Goal: Task Accomplishment & Management: Use online tool/utility

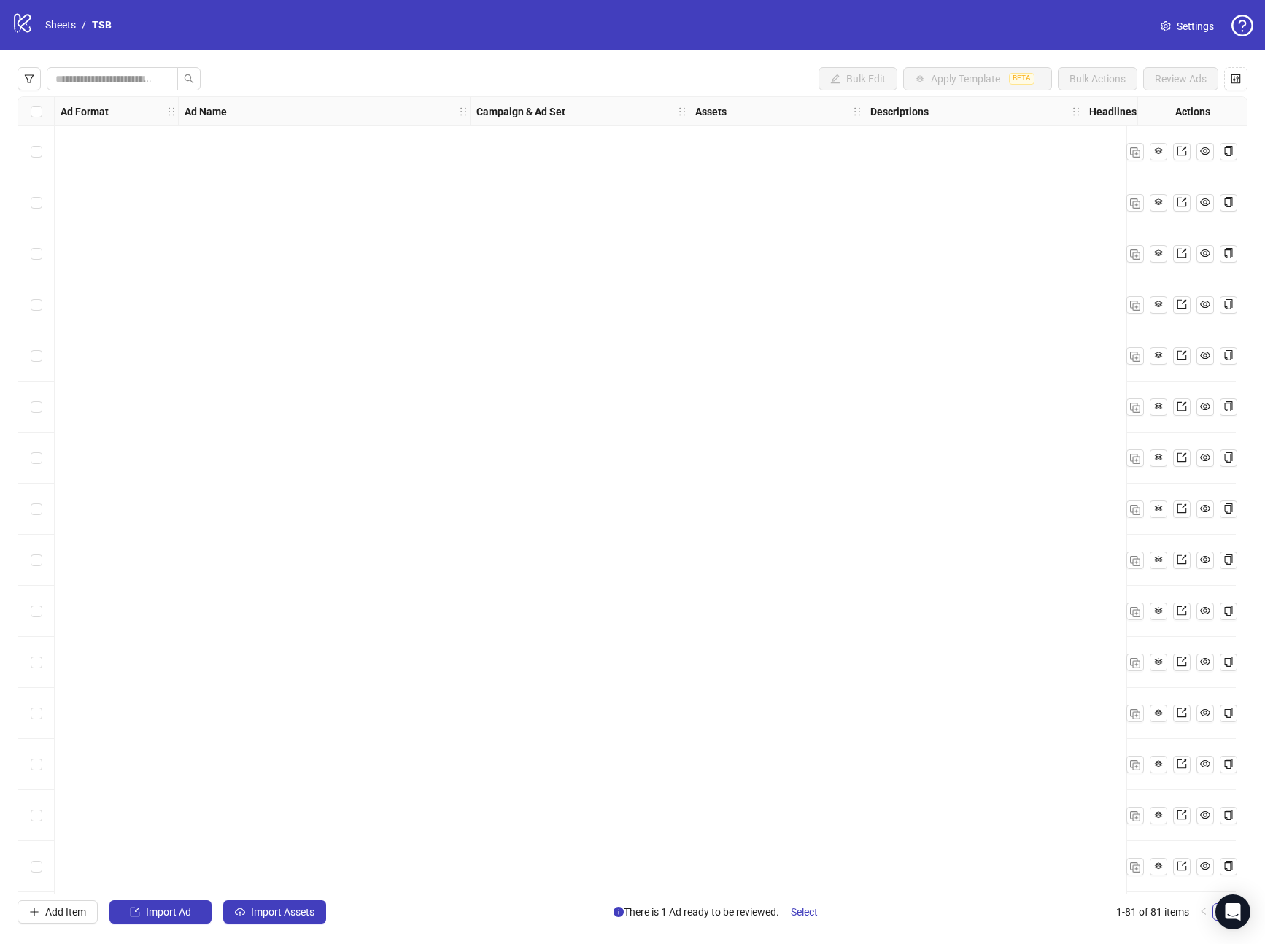
scroll to position [3376, 0]
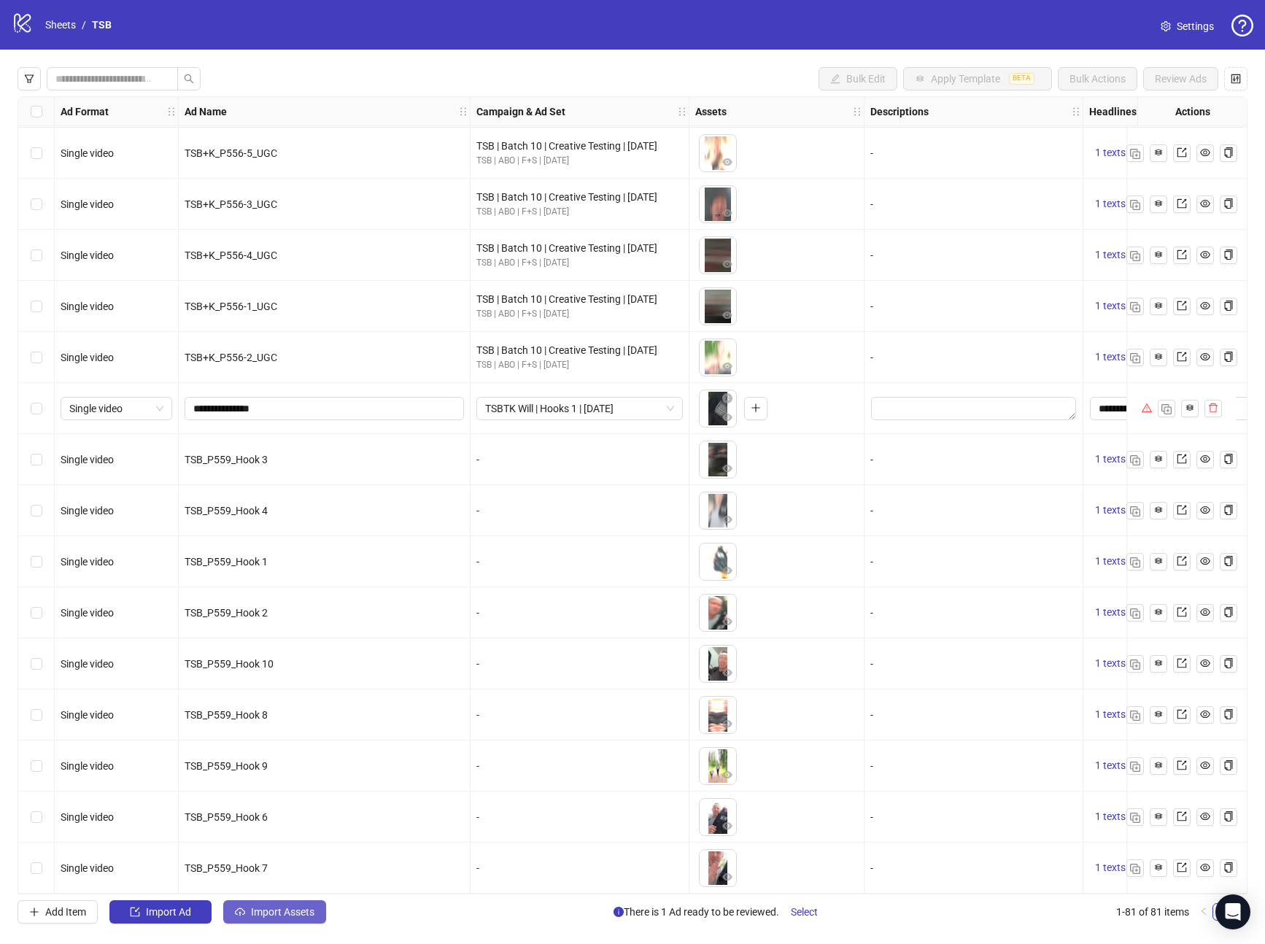
click at [274, 909] on span "Import Assets" at bounding box center [282, 912] width 63 height 12
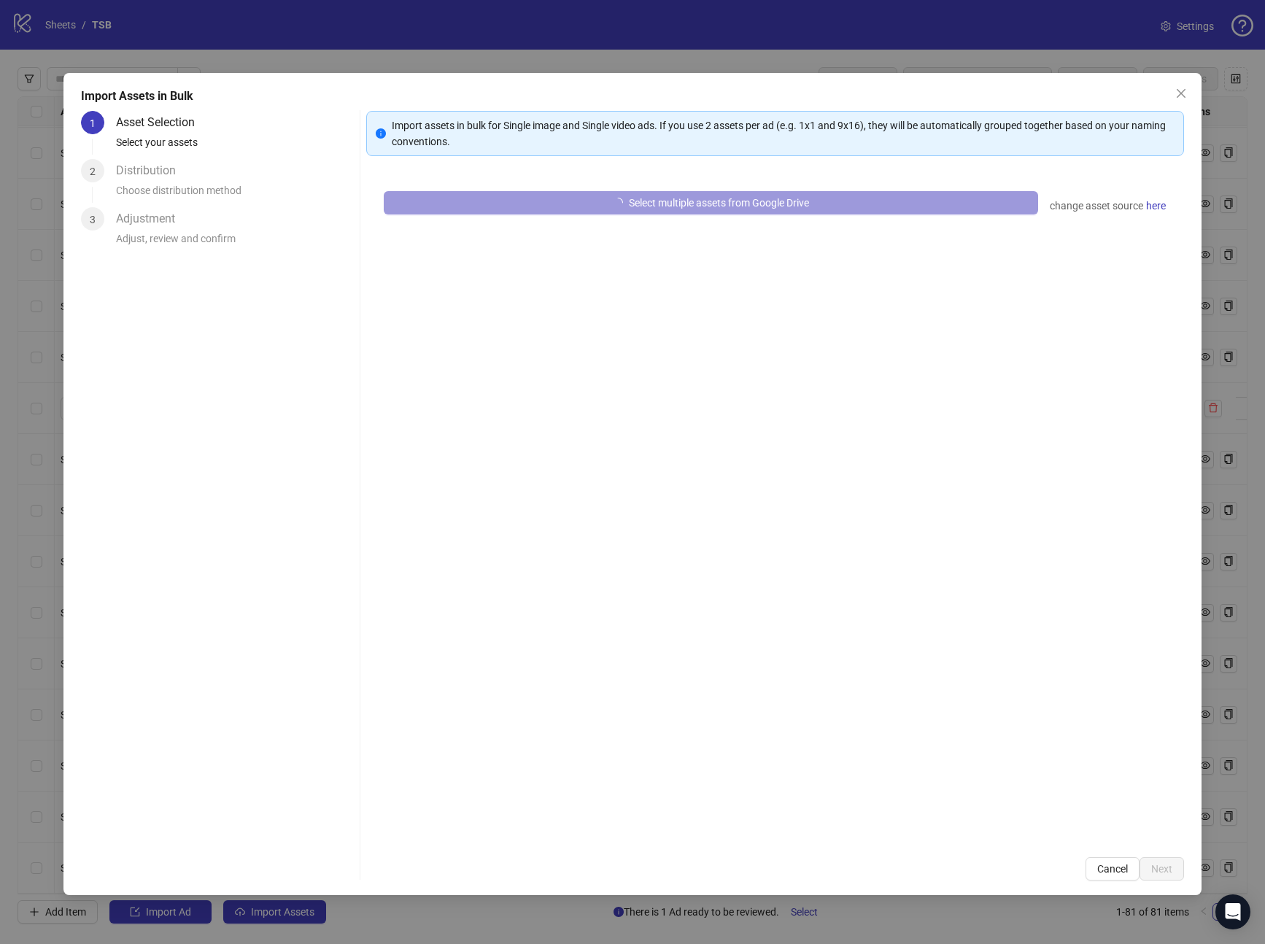
click at [471, 196] on button "Select multiple assets from Google Drive" at bounding box center [711, 202] width 655 height 23
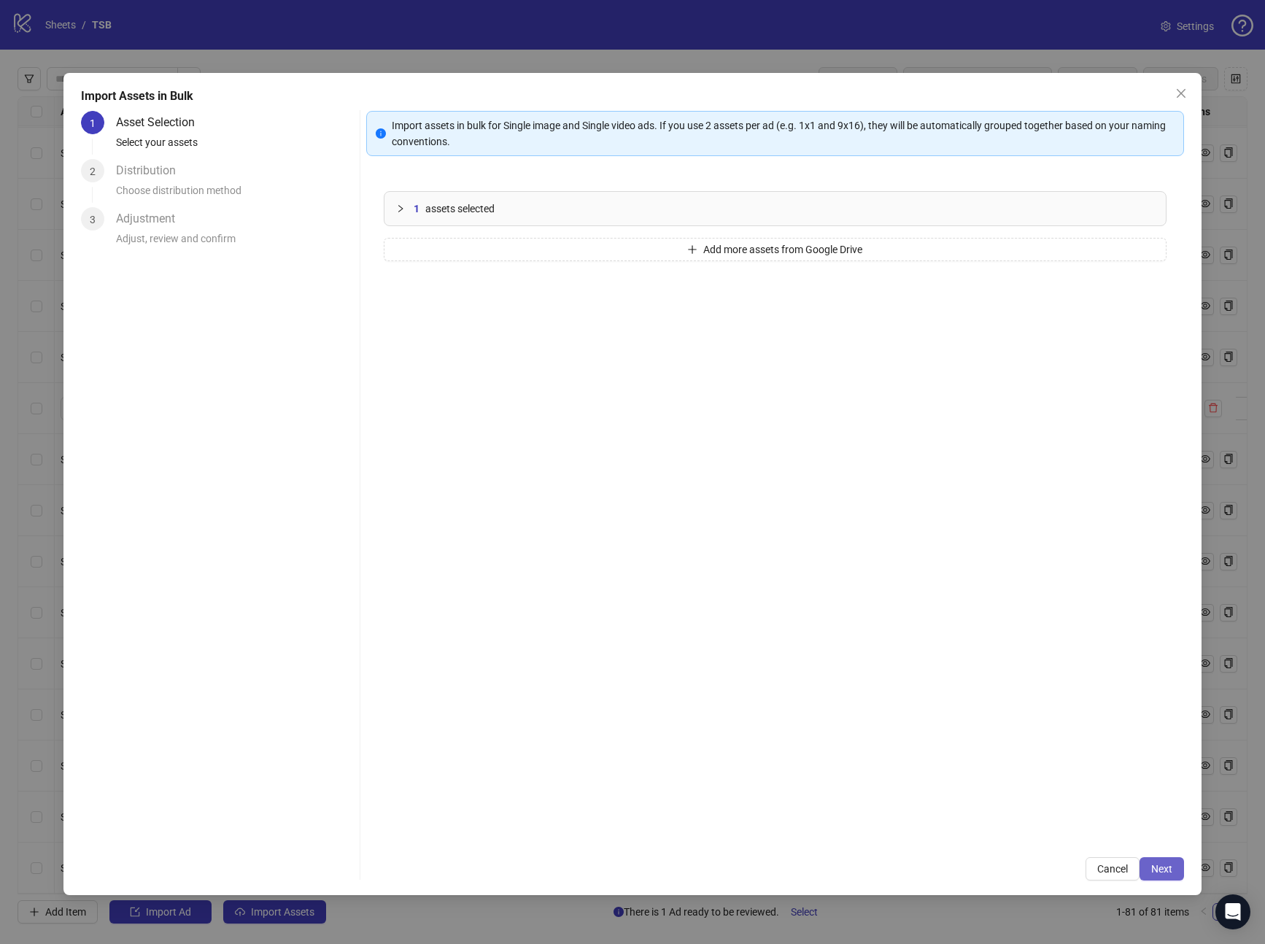
click at [1155, 873] on span "Next" at bounding box center [1162, 869] width 21 height 12
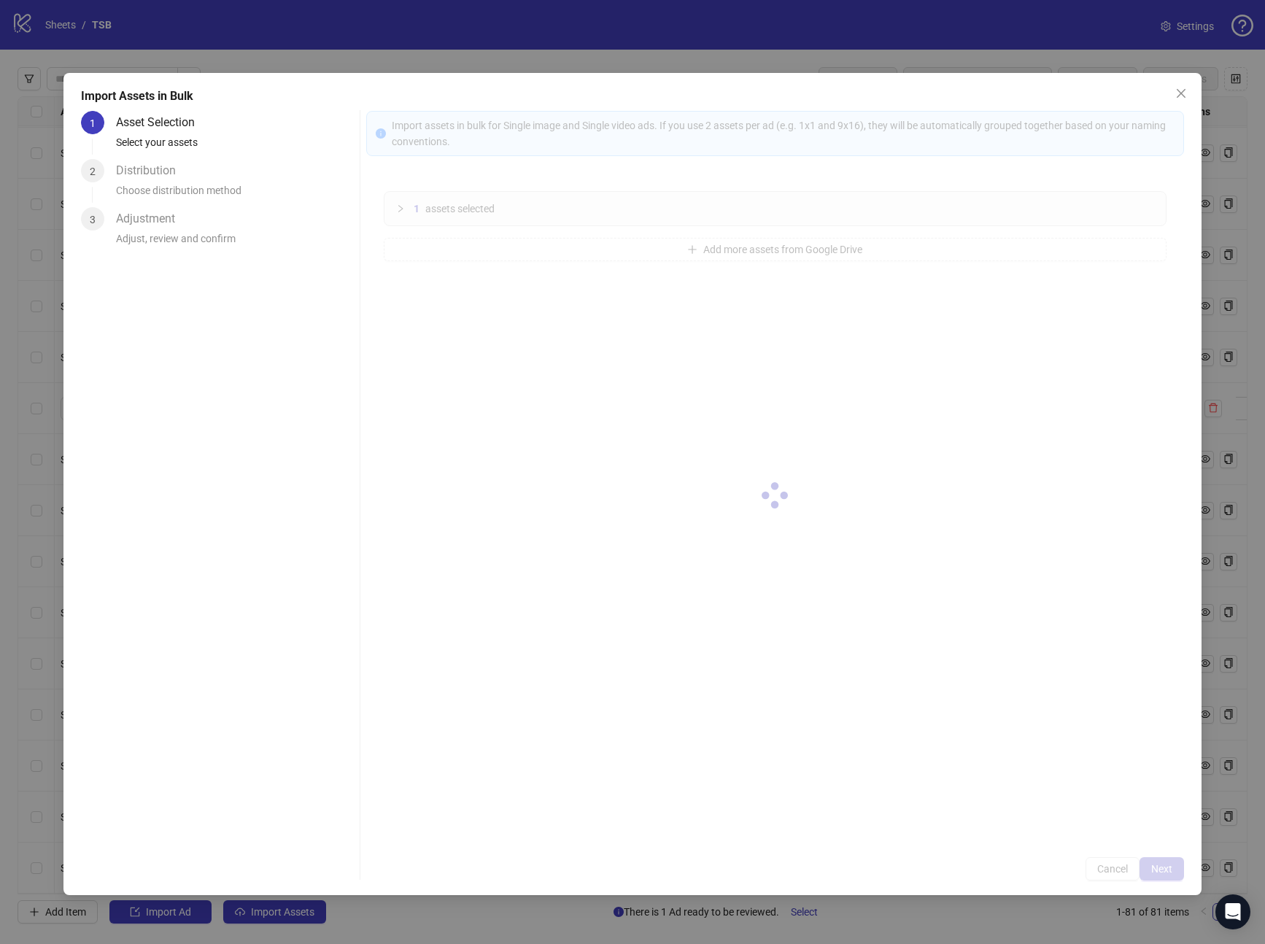
click at [1155, 873] on div at bounding box center [775, 496] width 819 height 770
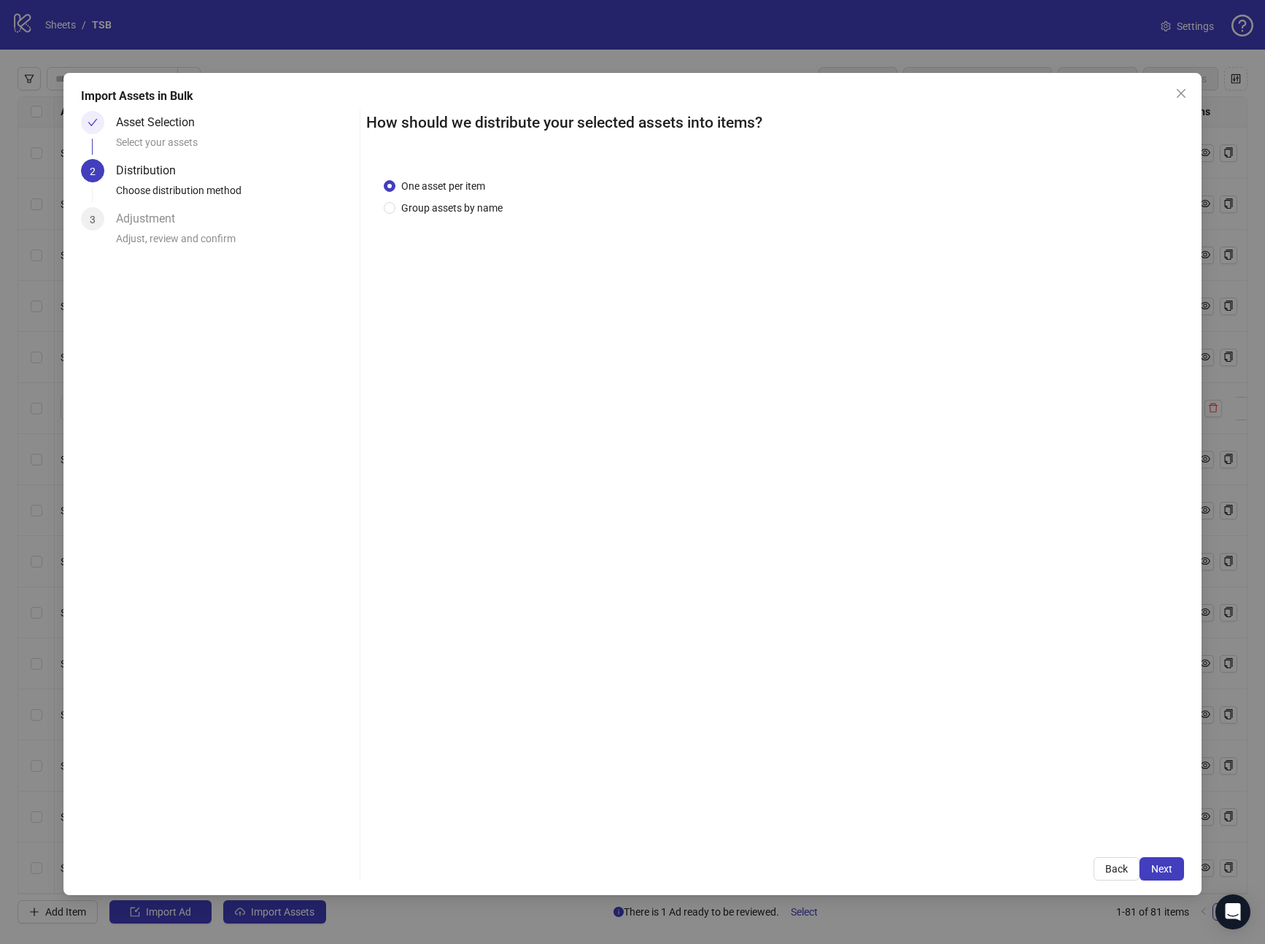
click at [1155, 872] on span "Next" at bounding box center [1162, 869] width 21 height 12
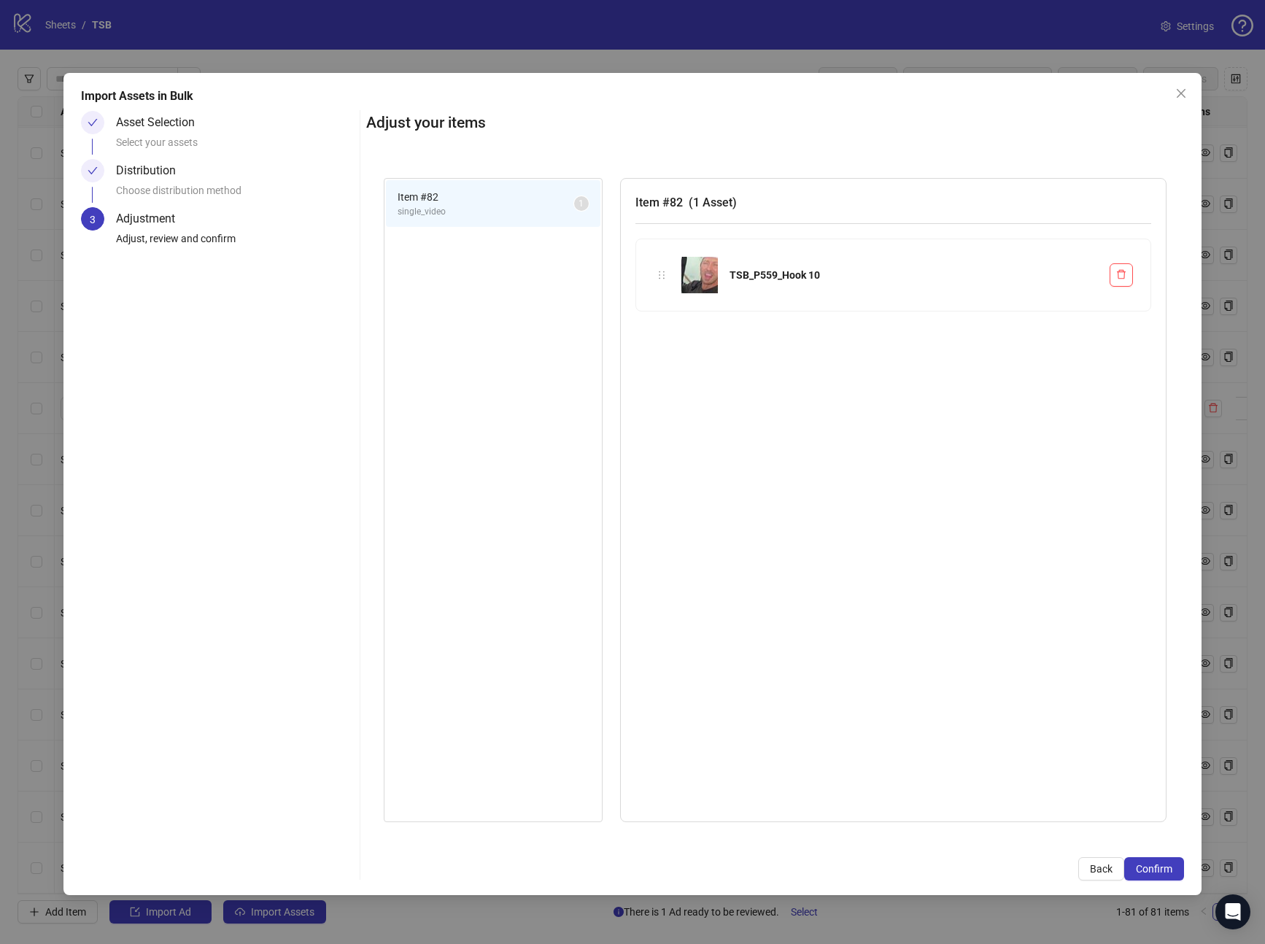
click at [1155, 872] on span "Confirm" at bounding box center [1154, 869] width 36 height 12
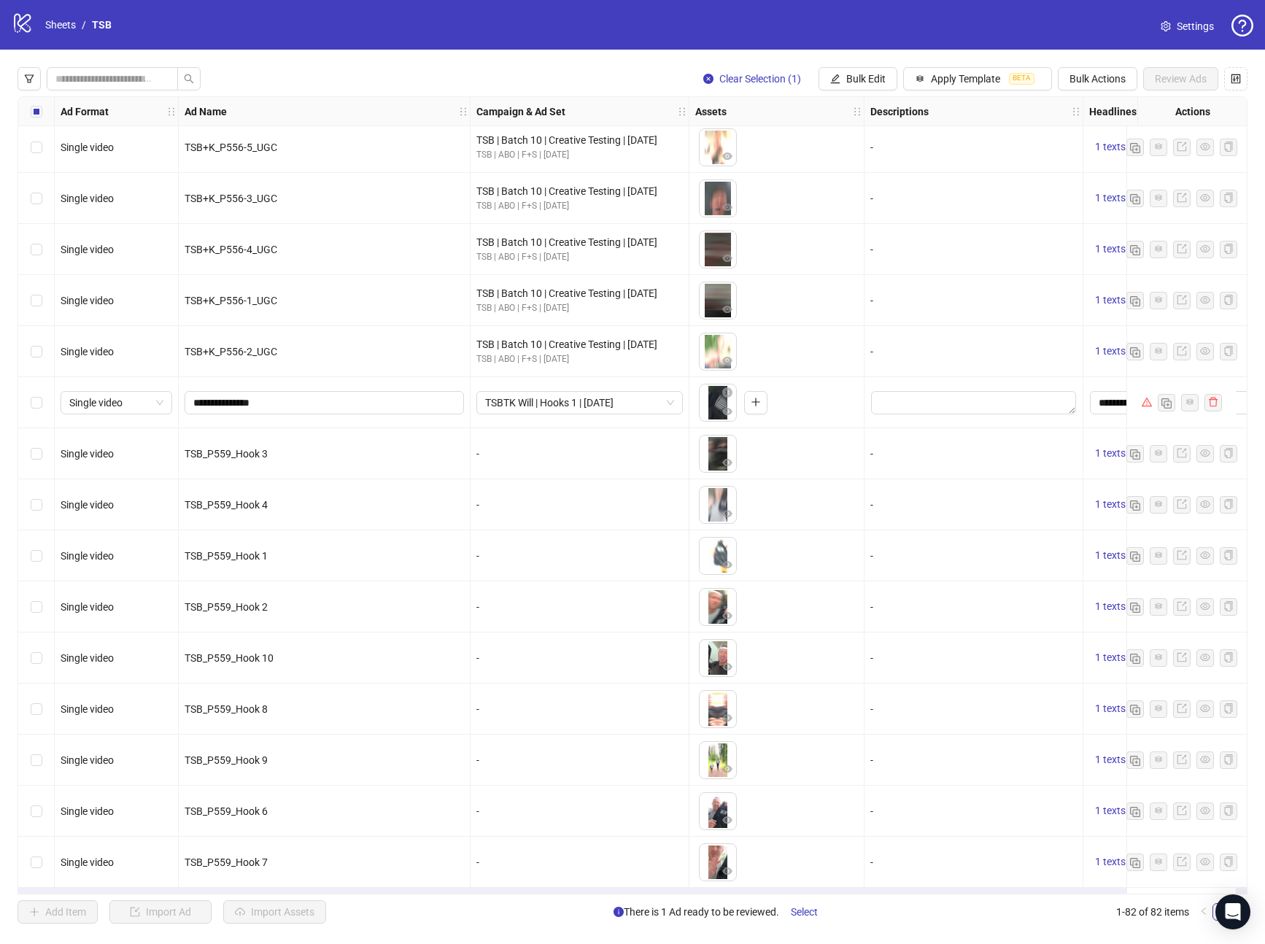
scroll to position [3427, 0]
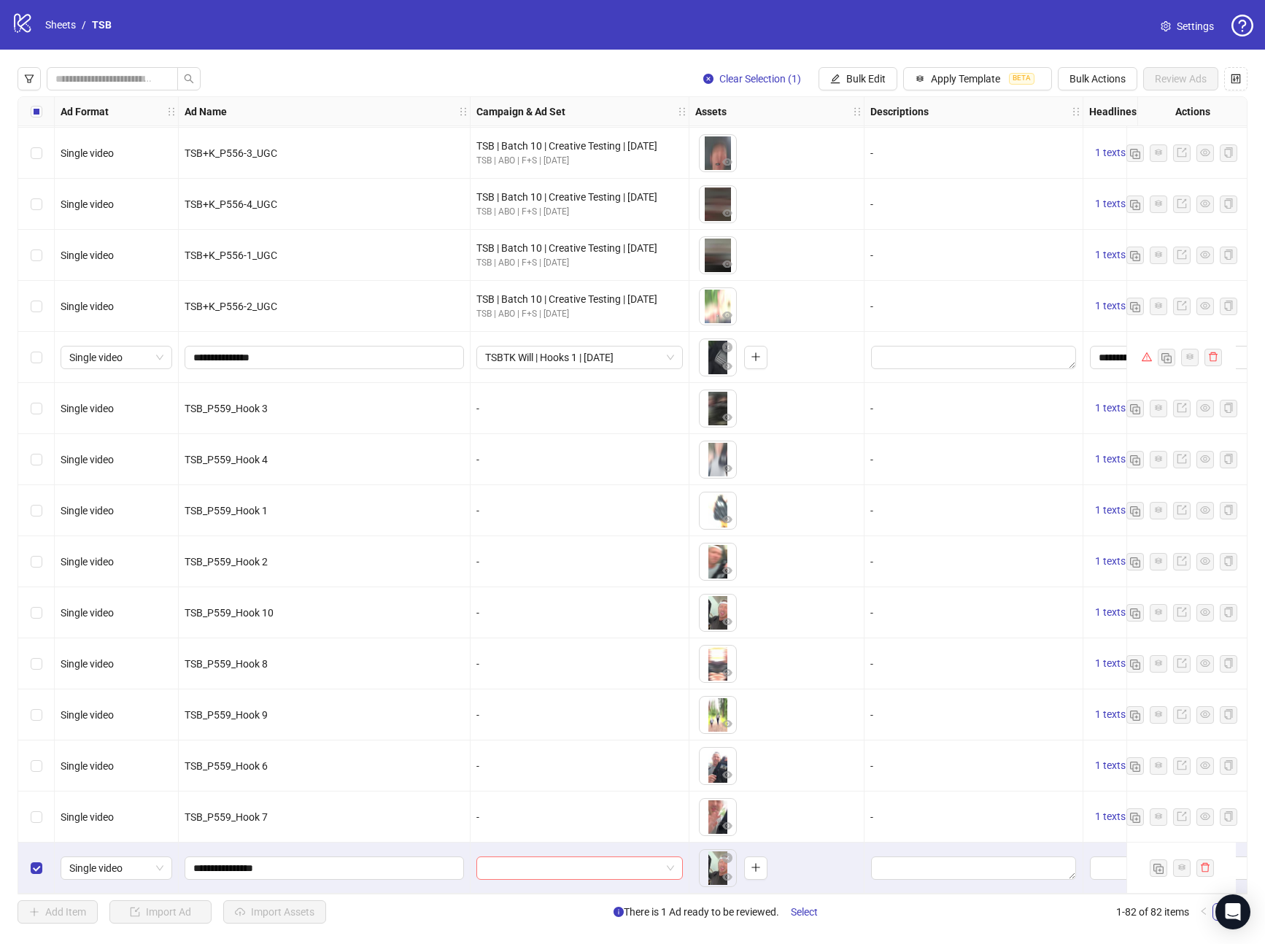
click at [654, 865] on input "search" at bounding box center [573, 868] width 176 height 22
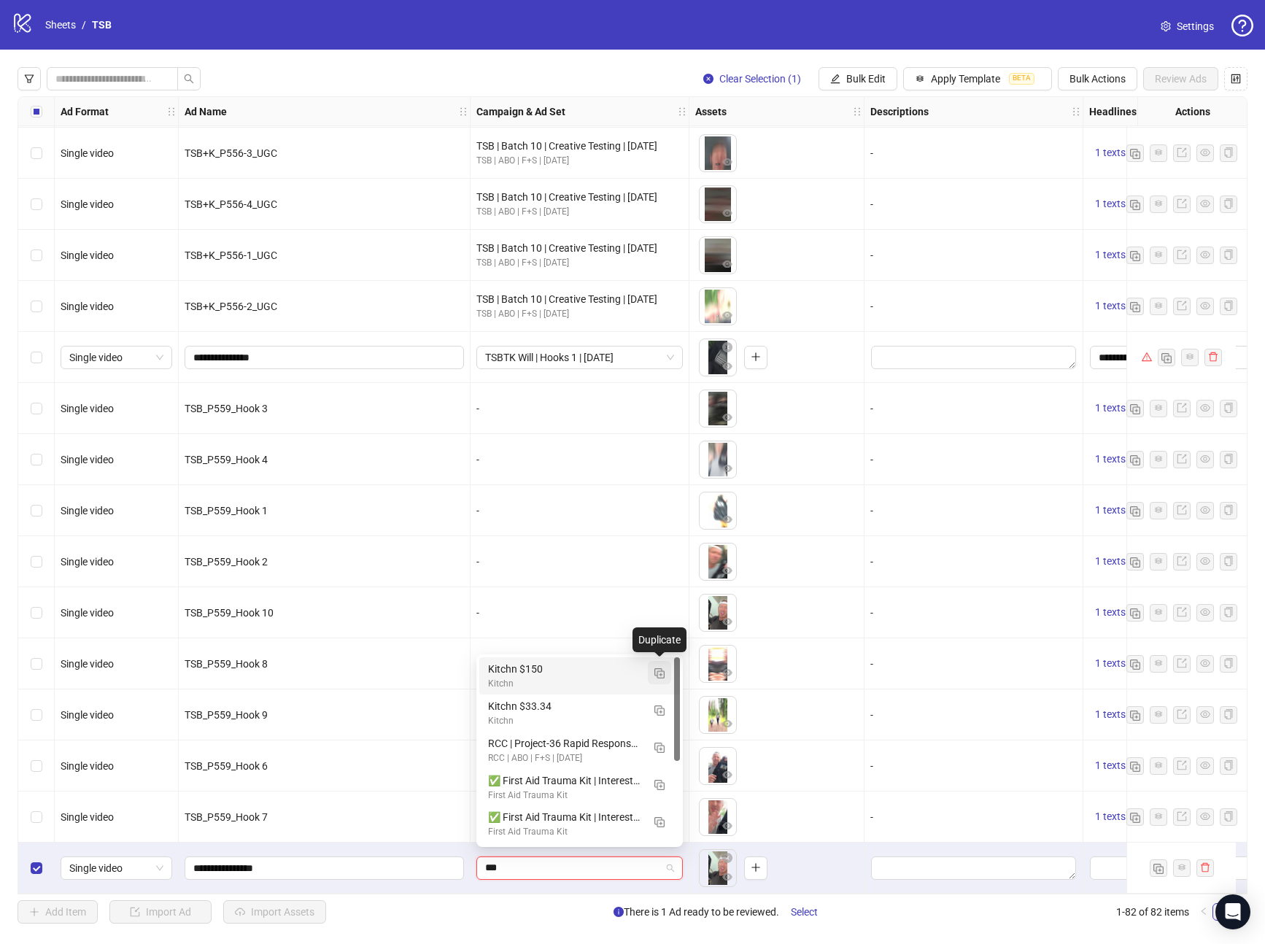
click at [659, 667] on span "button" at bounding box center [660, 673] width 10 height 12
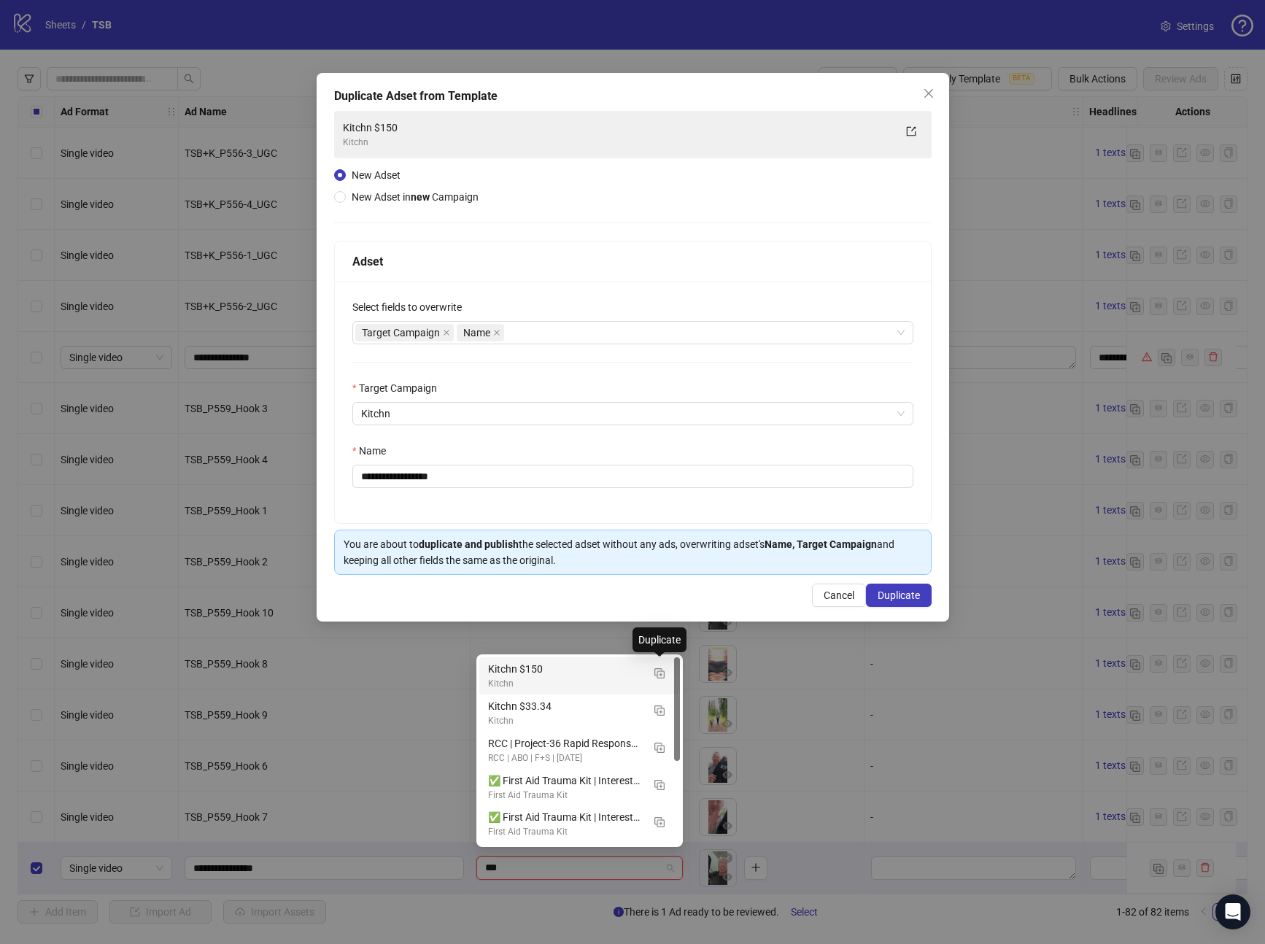
type input "***"
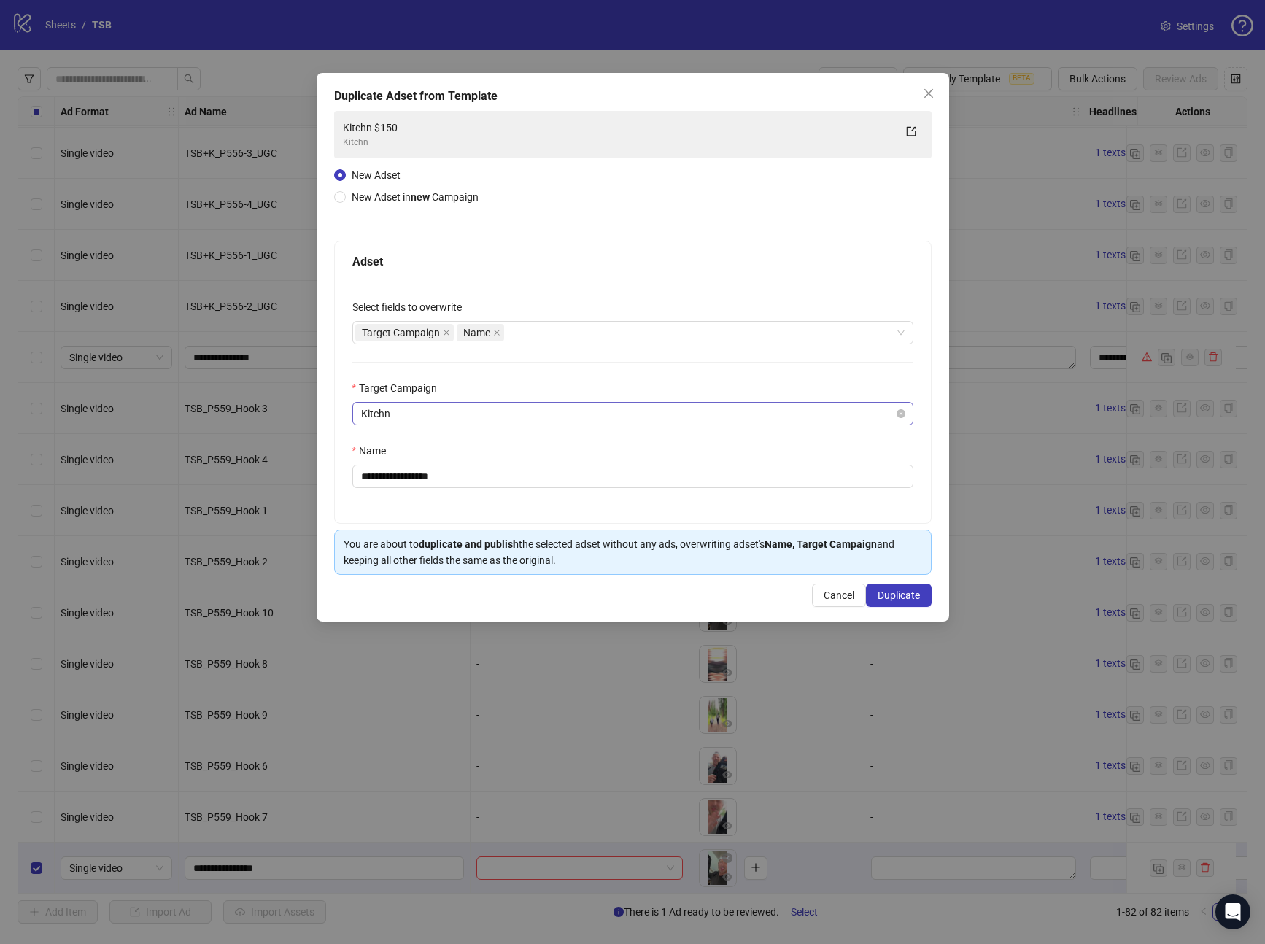
click at [421, 409] on span "Kitchn" at bounding box center [633, 414] width 544 height 22
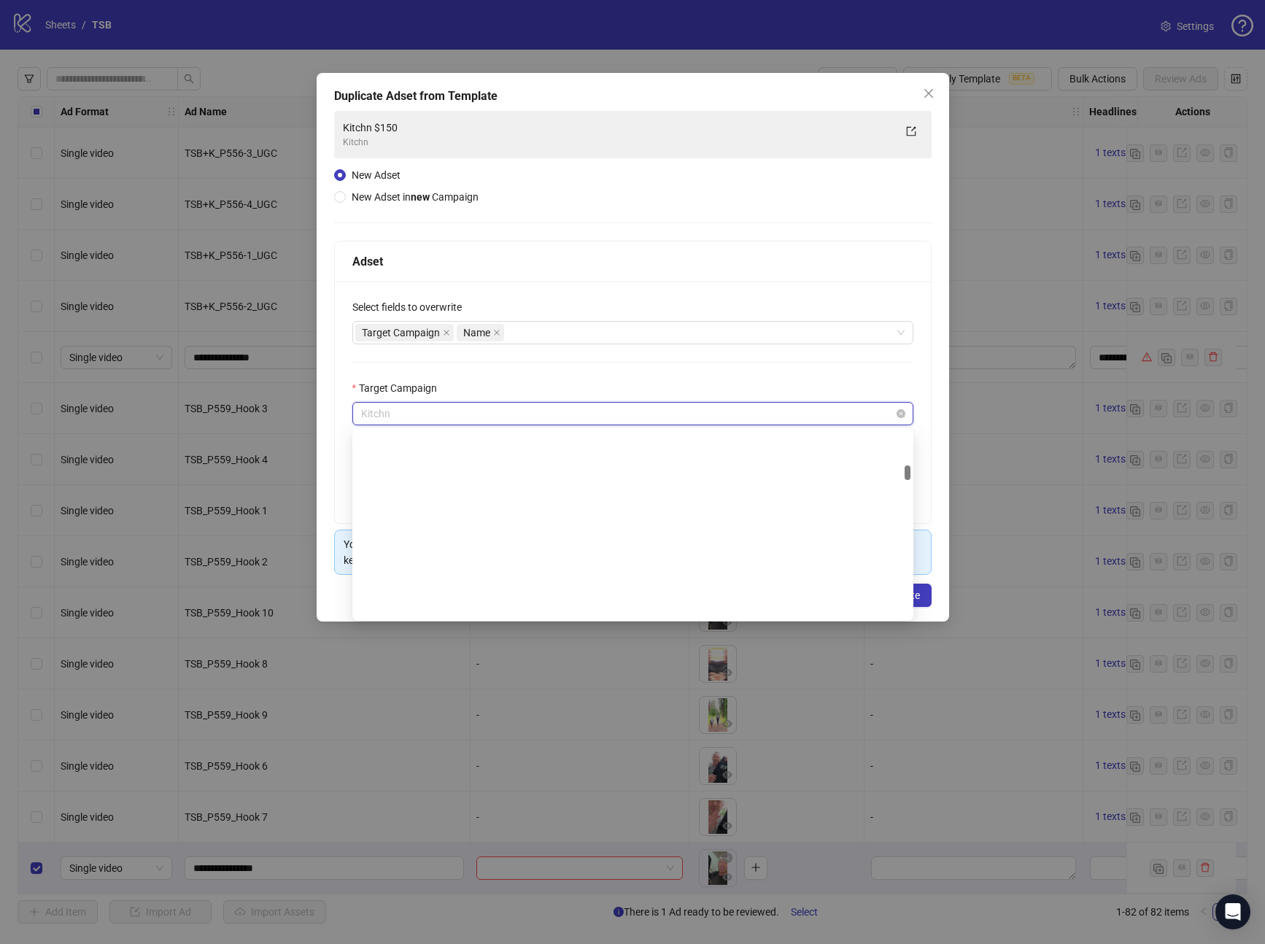
scroll to position [1613, 0]
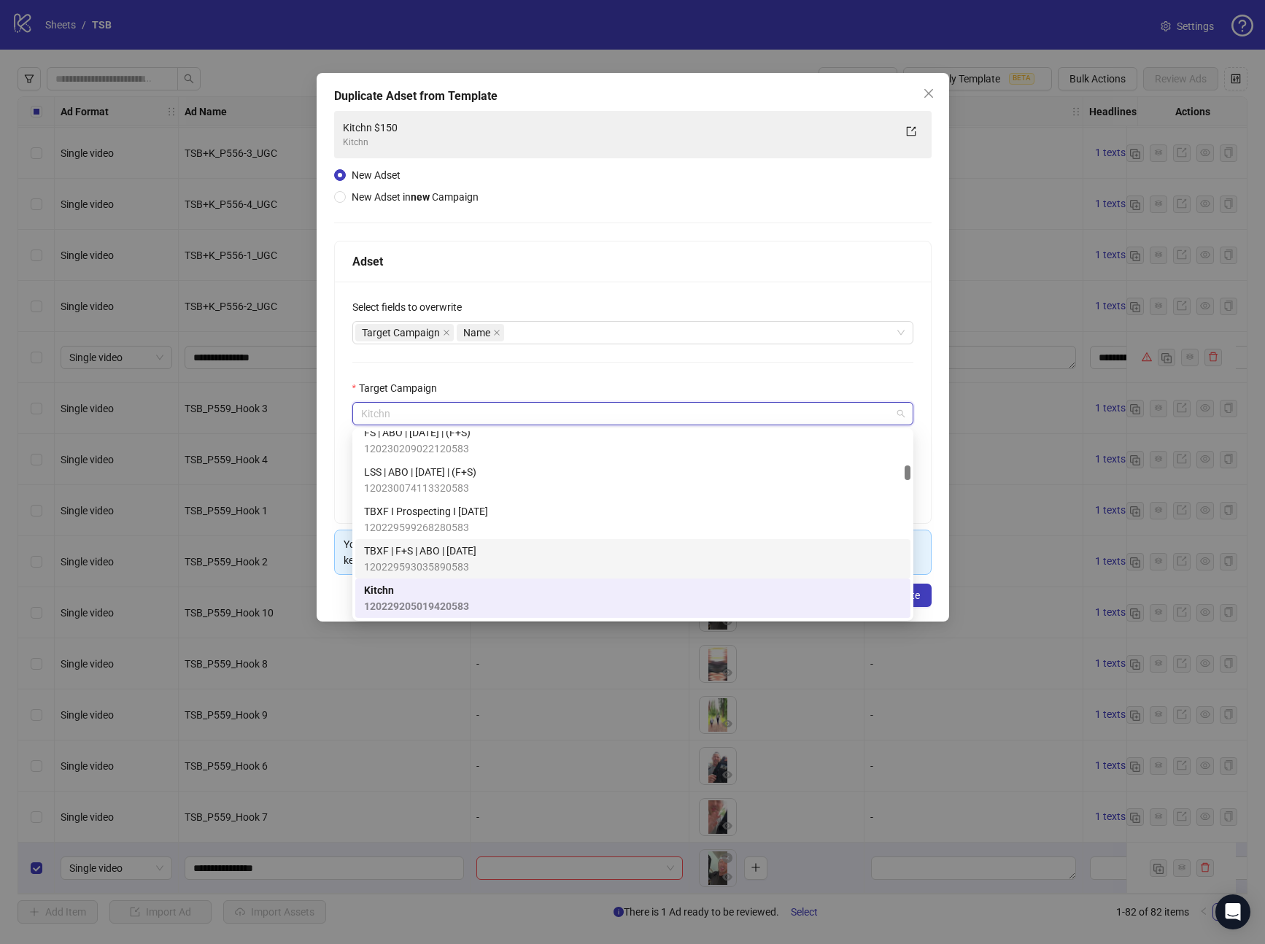
click at [440, 547] on span "TBXF | F+S | ABO | [DATE]" at bounding box center [420, 551] width 112 height 16
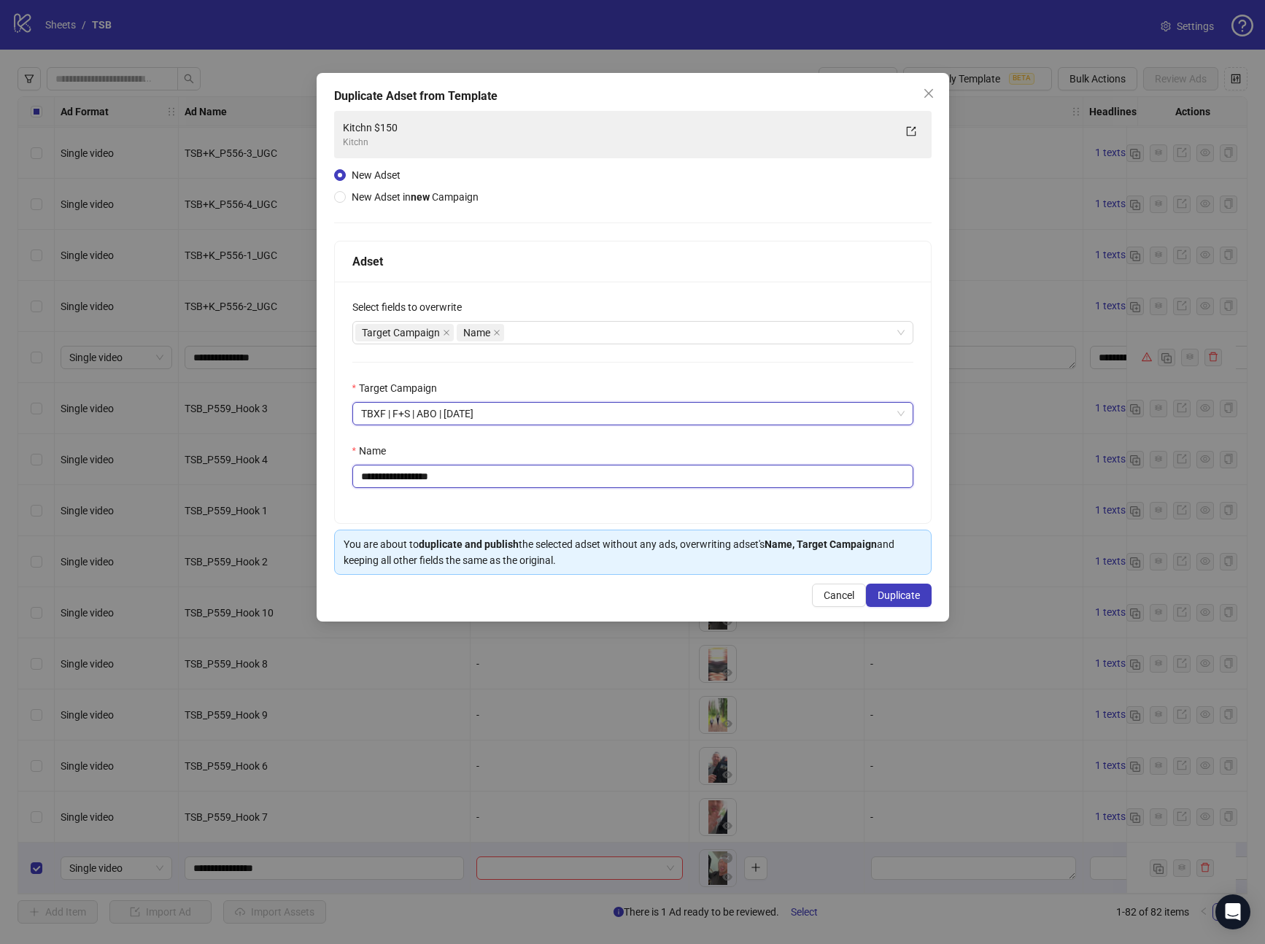
click at [472, 471] on input "**********" at bounding box center [632, 476] width 561 height 23
click at [469, 476] on input "**********" at bounding box center [632, 476] width 561 height 23
click at [550, 343] on div "Target Campaign Name" at bounding box center [632, 332] width 561 height 23
type input "*****"
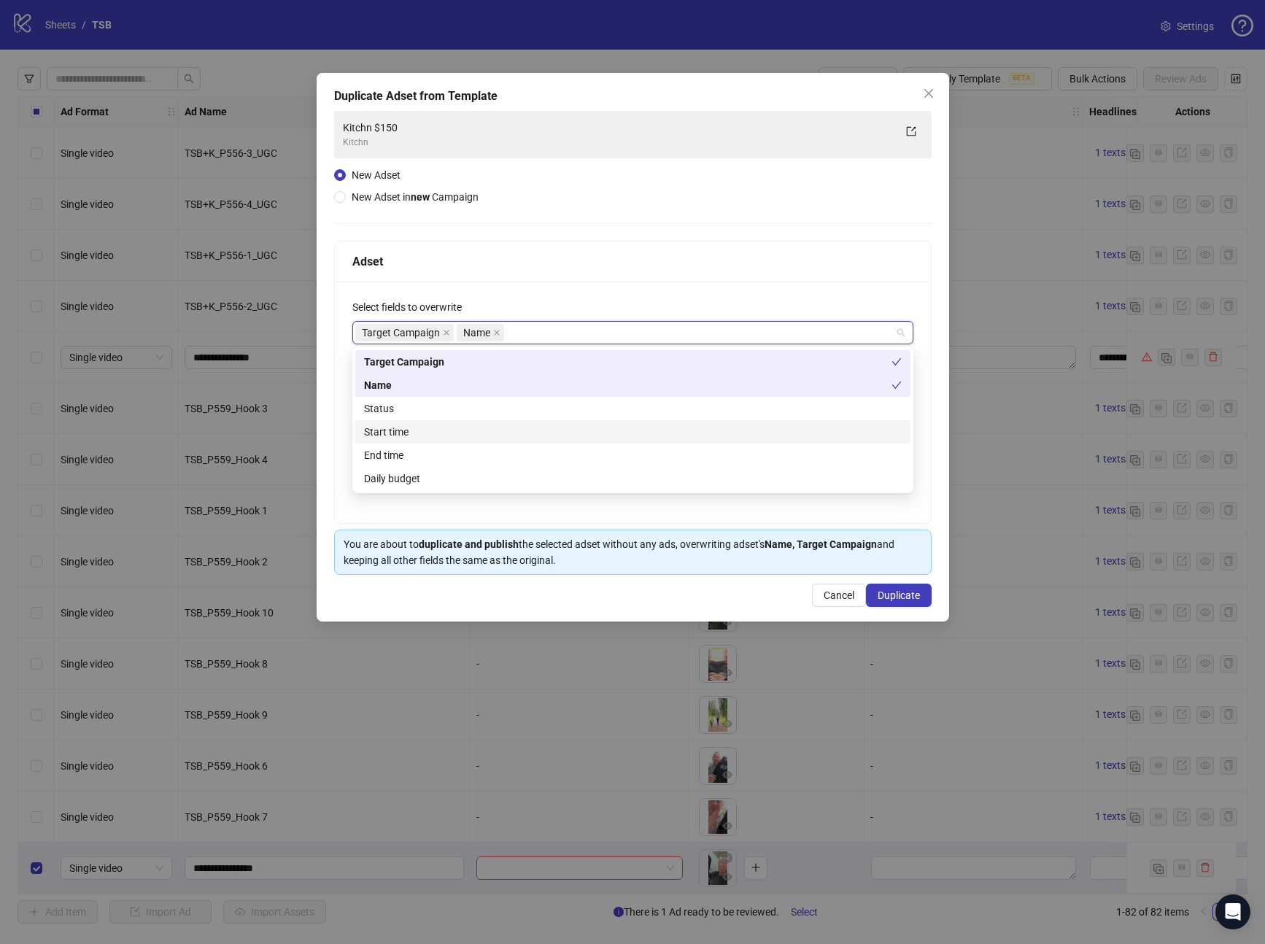
click at [397, 436] on div "Start time" at bounding box center [633, 432] width 538 height 16
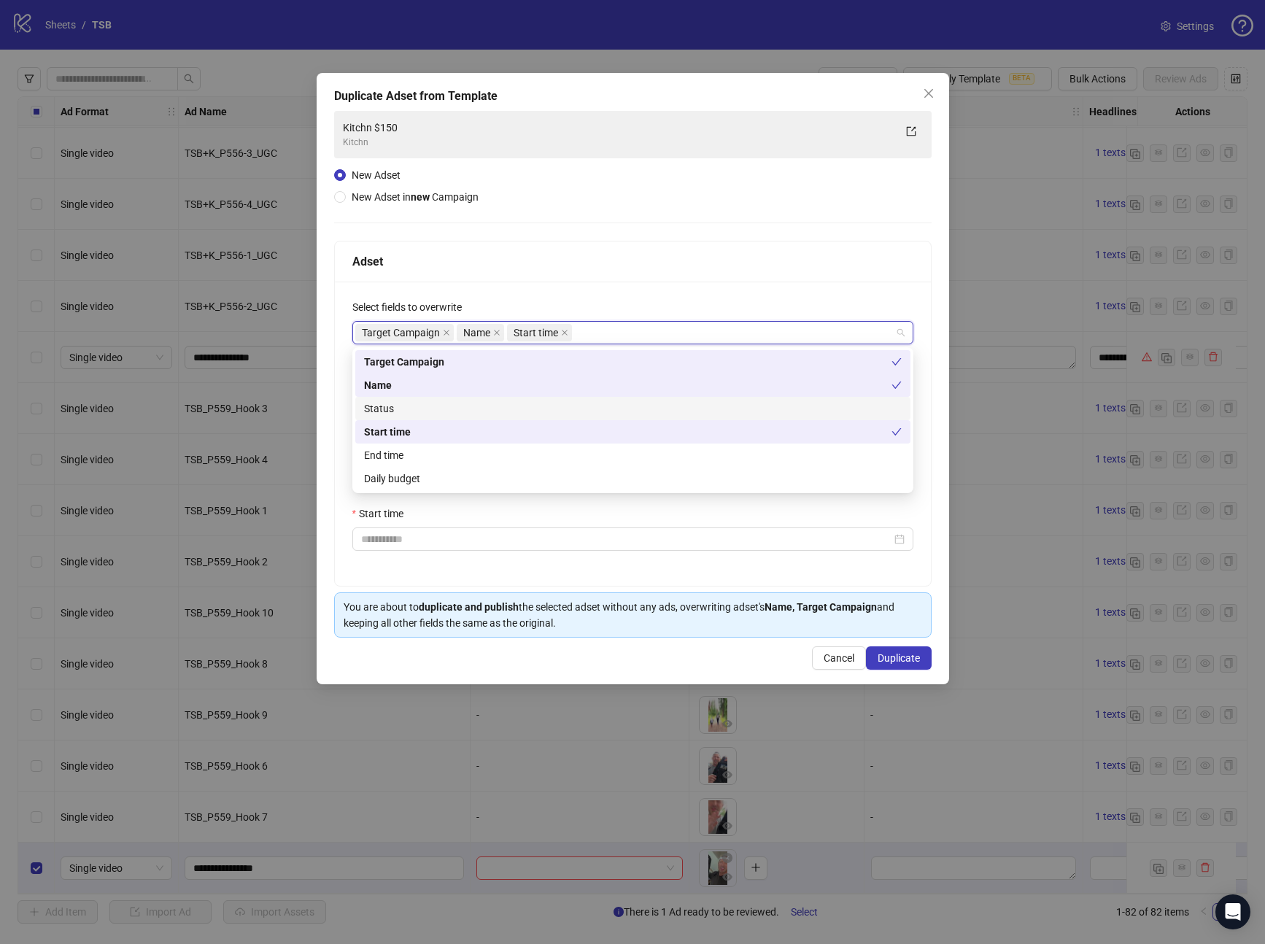
click at [389, 404] on div "Status" at bounding box center [633, 409] width 538 height 16
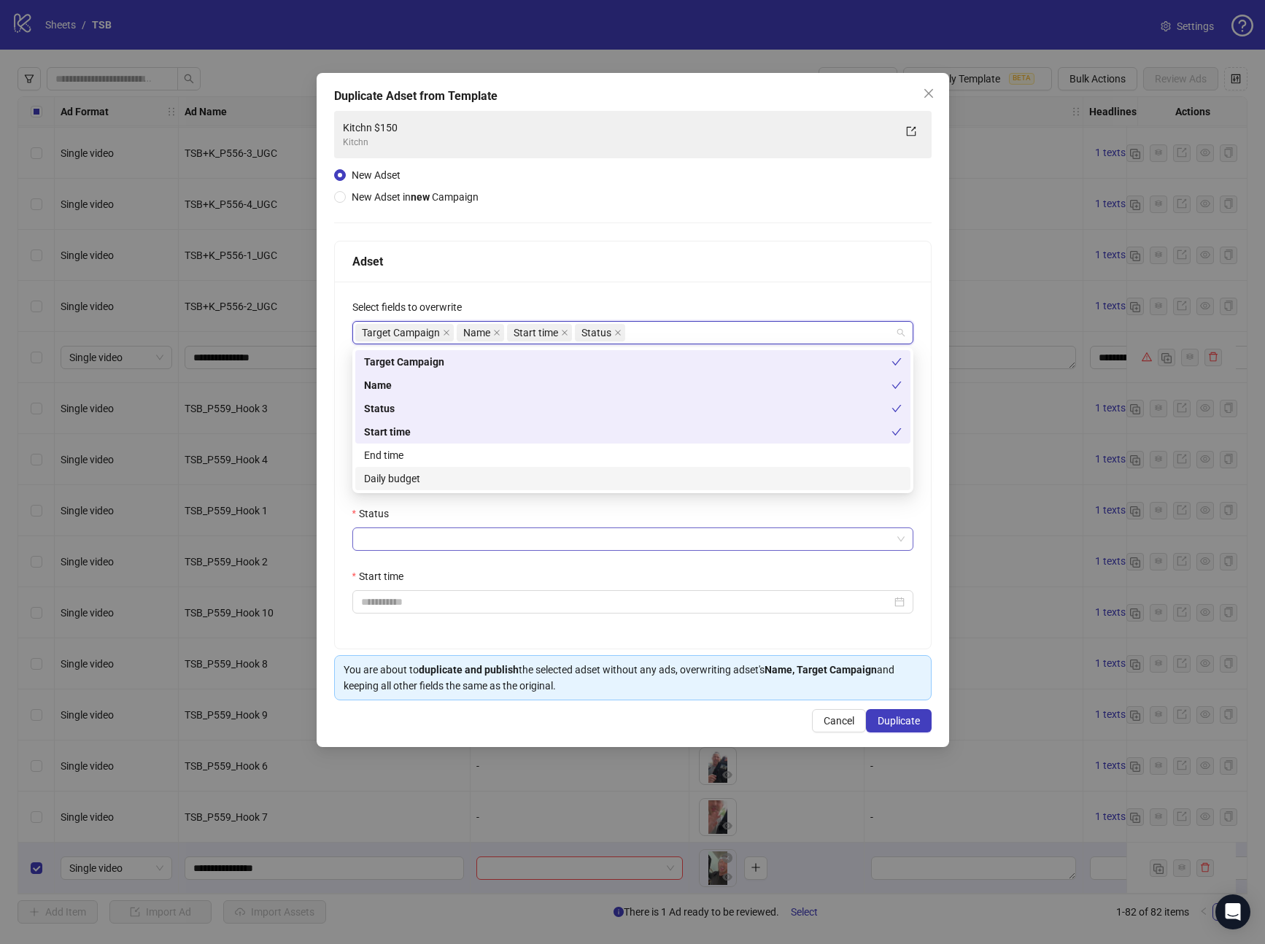
click at [409, 533] on input "Status" at bounding box center [626, 539] width 531 height 22
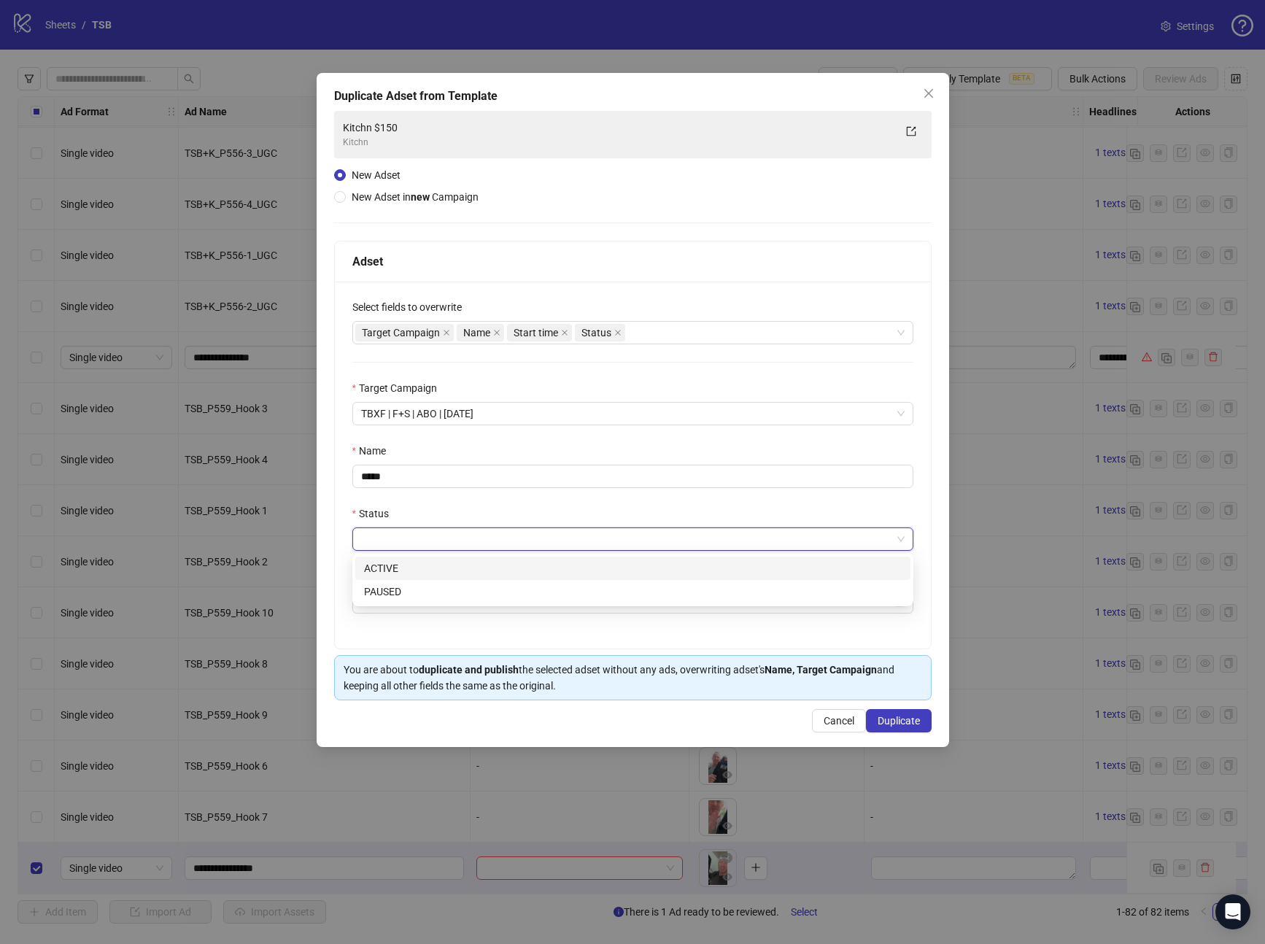
click at [395, 561] on div "ACTIVE" at bounding box center [633, 568] width 538 height 16
click at [417, 602] on input "Start time" at bounding box center [626, 602] width 531 height 16
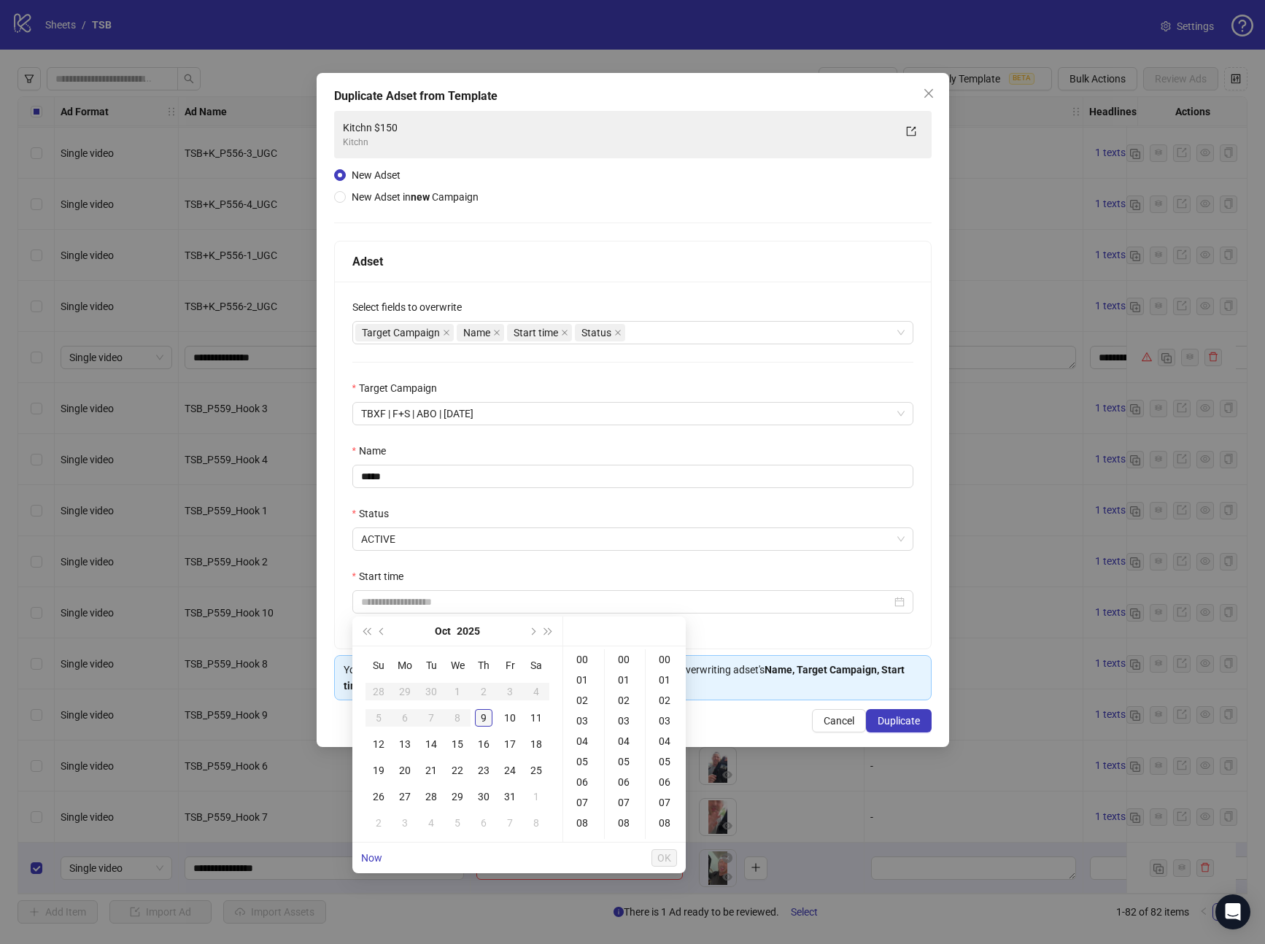
click at [485, 709] on div "9" at bounding box center [484, 718] width 18 height 18
type input "**********"
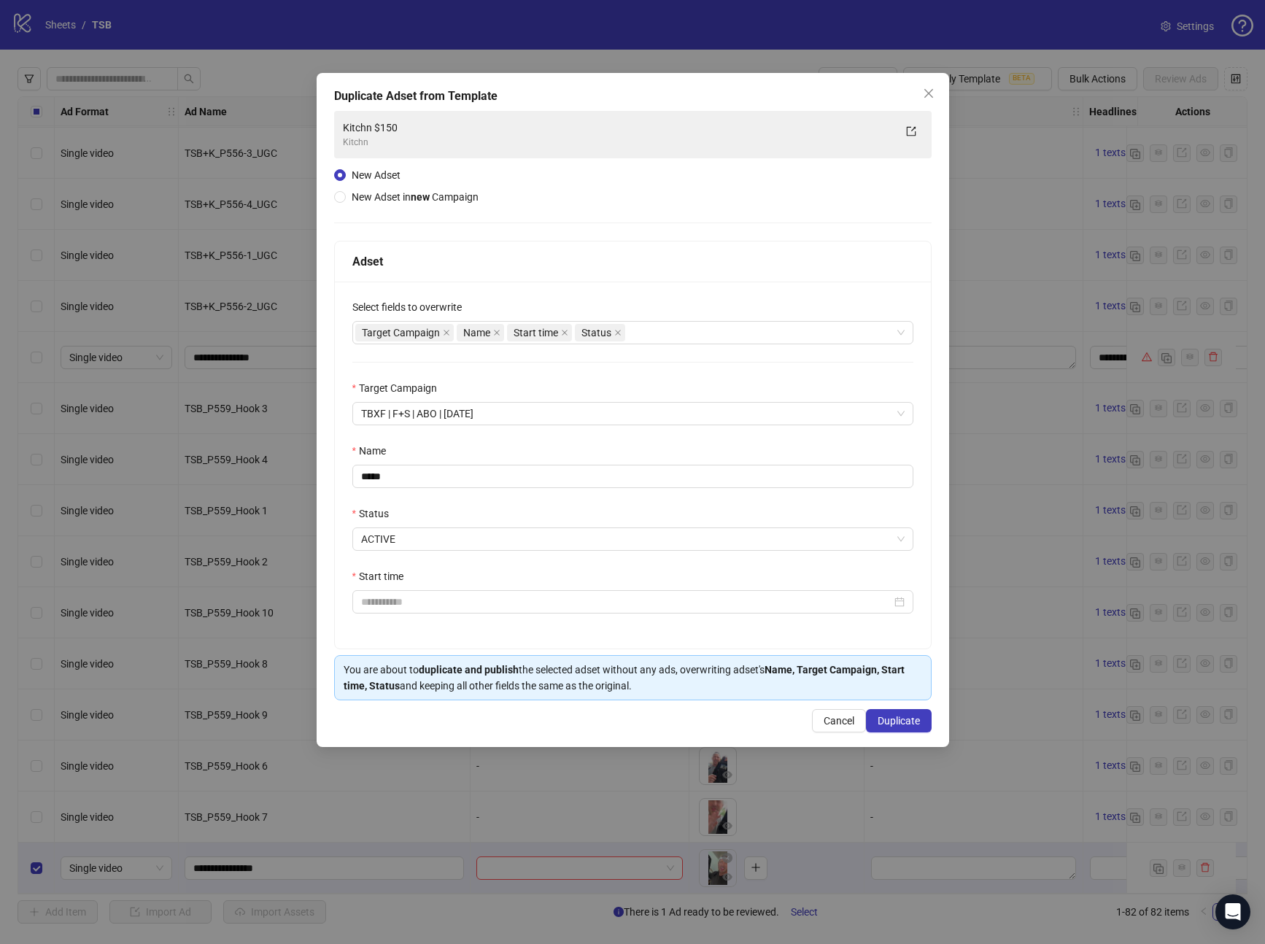
click at [845, 637] on div "Select fields to overwrite Target Campaign Name Start time Status Target Campai…" at bounding box center [633, 465] width 596 height 367
click at [584, 607] on input "Start time" at bounding box center [626, 602] width 531 height 16
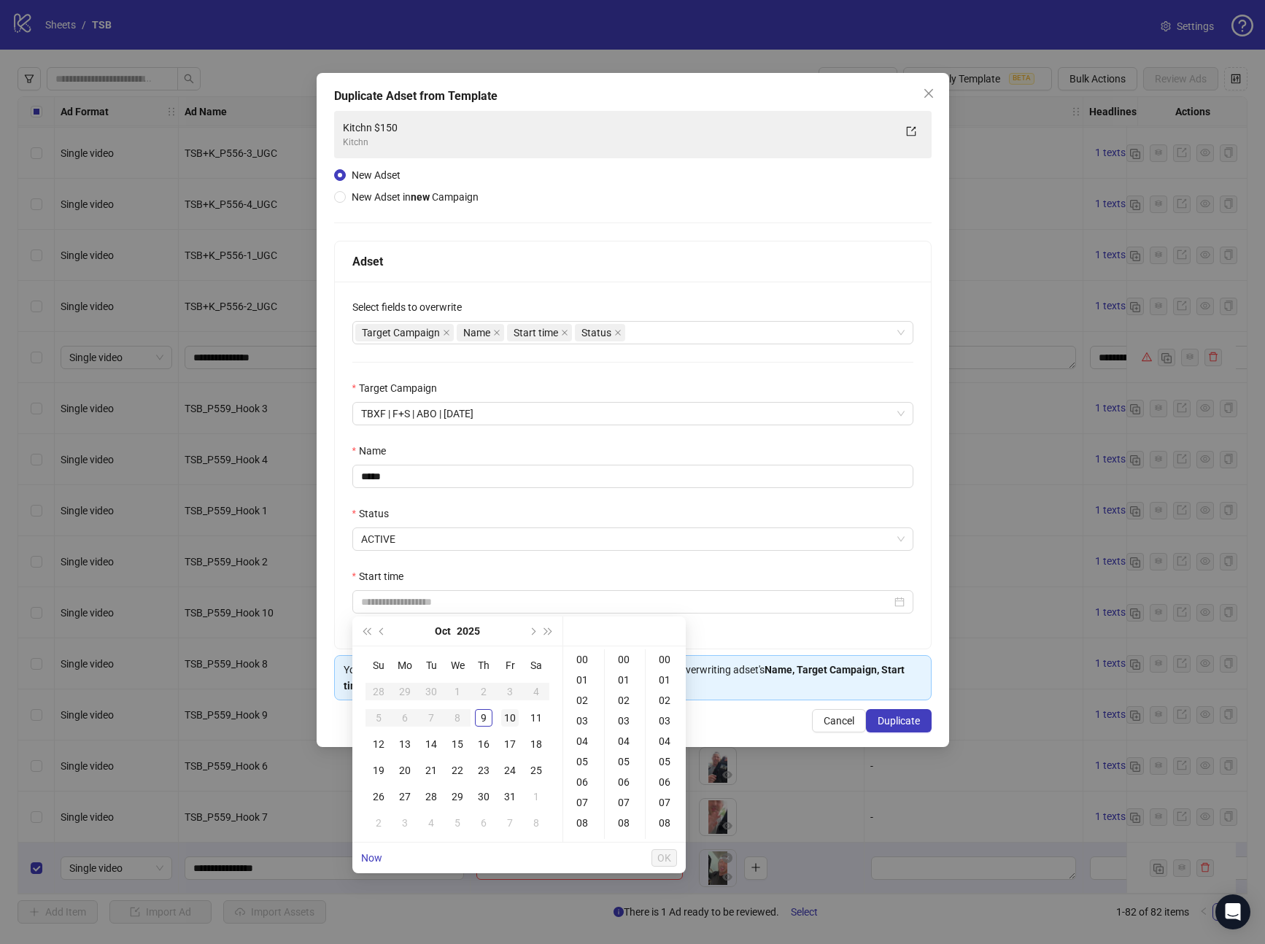
click at [506, 722] on div "10" at bounding box center [510, 718] width 18 height 18
click at [587, 657] on div "00" at bounding box center [583, 659] width 35 height 20
click at [624, 651] on div "00" at bounding box center [625, 659] width 35 height 20
click at [656, 656] on div "00" at bounding box center [666, 659] width 35 height 20
type input "**********"
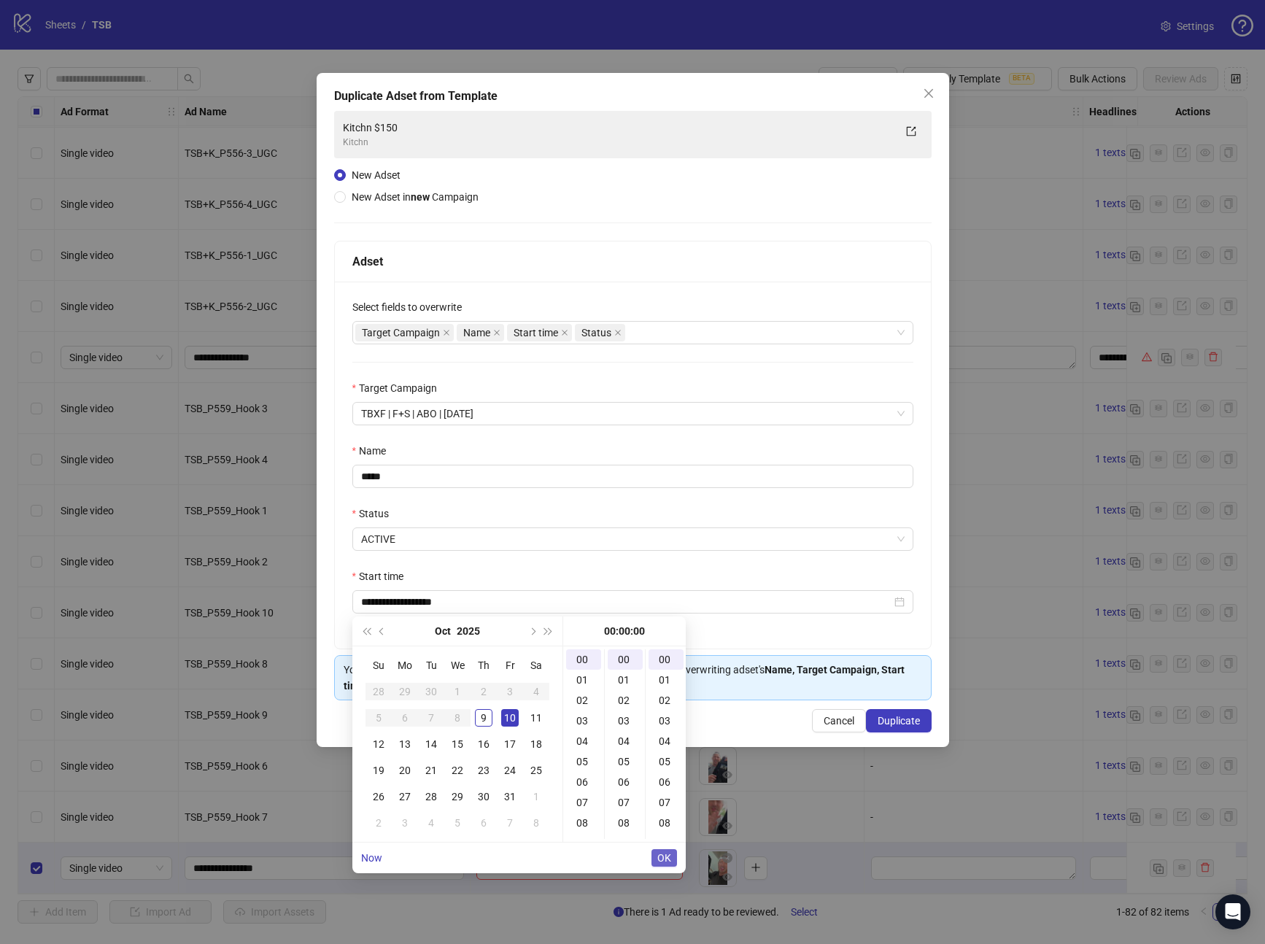
click at [672, 861] on button "OK" at bounding box center [665, 858] width 26 height 18
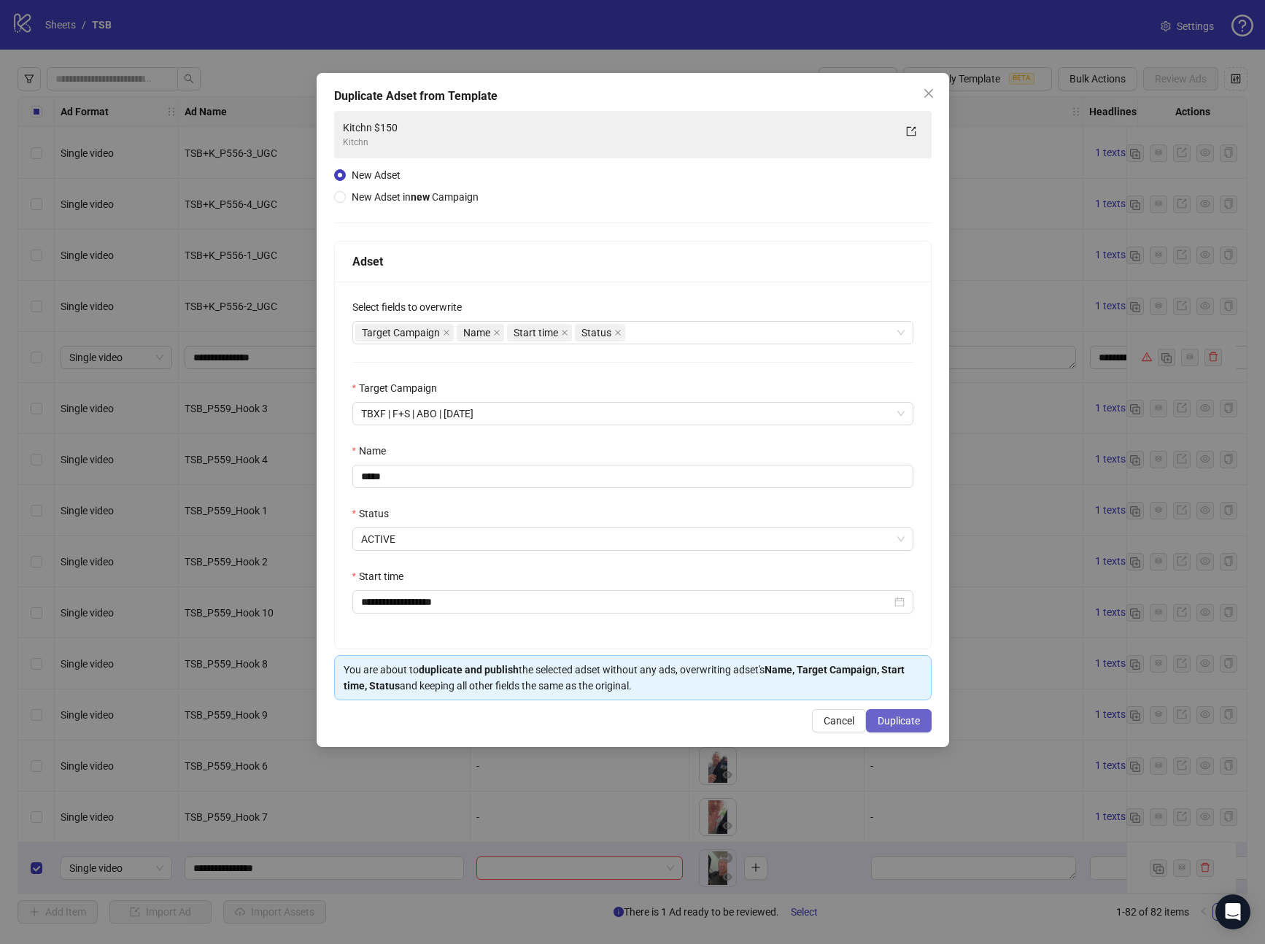
click at [888, 722] on span "Duplicate" at bounding box center [899, 721] width 42 height 12
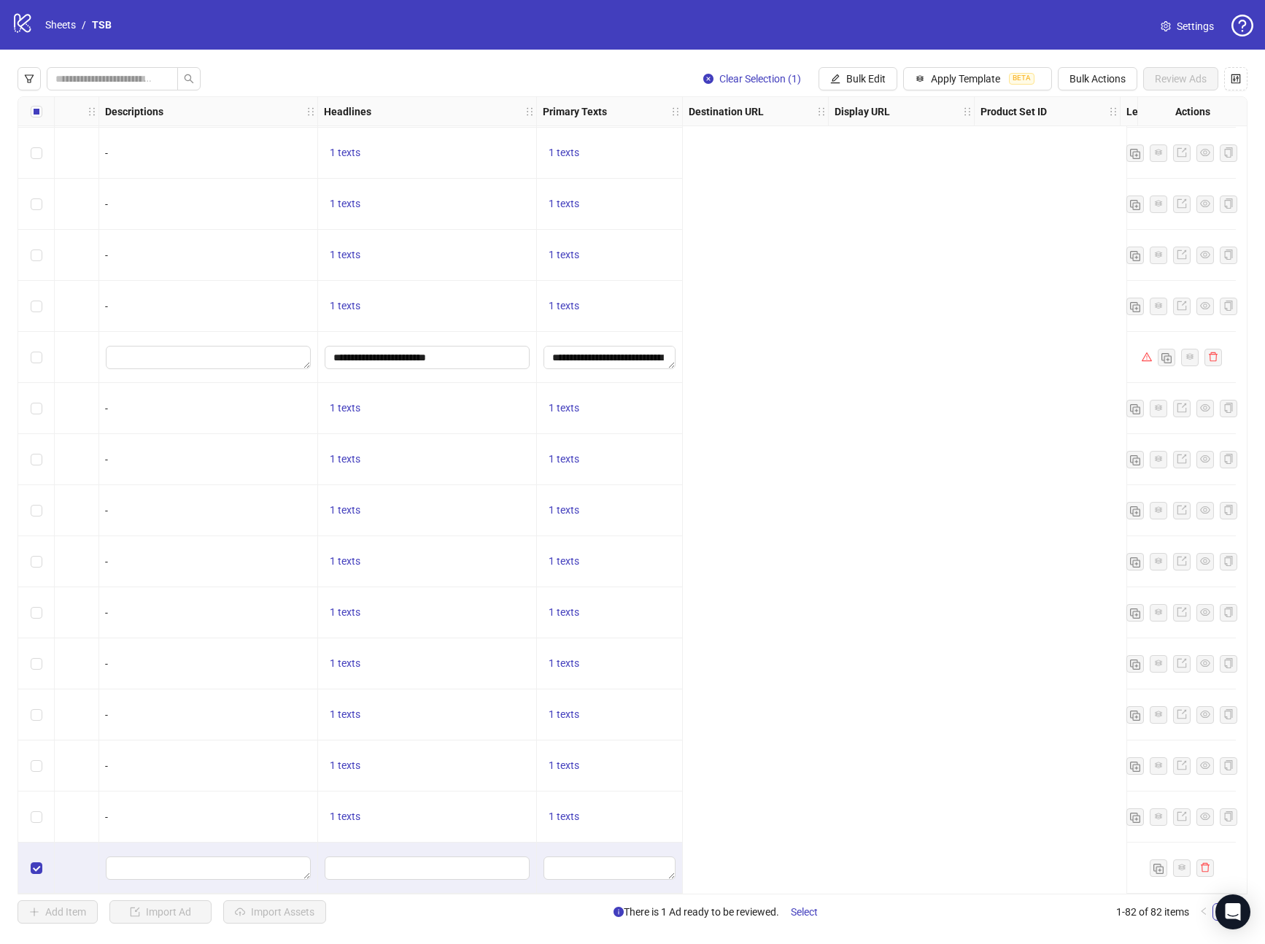
scroll to position [3427, 0]
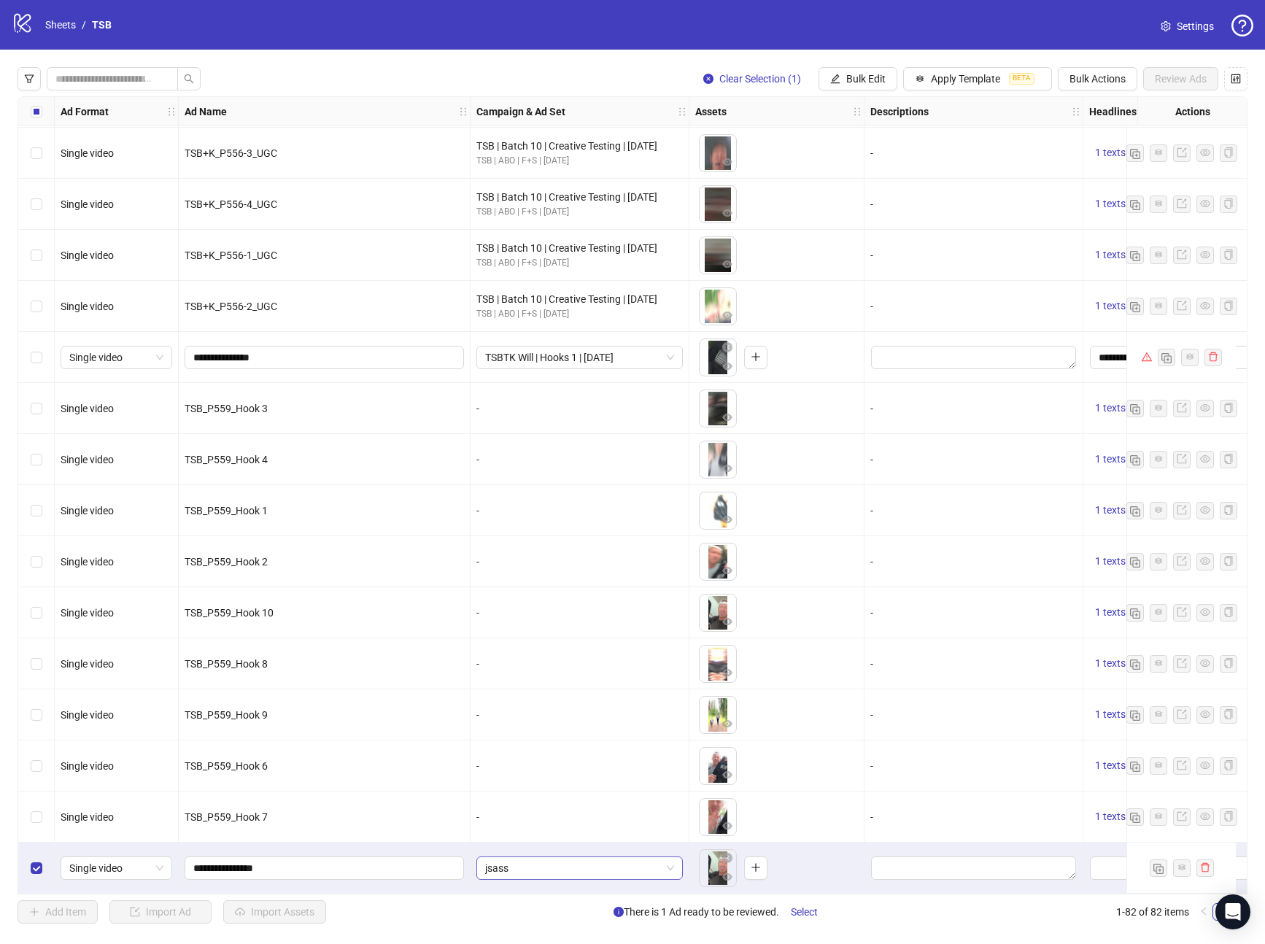
click at [657, 857] on span "jsass" at bounding box center [579, 868] width 189 height 22
click at [644, 860] on span "jsass" at bounding box center [579, 868] width 189 height 22
click at [593, 857] on span "jsass" at bounding box center [579, 868] width 189 height 22
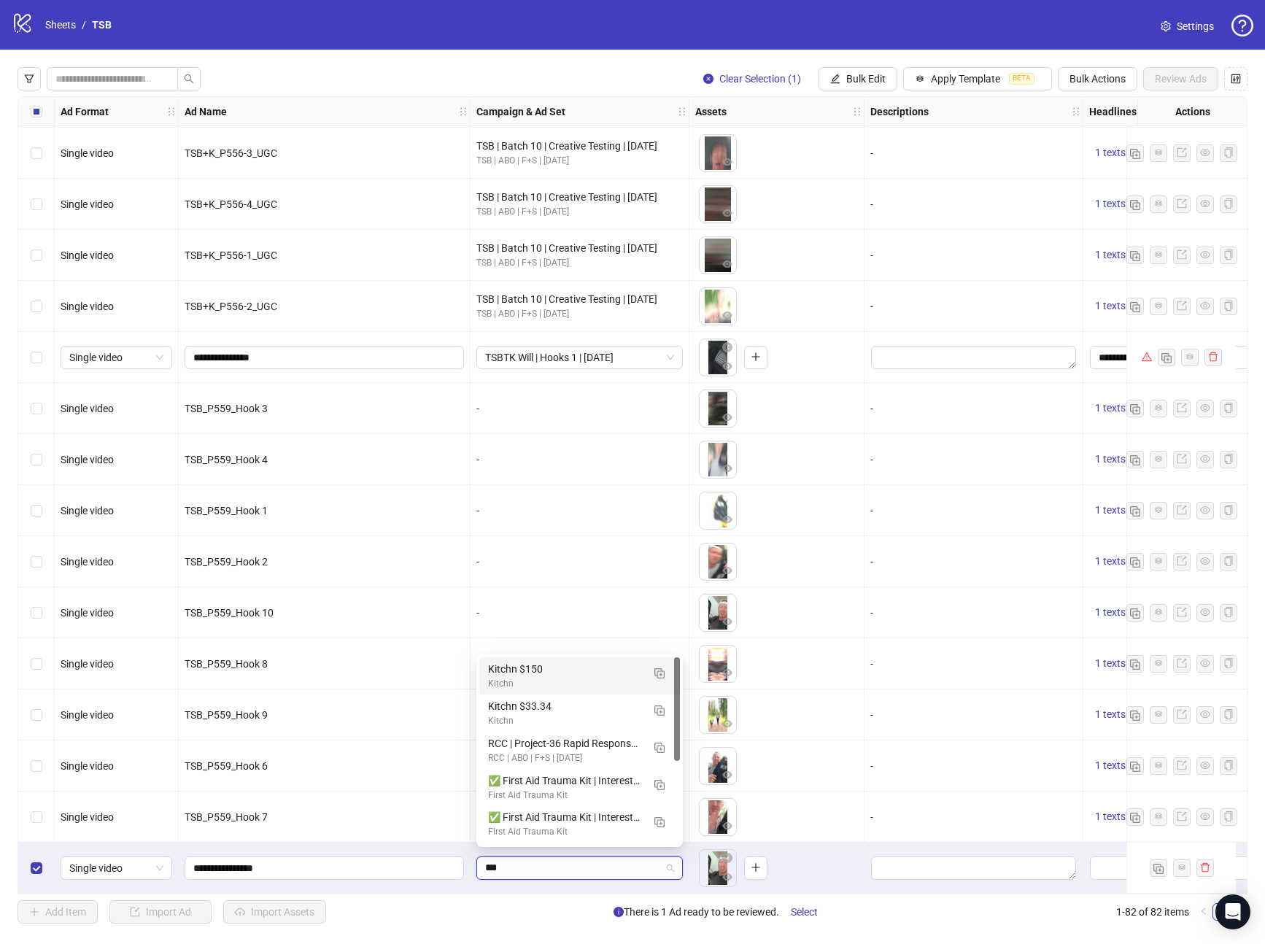
type input "***"
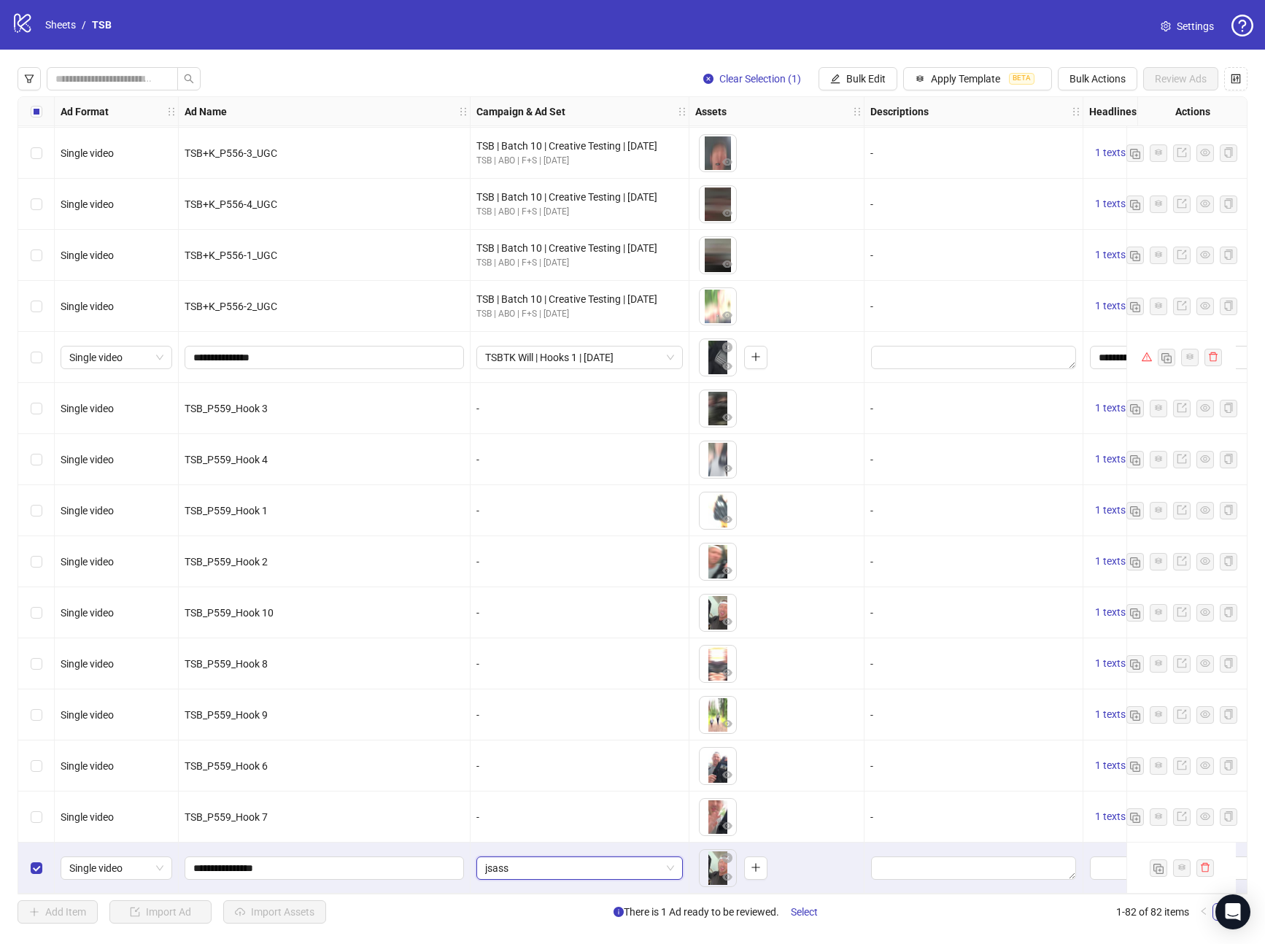
click at [559, 864] on span "jsass" at bounding box center [579, 868] width 189 height 22
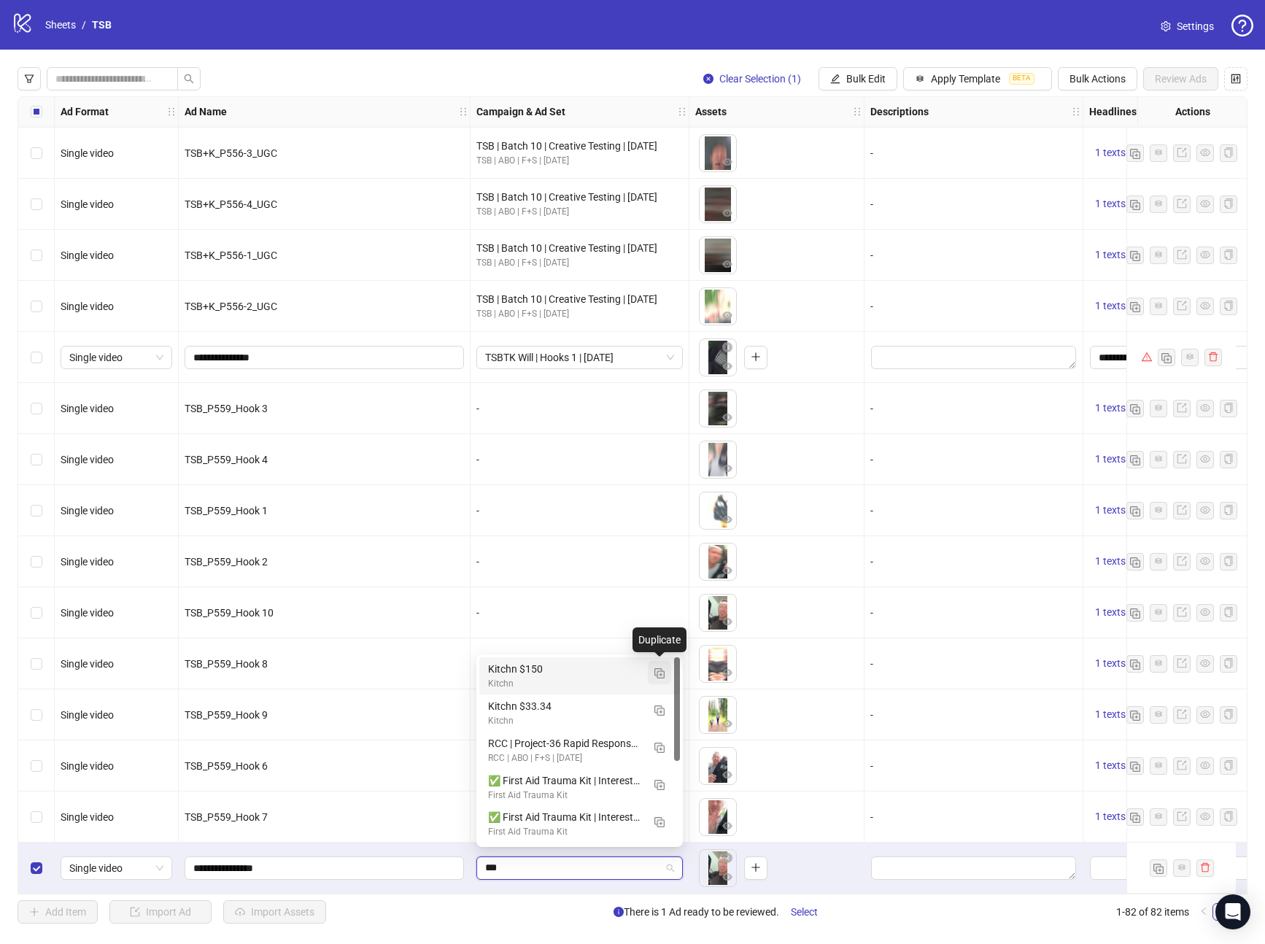
click at [655, 673] on img "button" at bounding box center [660, 673] width 10 height 10
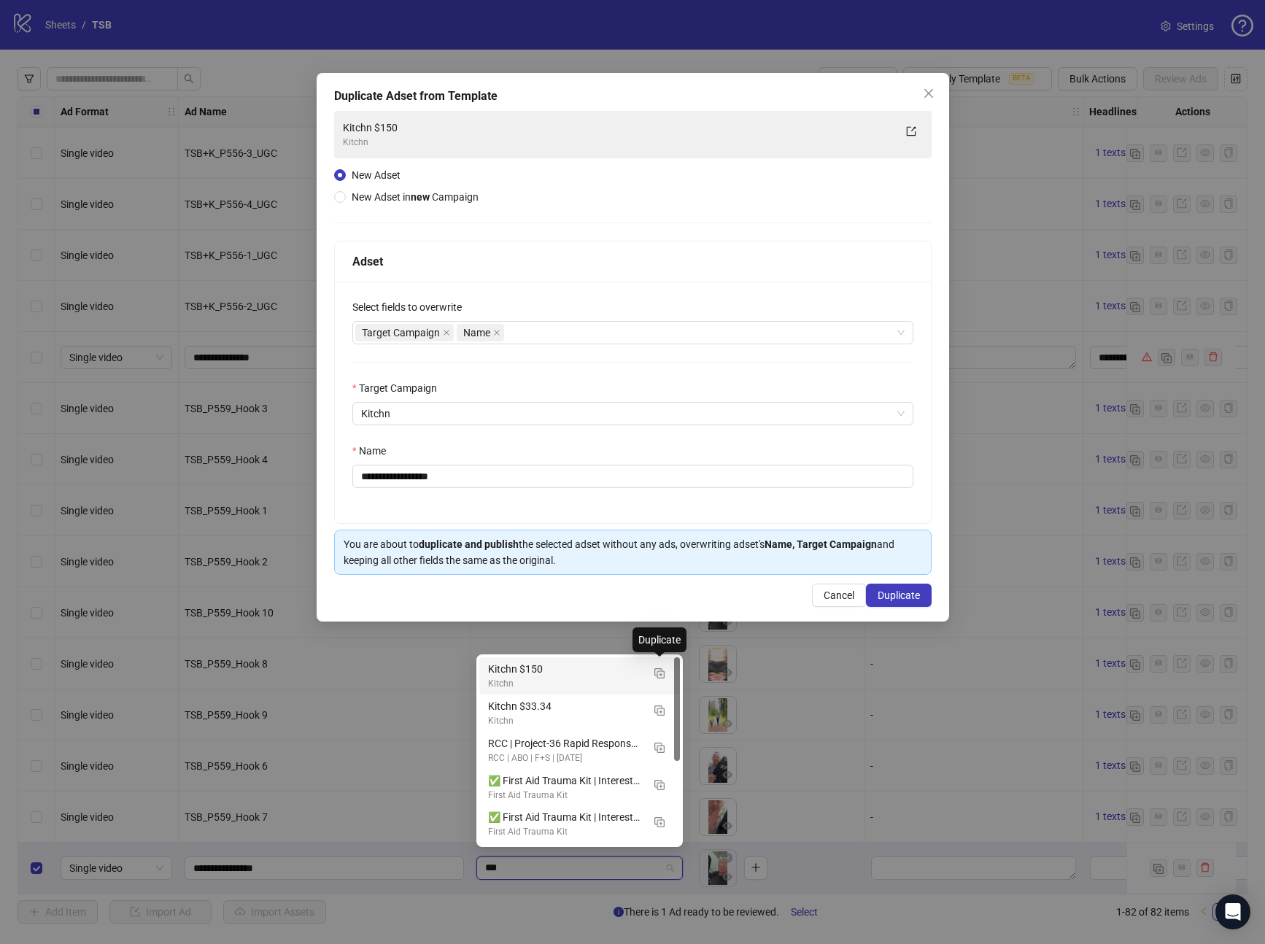
type input "***"
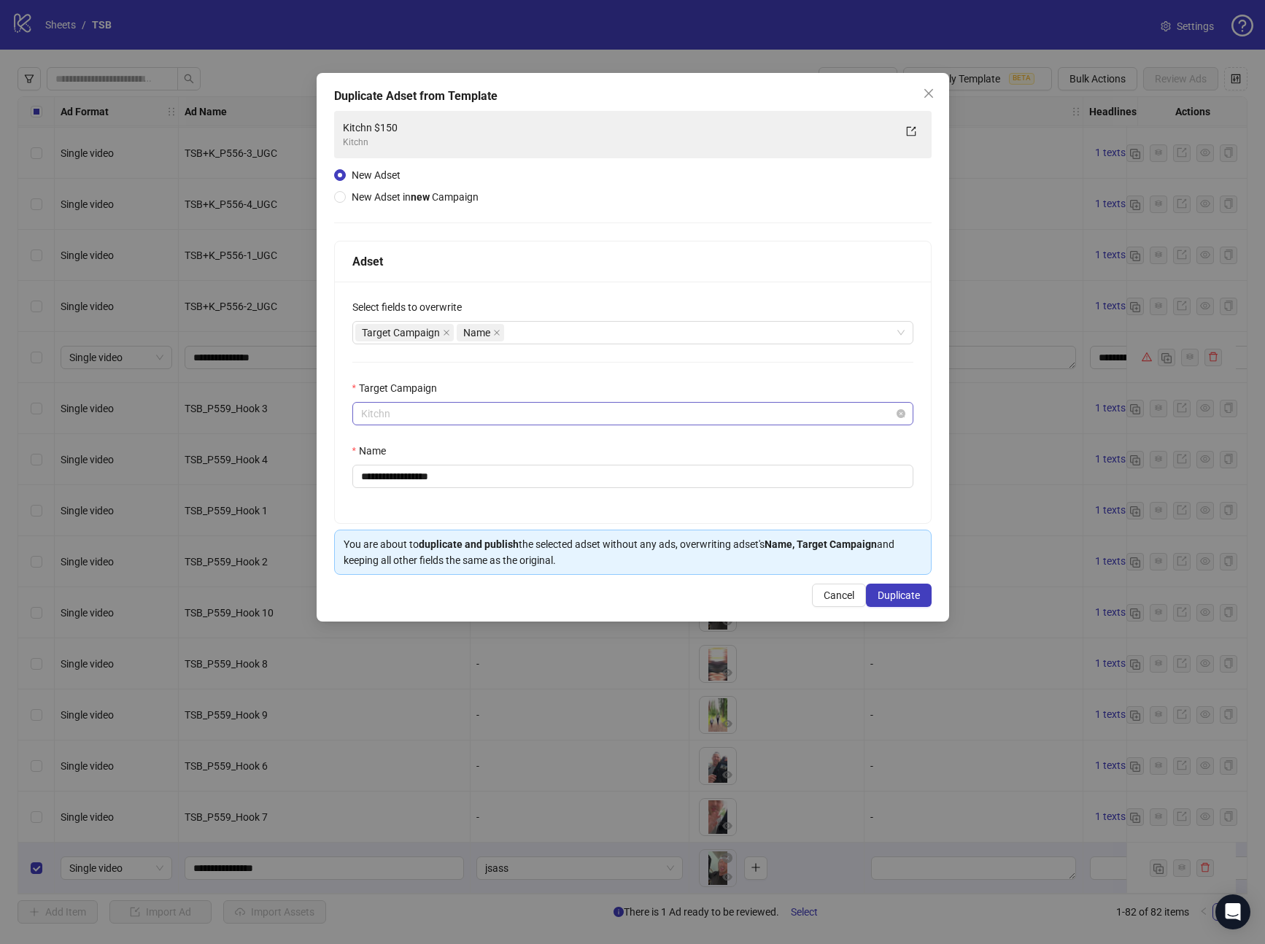
click at [433, 418] on span "Kitchn" at bounding box center [633, 414] width 544 height 22
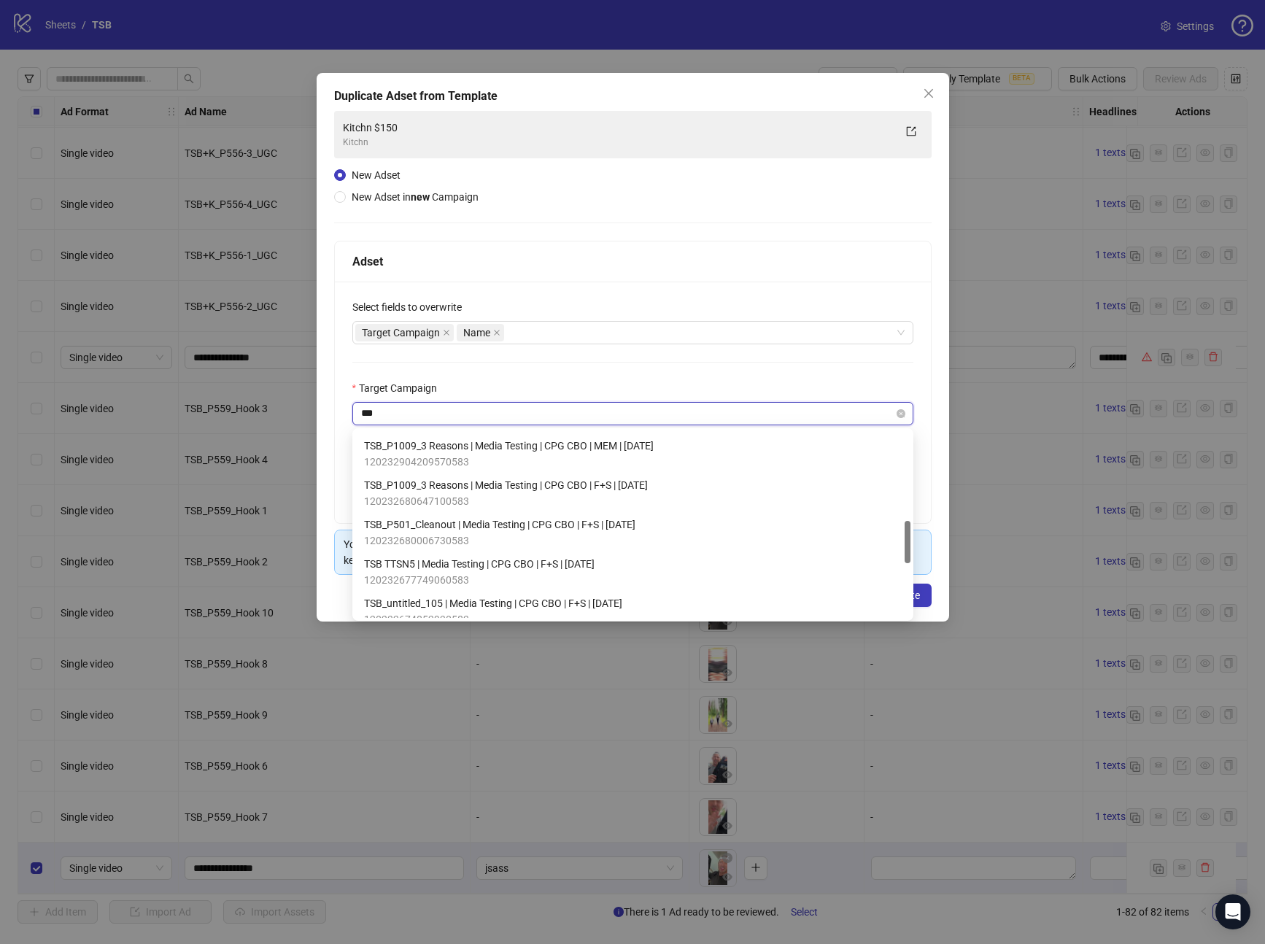
type input "***"
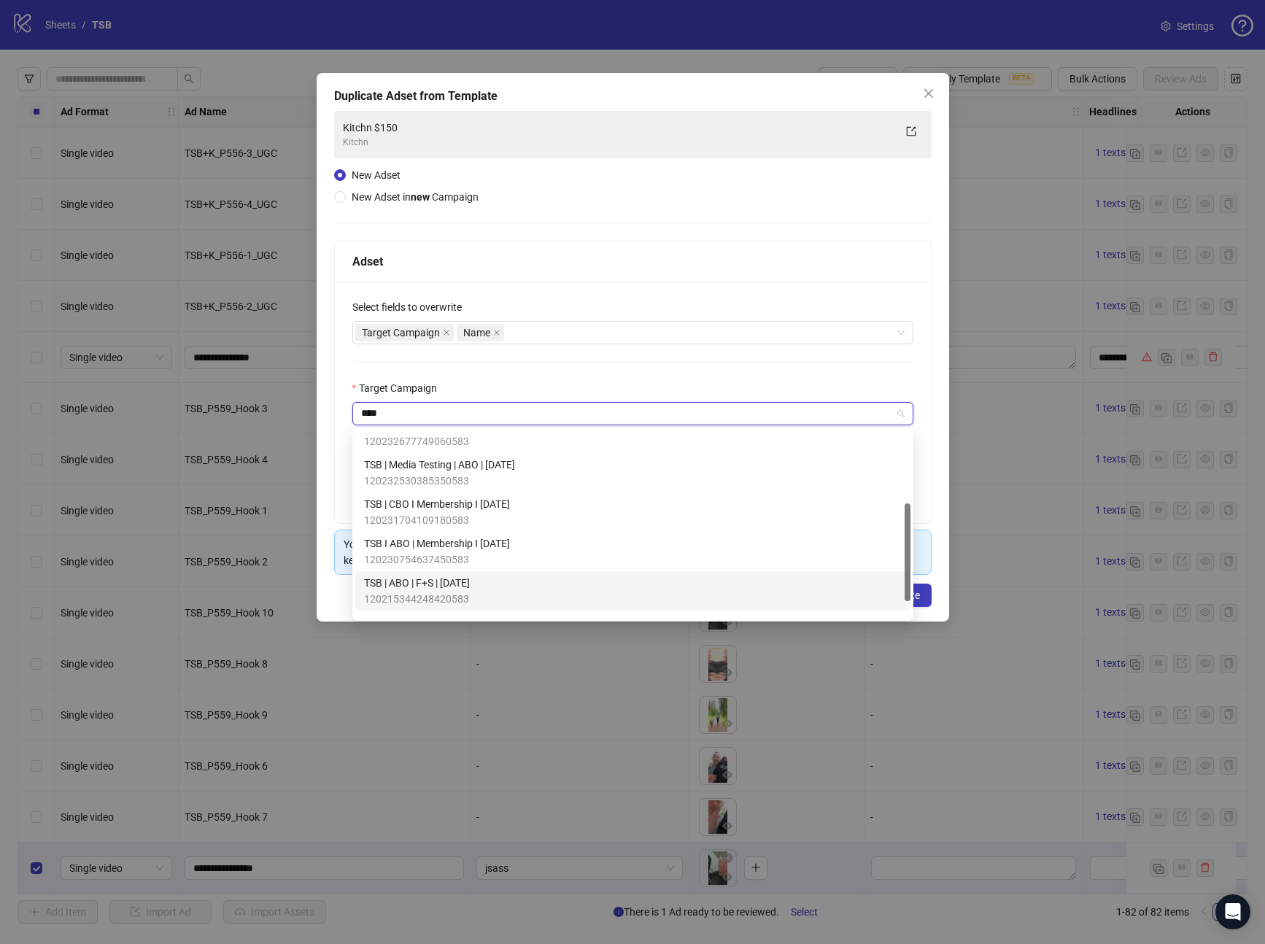
drag, startPoint x: 485, startPoint y: 547, endPoint x: 474, endPoint y: 576, distance: 30.5
click at [474, 576] on div "TSB TTSN5 | Media Testing | CPG CBO | F+S | [DATE] 120232677749060583 TSB | Med…" at bounding box center [632, 532] width 555 height 236
drag, startPoint x: 464, startPoint y: 587, endPoint x: 466, endPoint y: 552, distance: 35.8
click at [464, 587] on span "TSB | ABO | F+S | [DATE]" at bounding box center [417, 583] width 106 height 16
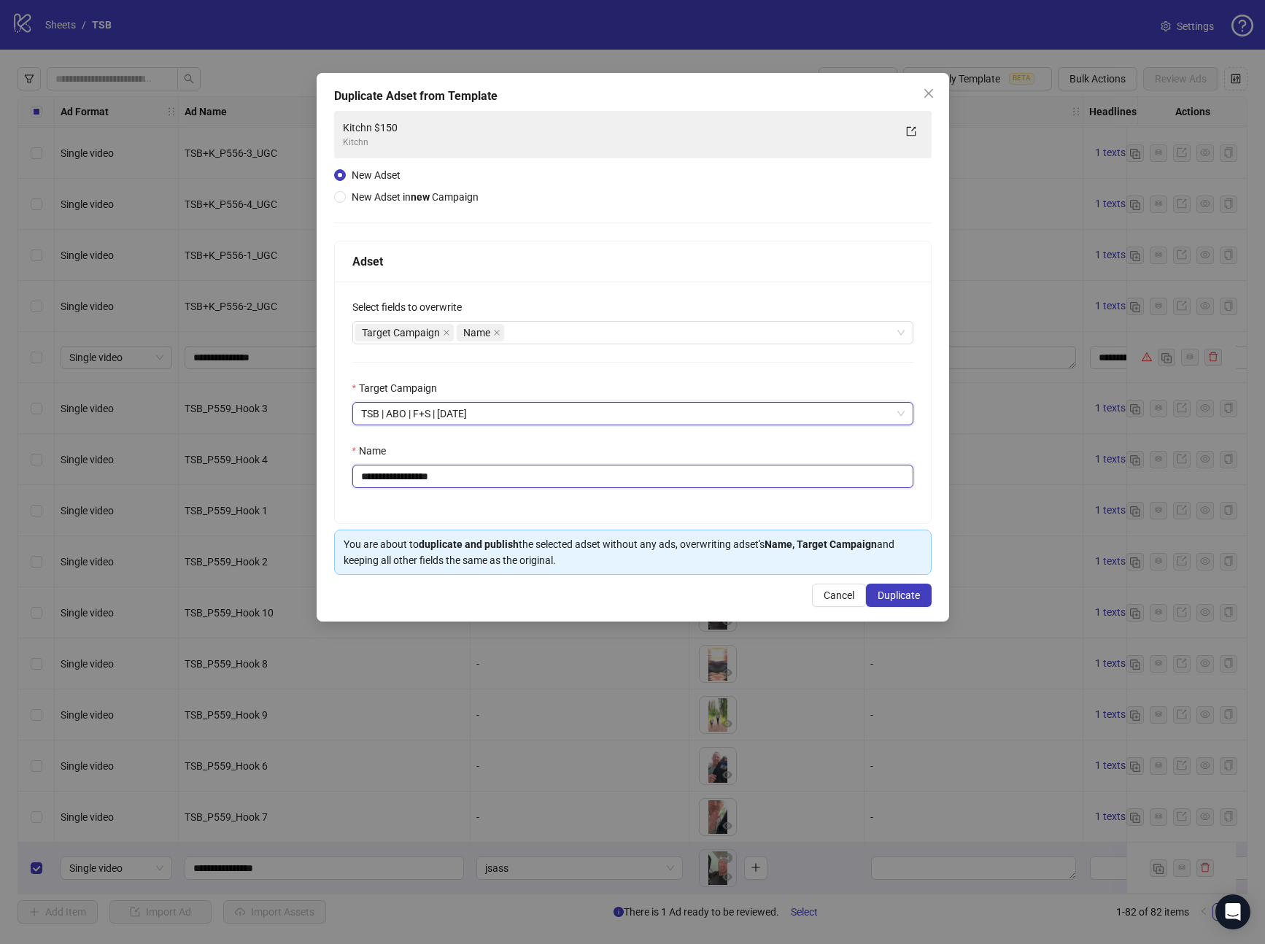
click at [475, 477] on input "**********" at bounding box center [632, 476] width 561 height 23
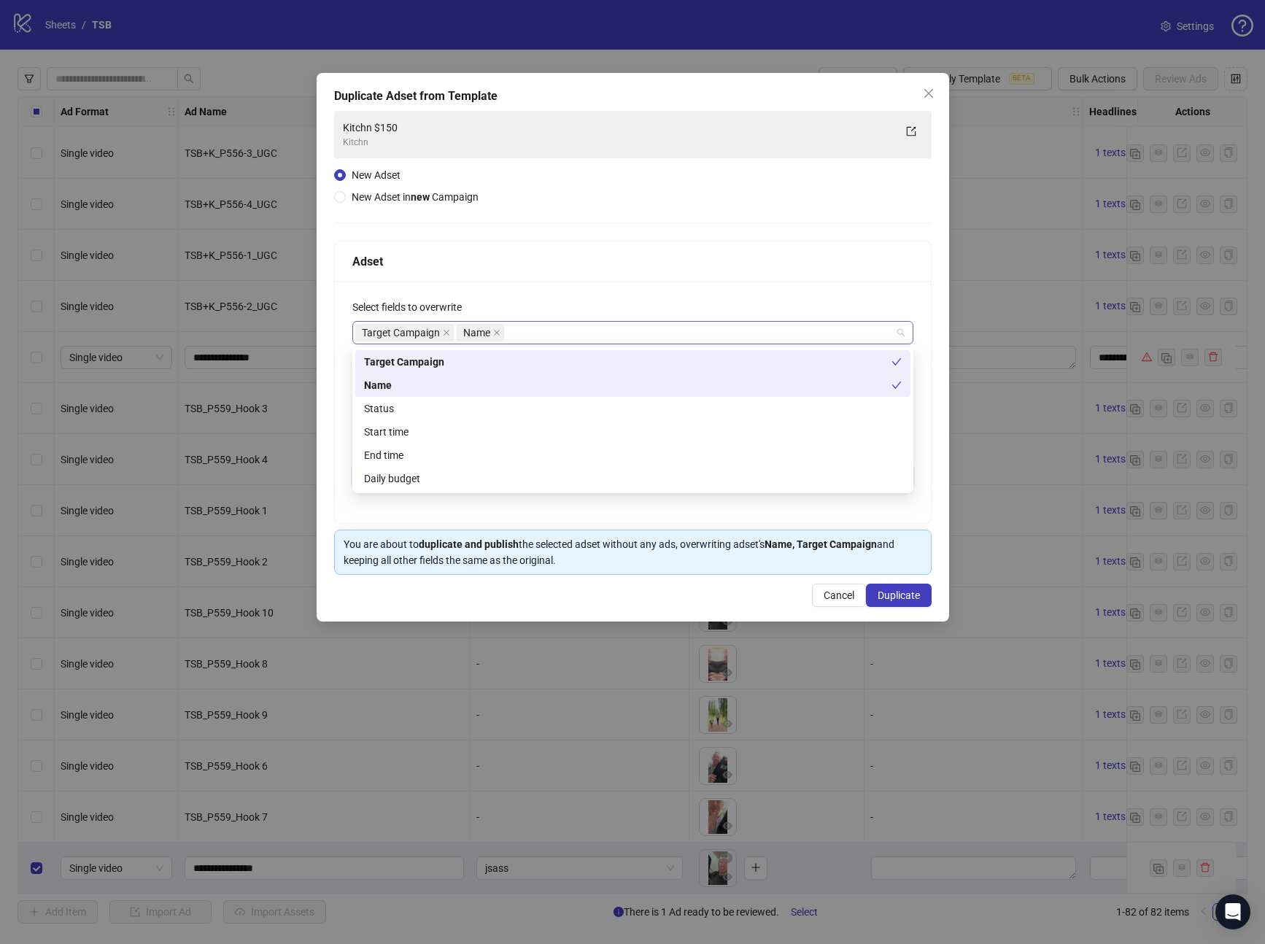
click at [548, 328] on div "Target Campaign Name" at bounding box center [625, 333] width 540 height 20
type input "*********"
click at [396, 436] on div "Start time" at bounding box center [633, 432] width 538 height 16
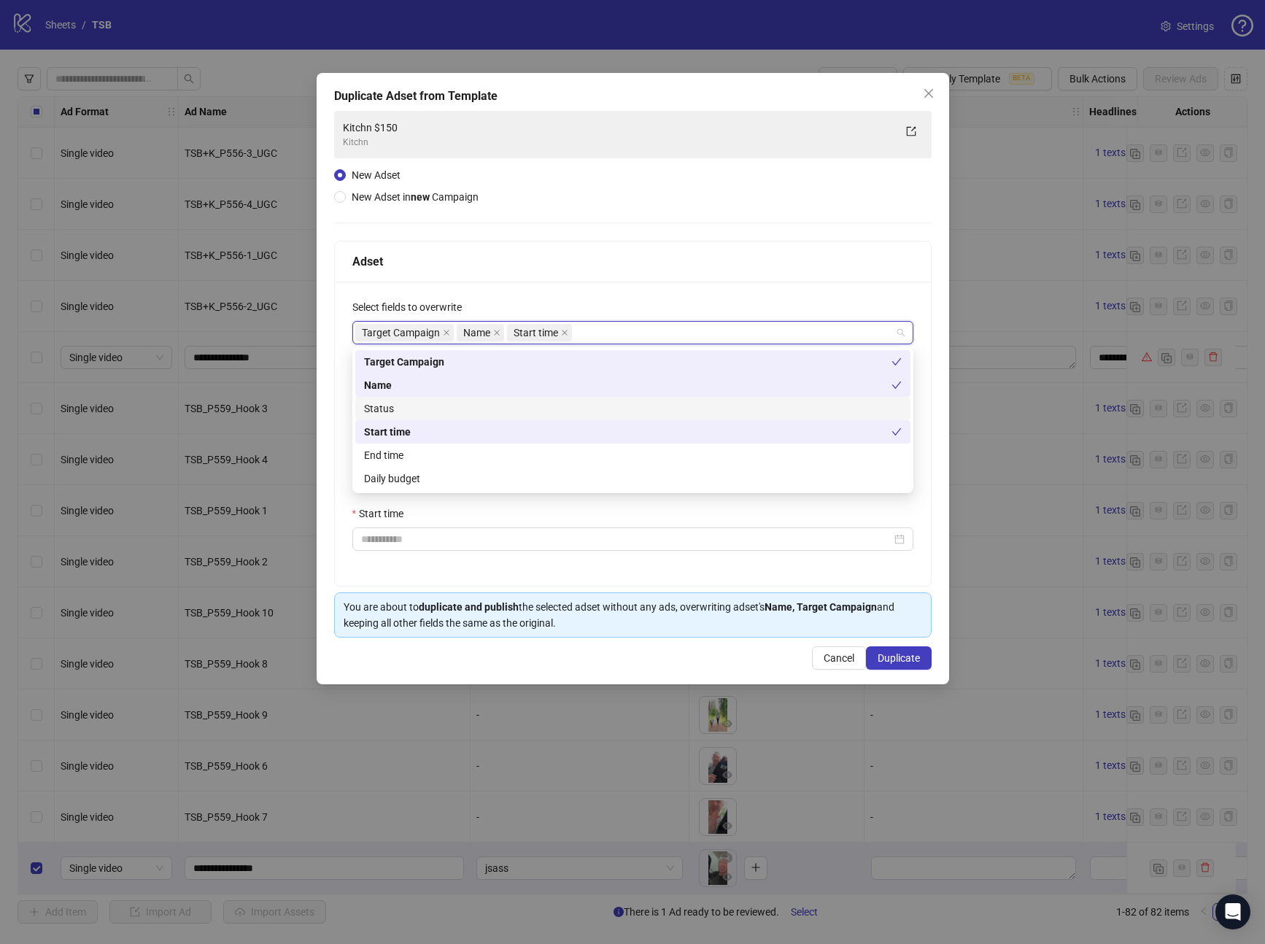
click at [385, 410] on div "Status" at bounding box center [633, 409] width 538 height 16
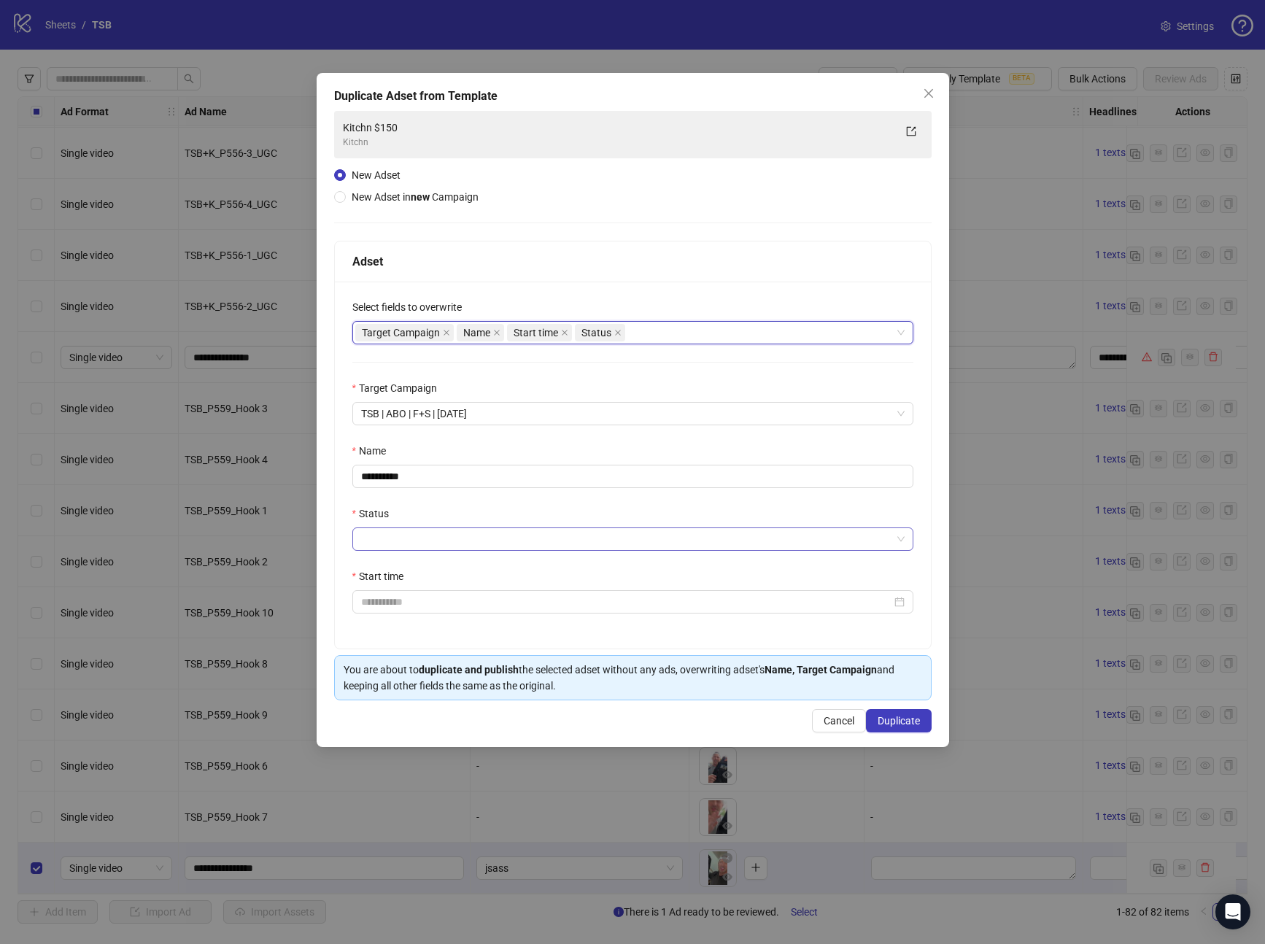
click at [417, 536] on input "Status" at bounding box center [626, 539] width 531 height 22
click at [412, 558] on div "ACTIVE" at bounding box center [632, 568] width 555 height 23
click at [425, 593] on div at bounding box center [632, 601] width 561 height 23
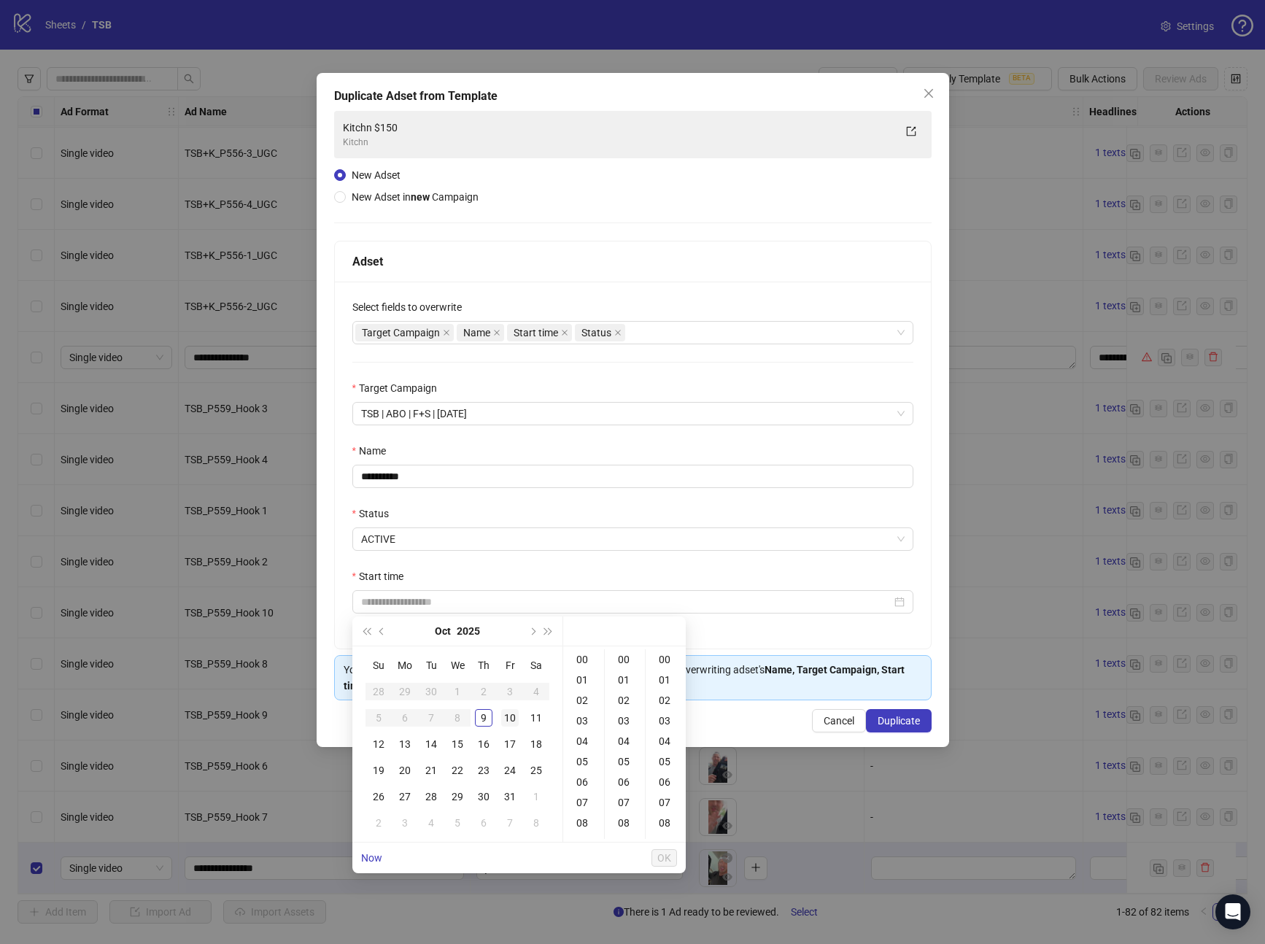
click at [516, 722] on div "10" at bounding box center [510, 718] width 18 height 18
type input "**********"
click at [592, 660] on div "00" at bounding box center [583, 659] width 35 height 20
drag, startPoint x: 658, startPoint y: 657, endPoint x: 781, endPoint y: 709, distance: 134.1
click at [658, 657] on div "00" at bounding box center [666, 659] width 35 height 20
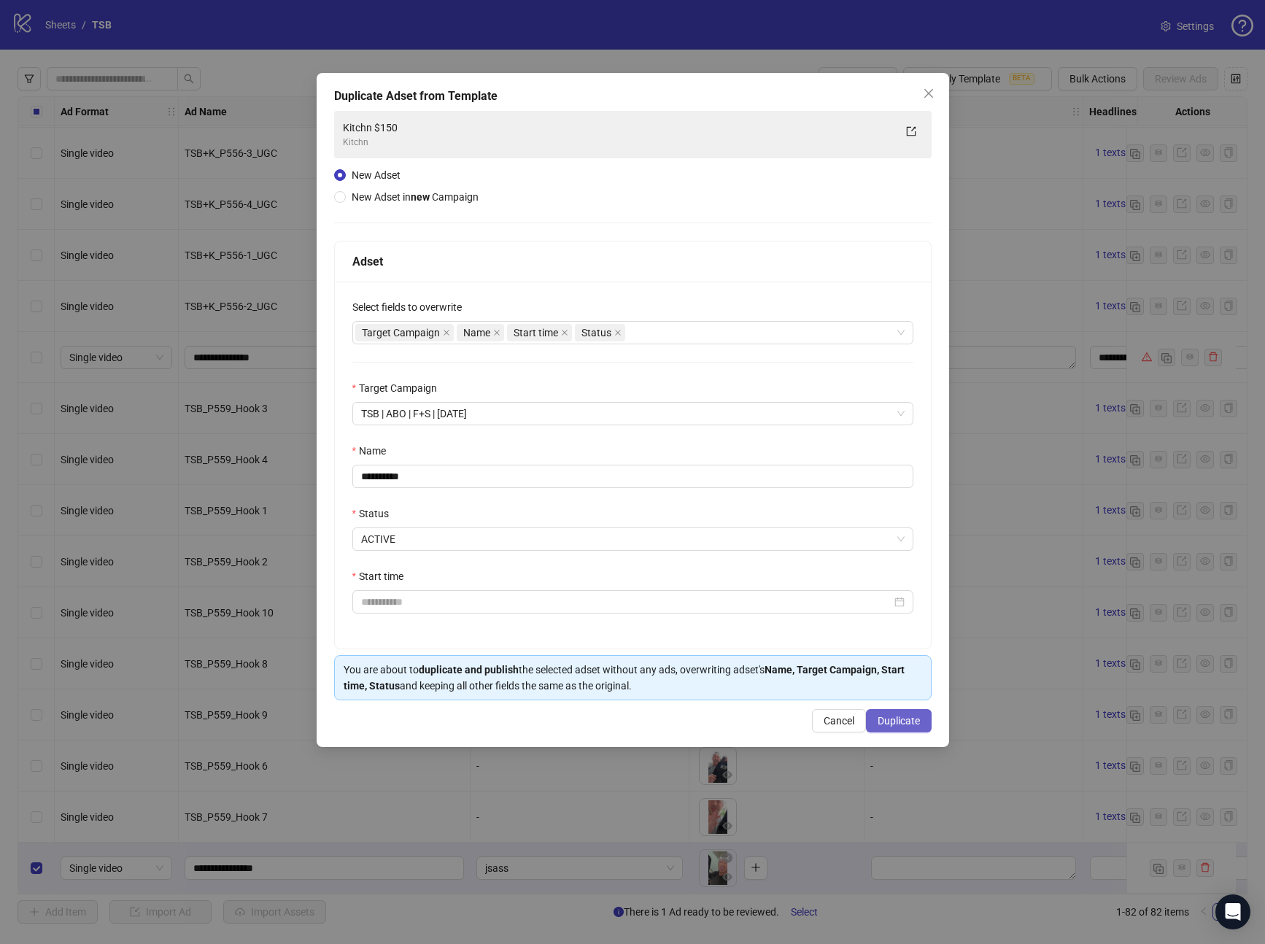
click at [891, 720] on span "Duplicate" at bounding box center [899, 721] width 42 height 12
click at [444, 596] on input "Start time" at bounding box center [626, 602] width 531 height 16
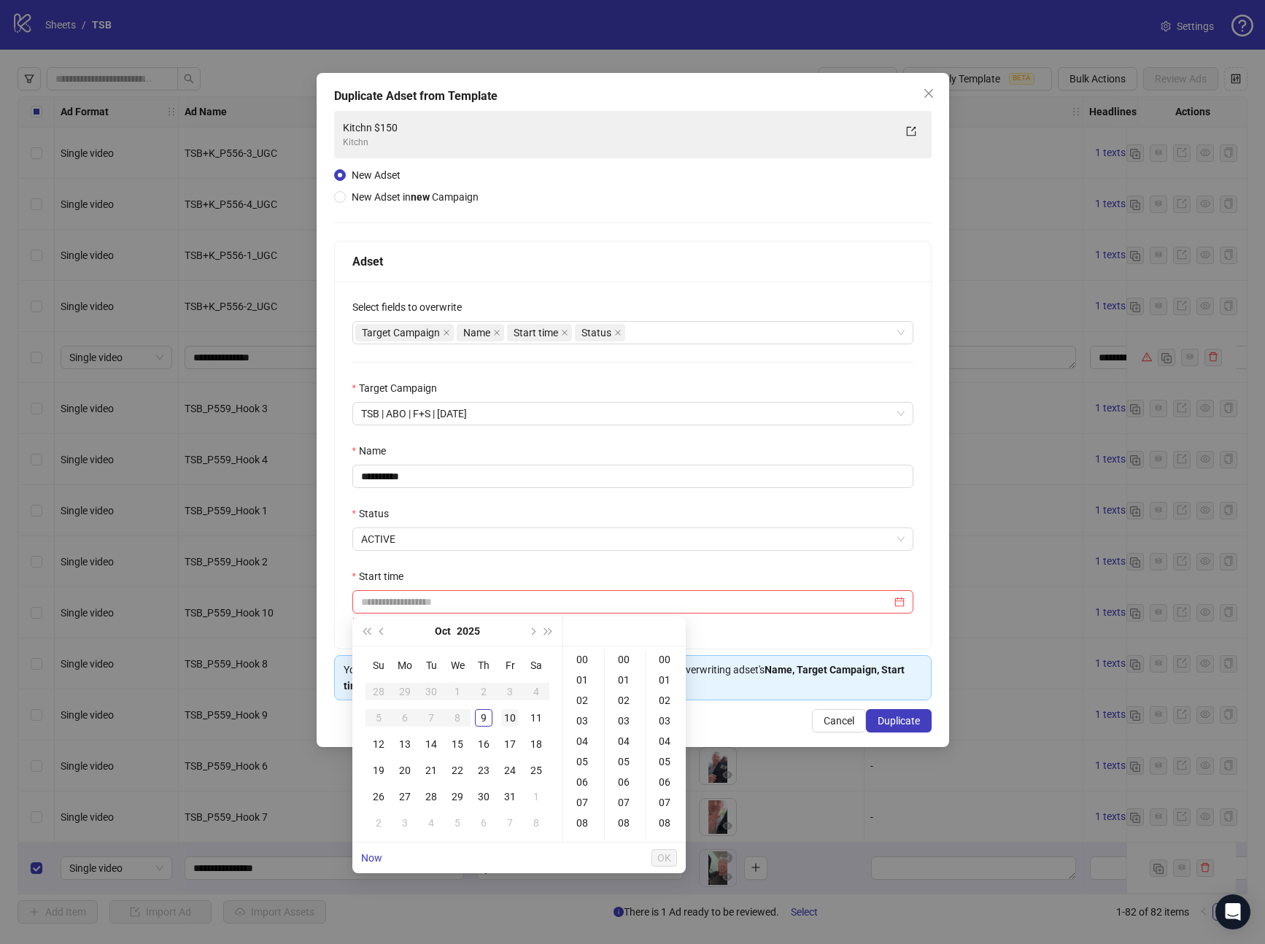
drag, startPoint x: 508, startPoint y: 716, endPoint x: 516, endPoint y: 710, distance: 9.9
click at [508, 717] on div "10" at bounding box center [510, 718] width 18 height 18
drag, startPoint x: 582, startPoint y: 666, endPoint x: 590, endPoint y: 663, distance: 9.5
click at [582, 666] on div "00" at bounding box center [583, 659] width 35 height 20
click at [620, 658] on div "00" at bounding box center [625, 659] width 35 height 20
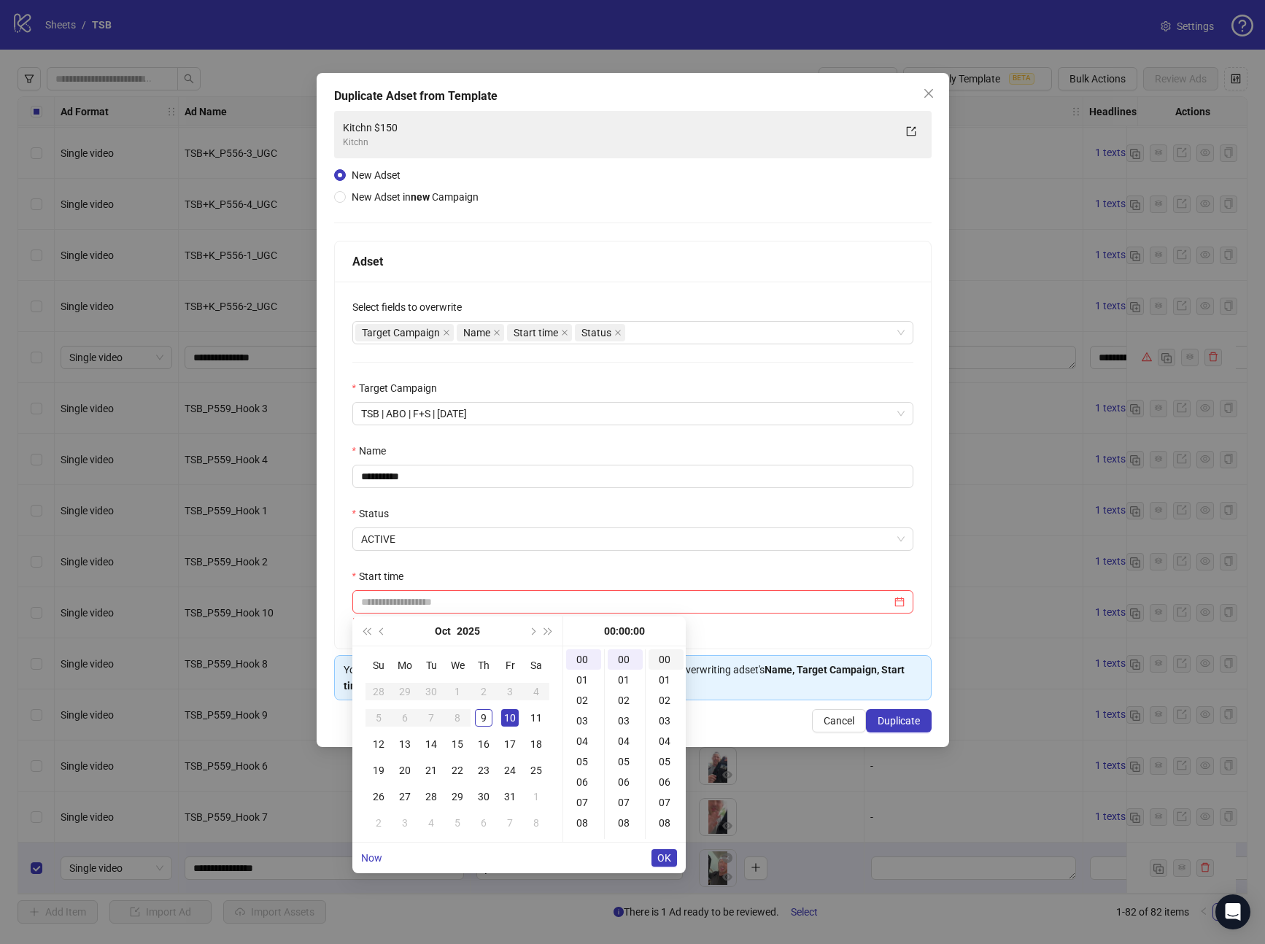
click at [659, 661] on div "00" at bounding box center [666, 659] width 35 height 20
type input "**********"
click at [668, 860] on span "OK" at bounding box center [665, 858] width 14 height 12
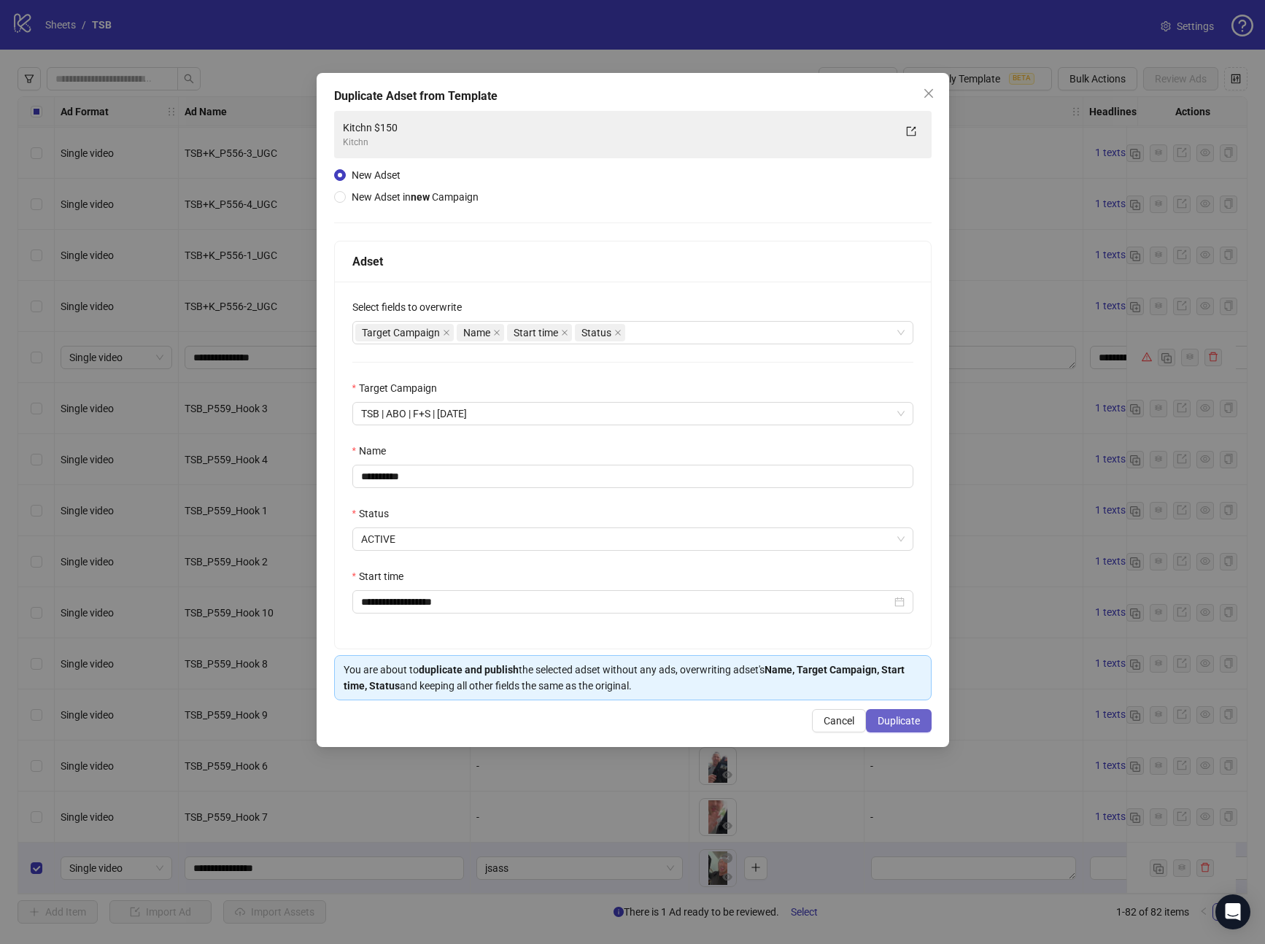
click at [888, 730] on button "Duplicate" at bounding box center [899, 720] width 66 height 23
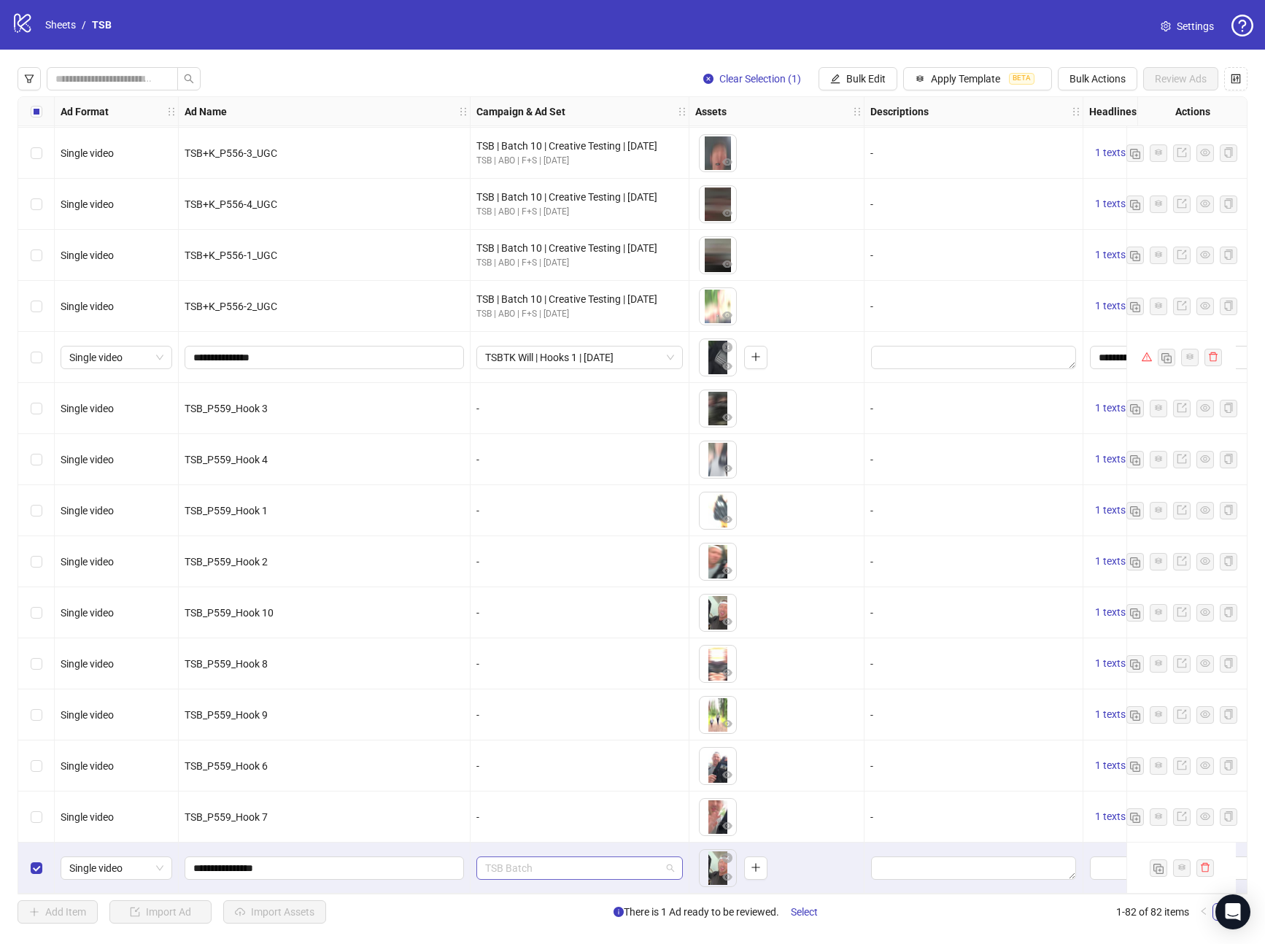
click at [547, 868] on span "TSB Batch" at bounding box center [579, 868] width 189 height 22
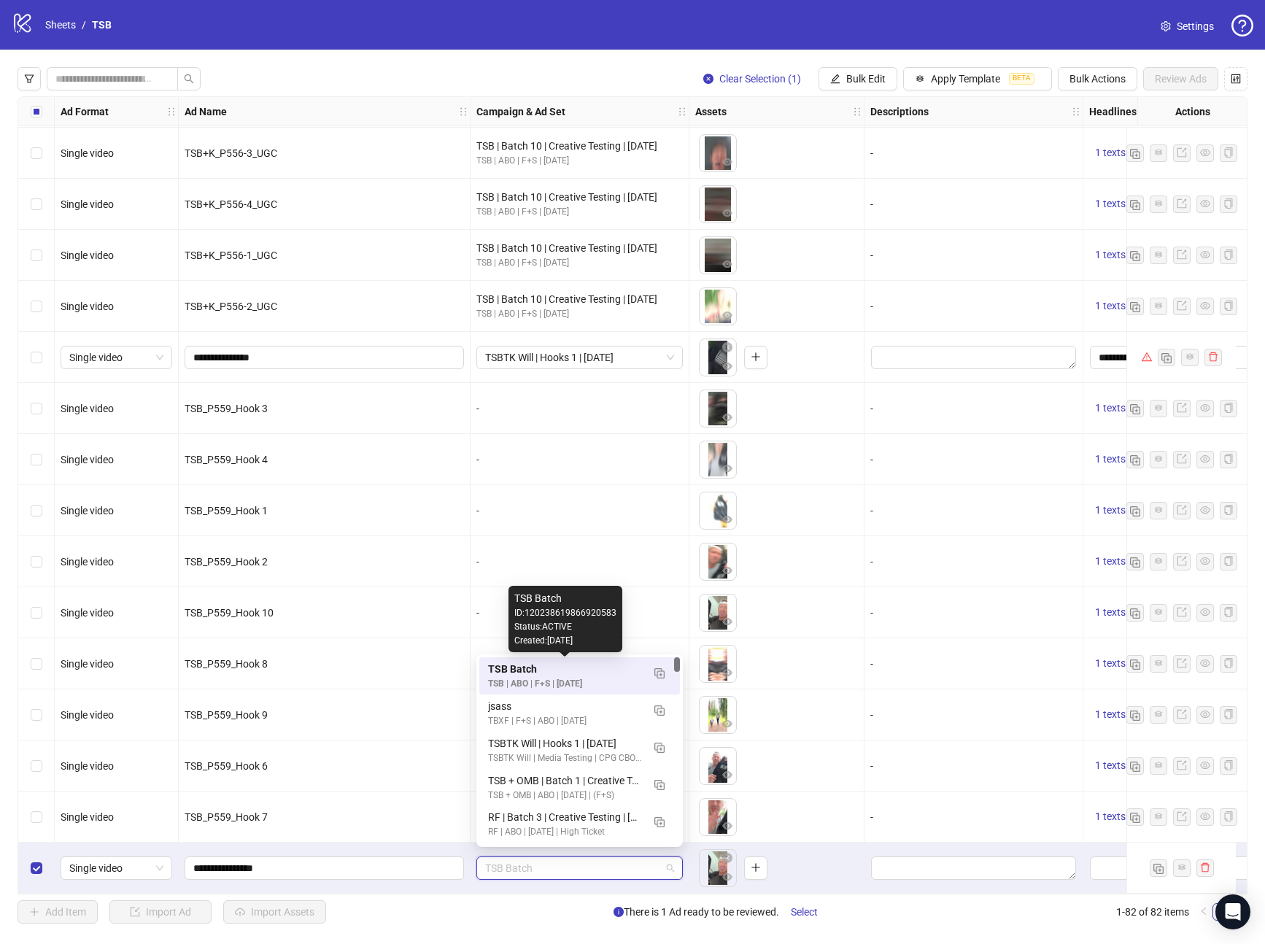
click at [557, 672] on div "TSB Batch" at bounding box center [565, 669] width 154 height 16
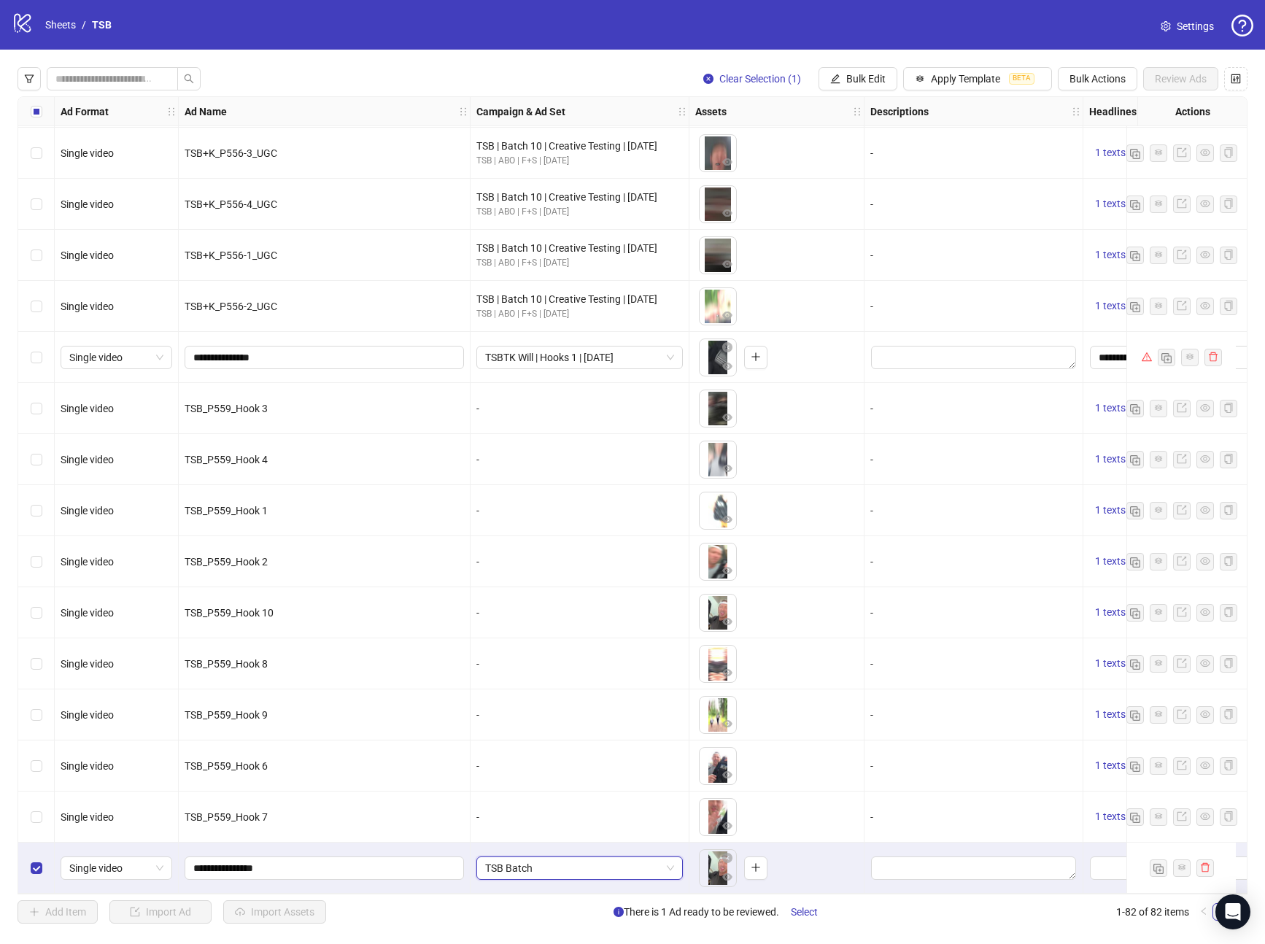
click at [598, 868] on span "TSB Batch" at bounding box center [579, 868] width 189 height 22
click at [865, 71] on button "Bulk Edit" at bounding box center [858, 78] width 79 height 23
click at [1096, 85] on button "Bulk Actions" at bounding box center [1098, 78] width 80 height 23
click at [1092, 109] on span "Delete" at bounding box center [1118, 108] width 100 height 16
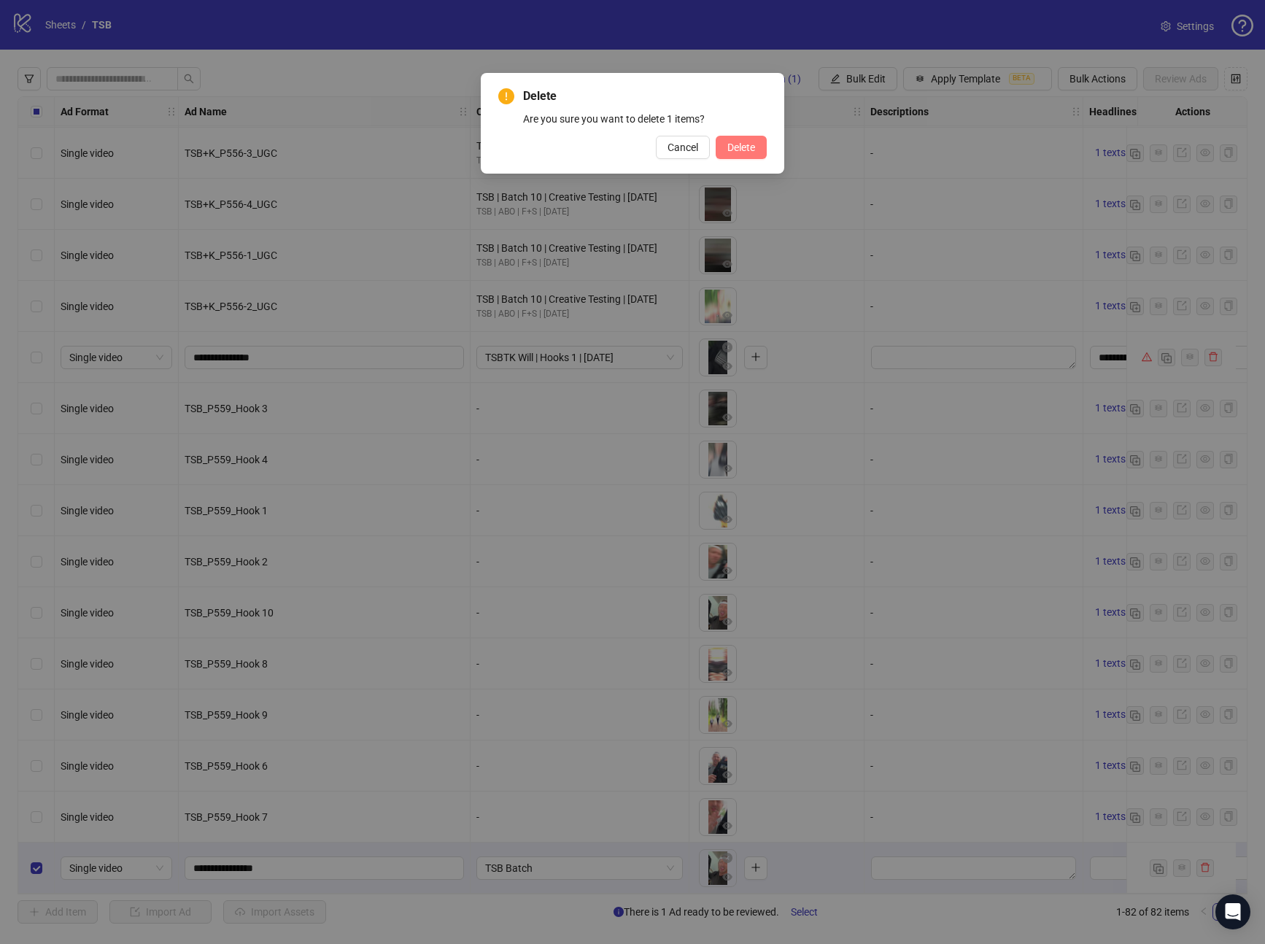
click at [752, 146] on span "Delete" at bounding box center [742, 148] width 28 height 12
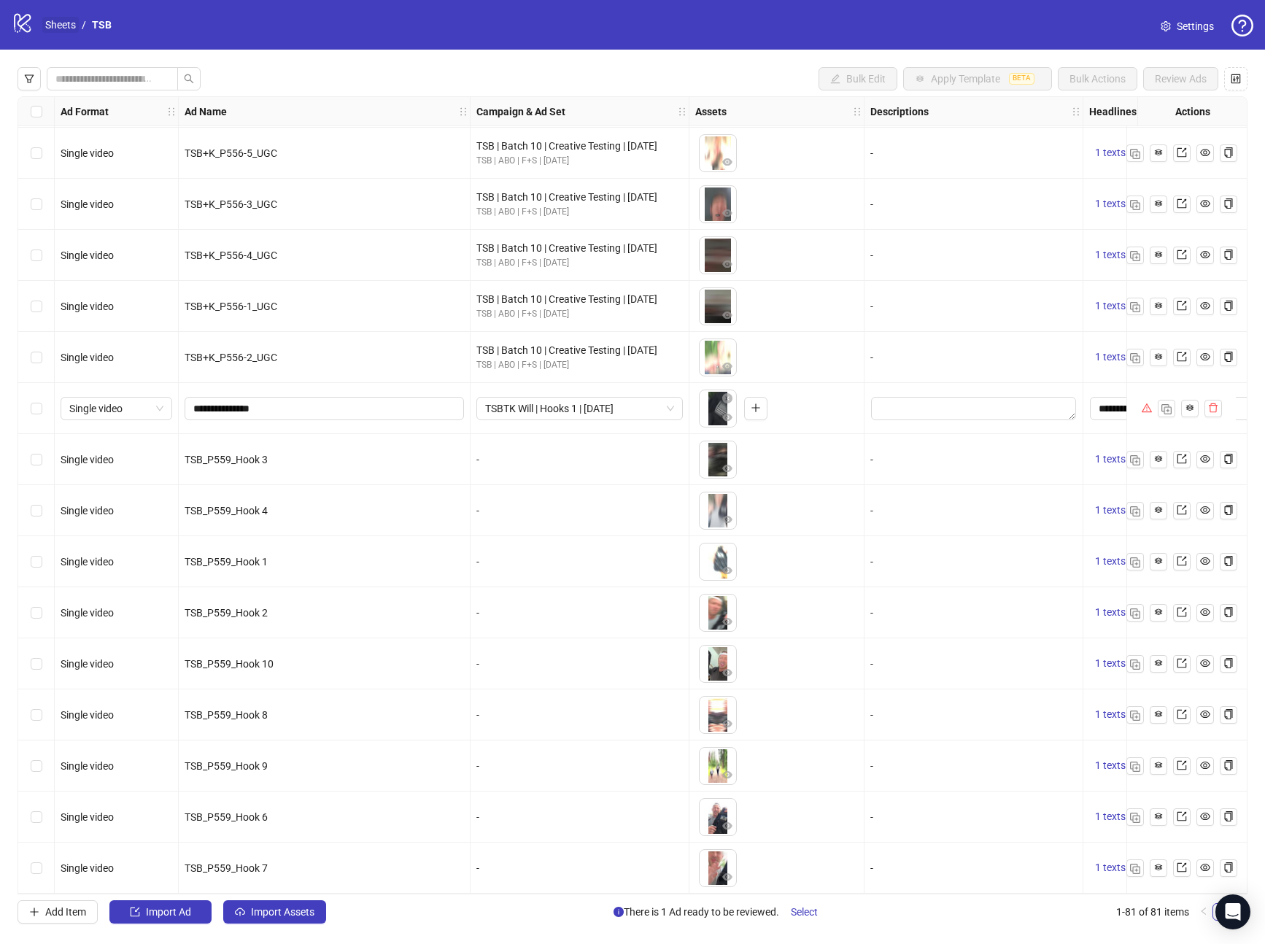
click at [55, 22] on link "Sheets" at bounding box center [60, 25] width 36 height 16
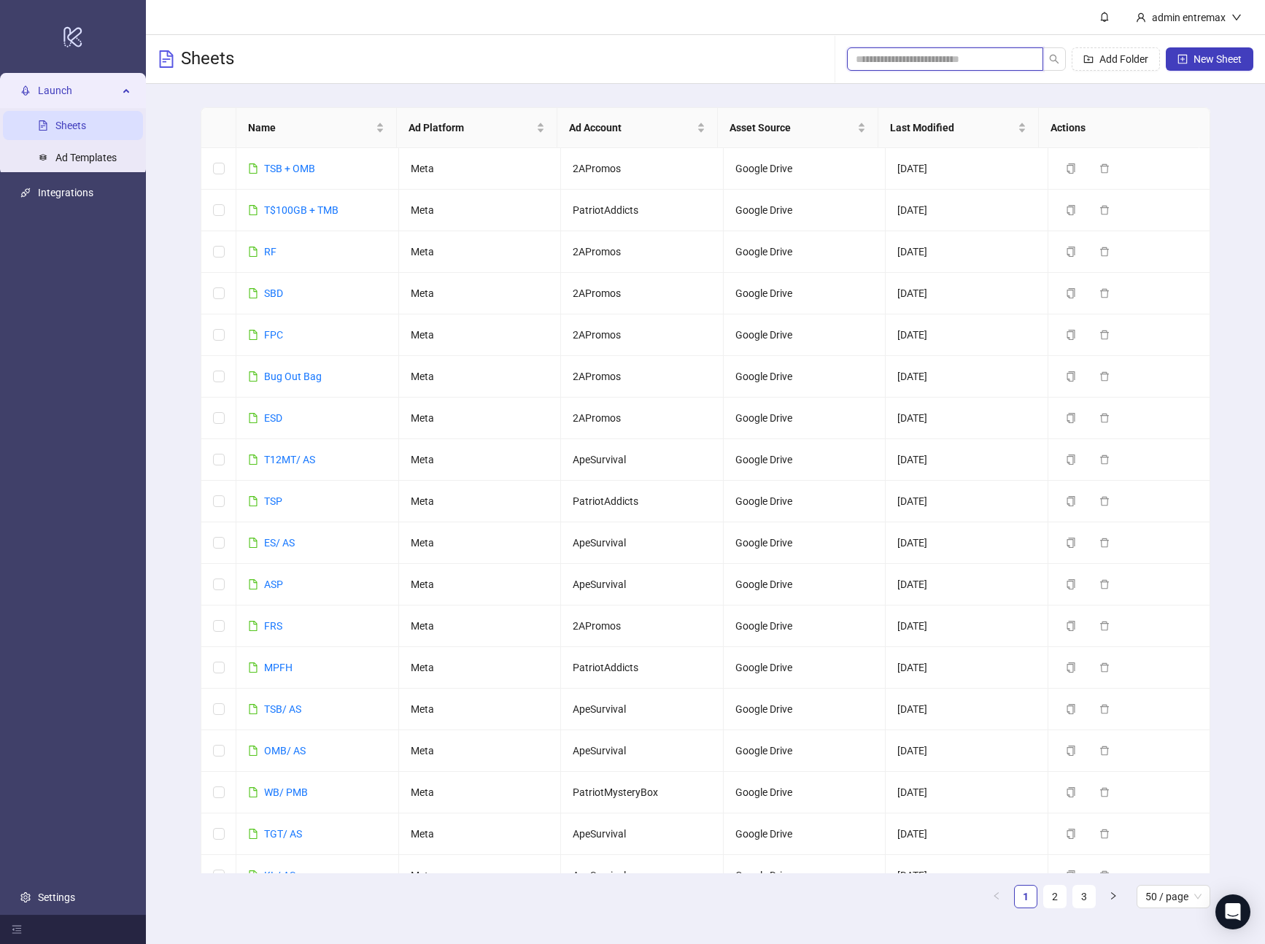
click at [964, 60] on input "search" at bounding box center [939, 59] width 167 height 16
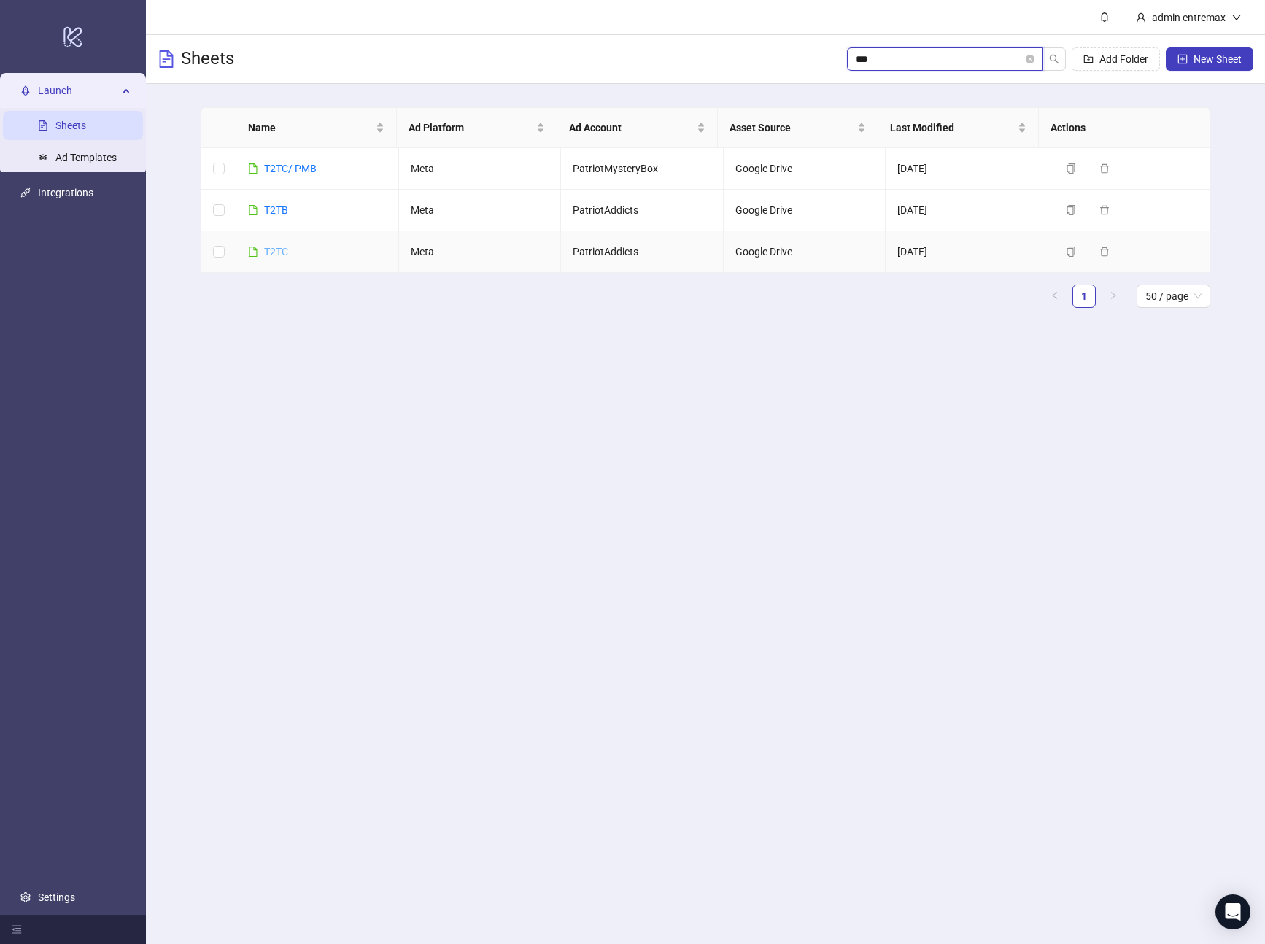
type input "***"
click at [268, 254] on link "T2TC" at bounding box center [276, 252] width 24 height 12
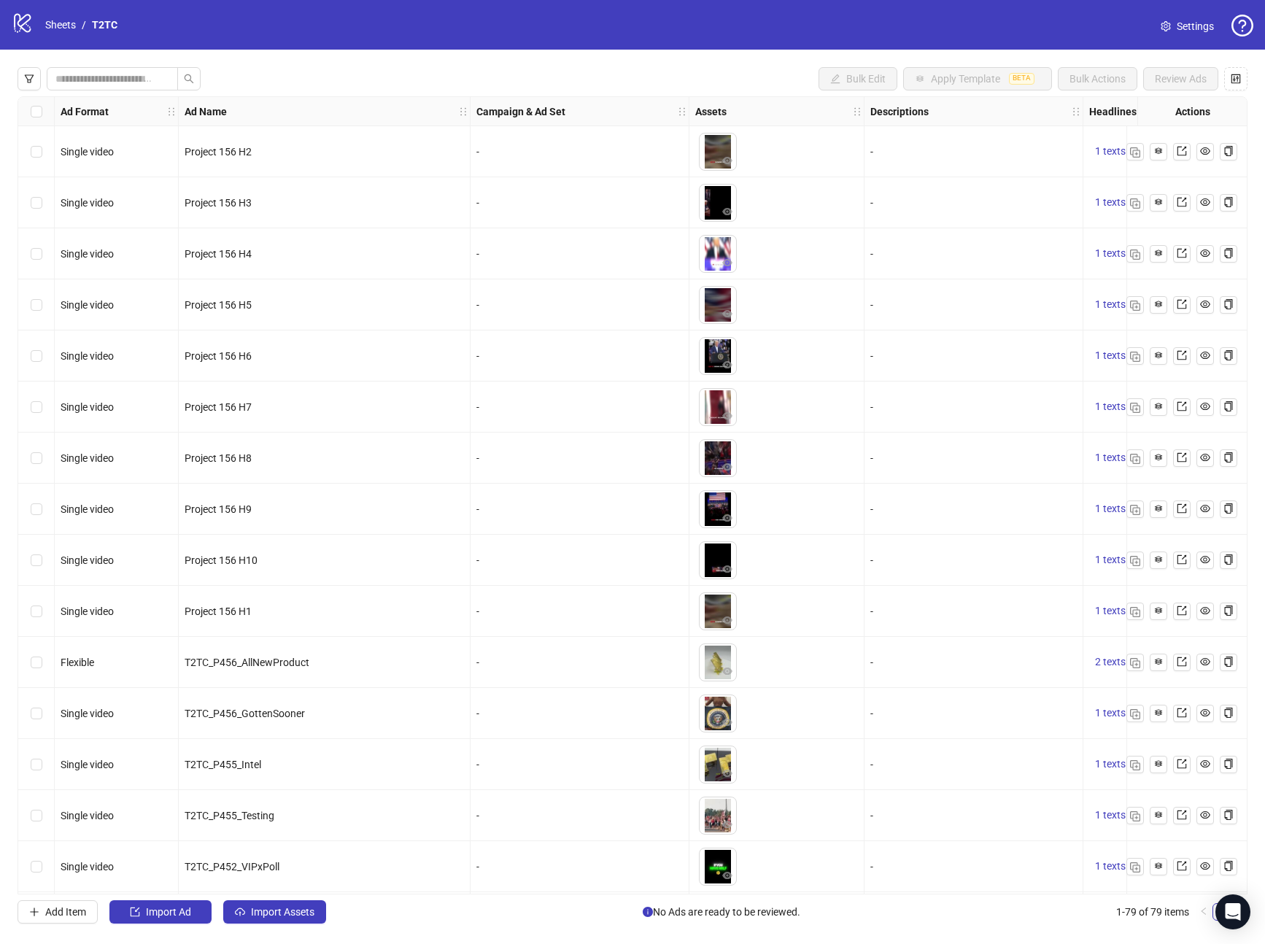
drag, startPoint x: 281, startPoint y: 910, endPoint x: 380, endPoint y: 430, distance: 490.3
click at [281, 910] on span "Import Assets" at bounding box center [282, 912] width 63 height 12
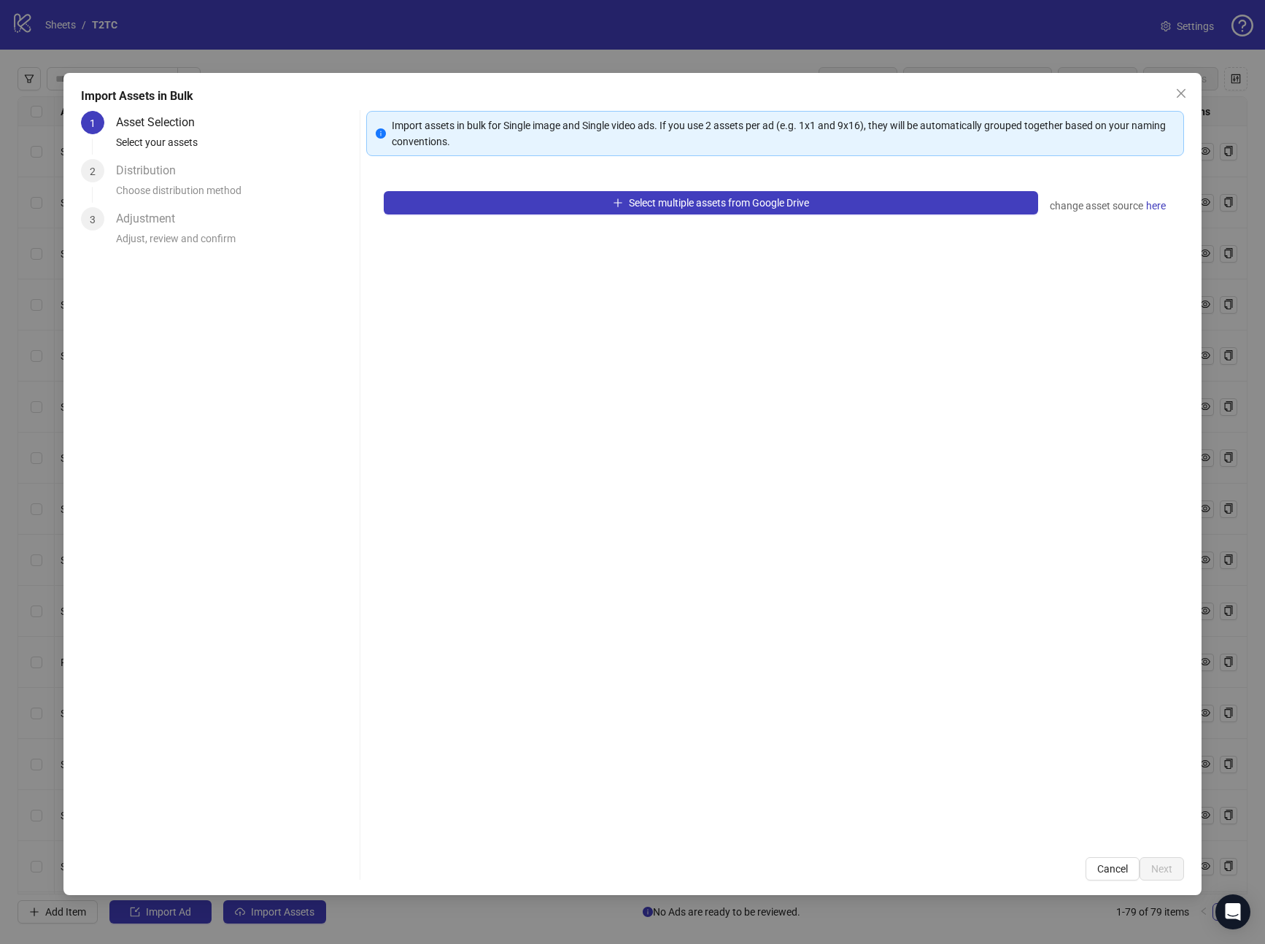
click at [528, 215] on div "Select multiple assets from Google Drive change asset source here" at bounding box center [775, 507] width 819 height 666
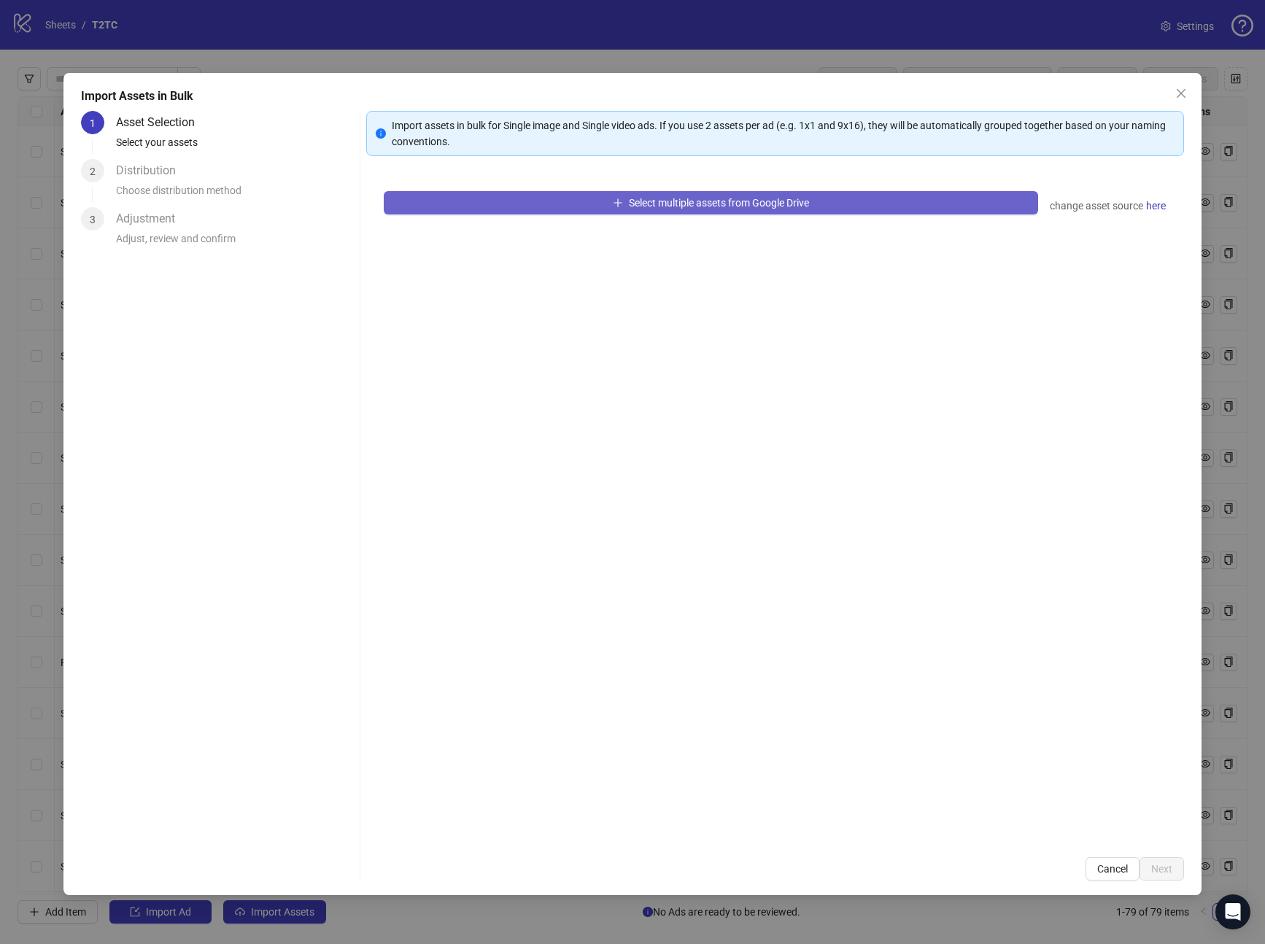
click at [541, 209] on button "Select multiple assets from Google Drive" at bounding box center [711, 202] width 655 height 23
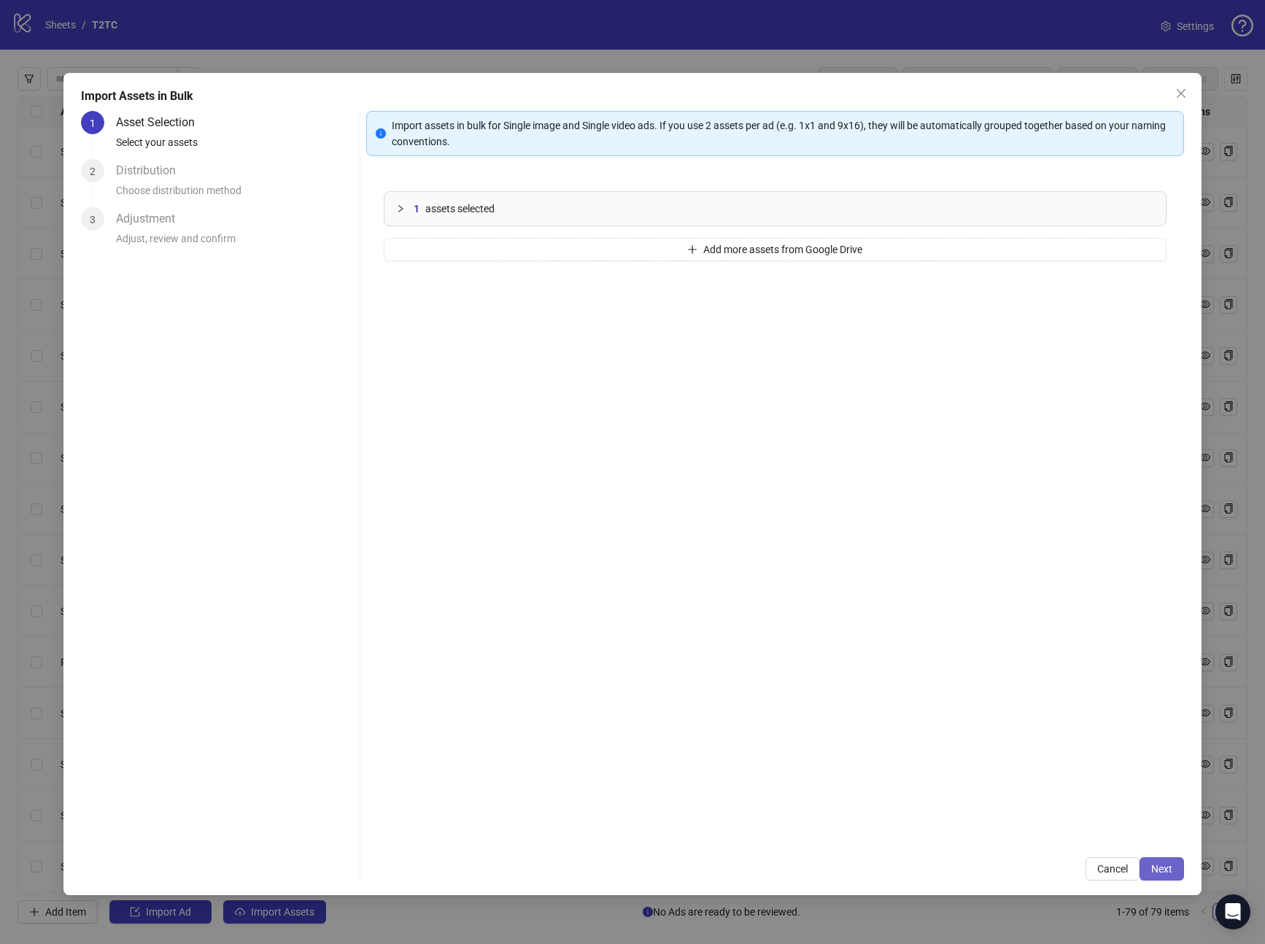
click at [1163, 865] on span "Next" at bounding box center [1162, 869] width 21 height 12
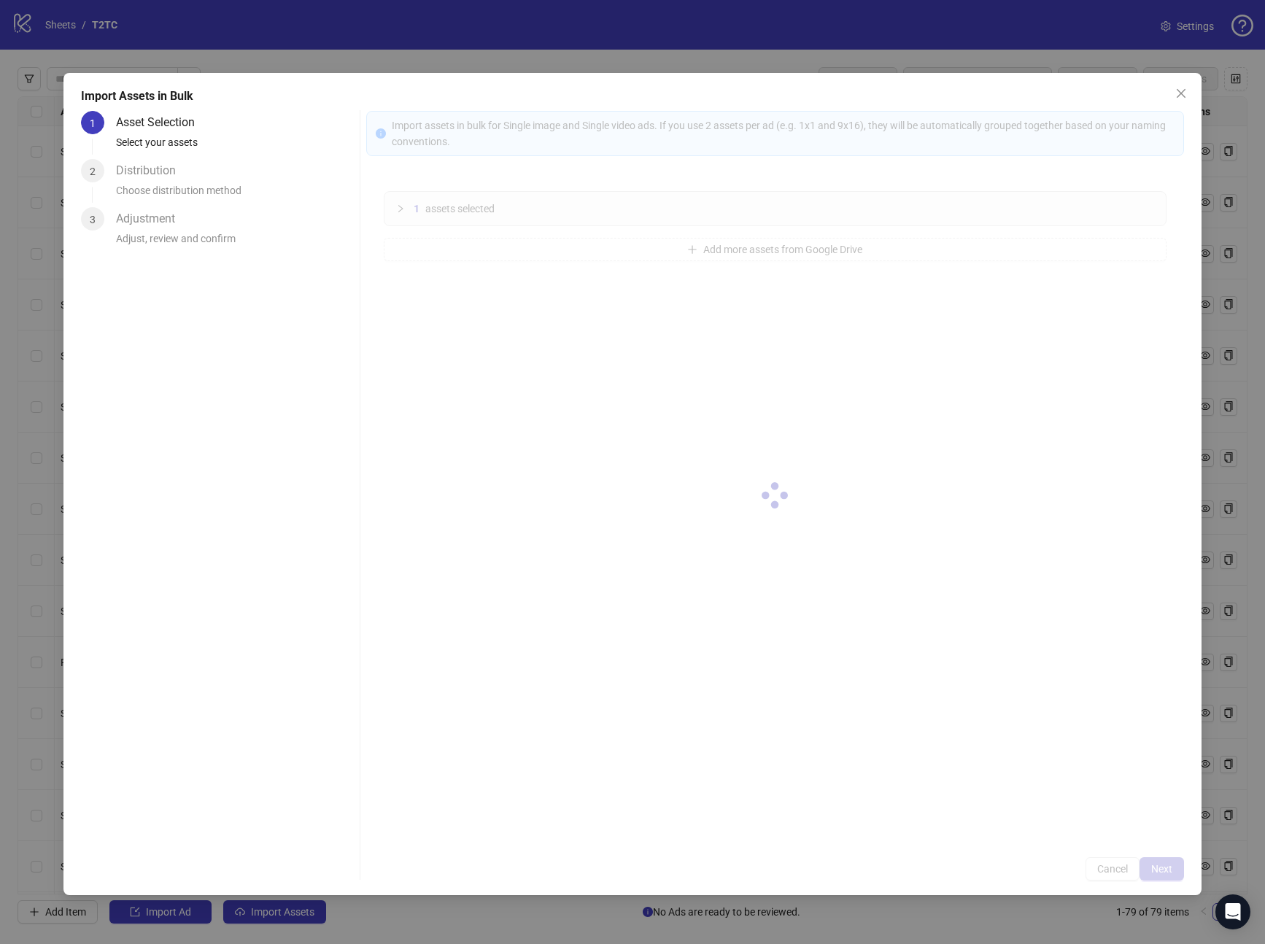
click at [1163, 865] on div at bounding box center [775, 496] width 819 height 770
click at [1161, 866] on div at bounding box center [775, 496] width 819 height 770
click at [1159, 868] on div at bounding box center [775, 496] width 819 height 770
click at [1160, 876] on div at bounding box center [775, 496] width 819 height 770
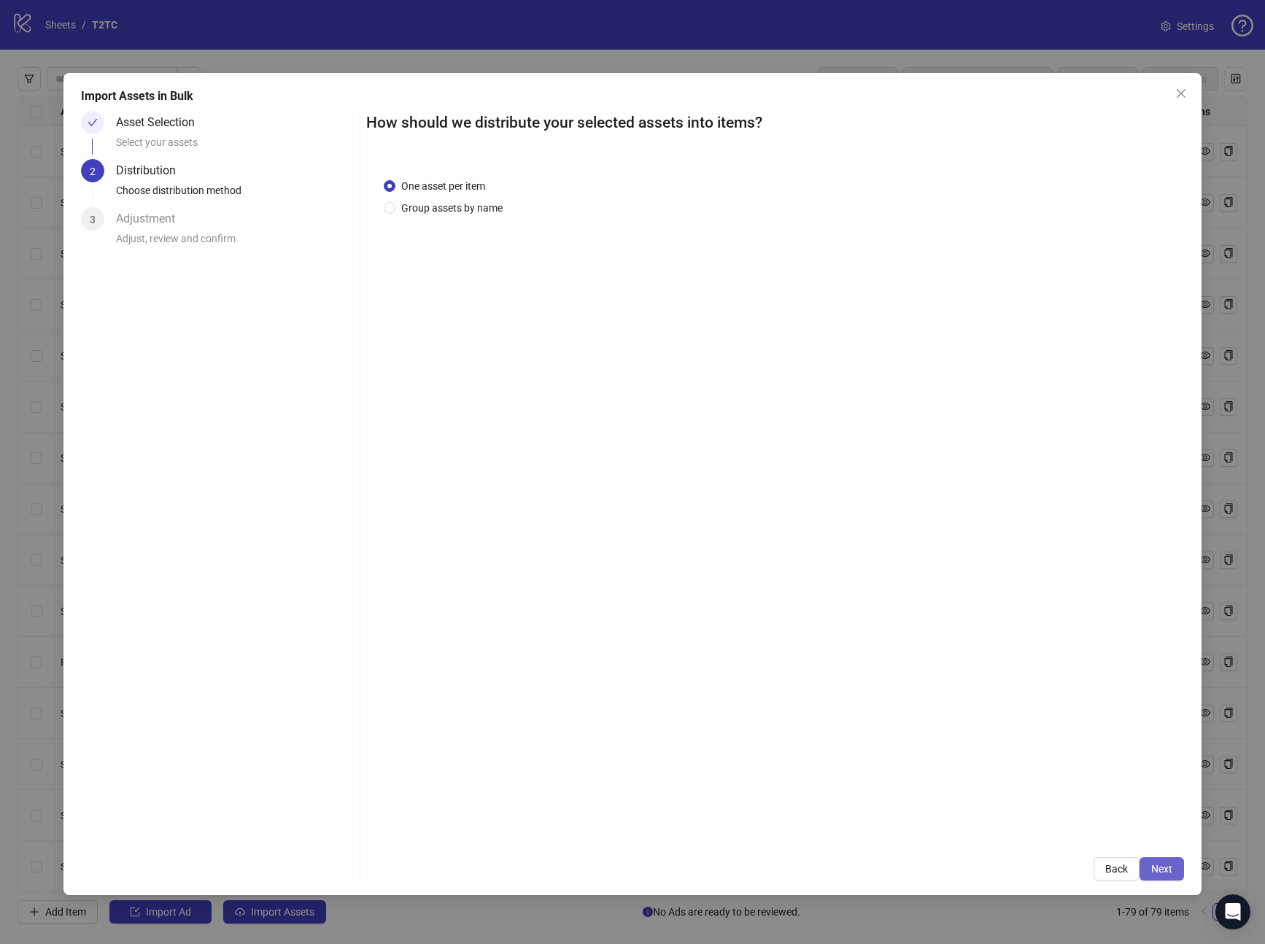
click at [1160, 874] on span "Next" at bounding box center [1162, 869] width 21 height 12
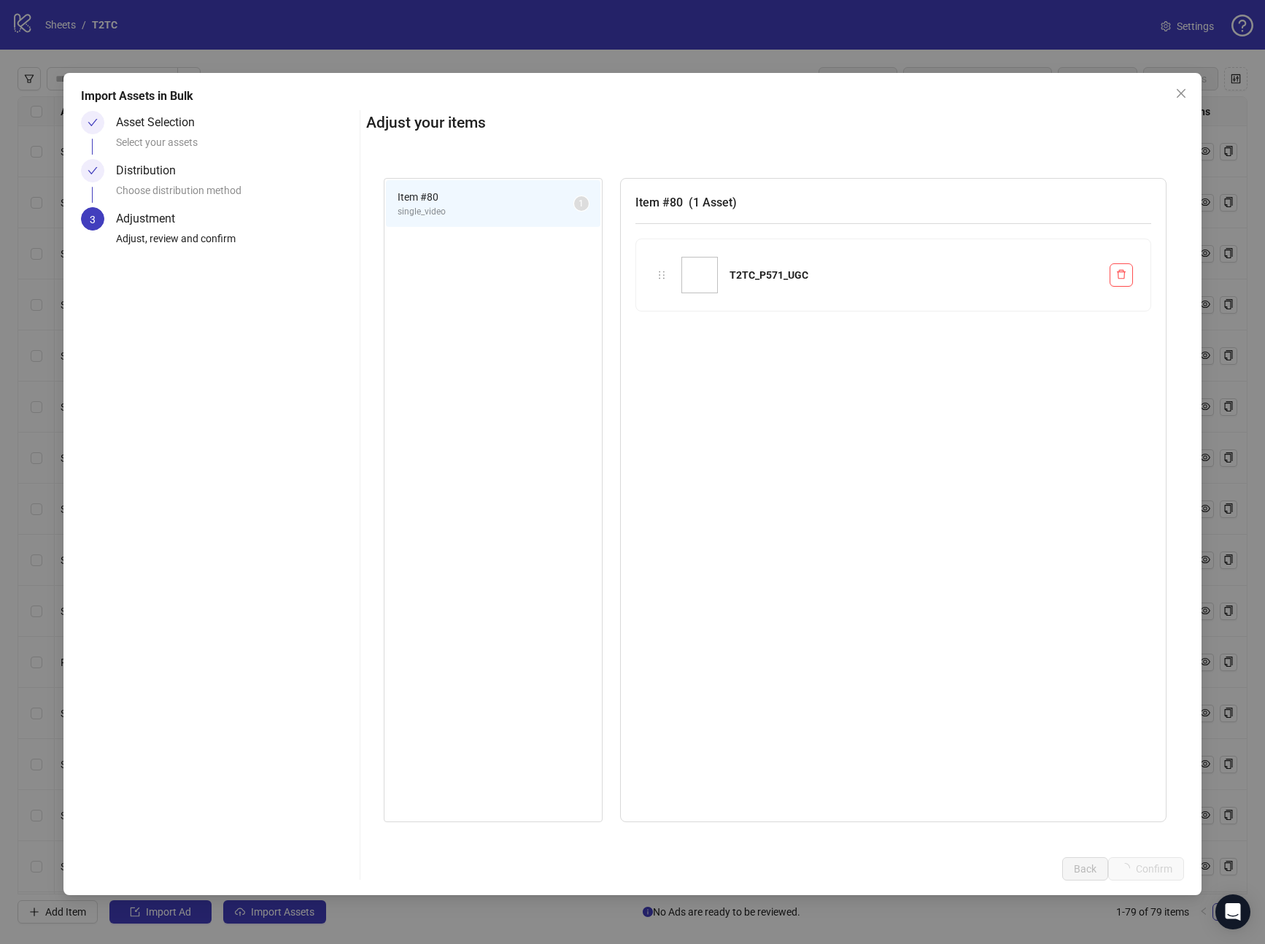
click at [1160, 874] on div "Import Assets in Bulk Asset Selection Select your assets Distribution Choose di…" at bounding box center [632, 472] width 1265 height 944
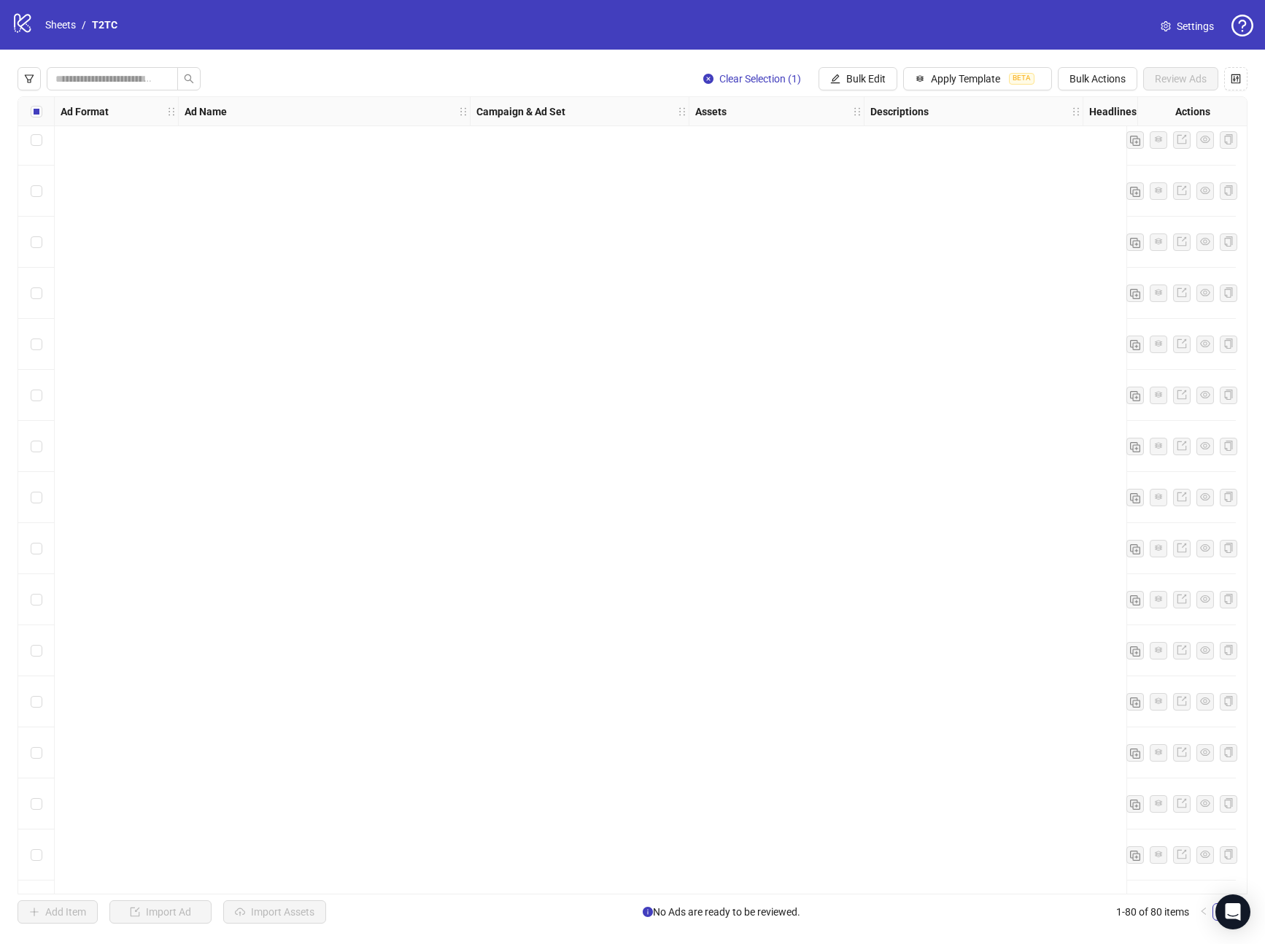
scroll to position [3325, 0]
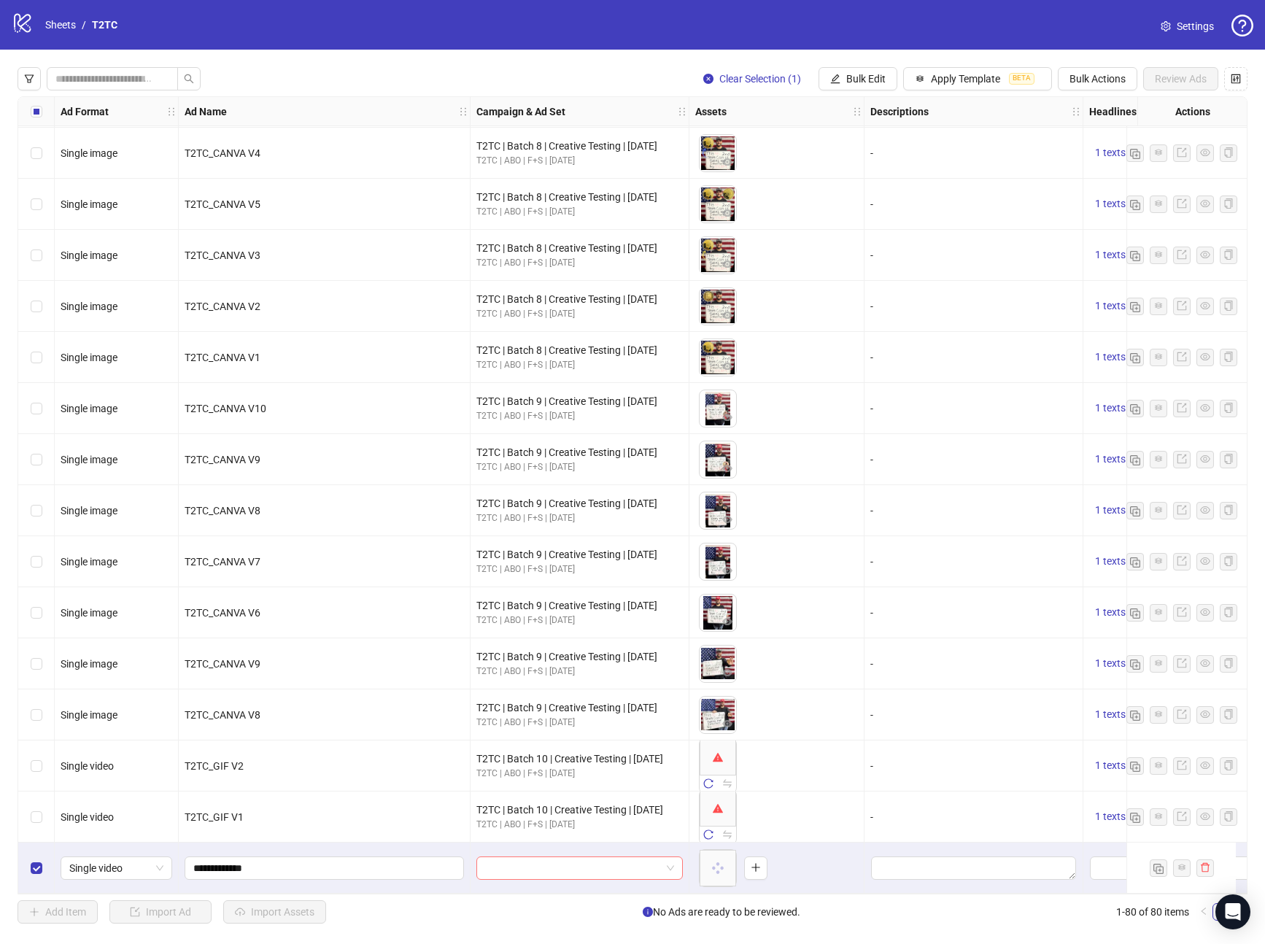
click at [493, 871] on input "search" at bounding box center [573, 868] width 176 height 22
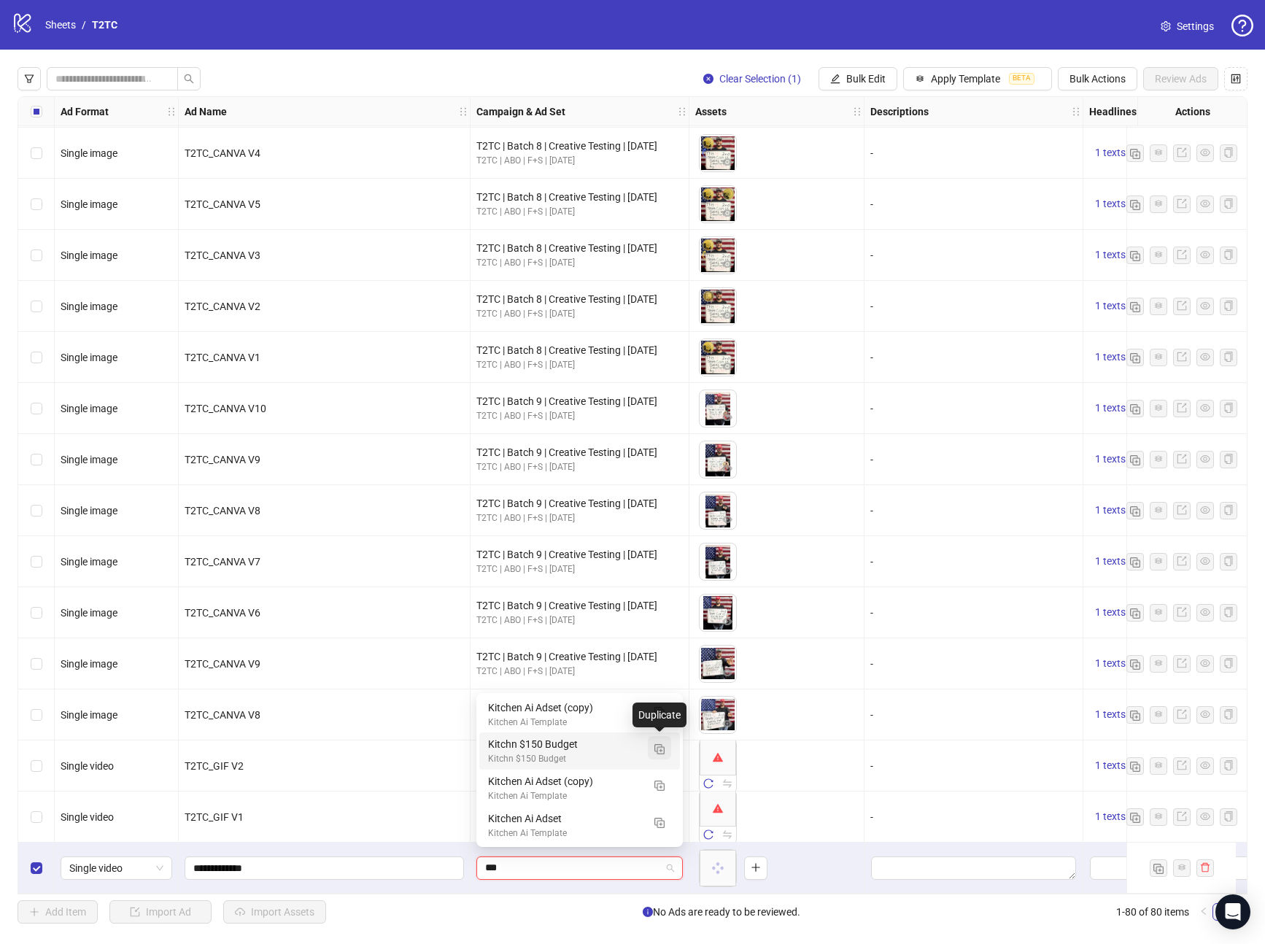
click at [659, 748] on img "button" at bounding box center [660, 749] width 10 height 10
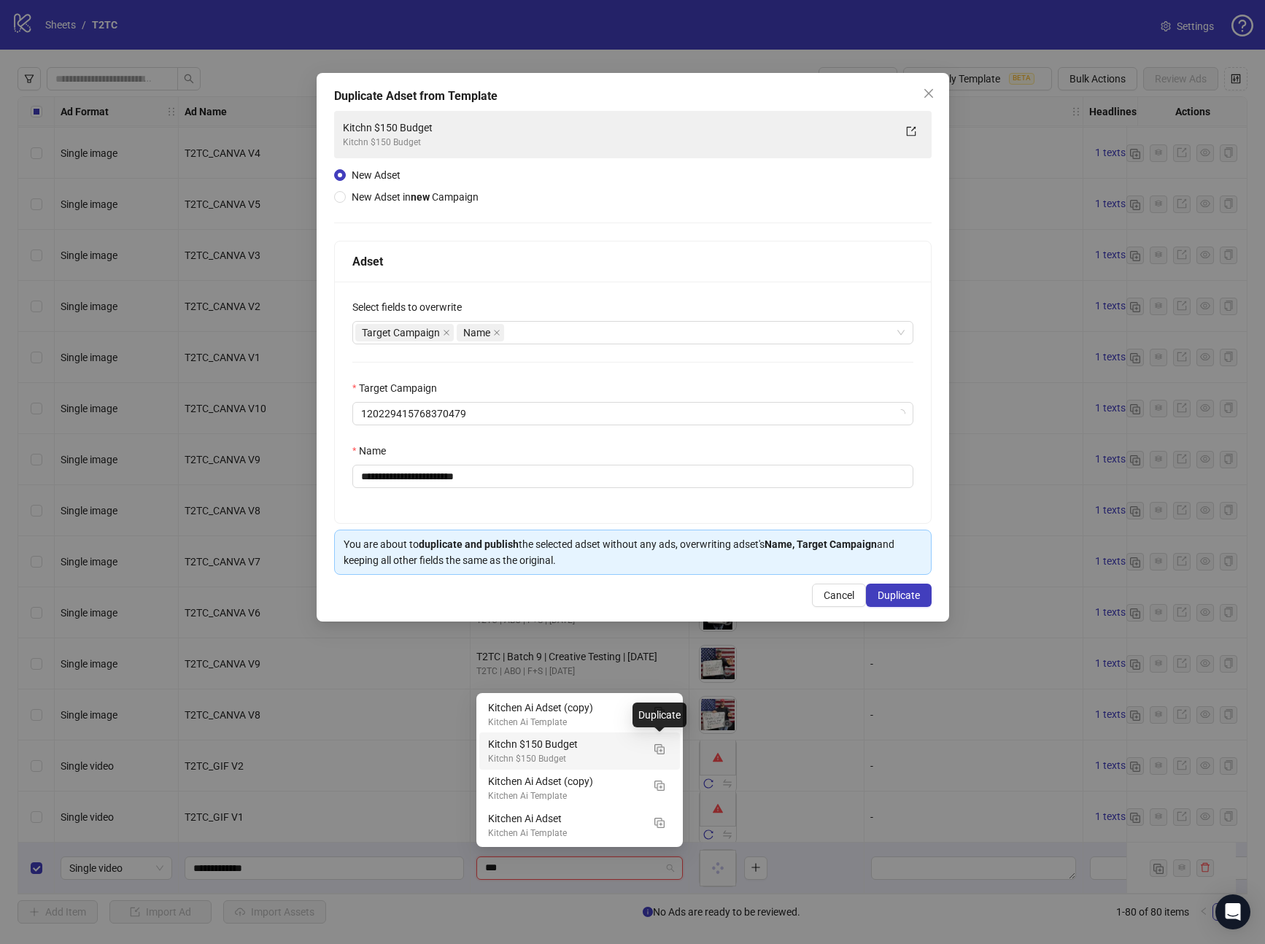
type input "***"
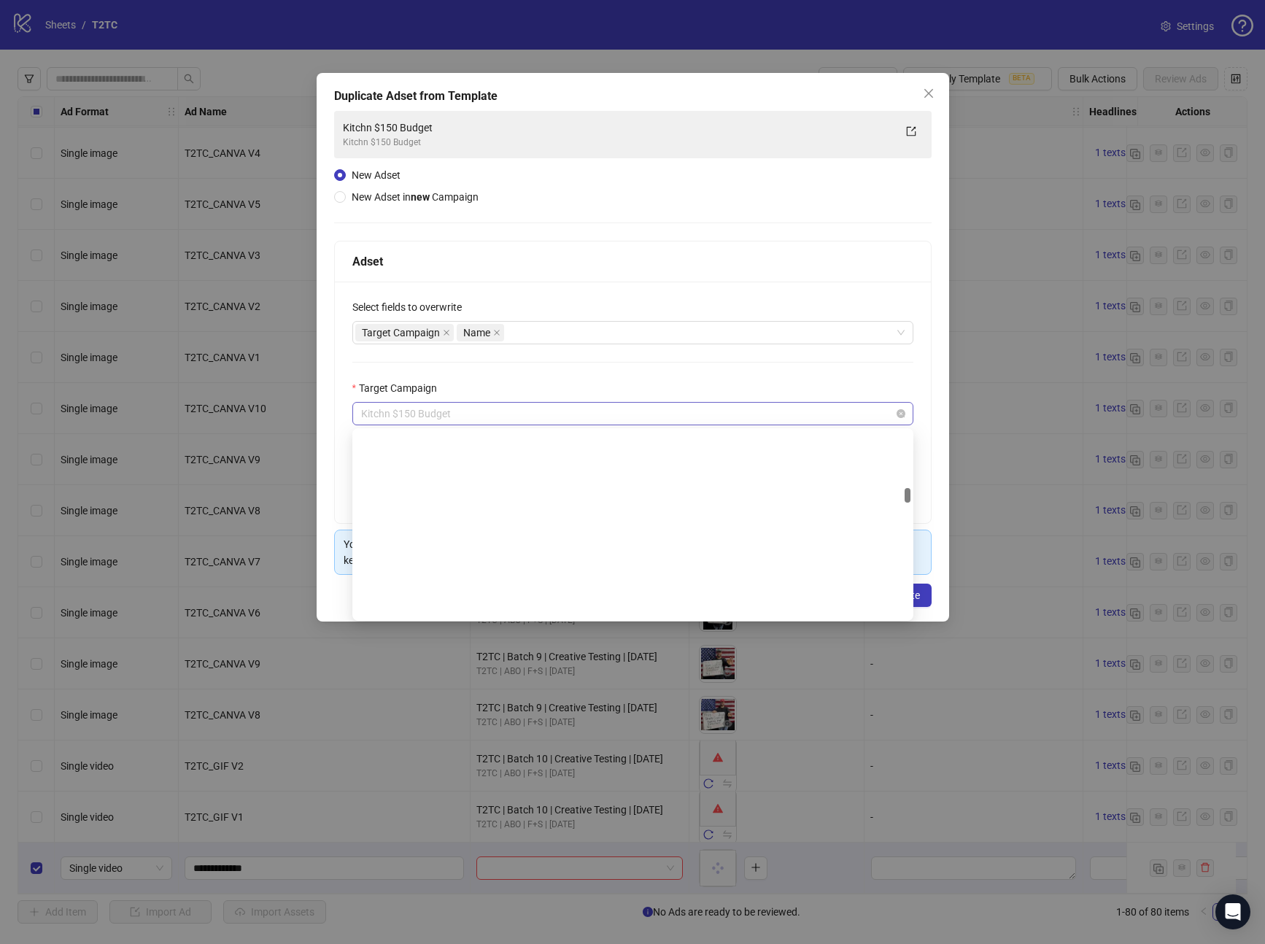
scroll to position [1730, 0]
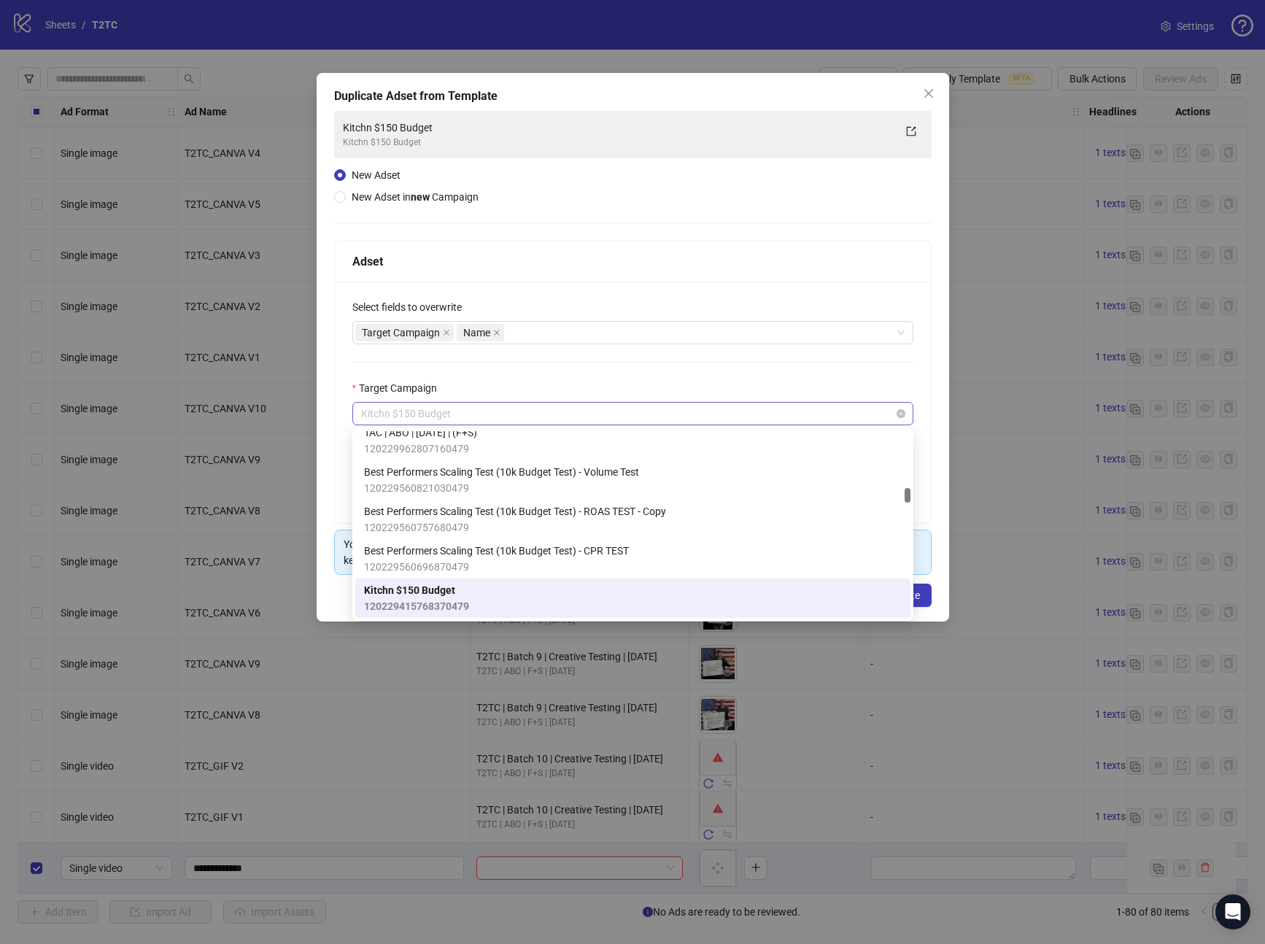
click at [487, 420] on span "Kitchn $150 Budget" at bounding box center [633, 414] width 544 height 22
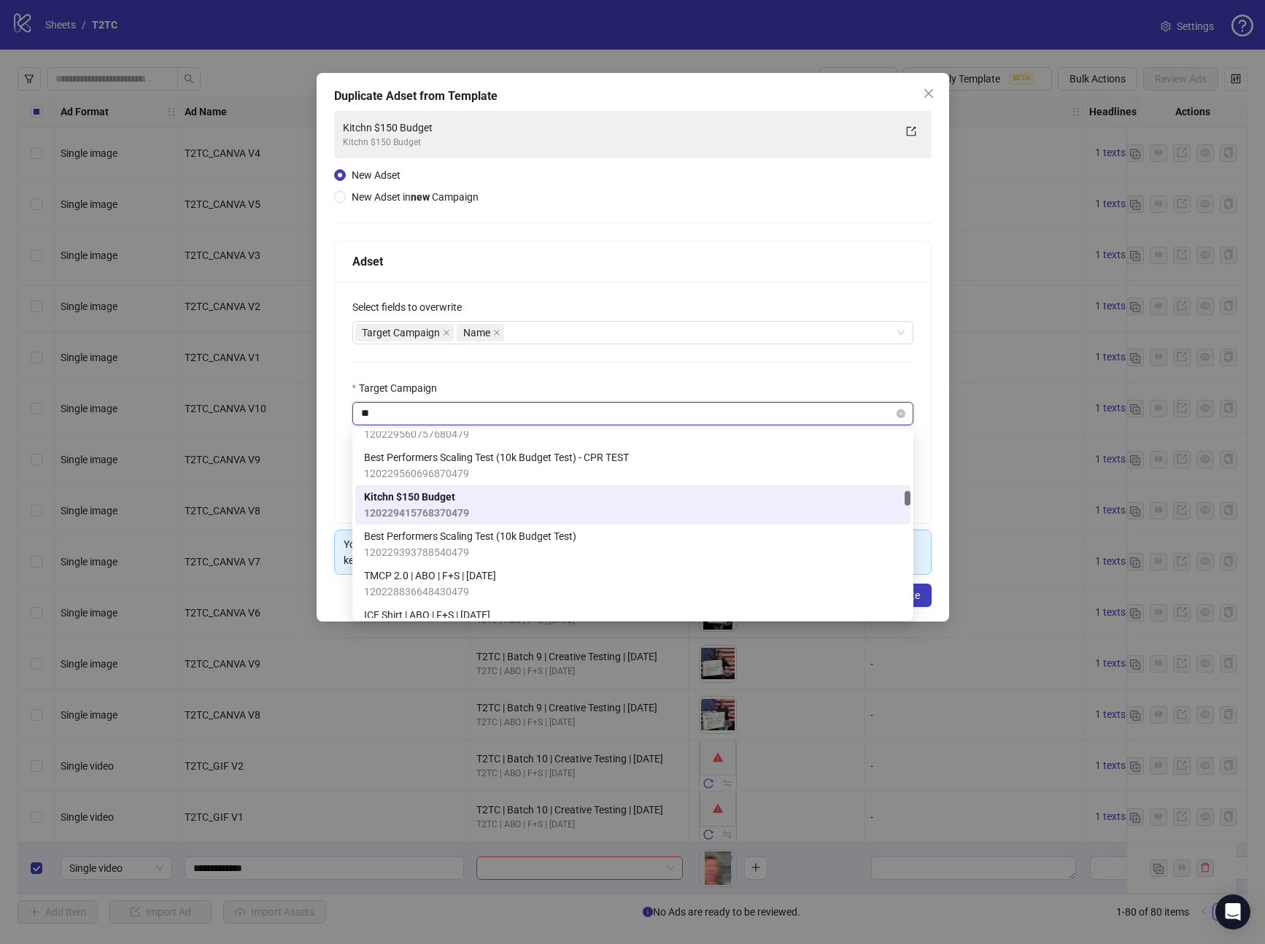
scroll to position [0, 0]
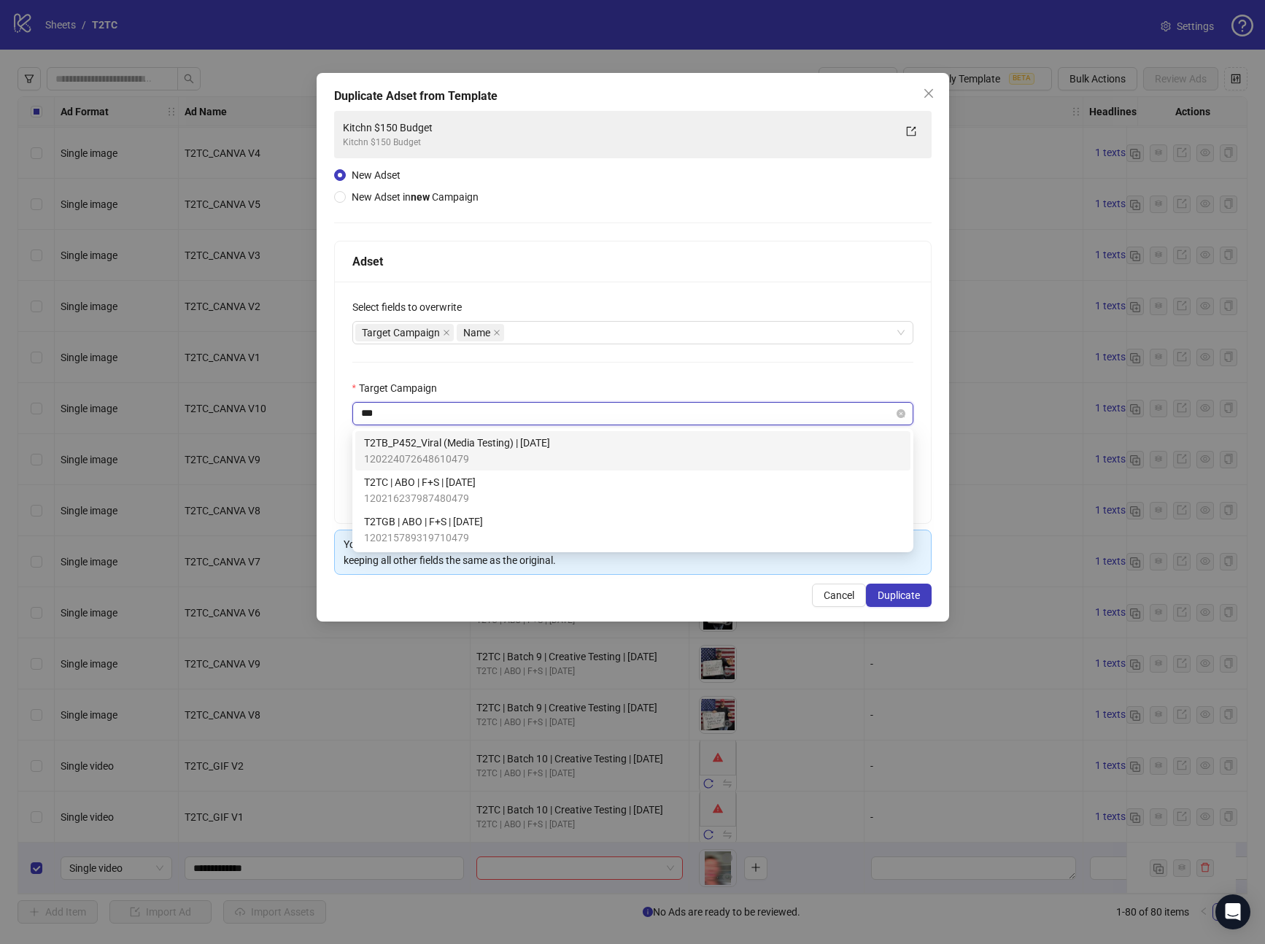
type input "****"
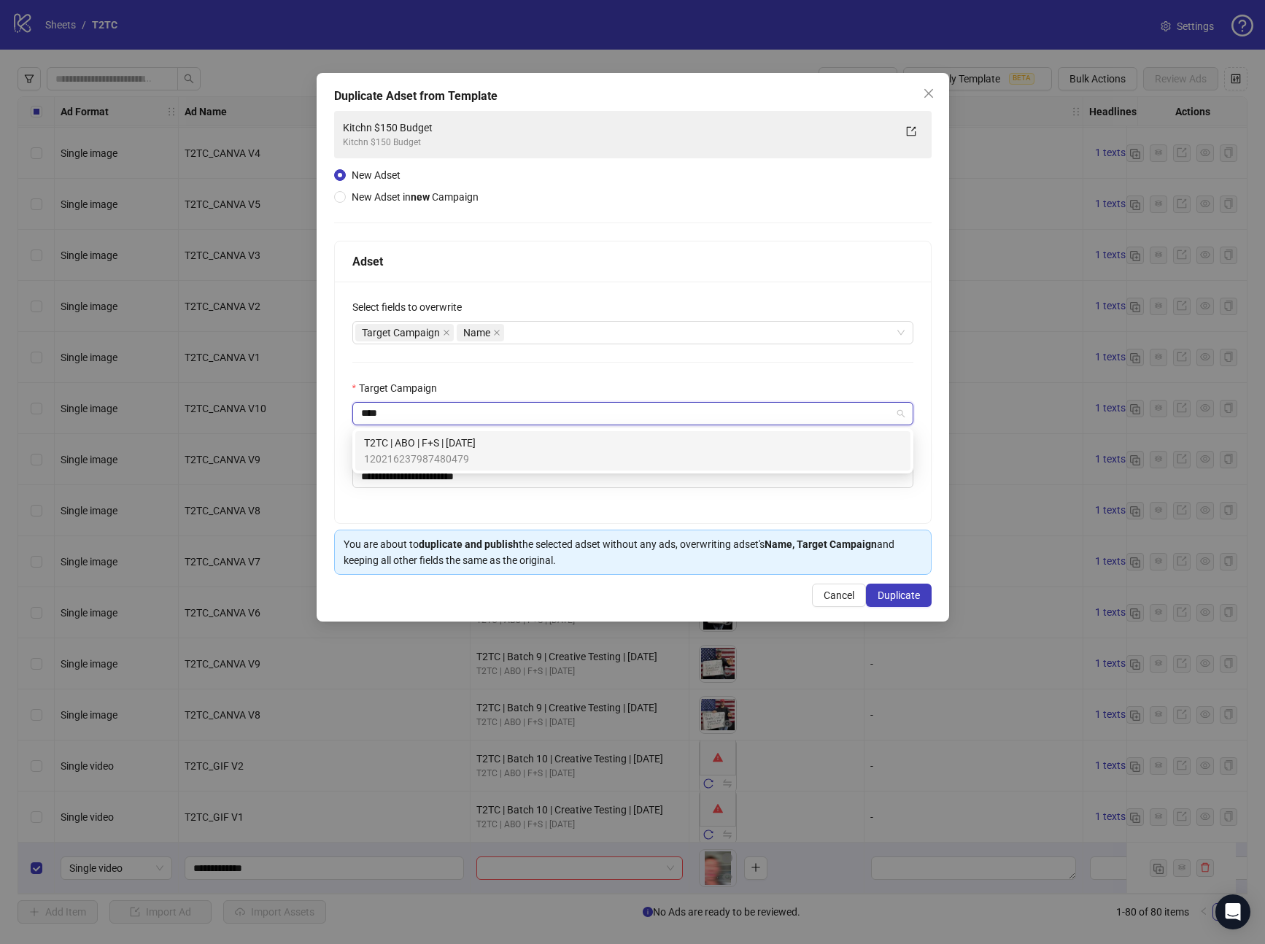
click at [435, 457] on span "120216237987480479" at bounding box center [420, 459] width 112 height 16
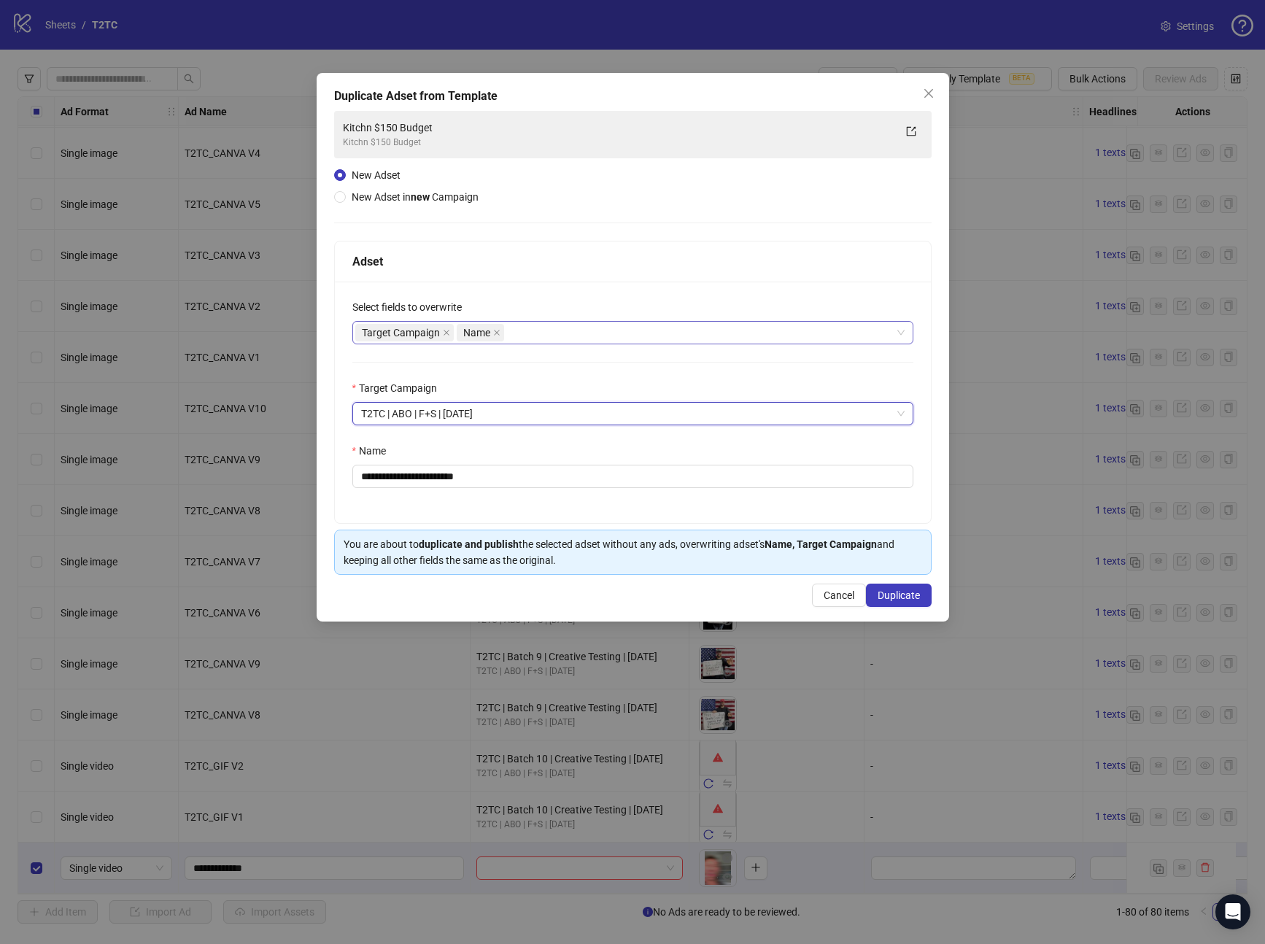
click at [520, 338] on div "Target Campaign Name" at bounding box center [625, 333] width 540 height 20
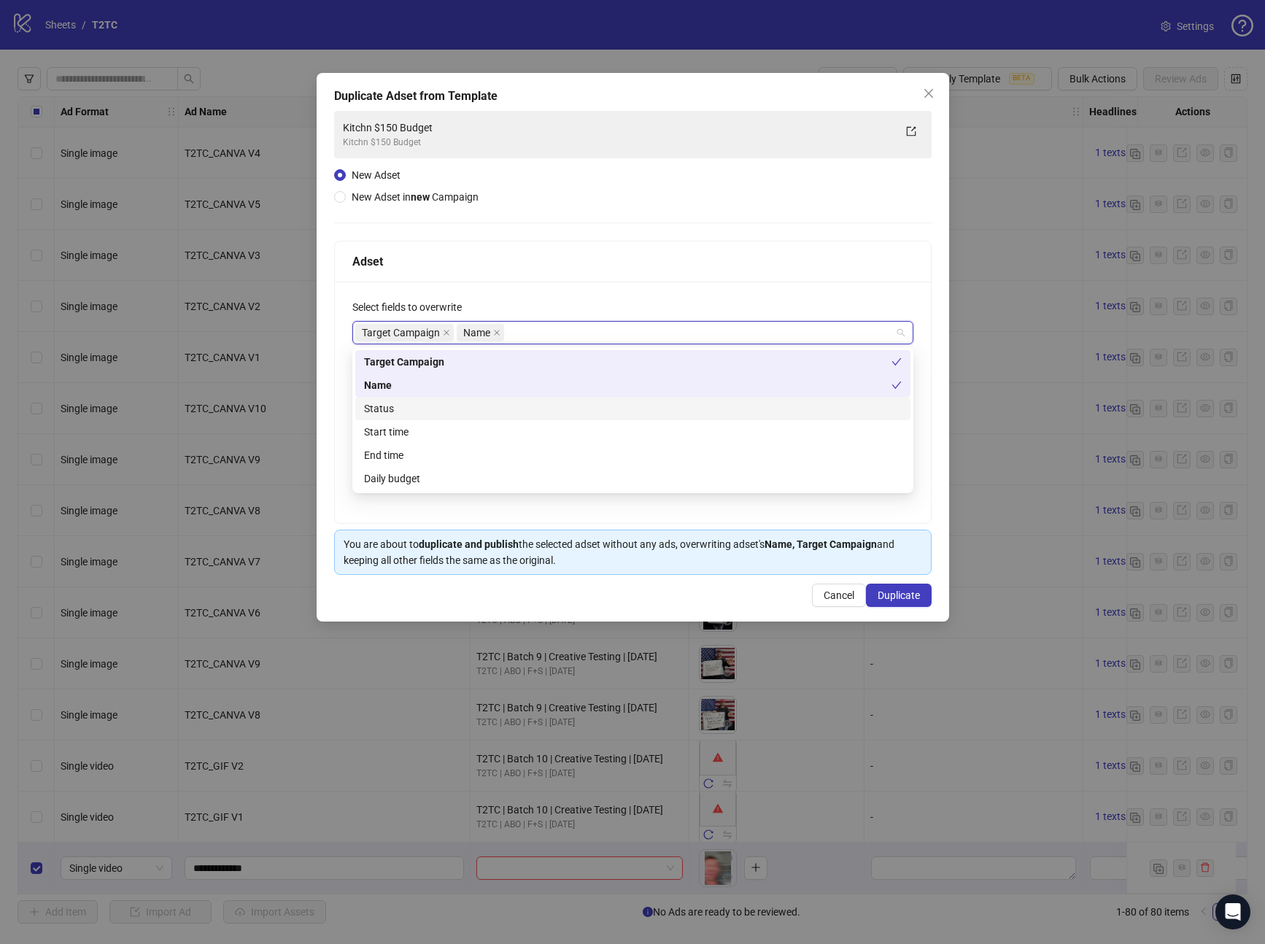
click at [411, 406] on div "Status" at bounding box center [633, 409] width 538 height 16
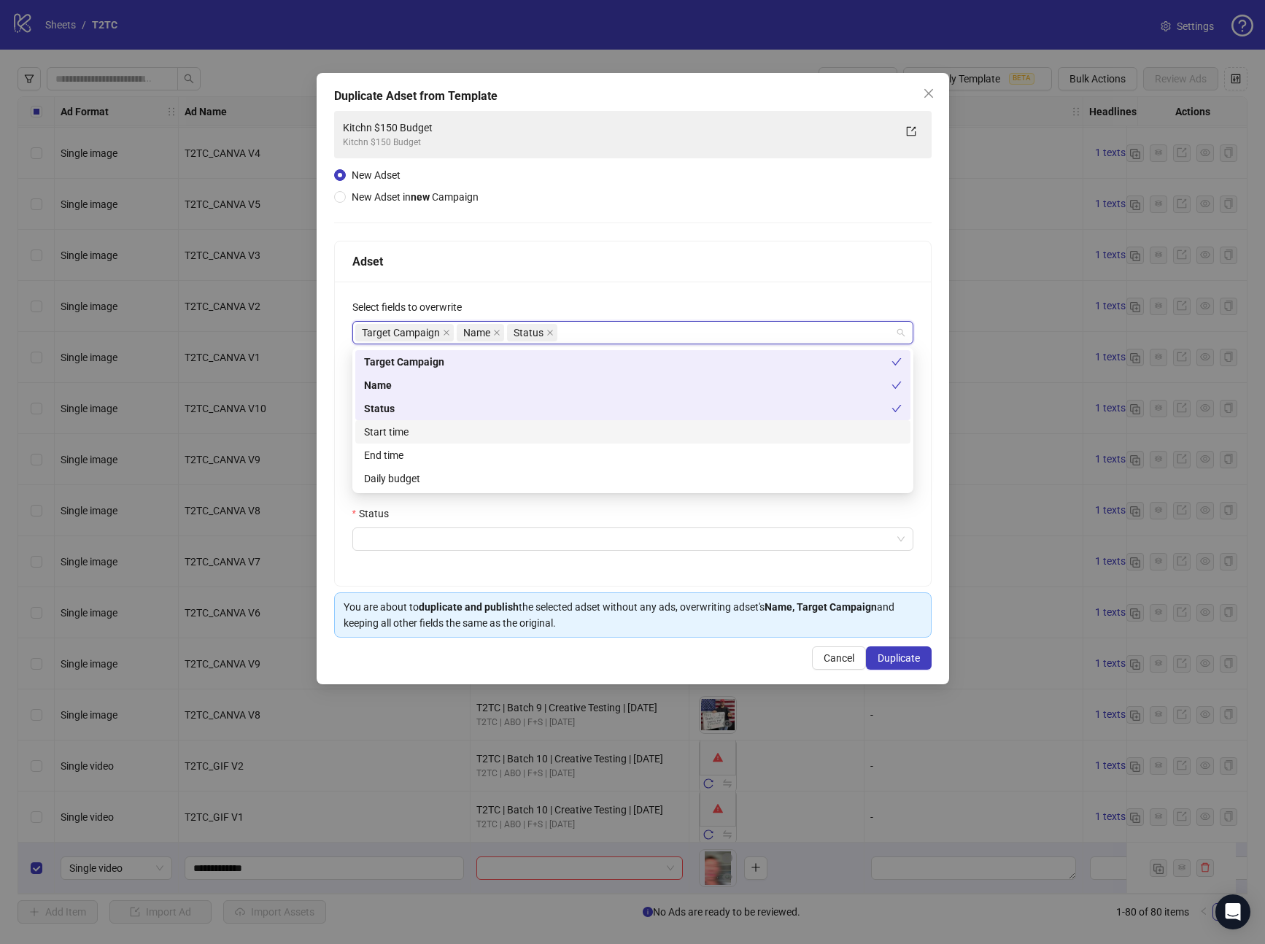
click at [397, 431] on div "Start time" at bounding box center [633, 432] width 538 height 16
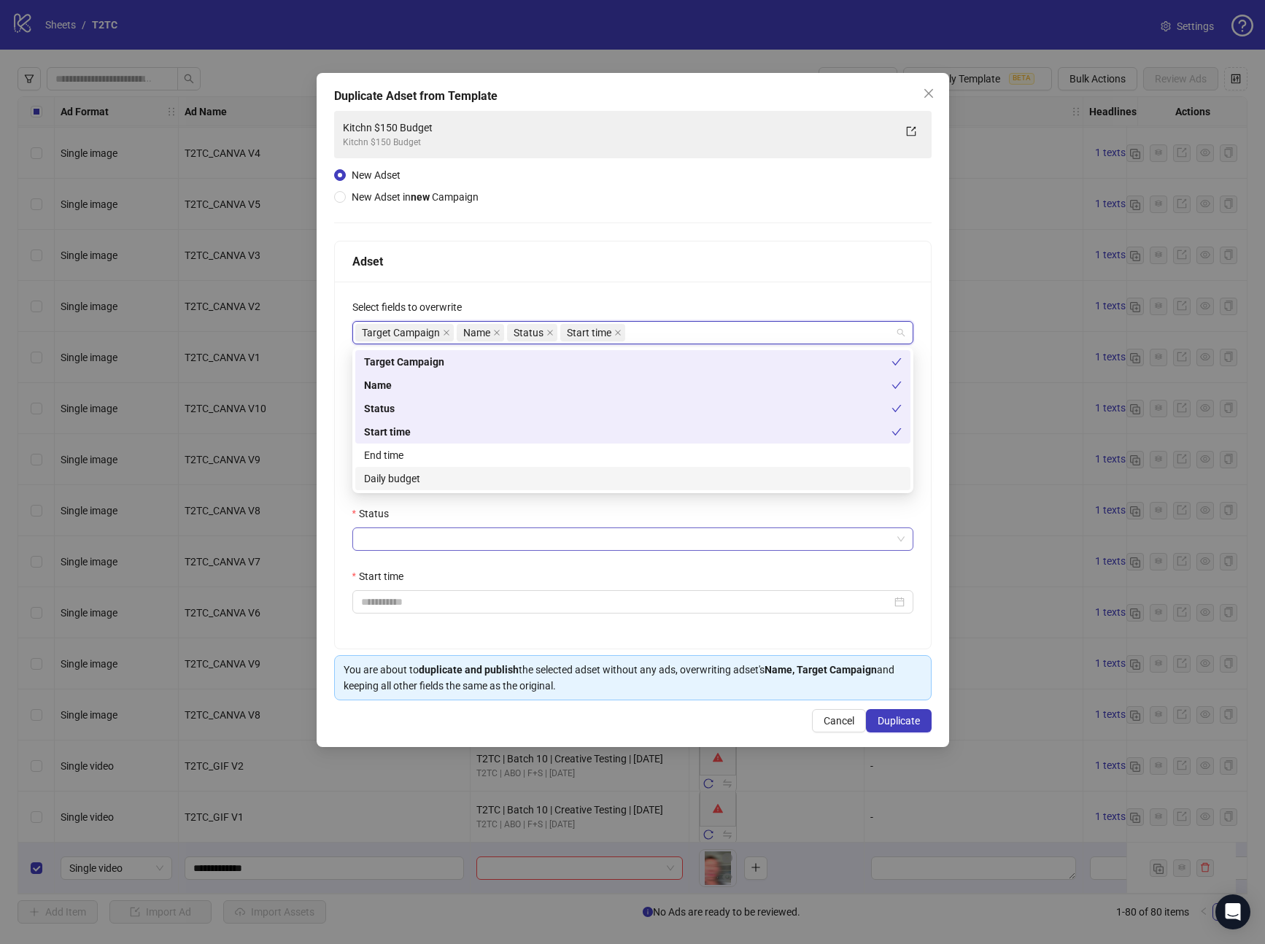
click at [384, 535] on input "Status" at bounding box center [626, 539] width 531 height 22
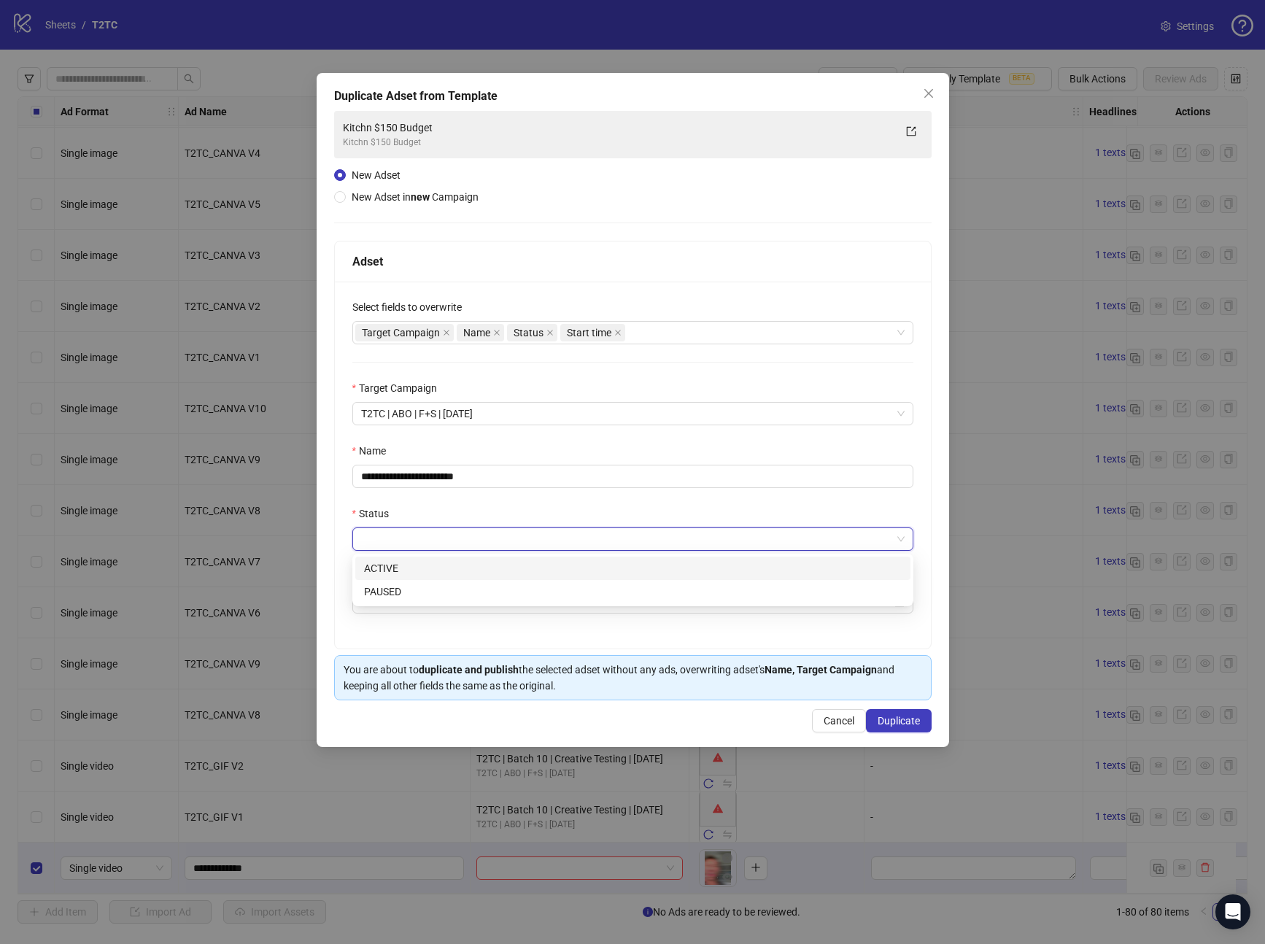
click at [390, 568] on div "ACTIVE" at bounding box center [633, 568] width 538 height 16
click at [403, 607] on input "Start time" at bounding box center [626, 602] width 531 height 16
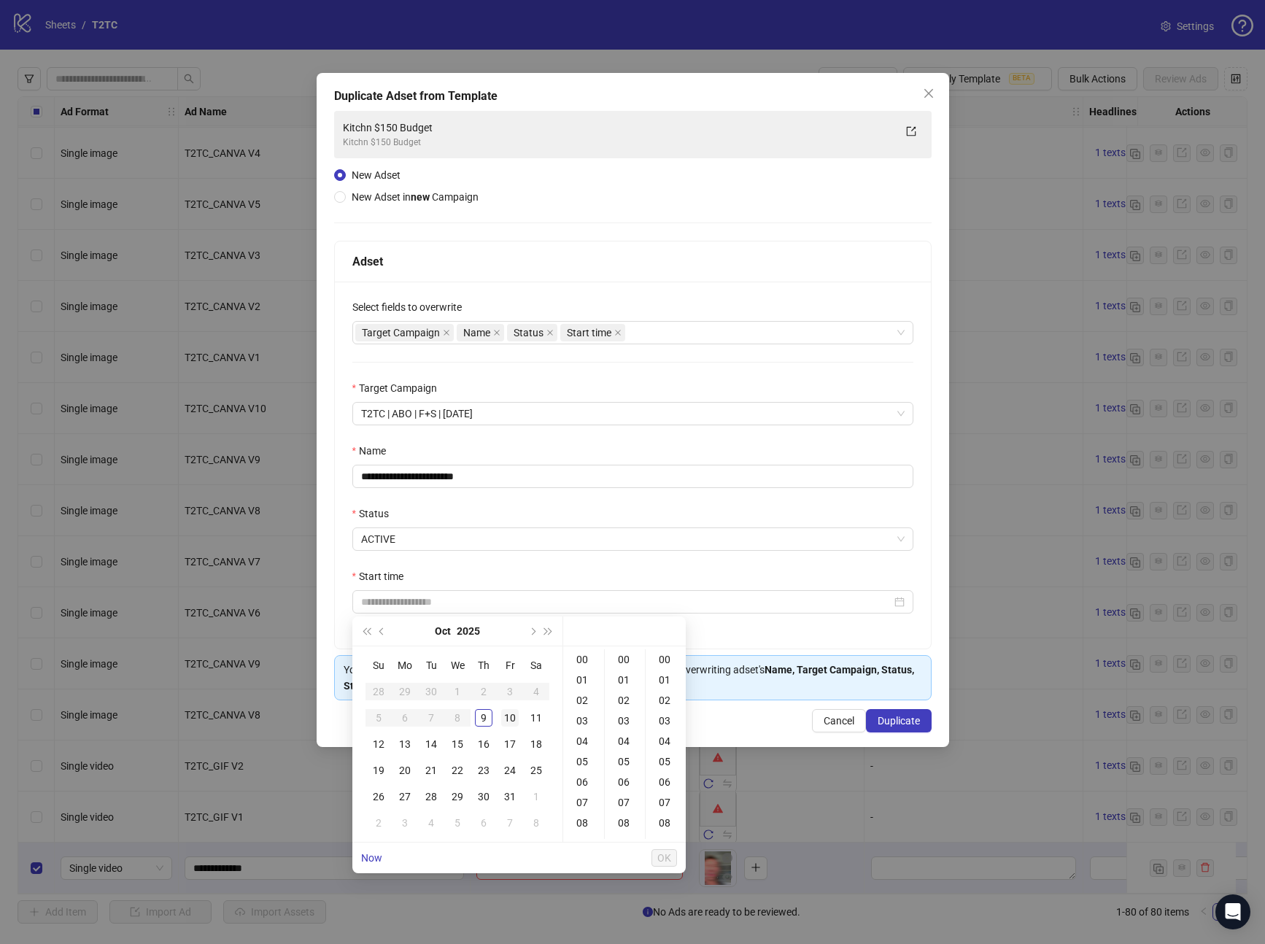
click at [507, 717] on div "10" at bounding box center [510, 718] width 18 height 18
drag, startPoint x: 583, startPoint y: 655, endPoint x: 594, endPoint y: 655, distance: 10.9
click at [583, 655] on div "00" at bounding box center [583, 659] width 35 height 20
click at [620, 654] on div "00" at bounding box center [625, 659] width 35 height 20
click at [674, 658] on div "00" at bounding box center [666, 659] width 35 height 20
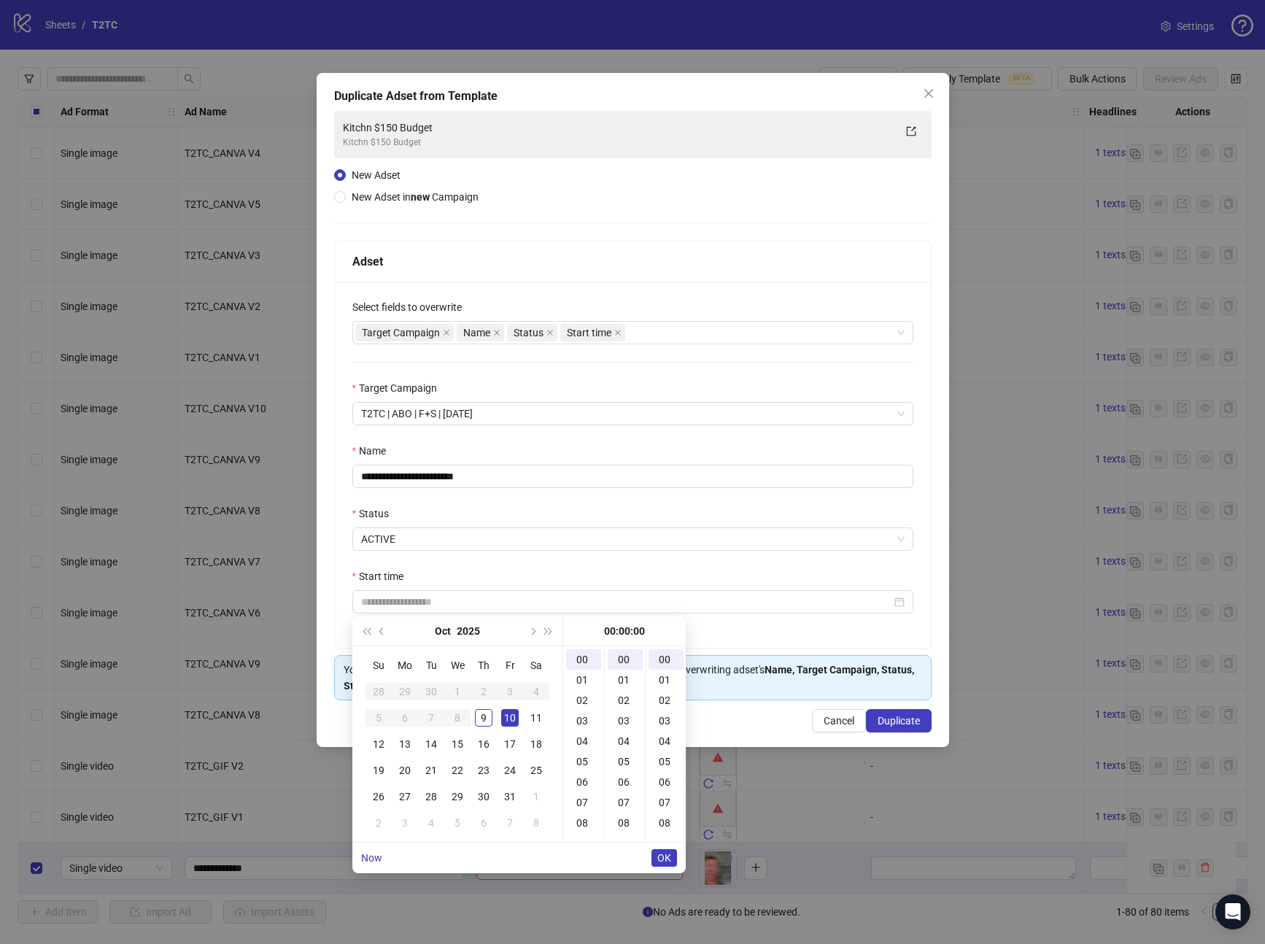
type input "**********"
click at [670, 856] on span "OK" at bounding box center [665, 858] width 14 height 12
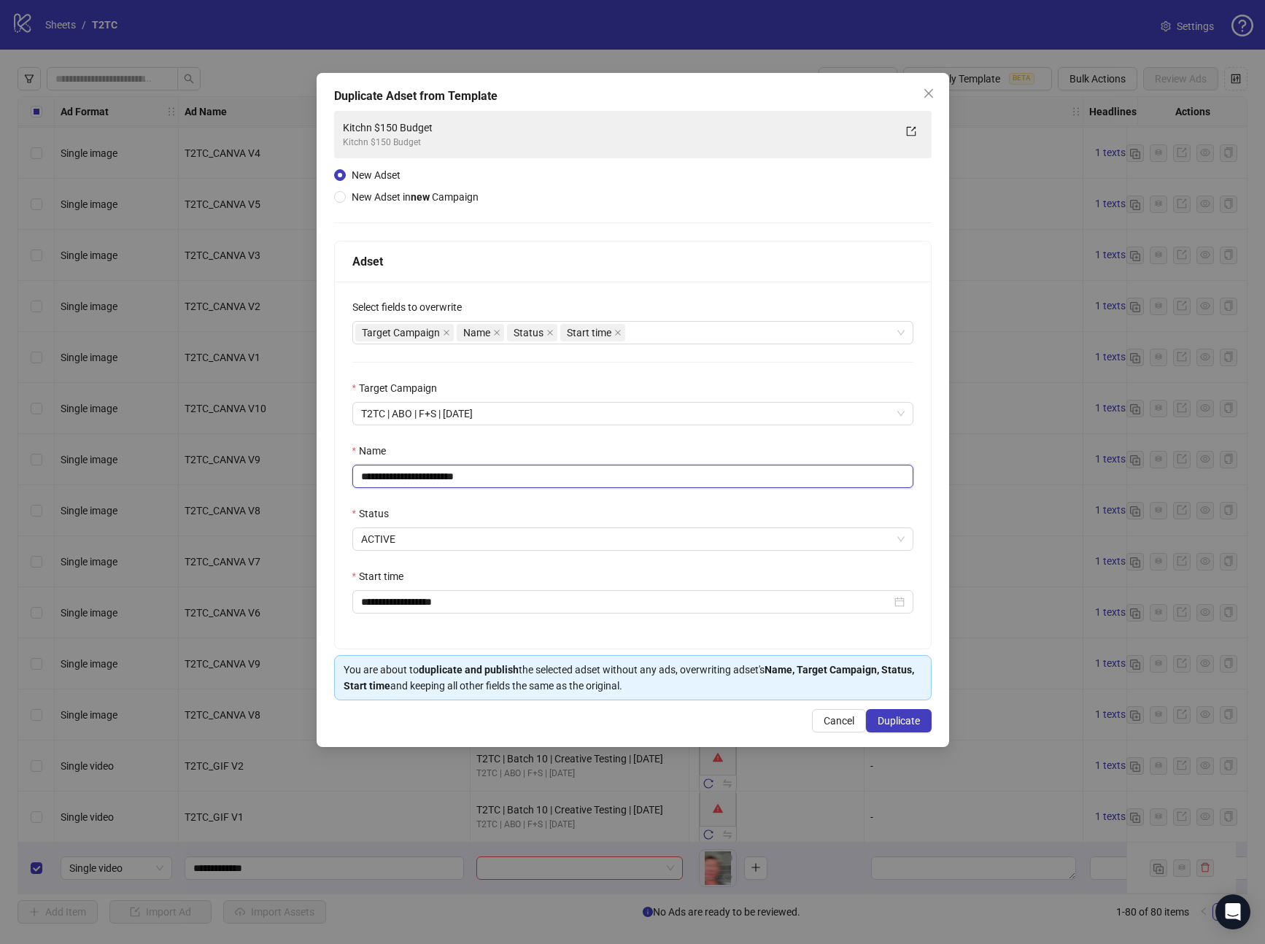
drag, startPoint x: 520, startPoint y: 479, endPoint x: 302, endPoint y: 483, distance: 218.2
click at [302, 483] on div "**********" at bounding box center [632, 472] width 1265 height 944
type input "**********"
click at [487, 517] on div "Status" at bounding box center [632, 517] width 561 height 22
drag, startPoint x: 485, startPoint y: 485, endPoint x: 419, endPoint y: 483, distance: 66.4
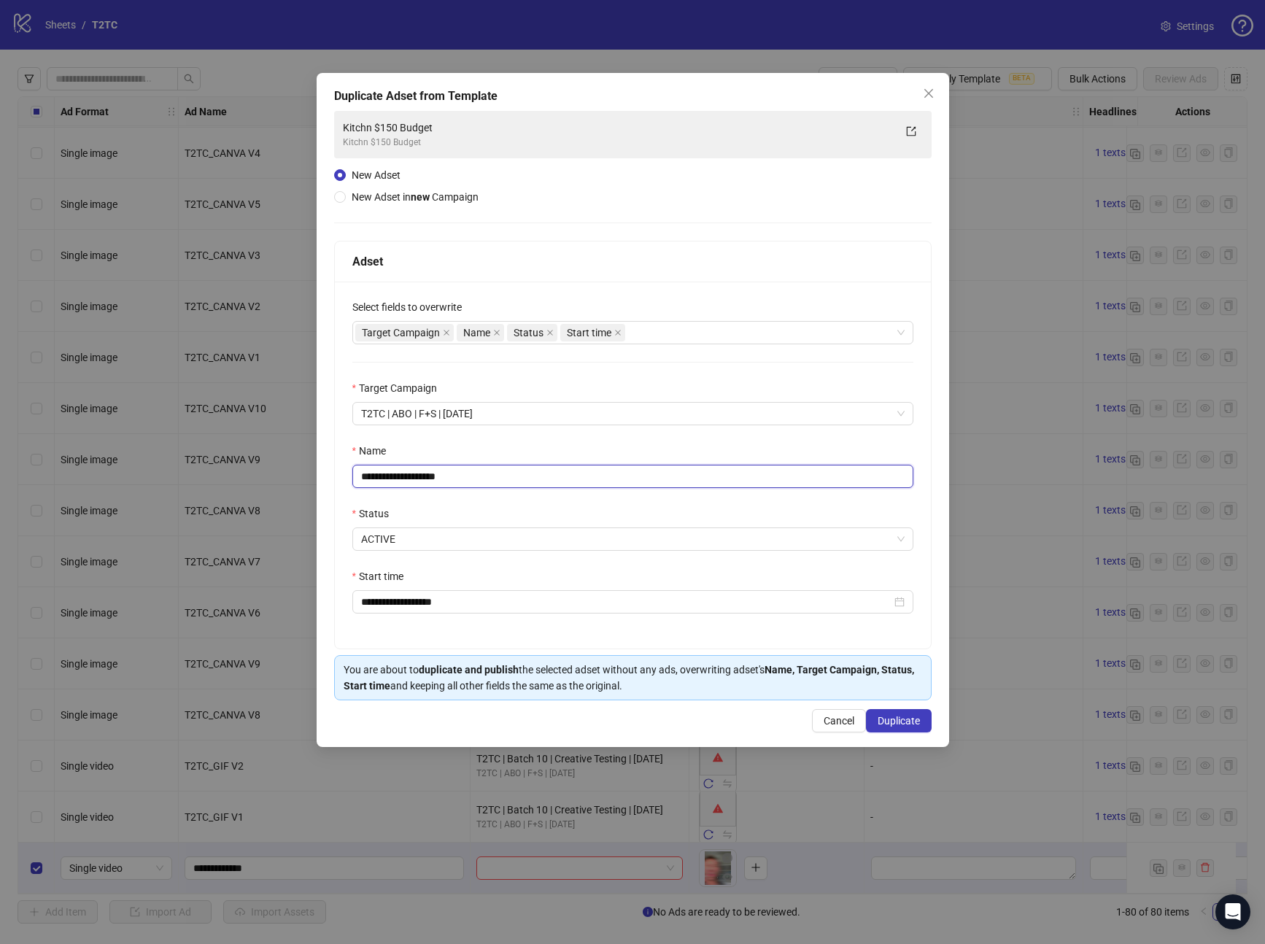
click at [419, 483] on input "**********" at bounding box center [632, 476] width 561 height 23
click at [512, 477] on input "**********" at bounding box center [632, 476] width 561 height 23
click at [487, 472] on input "**********" at bounding box center [632, 476] width 561 height 23
click at [467, 504] on div "**********" at bounding box center [633, 465] width 596 height 367
click at [899, 724] on span "Duplicate" at bounding box center [899, 721] width 42 height 12
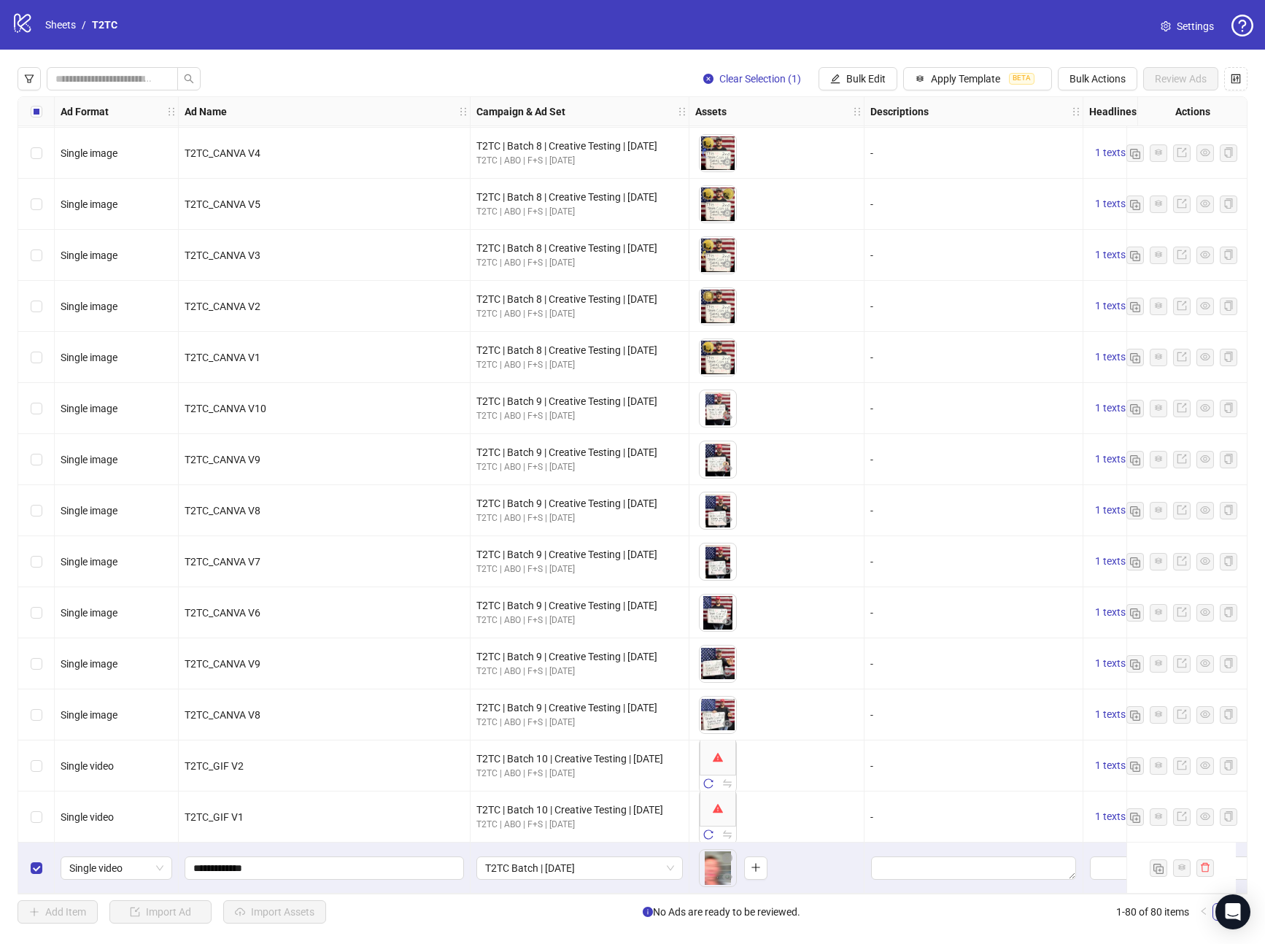
drag, startPoint x: 601, startPoint y: 894, endPoint x: 623, endPoint y: 892, distance: 22.7
click at [620, 898] on div "Clear Selection (1) Bulk Edit Apply Template BETA Bulk Actions Review Ads Ad Fo…" at bounding box center [632, 496] width 1265 height 892
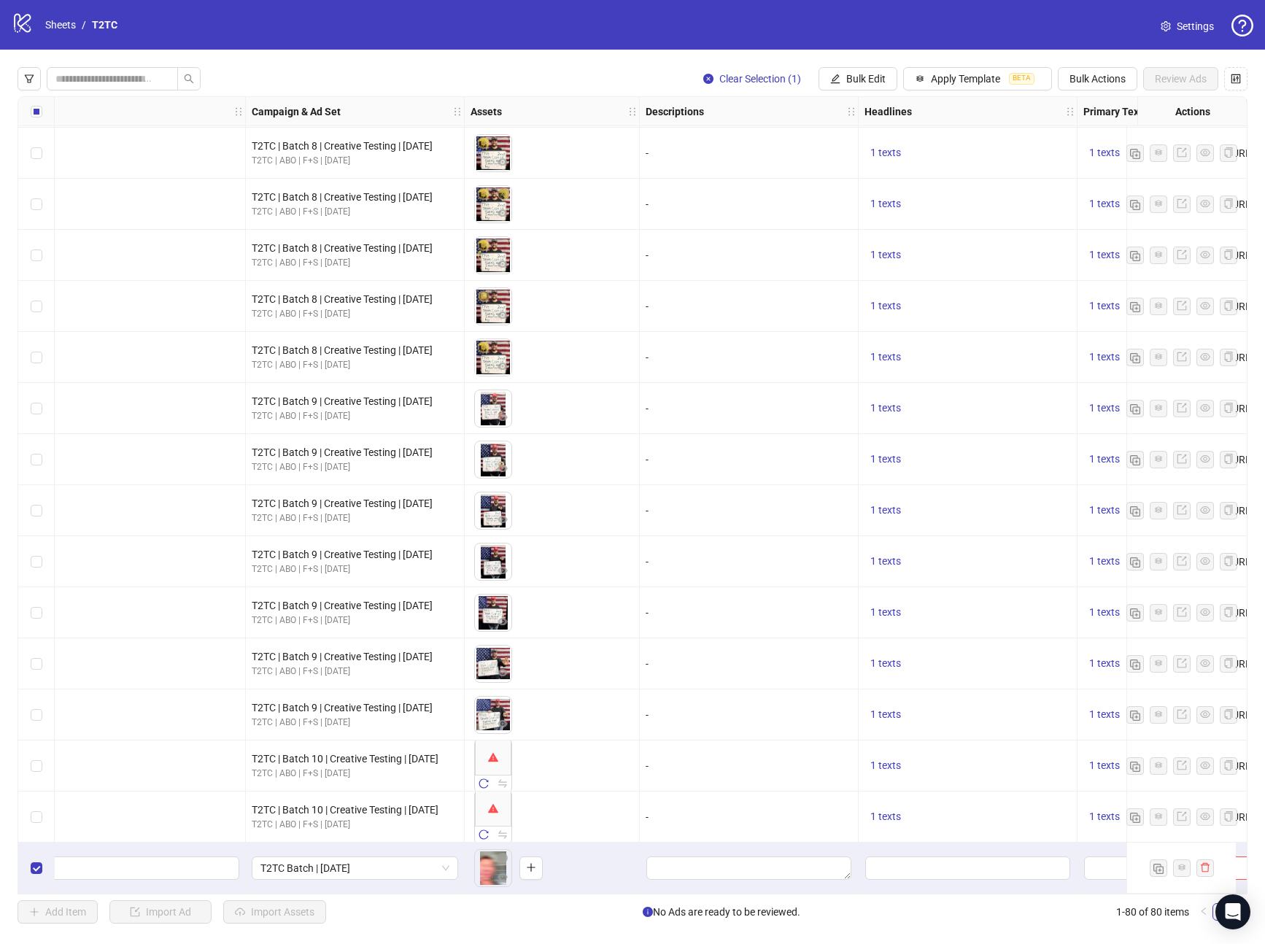
scroll to position [3325, 254]
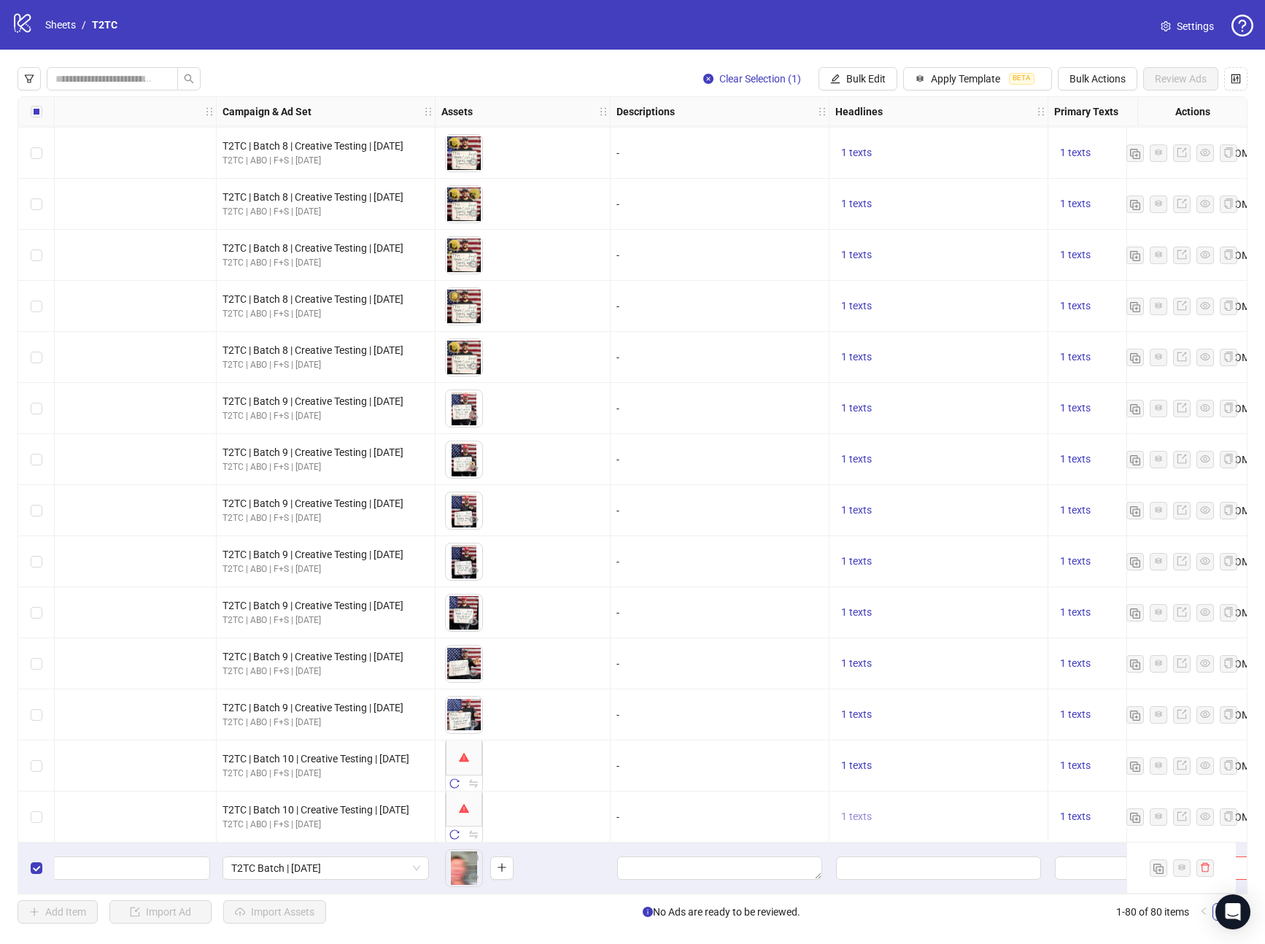
click at [865, 809] on div "Ad Format Ad Name Campaign & Ad Set Assets Descriptions Headlines Primary Texts…" at bounding box center [633, 495] width 1230 height 798
click at [857, 812] on span "1 texts" at bounding box center [856, 817] width 31 height 12
click at [987, 787] on div "🇺🇸 Free [PERSON_NAME] 2nd Term Coin!" at bounding box center [1004, 800] width 121 height 32
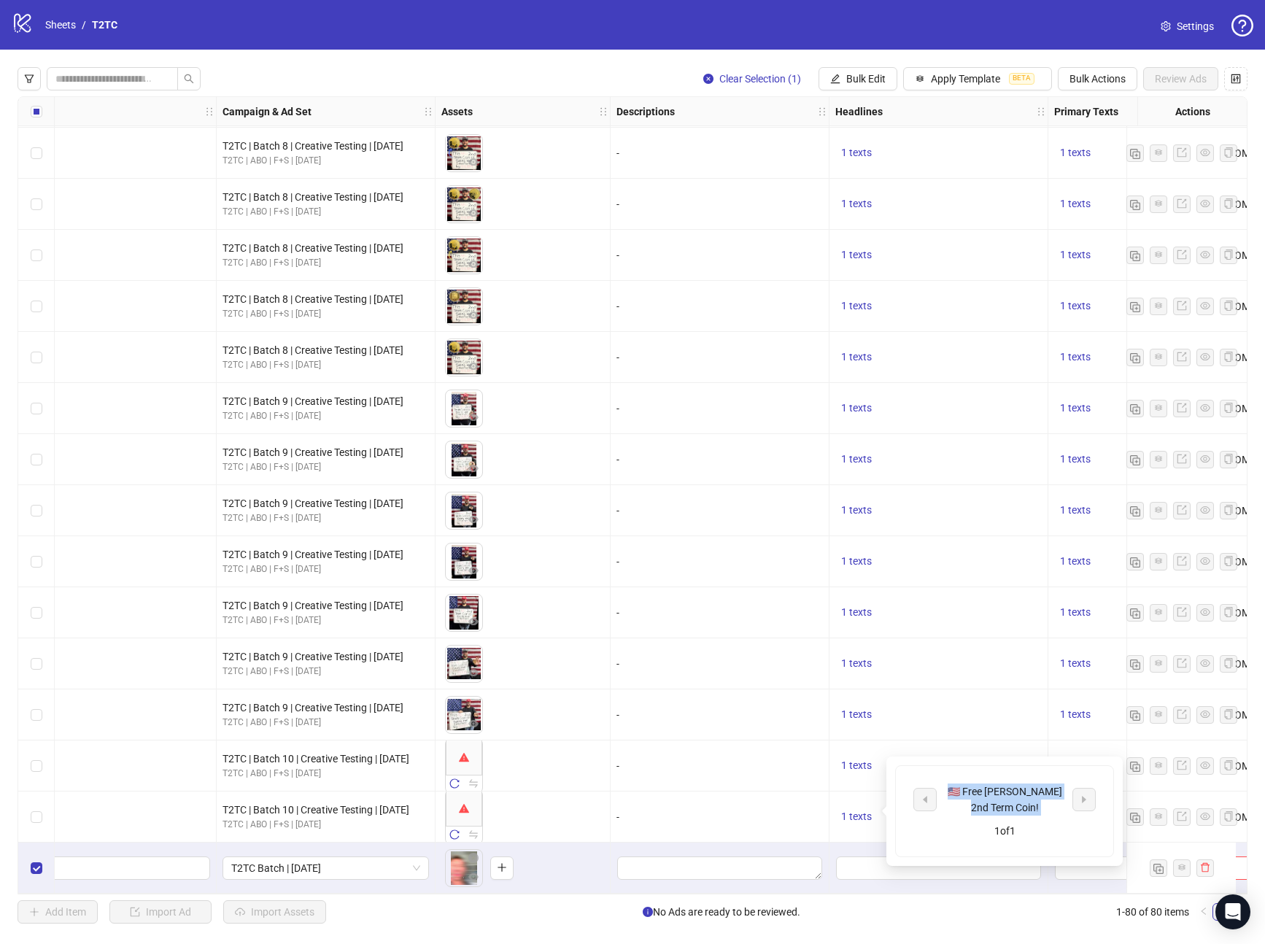
copy div "🇺🇸 Free [PERSON_NAME] 2nd Term Coin!"
click at [847, 80] on span "Bulk Edit" at bounding box center [866, 79] width 39 height 12
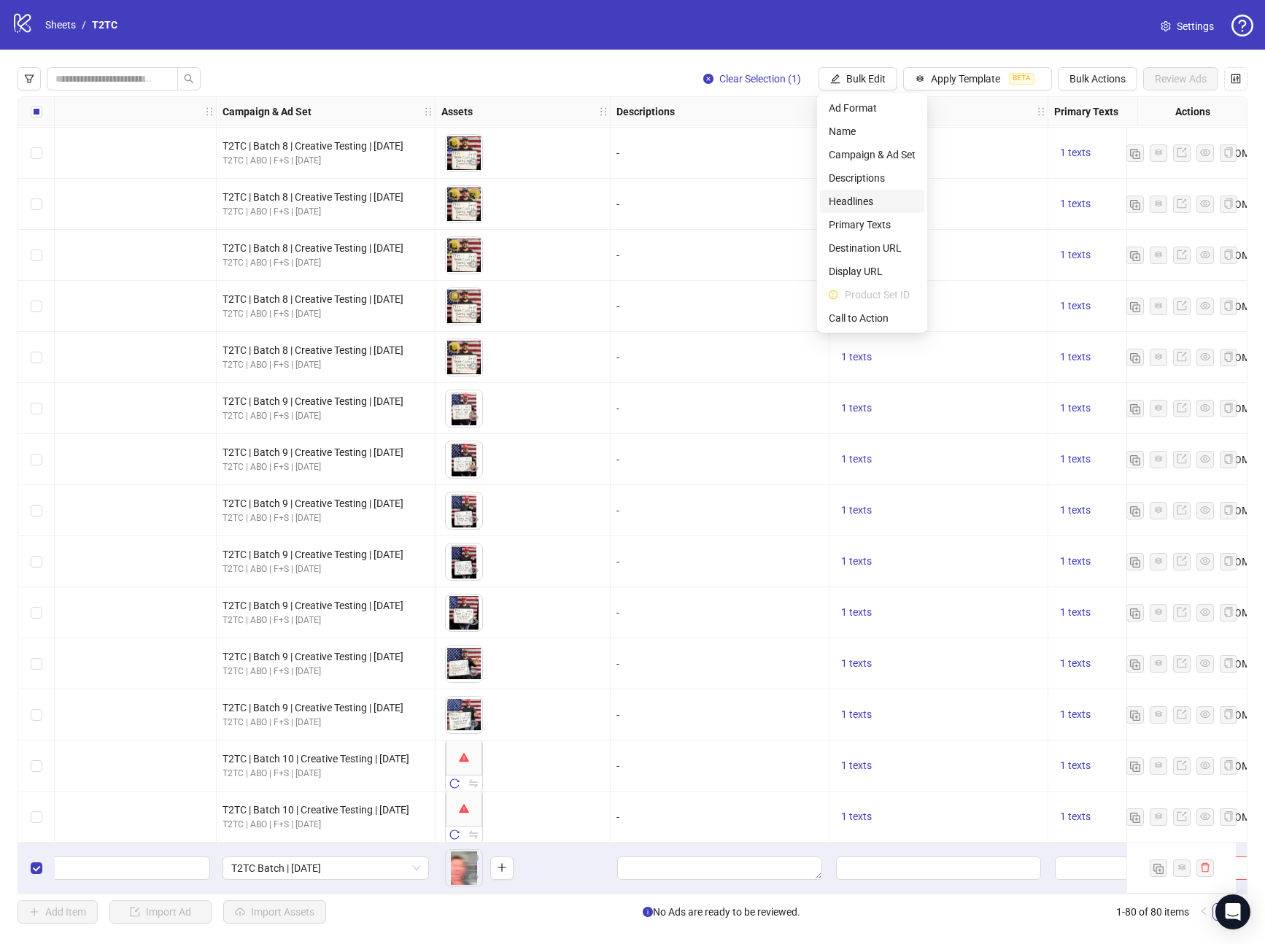
drag, startPoint x: 859, startPoint y: 205, endPoint x: 847, endPoint y: 196, distance: 15.0
click at [859, 204] on span "Headlines" at bounding box center [872, 201] width 87 height 16
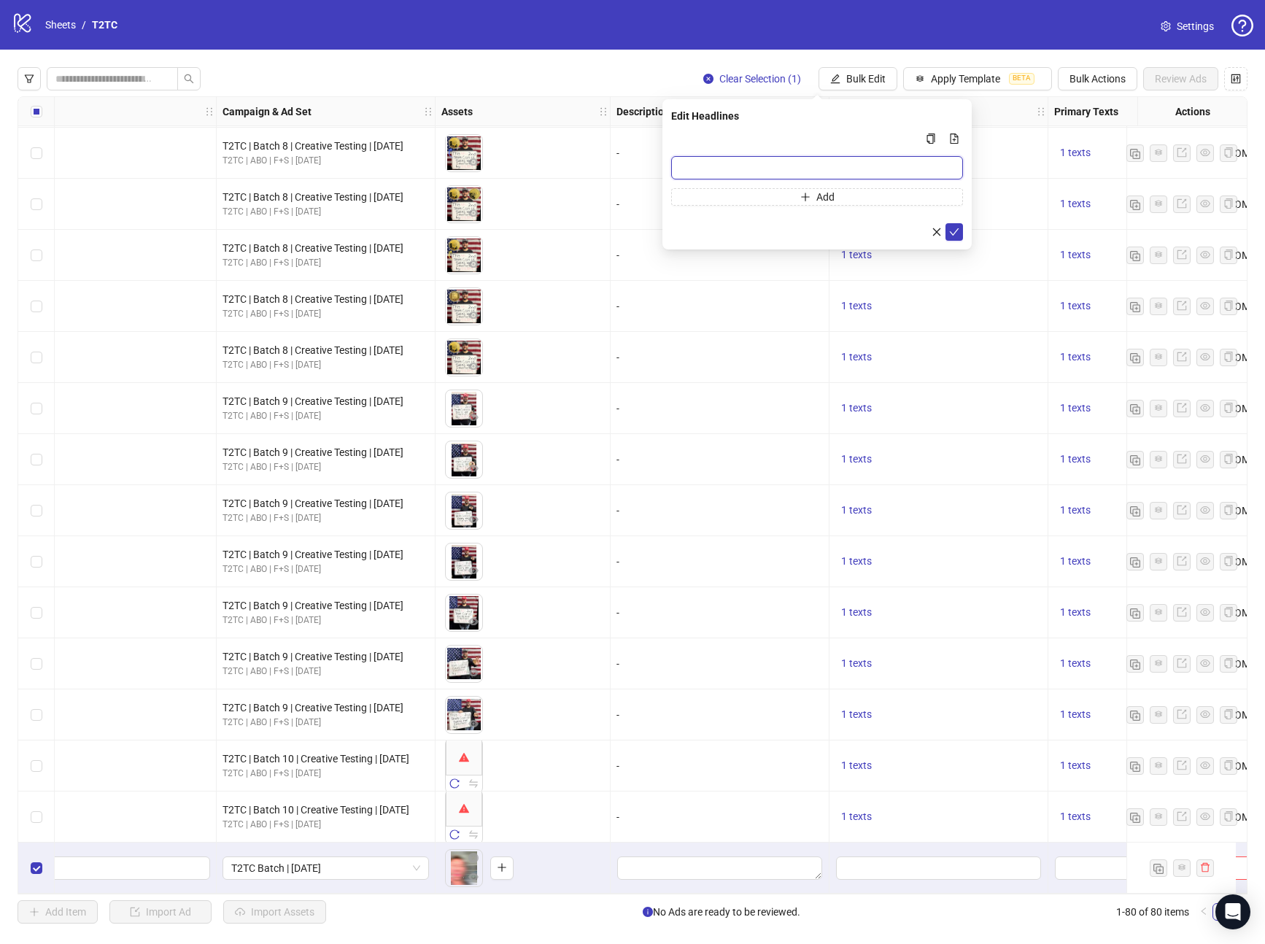
click at [719, 161] on input "Multi-input container - paste or copy values" at bounding box center [817, 167] width 292 height 23
paste input "**********"
type input "**********"
click at [955, 231] on icon "check" at bounding box center [954, 232] width 10 height 10
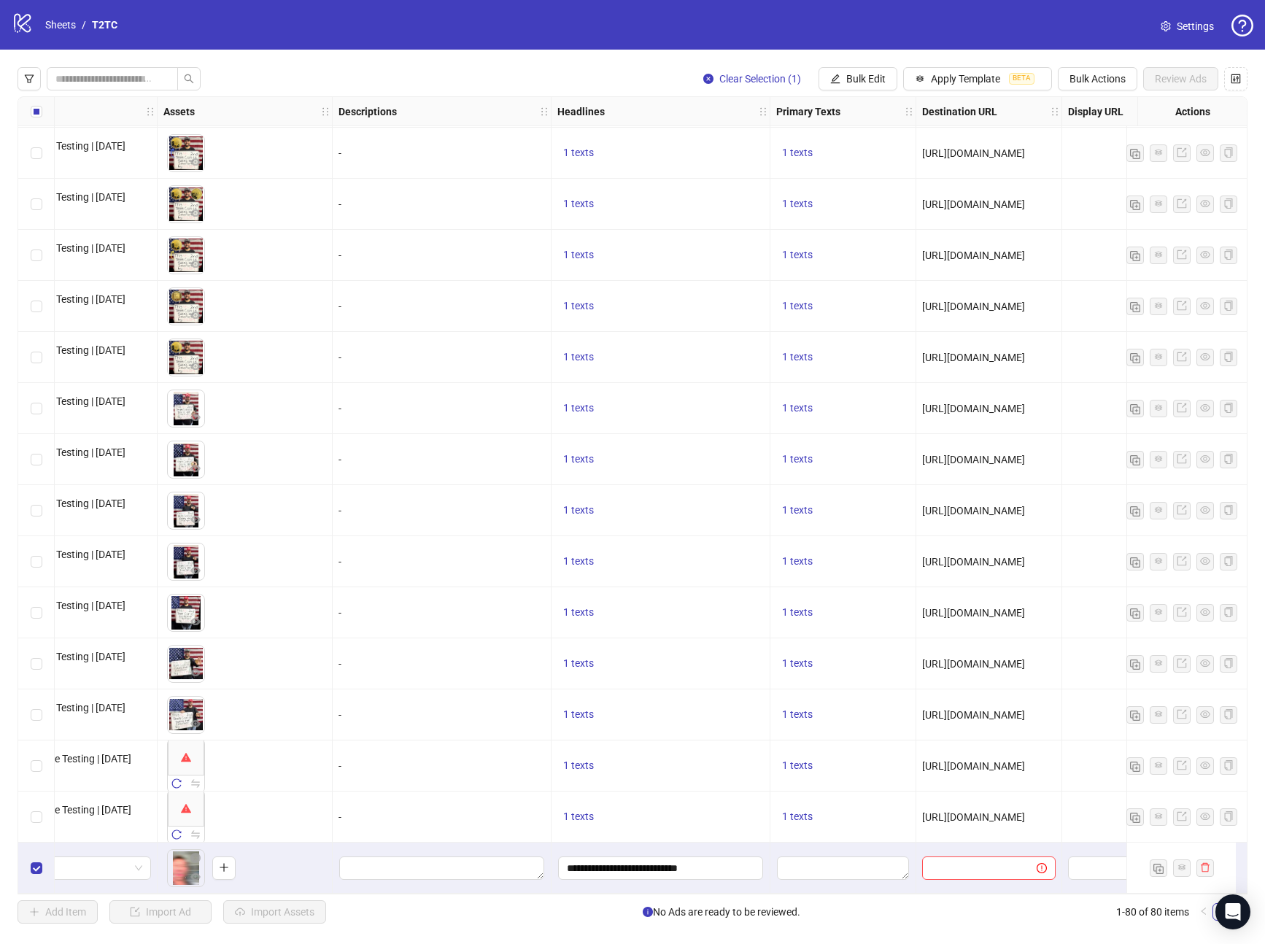
scroll to position [3325, 536]
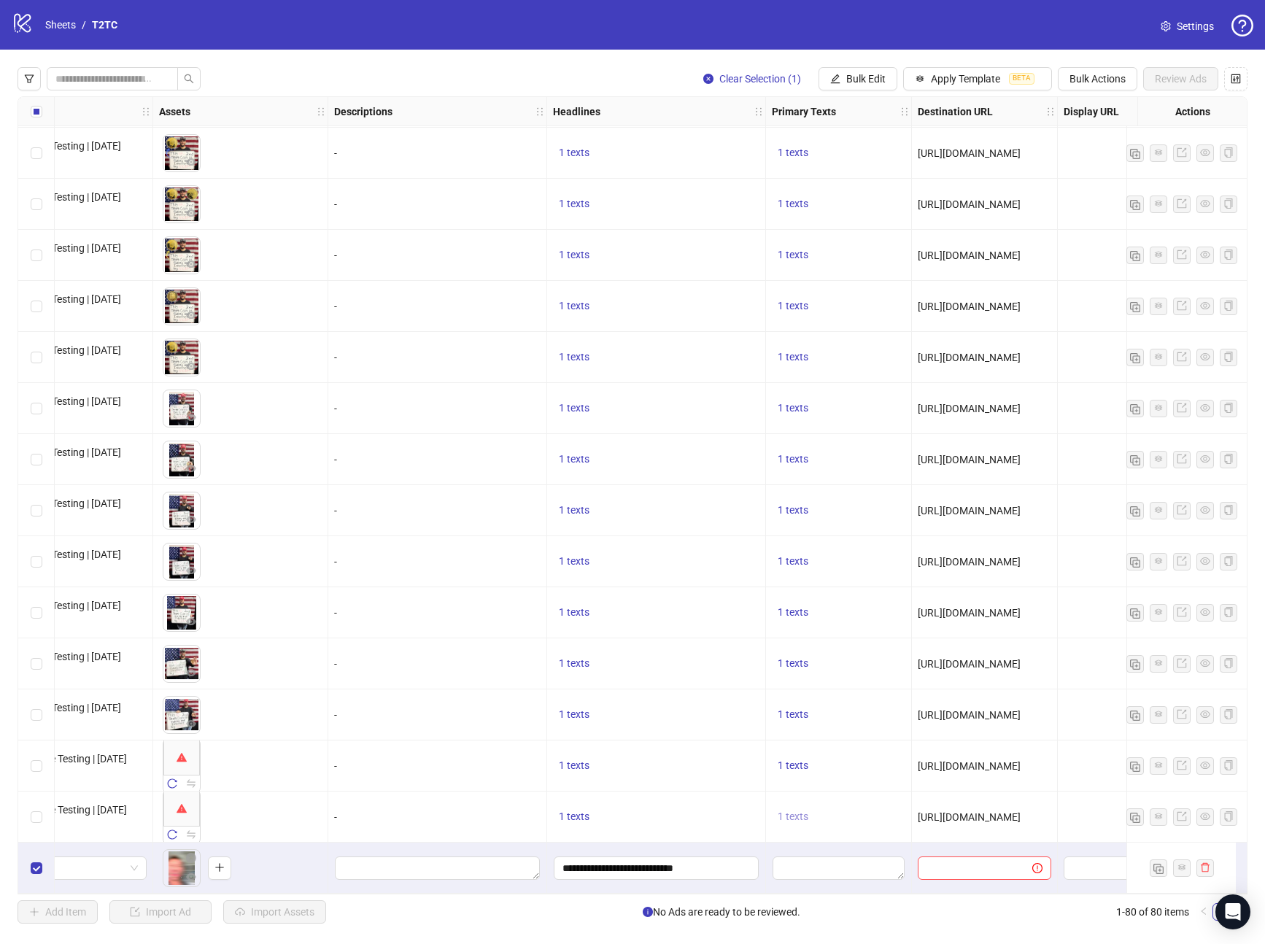
click at [806, 811] on span "1 texts" at bounding box center [793, 817] width 31 height 12
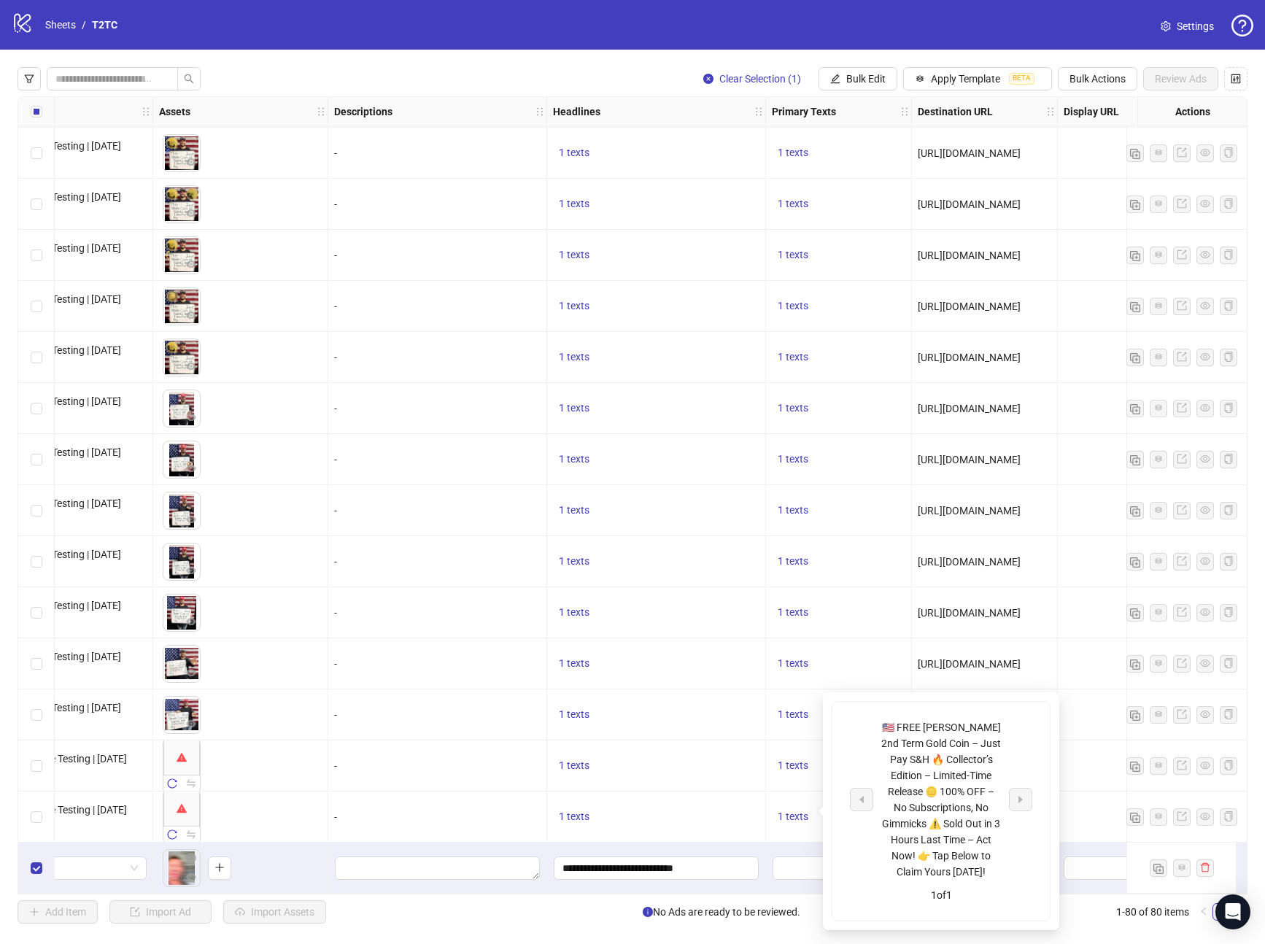
click at [907, 757] on div "🇺🇸 FREE [PERSON_NAME] 2nd Term Gold Coin – Just Pay S&H 🔥 Collector’s Edition –…" at bounding box center [941, 800] width 121 height 161
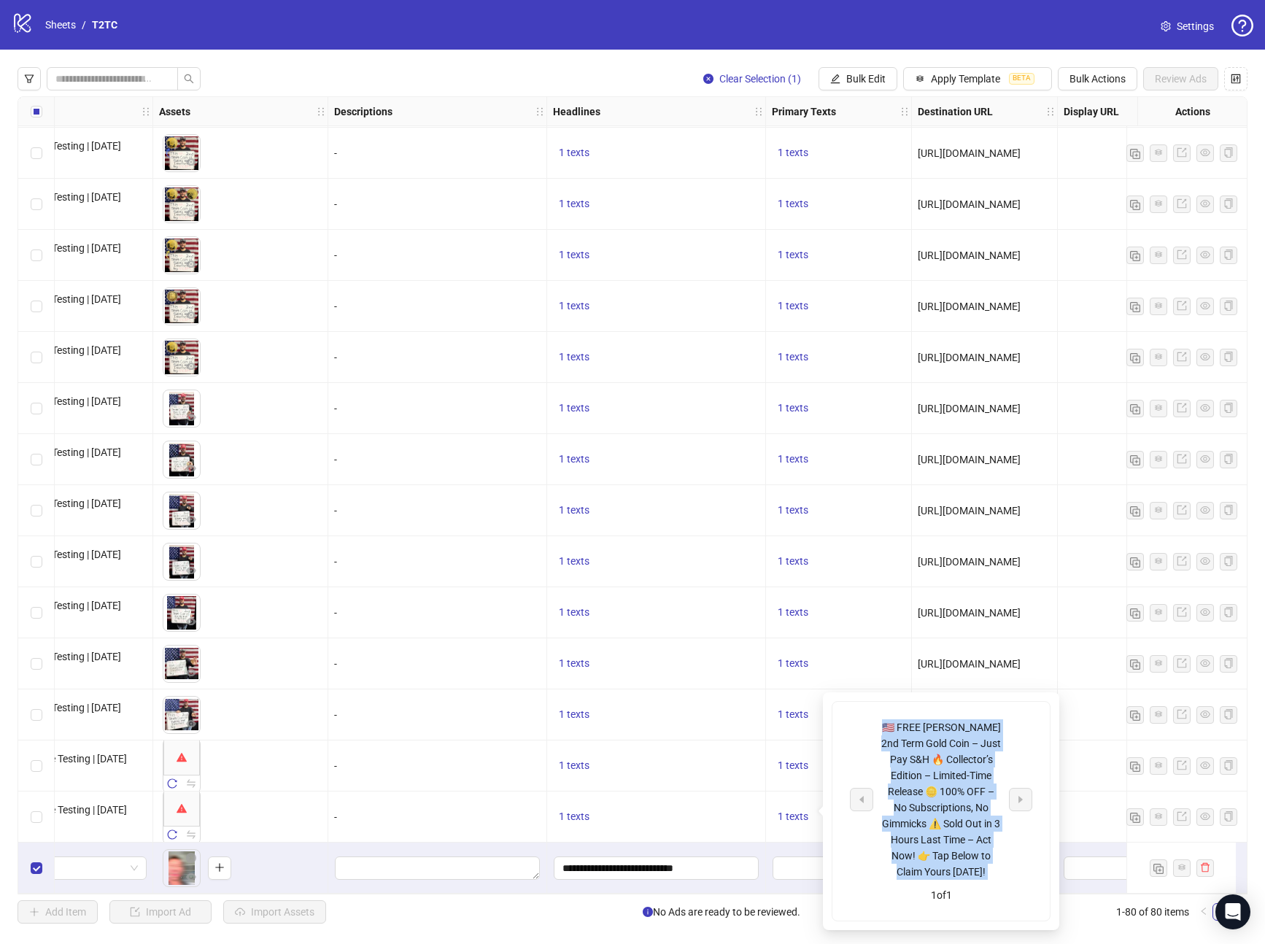
click at [907, 757] on div "🇺🇸 FREE [PERSON_NAME] 2nd Term Gold Coin – Just Pay S&H 🔥 Collector’s Edition –…" at bounding box center [941, 800] width 121 height 161
copy div "🇺🇸 FREE [PERSON_NAME] 2nd Term Gold Coin – Just Pay S&H 🔥 Collector’s Edition –…"
click at [844, 78] on button "Bulk Edit" at bounding box center [858, 78] width 79 height 23
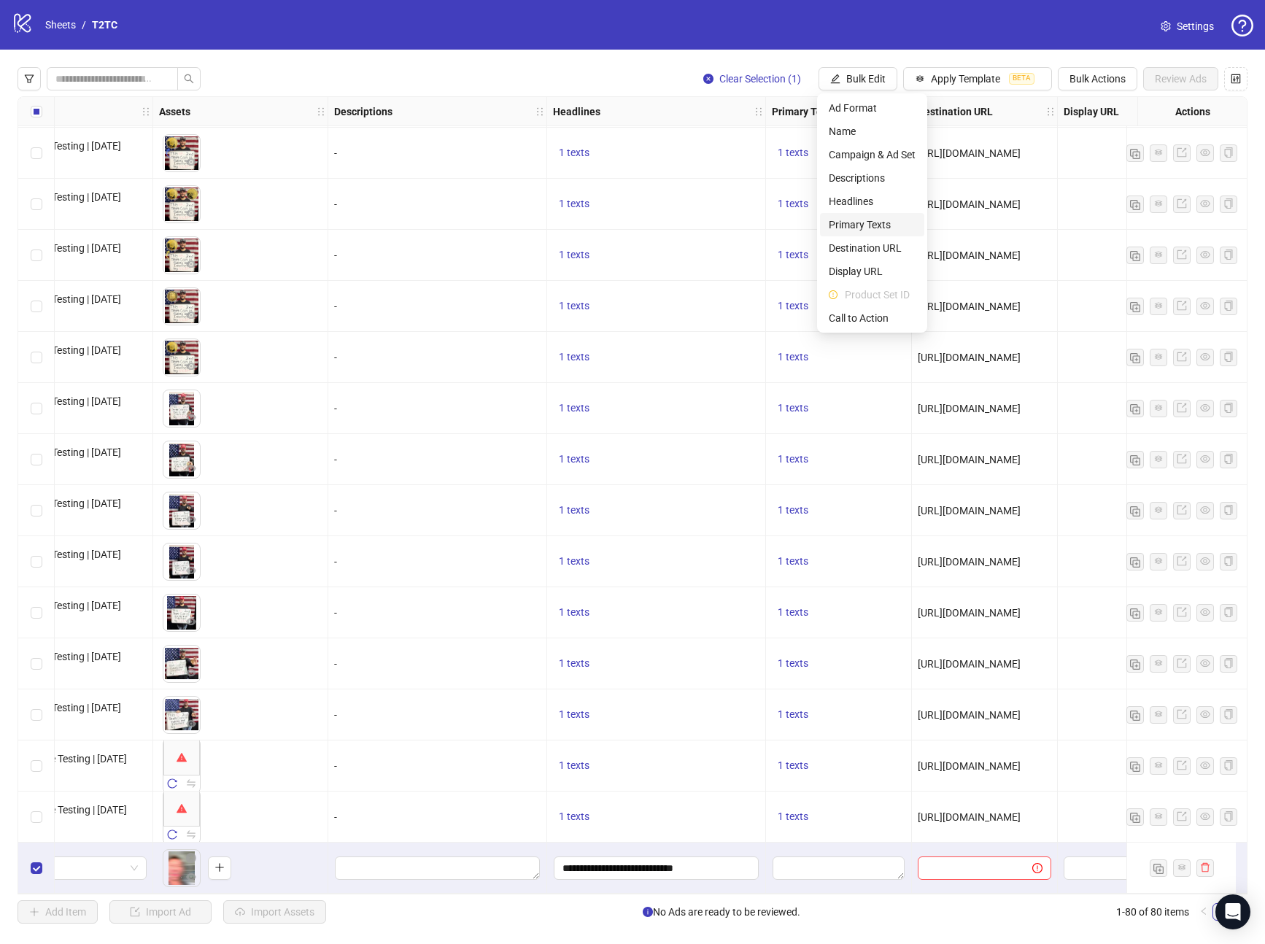
click at [857, 228] on span "Primary Texts" at bounding box center [872, 225] width 87 height 16
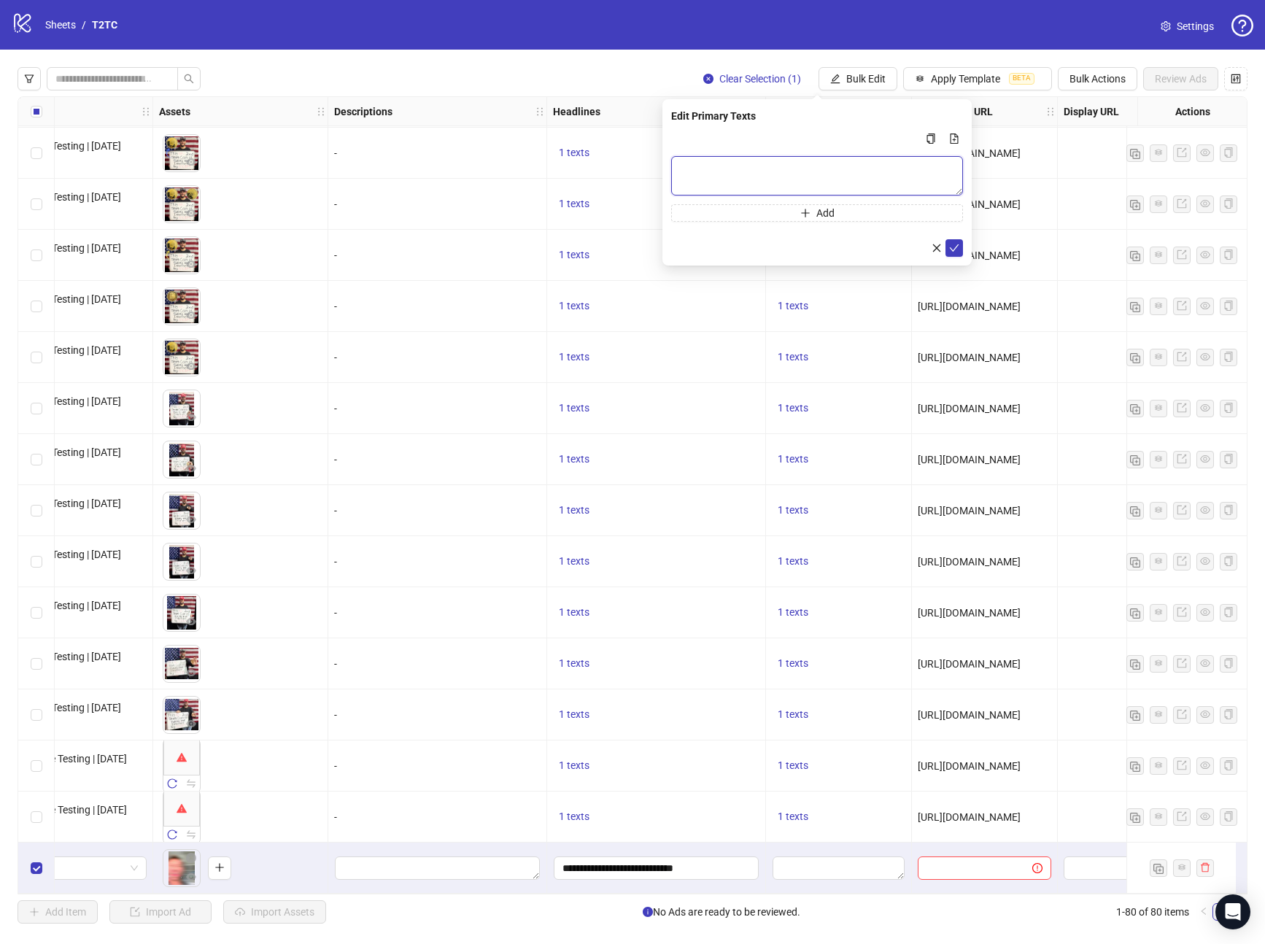
click at [691, 186] on textarea "Multi-text input container - paste or copy values" at bounding box center [817, 175] width 292 height 39
paste textarea "**********"
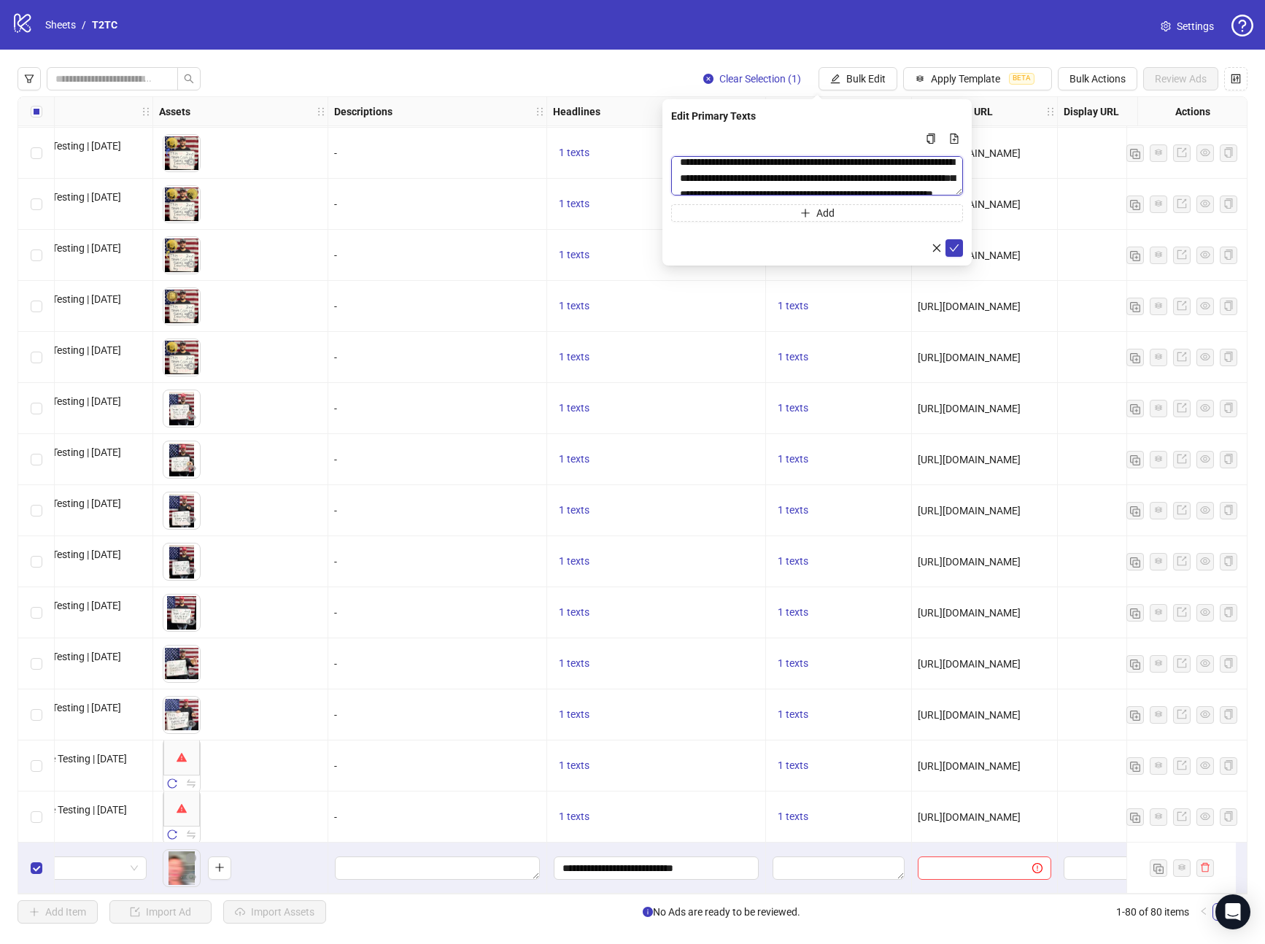
scroll to position [5, 0]
click at [875, 183] on textarea "**********" at bounding box center [817, 175] width 292 height 39
click at [899, 163] on textarea "**********" at bounding box center [817, 175] width 292 height 39
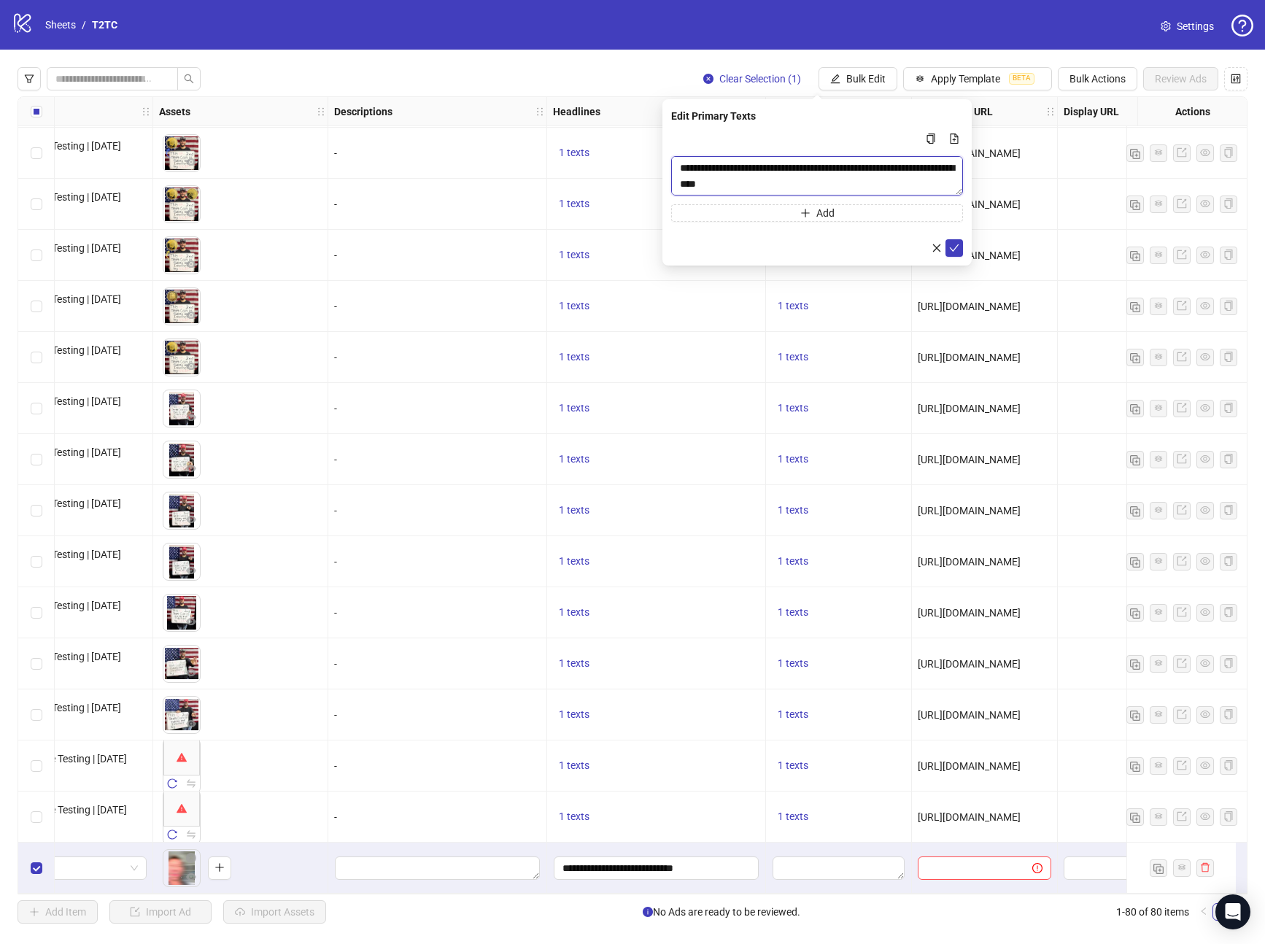
click at [889, 170] on textarea "**********" at bounding box center [817, 175] width 292 height 39
type textarea "**********"
click at [957, 249] on icon "check" at bounding box center [954, 248] width 10 height 10
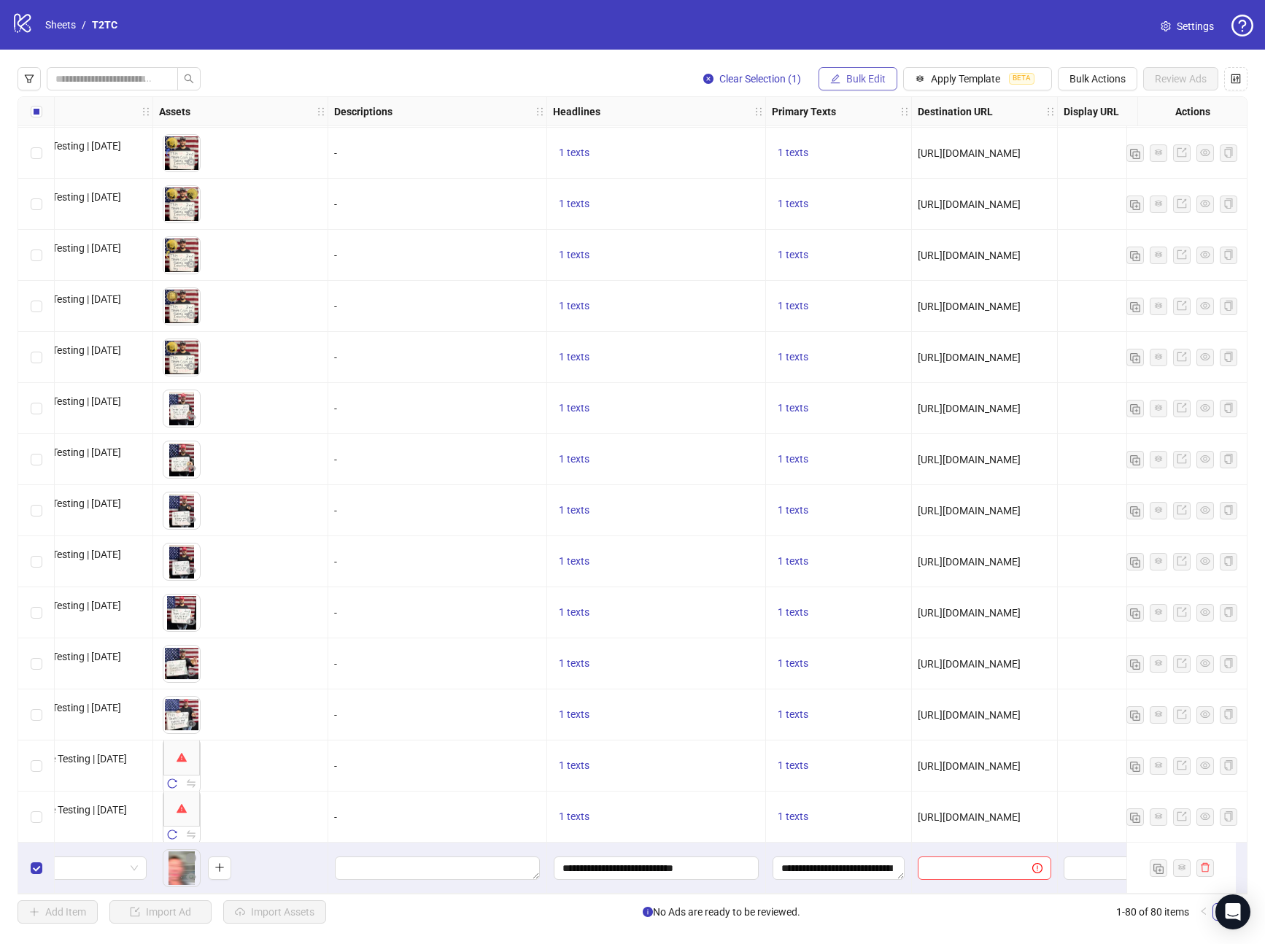
click at [841, 76] on button "Bulk Edit" at bounding box center [858, 78] width 79 height 23
click at [845, 312] on span "Call to Action" at bounding box center [872, 318] width 87 height 16
click at [769, 157] on form "Select call to action" at bounding box center [817, 159] width 292 height 58
click at [768, 142] on input "search" at bounding box center [810, 142] width 261 height 22
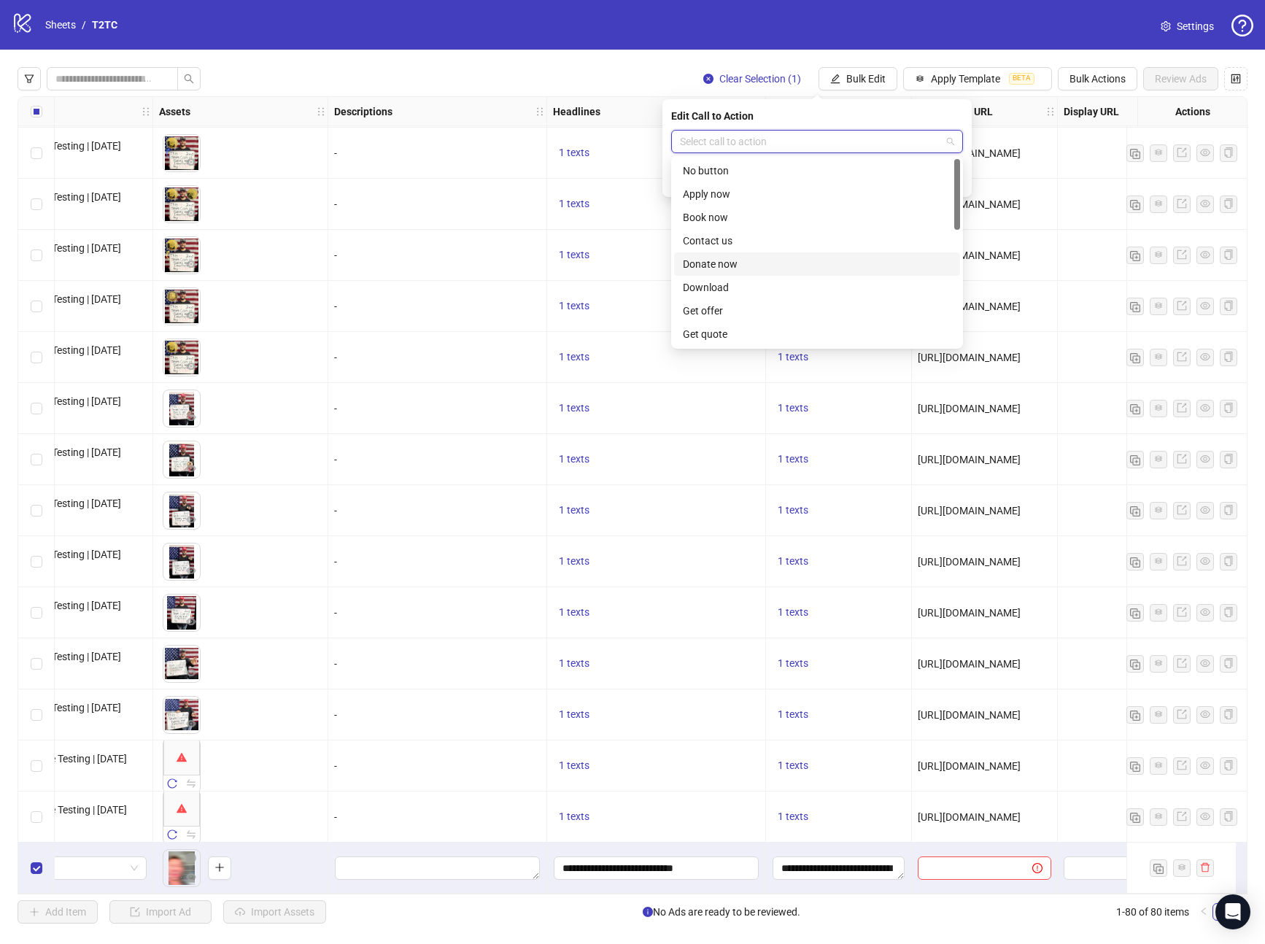
scroll to position [123, 0]
click at [722, 258] on div "Learn more" at bounding box center [817, 258] width 269 height 16
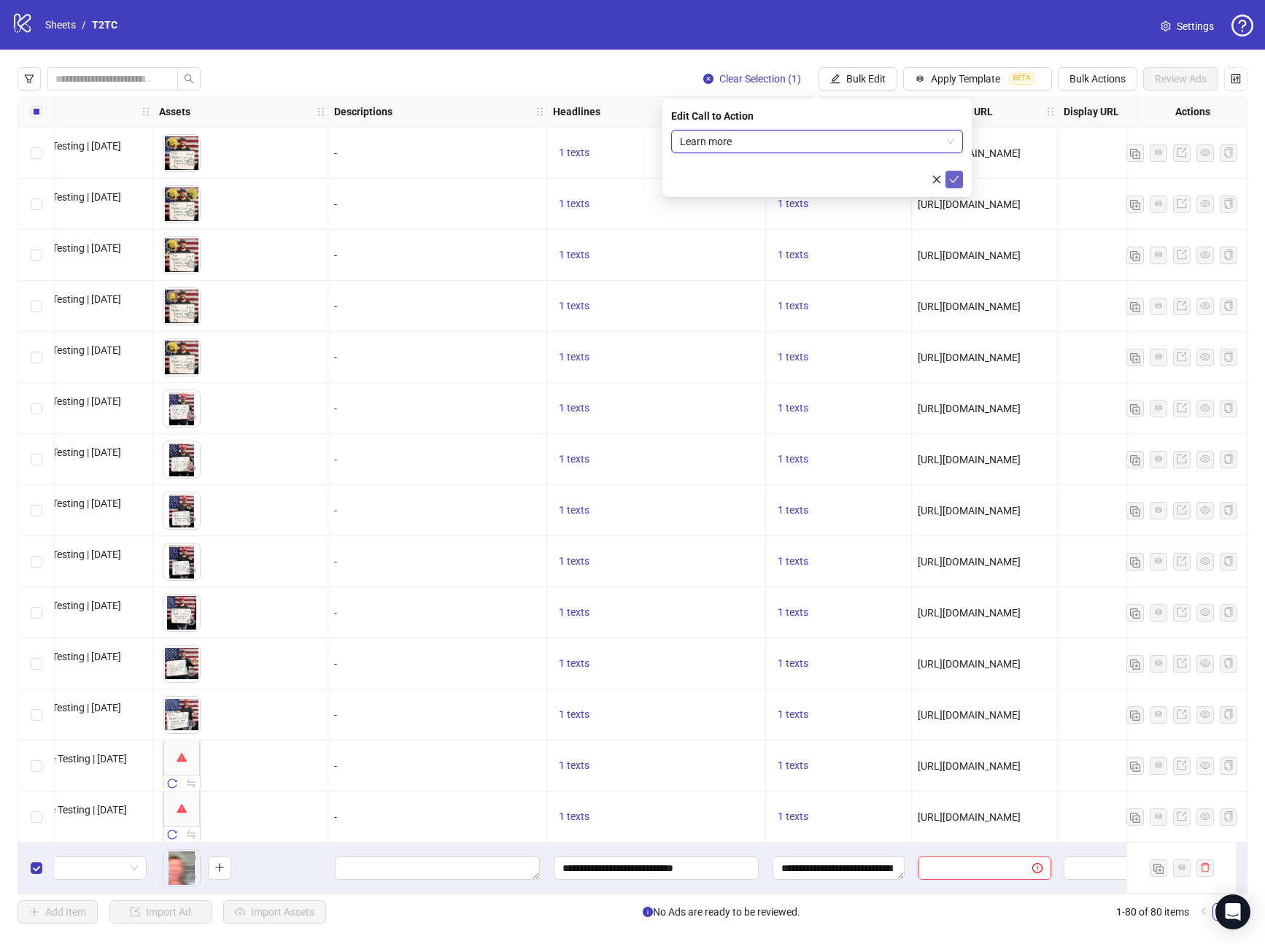
click at [948, 182] on button "submit" at bounding box center [955, 180] width 18 height 18
click at [868, 74] on span "Bulk Edit" at bounding box center [866, 79] width 39 height 12
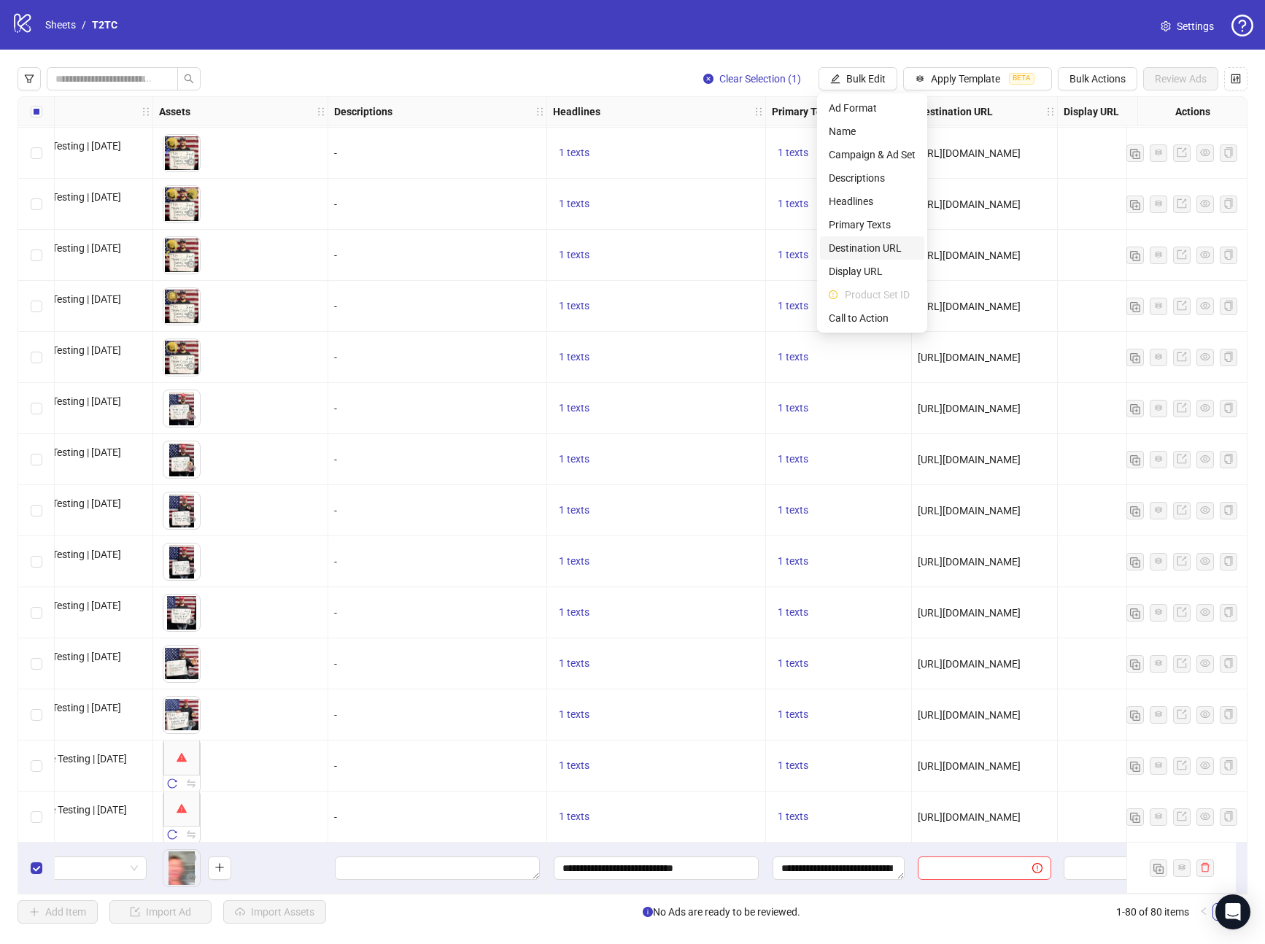
click at [868, 250] on span "Destination URL" at bounding box center [872, 248] width 87 height 16
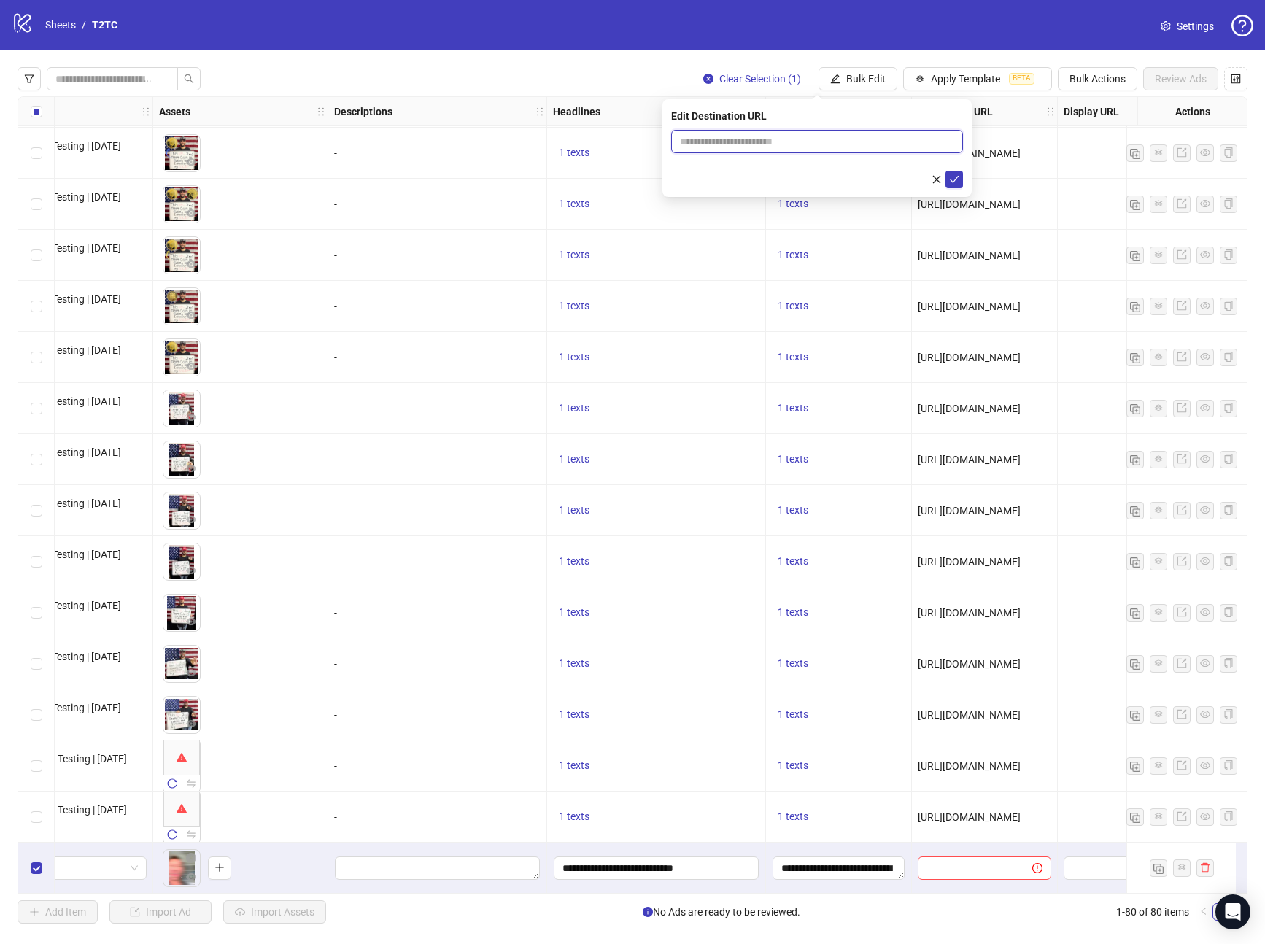
click at [763, 139] on input "text" at bounding box center [811, 142] width 263 height 16
paste input "**********"
type input "**********"
drag, startPoint x: 957, startPoint y: 182, endPoint x: 946, endPoint y: 174, distance: 13.5
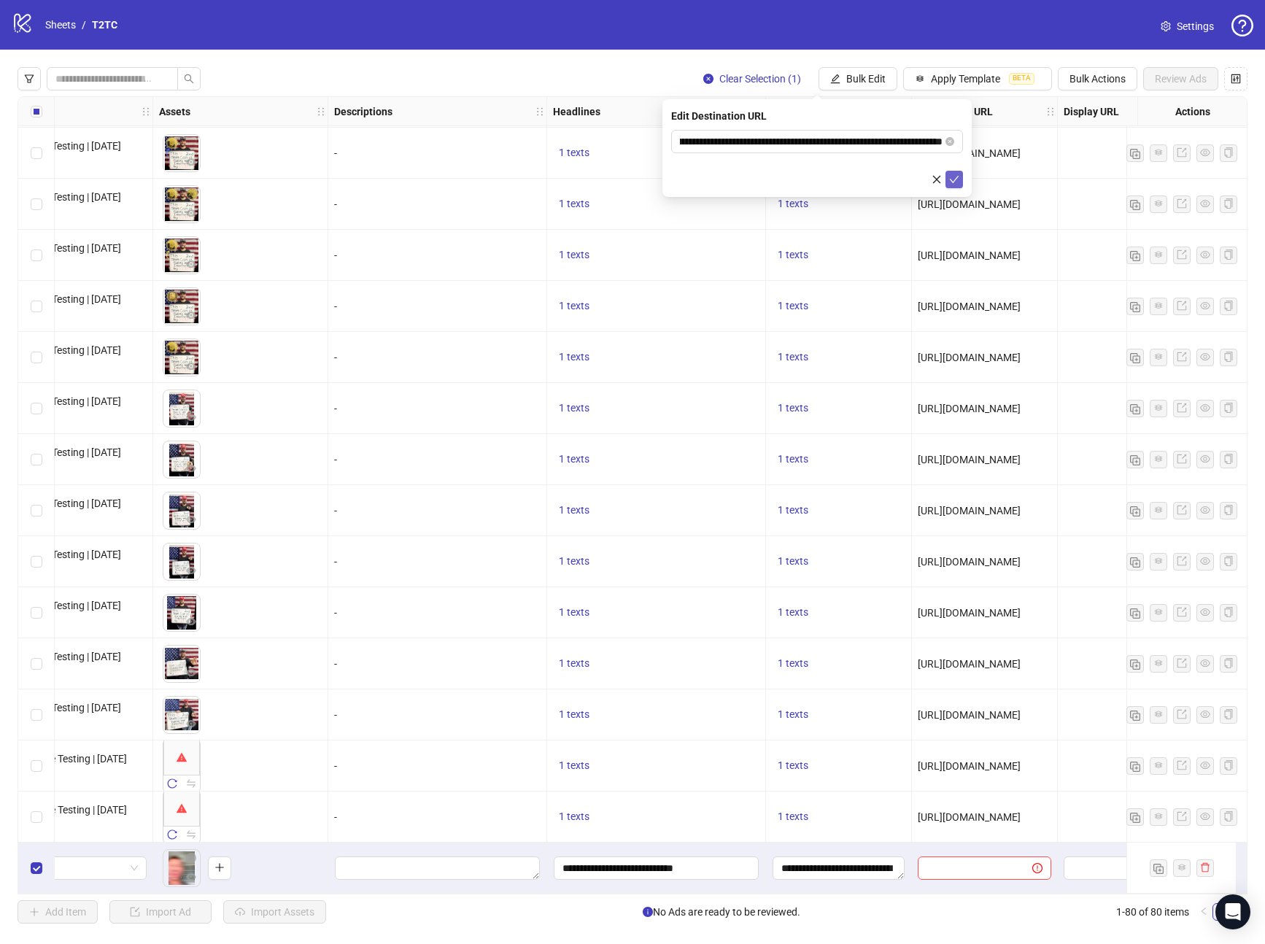
click at [957, 182] on icon "check" at bounding box center [954, 179] width 10 height 10
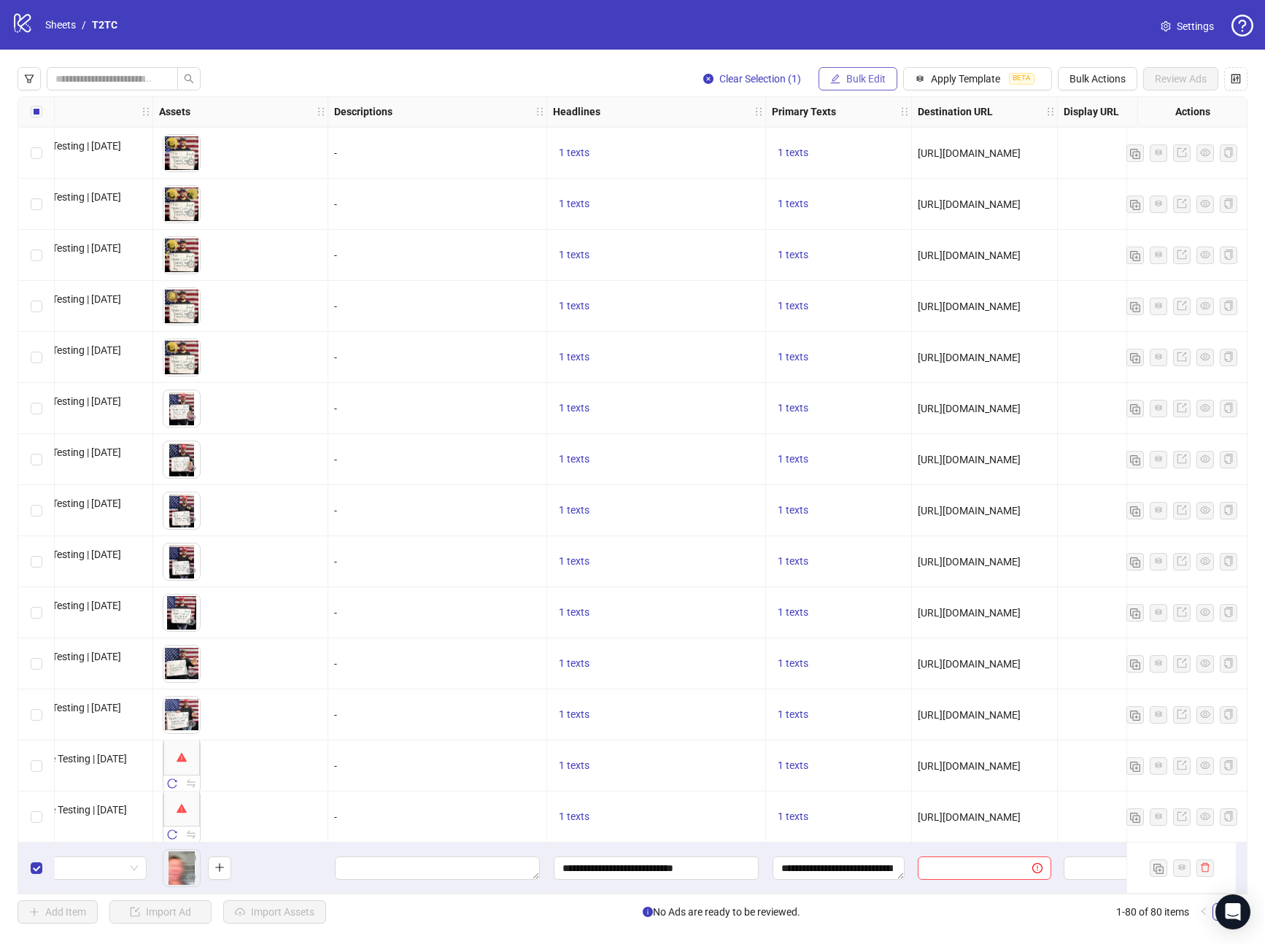
click at [863, 88] on button "Bulk Edit" at bounding box center [858, 78] width 79 height 23
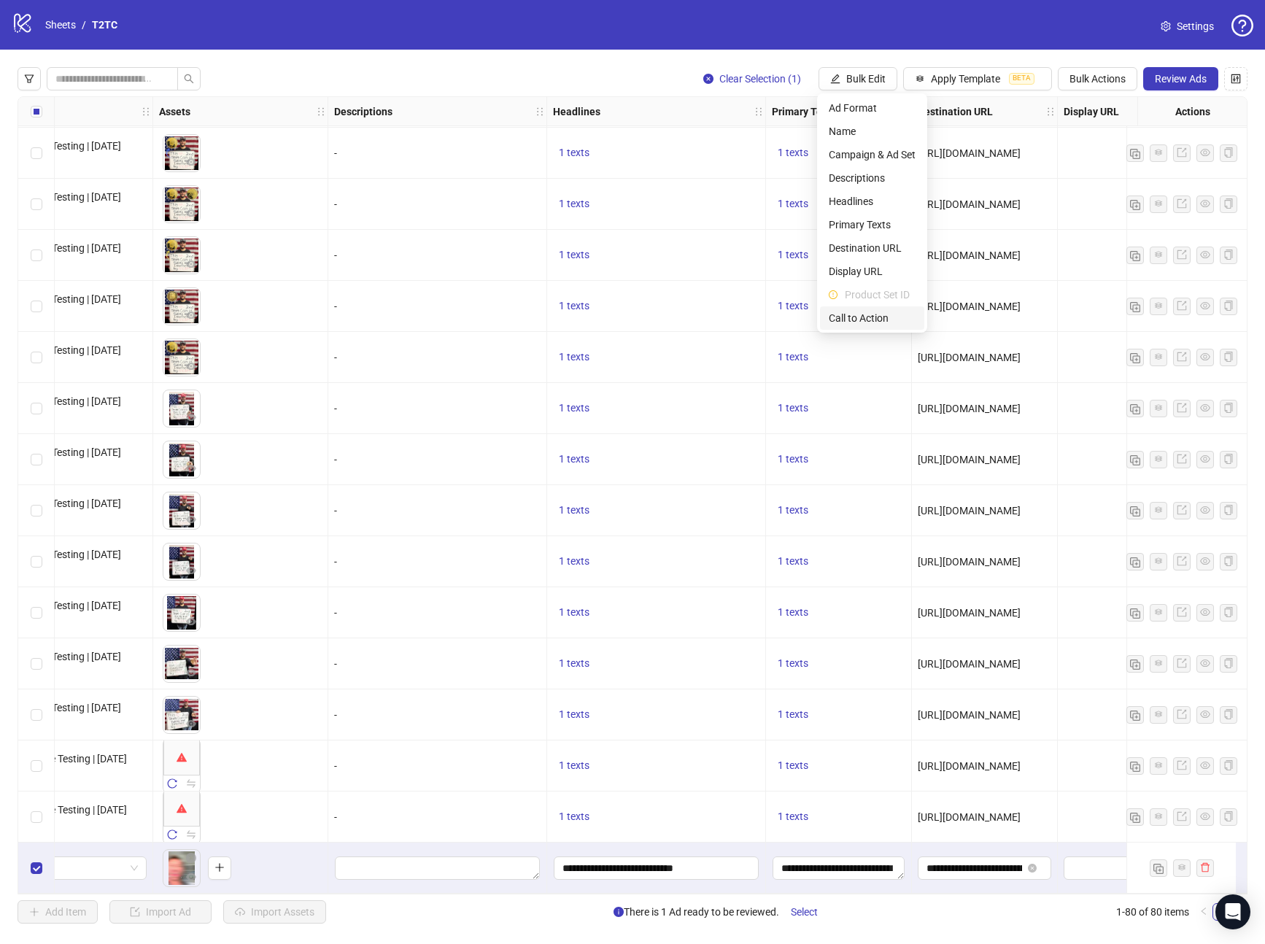
click at [855, 328] on li "Call to Action" at bounding box center [872, 317] width 104 height 23
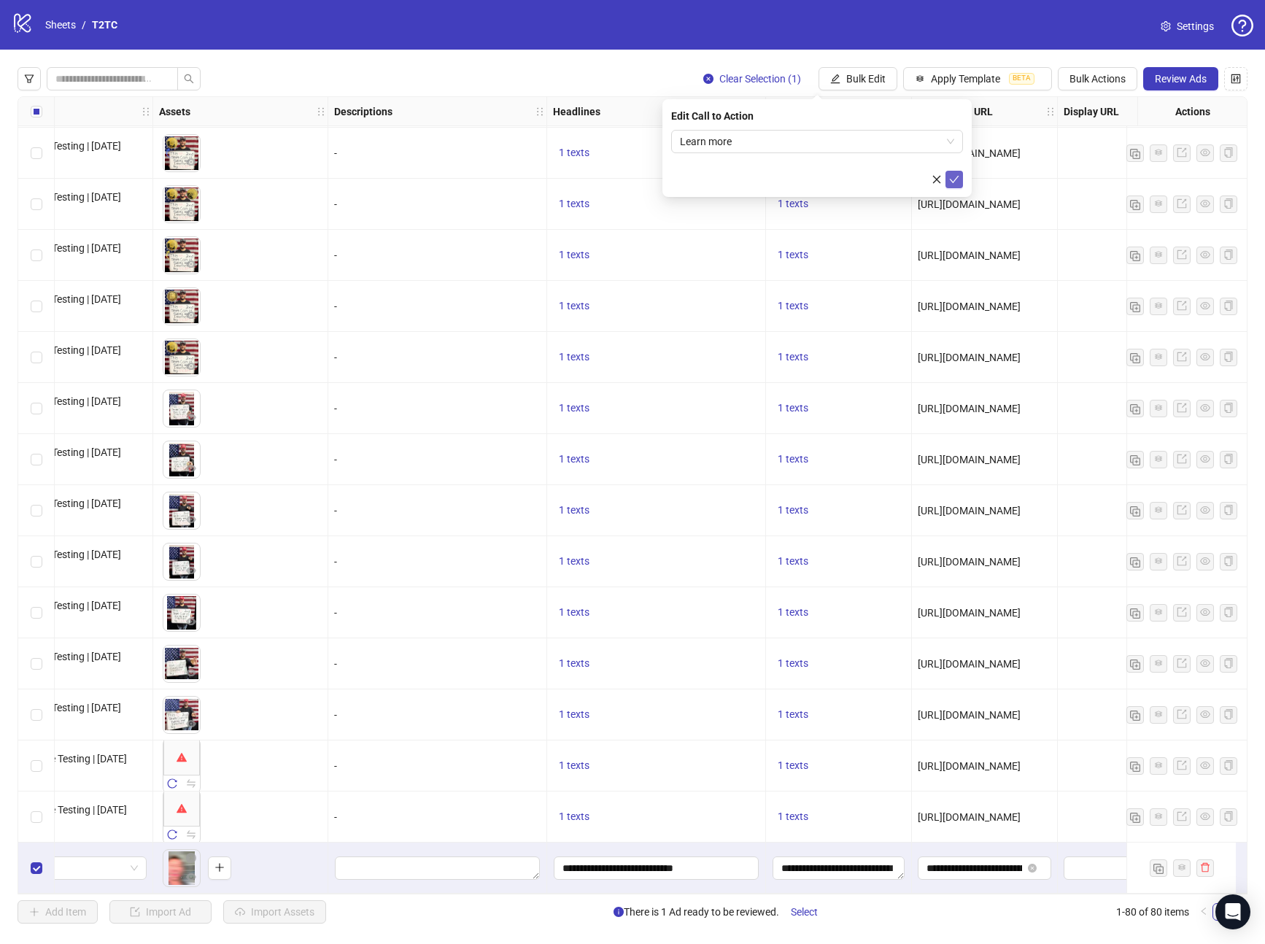
click at [957, 185] on span "submit" at bounding box center [954, 180] width 10 height 12
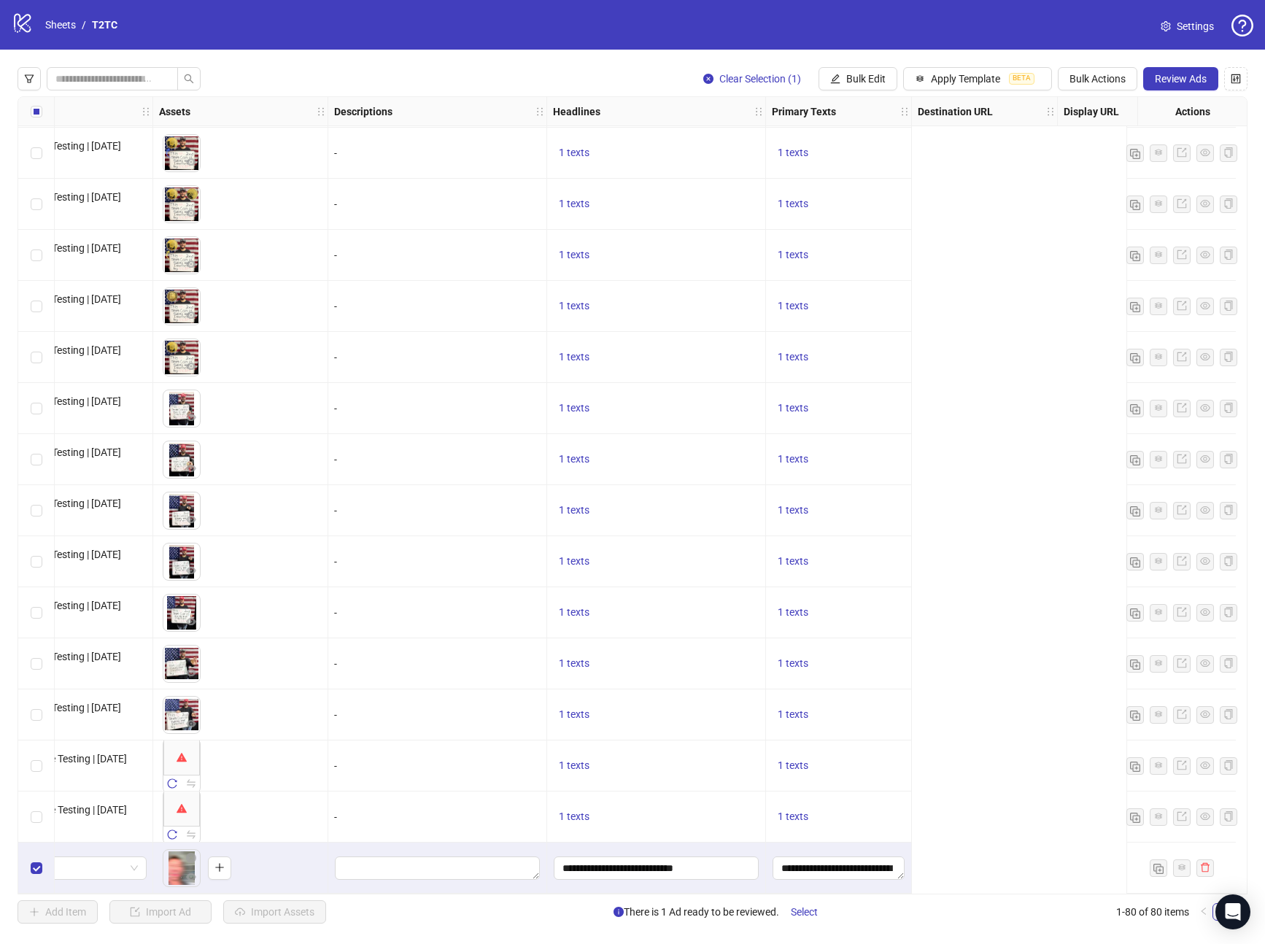
scroll to position [3325, 0]
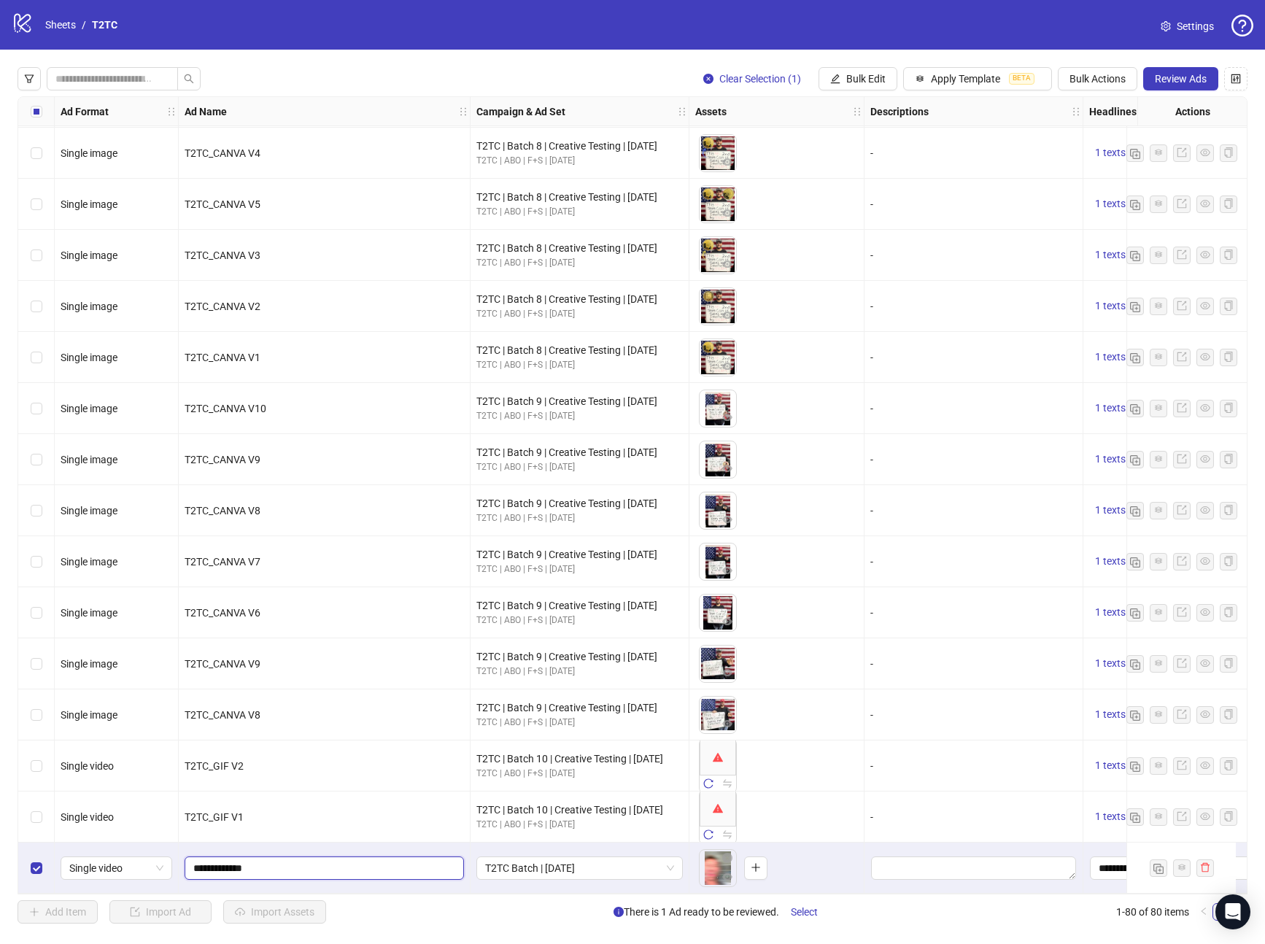
click at [245, 865] on input "**********" at bounding box center [322, 868] width 259 height 16
click at [1173, 88] on button "Review Ads" at bounding box center [1181, 78] width 75 height 23
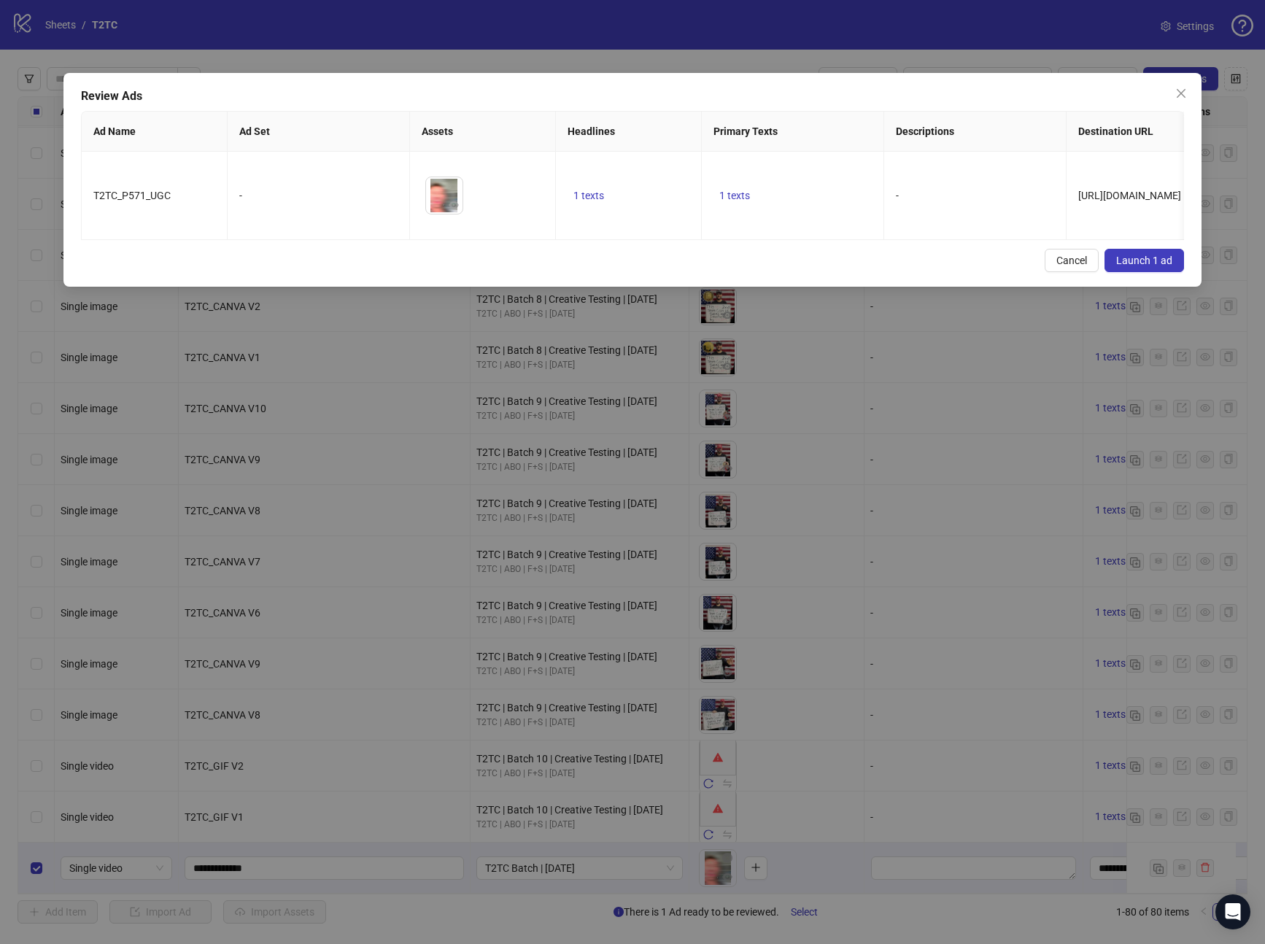
click at [1136, 266] on span "Launch 1 ad" at bounding box center [1145, 261] width 56 height 12
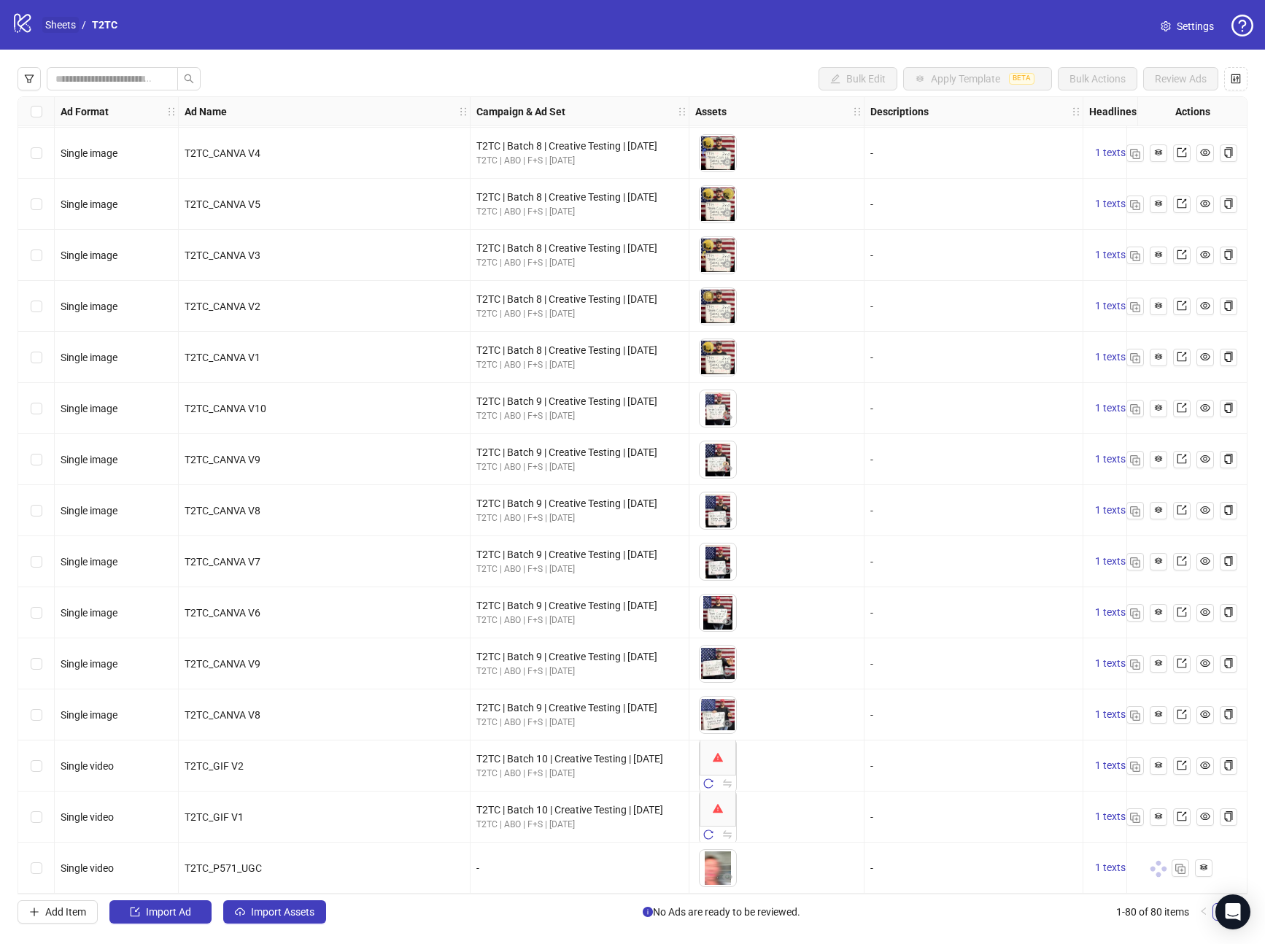
click at [58, 26] on link "Sheets" at bounding box center [60, 25] width 36 height 16
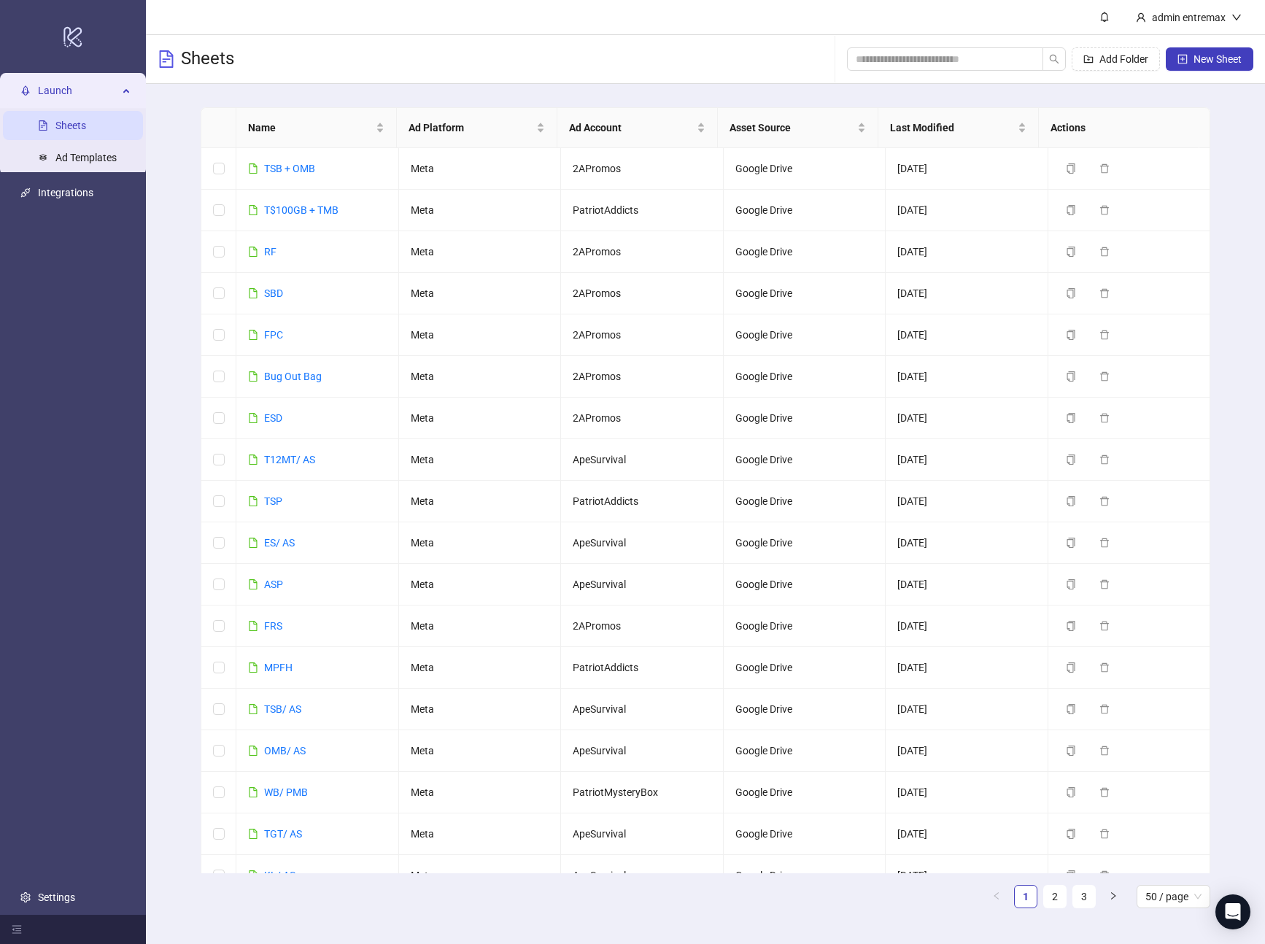
click at [314, 1] on header "admin entremax" at bounding box center [705, 17] width 1119 height 35
click at [909, 63] on input "search" at bounding box center [939, 59] width 167 height 16
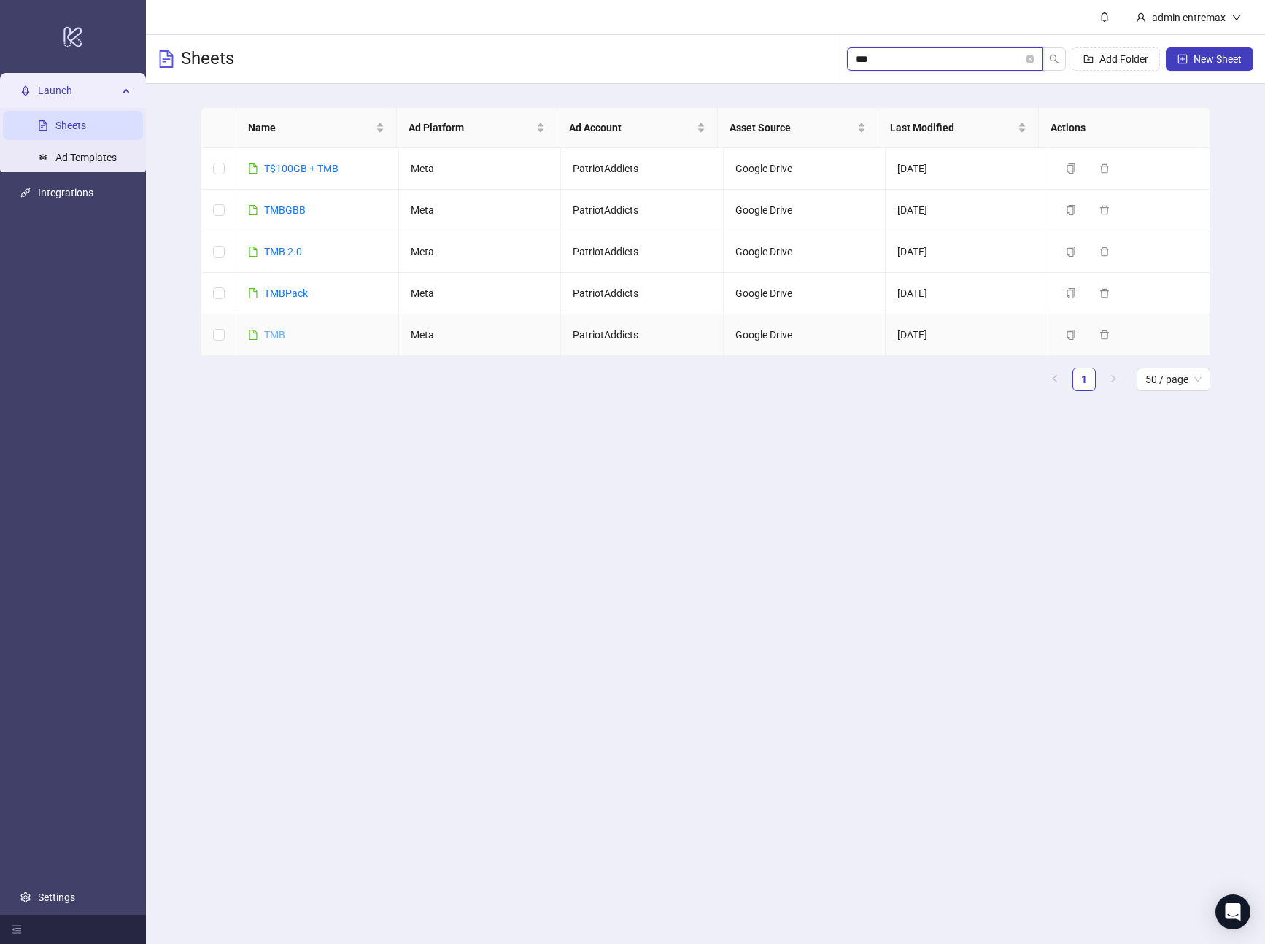
type input "***"
click at [269, 335] on link "TMB" at bounding box center [274, 335] width 21 height 12
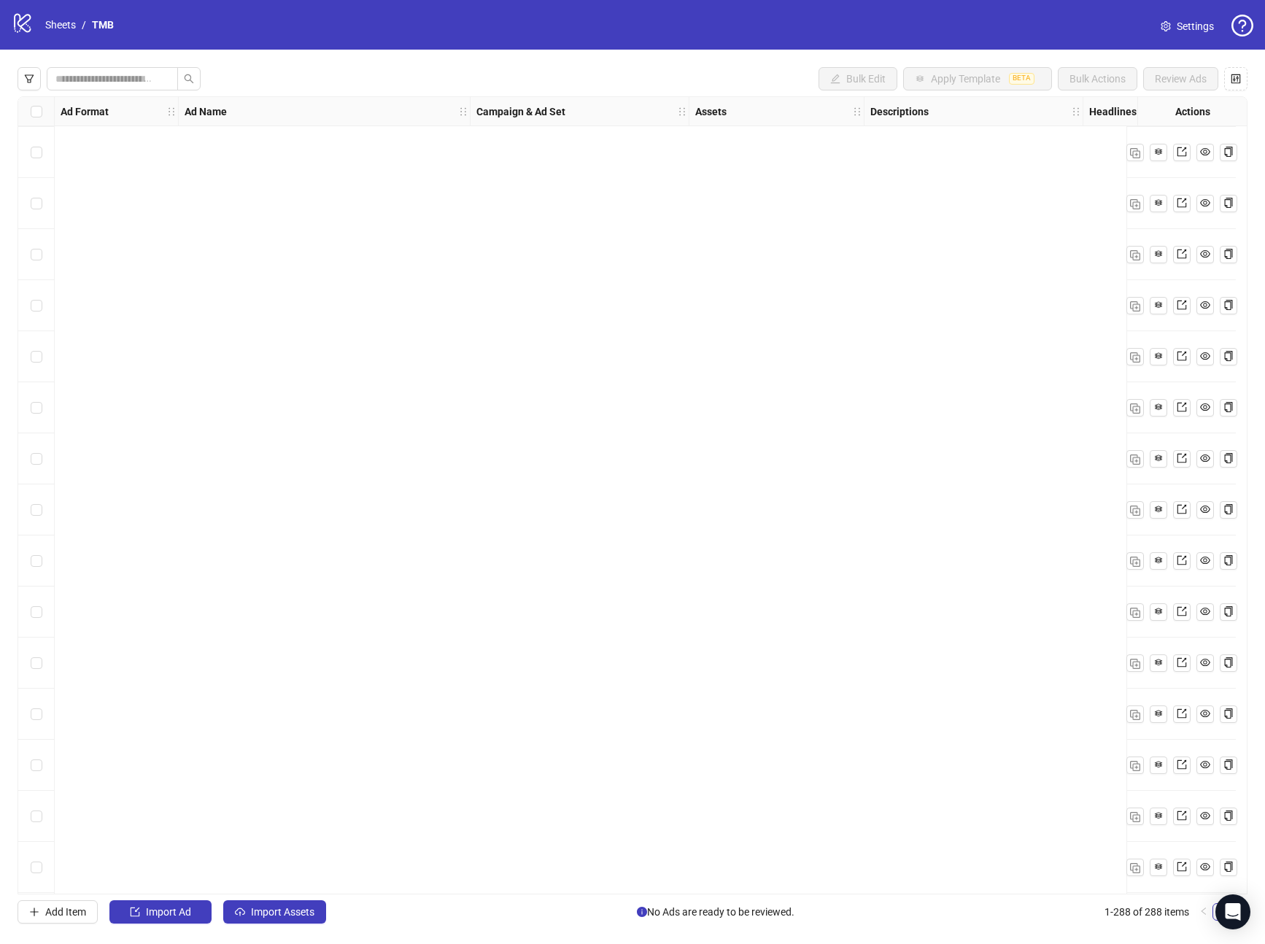
scroll to position [4357, 0]
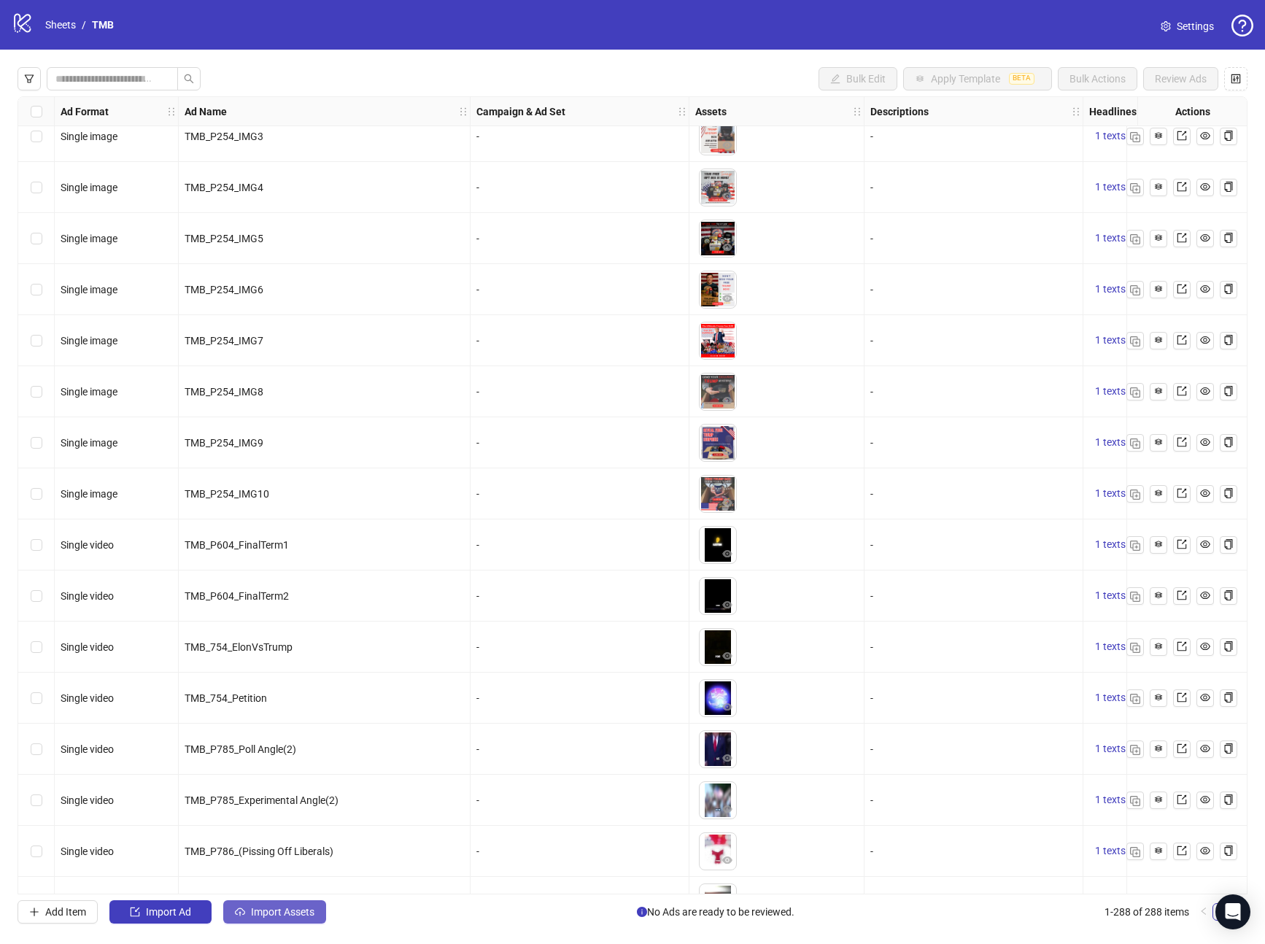
click at [279, 917] on span "Import Assets" at bounding box center [282, 912] width 63 height 12
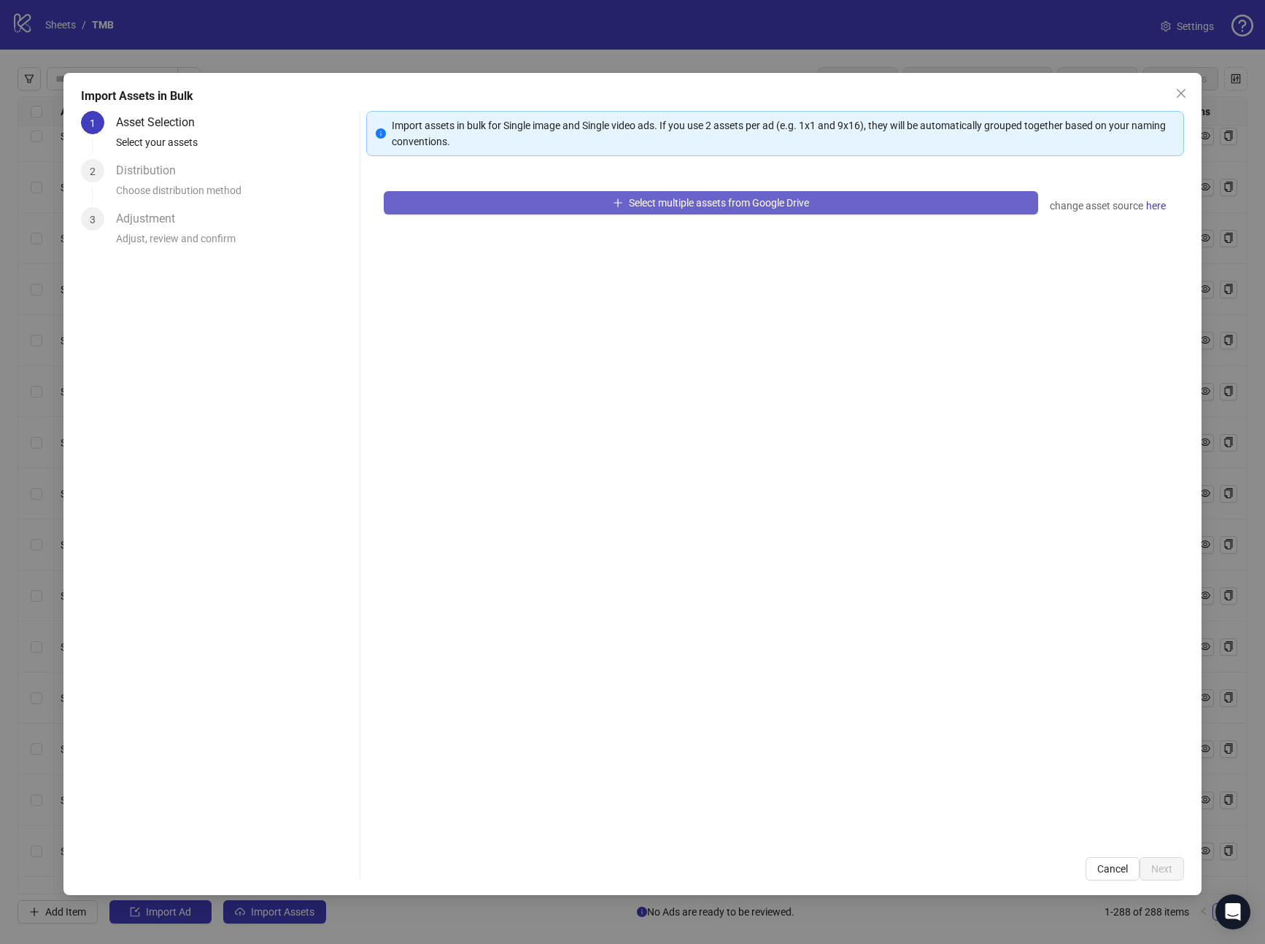
click at [503, 202] on button "Select multiple assets from Google Drive" at bounding box center [711, 202] width 655 height 23
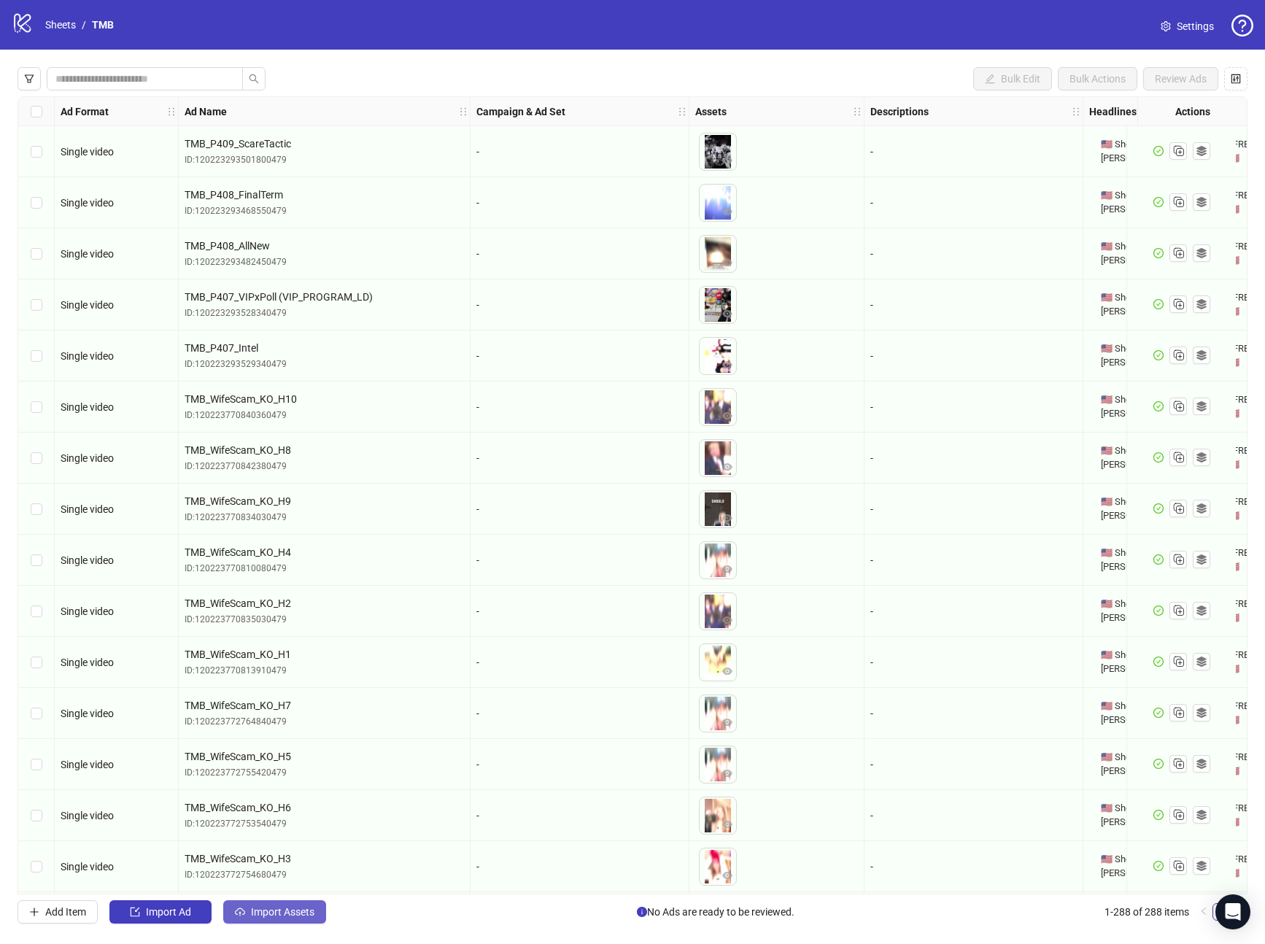
click at [246, 907] on button "Import Assets" at bounding box center [274, 912] width 103 height 23
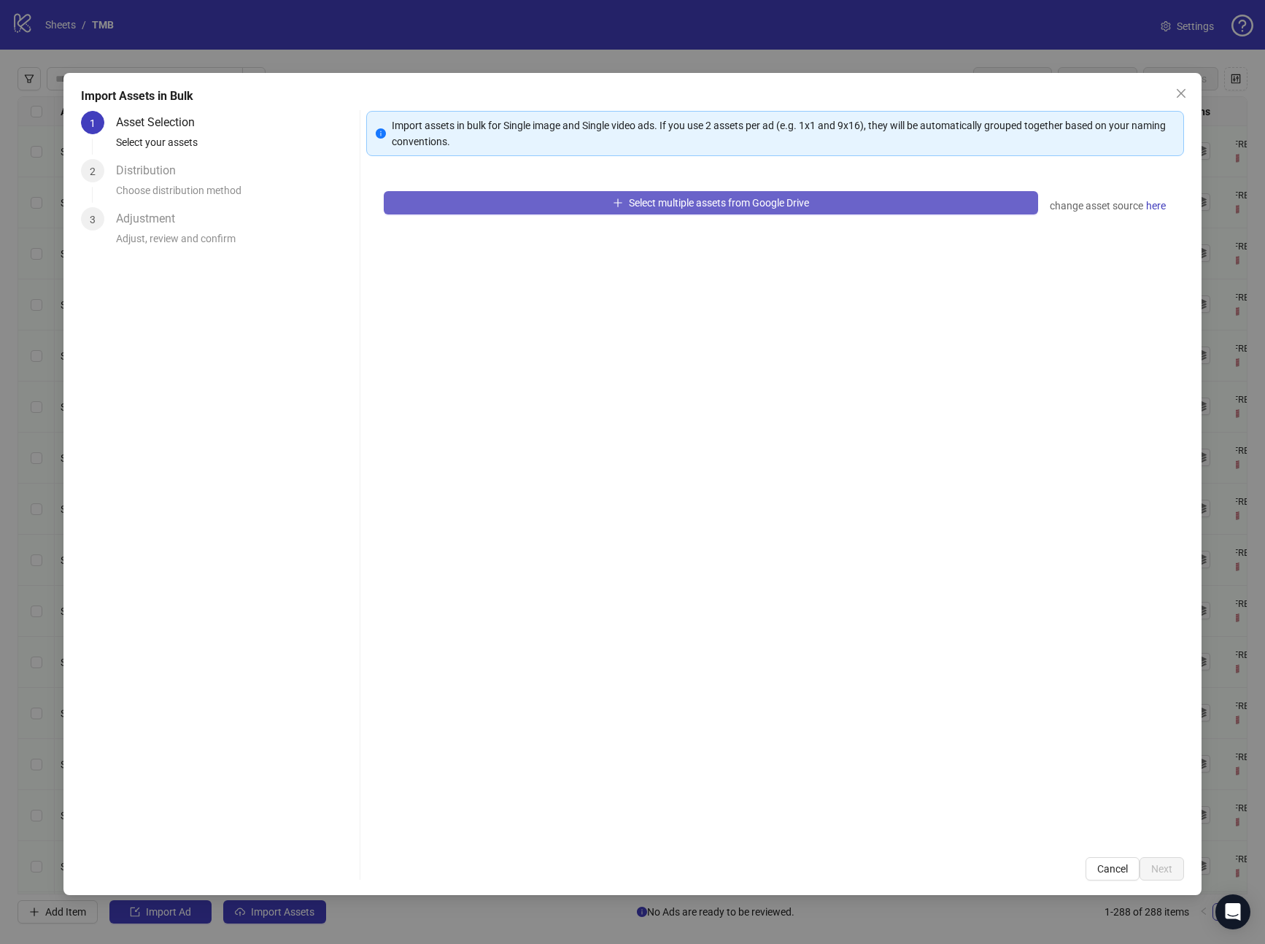
click at [498, 209] on button "Select multiple assets from Google Drive" at bounding box center [711, 202] width 655 height 23
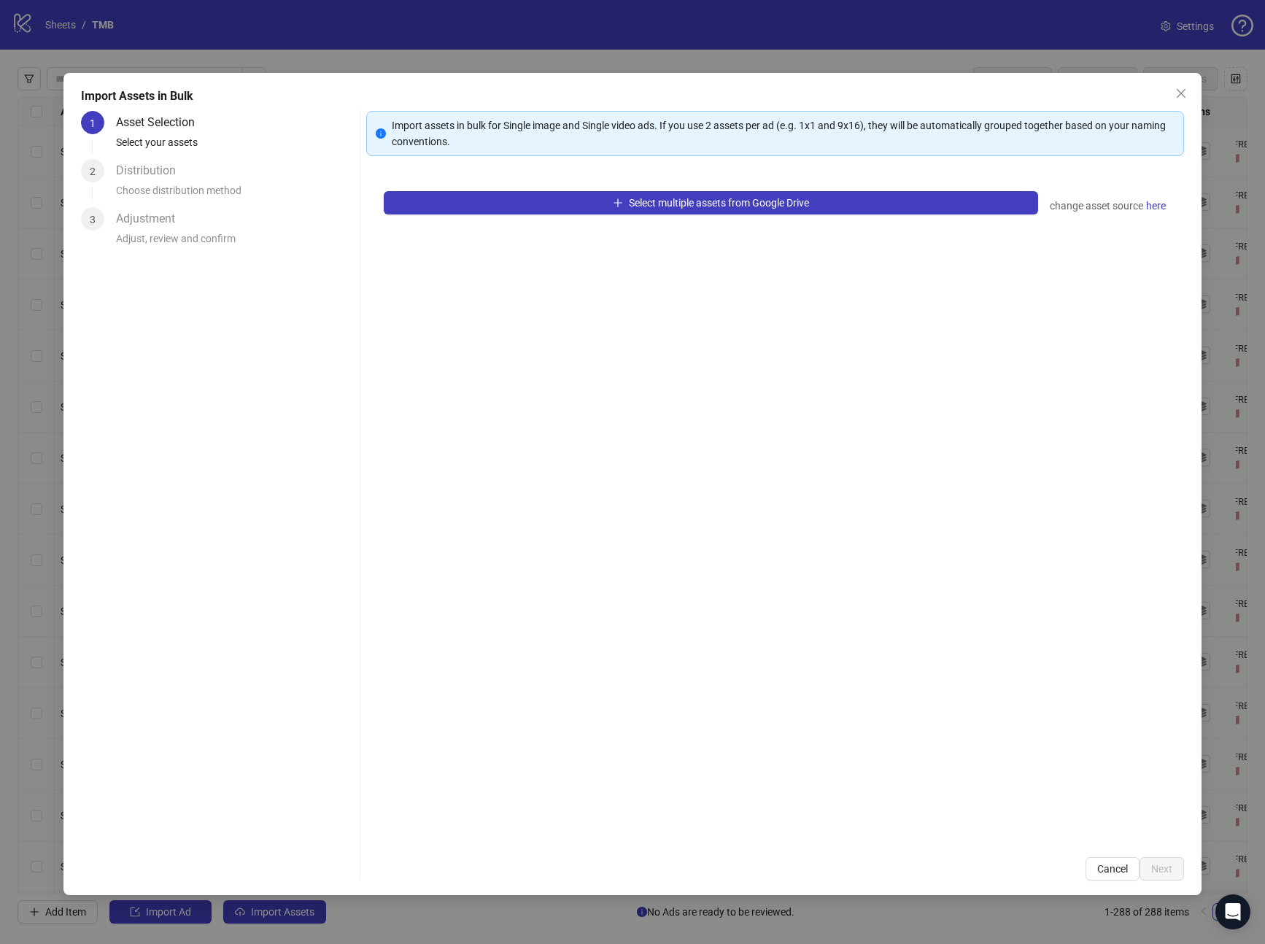
click at [55, 28] on div "Import Assets in Bulk 1 Asset Selection Select your assets 2 Distribution Choos…" at bounding box center [632, 472] width 1265 height 944
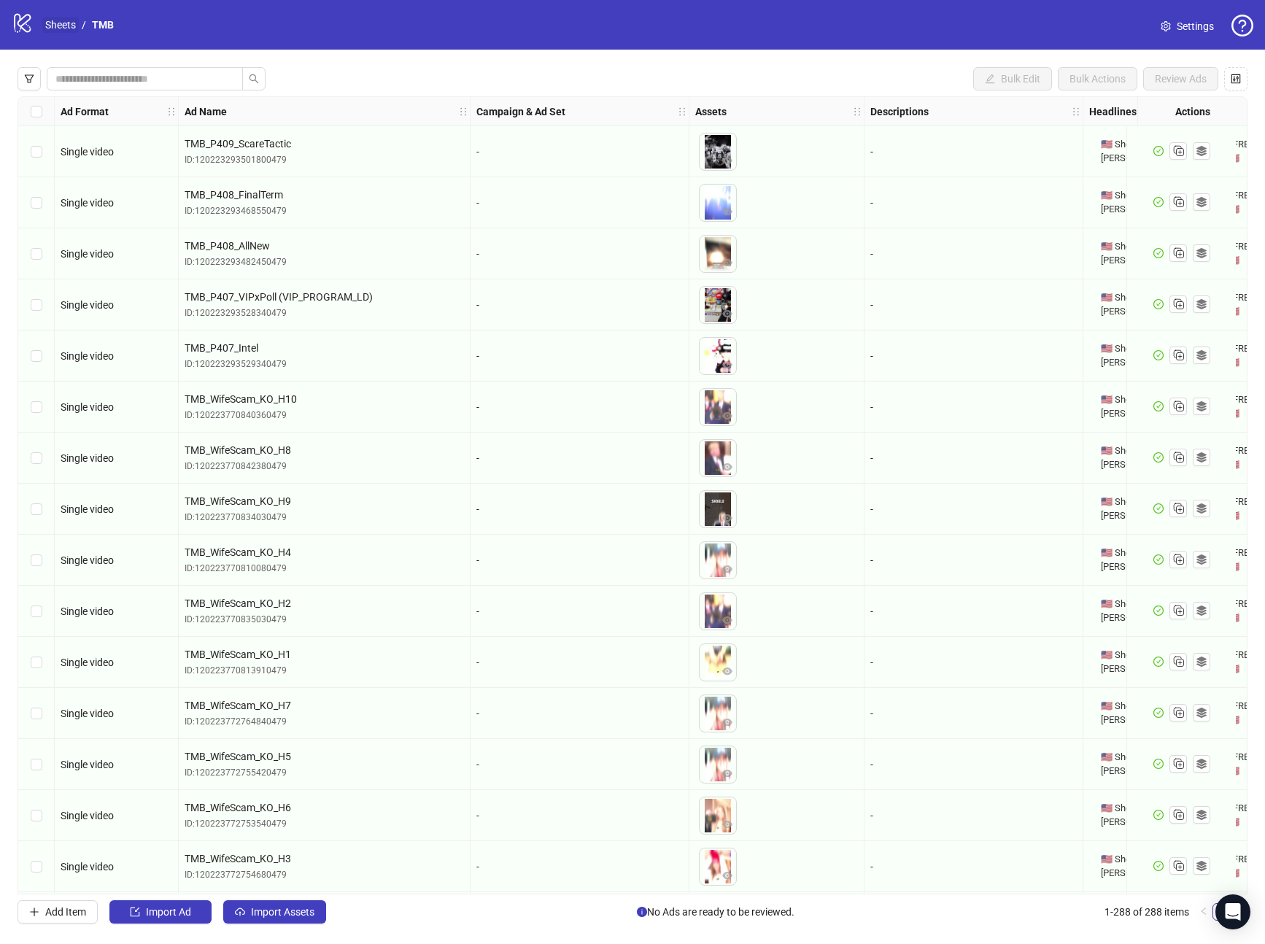
click at [66, 31] on link "Sheets" at bounding box center [60, 25] width 36 height 16
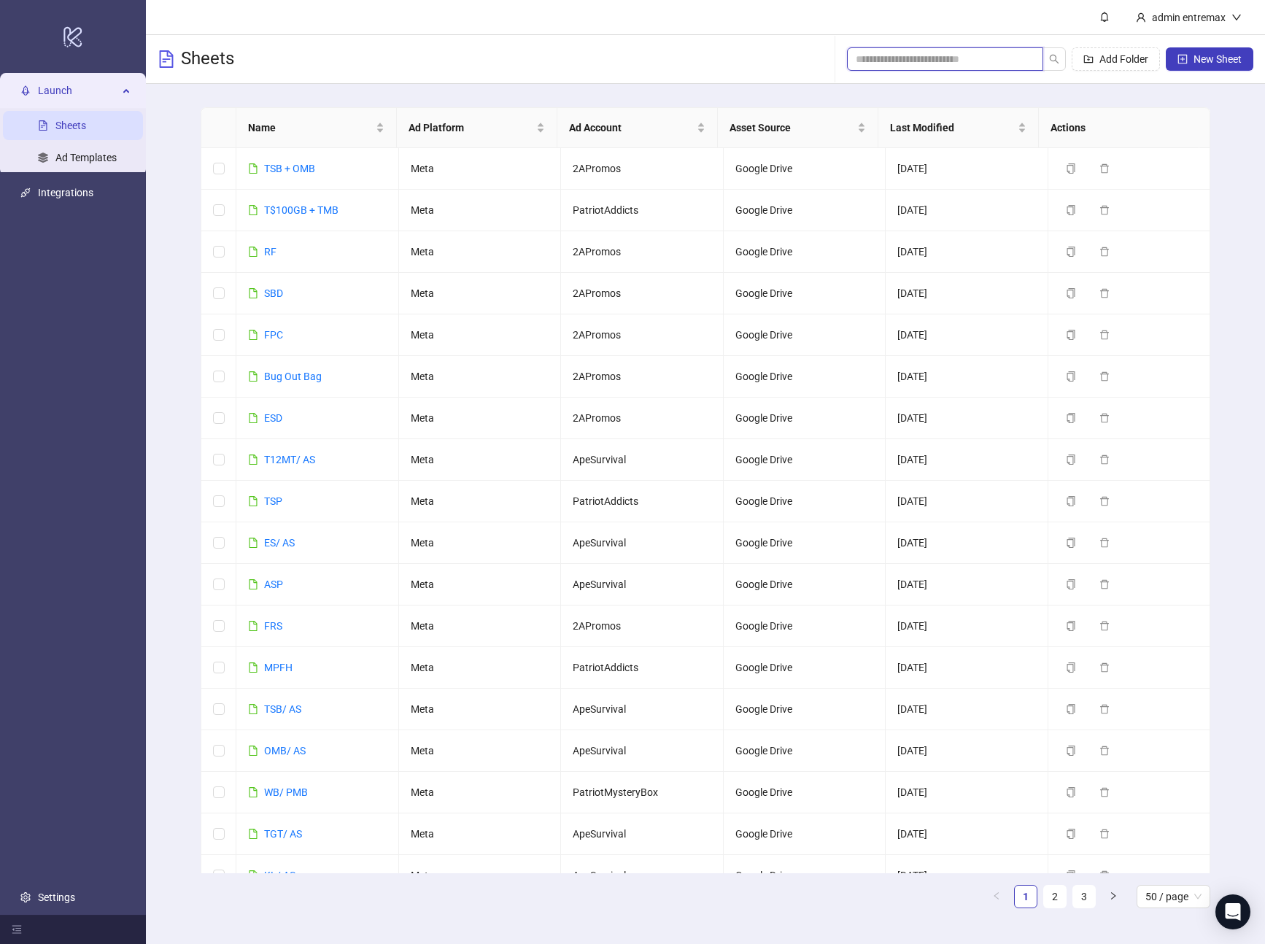
click at [890, 63] on input "search" at bounding box center [939, 59] width 167 height 16
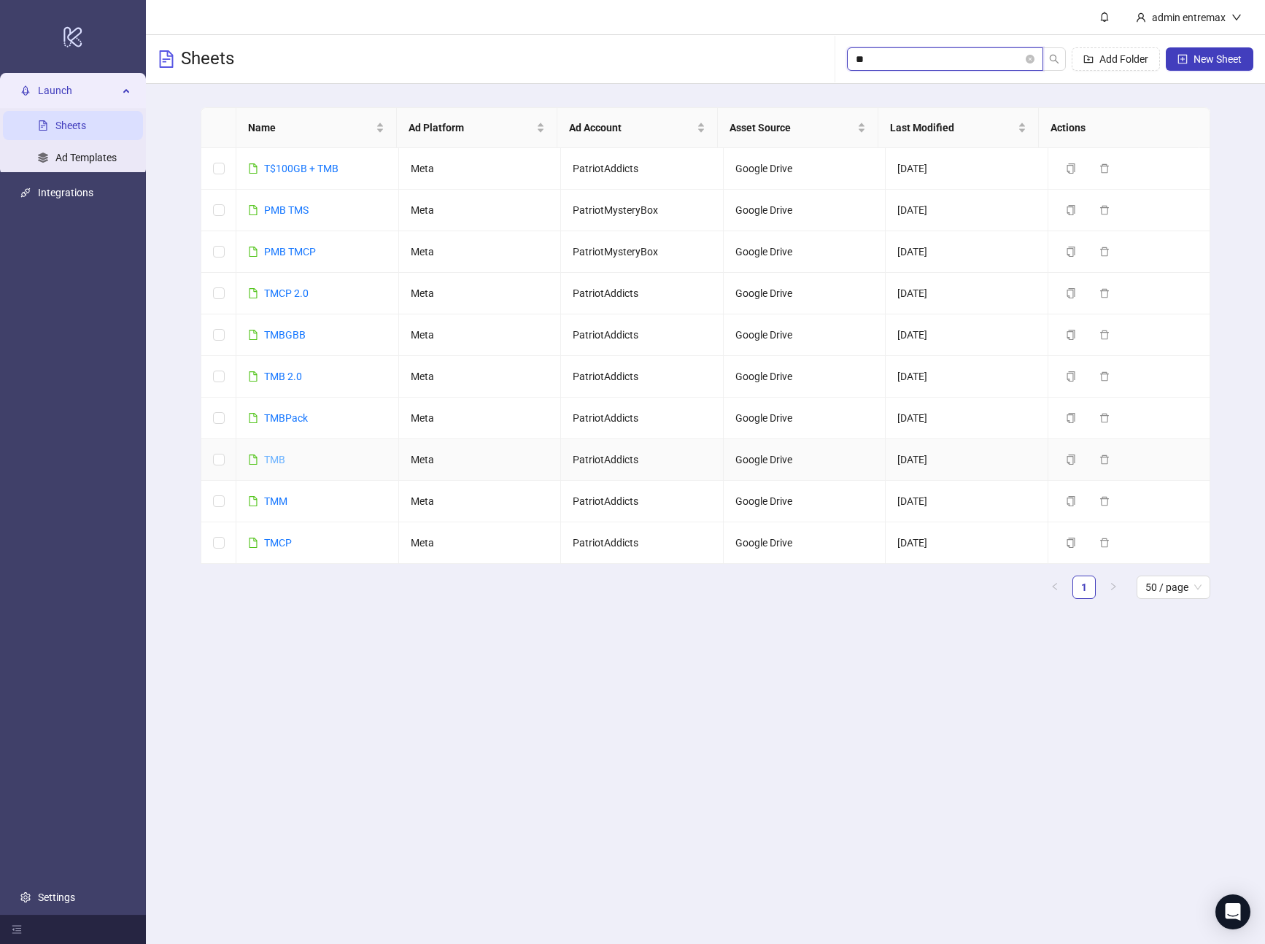
type input "**"
click at [276, 461] on link "TMB" at bounding box center [274, 460] width 21 height 12
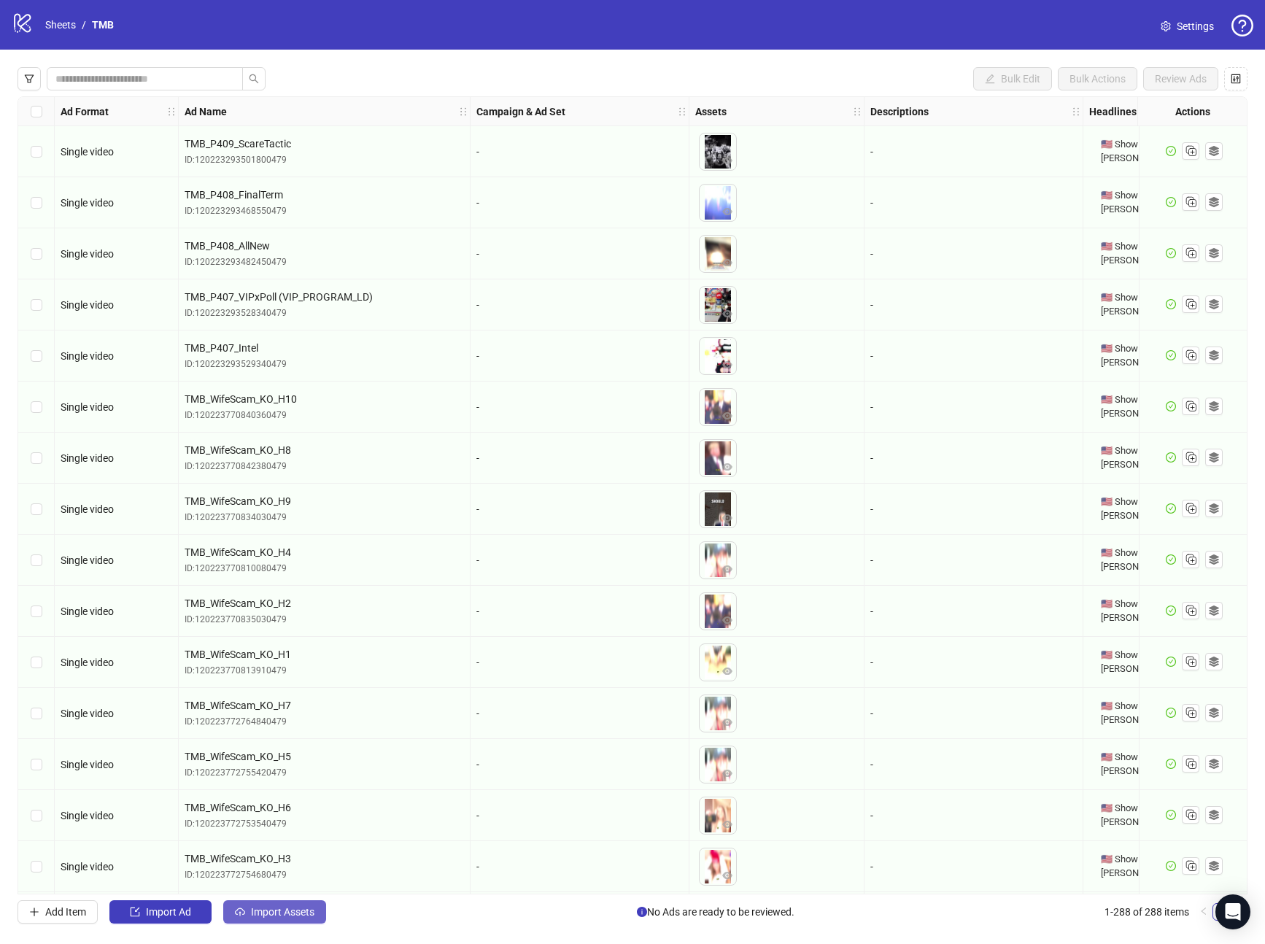
click at [290, 910] on span "Import Assets" at bounding box center [282, 912] width 63 height 12
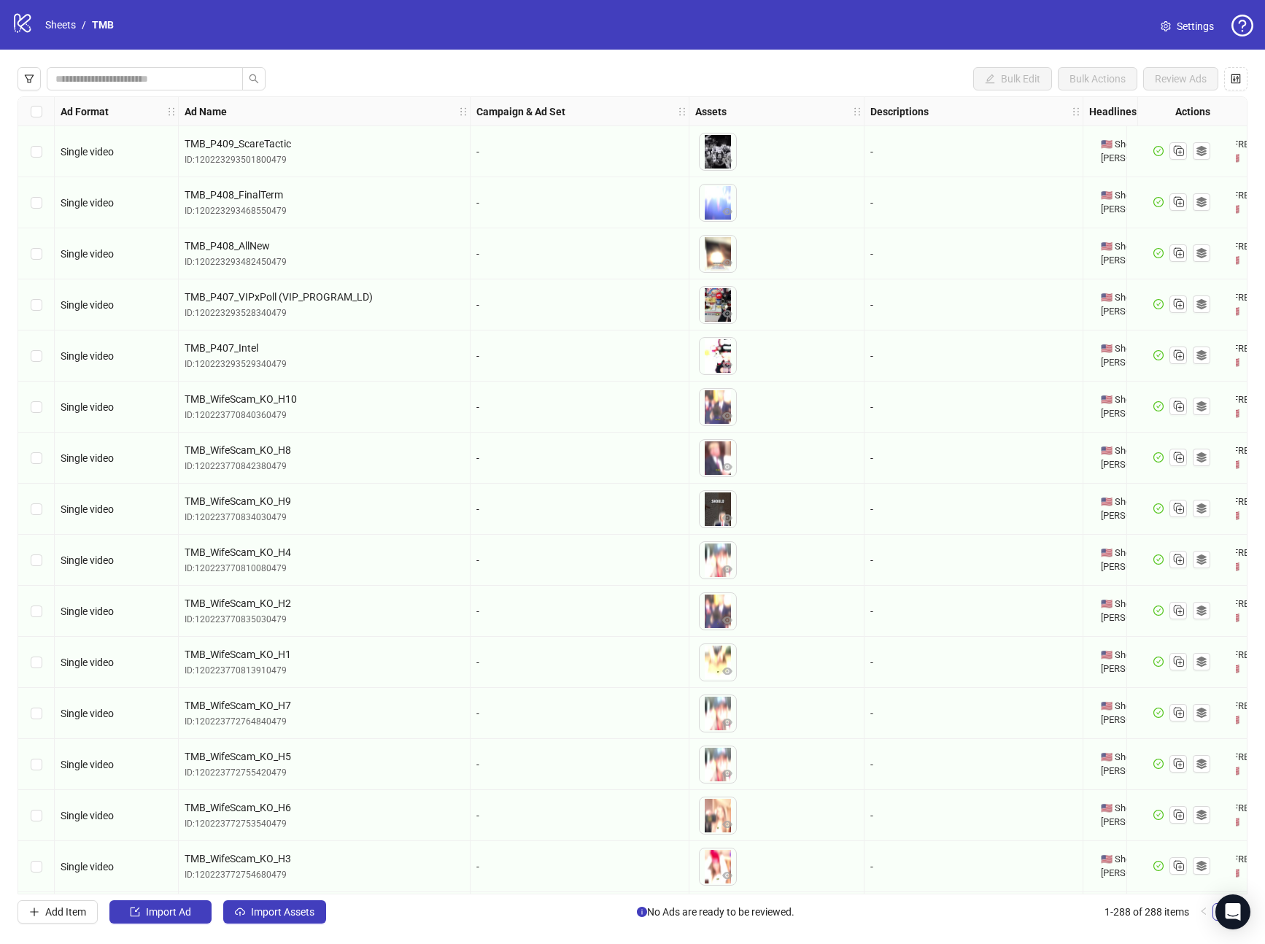
click at [288, 910] on div "Import Assets in Bulk 1 Asset Selection Select your assets 2 Distribution Choos…" at bounding box center [632, 472] width 1265 height 944
click at [294, 907] on span "Import Assets" at bounding box center [282, 912] width 63 height 12
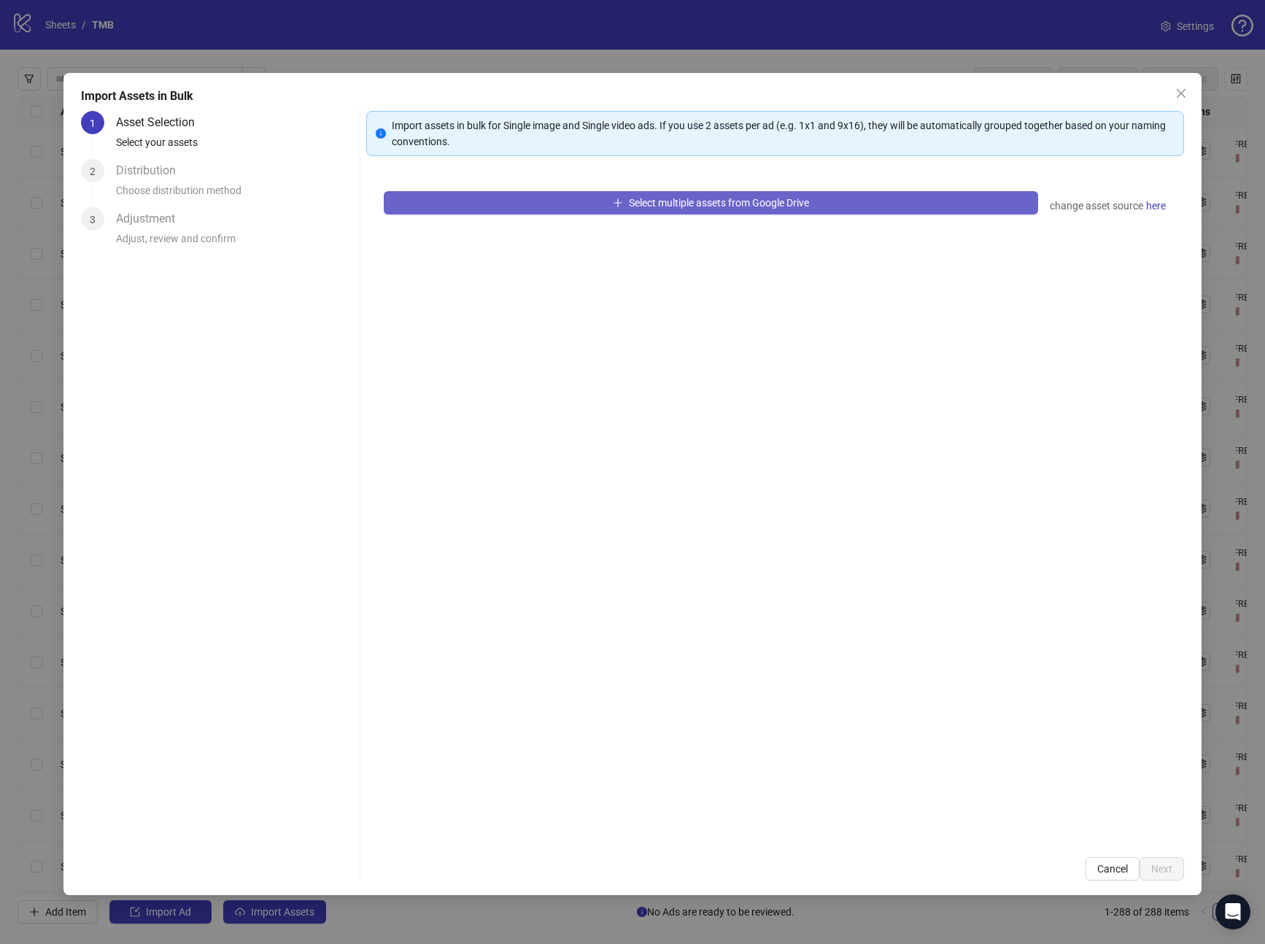
click at [603, 196] on button "Select multiple assets from Google Drive" at bounding box center [711, 202] width 655 height 23
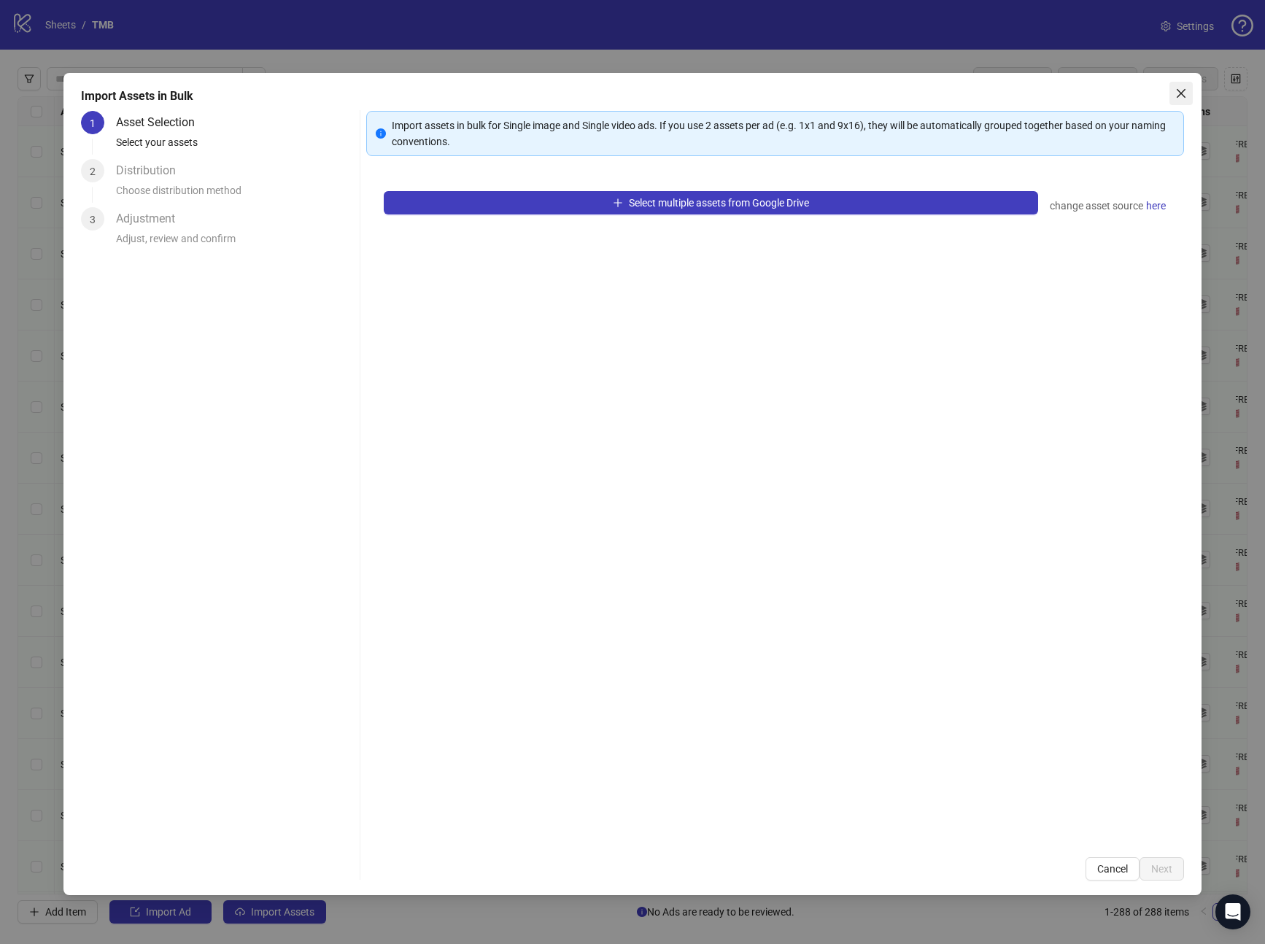
click at [1181, 96] on icon "close" at bounding box center [1182, 94] width 12 height 12
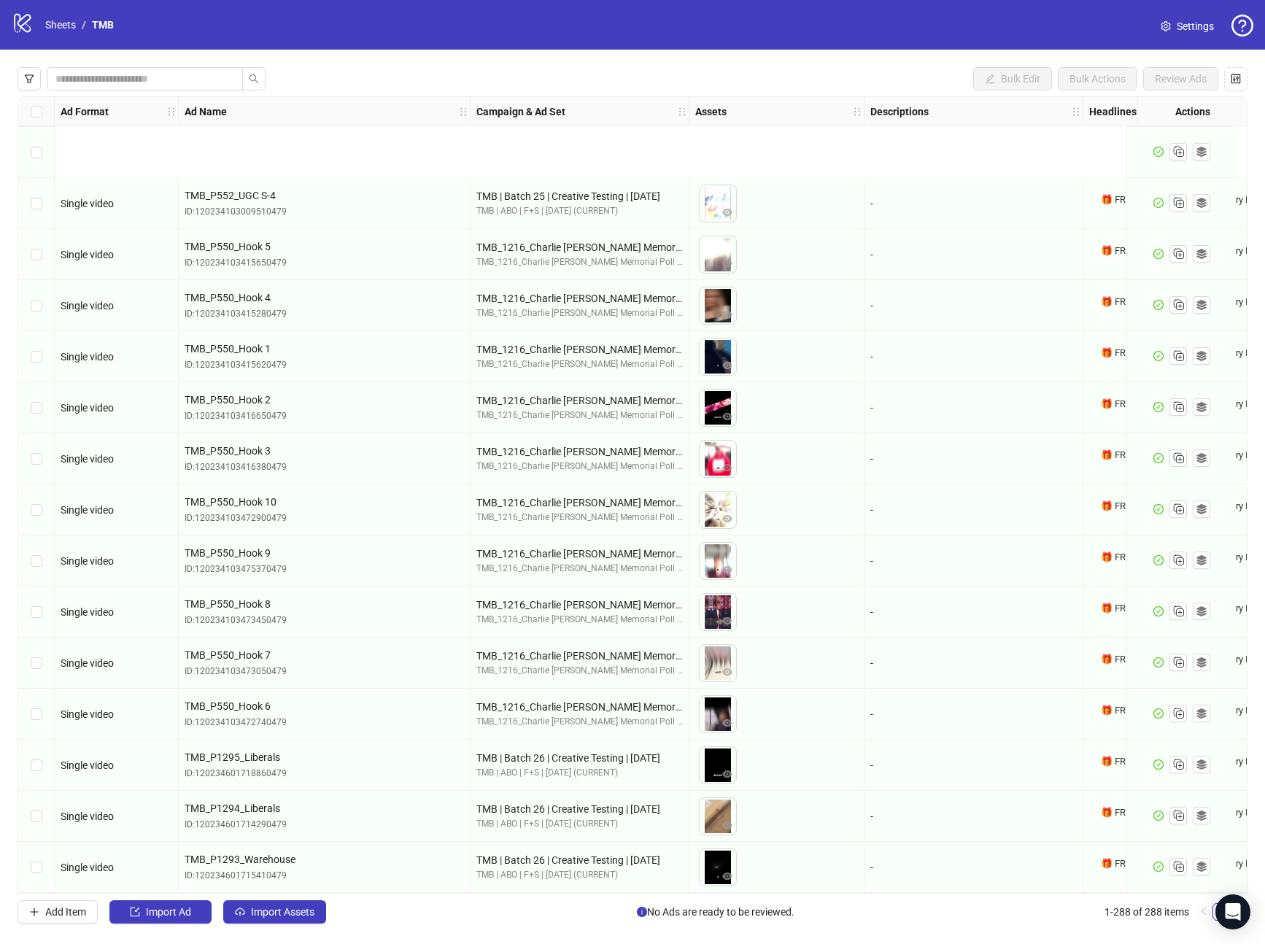
scroll to position [13950, 0]
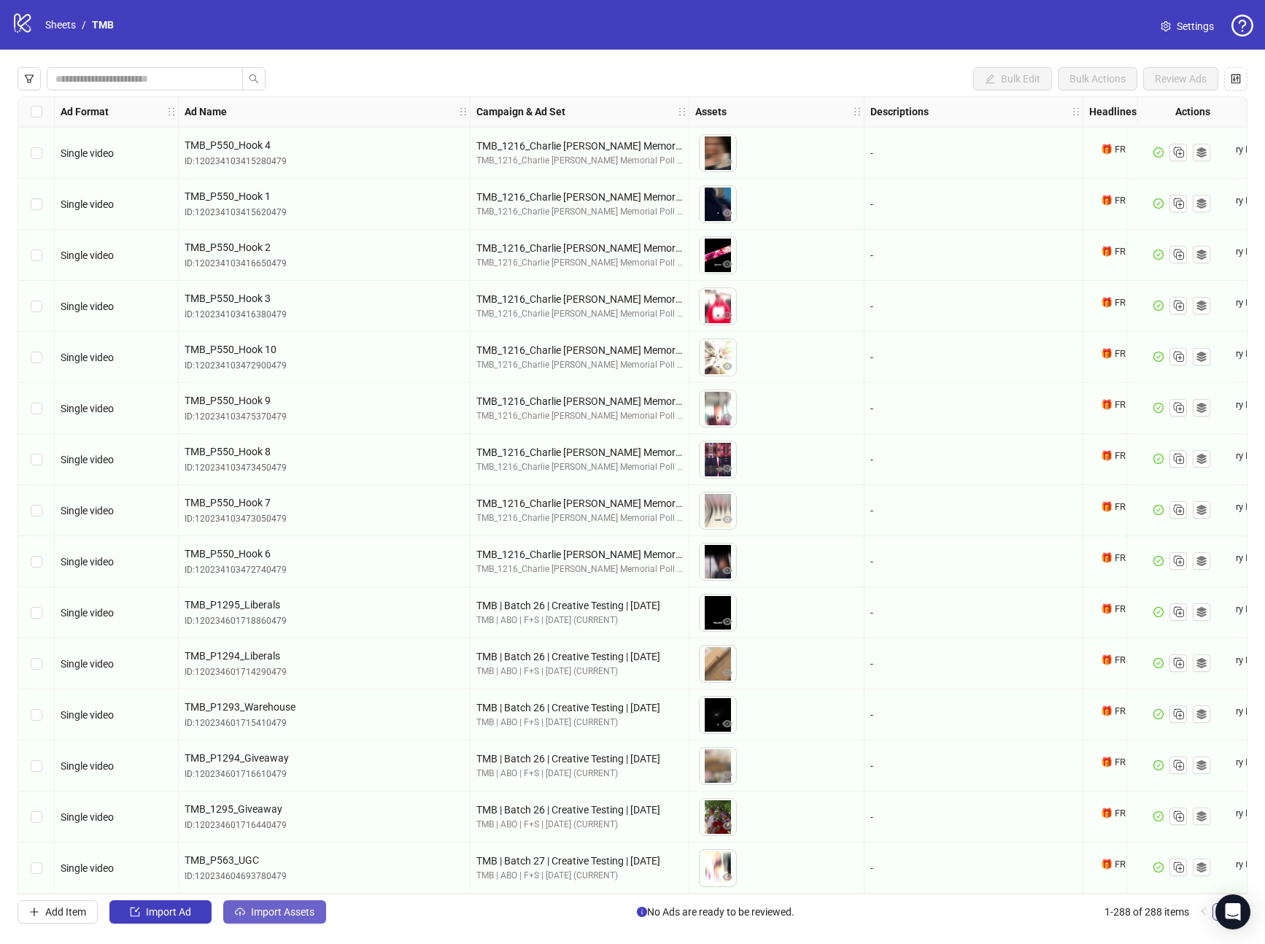
click at [261, 918] on button "Import Assets" at bounding box center [274, 912] width 103 height 23
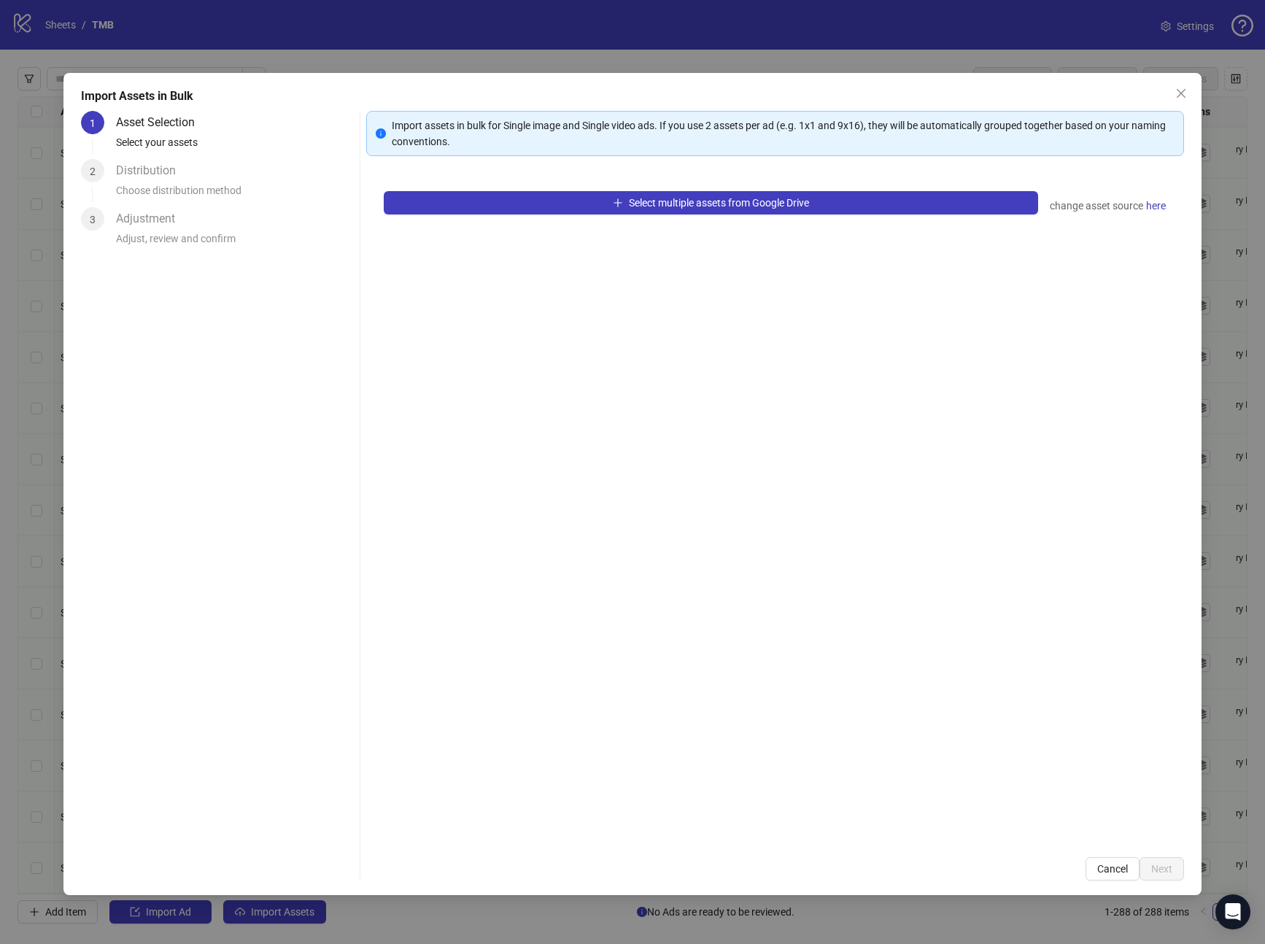
click at [442, 188] on div "Select multiple assets from Google Drive change asset source here" at bounding box center [775, 507] width 819 height 666
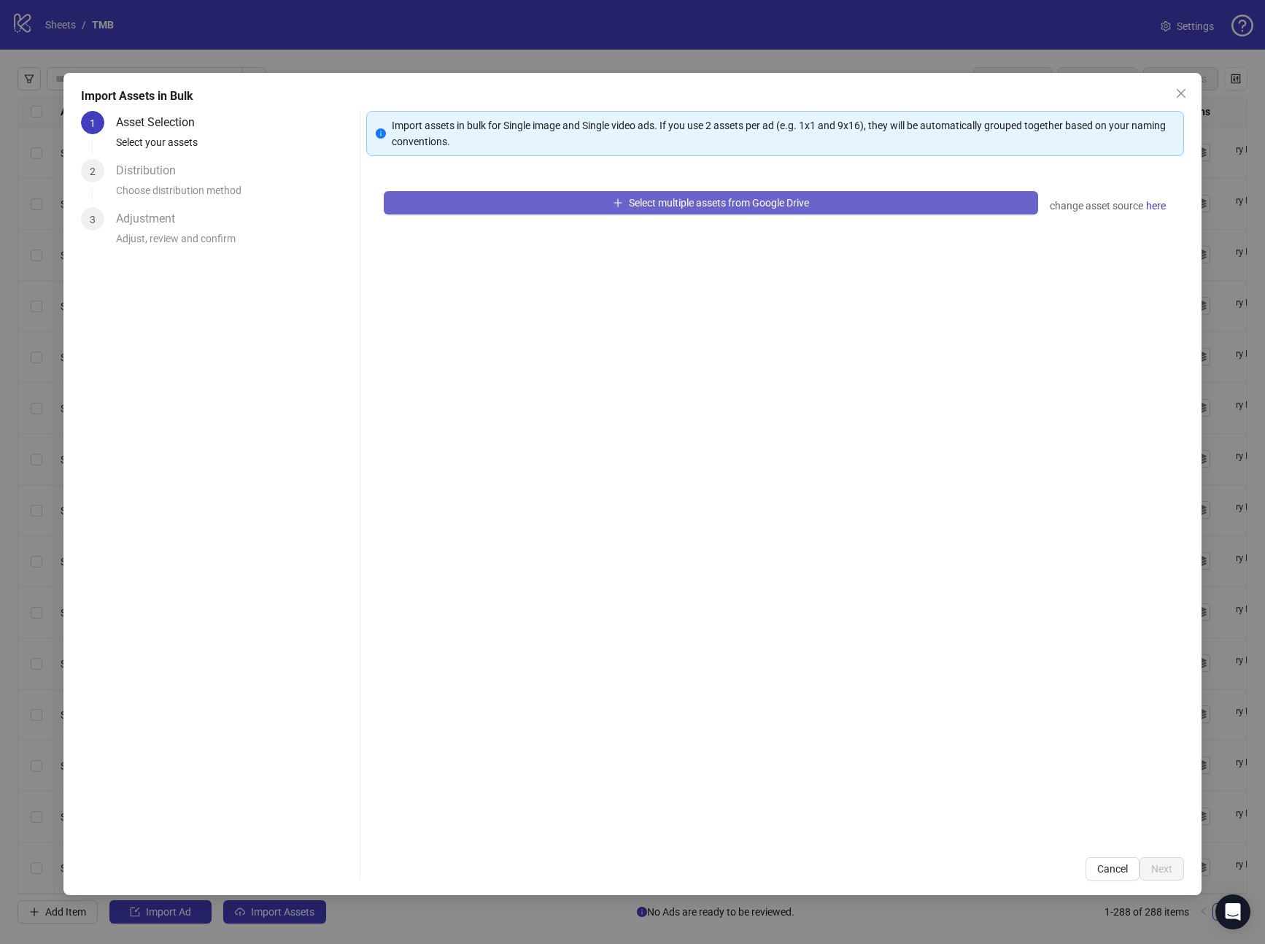
click at [429, 206] on button "Select multiple assets from Google Drive" at bounding box center [711, 202] width 655 height 23
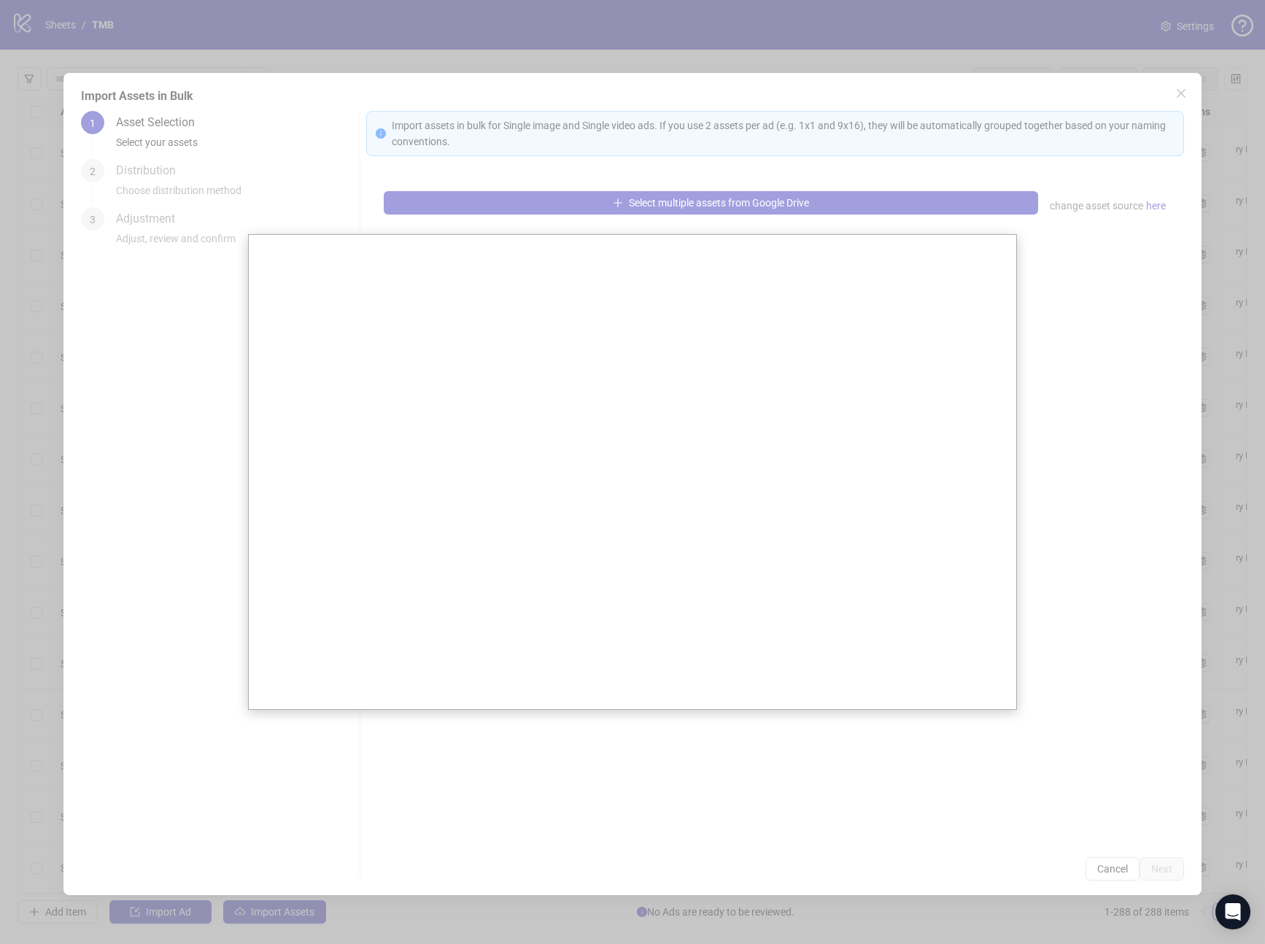
click at [142, 333] on div at bounding box center [632, 472] width 1265 height 944
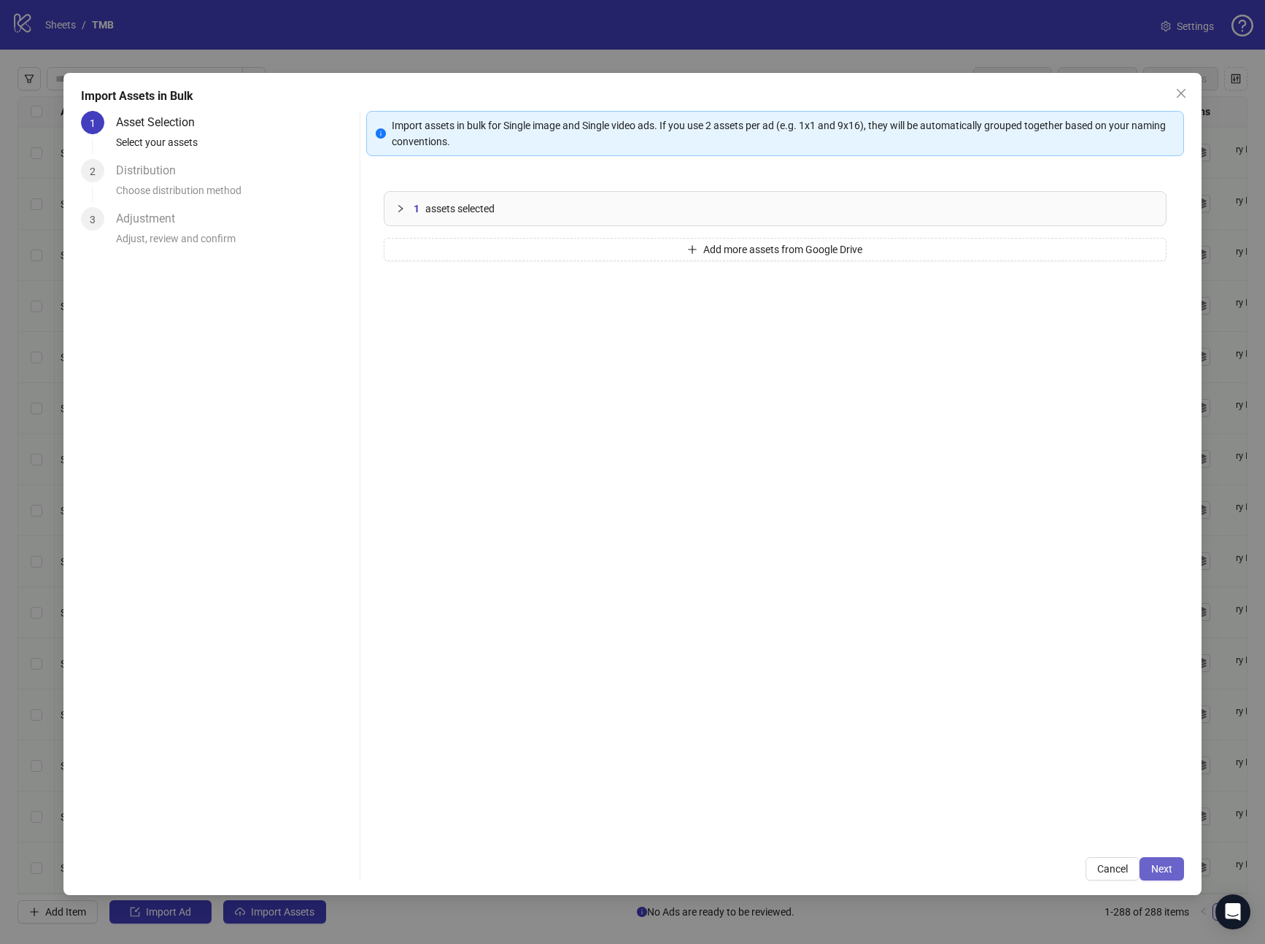
click at [1152, 874] on span "Next" at bounding box center [1162, 869] width 21 height 12
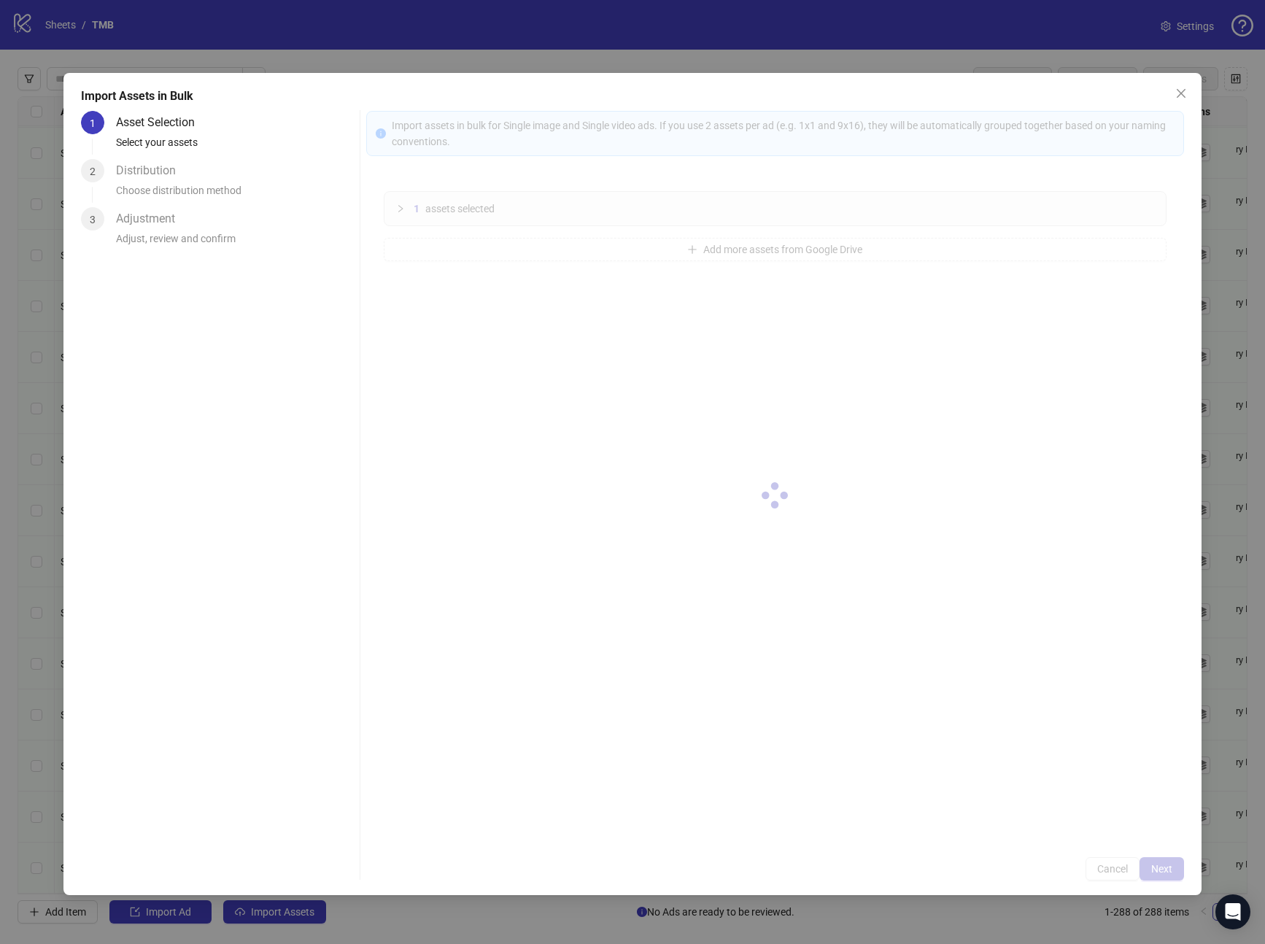
click at [1152, 874] on div at bounding box center [775, 496] width 819 height 770
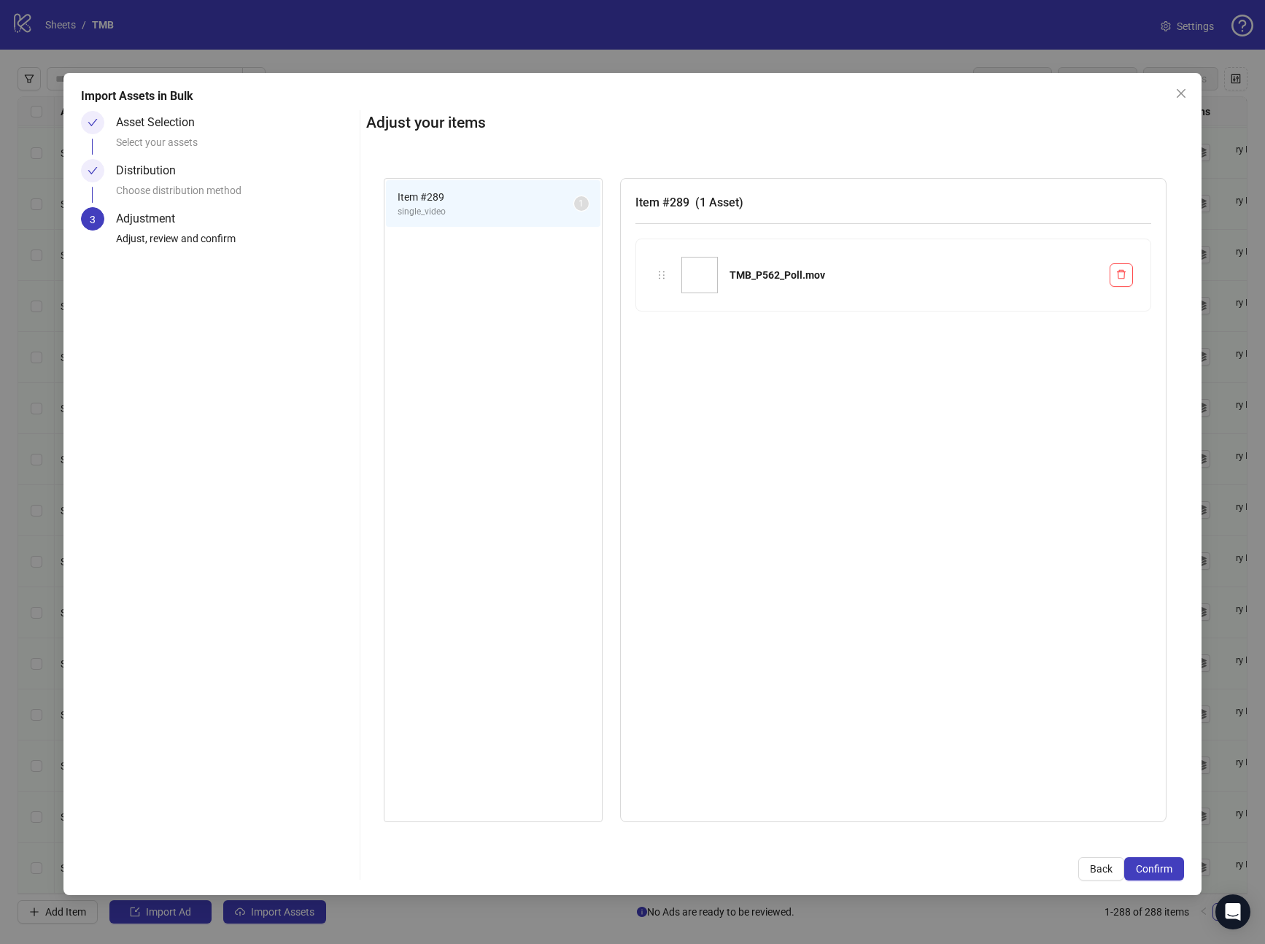
click at [1152, 874] on span "Confirm" at bounding box center [1154, 869] width 36 height 12
click at [1152, 874] on div "Import Assets in Bulk Asset Selection Select your assets Distribution Choose di…" at bounding box center [632, 472] width 1265 height 944
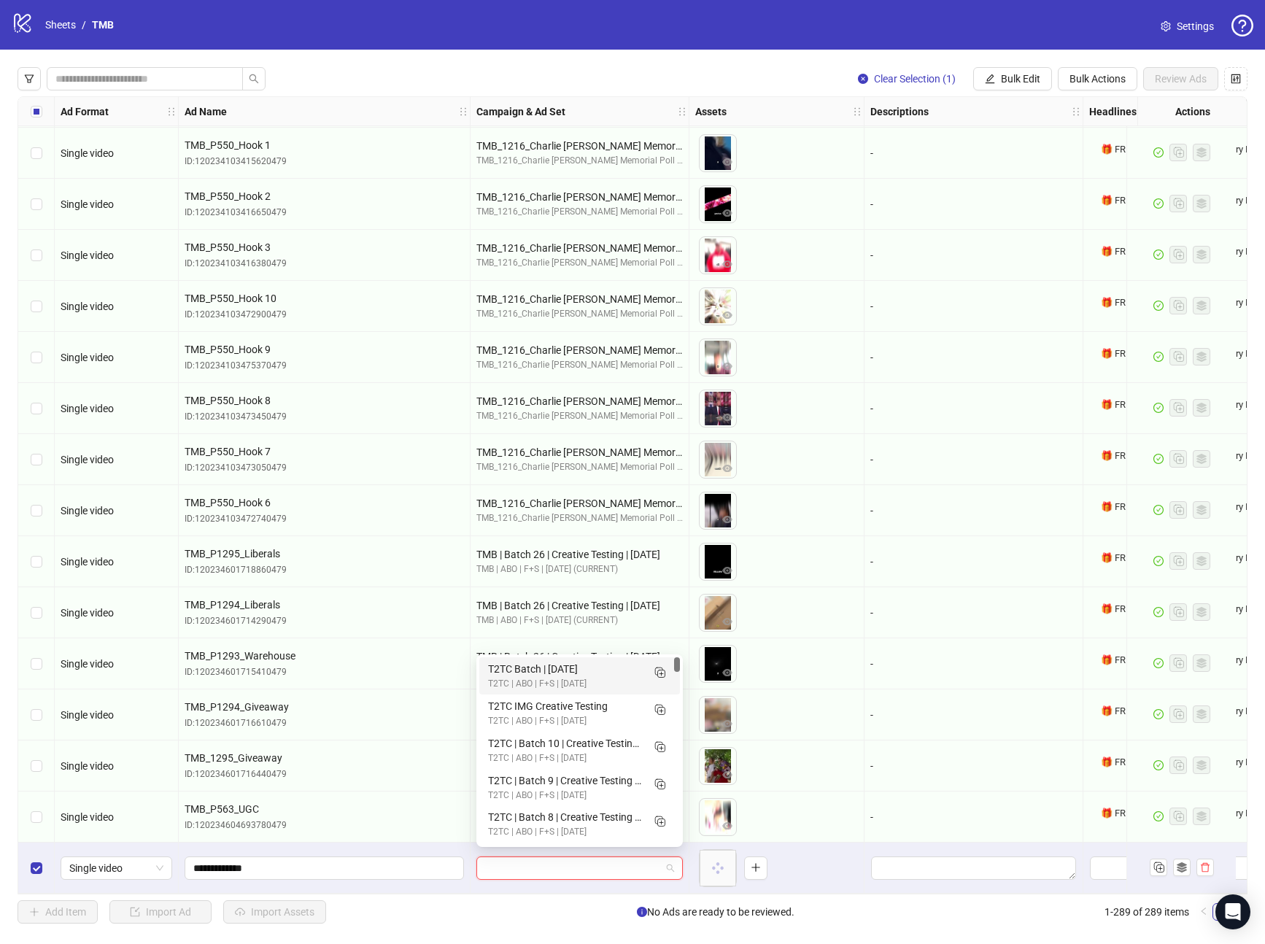
click at [553, 870] on input "search" at bounding box center [573, 868] width 176 height 22
click at [662, 747] on icon "Duplicate" at bounding box center [659, 748] width 15 height 15
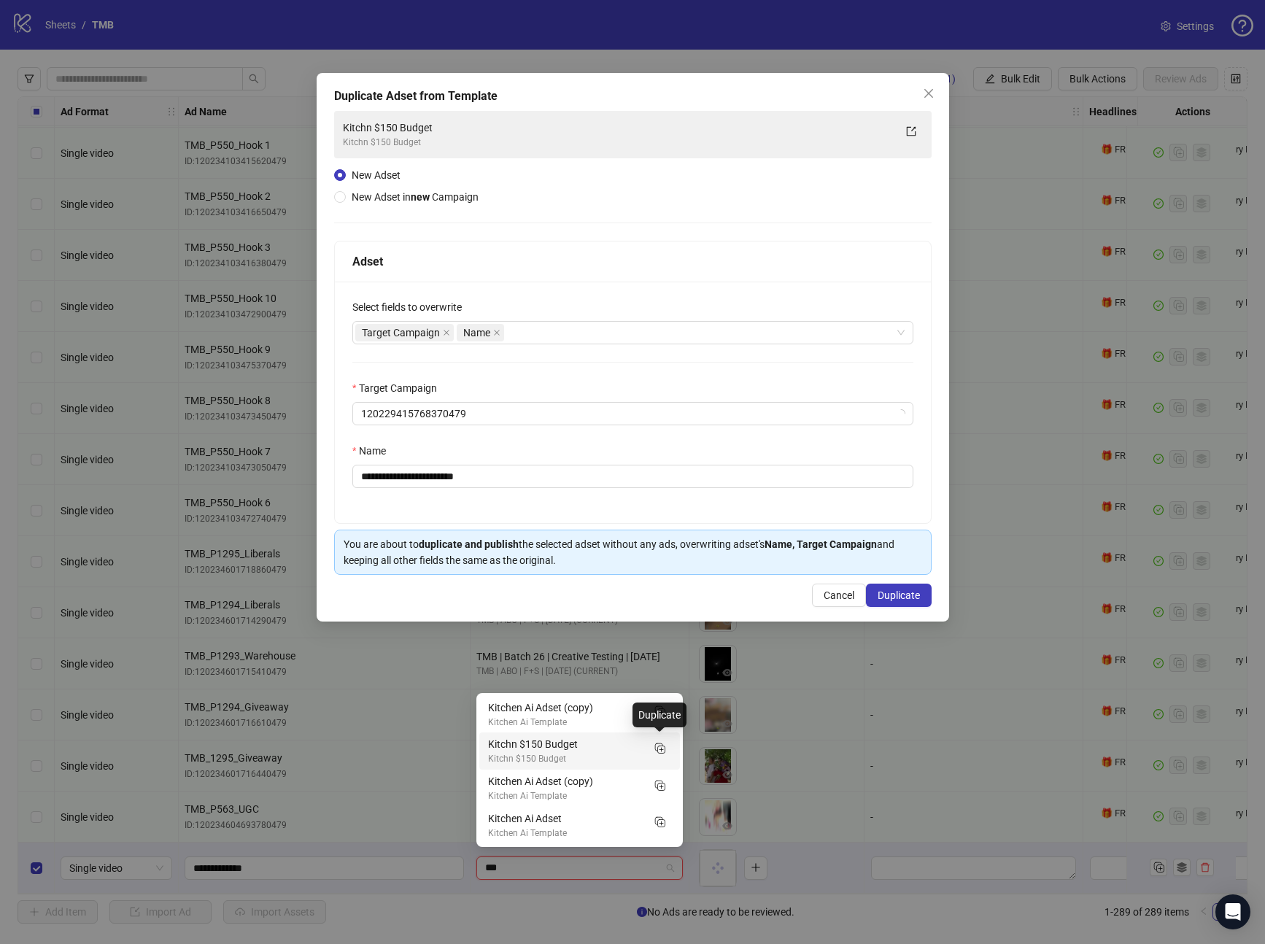
type input "***"
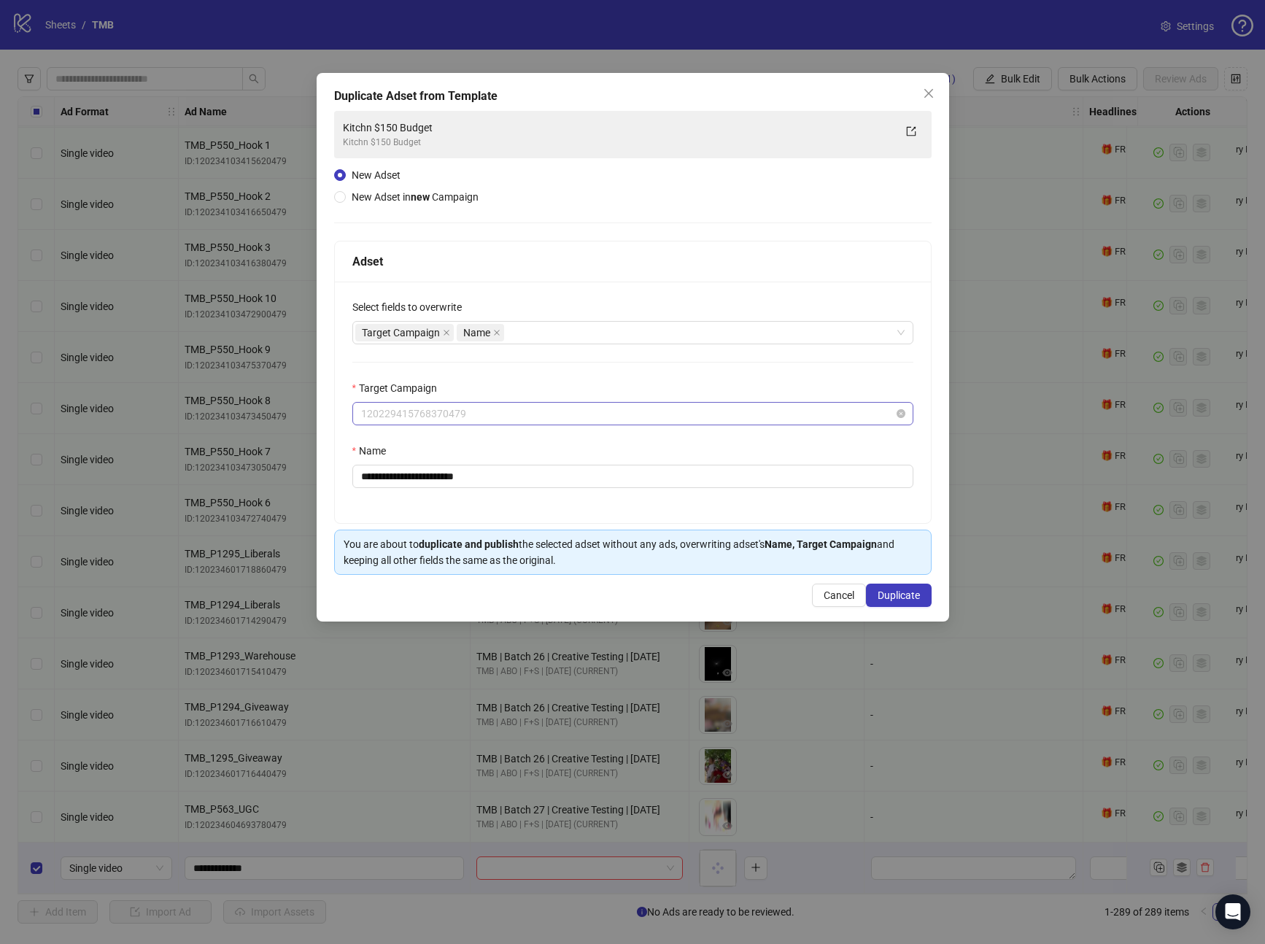
click at [516, 418] on span "120229415768370479" at bounding box center [633, 414] width 544 height 22
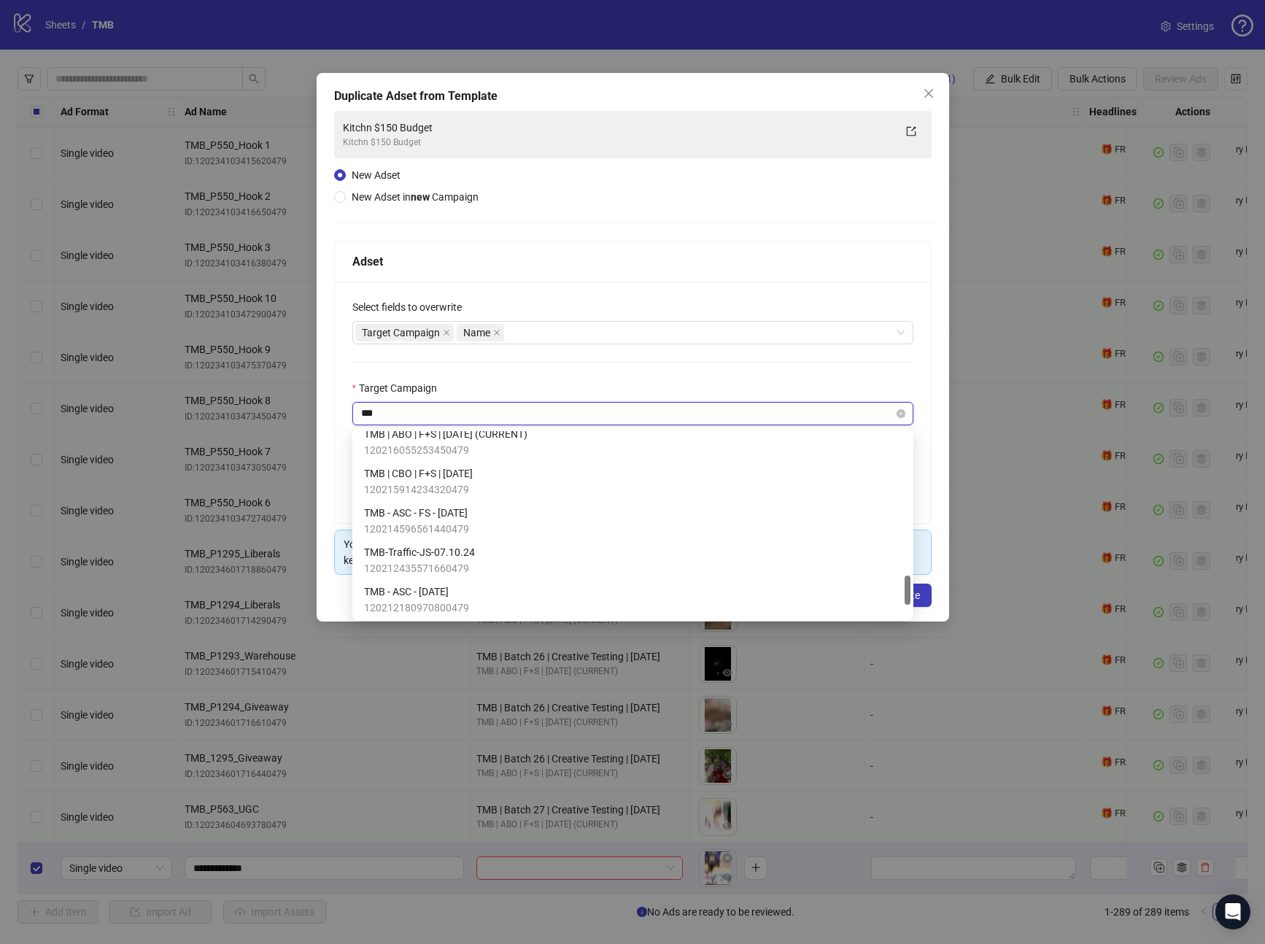
type input "***"
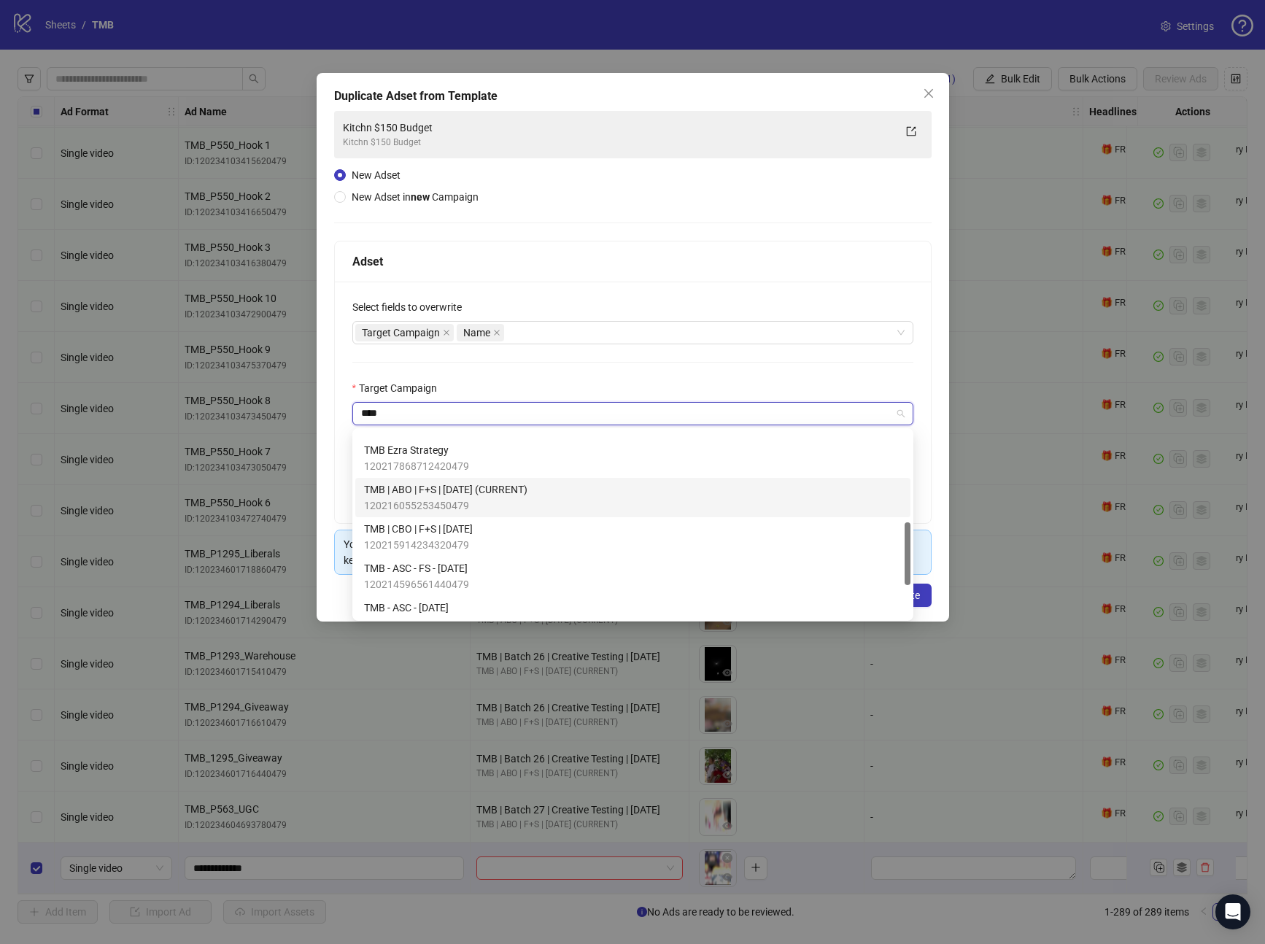
click at [471, 486] on span "TMB | ABO | F+S | [DATE] (CURRENT)" at bounding box center [445, 490] width 163 height 16
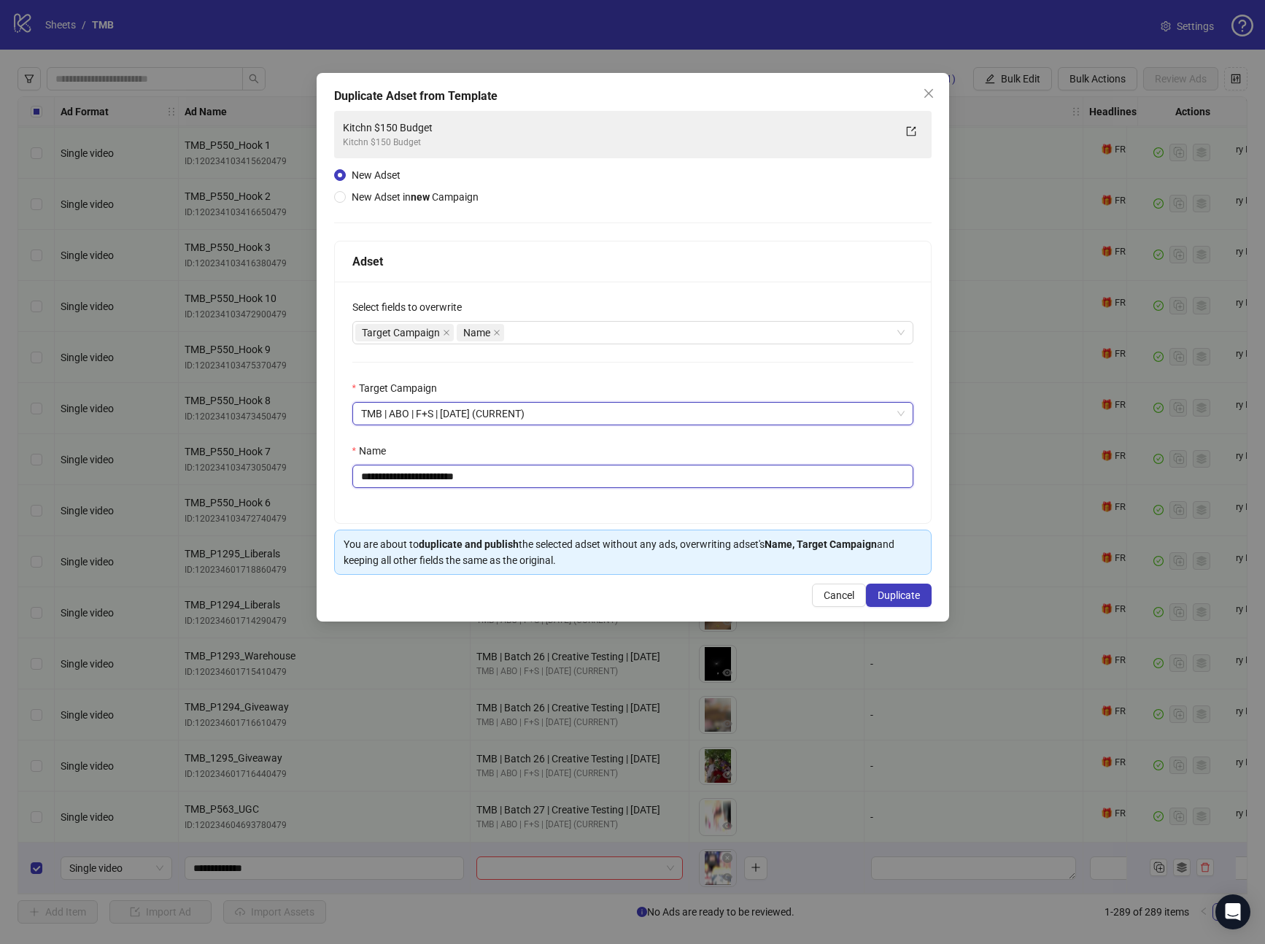
click at [527, 476] on input "**********" at bounding box center [632, 476] width 561 height 23
click at [526, 476] on input "**********" at bounding box center [632, 476] width 561 height 23
click at [569, 339] on div "Target Campaign Name" at bounding box center [625, 333] width 540 height 20
type input "**********"
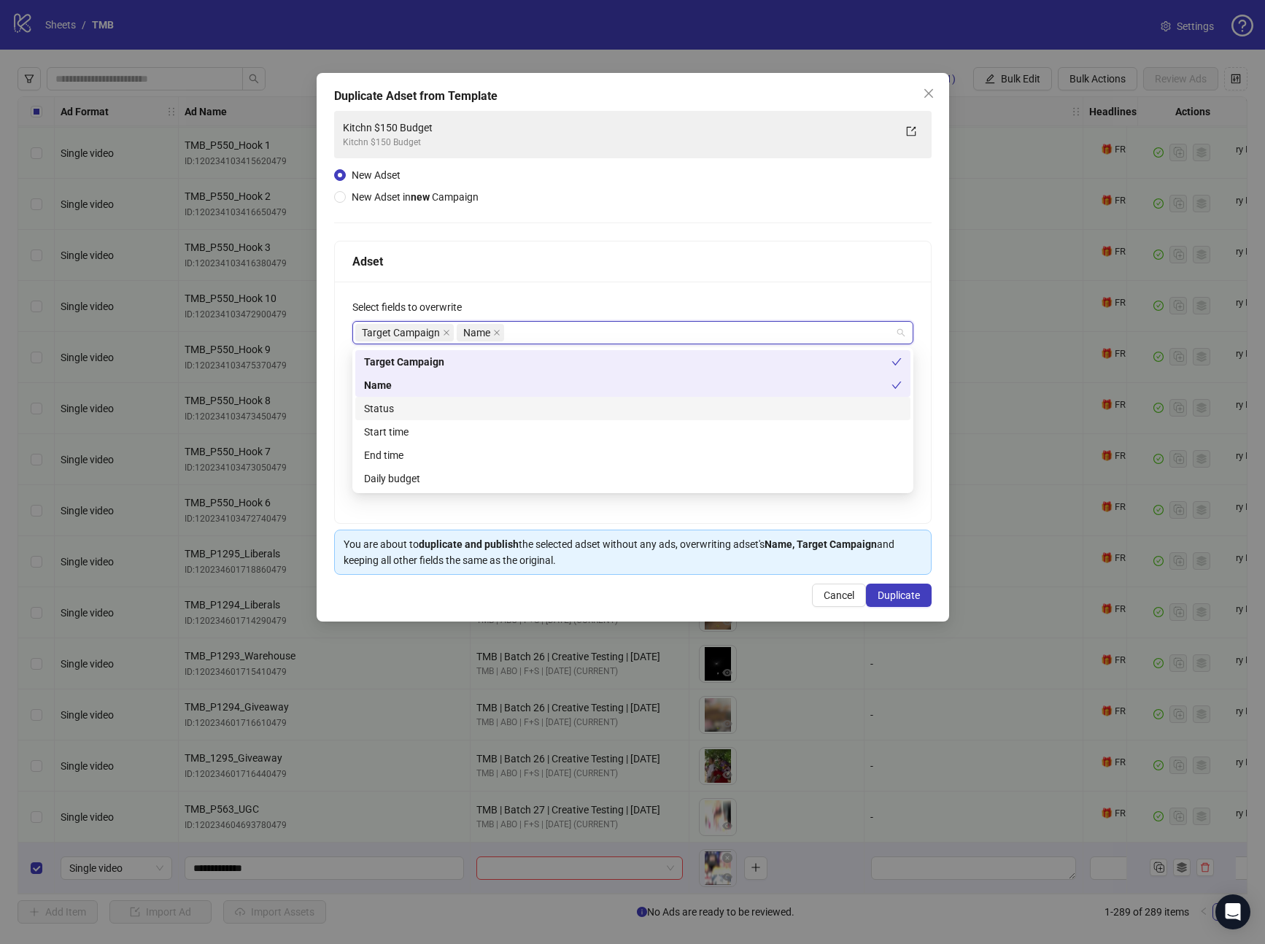
drag, startPoint x: 408, startPoint y: 413, endPoint x: 398, endPoint y: 424, distance: 14.5
click at [408, 413] on div "Status" at bounding box center [633, 409] width 538 height 16
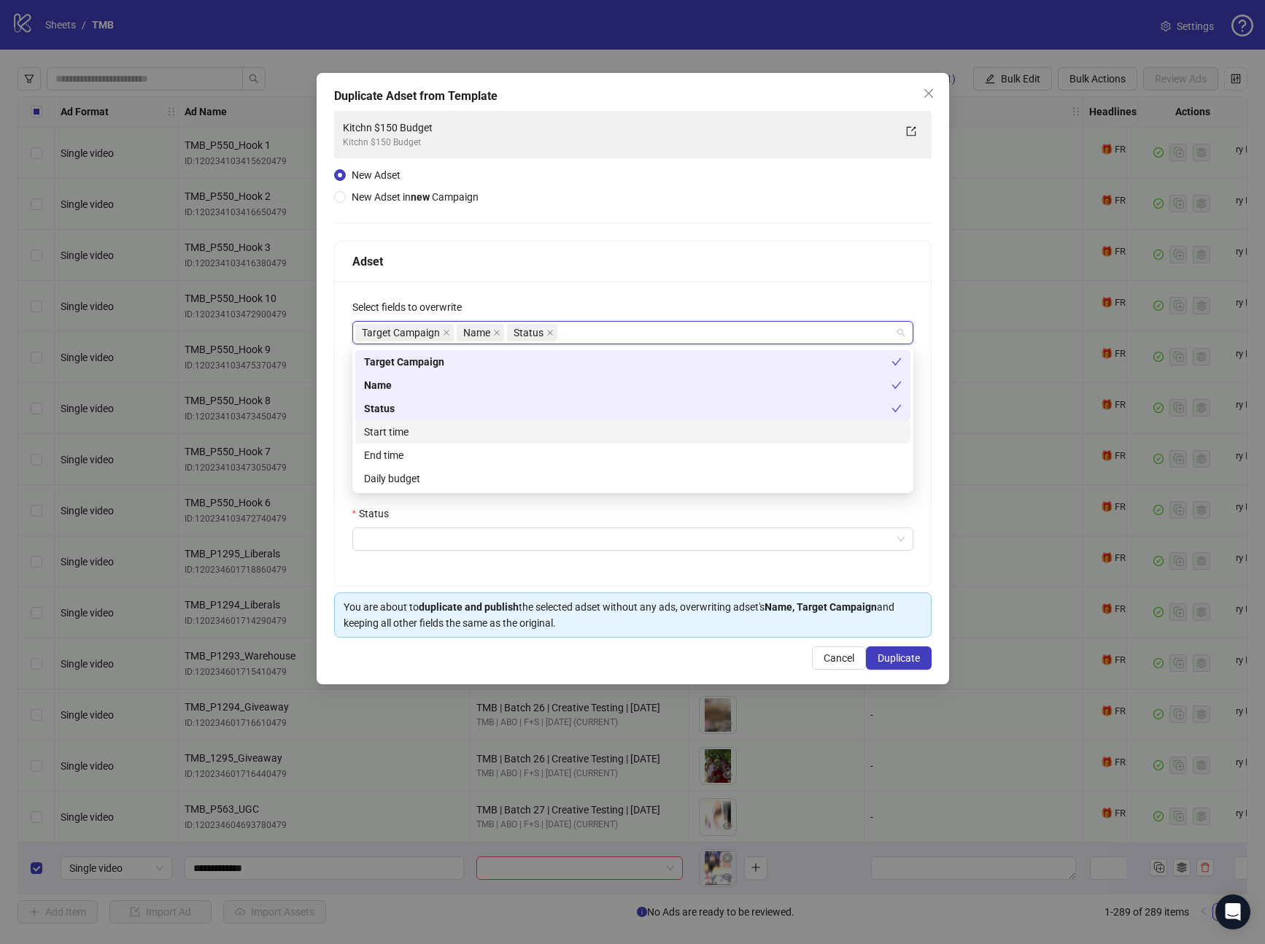
drag, startPoint x: 388, startPoint y: 433, endPoint x: 388, endPoint y: 441, distance: 7.3
click at [388, 433] on div "Start time" at bounding box center [633, 432] width 538 height 16
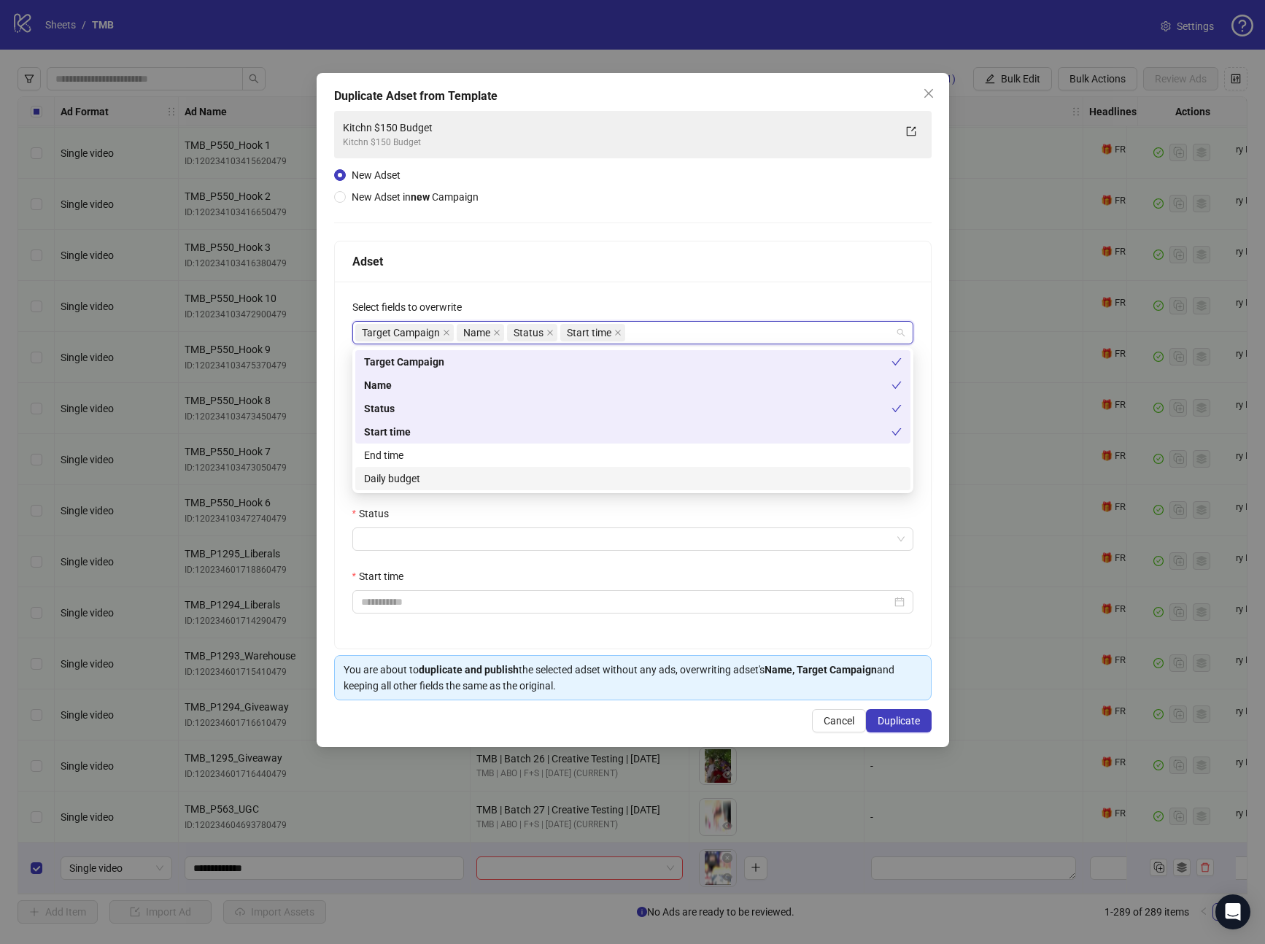
click at [396, 477] on div "Daily budget" at bounding box center [633, 479] width 538 height 16
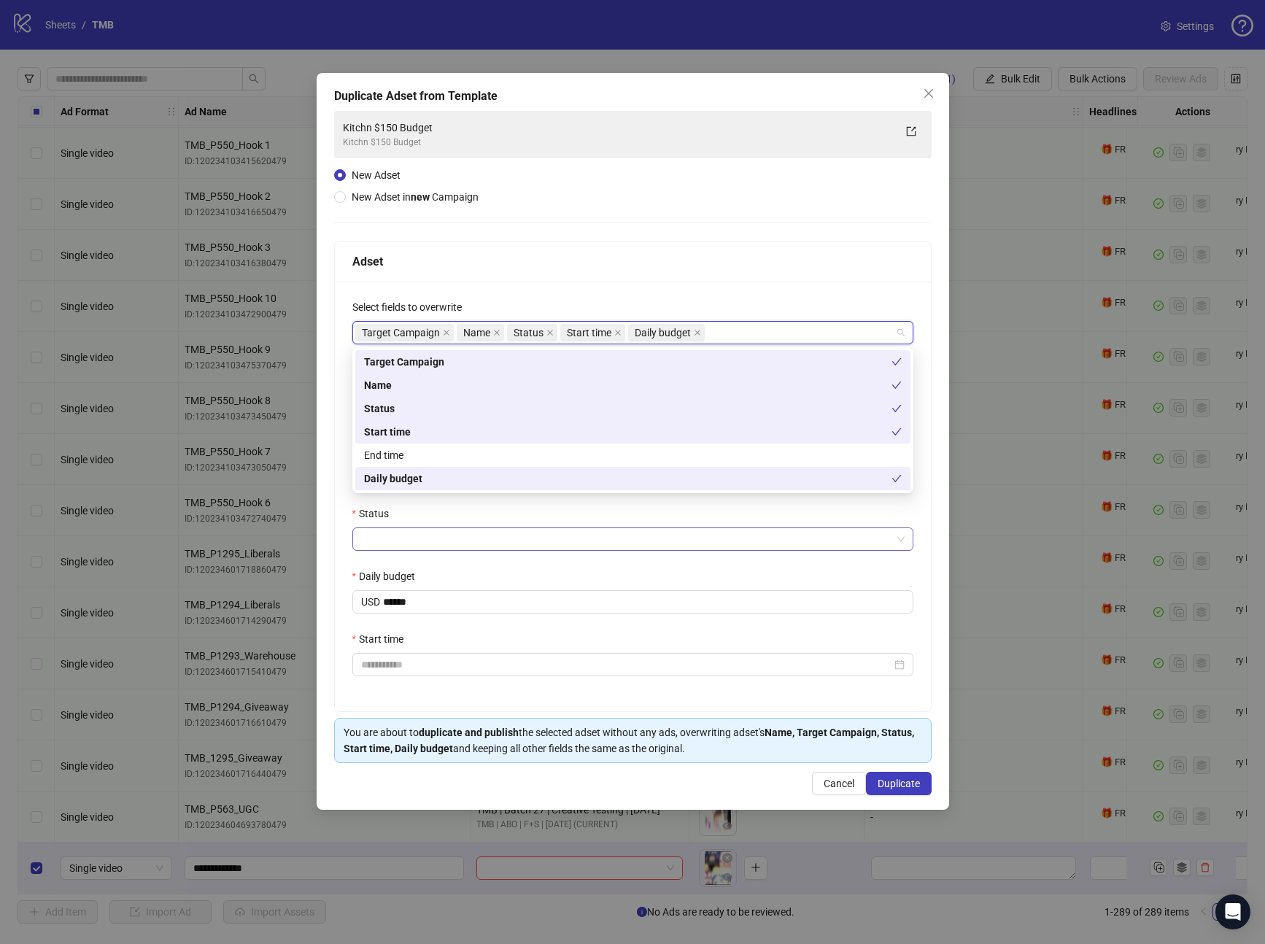
click at [391, 538] on input "Status" at bounding box center [626, 539] width 531 height 22
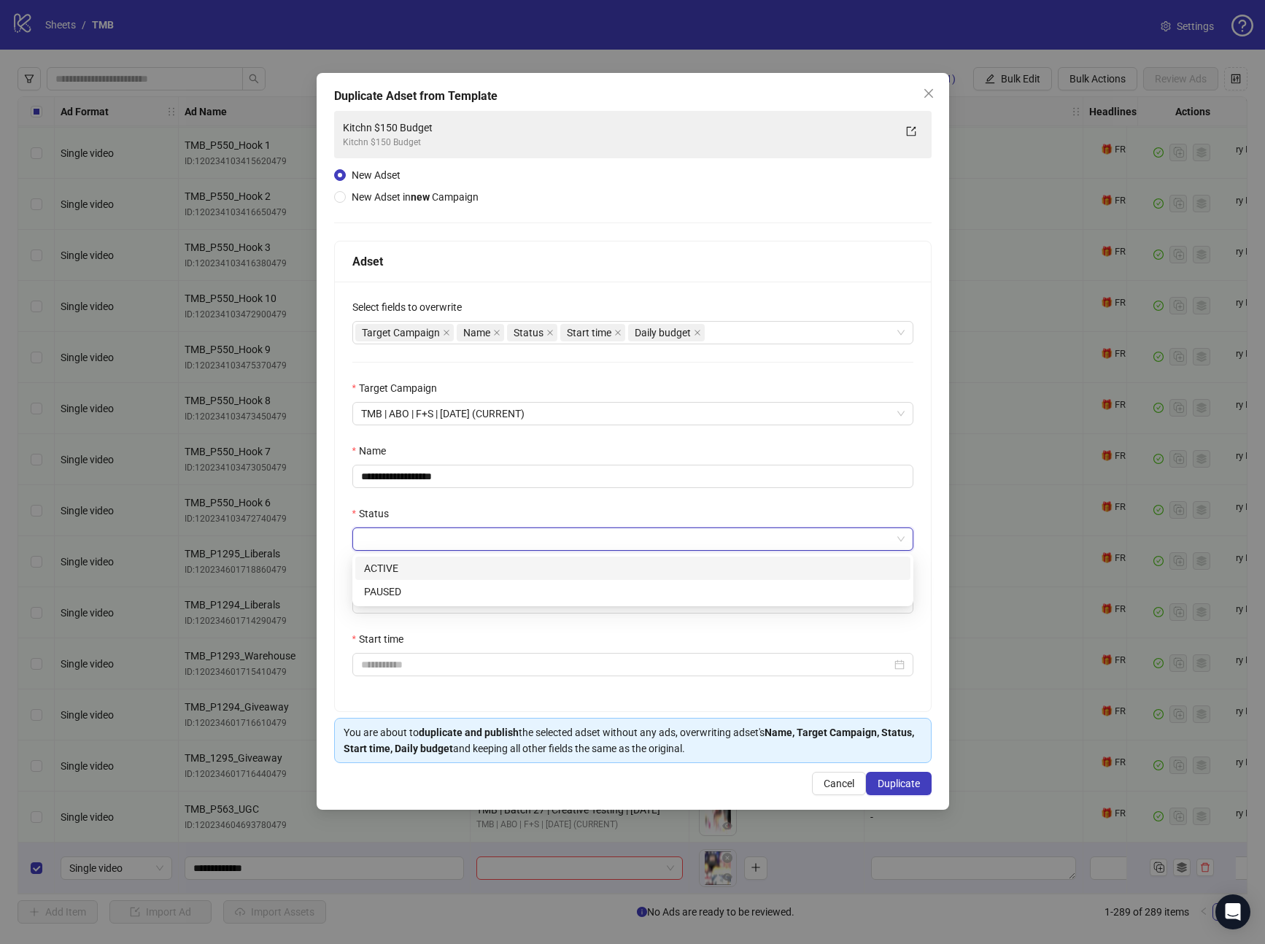
click at [393, 558] on div "ACTIVE" at bounding box center [632, 568] width 555 height 23
click at [694, 331] on icon "close" at bounding box center [697, 332] width 7 height 7
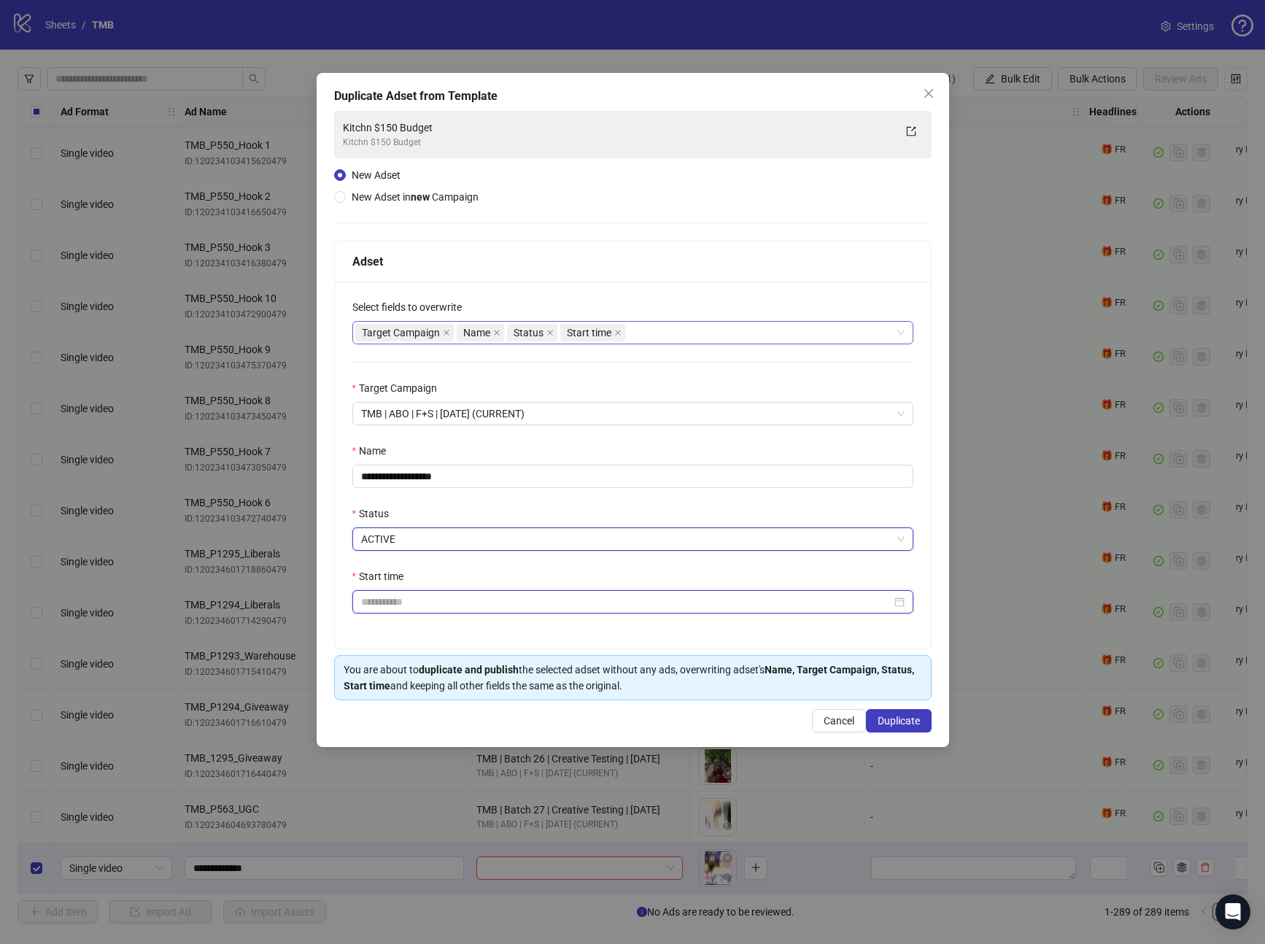
click at [550, 604] on input "Start time" at bounding box center [626, 602] width 531 height 16
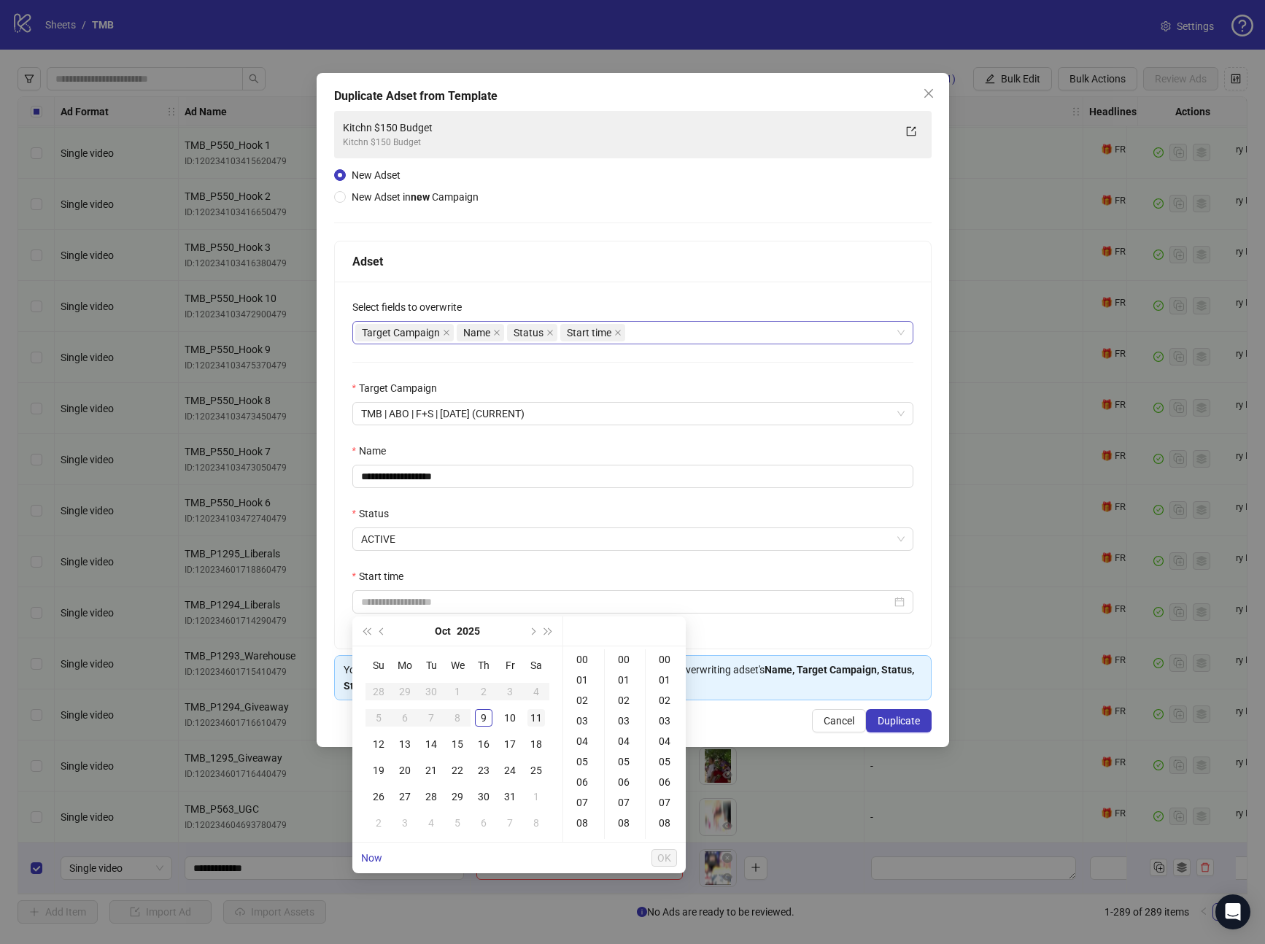
drag, startPoint x: 506, startPoint y: 721, endPoint x: 525, endPoint y: 711, distance: 20.9
click at [506, 721] on div "10" at bounding box center [510, 718] width 18 height 18
drag, startPoint x: 582, startPoint y: 659, endPoint x: 610, endPoint y: 655, distance: 28.1
click at [583, 659] on div "00" at bounding box center [583, 659] width 35 height 20
click at [617, 654] on div "00" at bounding box center [625, 659] width 35 height 20
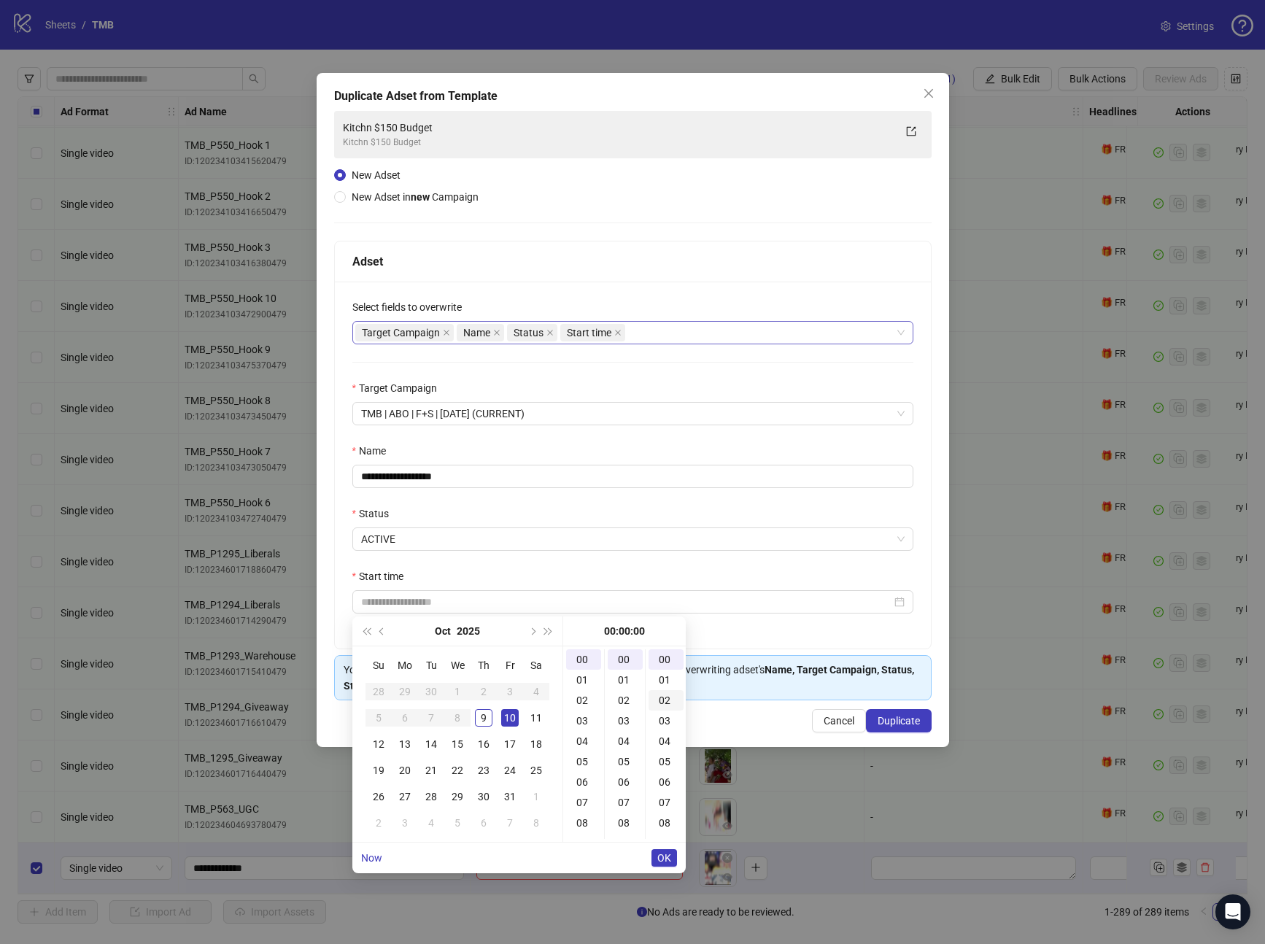
drag, startPoint x: 660, startPoint y: 655, endPoint x: 664, endPoint y: 698, distance: 43.3
click at [660, 654] on div "00" at bounding box center [666, 659] width 35 height 20
type input "**********"
click at [663, 855] on span "OK" at bounding box center [665, 858] width 14 height 12
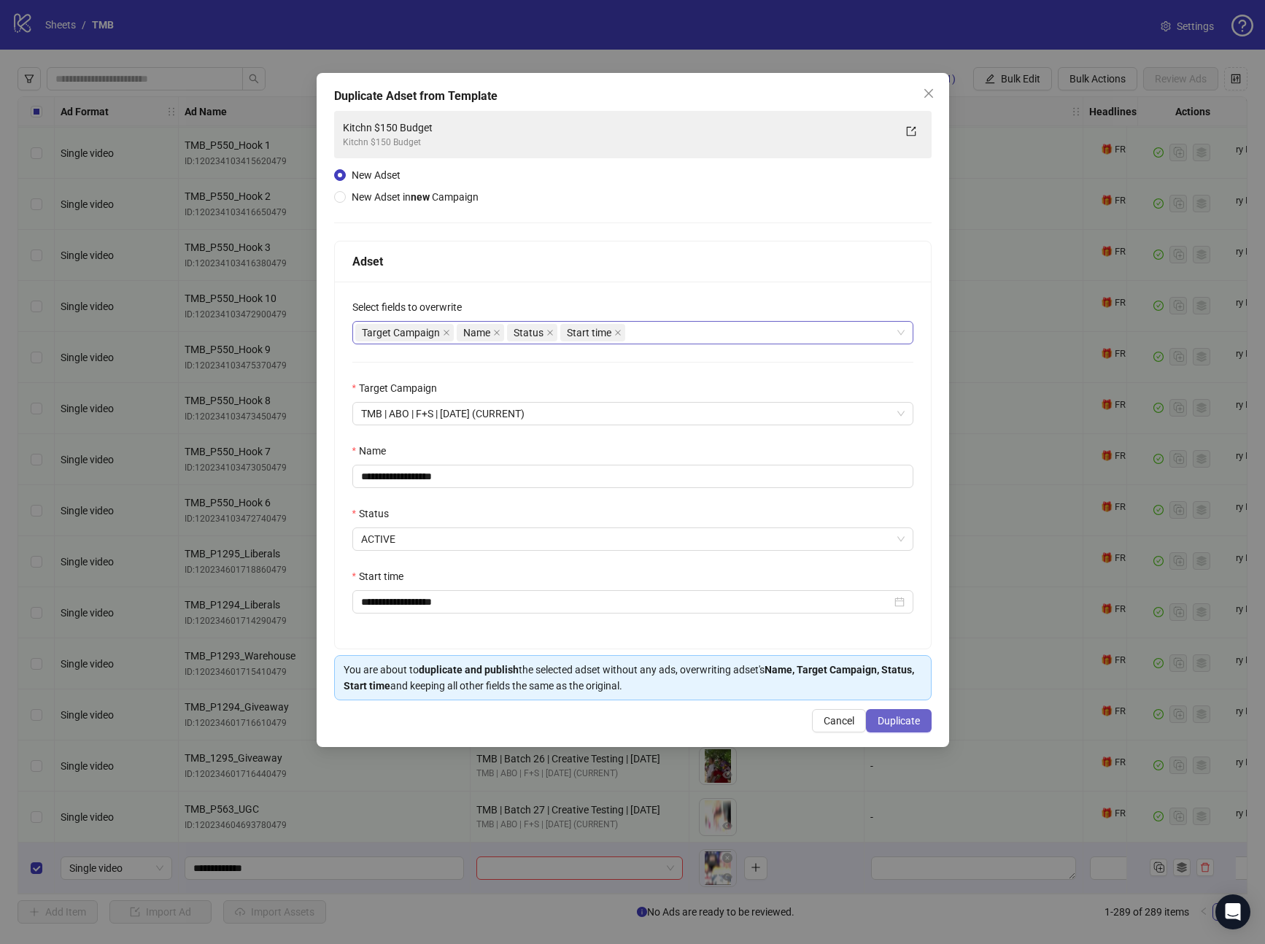
click at [895, 717] on span "Duplicate" at bounding box center [899, 721] width 42 height 12
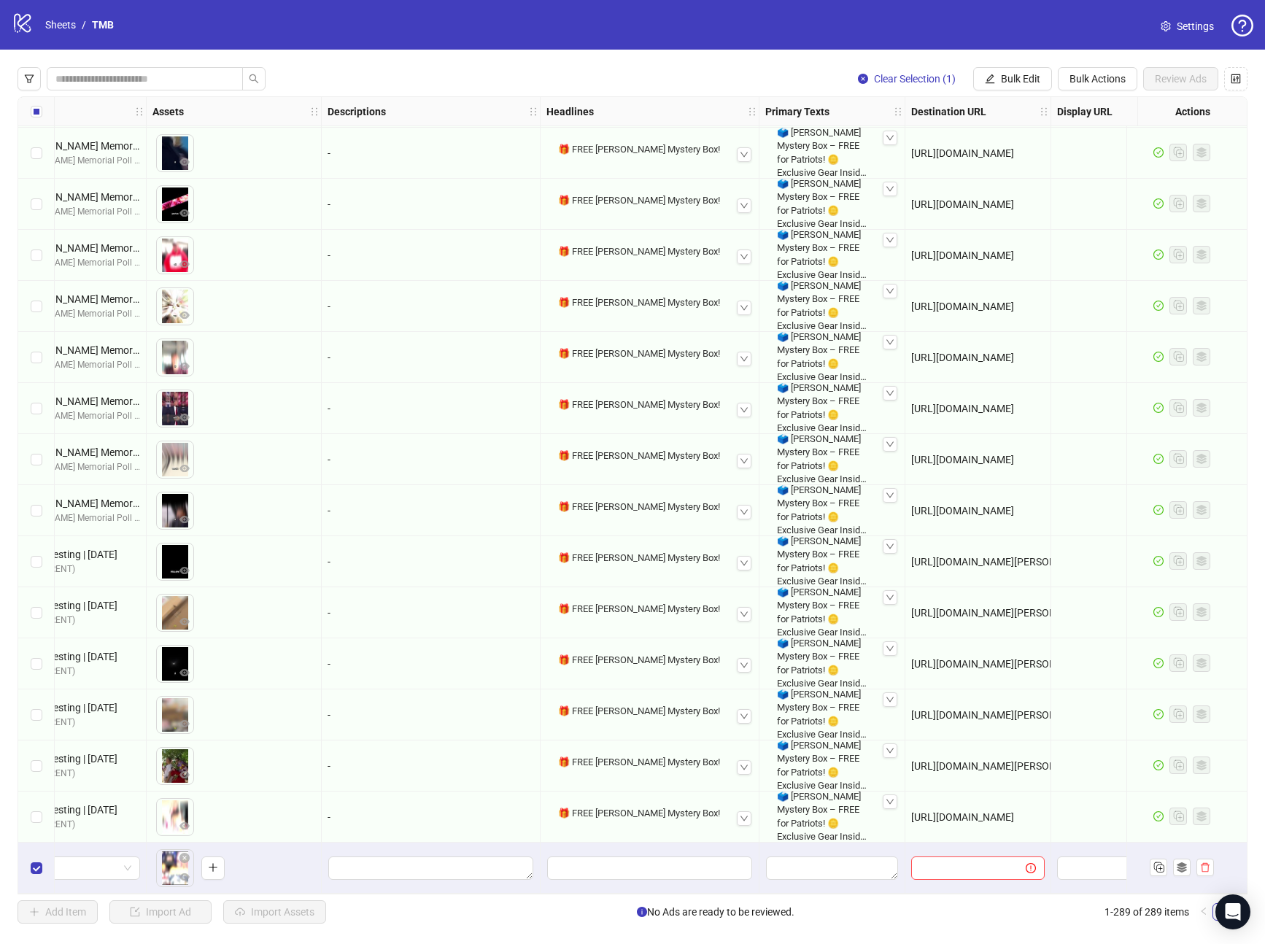
scroll to position [14001, 464]
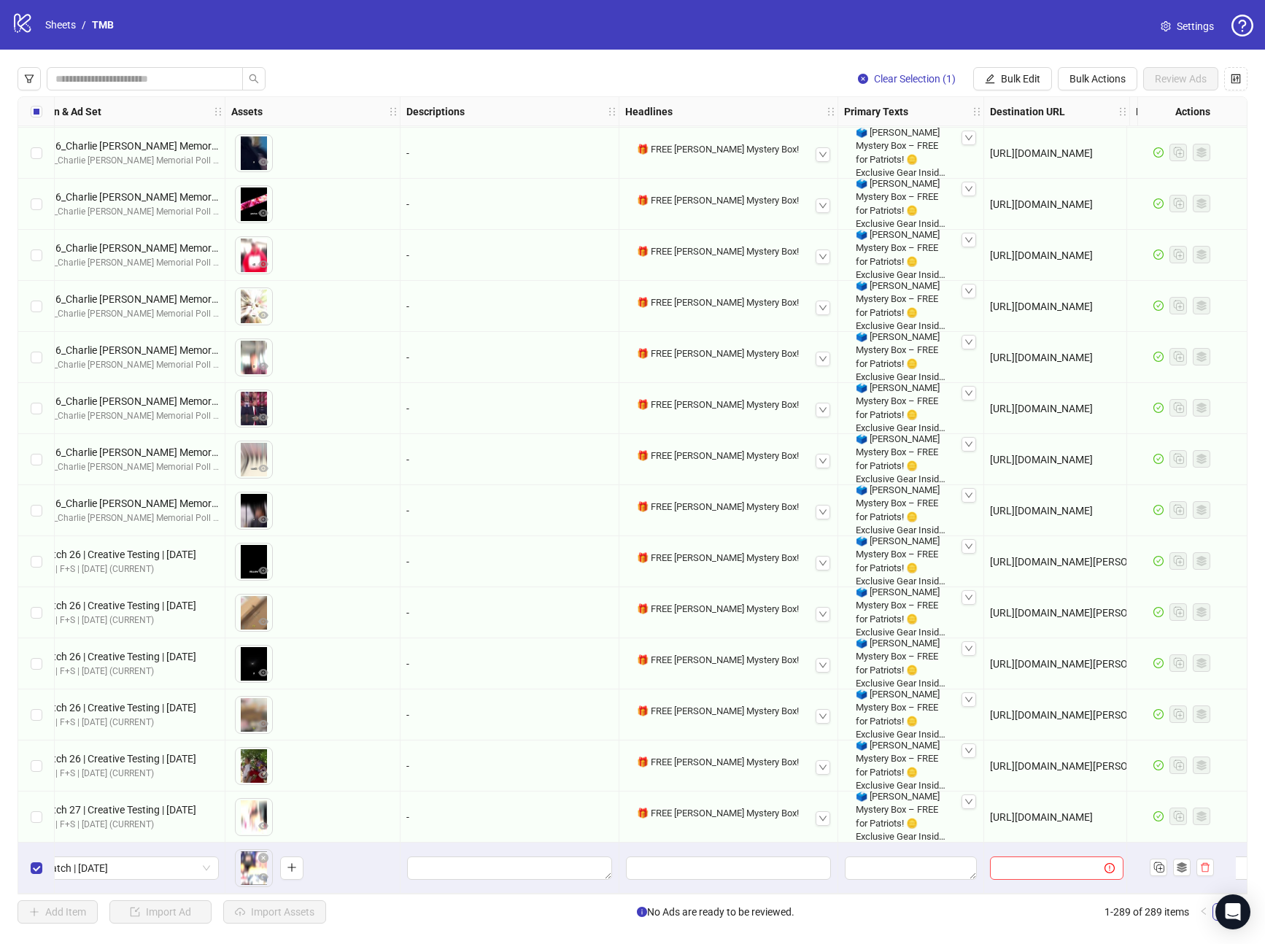
click at [740, 801] on div "🎁 FREE Trump Mystery Box!" at bounding box center [728, 813] width 195 height 25
drag, startPoint x: 737, startPoint y: 809, endPoint x: 808, endPoint y: 652, distance: 172.1
click at [737, 808] on div "🎁 FREE Trump Mystery Box!" at bounding box center [728, 813] width 195 height 25
click at [678, 811] on div "🎁 FREE Trump Mystery Box!" at bounding box center [728, 813] width 195 height 25
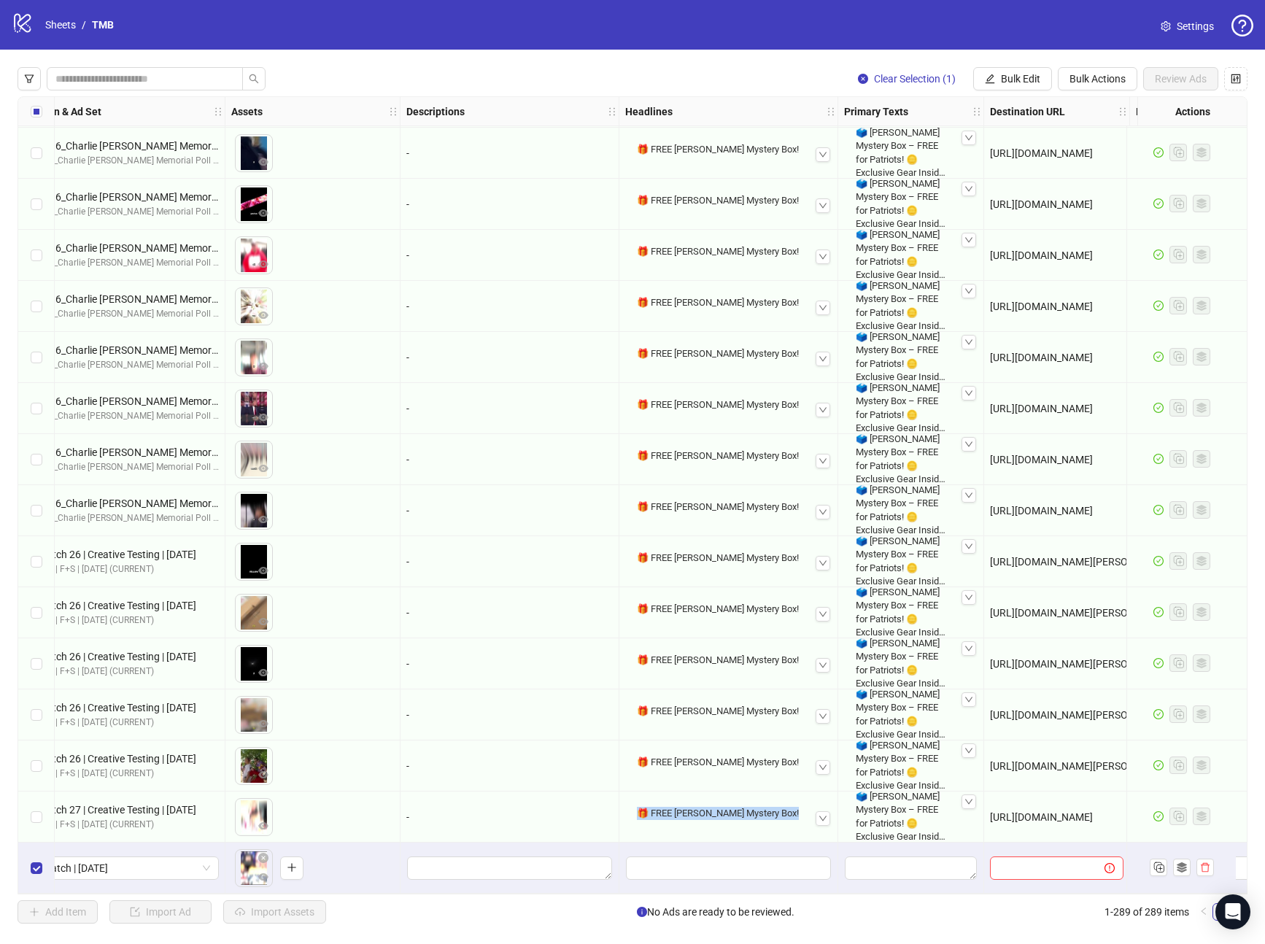
click at [678, 811] on div "🎁 FREE Trump Mystery Box!" at bounding box center [728, 813] width 195 height 25
copy div "🎁 FREE Trump Mystery Box!"
click at [1014, 77] on span "Bulk Edit" at bounding box center [1020, 79] width 39 height 12
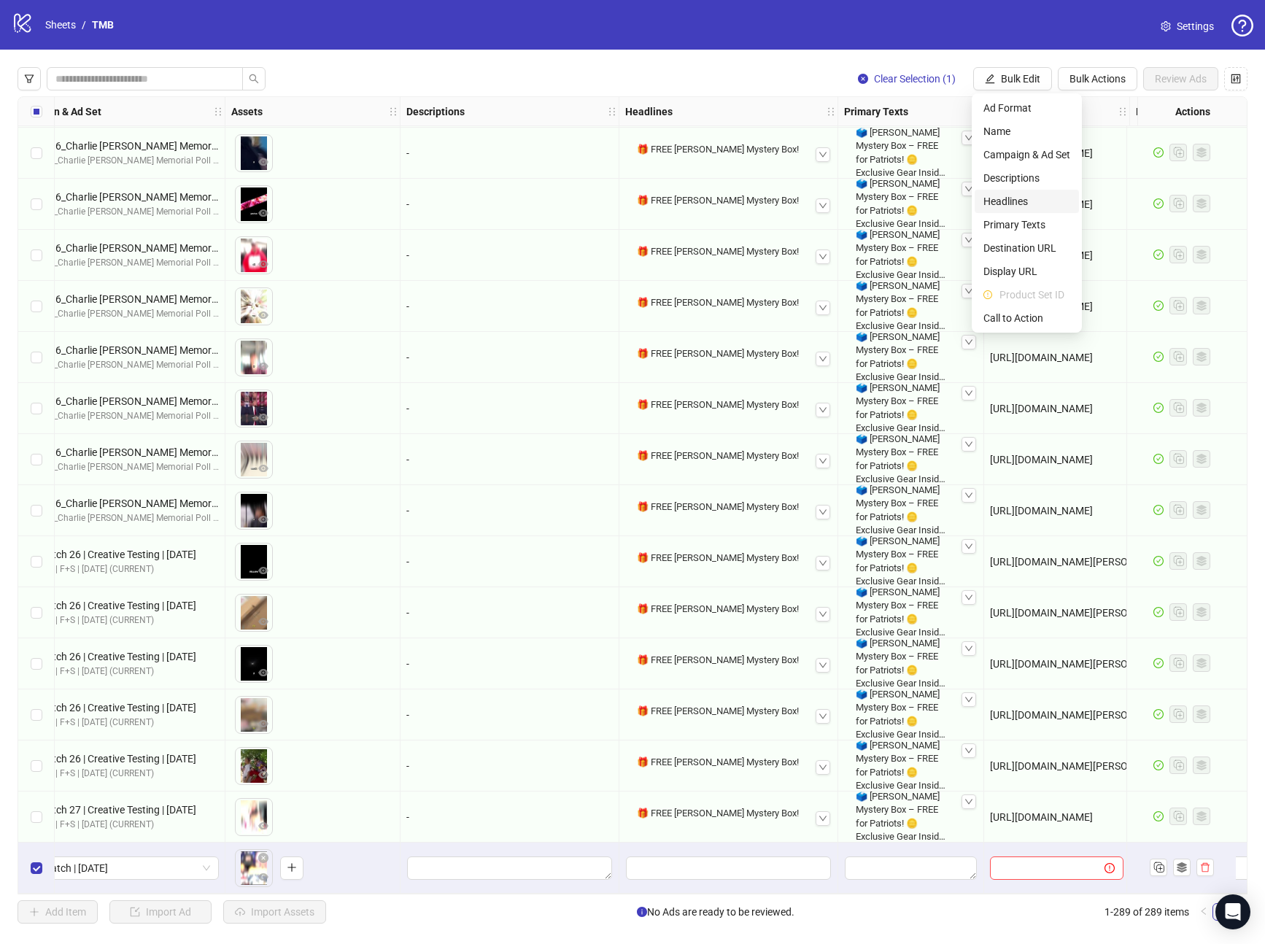
click at [997, 200] on span "Headlines" at bounding box center [1027, 201] width 87 height 16
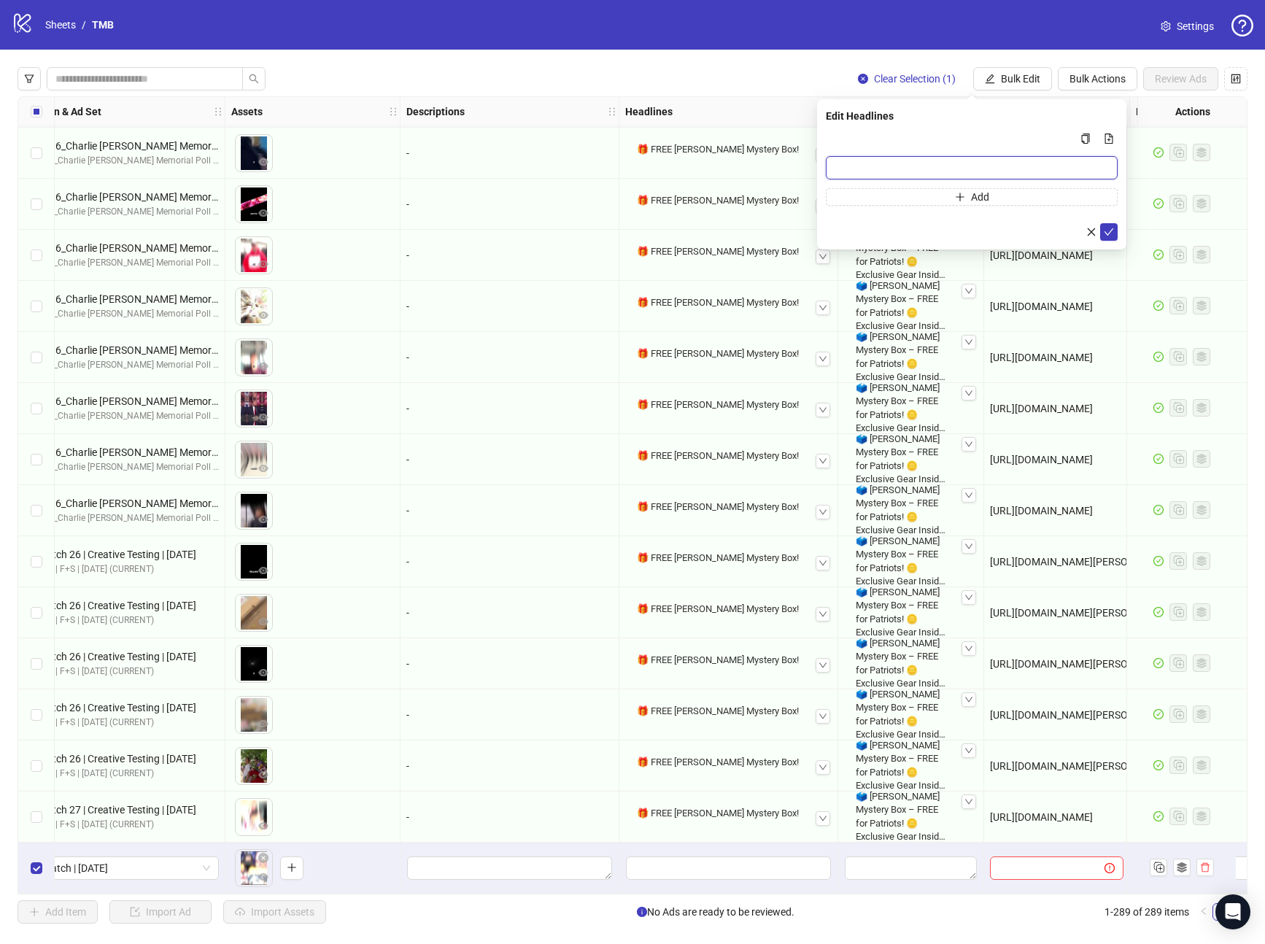
click at [868, 163] on input "Multi-input container - paste or copy values" at bounding box center [972, 167] width 292 height 23
paste input "**********"
type input "**********"
click at [1109, 234] on icon "check" at bounding box center [1109, 231] width 9 height 7
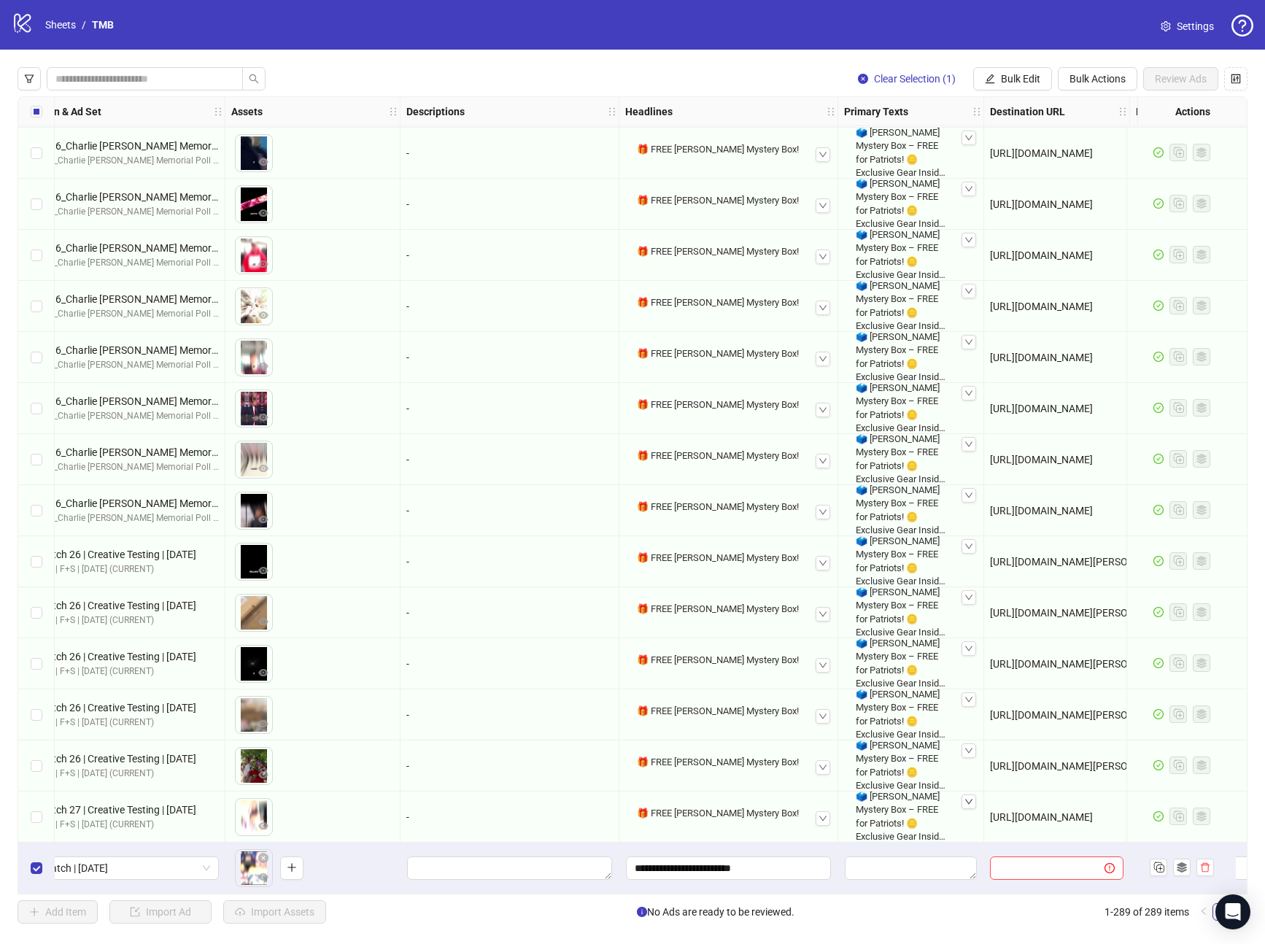
click at [966, 795] on div at bounding box center [969, 802] width 15 height 15
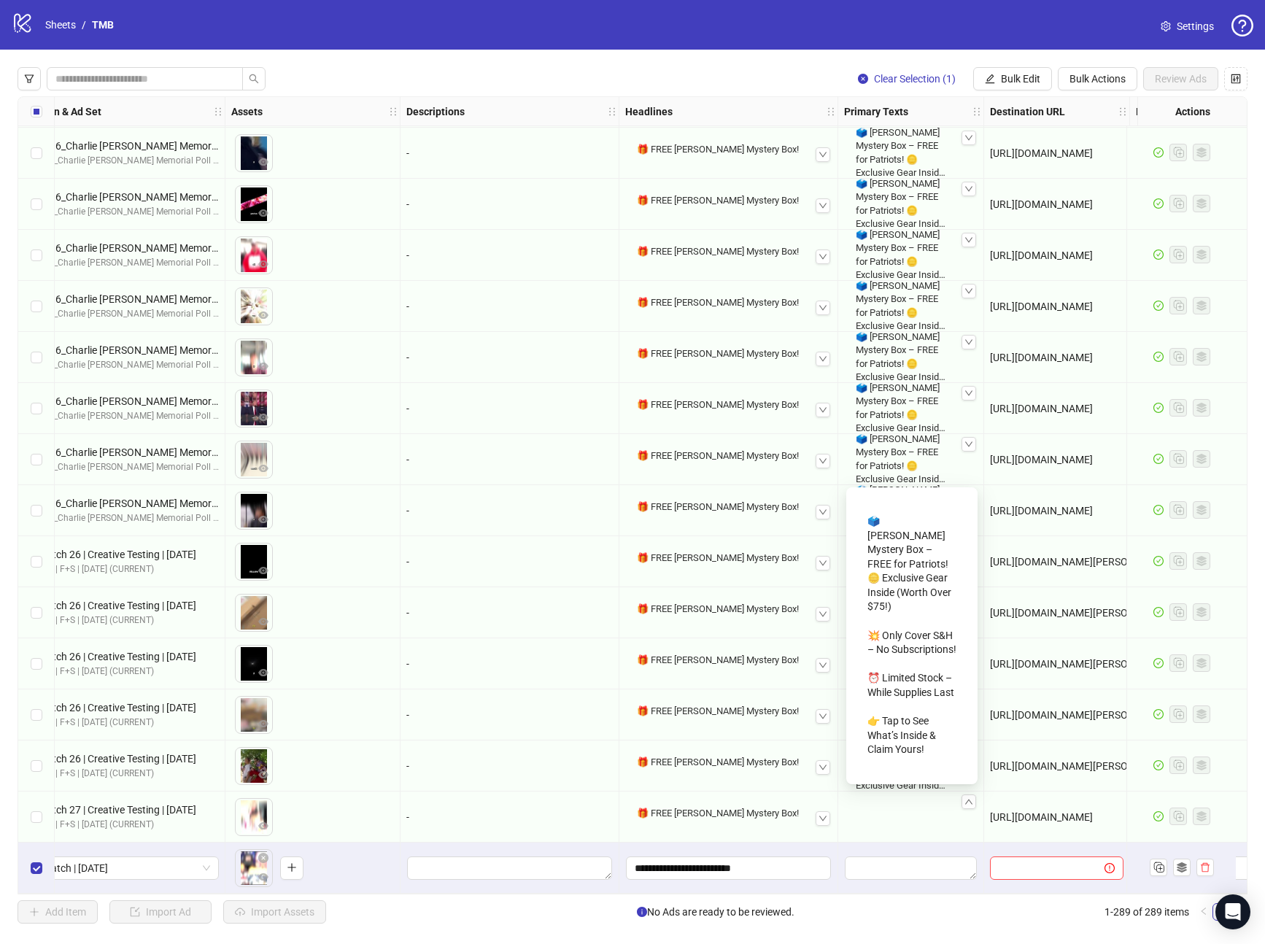
click at [901, 533] on div "🗳️ Trump Mystery Box – FREE for Patriots! 🪙 Exclusive Gear Inside (Worth Over $…" at bounding box center [912, 636] width 89 height 255
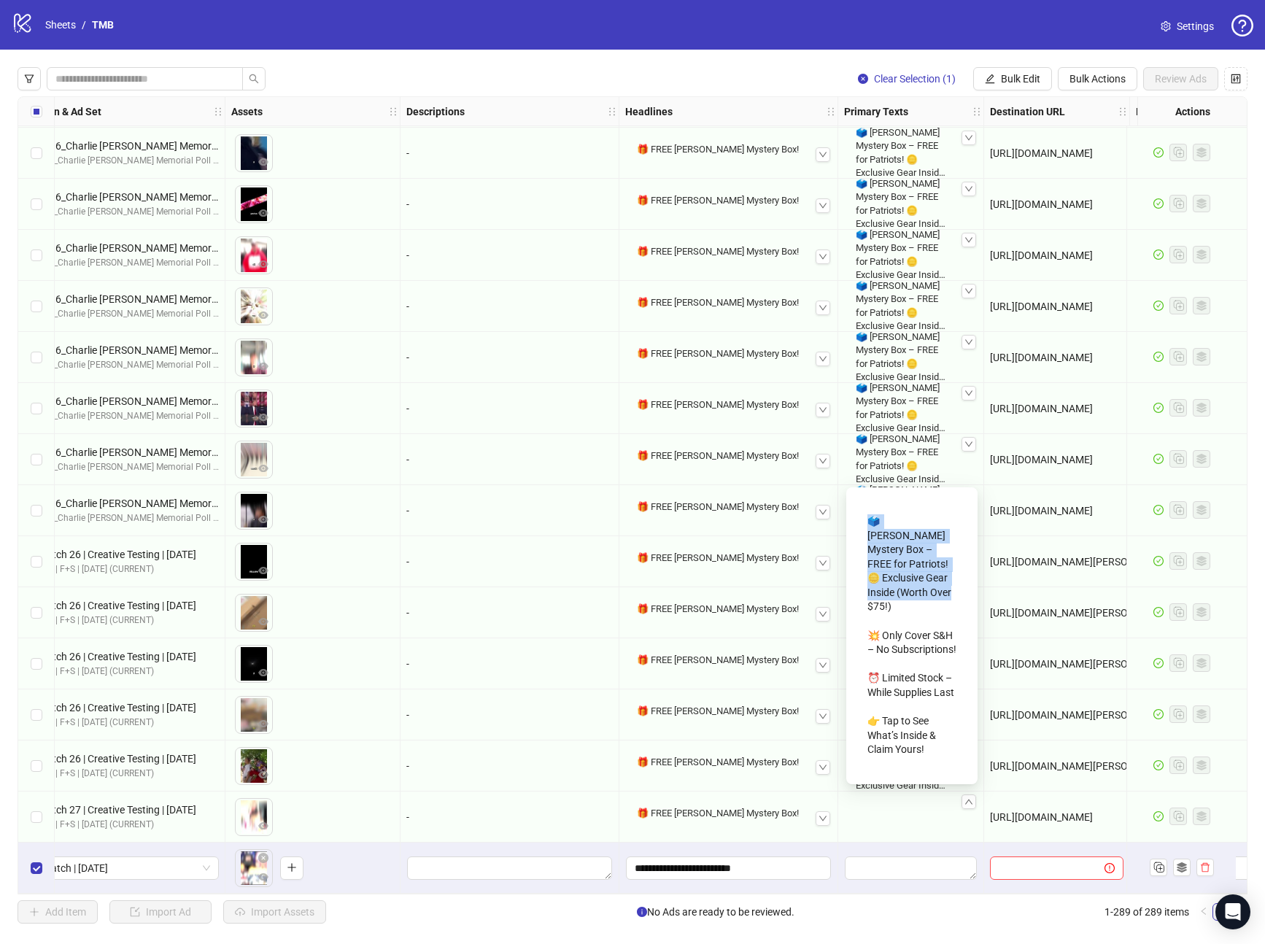
click at [882, 520] on div "🗳️ Trump Mystery Box – FREE for Patriots! 🪙 Exclusive Gear Inside (Worth Over $…" at bounding box center [912, 636] width 89 height 255
drag, startPoint x: 868, startPoint y: 515, endPoint x: 939, endPoint y: 756, distance: 251.2
click at [940, 759] on div "🗳️ Trump Mystery Box – FREE for Patriots! 🪙 Exclusive Gear Inside (Worth Over $…" at bounding box center [912, 636] width 89 height 255
copy div "🗳️ Trump Mystery Box – FREE for Patriots! 🪙 Exclusive Gear Inside (Worth Over $…"
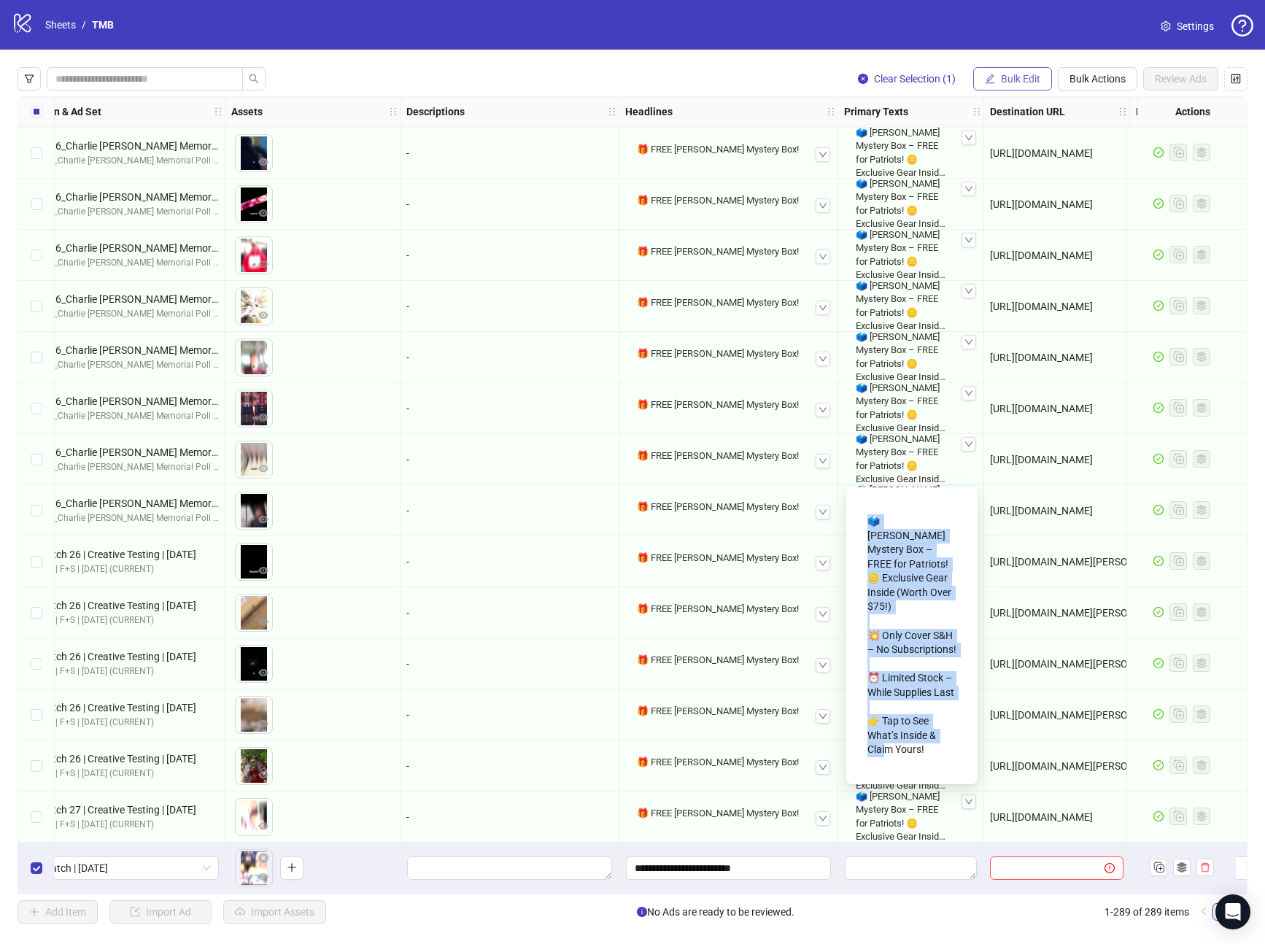
click at [994, 78] on button "Bulk Edit" at bounding box center [1012, 78] width 79 height 23
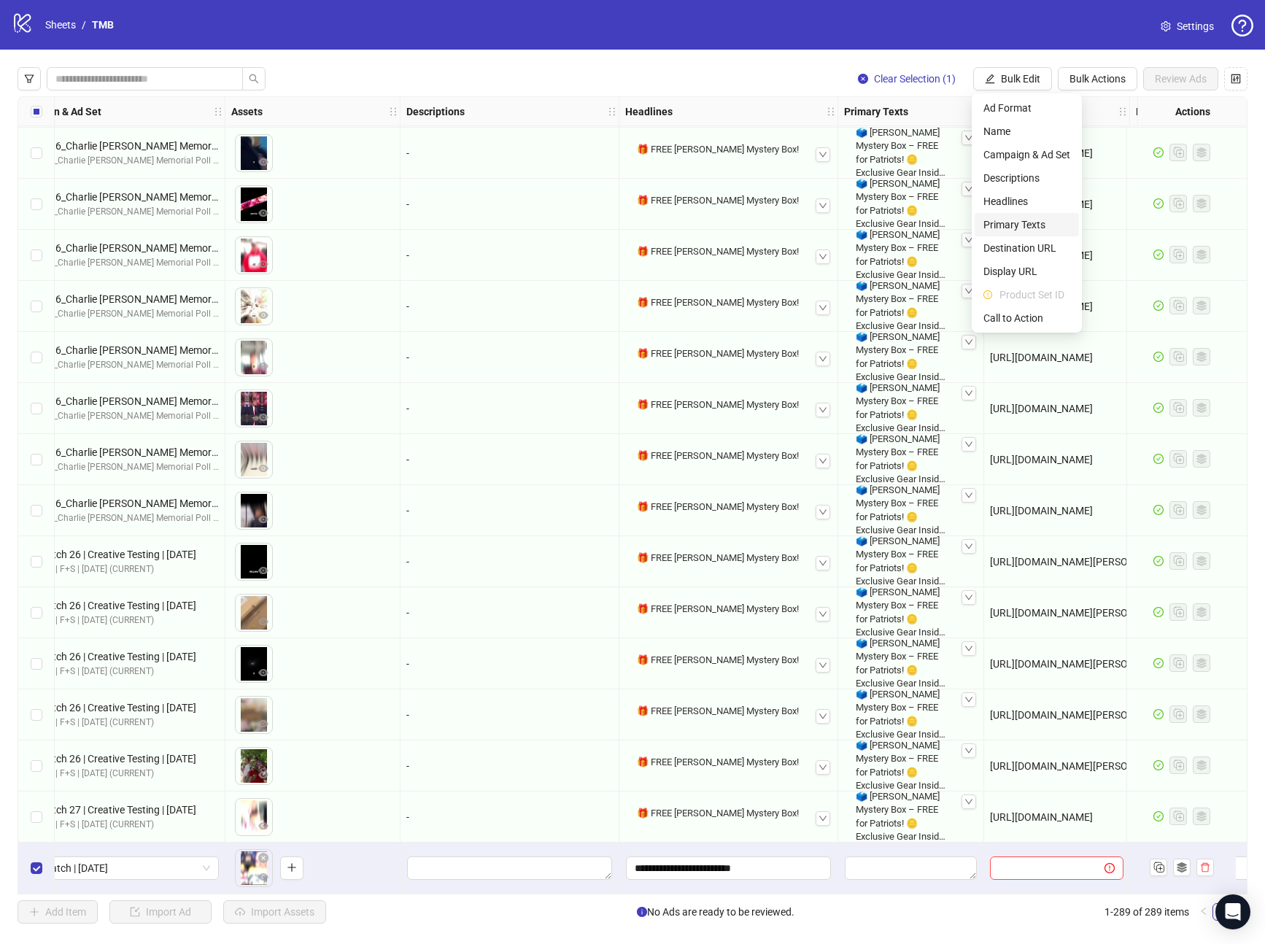
click at [1009, 223] on span "Primary Texts" at bounding box center [1027, 225] width 87 height 16
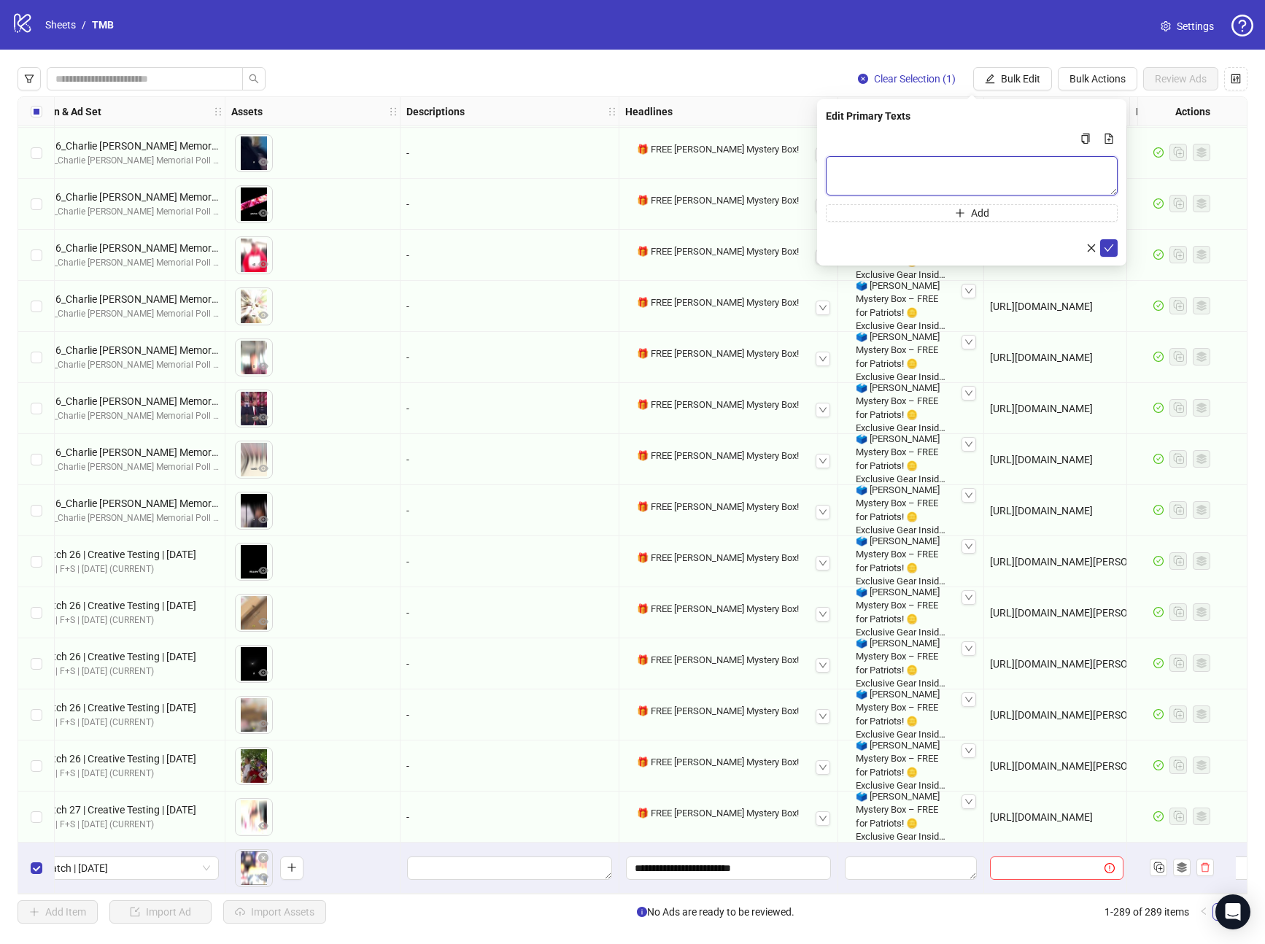
click at [925, 161] on textarea "Multi-text input container - paste or copy values" at bounding box center [972, 175] width 292 height 39
paste textarea "**********"
type textarea "**********"
click at [1109, 249] on icon "check" at bounding box center [1109, 248] width 10 height 10
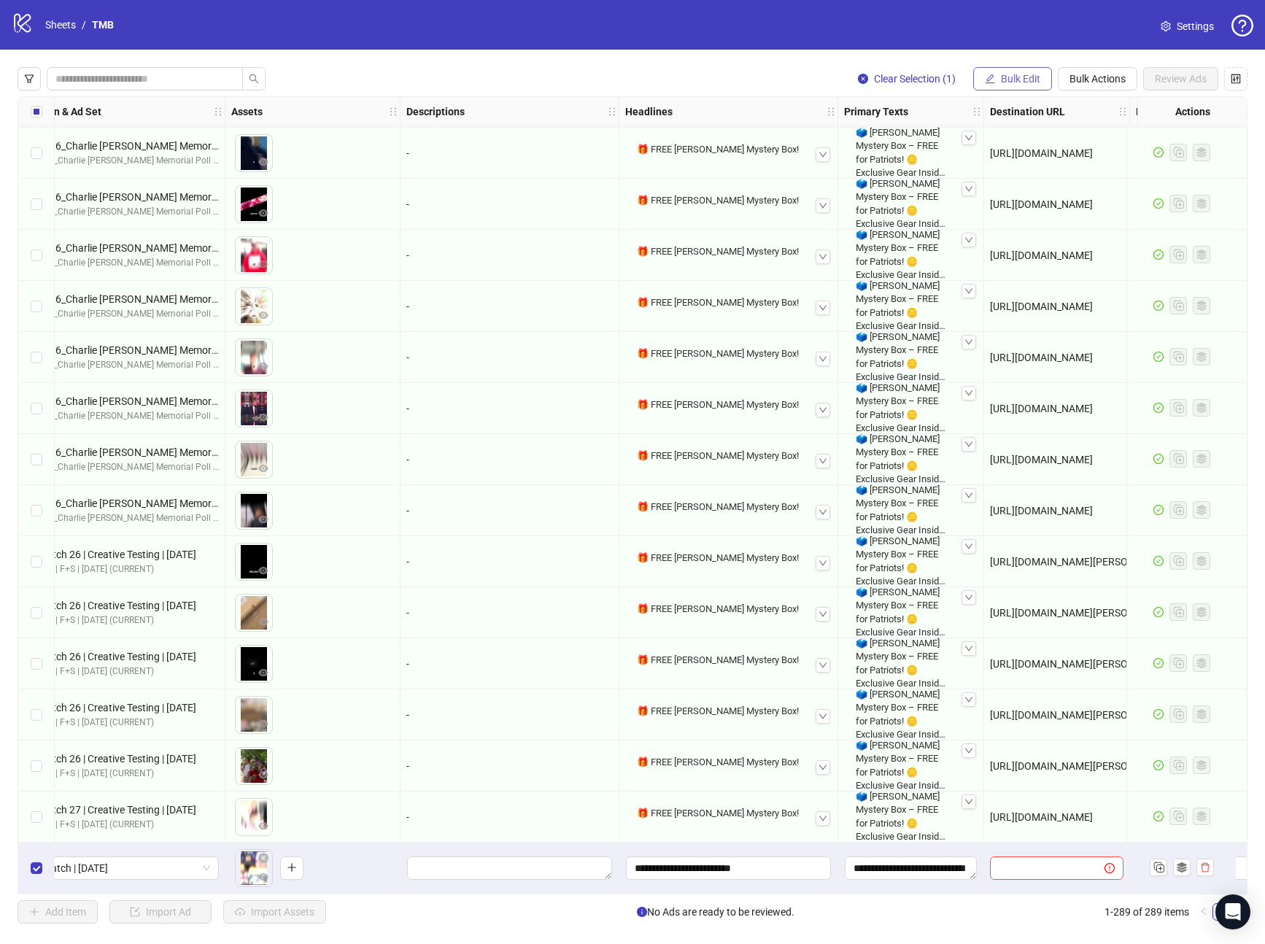
click at [1014, 85] on button "Bulk Edit" at bounding box center [1012, 78] width 79 height 23
drag, startPoint x: 1022, startPoint y: 322, endPoint x: 995, endPoint y: 278, distance: 51.8
click at [1022, 321] on span "Call to Action" at bounding box center [1027, 318] width 87 height 16
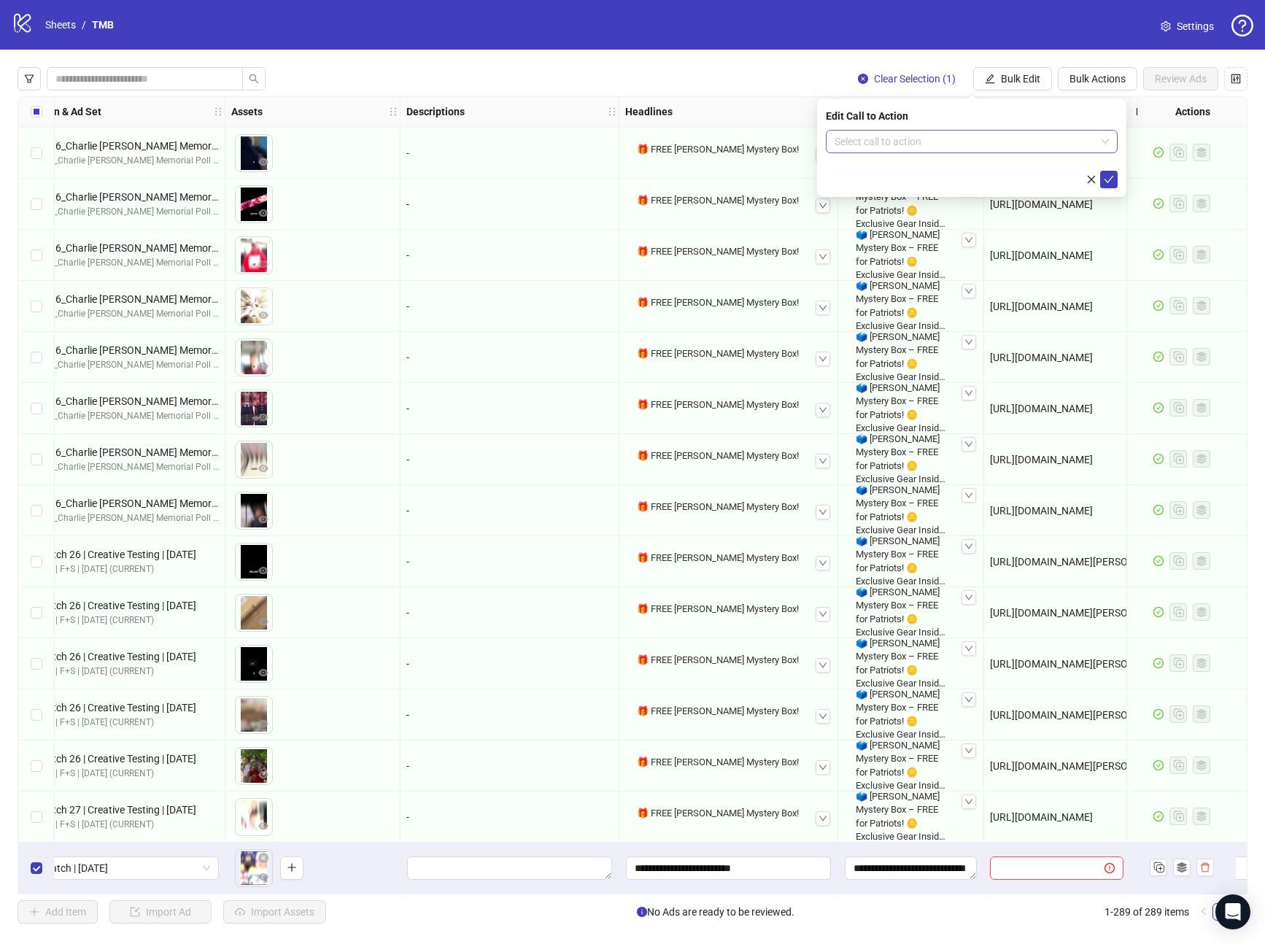
click at [924, 136] on input "search" at bounding box center [965, 142] width 261 height 22
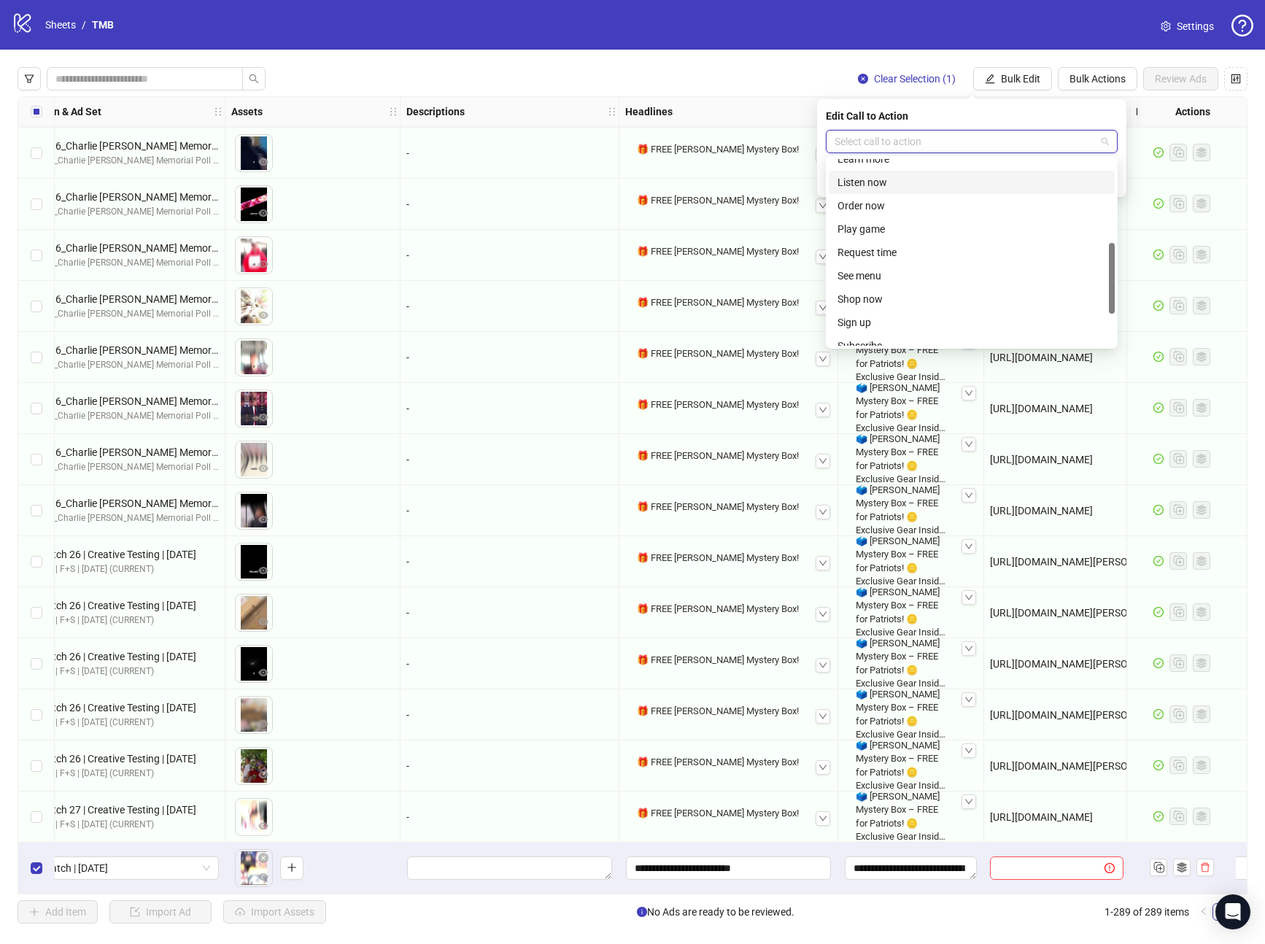
scroll to position [219, 0]
click at [877, 160] on div "Learn more" at bounding box center [972, 162] width 269 height 16
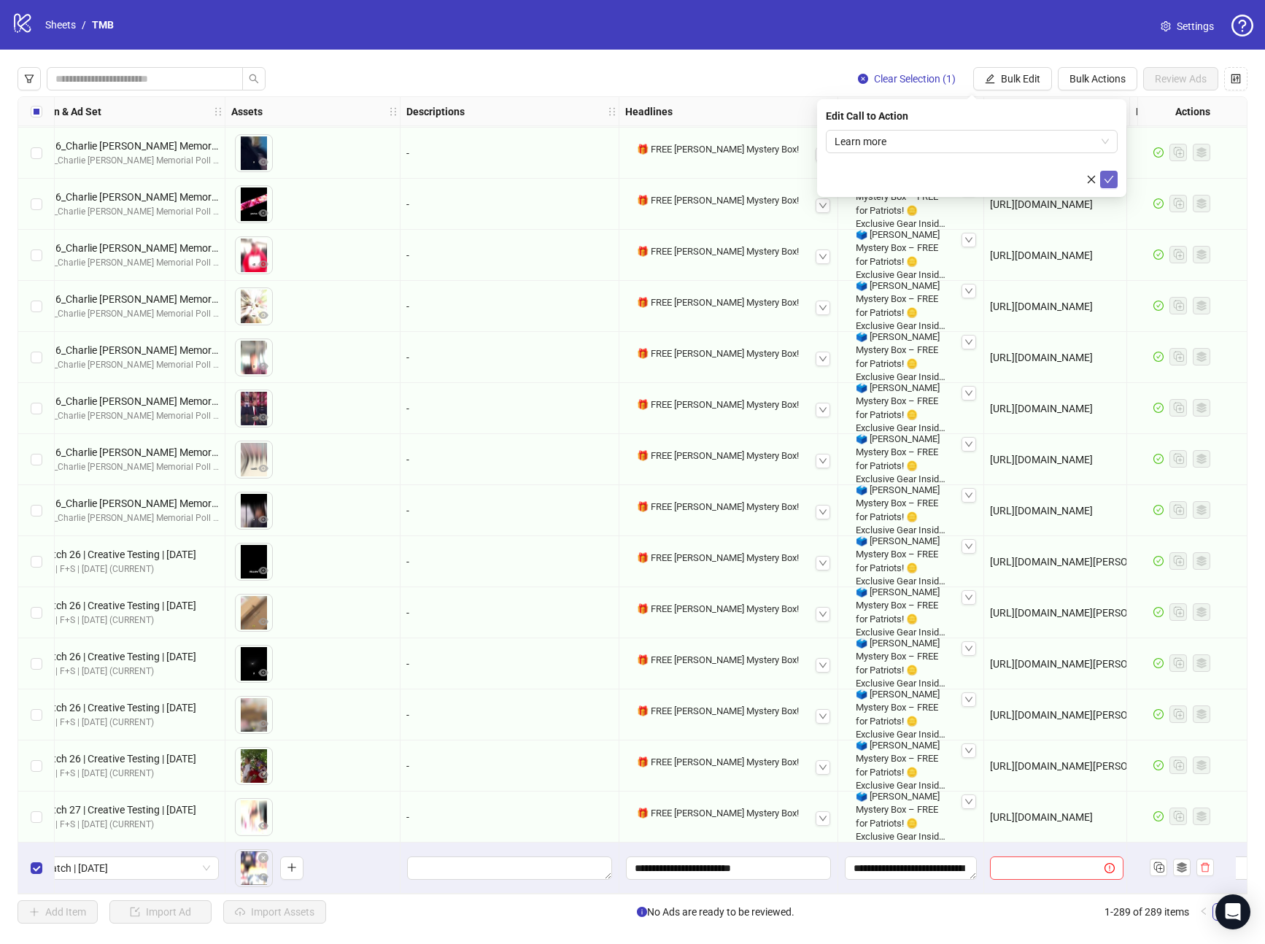
click at [1112, 177] on icon "check" at bounding box center [1109, 179] width 9 height 7
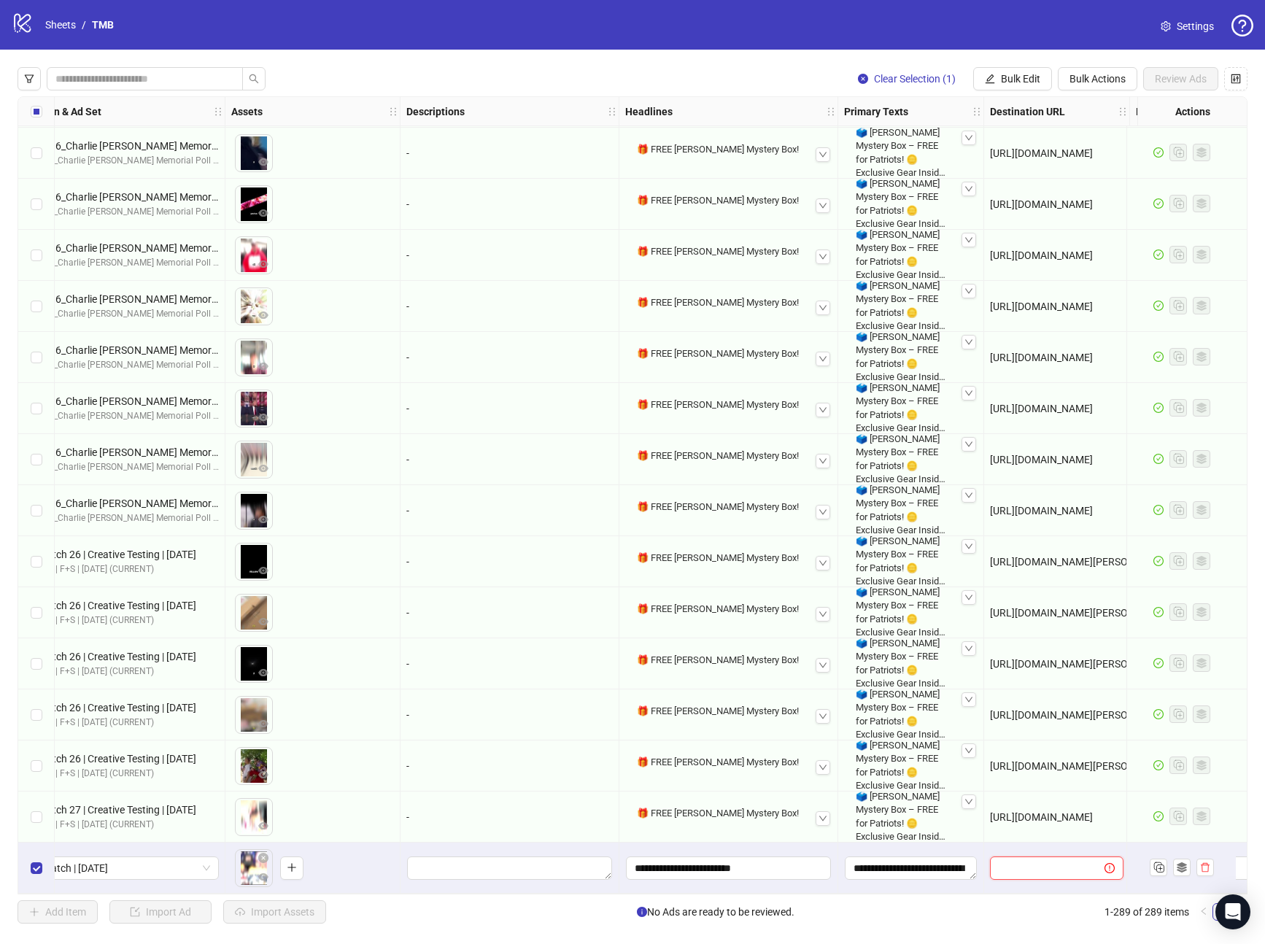
click at [1059, 868] on input "text" at bounding box center [1041, 868] width 85 height 16
paste input "**********"
type input "**********"
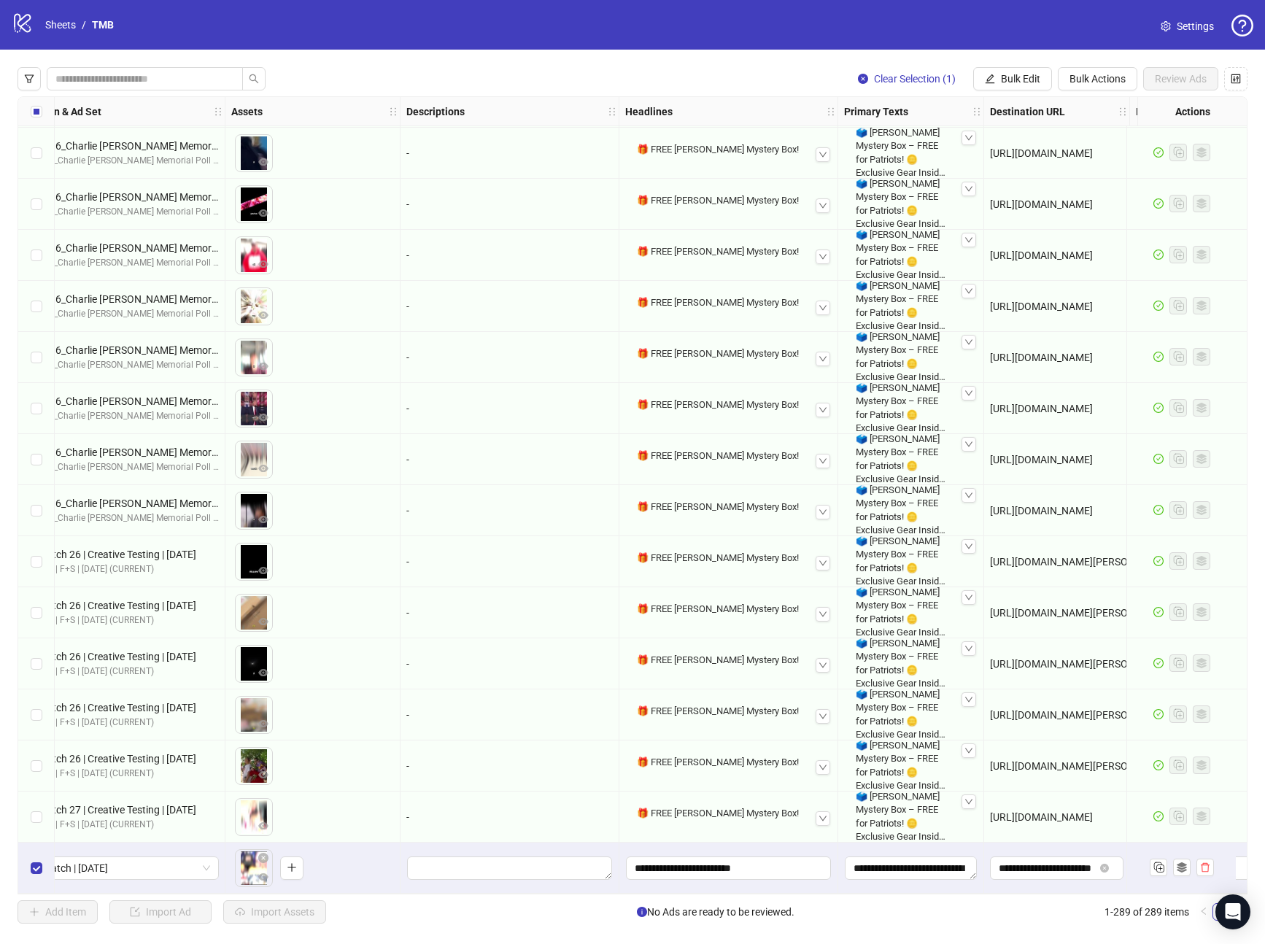
drag, startPoint x: 1039, startPoint y: 841, endPoint x: 1045, endPoint y: 808, distance: 34.1
click at [1039, 843] on div "**********" at bounding box center [1057, 868] width 146 height 51
click at [1176, 69] on button "Review Ads" at bounding box center [1181, 78] width 75 height 23
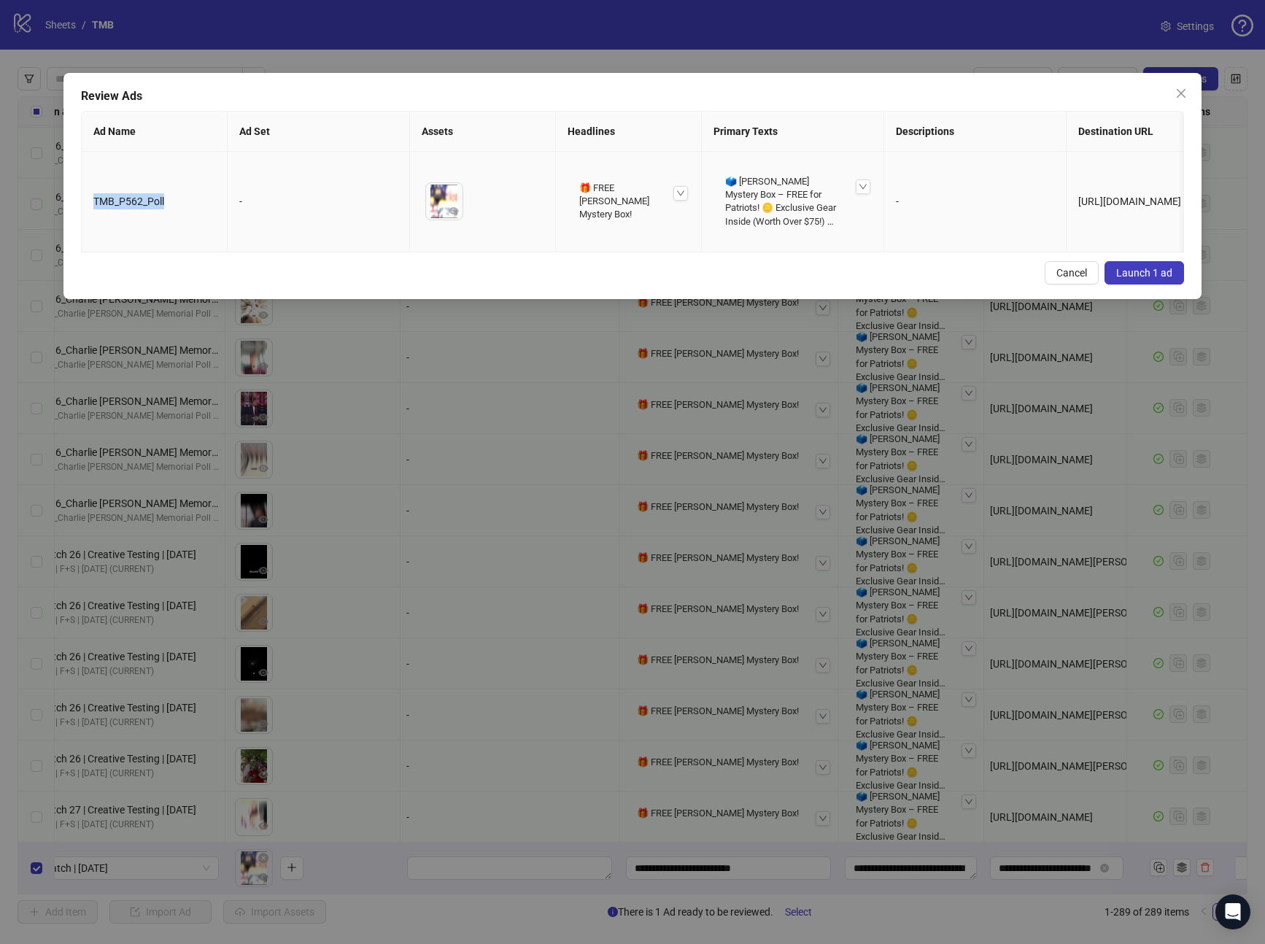
drag, startPoint x: 169, startPoint y: 199, endPoint x: 88, endPoint y: 204, distance: 80.4
click at [88, 204] on td "TMB_P562_Poll" at bounding box center [155, 202] width 146 height 101
copy span "TMB_P562_Poll"
click at [1168, 279] on span "Launch 1 ad" at bounding box center [1145, 273] width 56 height 12
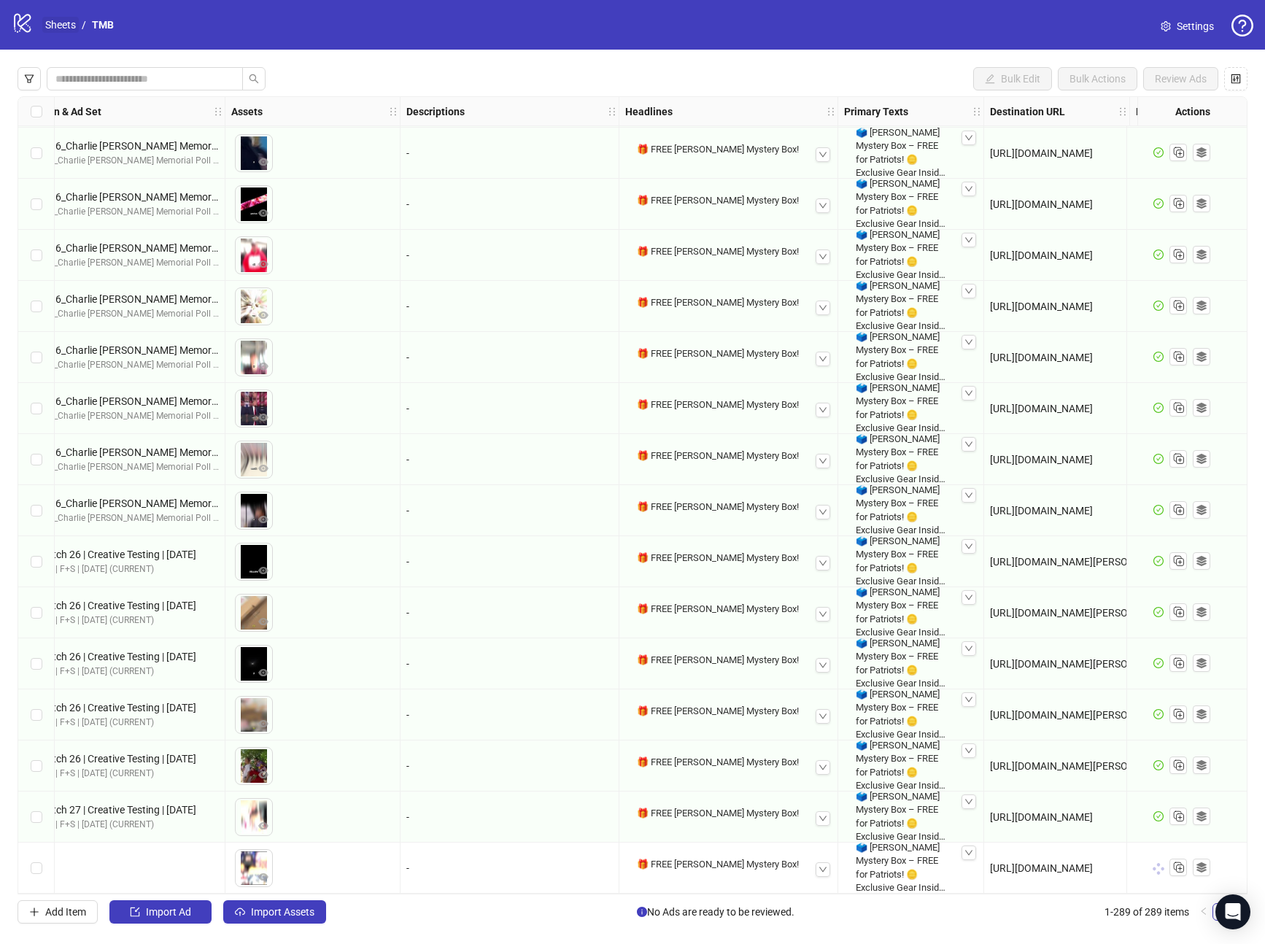
click at [63, 24] on link "Sheets" at bounding box center [60, 25] width 36 height 16
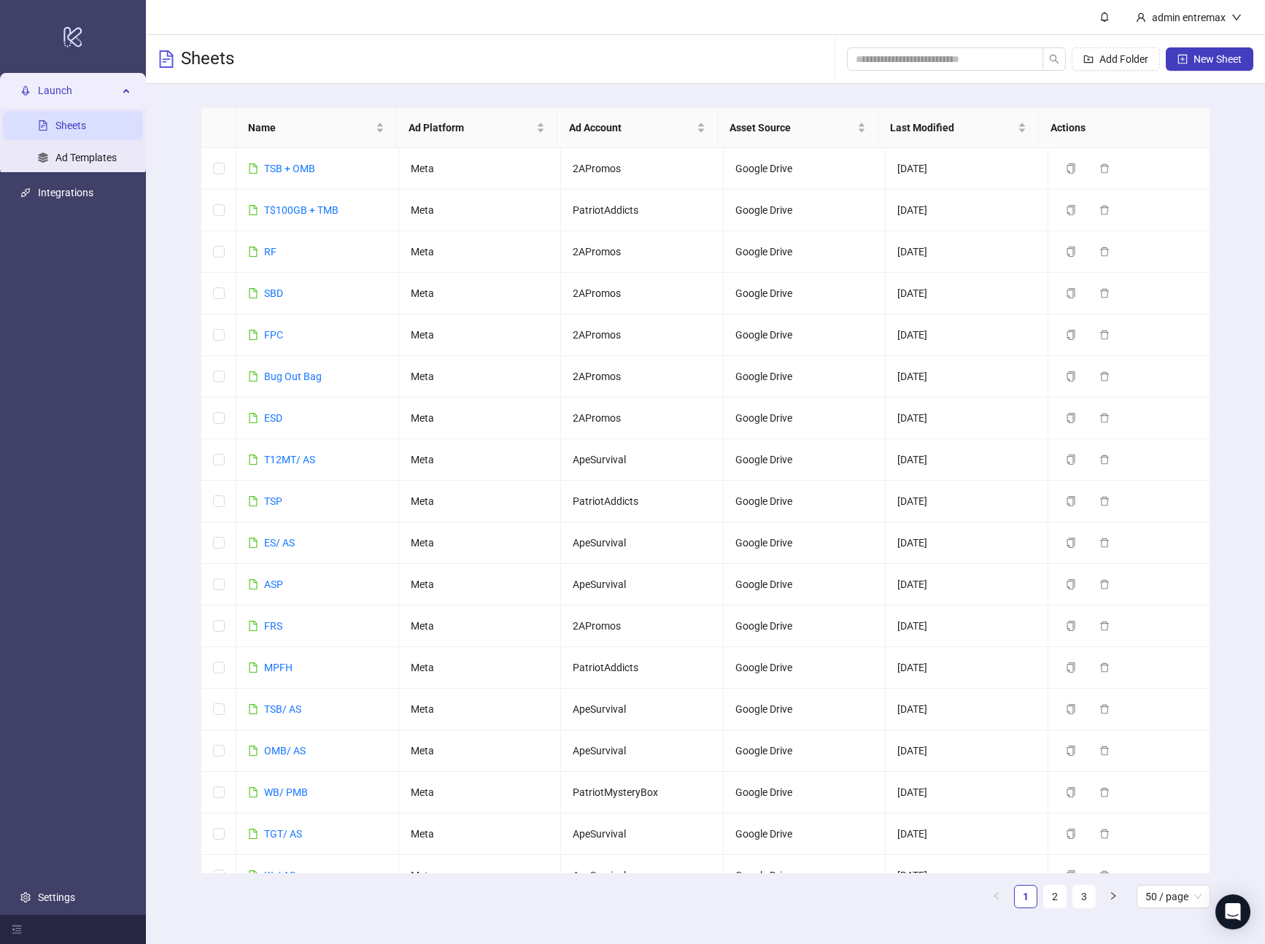
click at [887, 36] on div "Add Folder New Sheet" at bounding box center [1050, 59] width 406 height 47
click at [909, 48] on span at bounding box center [945, 58] width 196 height 23
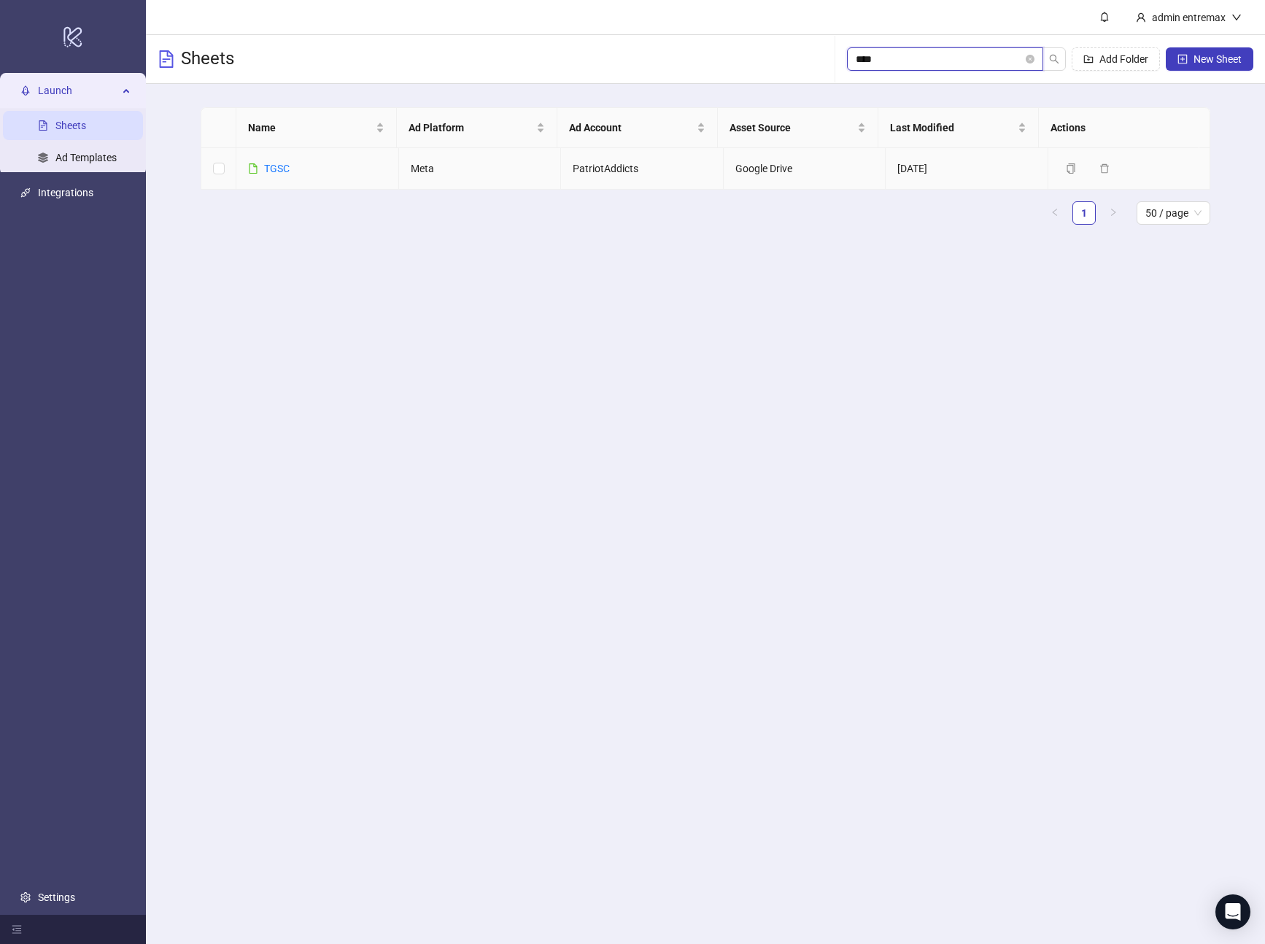
type input "****"
drag, startPoint x: 290, startPoint y: 163, endPoint x: 271, endPoint y: 172, distance: 20.9
click at [290, 163] on td "TGSC" at bounding box center [317, 169] width 163 height 42
click at [271, 172] on link "TGSC" at bounding box center [277, 169] width 26 height 12
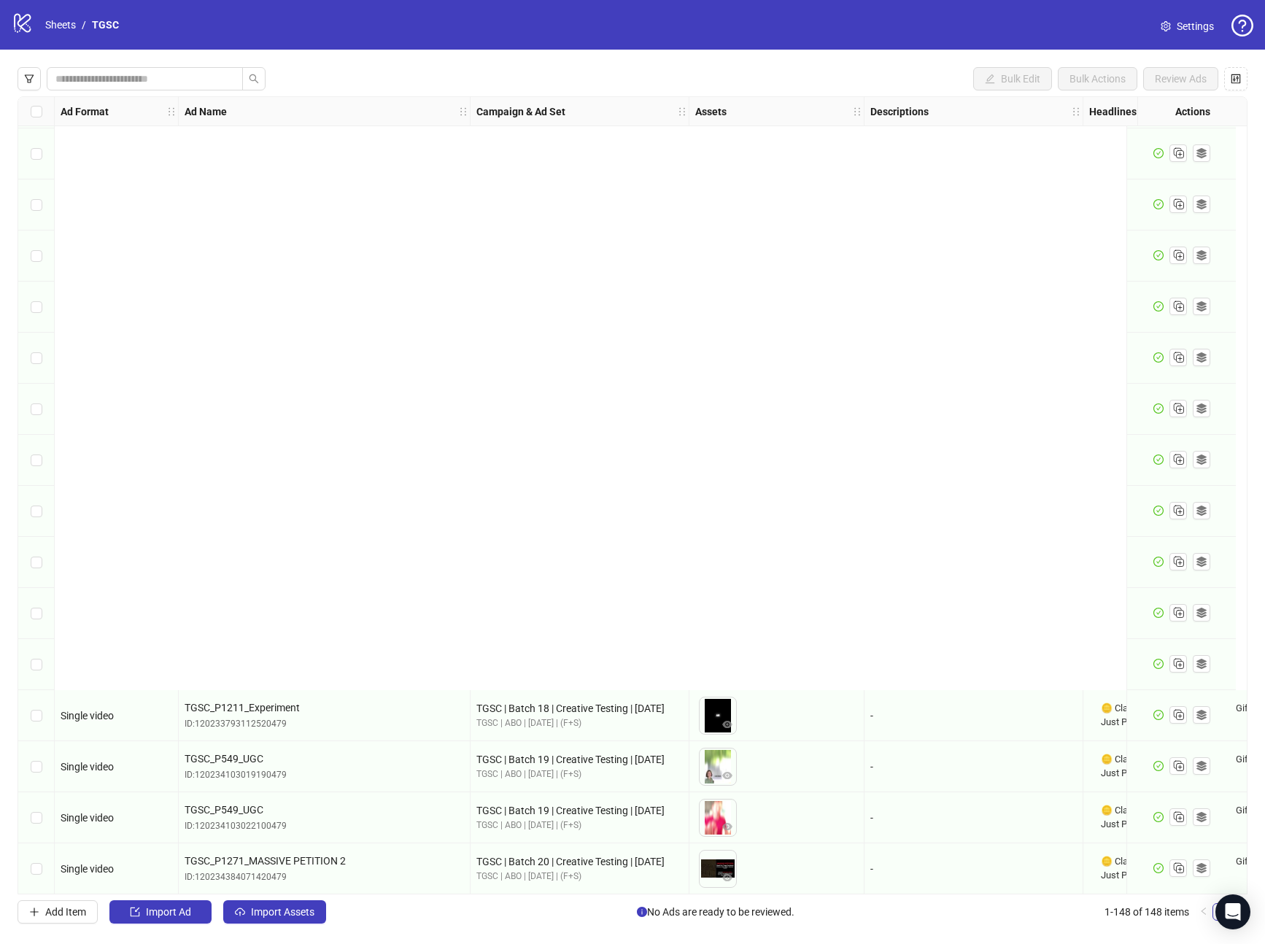
scroll to position [6798, 0]
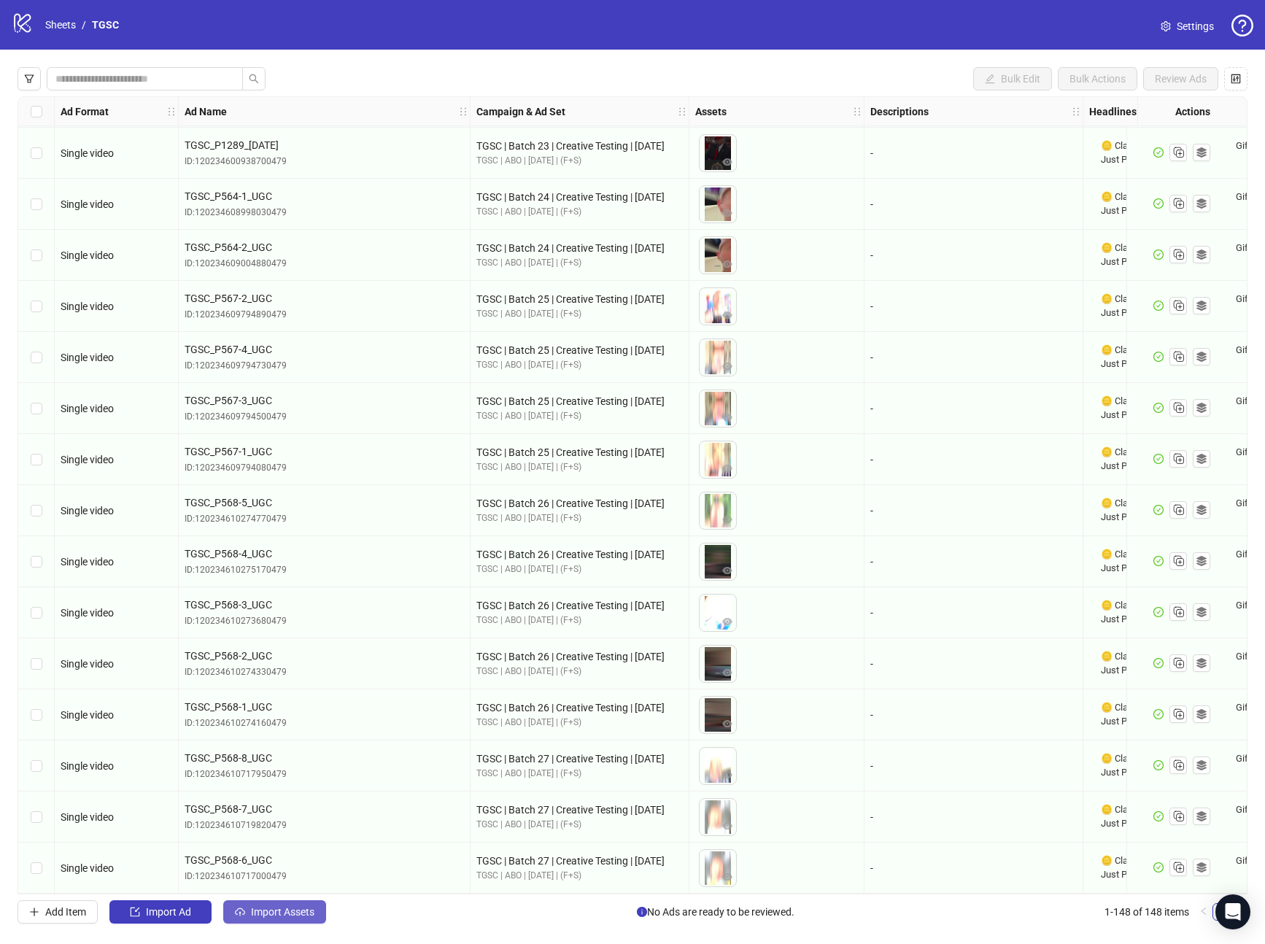
click at [317, 900] on div "Bulk Edit Bulk Actions Review Ads Ad Format Ad Name Campaign & Ad Set Assets De…" at bounding box center [632, 496] width 1265 height 892
click at [317, 901] on button "Import Assets" at bounding box center [274, 912] width 103 height 23
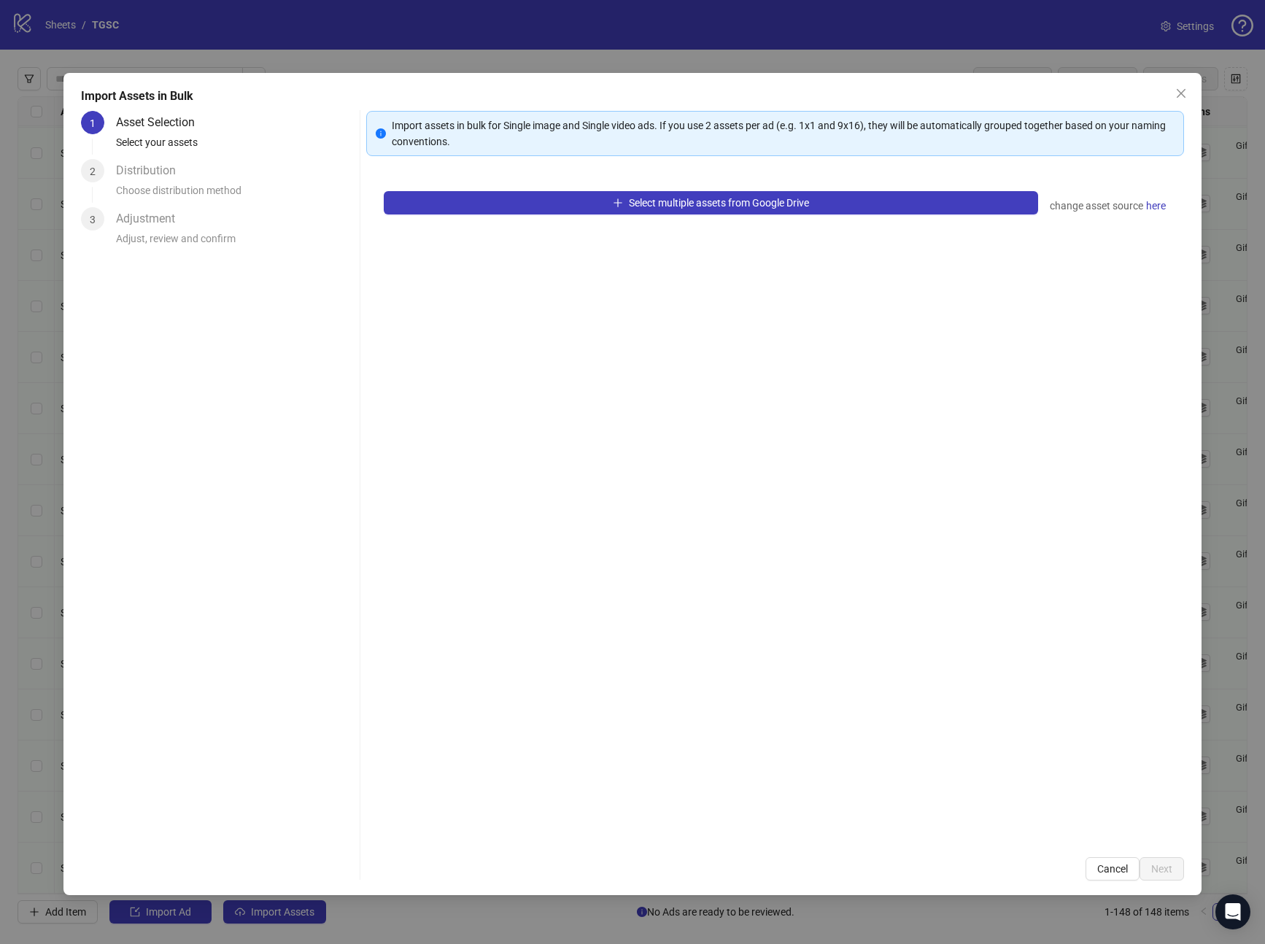
click at [487, 188] on div "Select multiple assets from Google Drive change asset source here" at bounding box center [775, 507] width 819 height 666
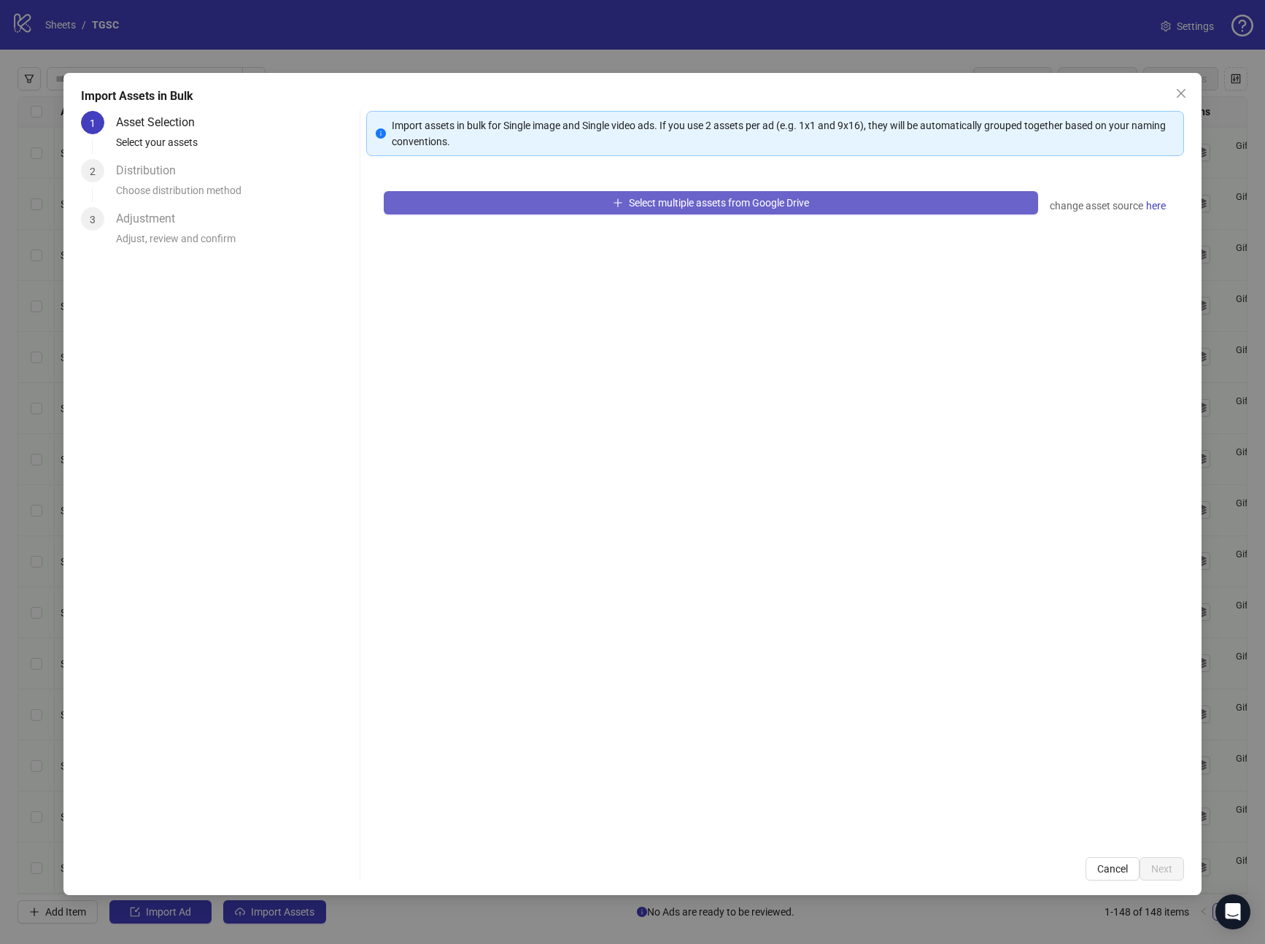
click at [486, 193] on button "Select multiple assets from Google Drive" at bounding box center [711, 202] width 655 height 23
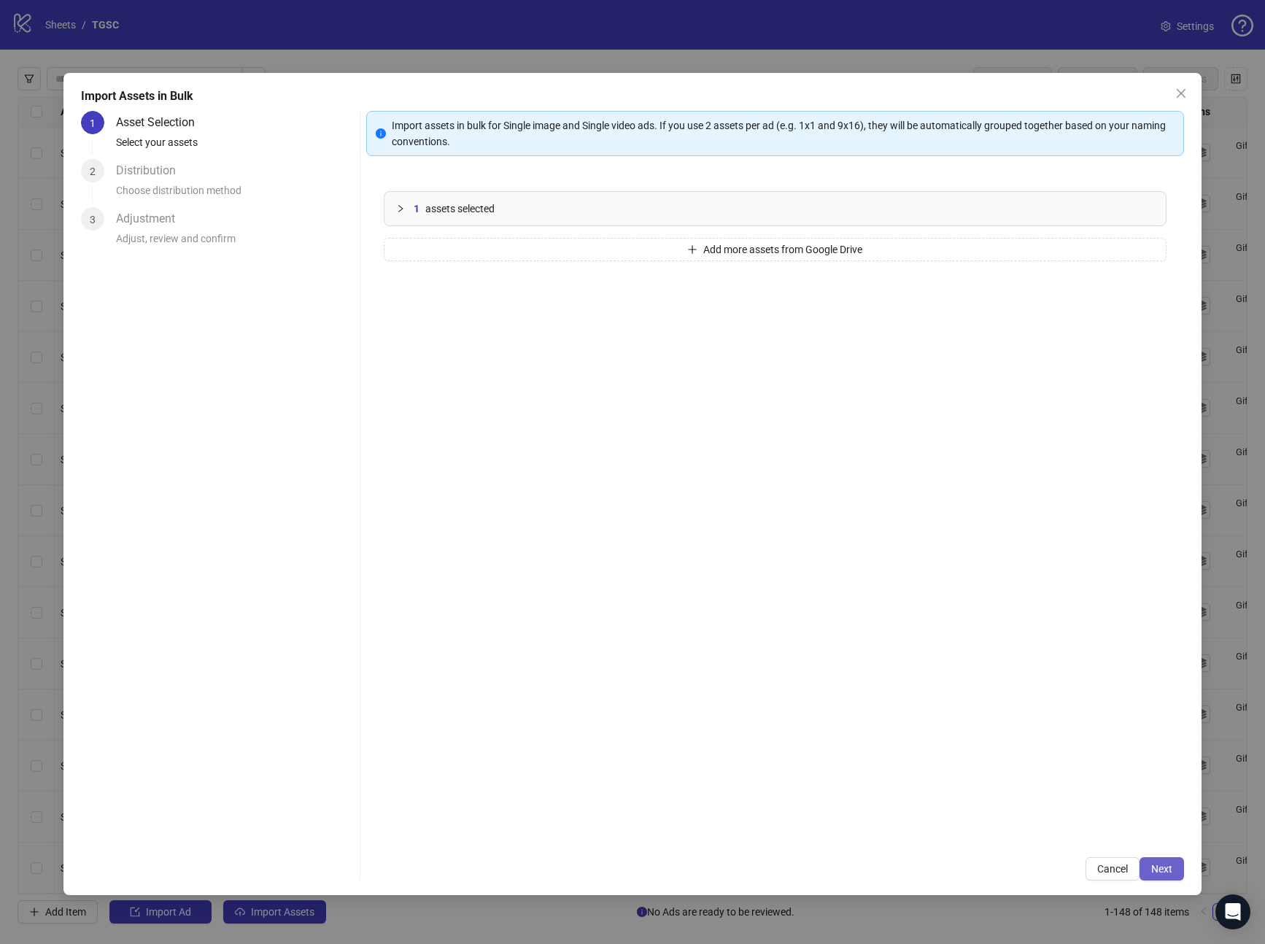
click at [1157, 865] on span "Next" at bounding box center [1162, 869] width 21 height 12
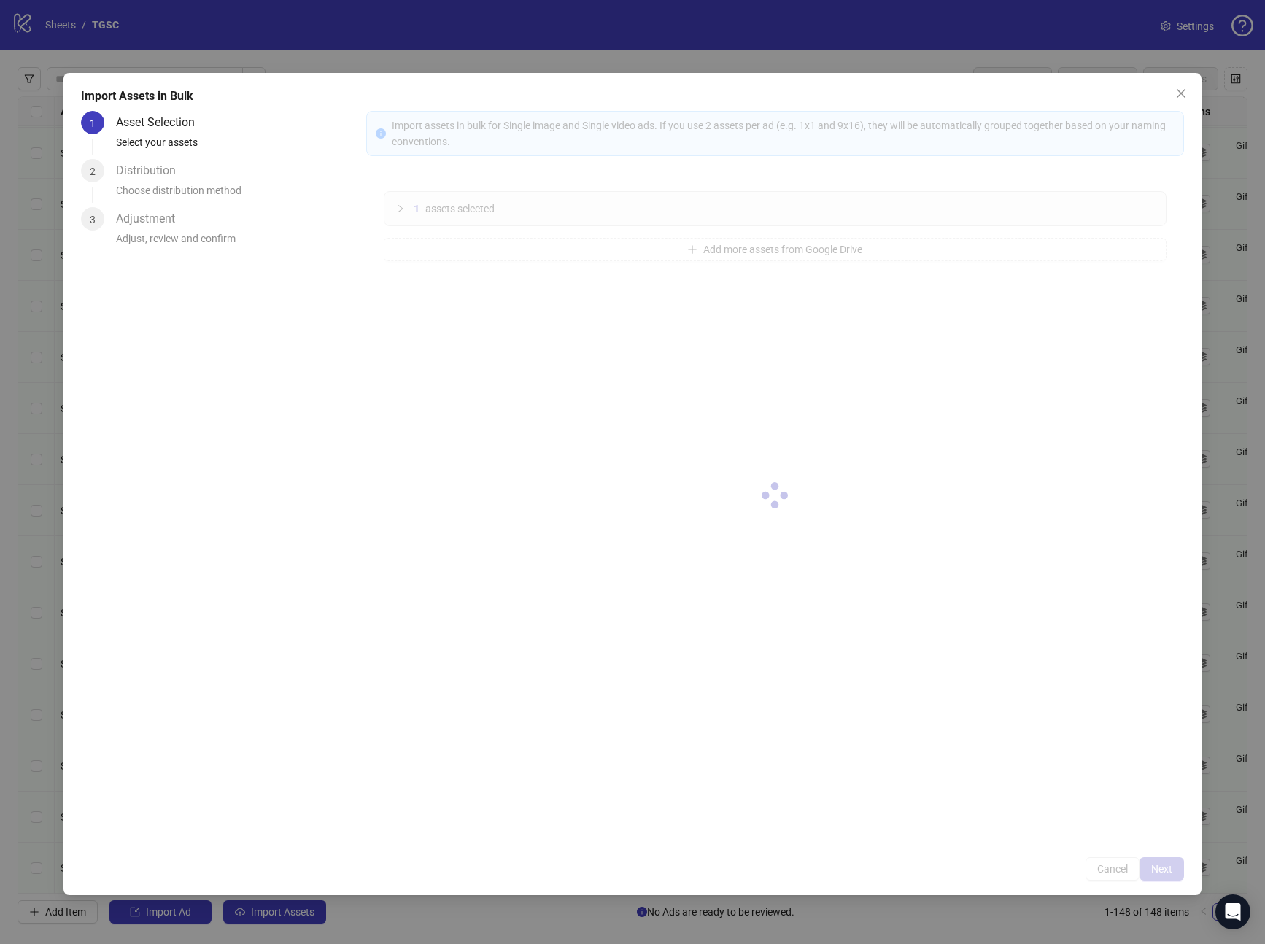
click at [1158, 865] on div at bounding box center [775, 496] width 819 height 770
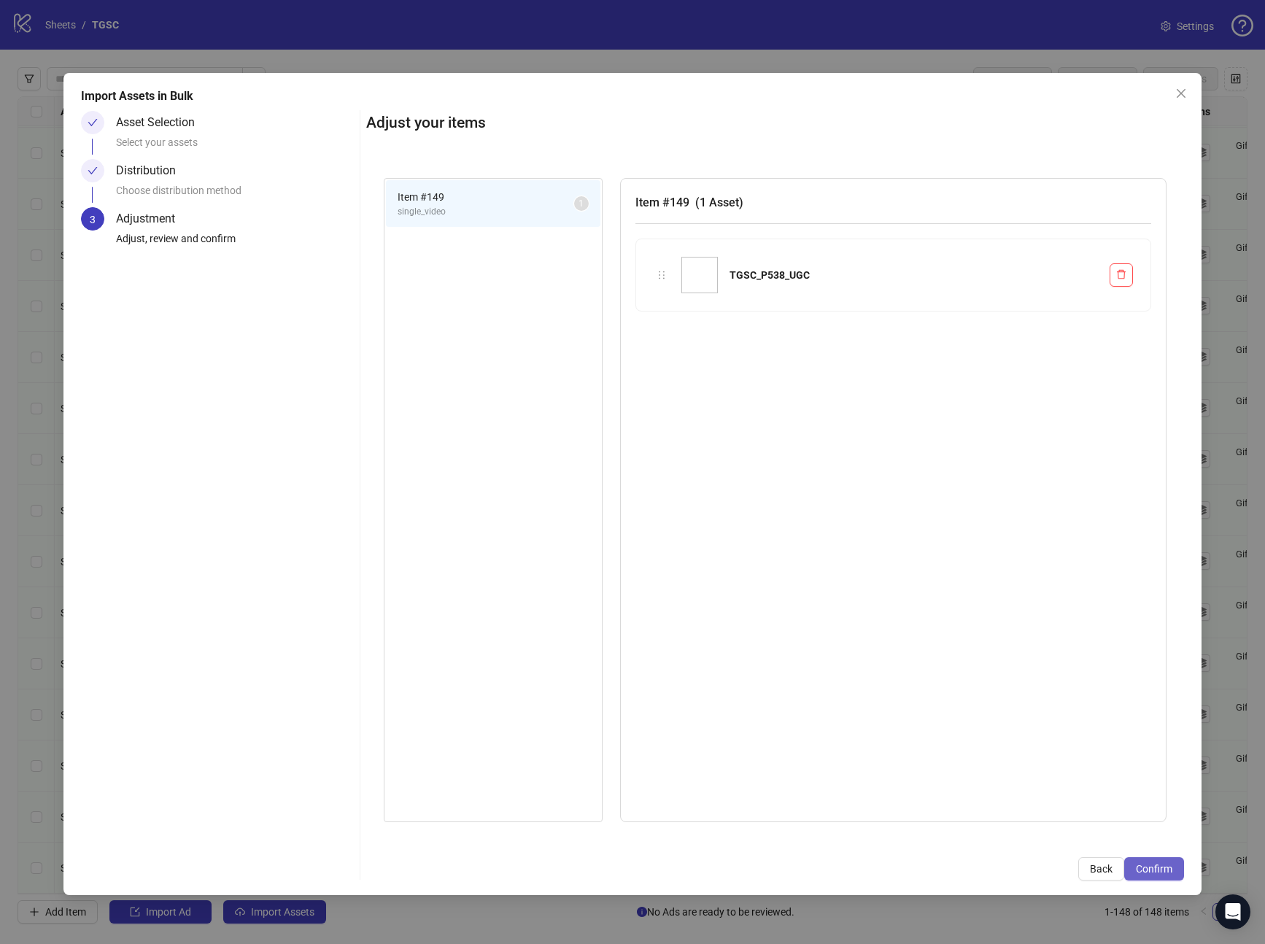
click at [1157, 865] on span "Confirm" at bounding box center [1154, 869] width 36 height 12
click at [1157, 865] on div "Import Assets in Bulk Asset Selection Select your assets Distribution Choose di…" at bounding box center [632, 472] width 1265 height 944
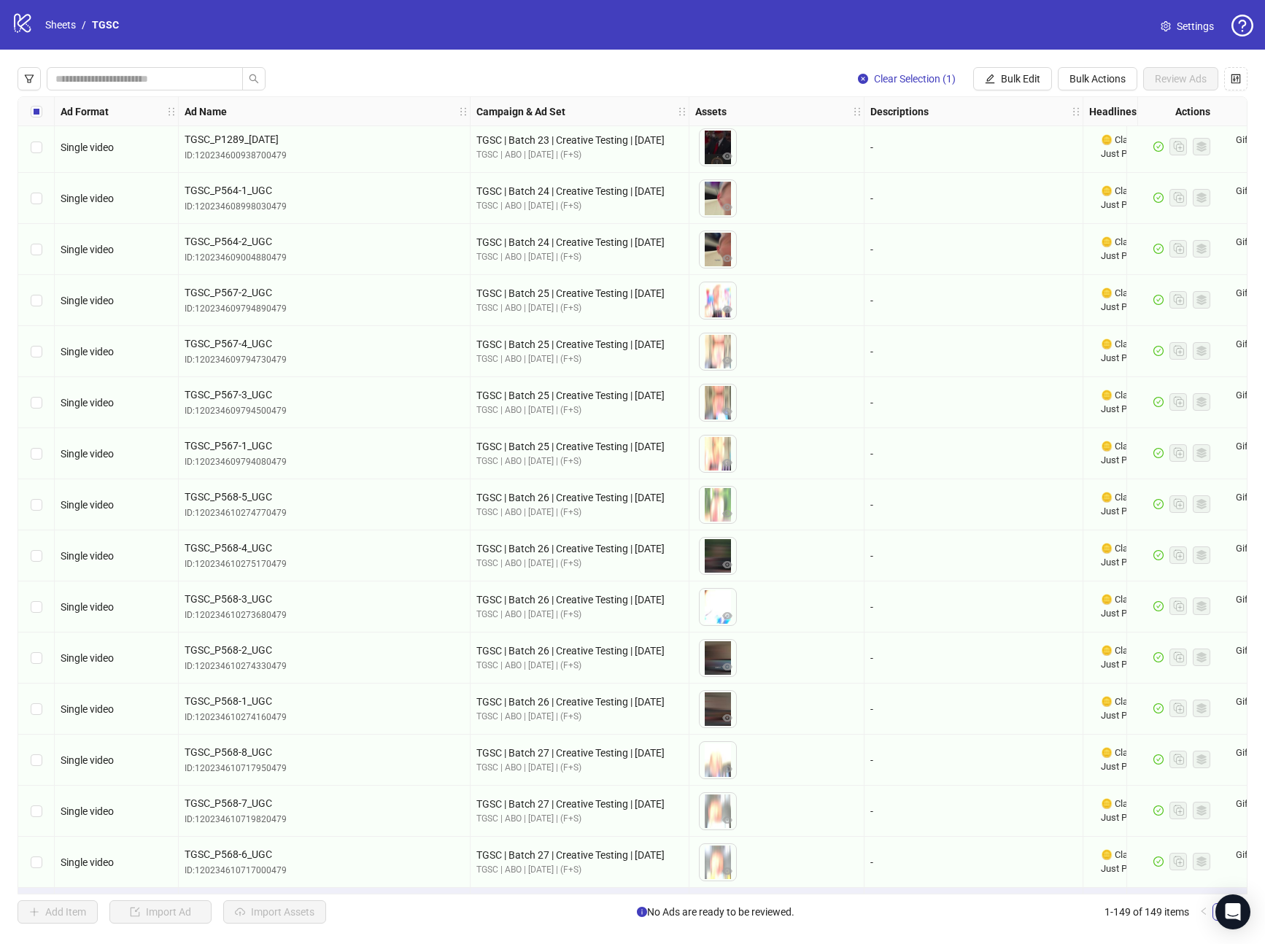
click at [1157, 865] on div "Import Assets in Bulk Asset Selection Select your assets Distribution Choose di…" at bounding box center [632, 472] width 1265 height 944
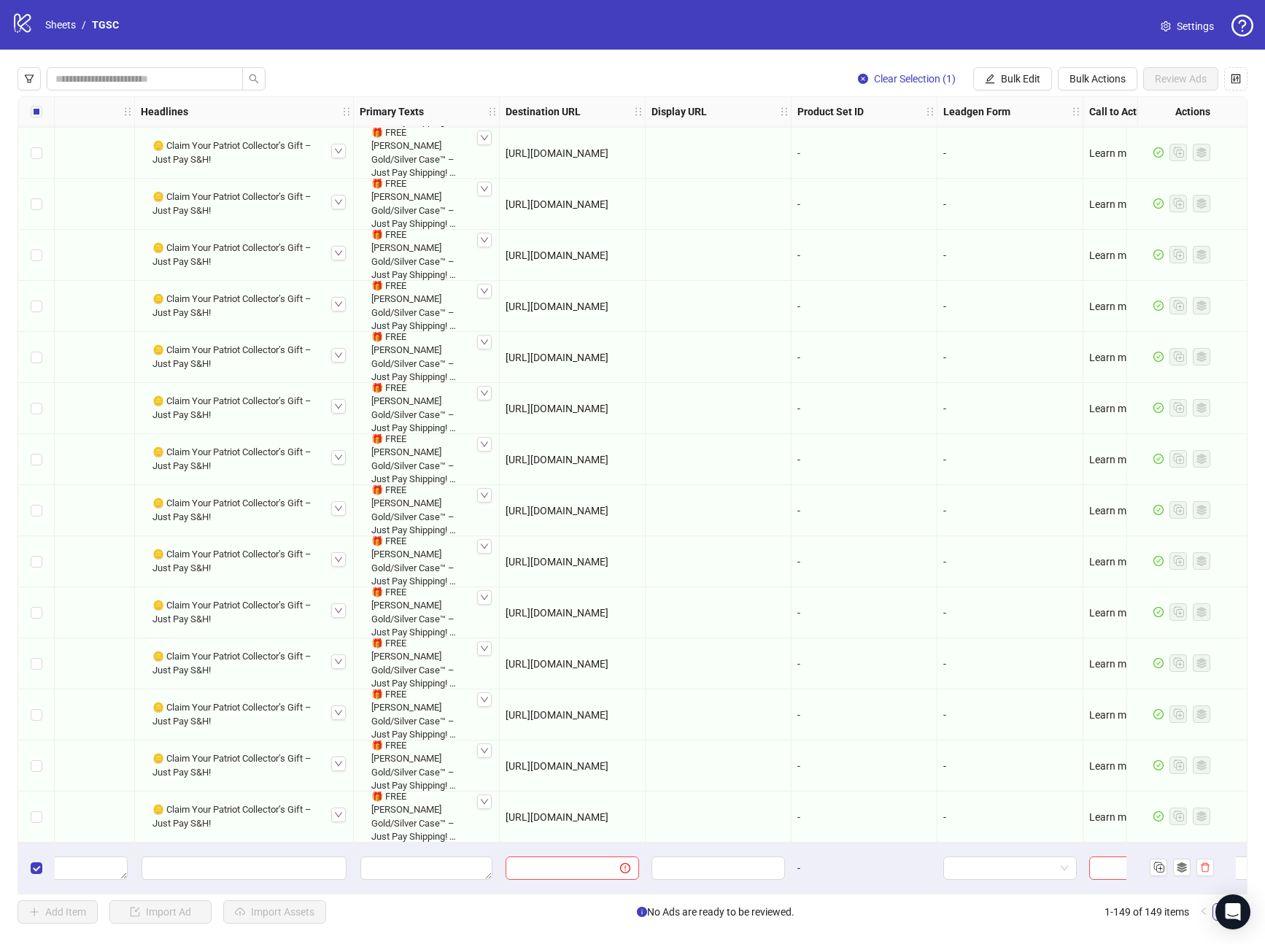
scroll to position [6850, 981]
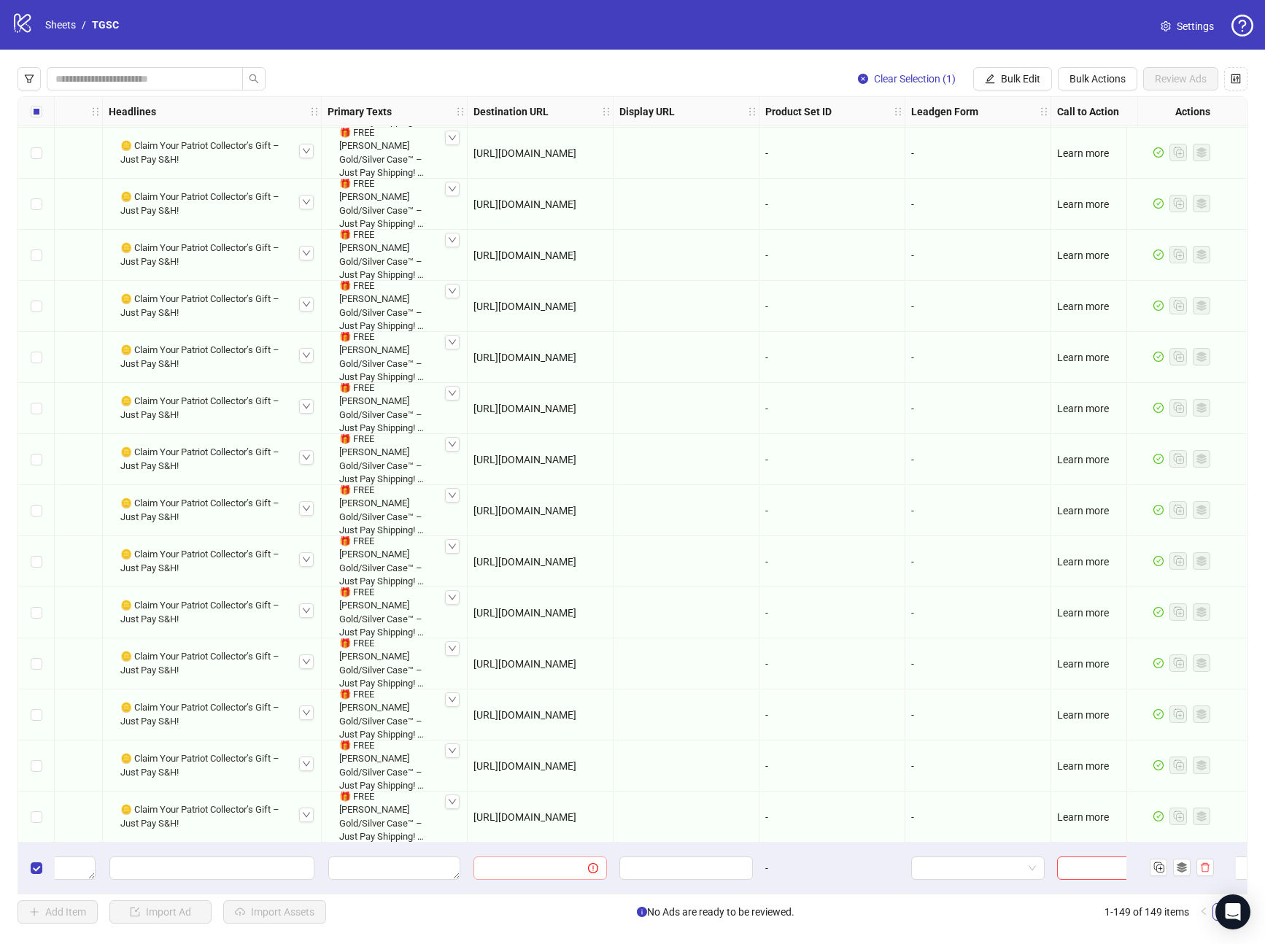
click at [512, 873] on span at bounding box center [541, 868] width 134 height 23
paste input "**********"
type input "**********"
click at [647, 833] on div at bounding box center [687, 817] width 146 height 51
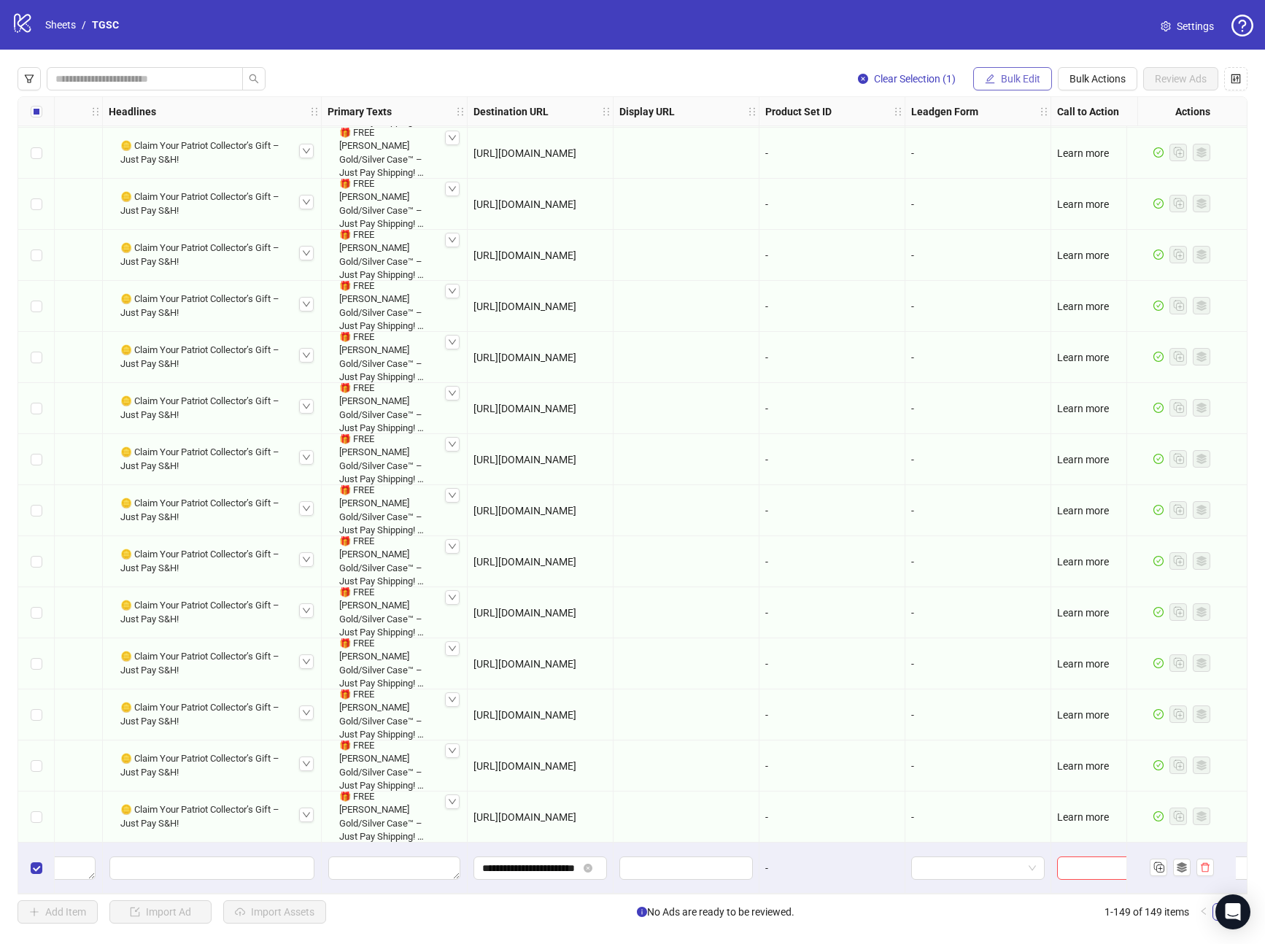
click at [992, 86] on button "Bulk Edit" at bounding box center [1012, 78] width 79 height 23
click at [1003, 320] on span "Call to Action" at bounding box center [1027, 318] width 87 height 16
click at [895, 144] on input "search" at bounding box center [965, 142] width 261 height 22
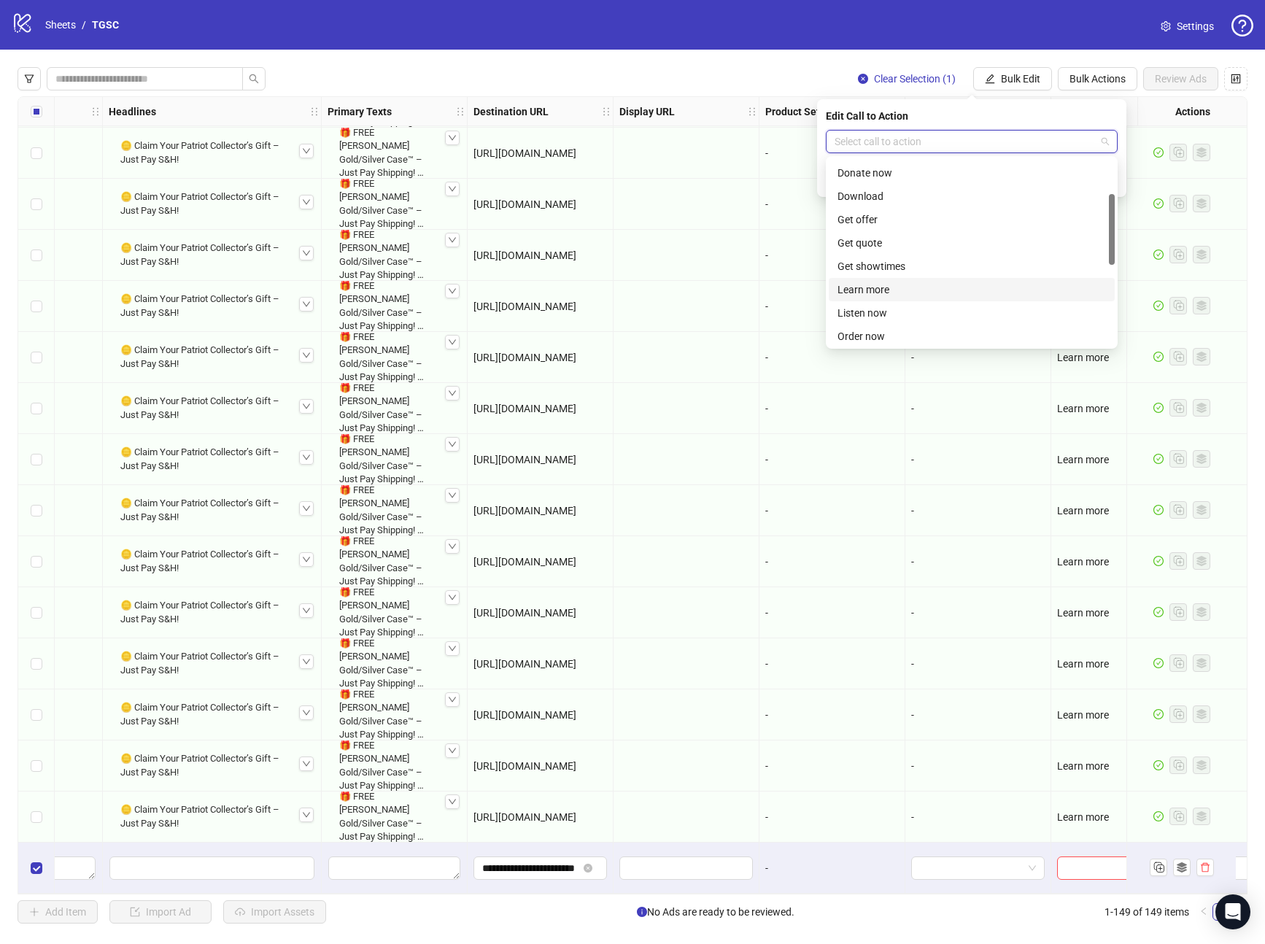
scroll to position [156, 0]
click at [872, 223] on div "Learn more" at bounding box center [972, 225] width 269 height 16
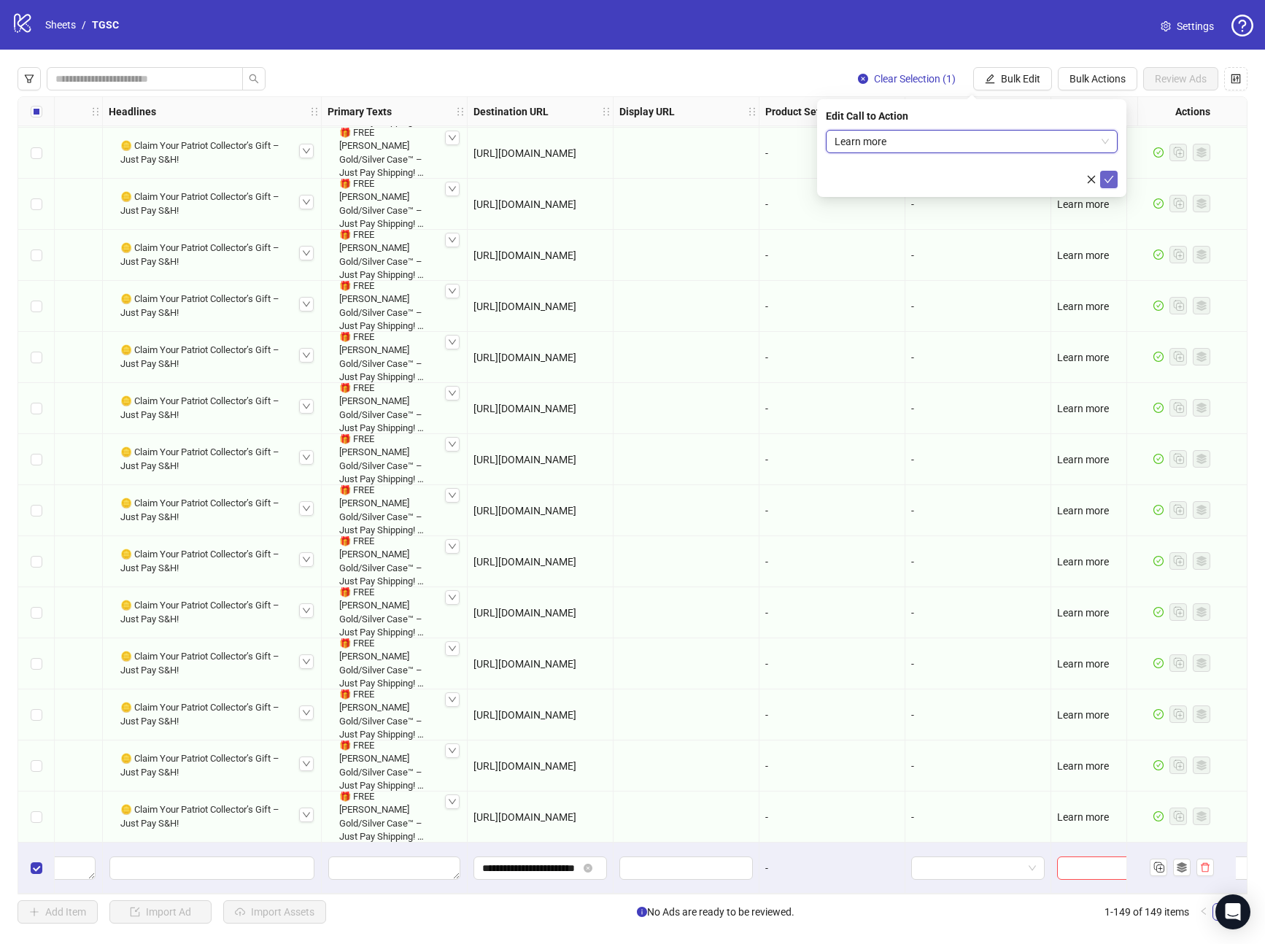
click at [1106, 179] on icon "check" at bounding box center [1109, 179] width 9 height 7
drag, startPoint x: 797, startPoint y: 893, endPoint x: 635, endPoint y: 902, distance: 162.2
click at [635, 902] on div "Clear Selection (1) Bulk Edit Bulk Actions Review Ads Ad Format Ad Name Campaig…" at bounding box center [632, 496] width 1265 height 892
click at [177, 807] on div "🪙 Claim Your Patriot Collector’s Gift – Just Pay S&H!" at bounding box center [212, 817] width 195 height 38
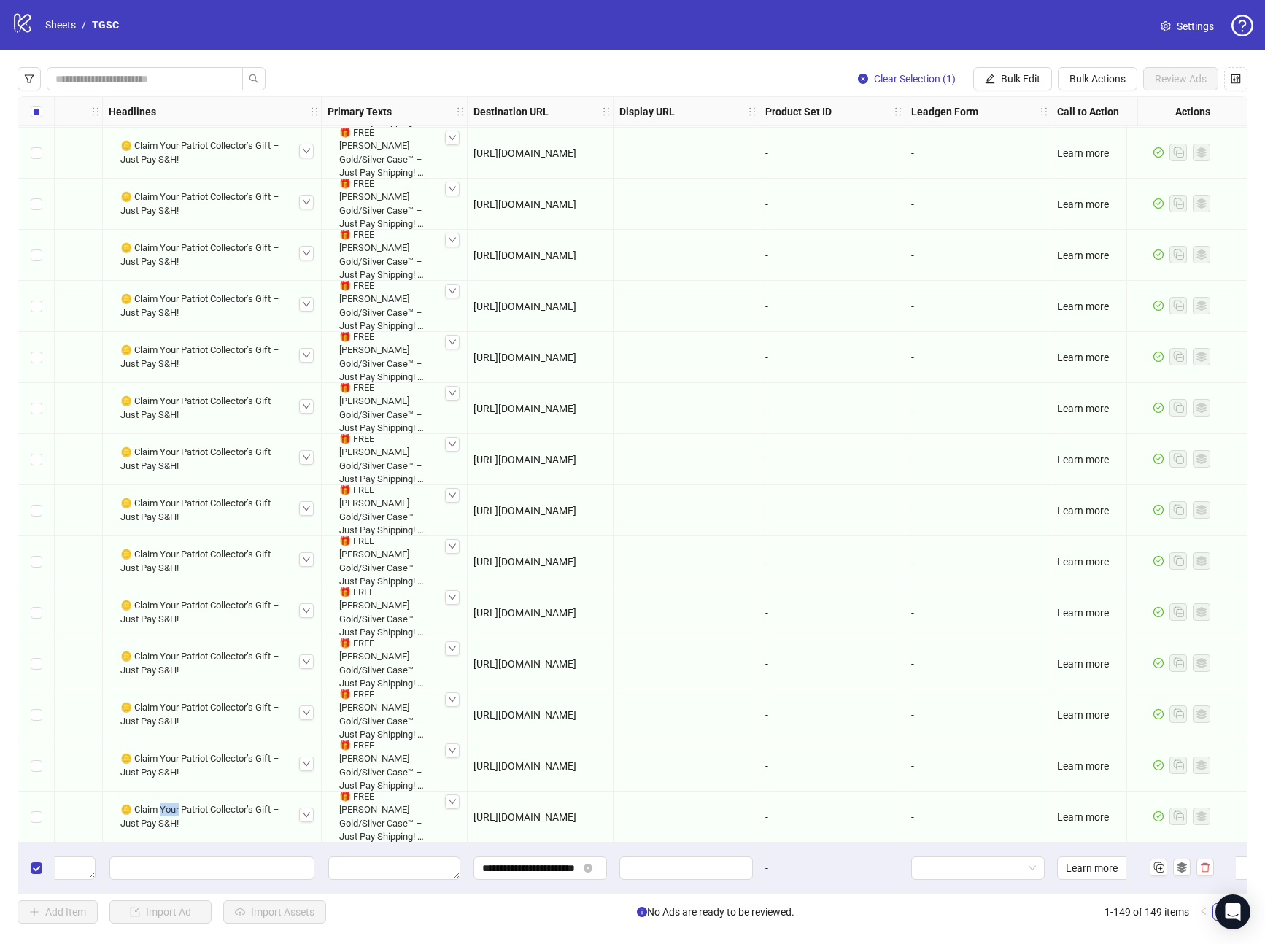
click at [177, 807] on div "🪙 Claim Your Patriot Collector’s Gift – Just Pay S&H!" at bounding box center [212, 817] width 195 height 38
copy div "🪙 Claim Your Patriot Collector’s Gift – Just Pay S&H!"
click at [1018, 83] on span "Bulk Edit" at bounding box center [1020, 79] width 39 height 12
drag, startPoint x: 996, startPoint y: 204, endPoint x: 984, endPoint y: 201, distance: 12.7
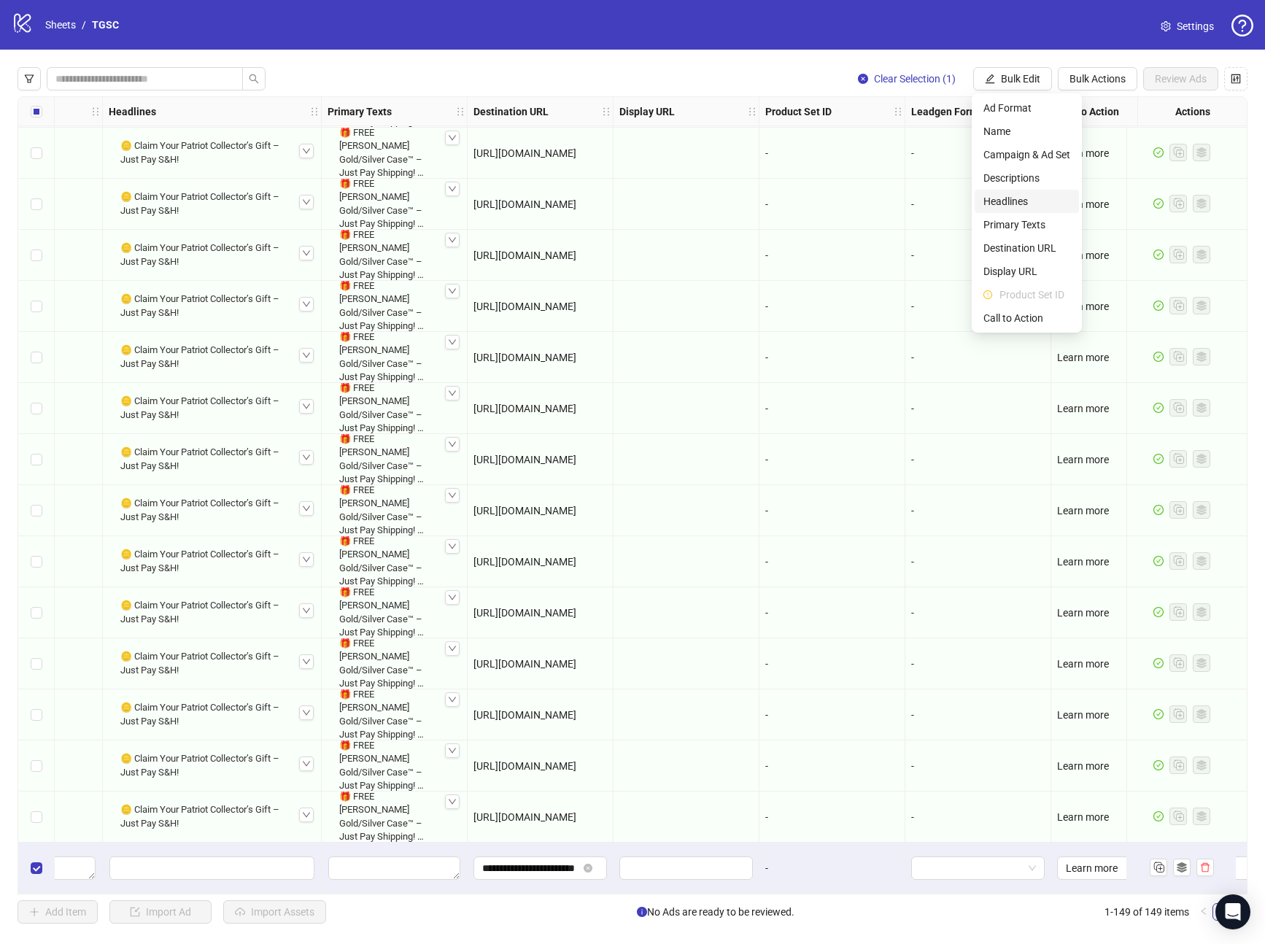
click at [996, 204] on span "Headlines" at bounding box center [1027, 201] width 87 height 16
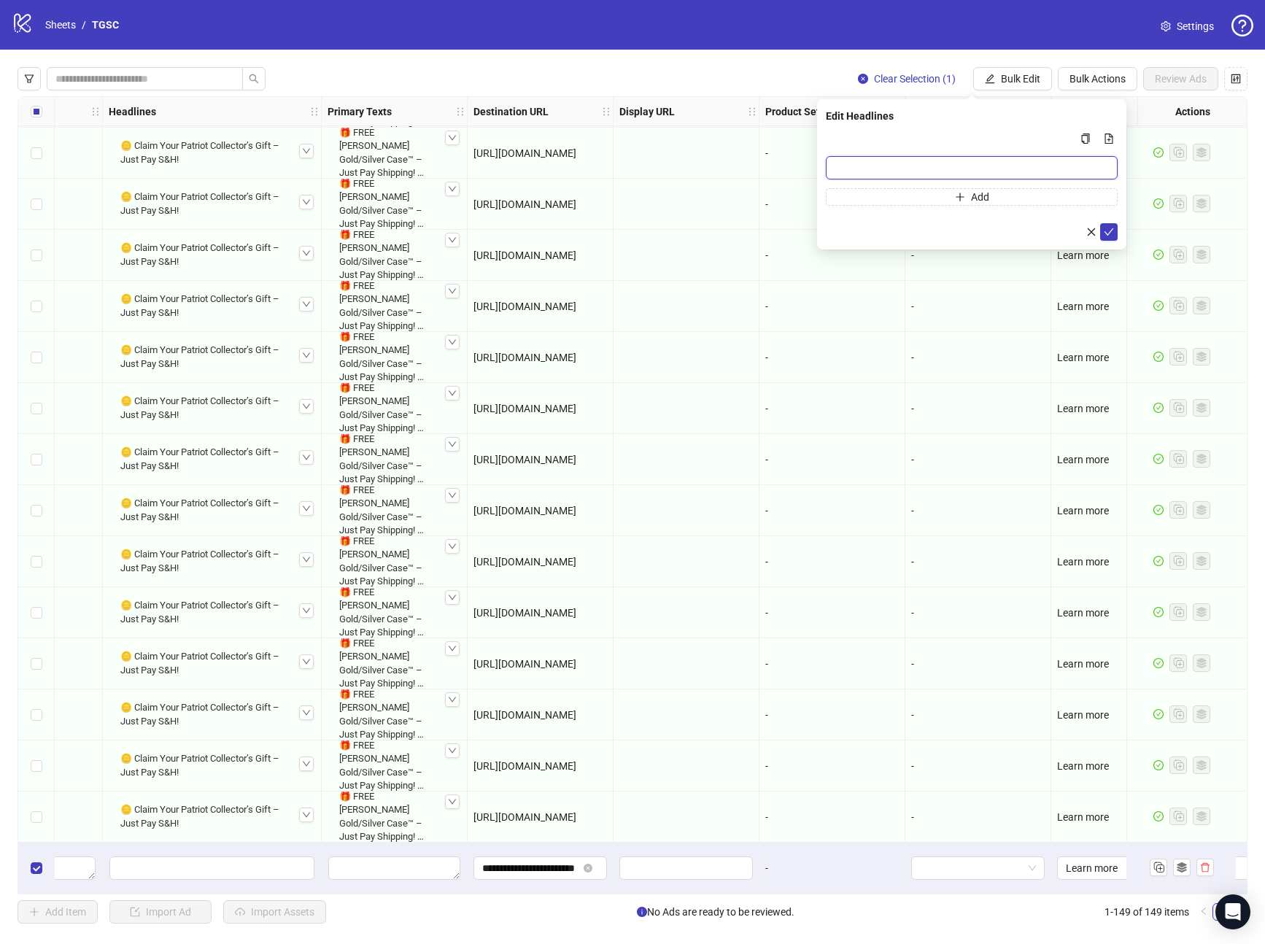
click at [871, 163] on input "Multi-input container - paste or copy values" at bounding box center [972, 167] width 292 height 23
paste input "**********"
type input "**********"
click at [1108, 236] on icon "check" at bounding box center [1109, 232] width 10 height 10
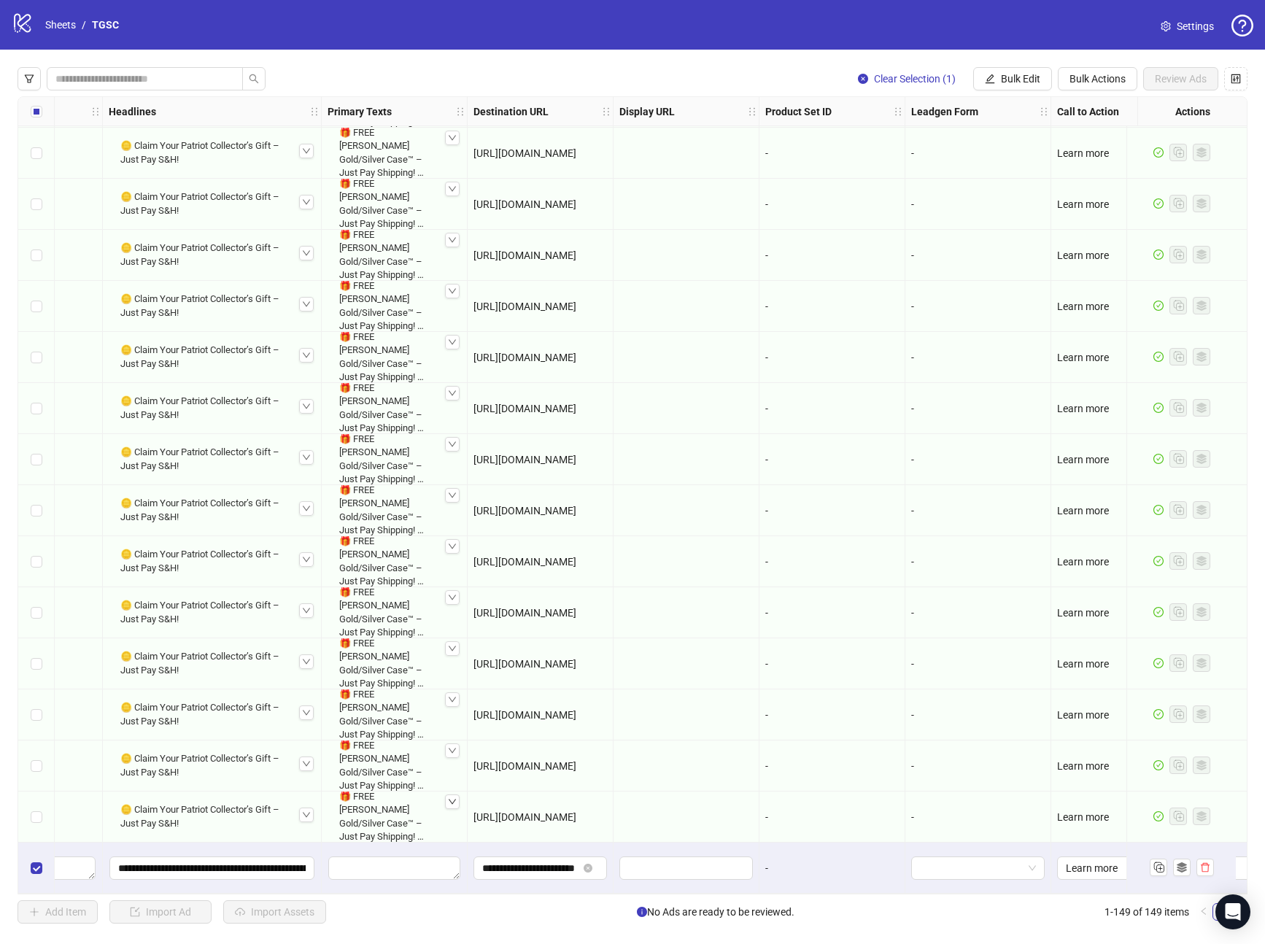
click at [448, 798] on icon "down" at bounding box center [452, 802] width 9 height 9
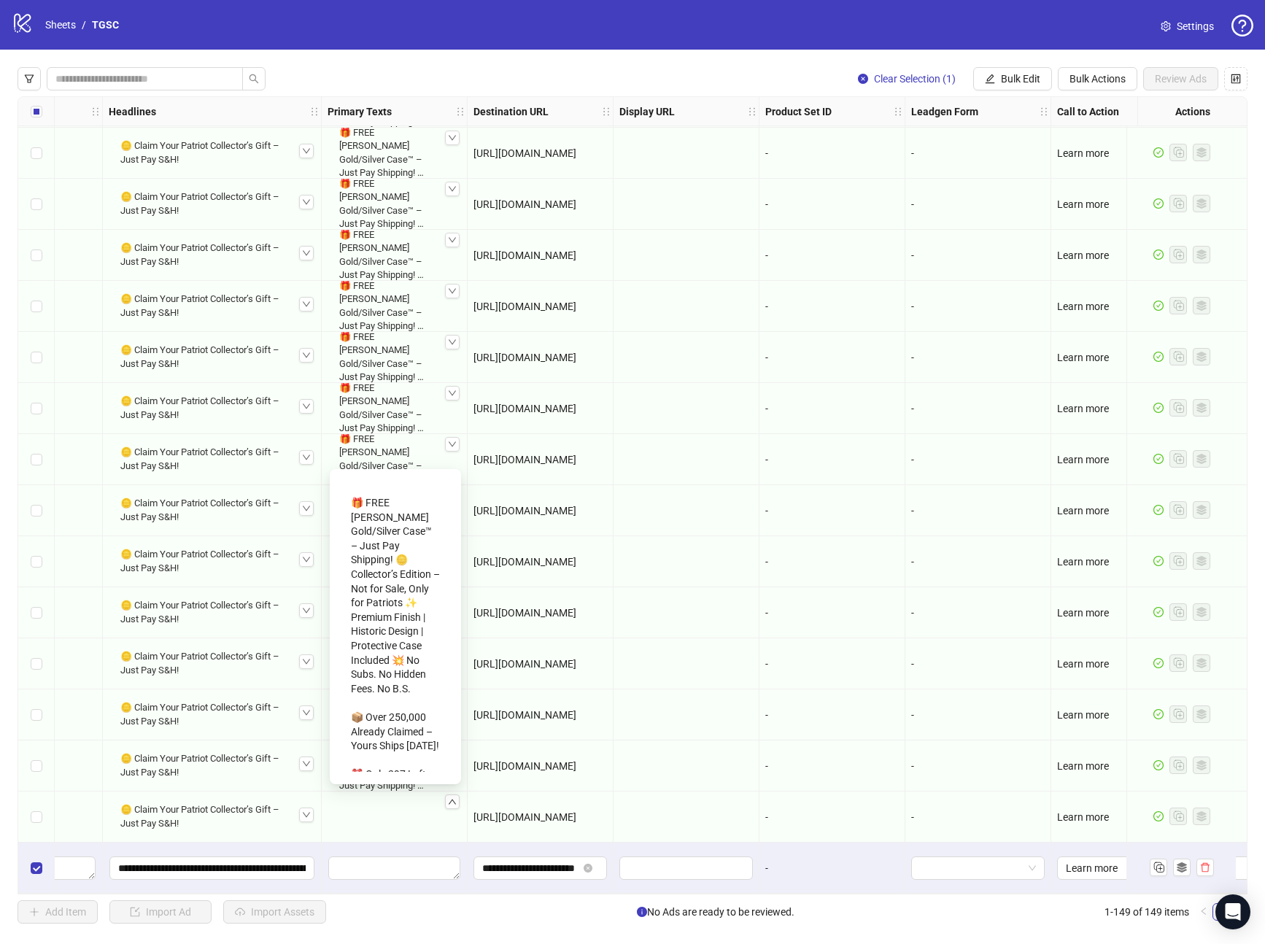
click at [382, 517] on div "🎁 FREE Trump Gold/Silver Case™ – Just Pay Shipping! 🪙 Collector’s Edition – Not…" at bounding box center [395, 689] width 89 height 398
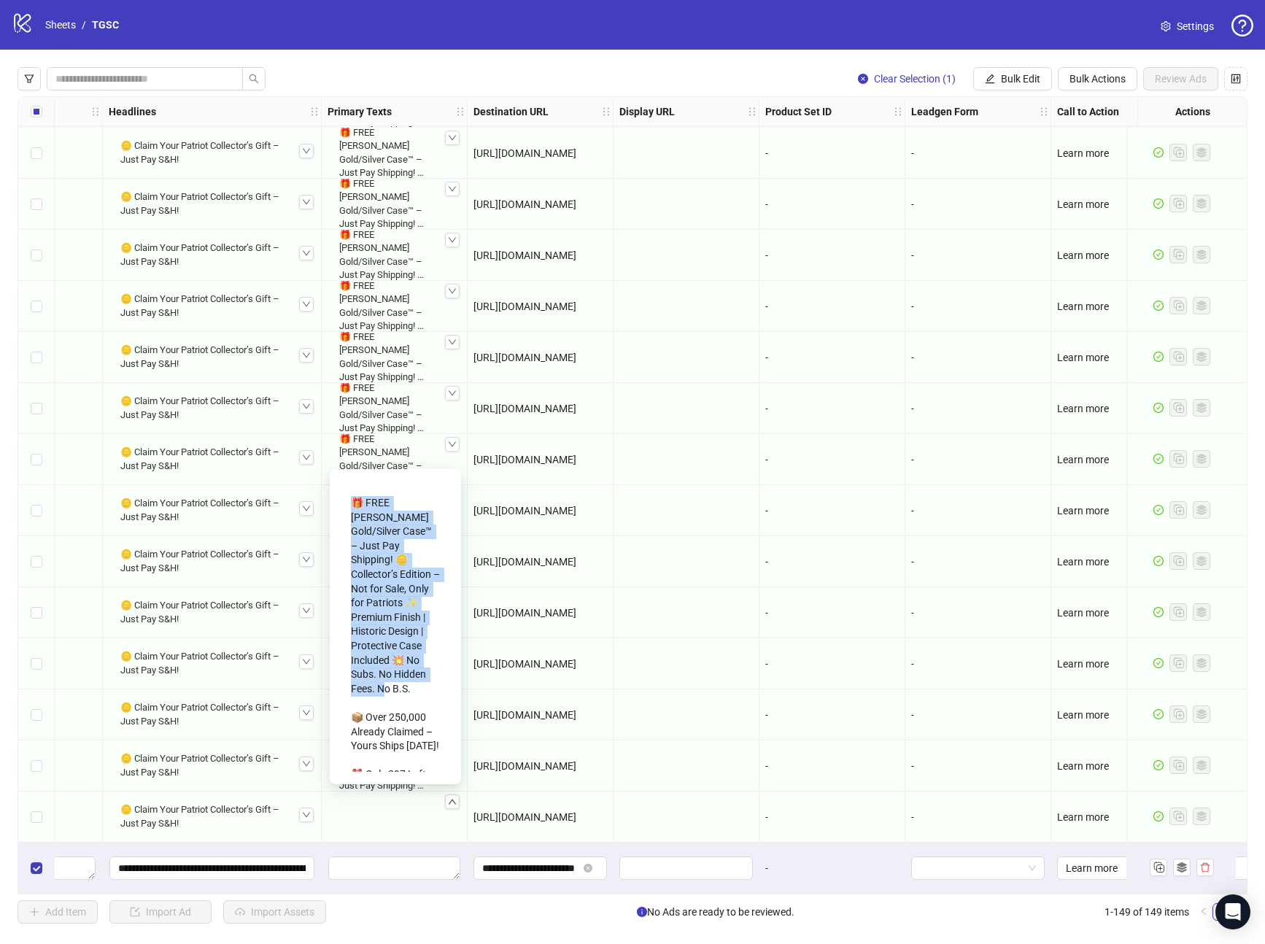
click at [382, 517] on div "🎁 FREE Trump Gold/Silver Case™ – Just Pay Shipping! 🪙 Collector’s Edition – Not…" at bounding box center [395, 689] width 89 height 398
click at [373, 522] on div "🎁 FREE Trump Gold/Silver Case™ – Just Pay Shipping! 🪙 Collector’s Edition – Not…" at bounding box center [395, 689] width 89 height 398
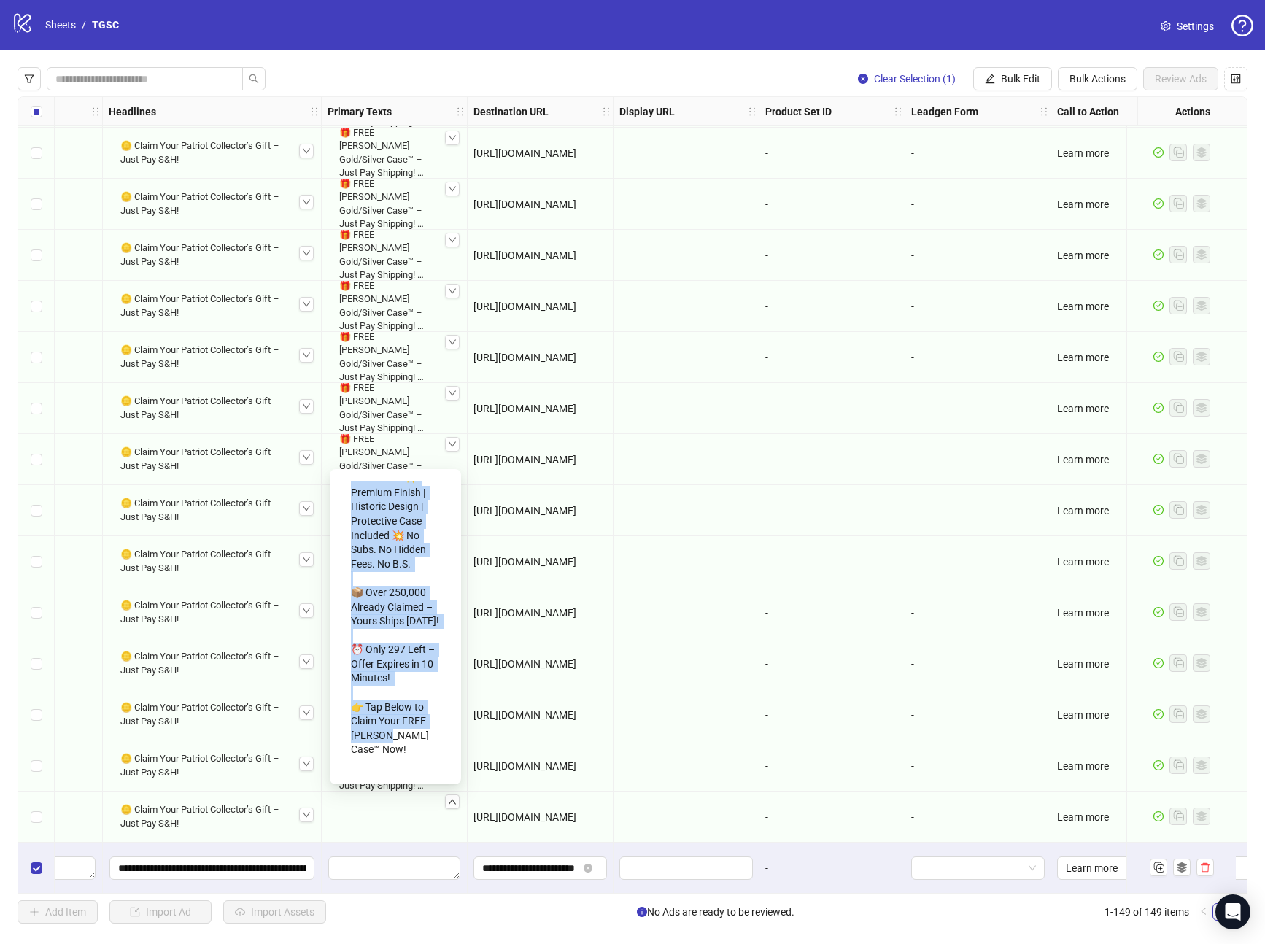
scroll to position [139, 0]
drag, startPoint x: 352, startPoint y: 498, endPoint x: 412, endPoint y: 766, distance: 275.1
click at [412, 766] on div "🎁 FREE Trump Gold/Silver Case™ – Just Pay Shipping! 🪙 Collector’s Edition – Not…" at bounding box center [396, 627] width 108 height 292
copy div "🎁 FREE Trump Gold/Silver Case™ – Just Pay Shipping! 🪙 Collector’s Edition – Not…"
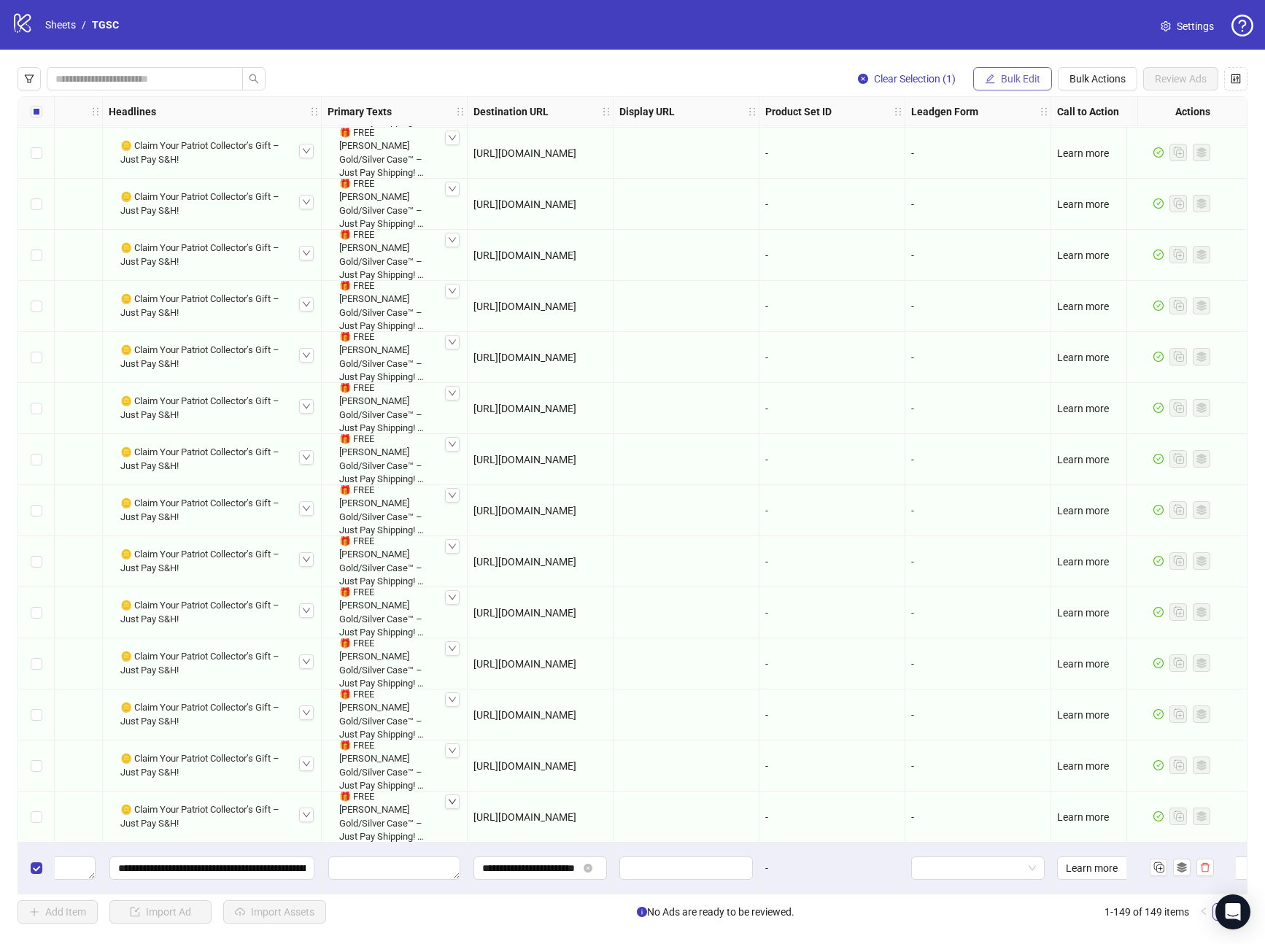
click at [993, 75] on icon "edit" at bounding box center [990, 79] width 10 height 10
click at [1006, 229] on span "Primary Texts" at bounding box center [1027, 225] width 87 height 16
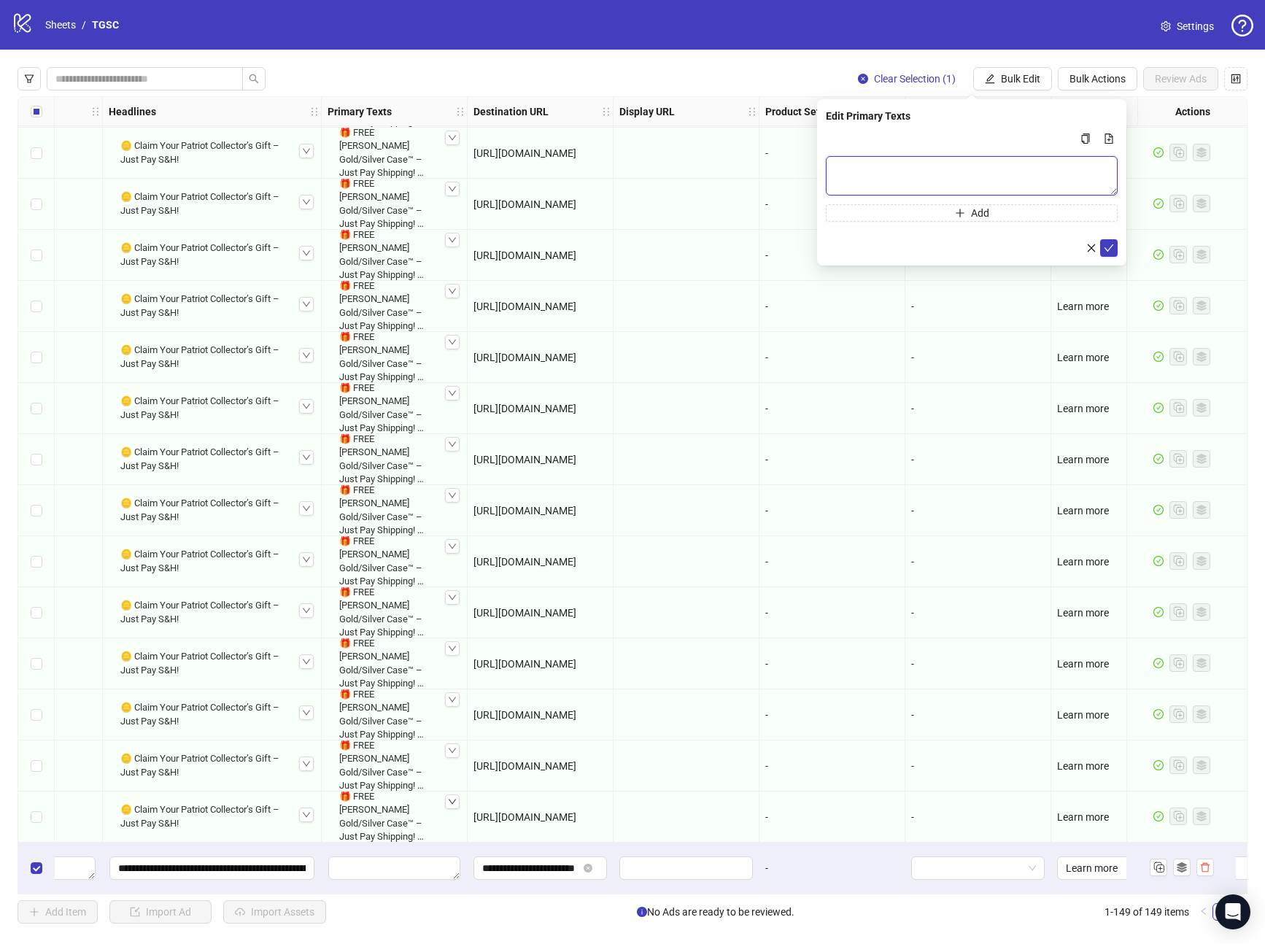
click at [887, 173] on textarea "Multi-text input container - paste or copy values" at bounding box center [972, 175] width 292 height 39
paste textarea "**********"
type textarea "**********"
click at [1106, 245] on icon "check" at bounding box center [1109, 248] width 10 height 10
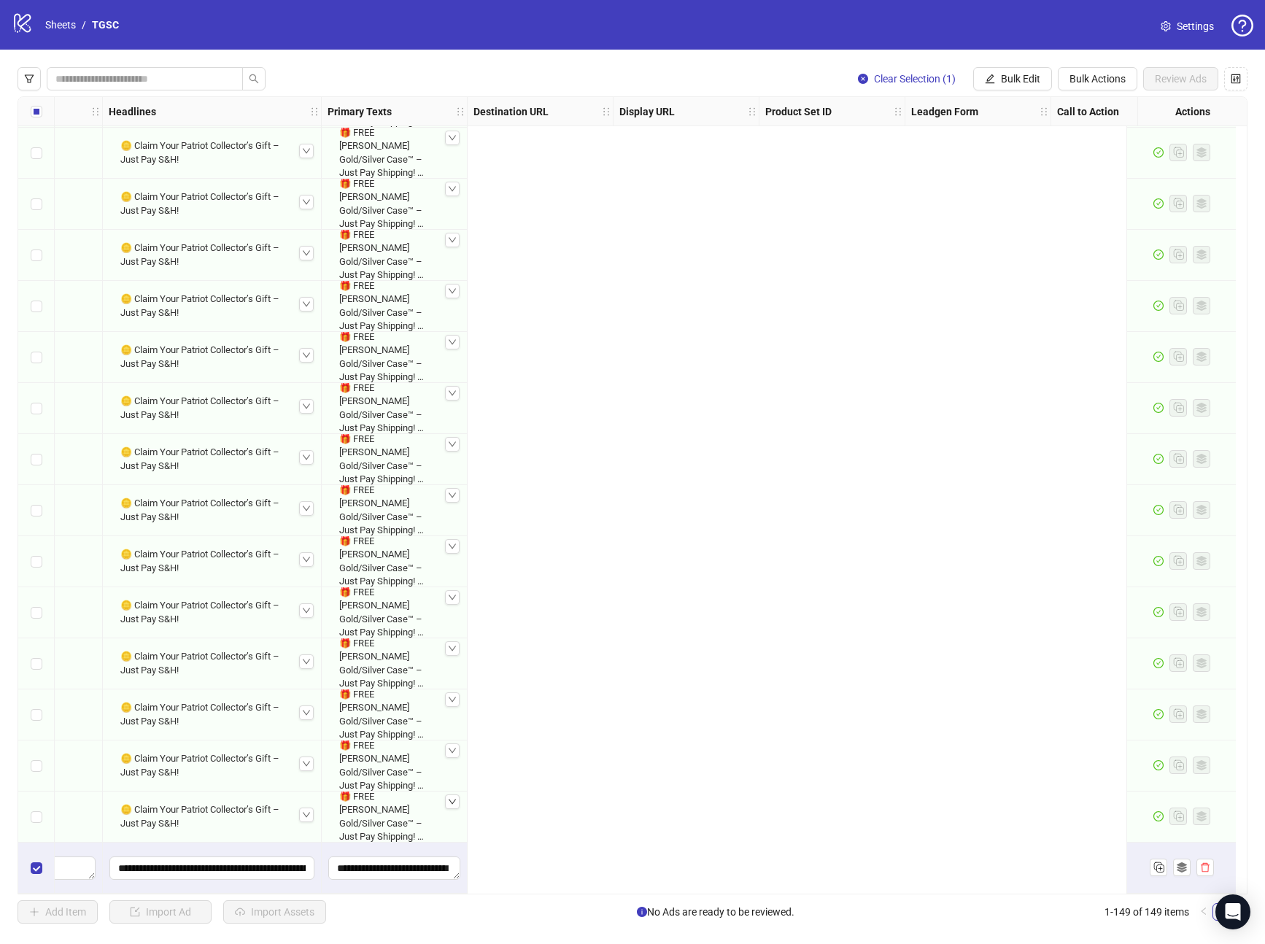
scroll to position [6850, 0]
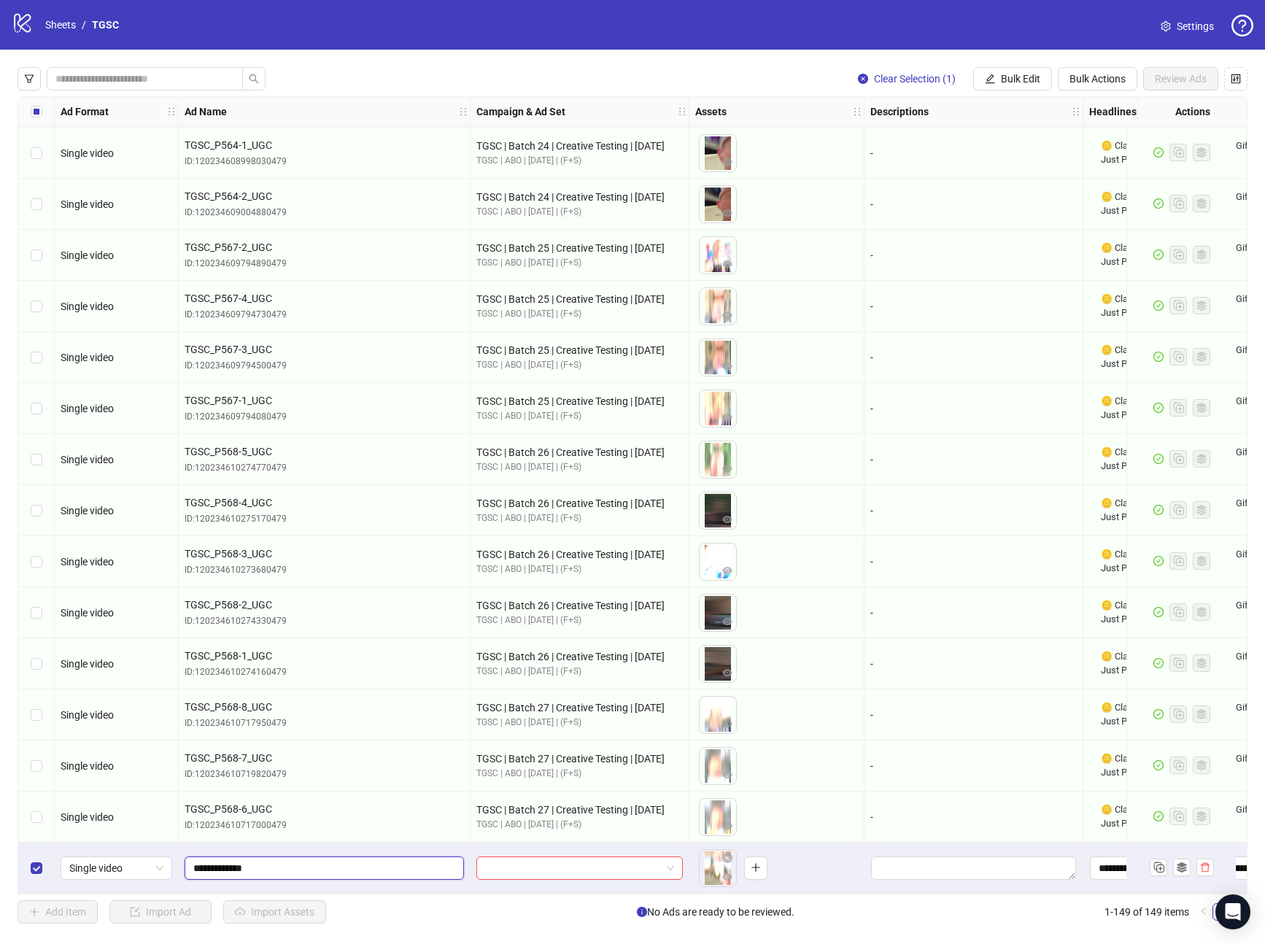
click at [247, 863] on input "**********" at bounding box center [322, 868] width 259 height 16
click at [548, 857] on input "search" at bounding box center [573, 868] width 176 height 22
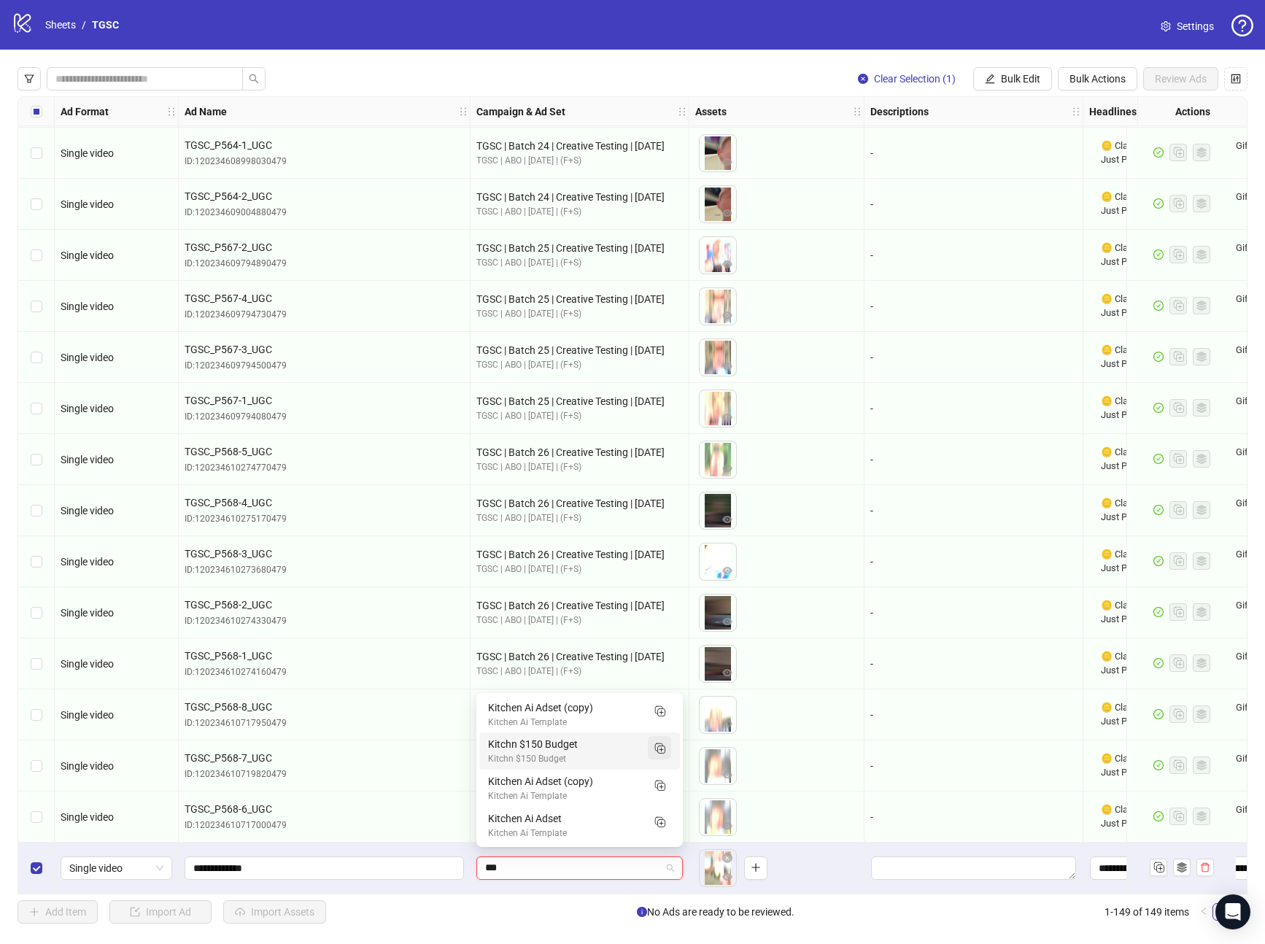
click at [668, 752] on button "button" at bounding box center [659, 747] width 23 height 23
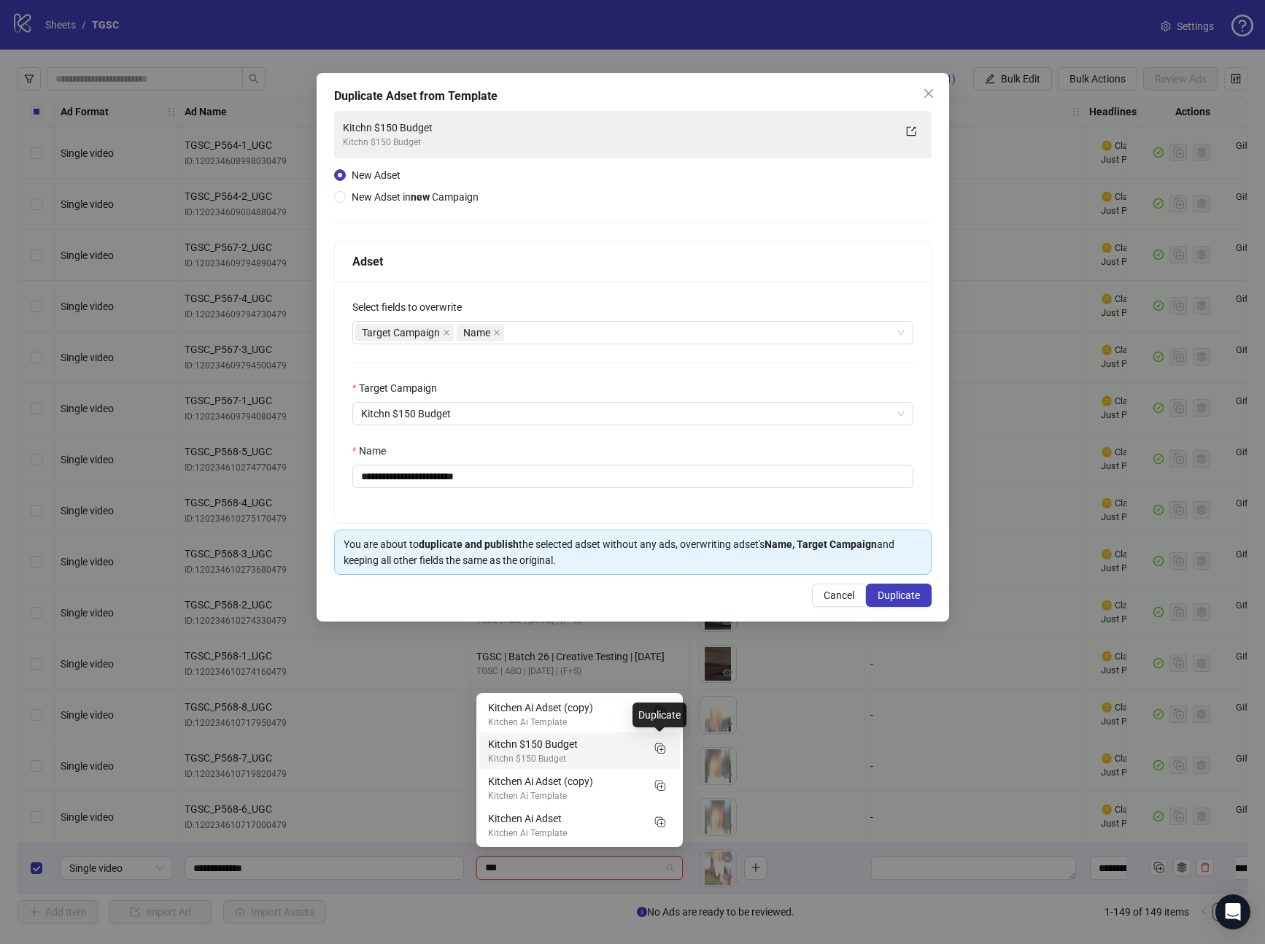
type input "***"
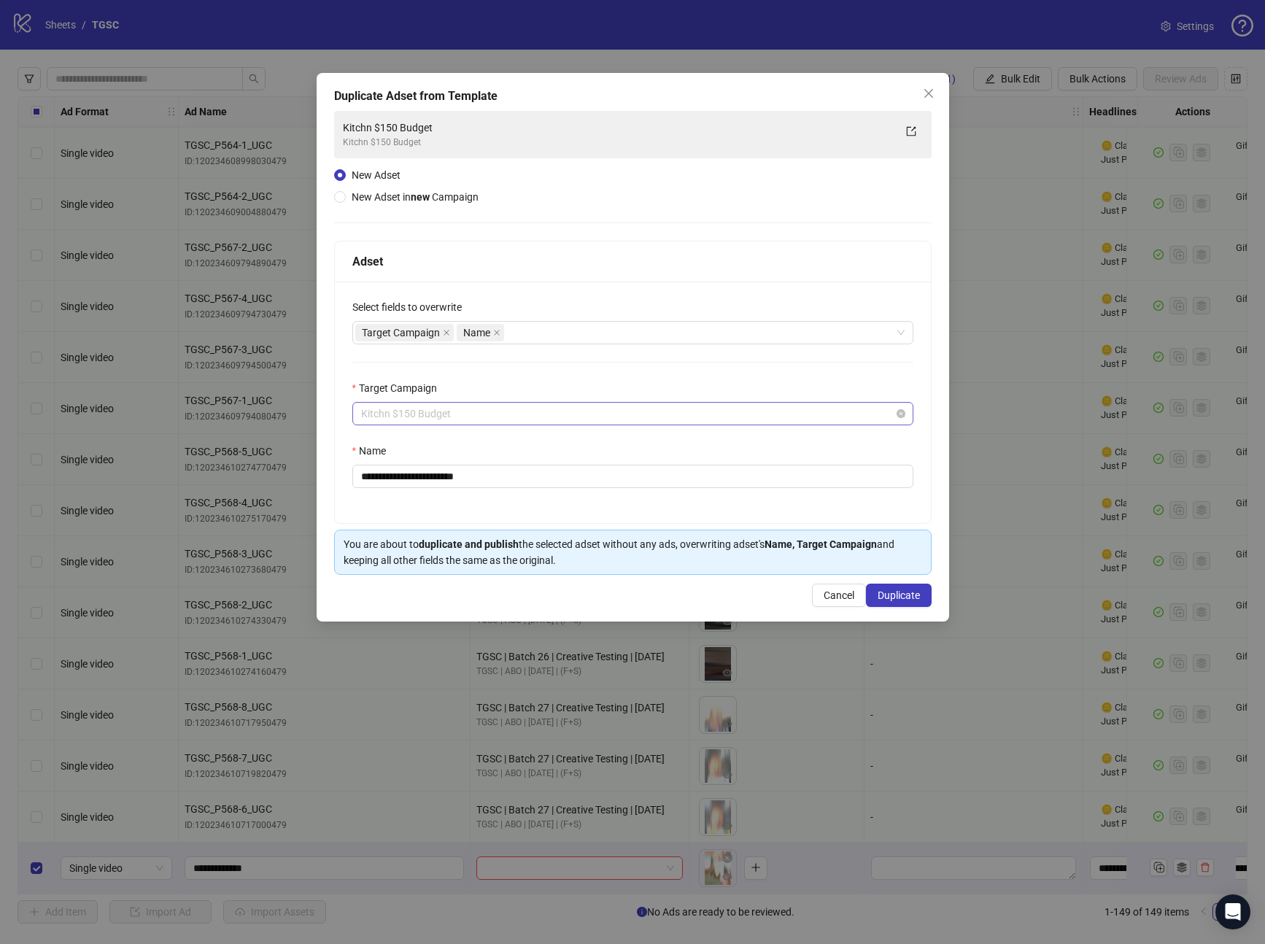
click at [532, 415] on span "Kitchn $150 Budget" at bounding box center [633, 414] width 544 height 22
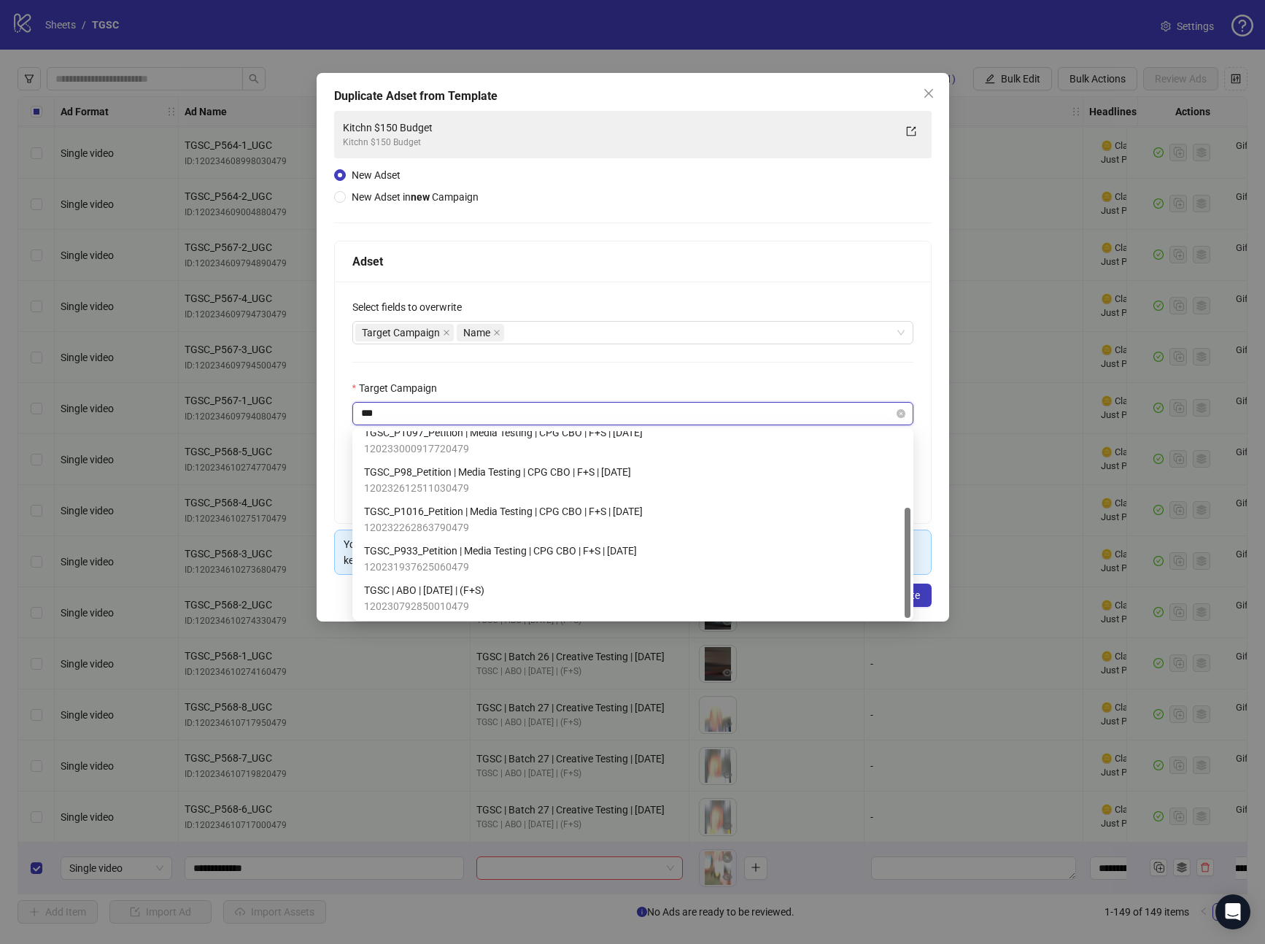
scroll to position [128, 0]
type input "****"
drag, startPoint x: 469, startPoint y: 590, endPoint x: 471, endPoint y: 577, distance: 12.6
click at [469, 590] on span "TGSC | ABO | 7.25.25 | (F+S)" at bounding box center [424, 590] width 120 height 16
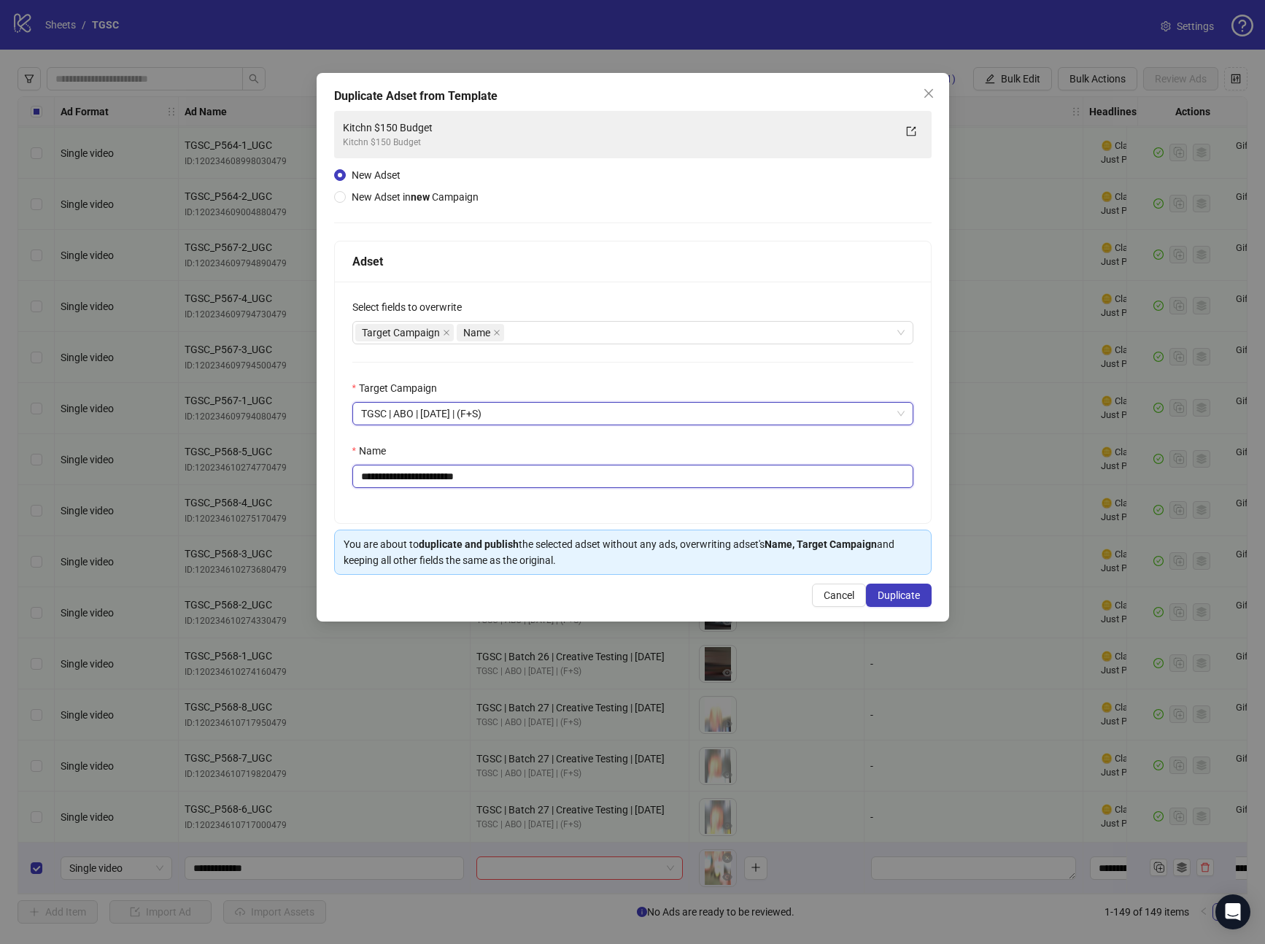
click at [506, 470] on input "**********" at bounding box center [632, 476] width 561 height 23
click at [523, 336] on div "Target Campaign Name" at bounding box center [625, 333] width 540 height 20
type input "**********"
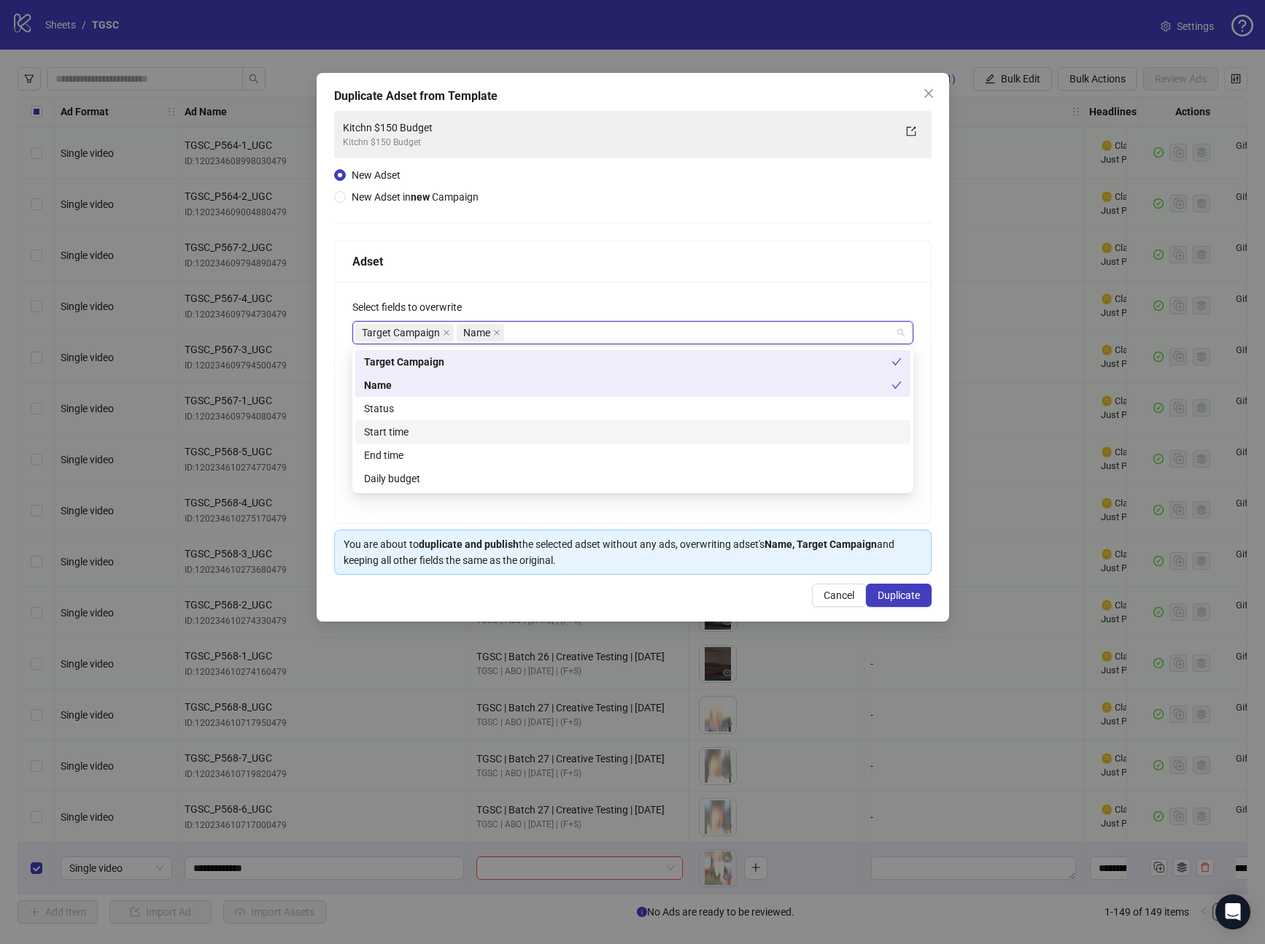
click at [413, 420] on div "Start time" at bounding box center [632, 431] width 555 height 23
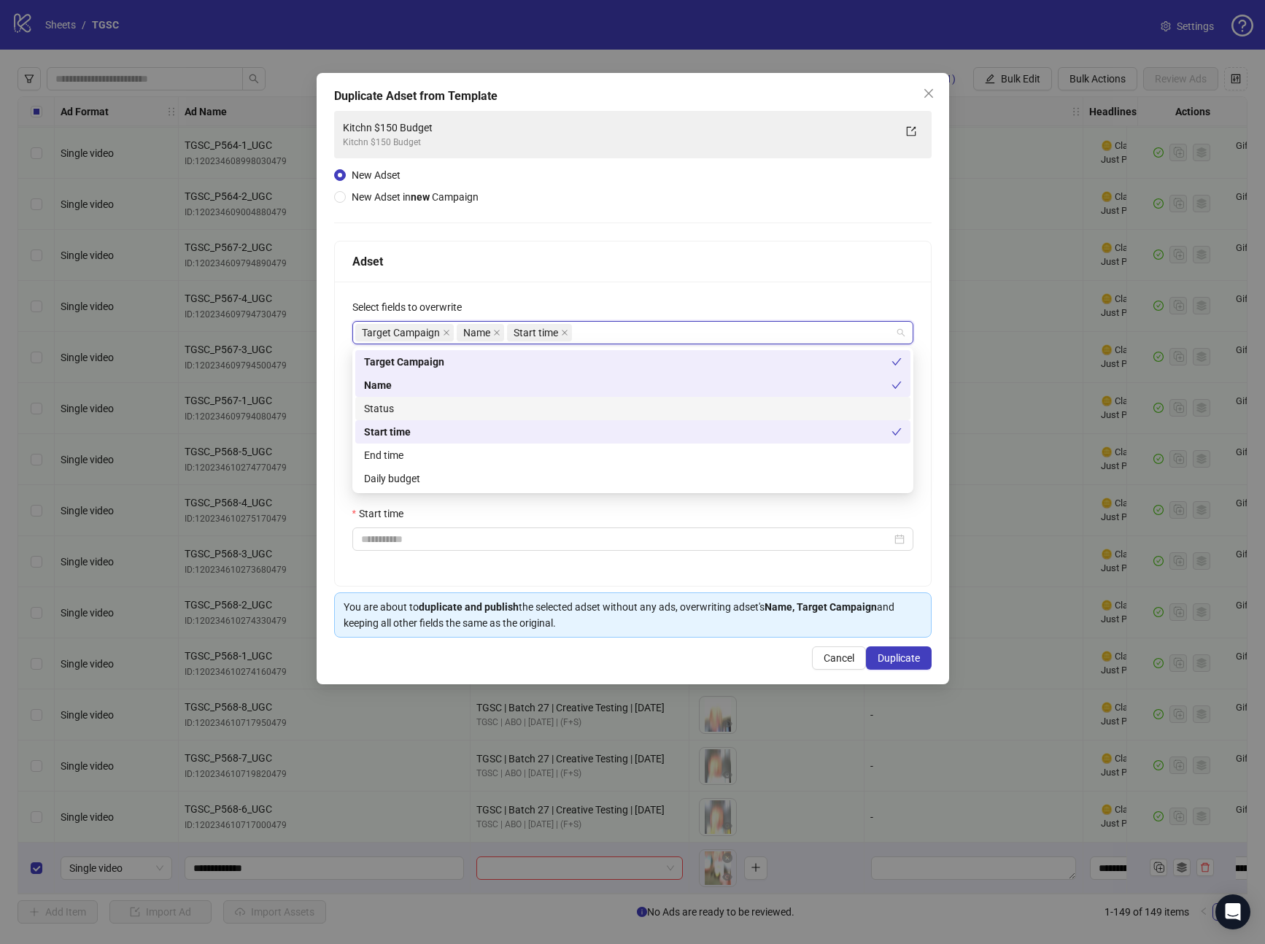
click at [391, 413] on div "Status" at bounding box center [633, 409] width 538 height 16
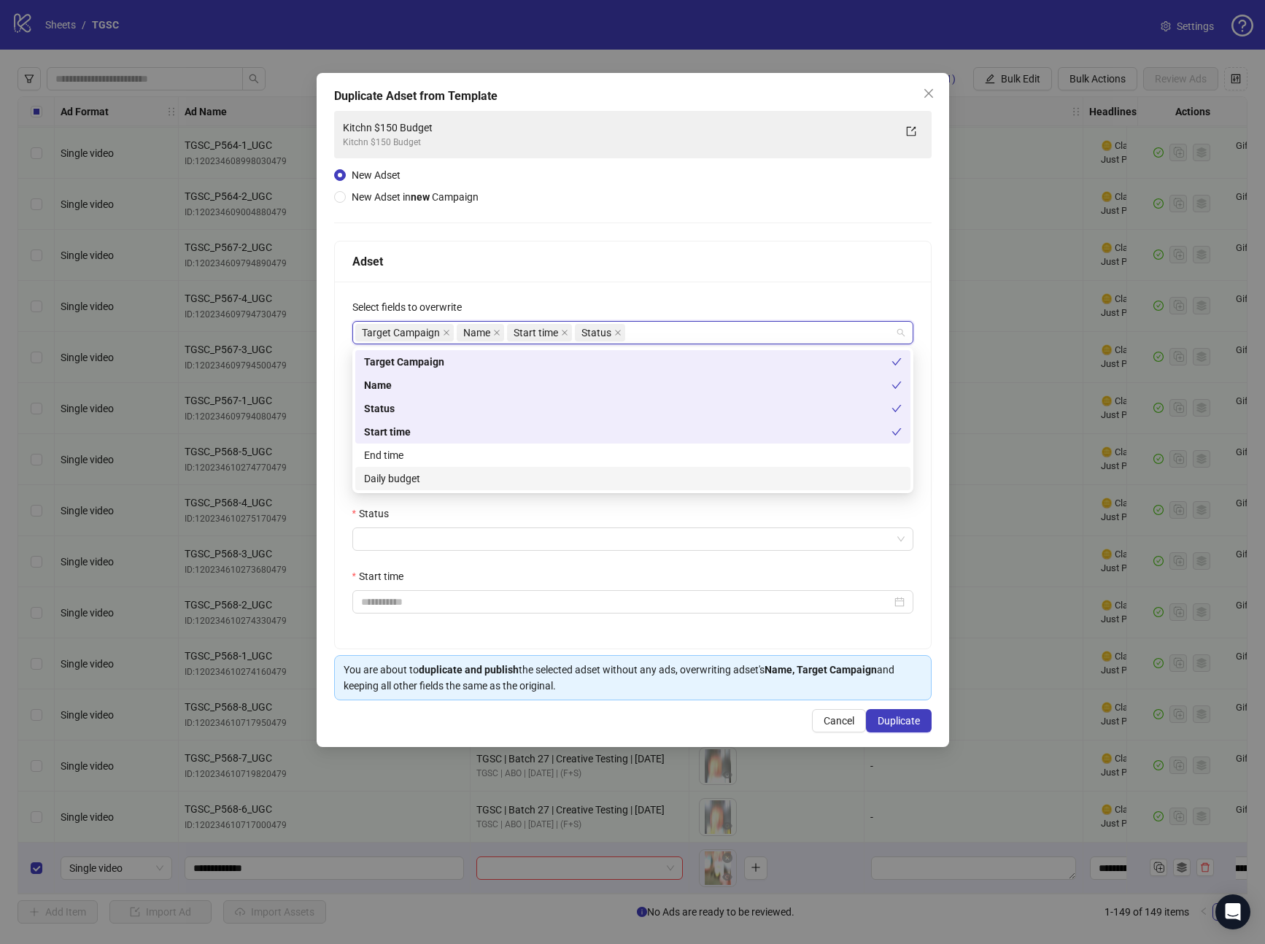
click at [401, 487] on div "Daily budget" at bounding box center [632, 478] width 555 height 23
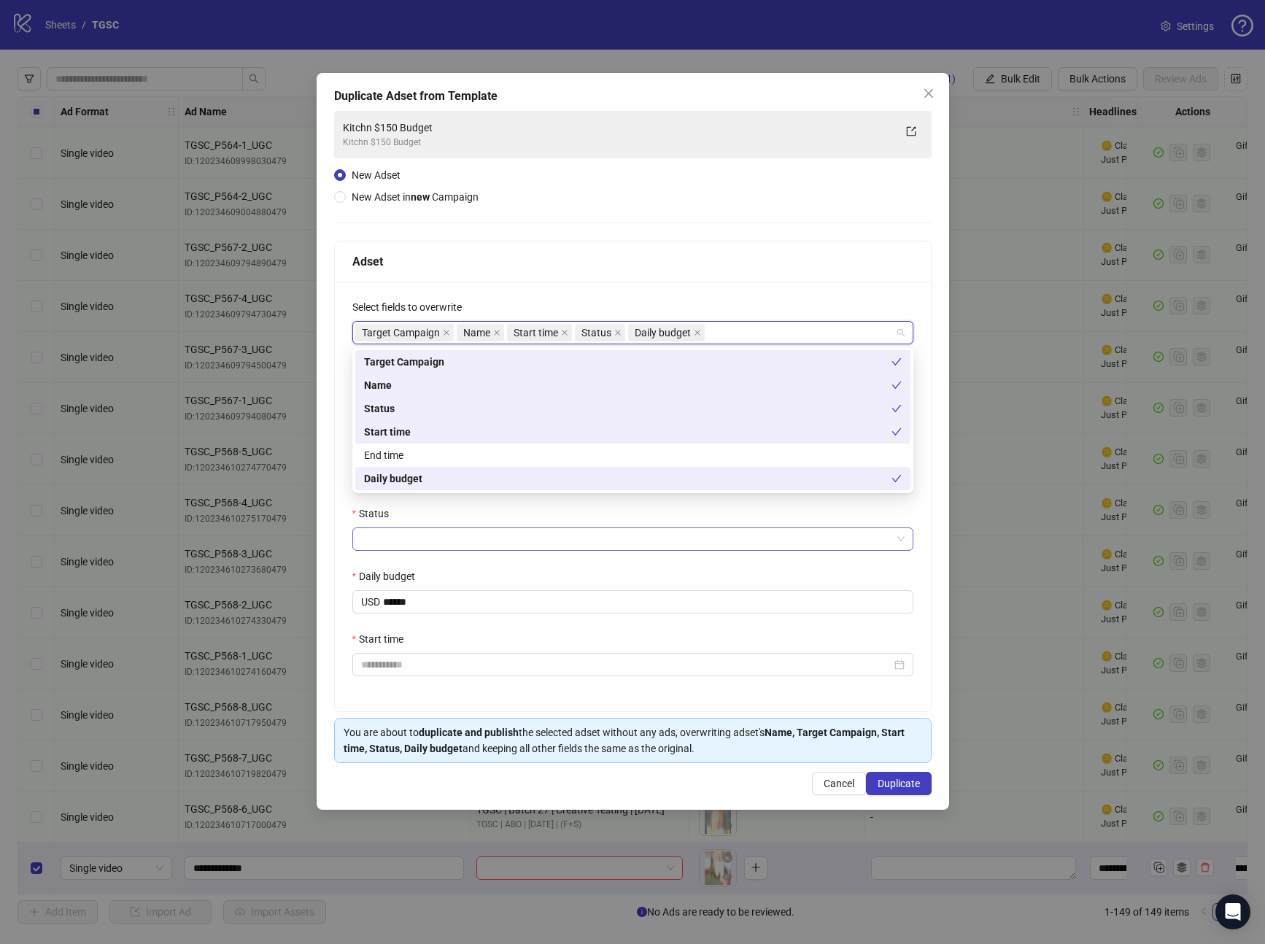
click at [386, 533] on input "Status" at bounding box center [626, 539] width 531 height 22
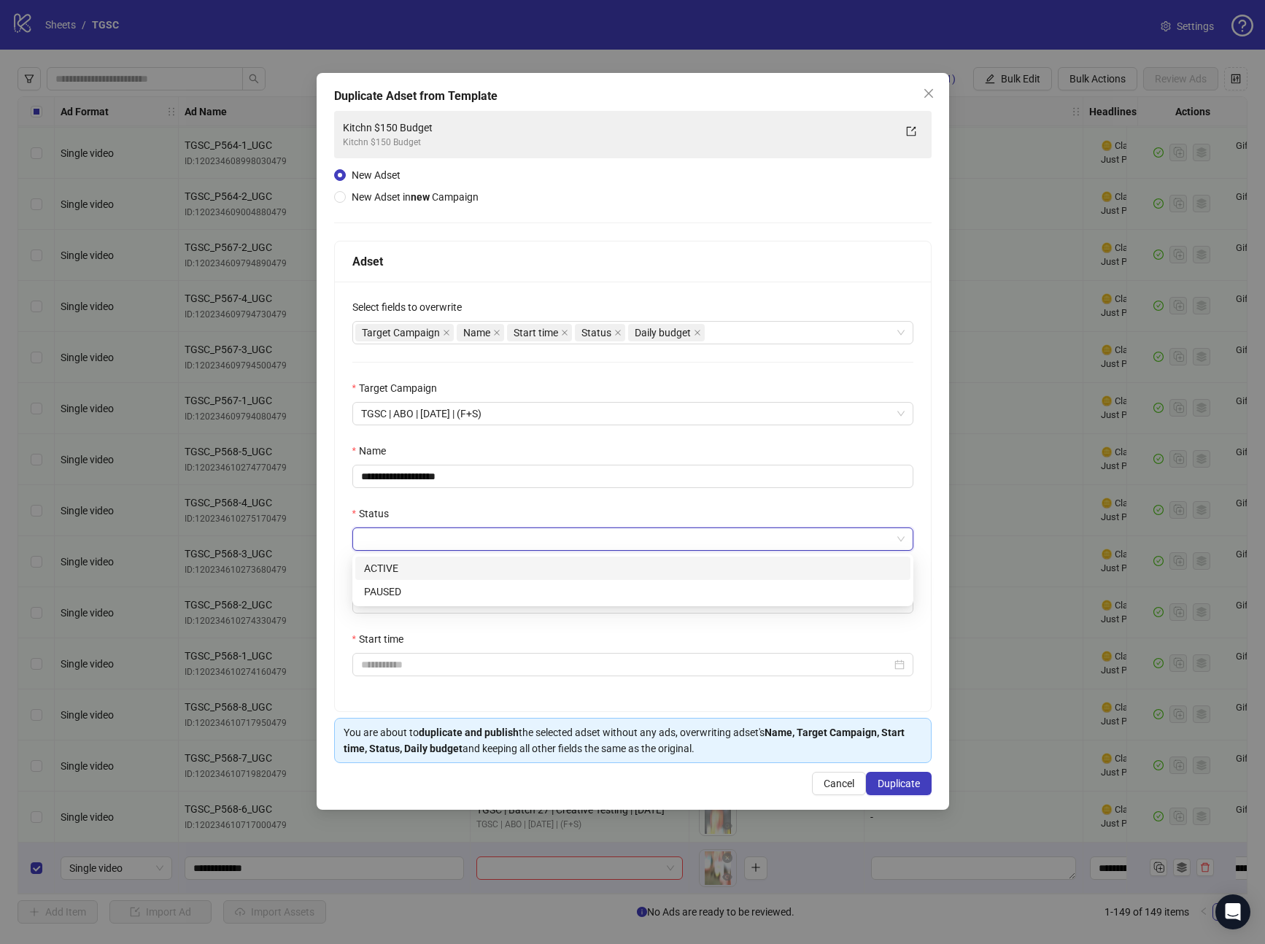
click at [393, 563] on div "ACTIVE" at bounding box center [633, 568] width 538 height 16
click at [432, 606] on input "******" at bounding box center [648, 602] width 530 height 22
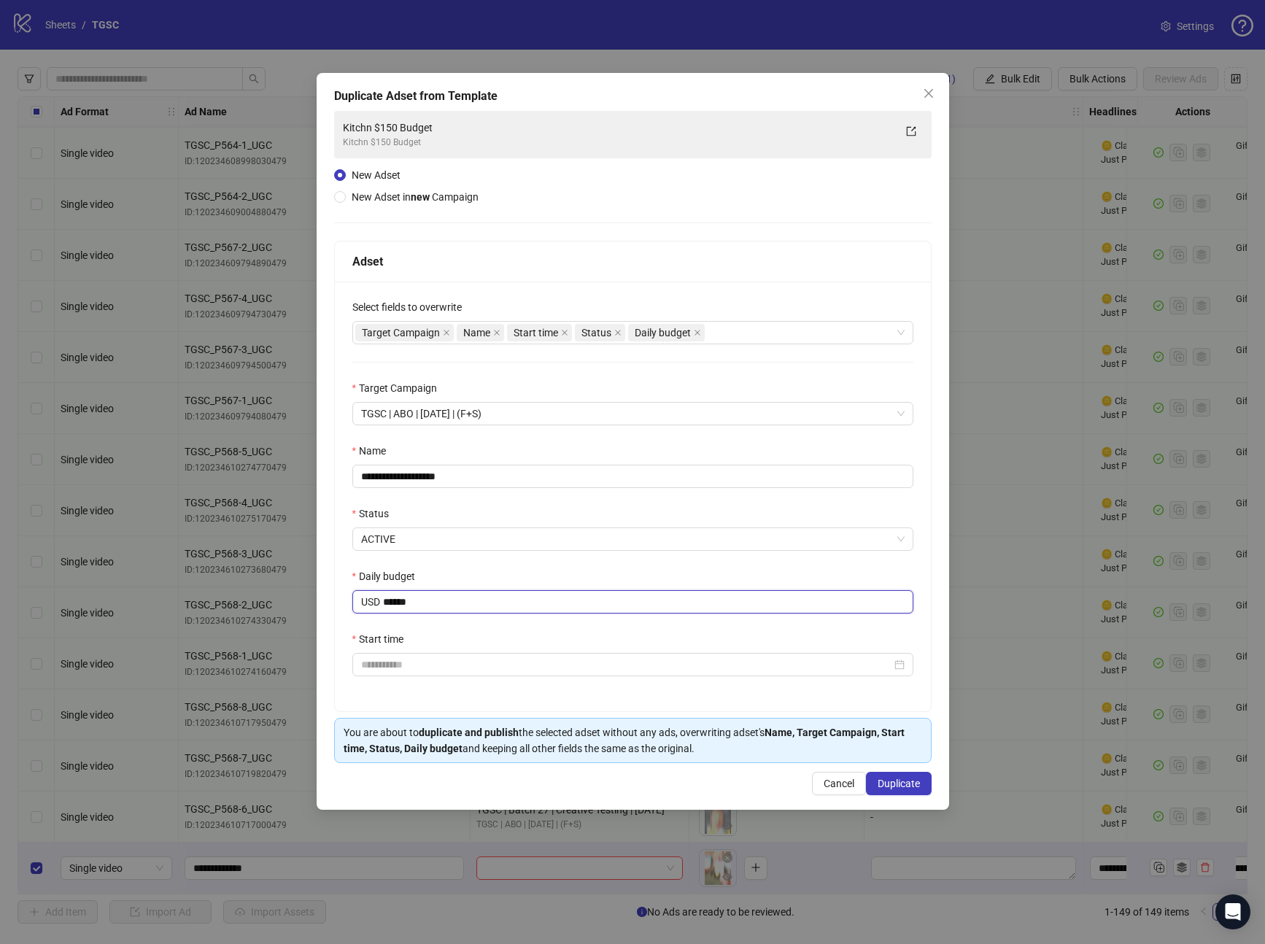
drag, startPoint x: 432, startPoint y: 606, endPoint x: 342, endPoint y: 582, distance: 93.1
click at [342, 582] on div "**********" at bounding box center [633, 497] width 596 height 430
click at [698, 334] on icon "close" at bounding box center [697, 332] width 7 height 7
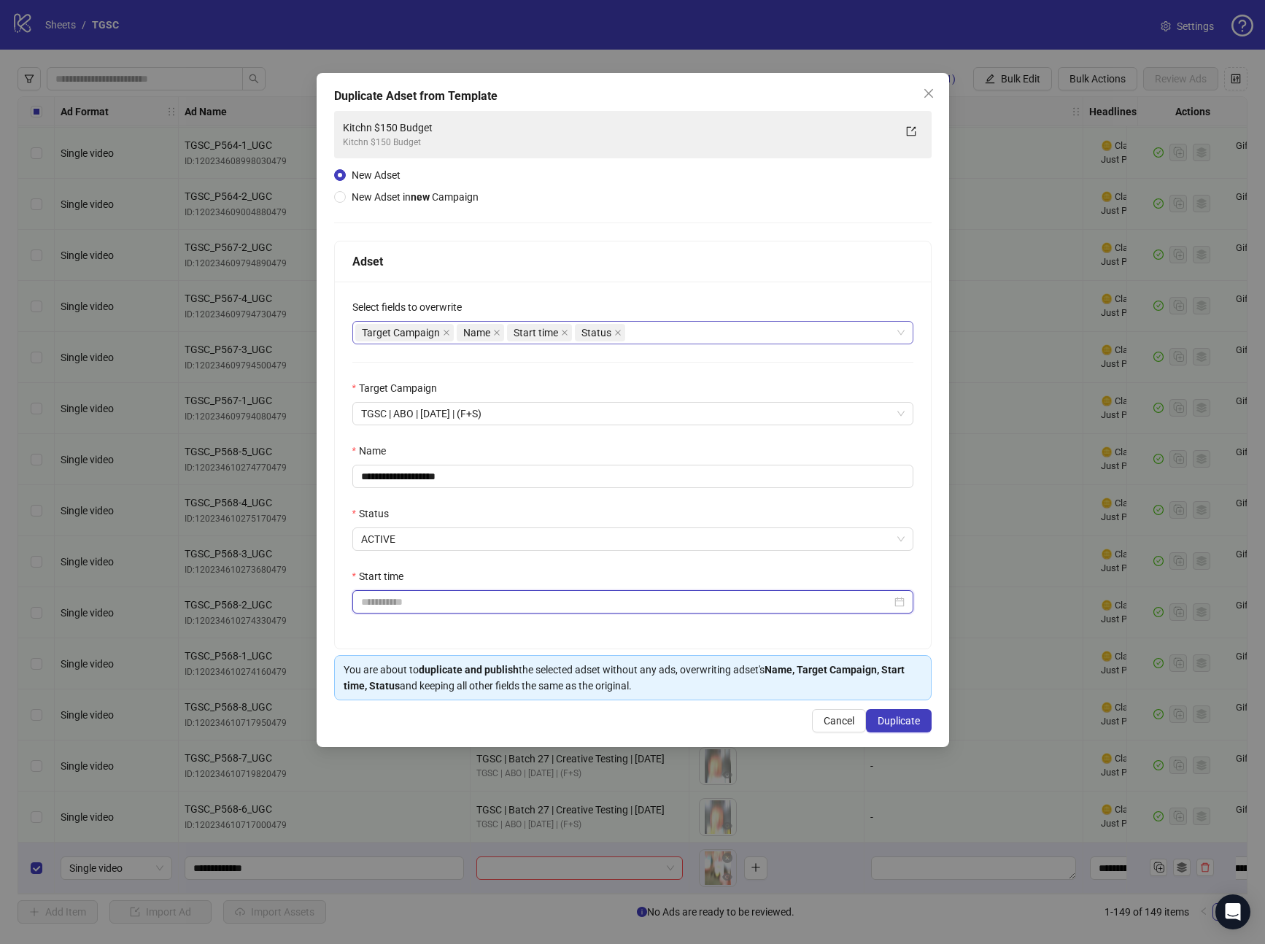
click at [504, 606] on input "Start time" at bounding box center [626, 602] width 531 height 16
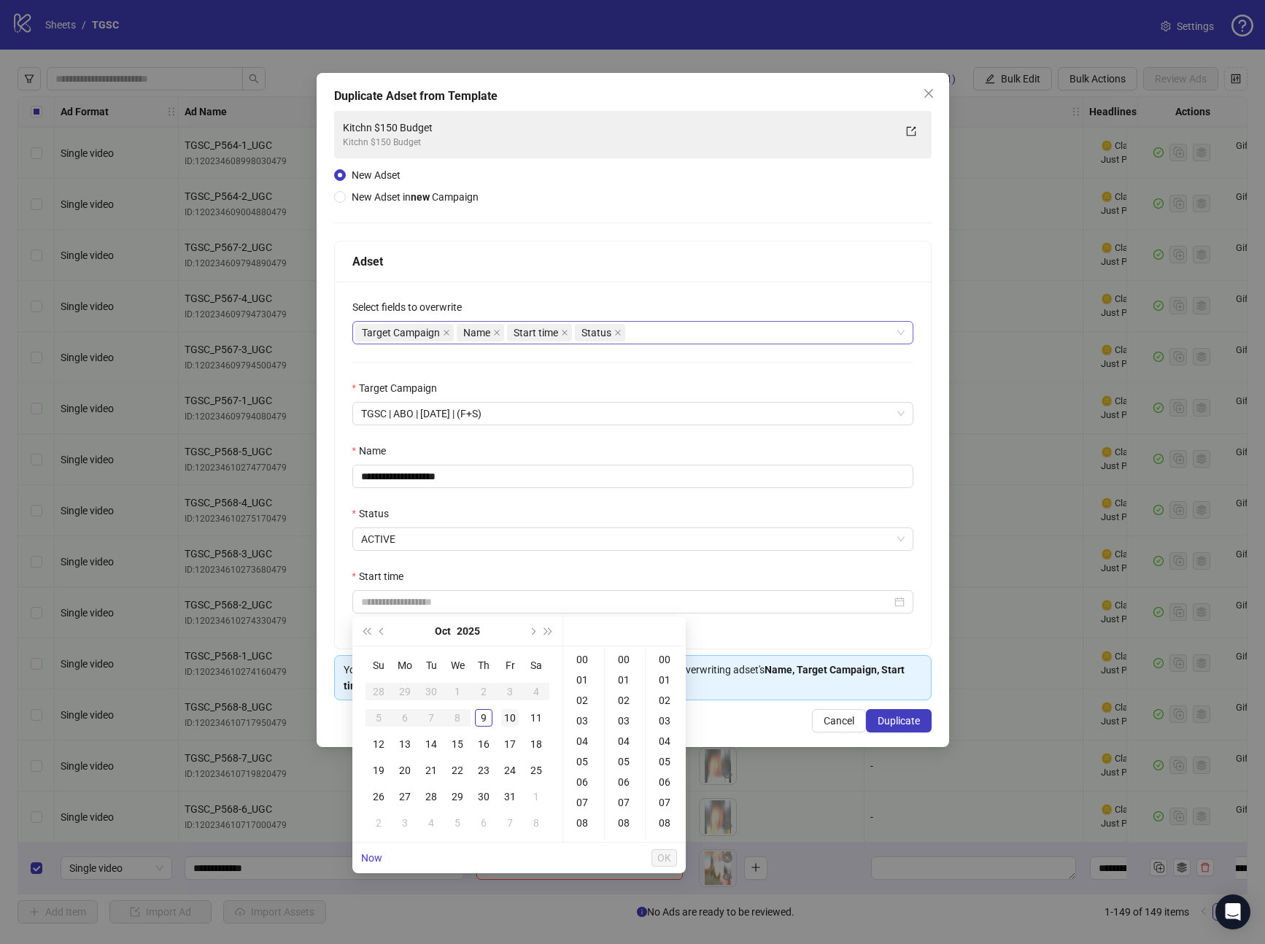
click at [512, 712] on div "10" at bounding box center [510, 718] width 18 height 18
click at [587, 654] on div "00" at bounding box center [583, 659] width 35 height 20
click at [627, 660] on div "00" at bounding box center [625, 659] width 35 height 20
click at [661, 661] on div "00" at bounding box center [666, 659] width 35 height 20
type input "**********"
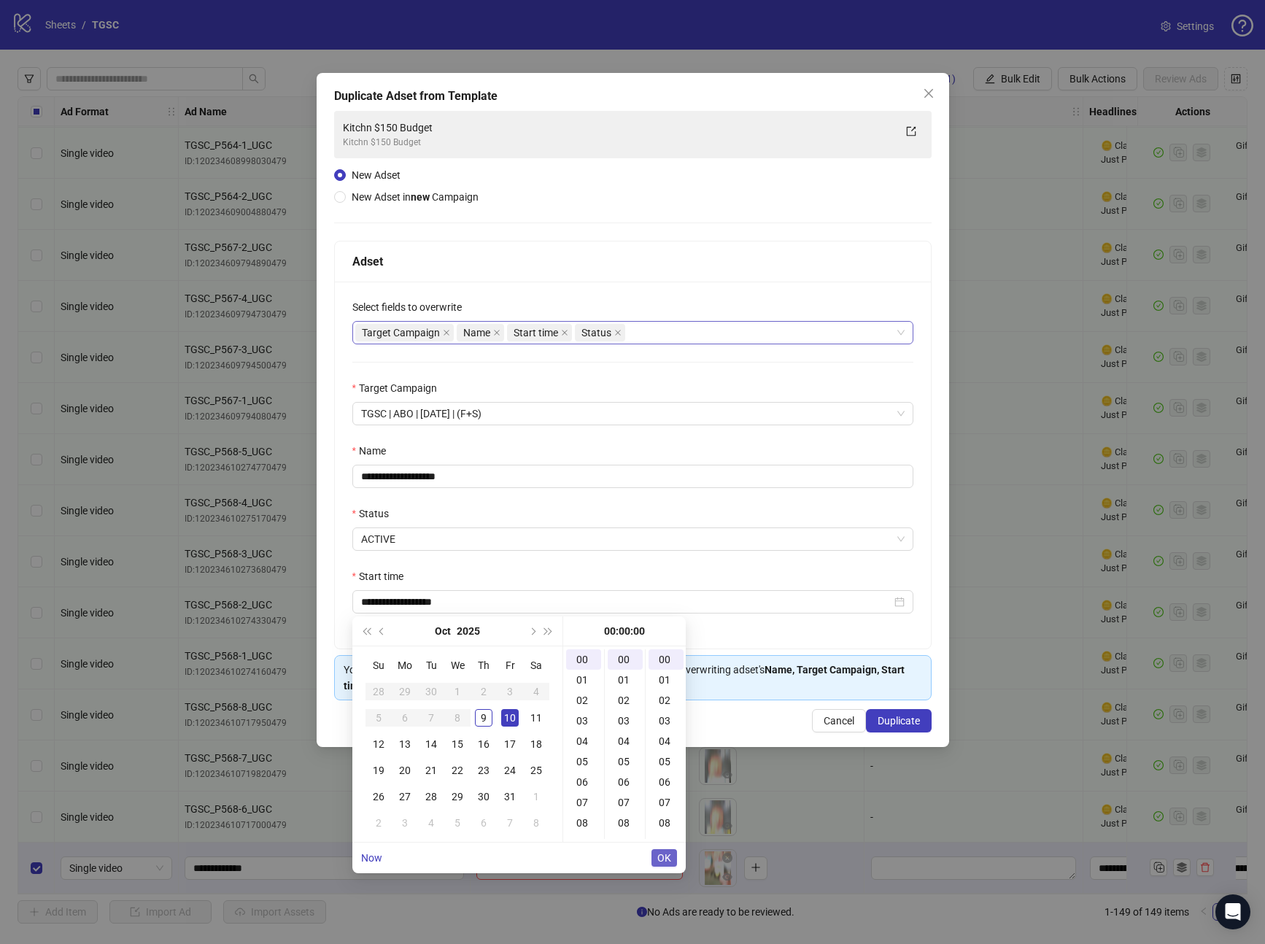
click at [665, 858] on span "OK" at bounding box center [665, 858] width 14 height 12
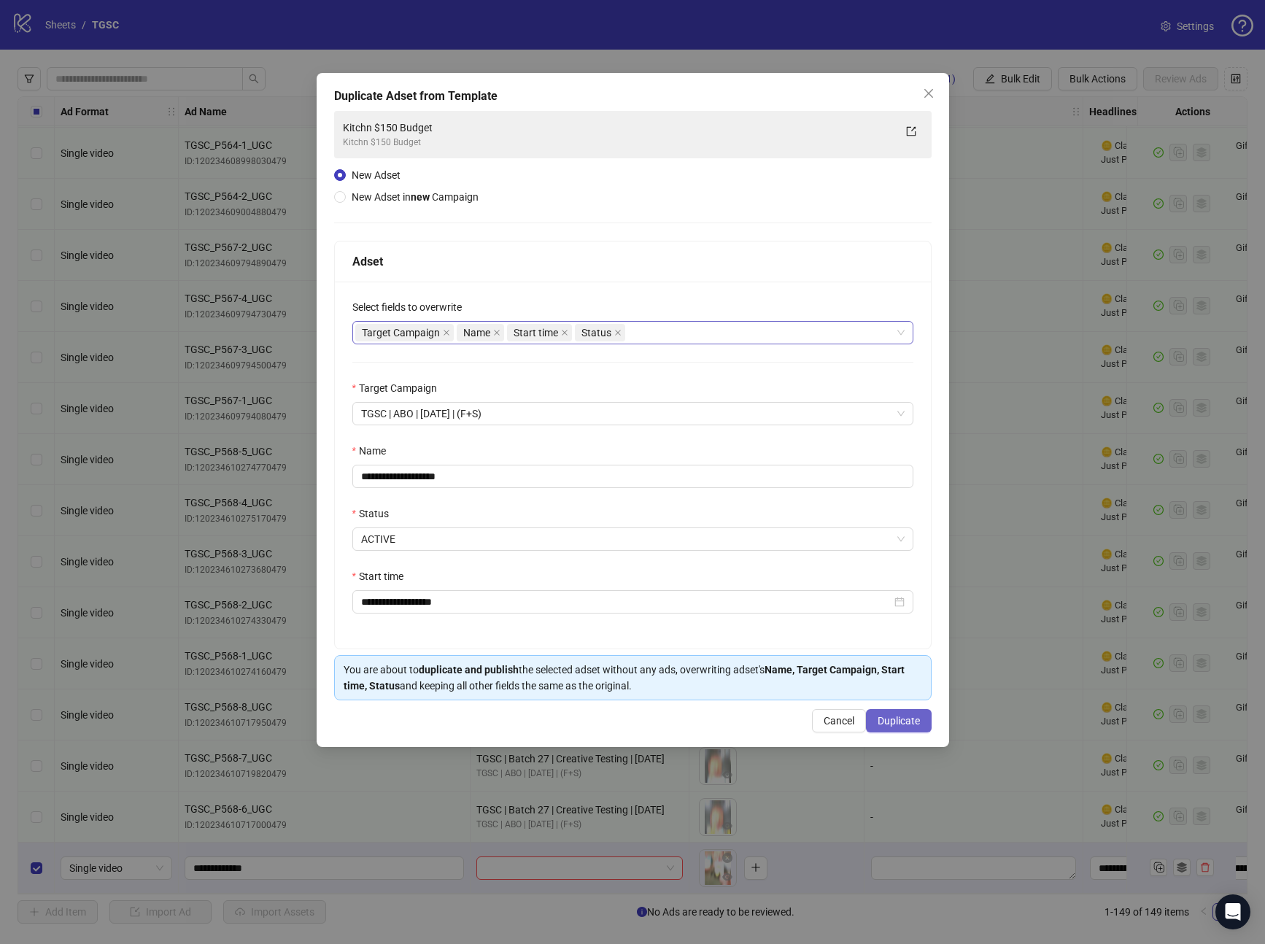
click at [909, 726] on span "Duplicate" at bounding box center [899, 721] width 42 height 12
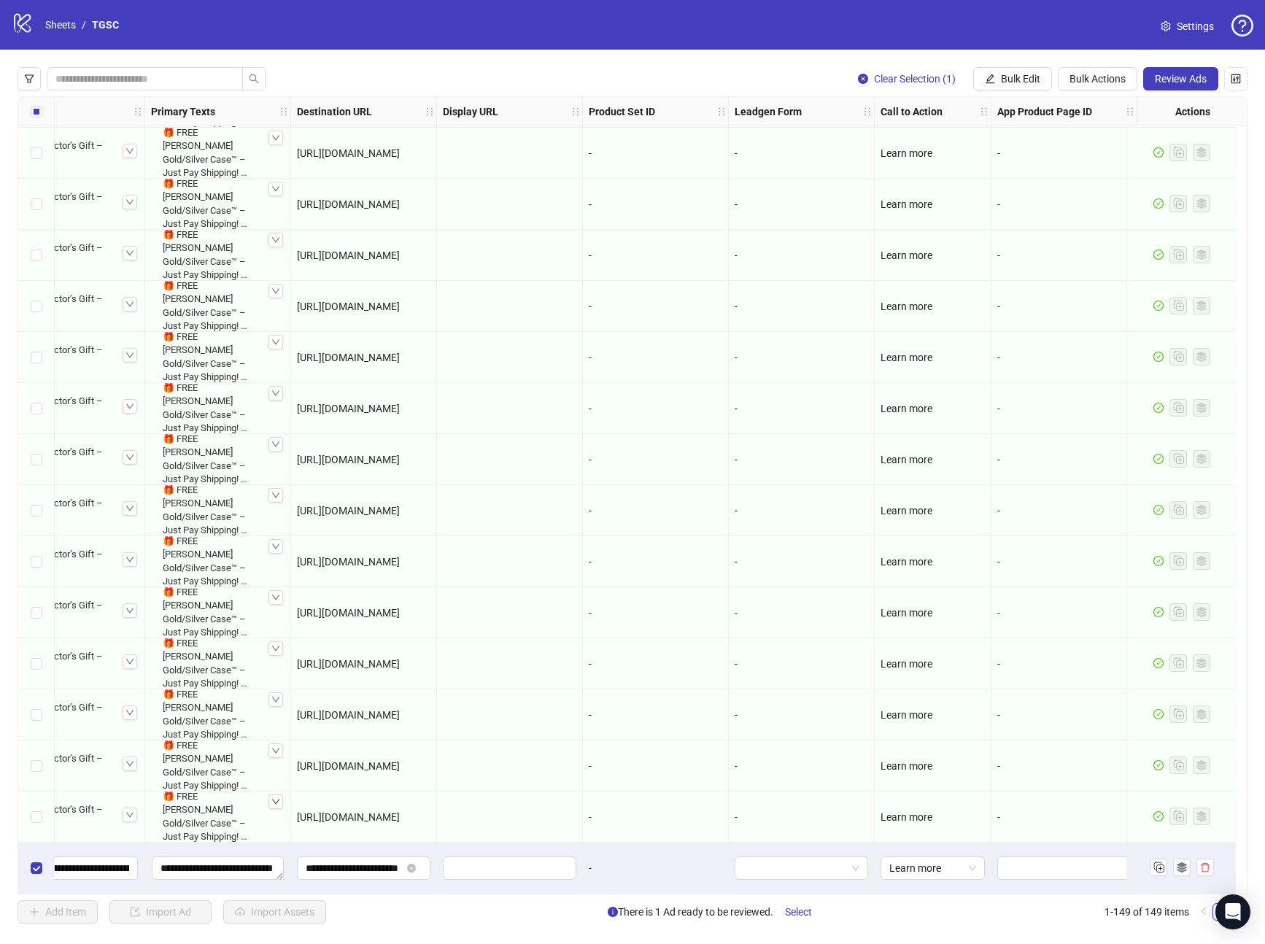
scroll to position [6850, 0]
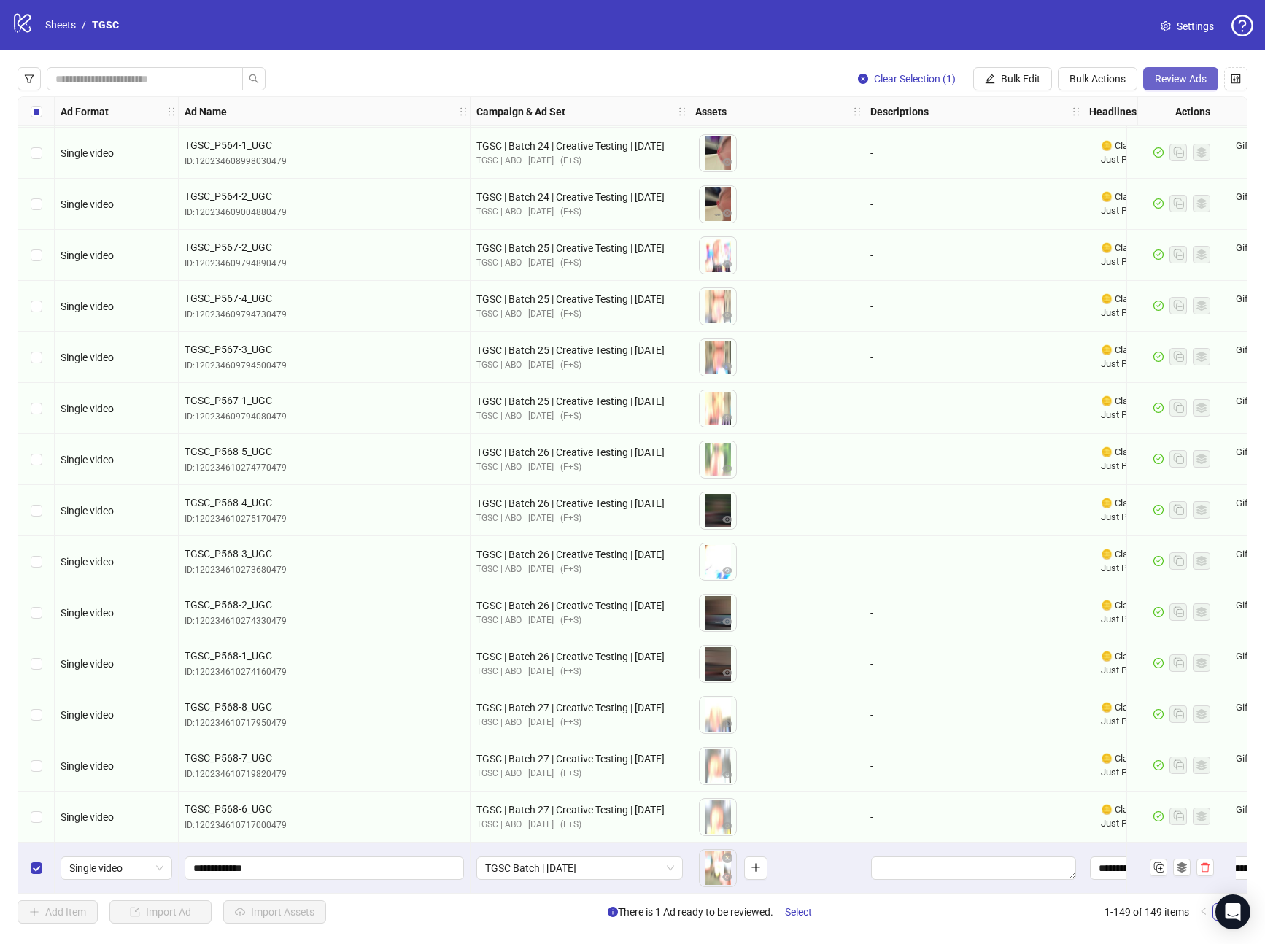
click at [1181, 83] on span "Review Ads" at bounding box center [1181, 79] width 52 height 12
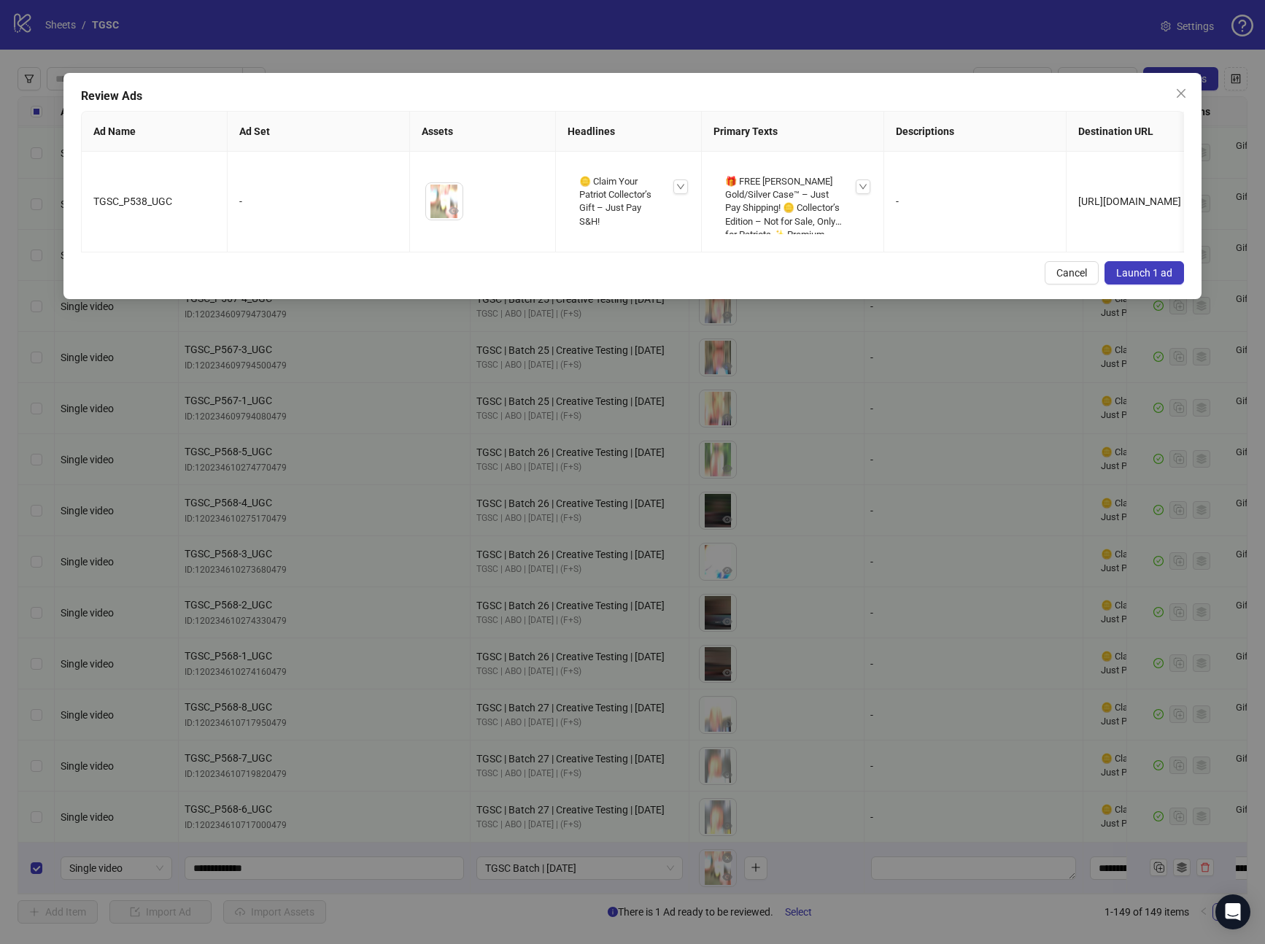
click at [1121, 279] on span "Launch 1 ad" at bounding box center [1145, 273] width 56 height 12
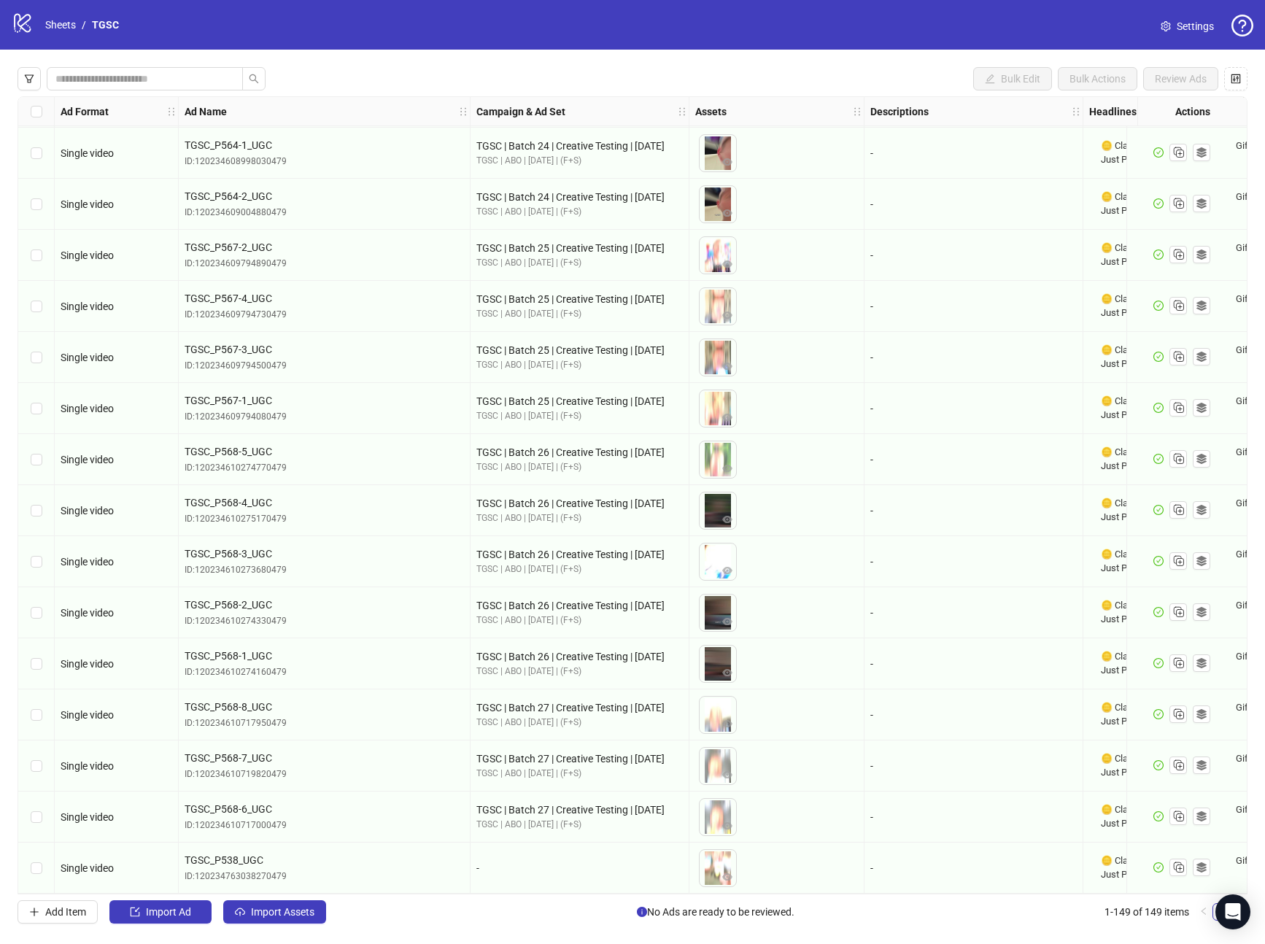
click at [655, 274] on div "TGSC | Batch 25 | Creative Testing | 10.7.25 TGSC | ABO | 7.25.25 | (F+S)" at bounding box center [580, 255] width 219 height 51
click at [58, 26] on link "Sheets" at bounding box center [60, 25] width 36 height 16
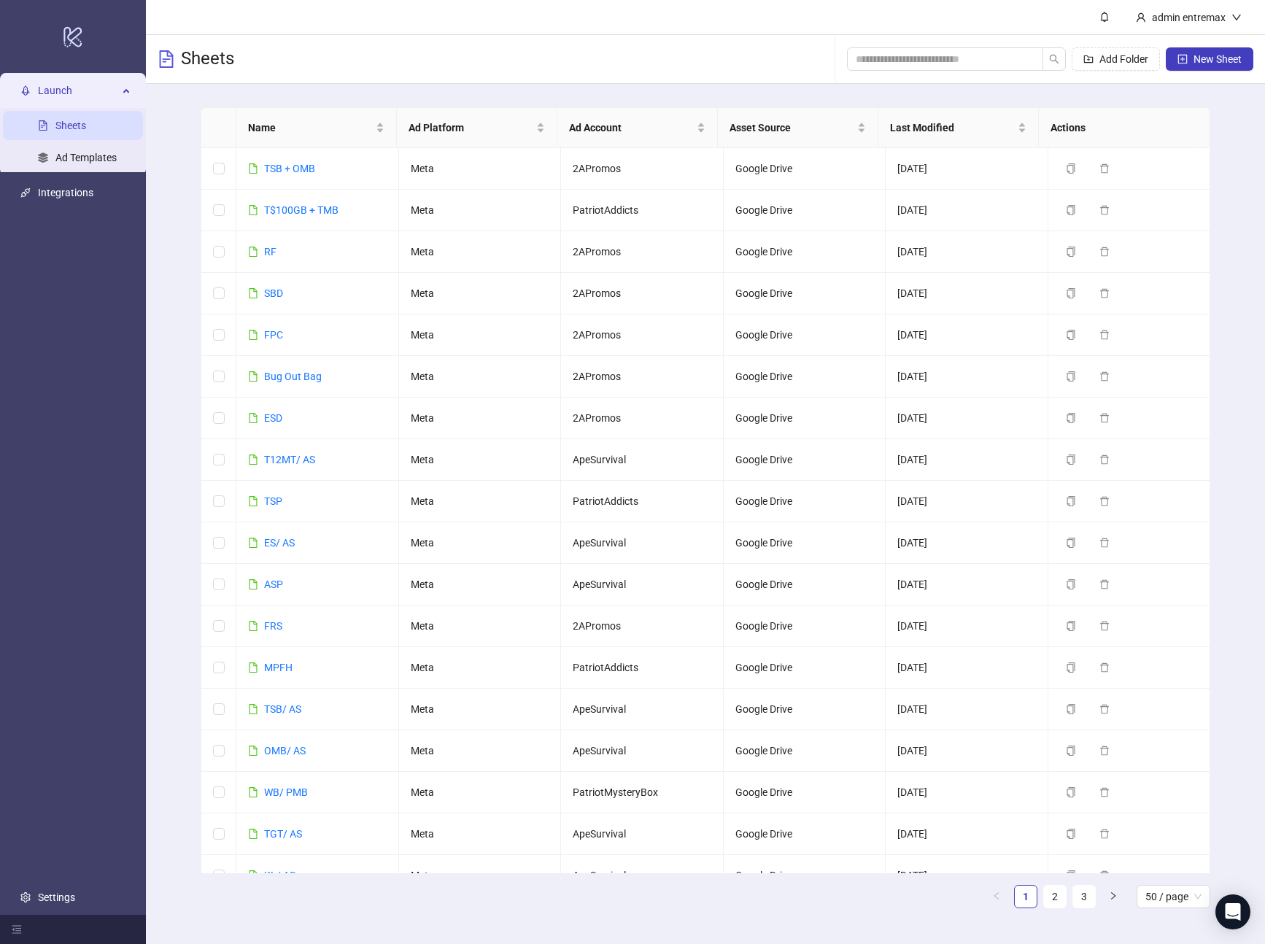
click at [336, 67] on div "Sheets Add Folder New Sheet" at bounding box center [705, 59] width 1119 height 49
click at [977, 63] on input "search" at bounding box center [939, 59] width 167 height 16
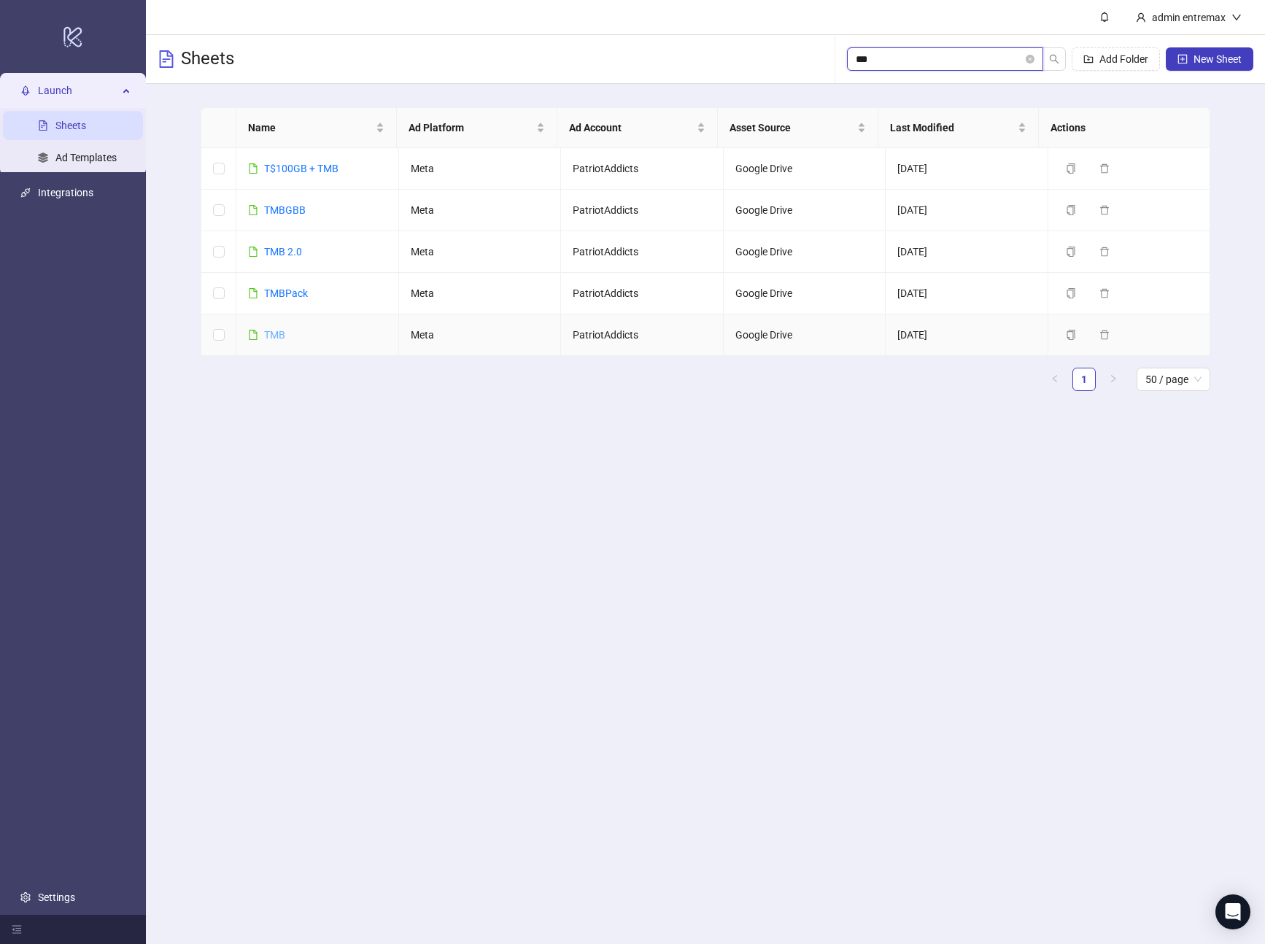
type input "***"
click at [285, 338] on link "TMB" at bounding box center [274, 335] width 21 height 12
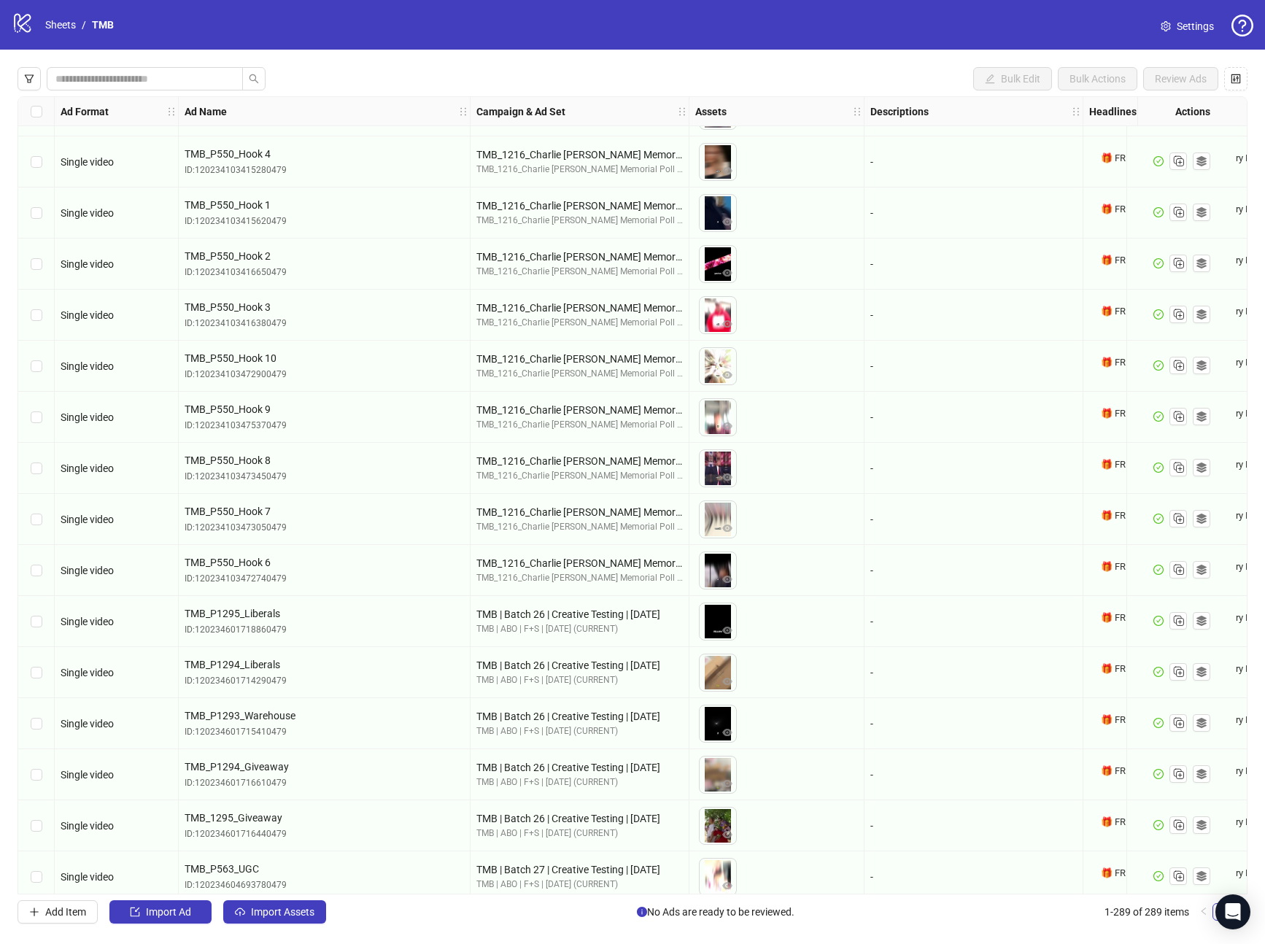
scroll to position [14001, 0]
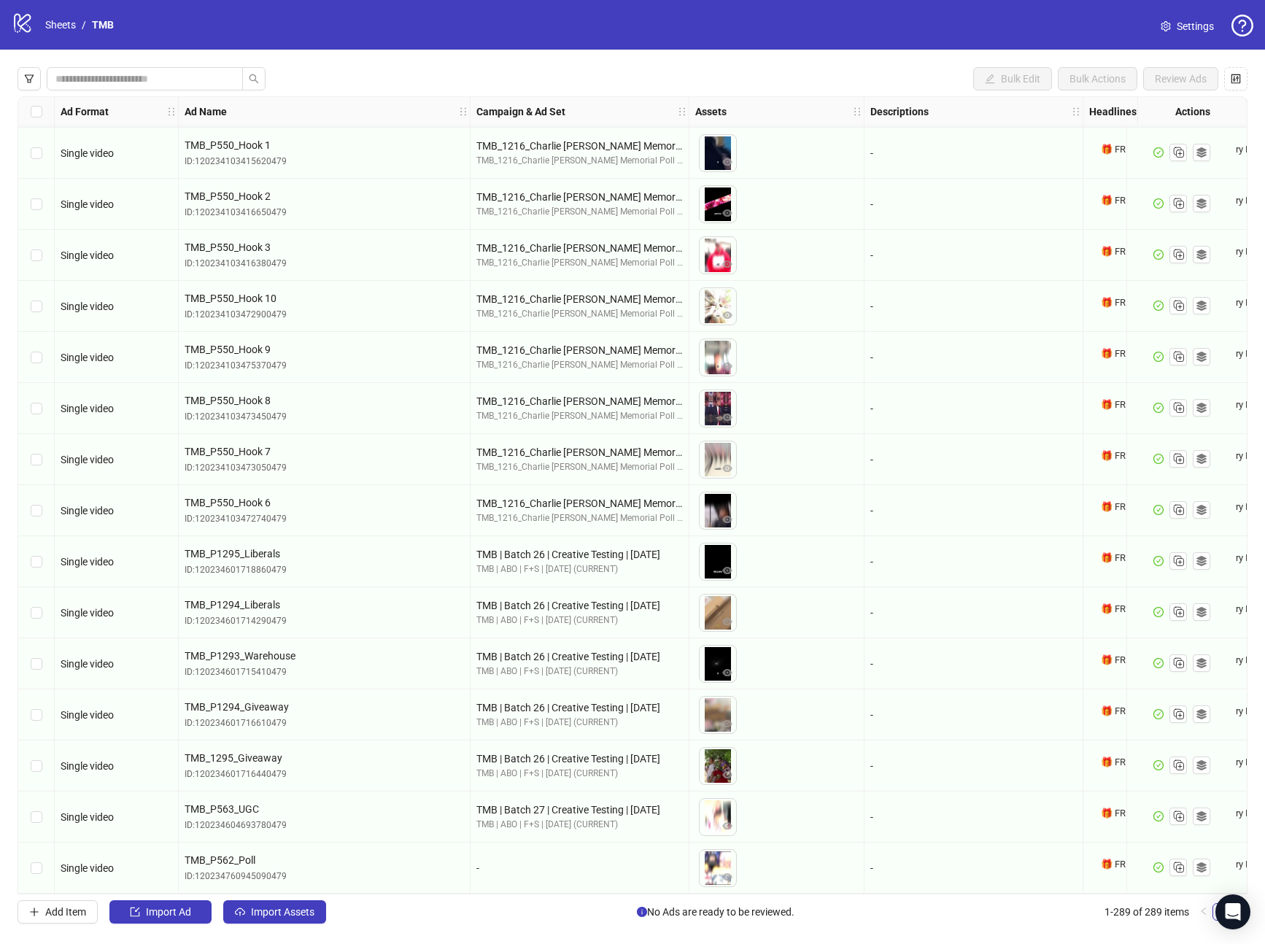
drag, startPoint x: 196, startPoint y: 336, endPoint x: 183, endPoint y: 297, distance: 41.5
click at [196, 342] on span "TMB_P550_Hook 9" at bounding box center [324, 350] width 279 height 16
click at [287, 910] on span "Import Assets" at bounding box center [282, 912] width 63 height 12
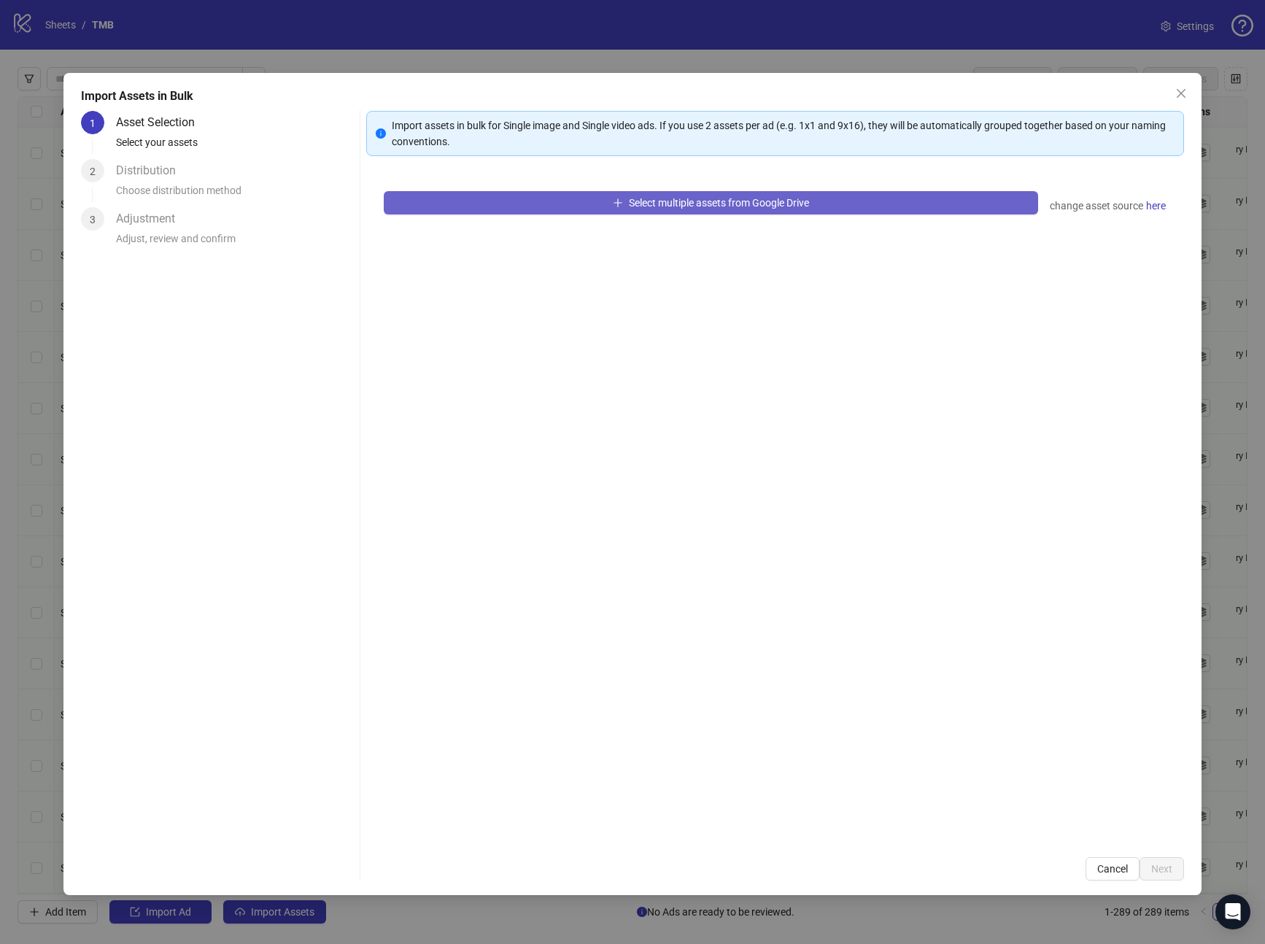
click at [452, 196] on button "Select multiple assets from Google Drive" at bounding box center [711, 202] width 655 height 23
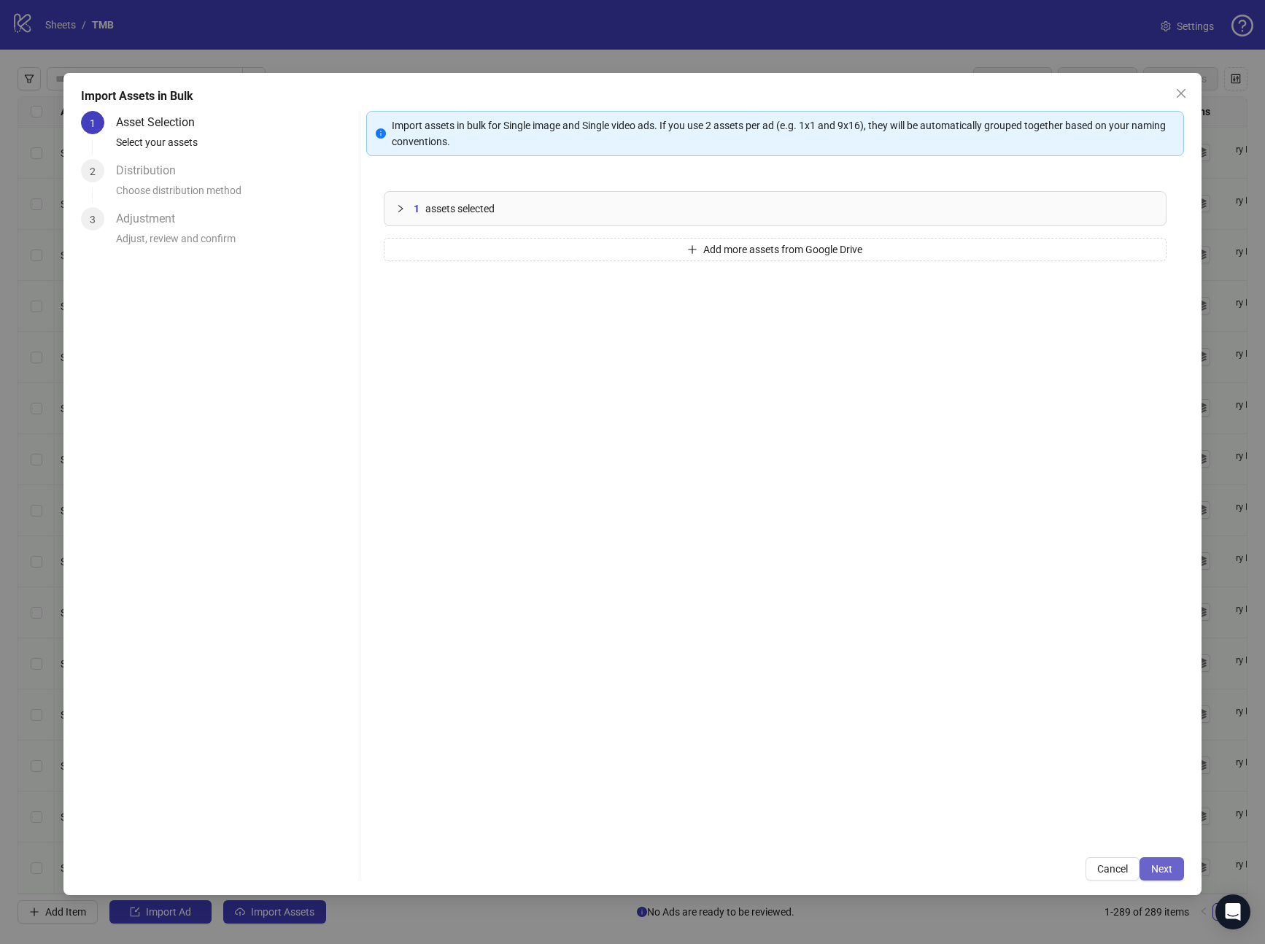
click at [1171, 863] on span "Next" at bounding box center [1162, 869] width 21 height 12
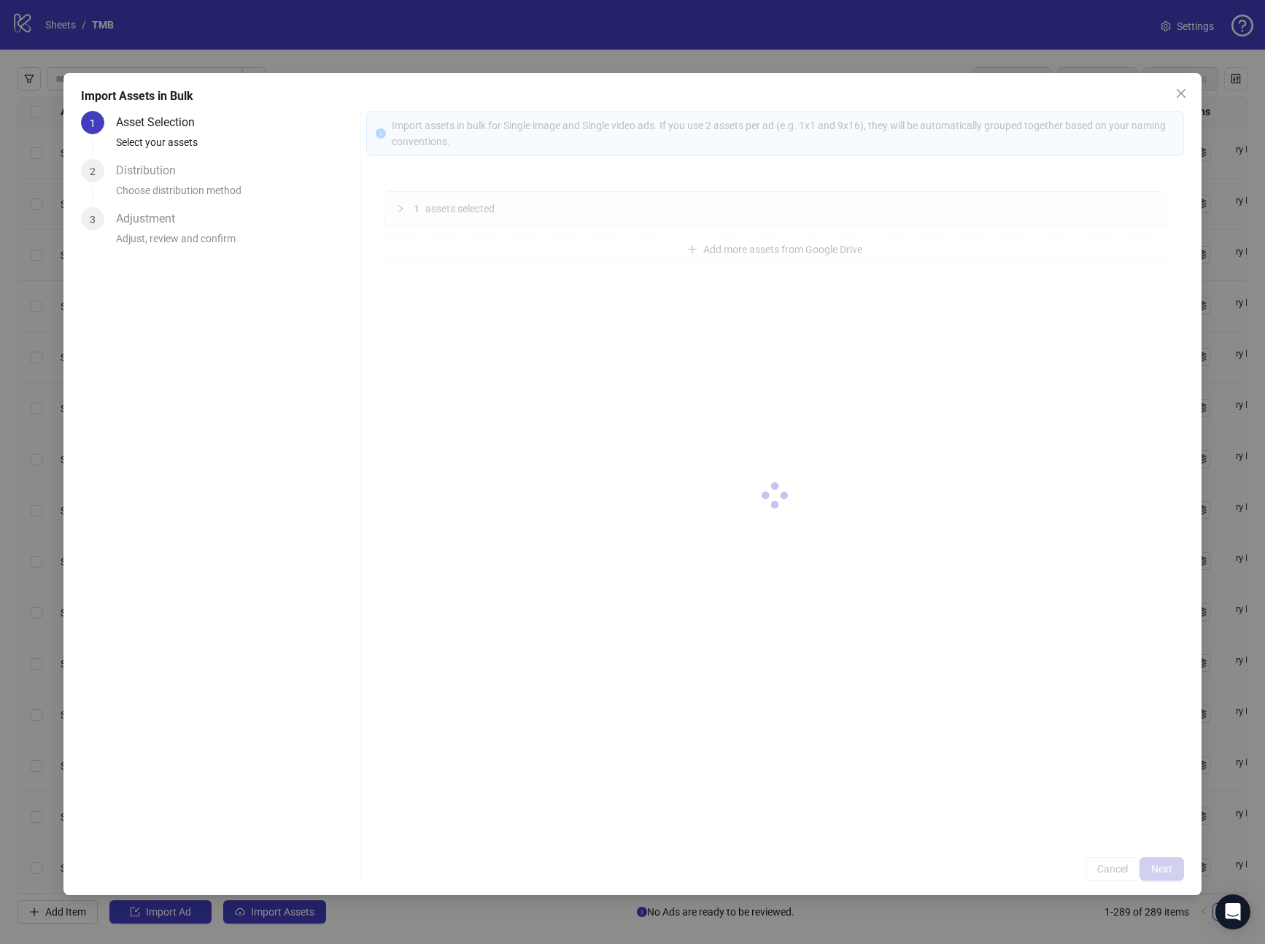
click at [1171, 863] on div at bounding box center [775, 496] width 819 height 770
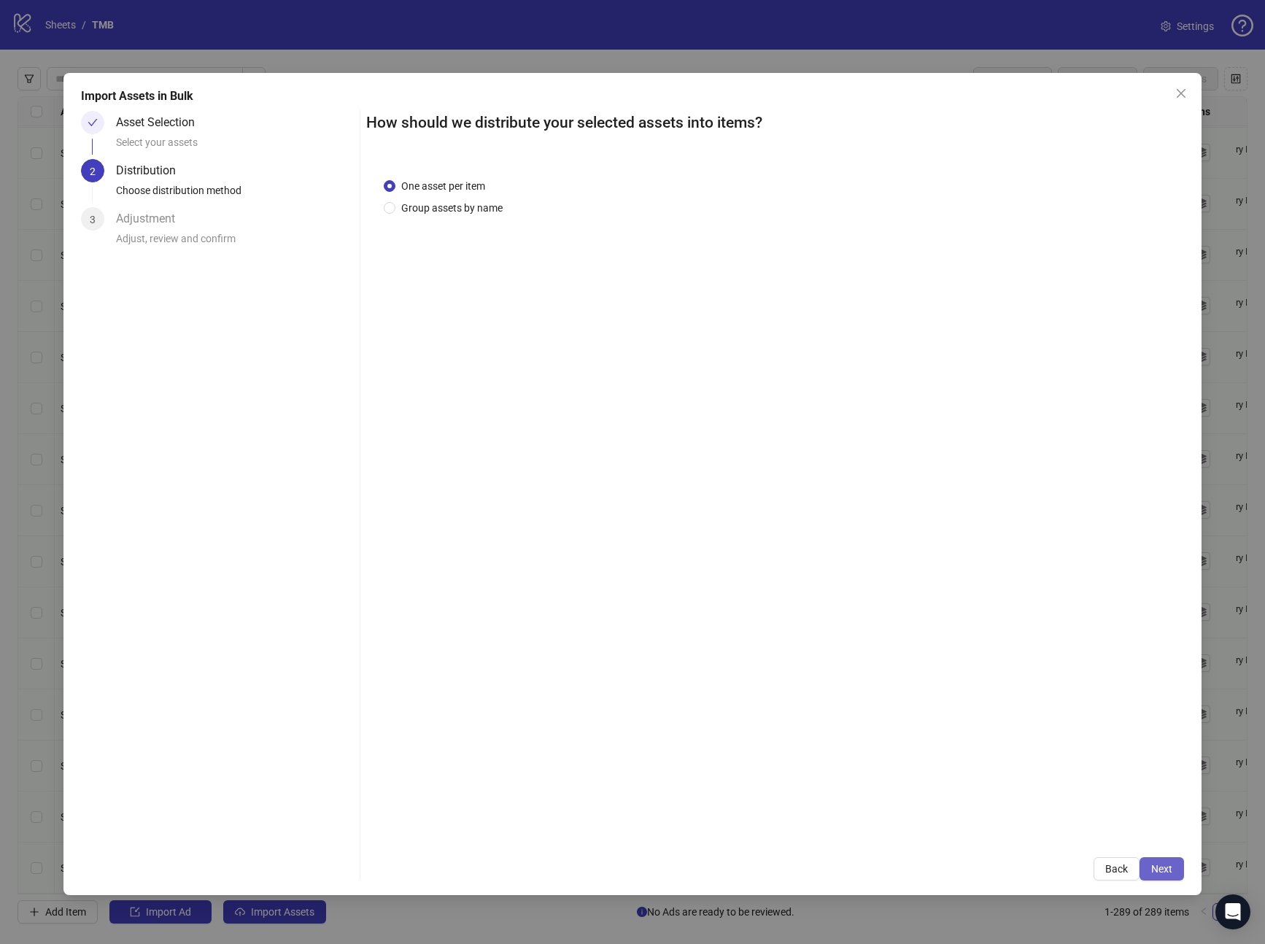
click at [1170, 866] on span "Next" at bounding box center [1162, 869] width 21 height 12
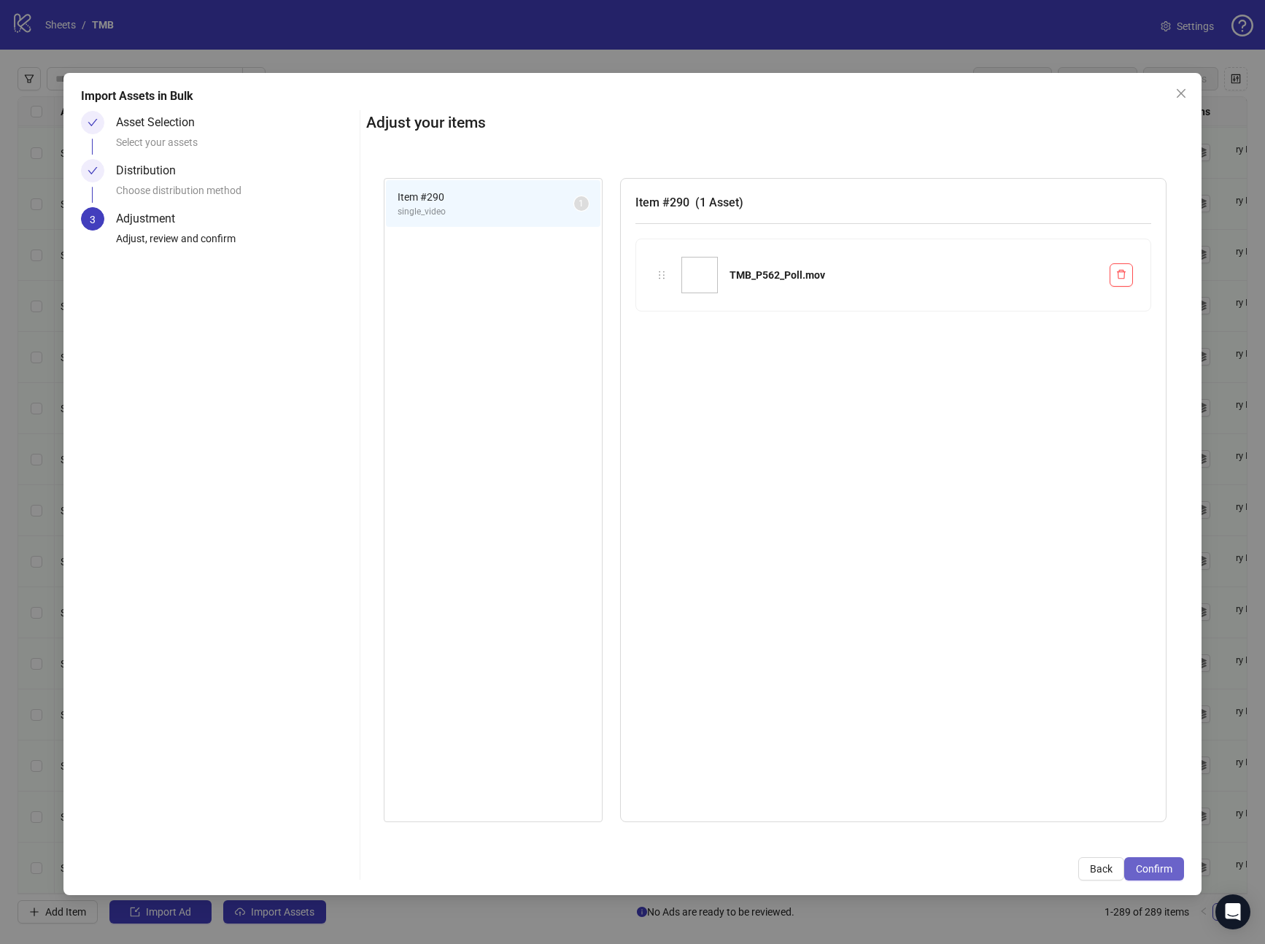
click at [1170, 868] on span "Confirm" at bounding box center [1154, 869] width 36 height 12
click at [1170, 867] on div "Import Assets in Bulk Asset Selection Select your assets Distribution Choose di…" at bounding box center [632, 472] width 1265 height 944
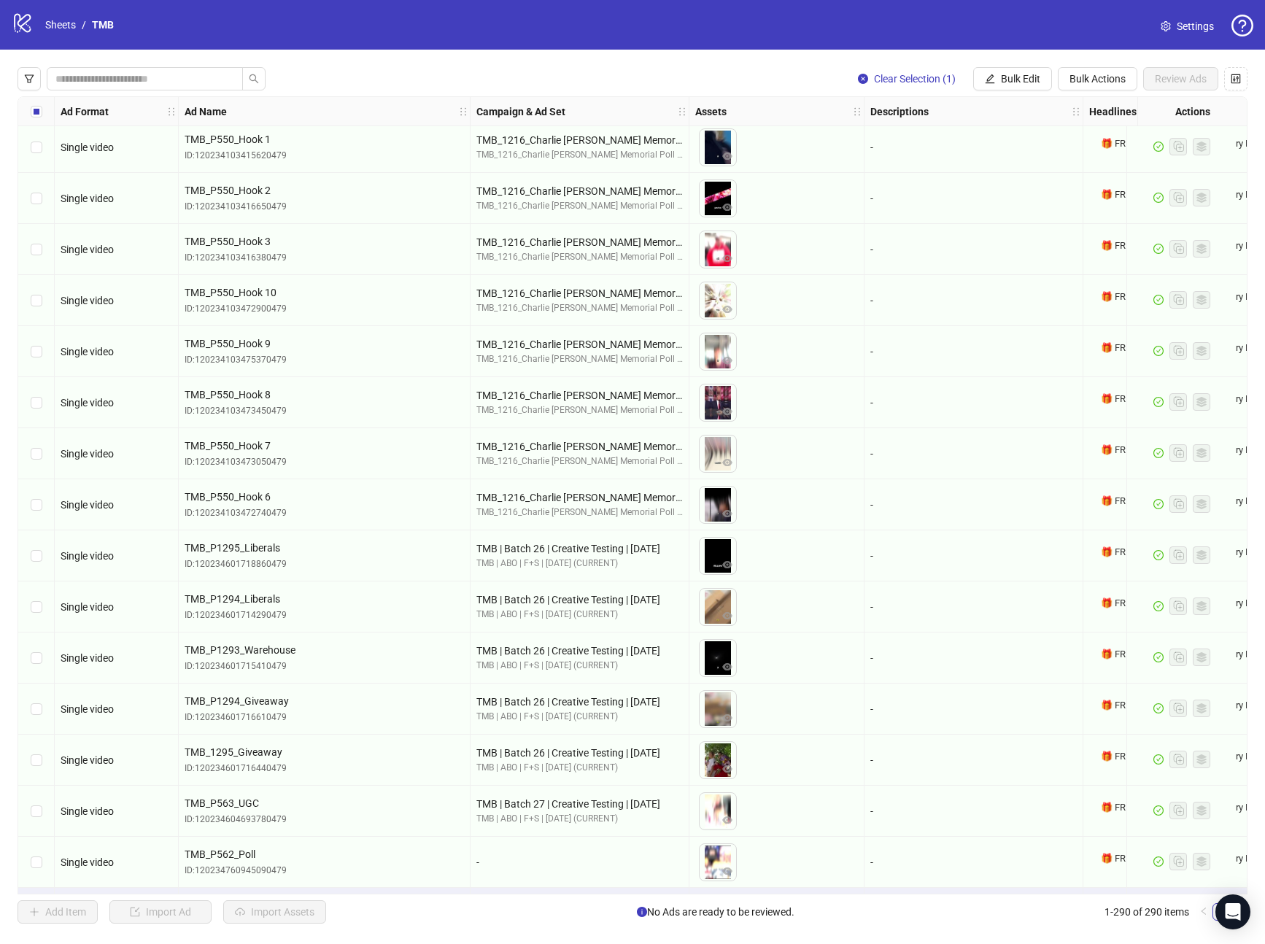
scroll to position [14052, 0]
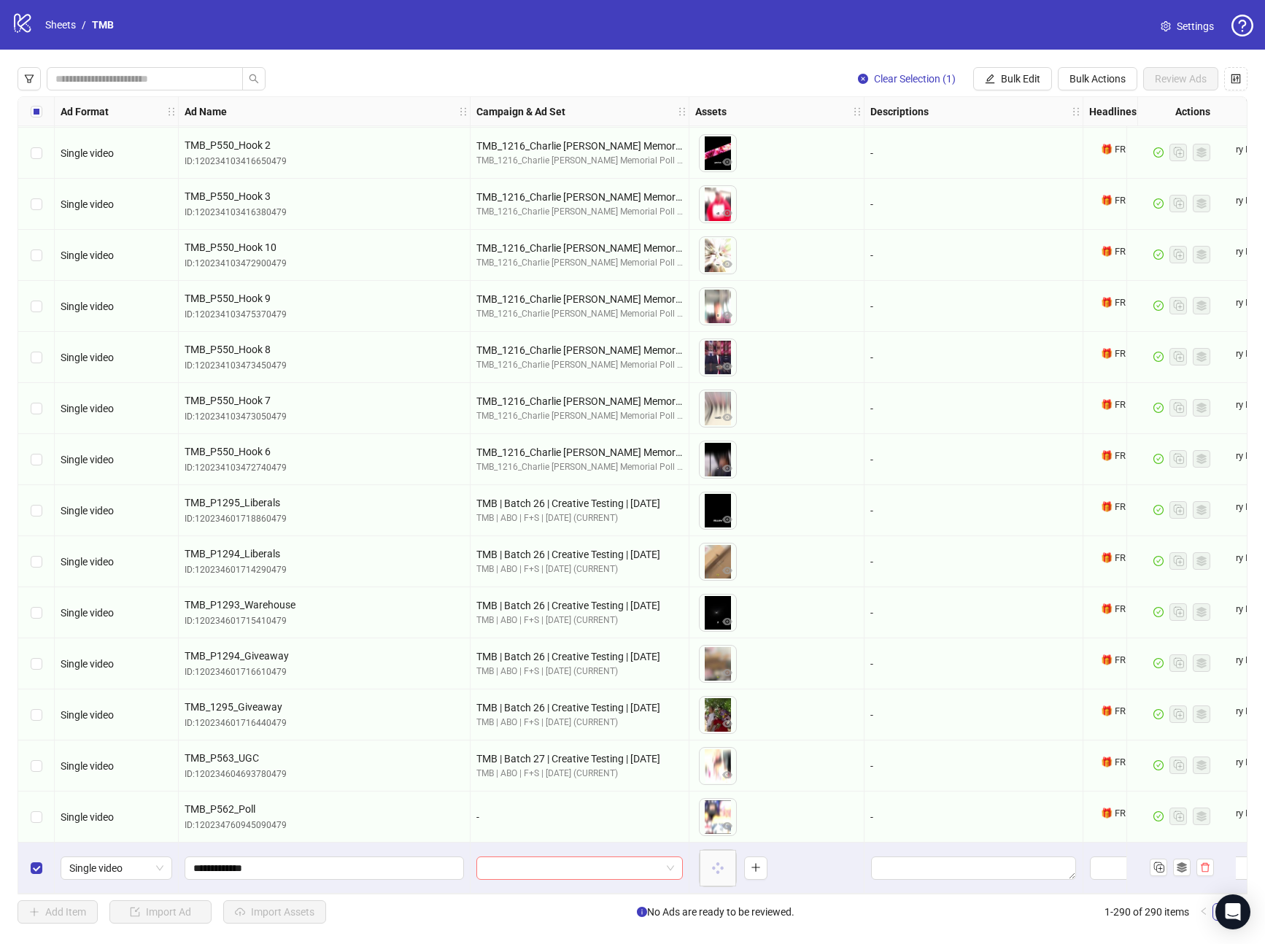
click at [574, 870] on input "search" at bounding box center [573, 868] width 176 height 22
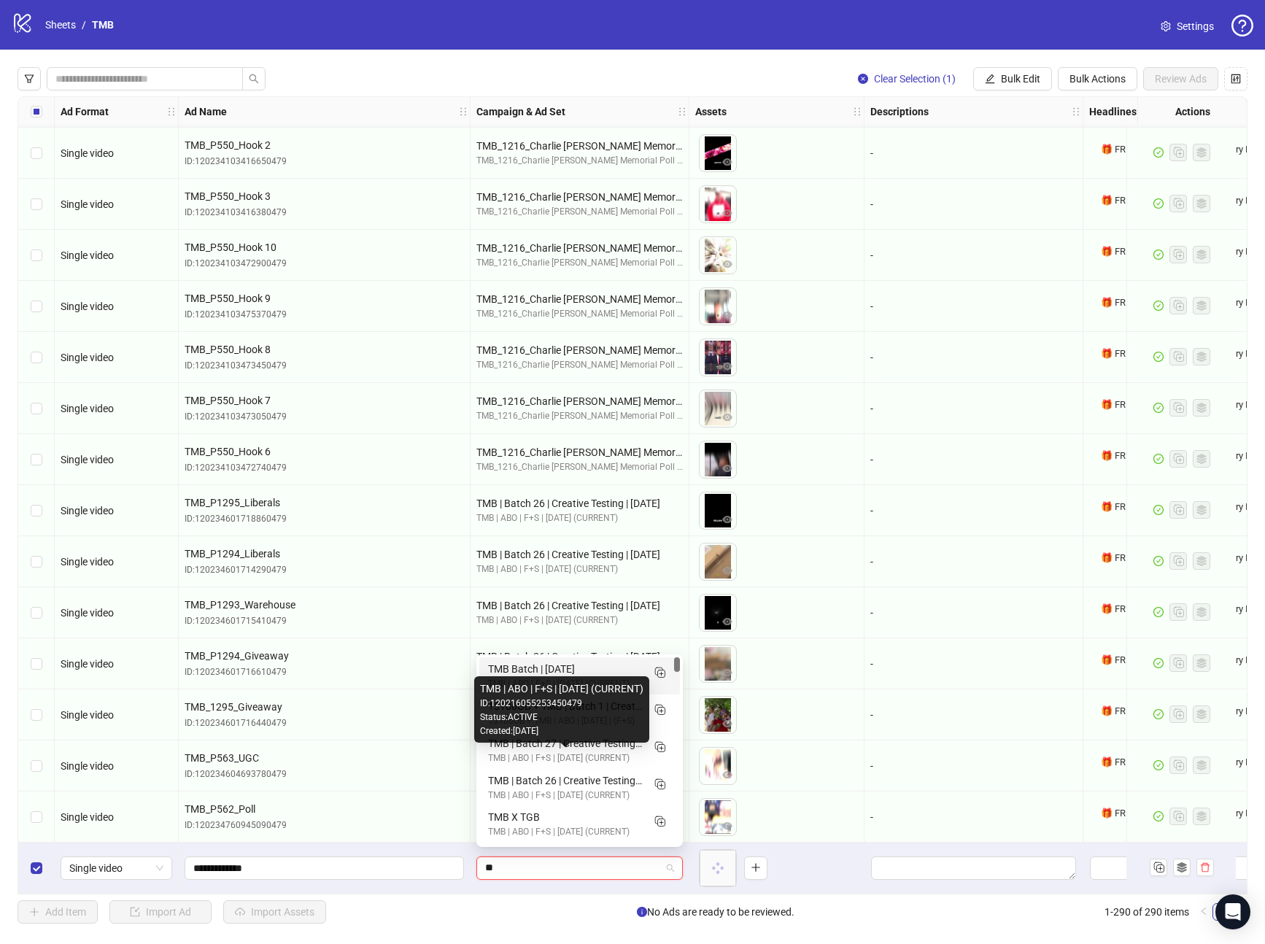
type input "***"
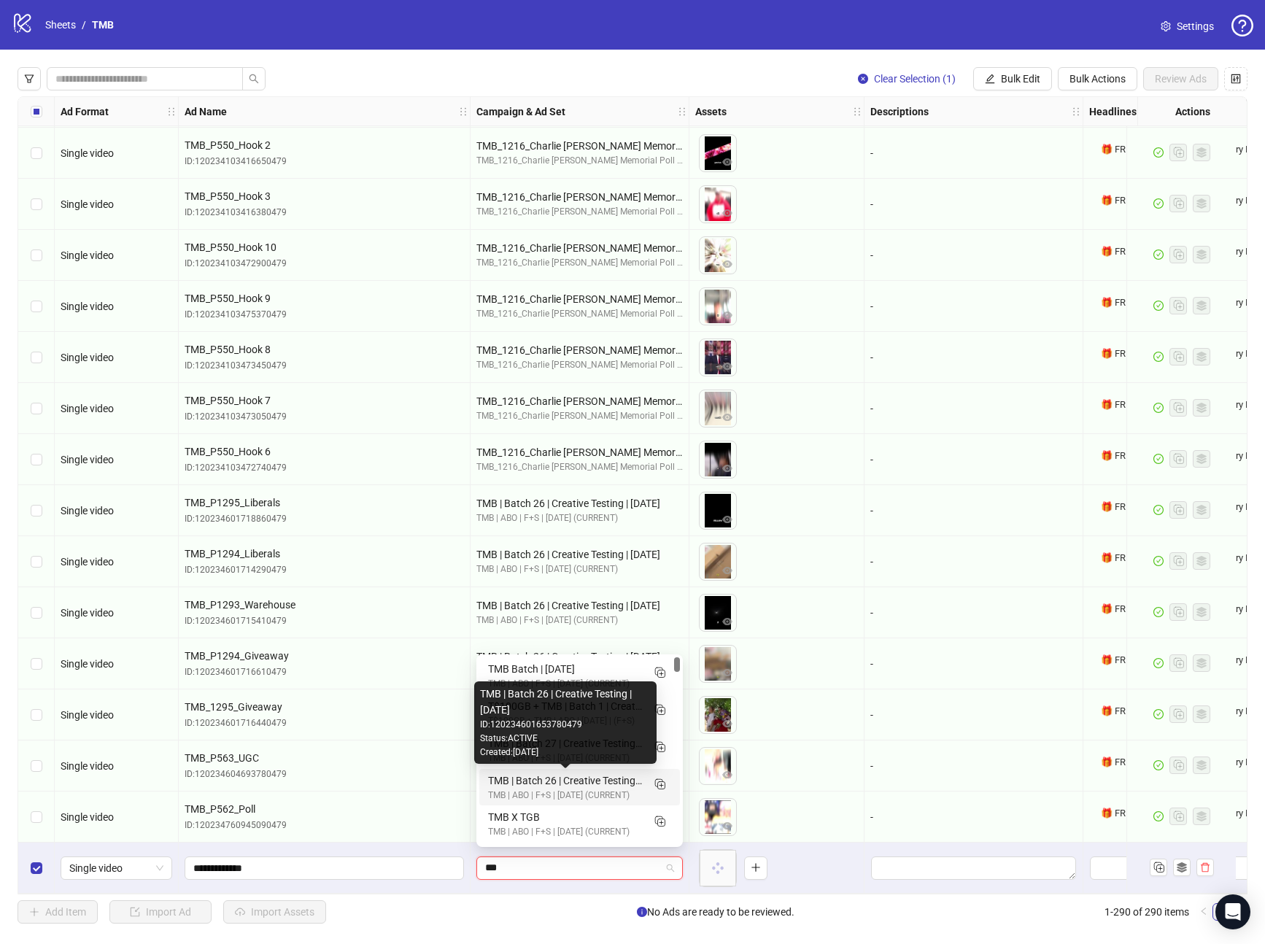
click at [602, 781] on div "TMB | Batch 26 | Creative Testing | 10.7.25" at bounding box center [565, 781] width 154 height 16
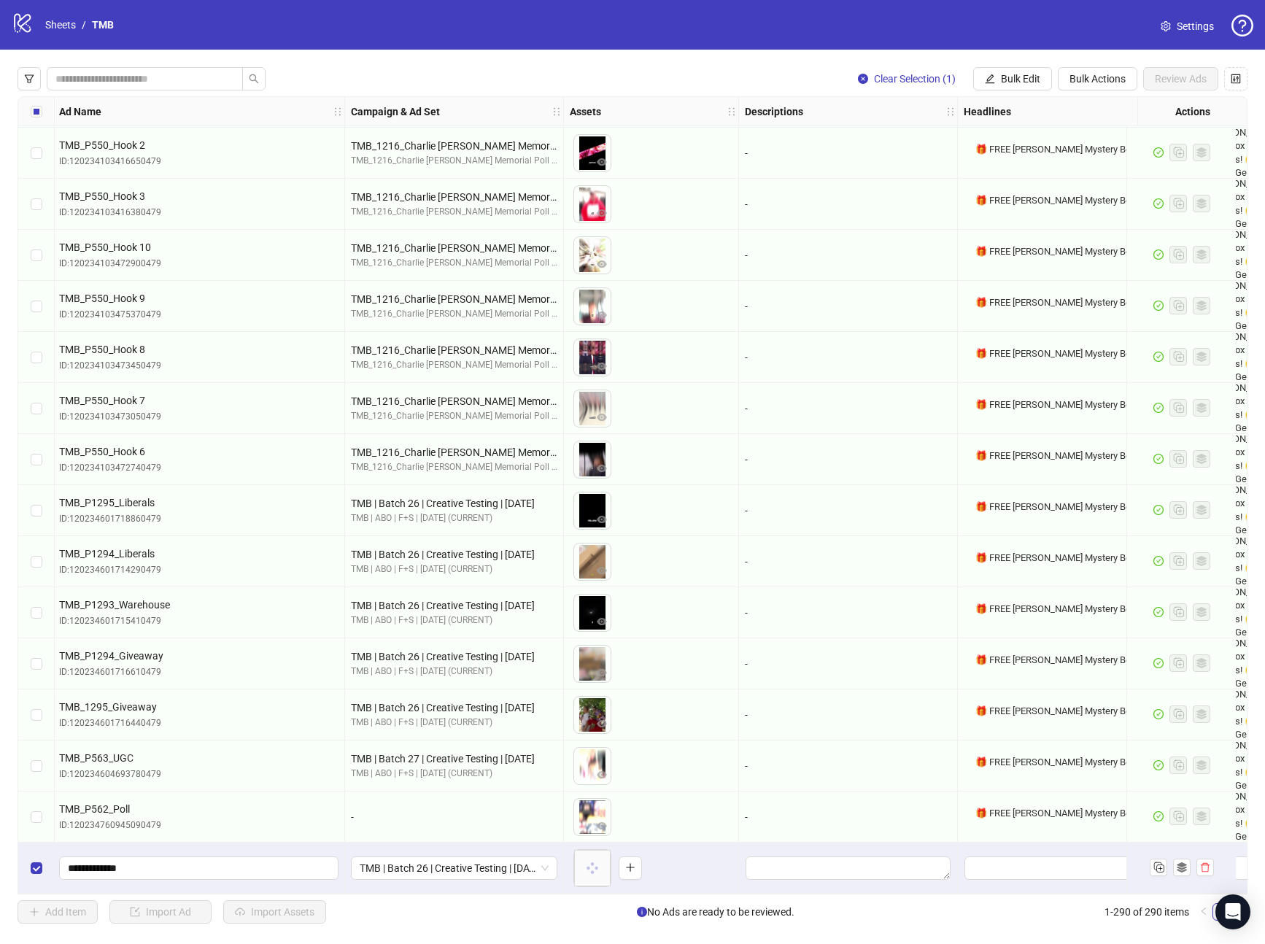
scroll to position [14052, 524]
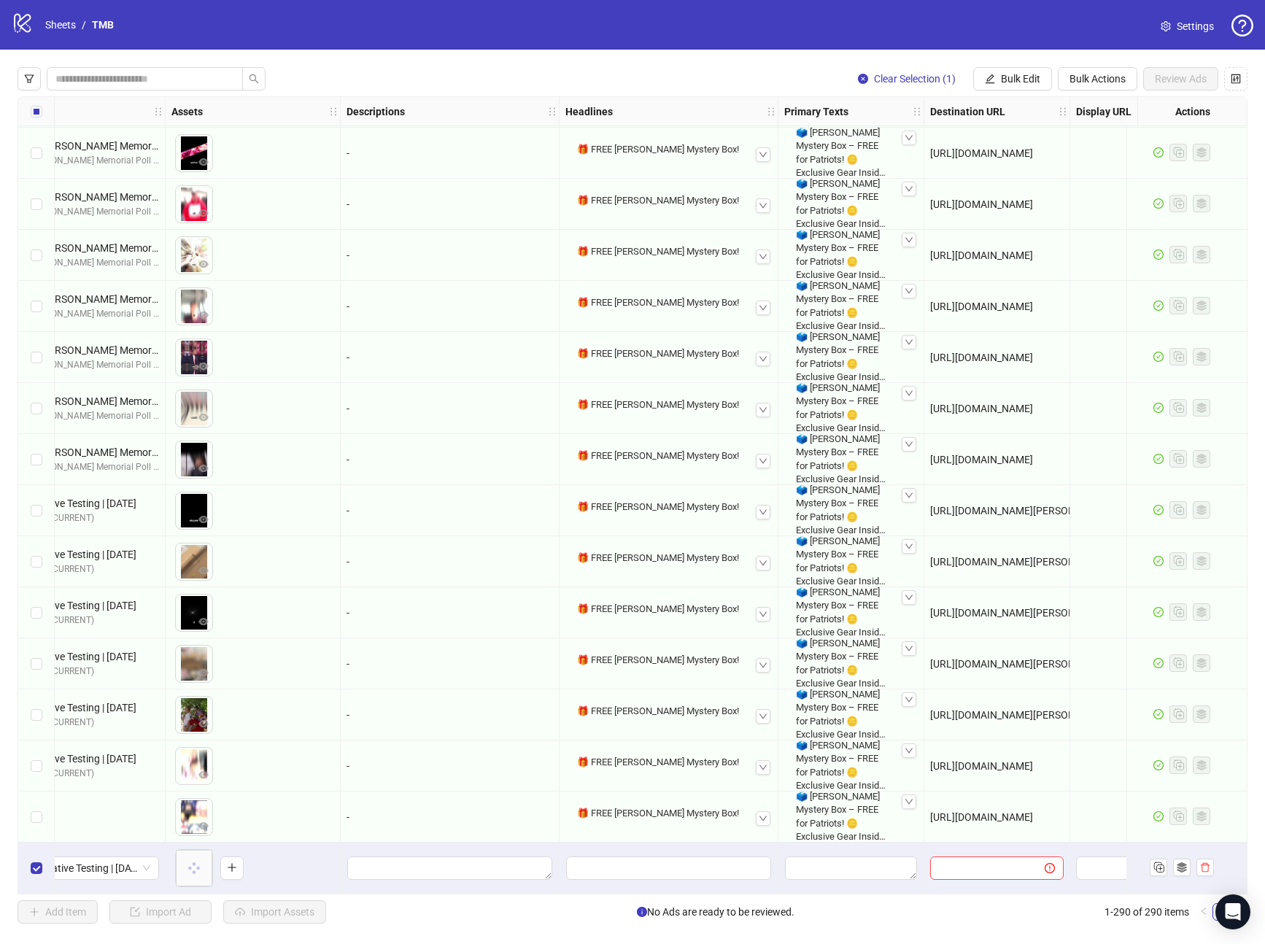
click at [637, 815] on div "🎁 FREE Trump Mystery Box!" at bounding box center [668, 813] width 195 height 25
click at [638, 814] on div "🎁 FREE Trump Mystery Box!" at bounding box center [668, 813] width 195 height 25
click at [641, 806] on div "🎁 FREE Trump Mystery Box!" at bounding box center [668, 813] width 195 height 25
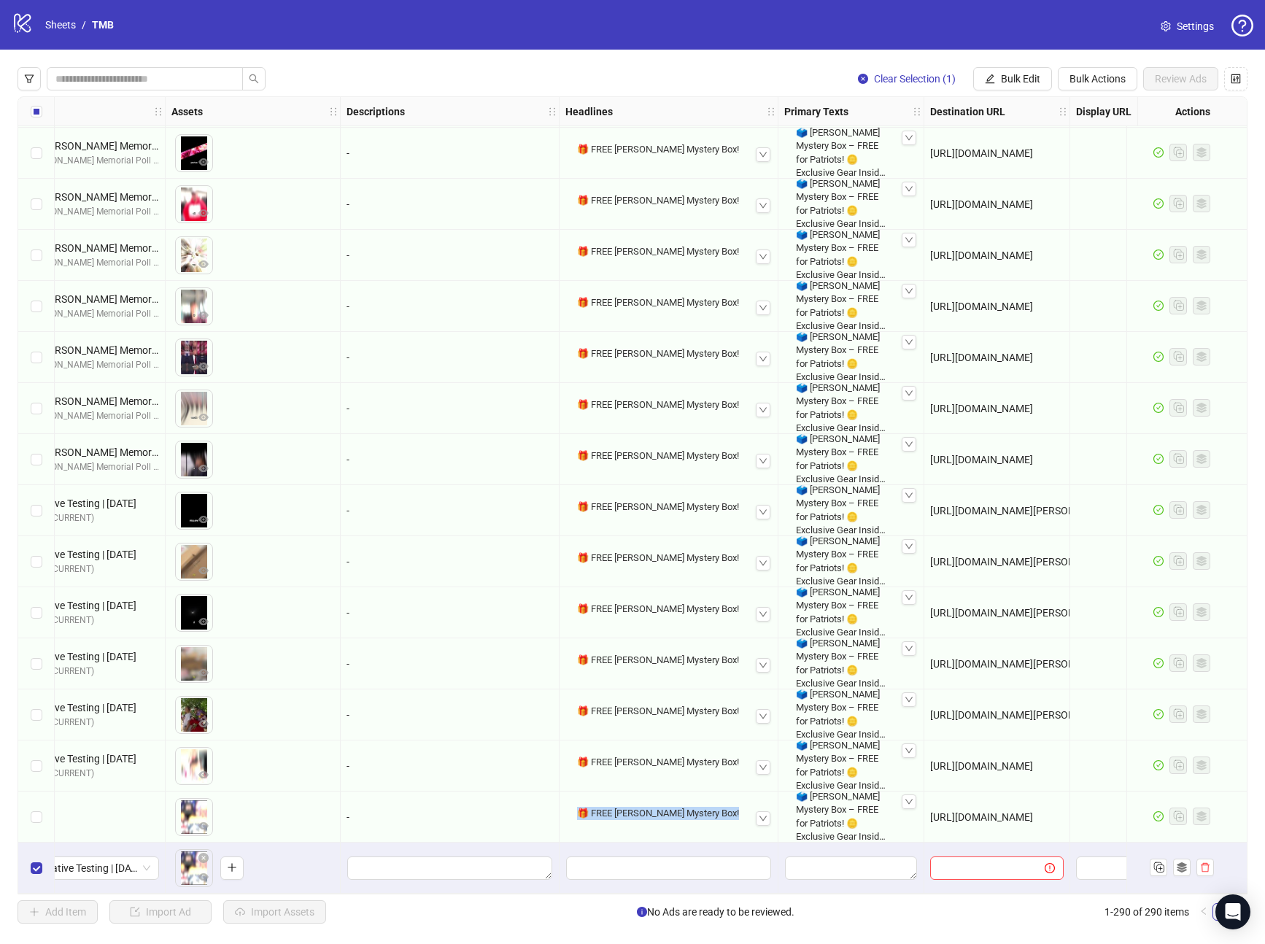
copy div "🎁 FREE Trump Mystery Box!"
click at [1009, 81] on span "Bulk Edit" at bounding box center [1020, 79] width 39 height 12
click at [995, 199] on span "Headlines" at bounding box center [1027, 201] width 87 height 16
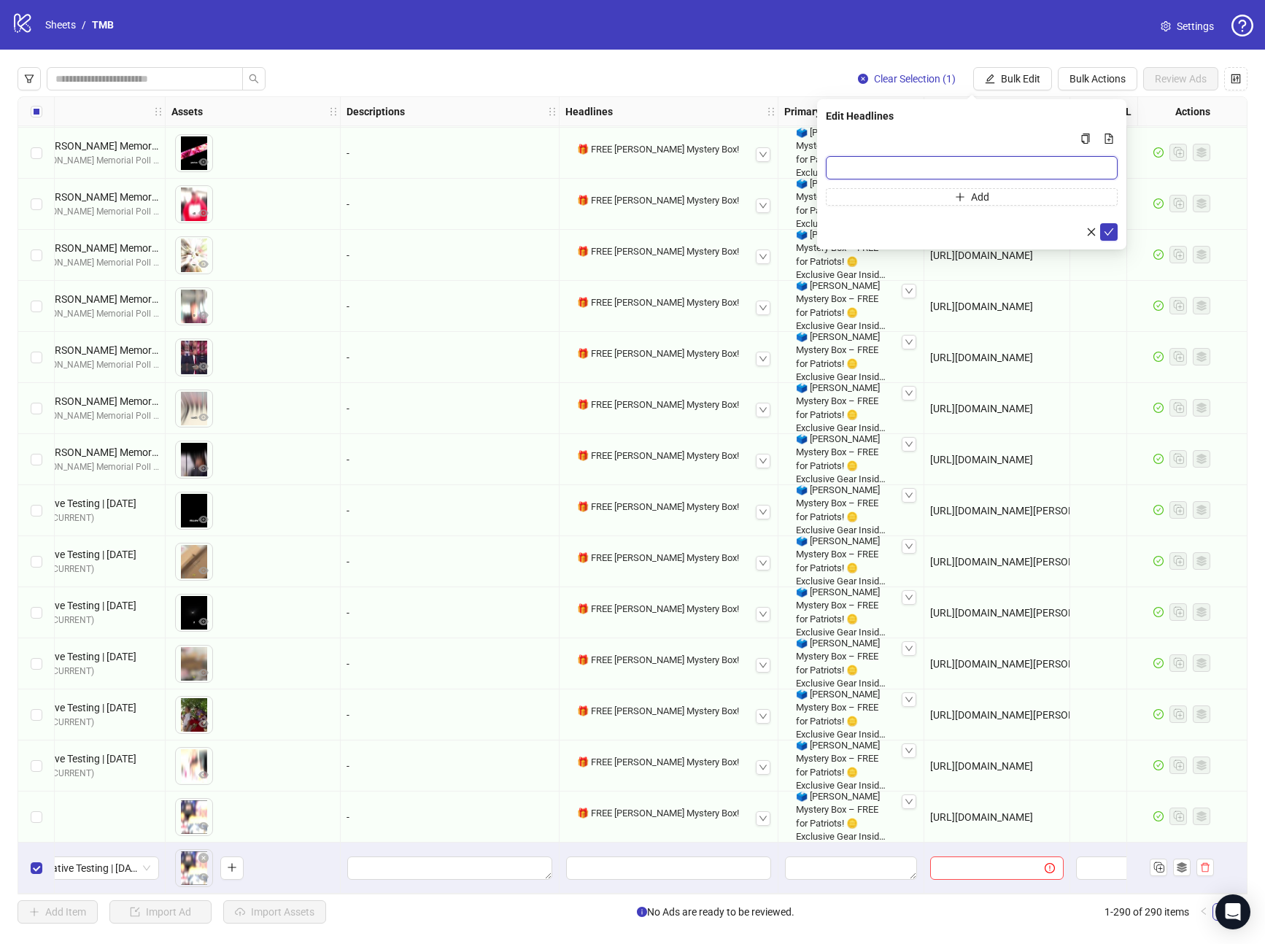
click at [906, 172] on input "Multi-input container - paste or copy values" at bounding box center [972, 167] width 292 height 23
paste input "**********"
type input "**********"
click at [1109, 227] on icon "check" at bounding box center [1109, 232] width 10 height 10
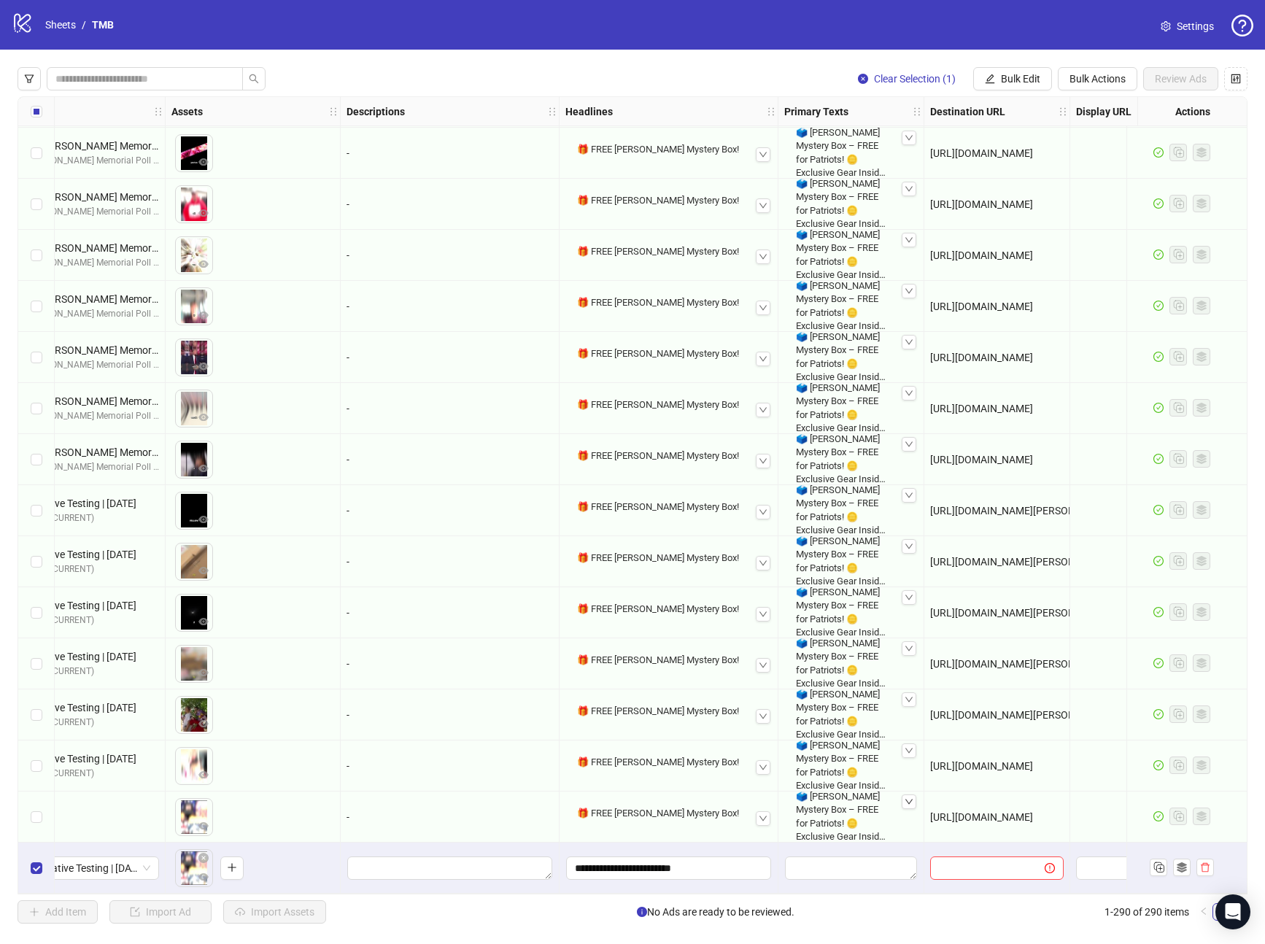
click at [905, 799] on icon "down" at bounding box center [909, 802] width 9 height 9
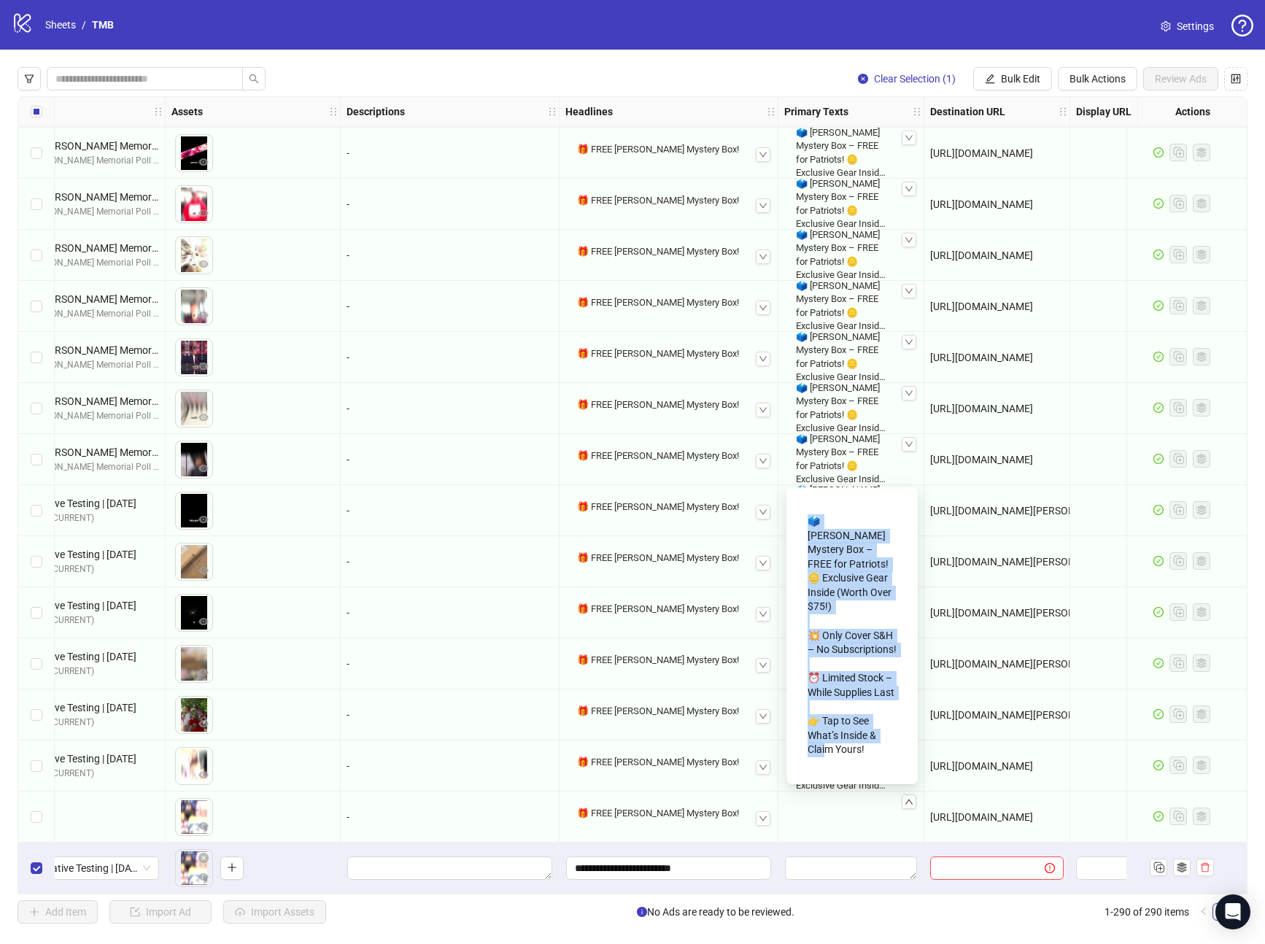
drag, startPoint x: 808, startPoint y: 521, endPoint x: 871, endPoint y: 750, distance: 237.6
click at [871, 754] on div "🗳️ Trump Mystery Box – FREE for Patriots! 🪙 Exclusive Gear Inside (Worth Over $…" at bounding box center [852, 636] width 89 height 255
copy div "🗳️ Trump Mystery Box – FREE for Patriots! 🪙 Exclusive Gear Inside (Worth Over $…"
click at [1029, 74] on span "Bulk Edit" at bounding box center [1020, 79] width 39 height 12
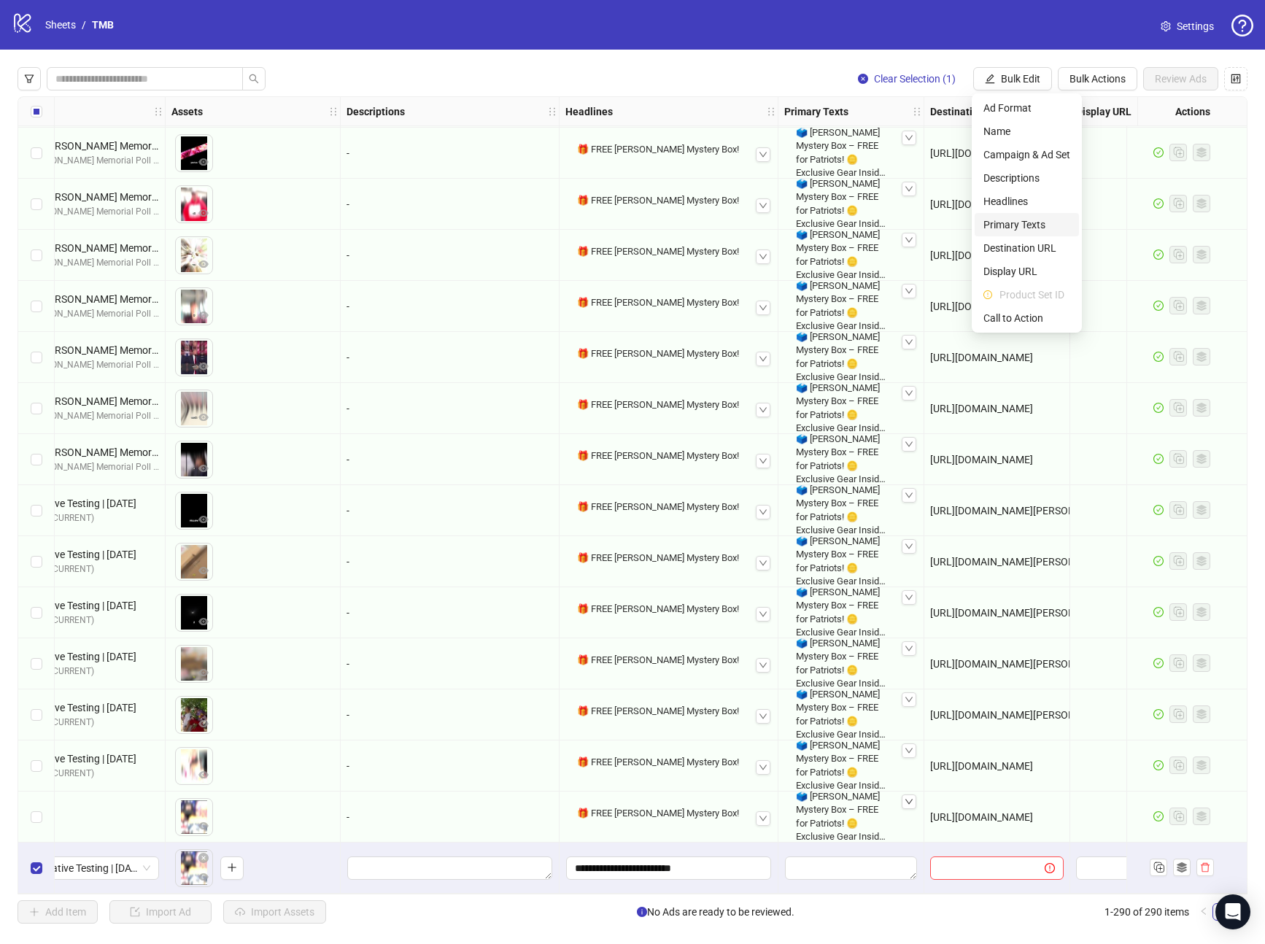
click at [1027, 227] on span "Primary Texts" at bounding box center [1027, 225] width 87 height 16
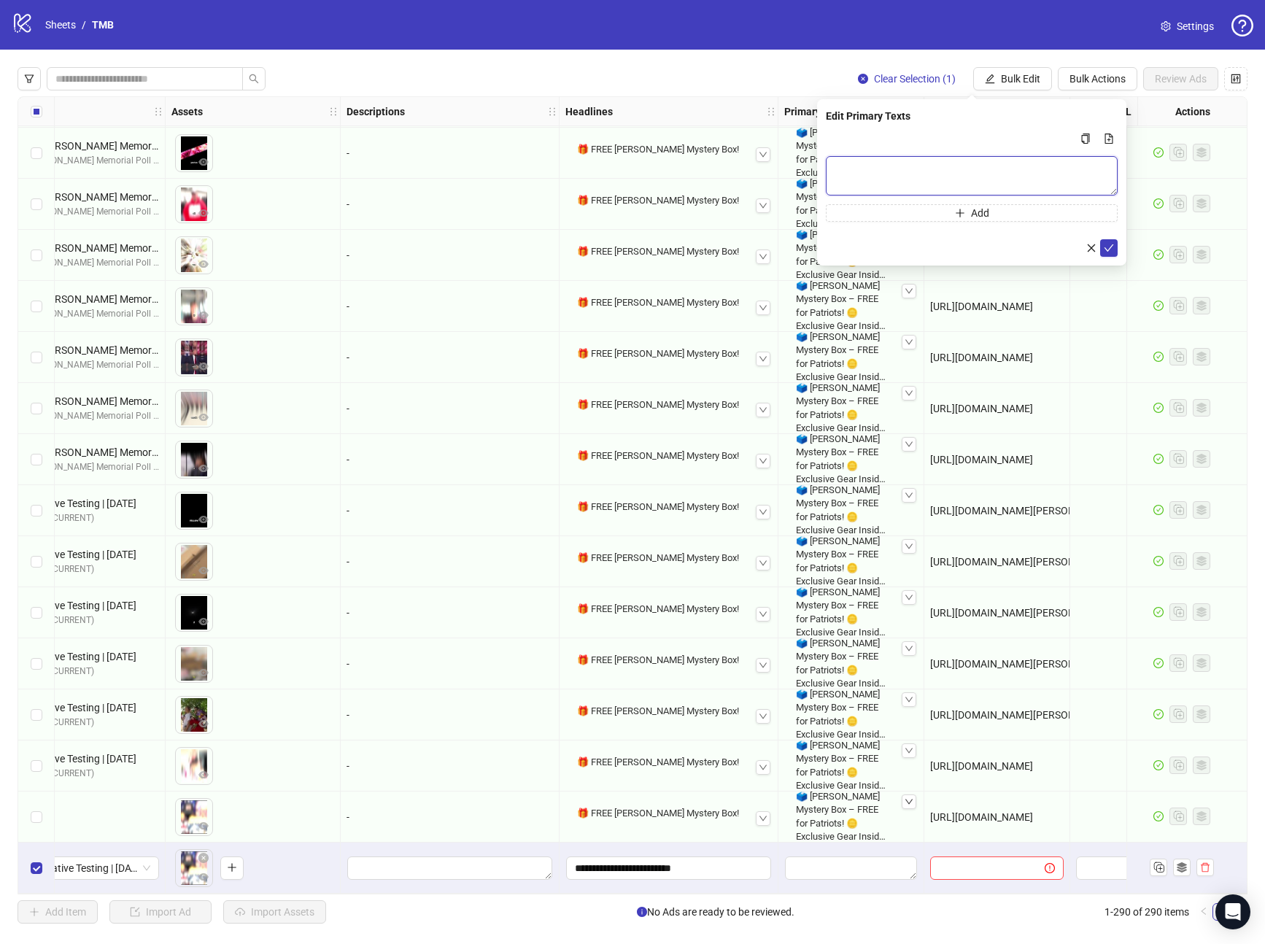
click at [894, 173] on textarea "Multi-text input container - paste or copy values" at bounding box center [972, 175] width 292 height 39
paste textarea "**********"
type textarea "**********"
click at [1107, 246] on icon "check" at bounding box center [1109, 248] width 10 height 10
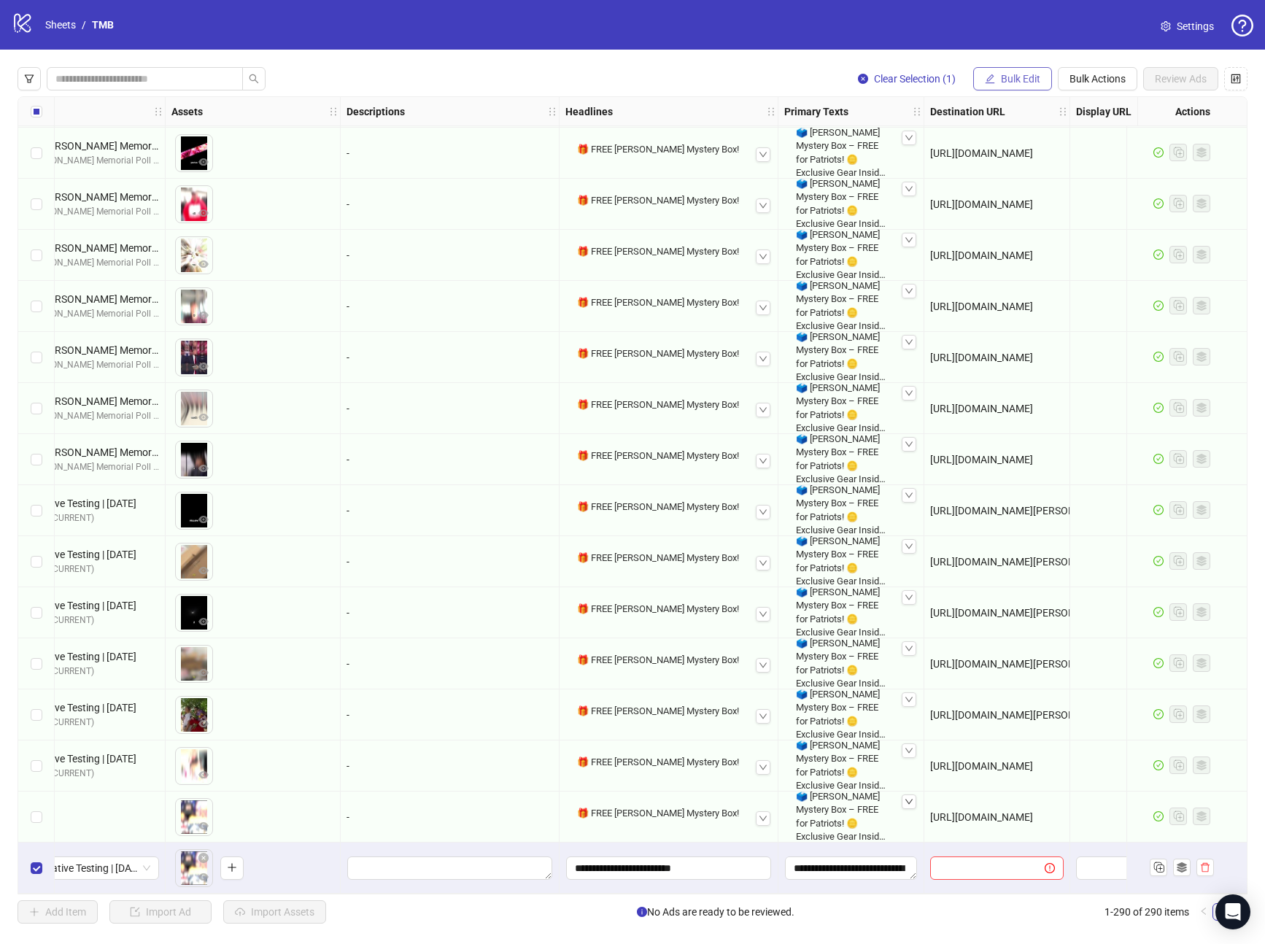
click at [1017, 82] on span "Bulk Edit" at bounding box center [1020, 79] width 39 height 12
drag, startPoint x: 1025, startPoint y: 279, endPoint x: 1030, endPoint y: 307, distance: 28.3
click at [1030, 307] on ul "Ad Format Name Campaign & Ad Set Descriptions Headlines Primary Texts Destinati…" at bounding box center [1027, 212] width 110 height 239
click at [1033, 313] on span "Call to Action" at bounding box center [1027, 318] width 87 height 16
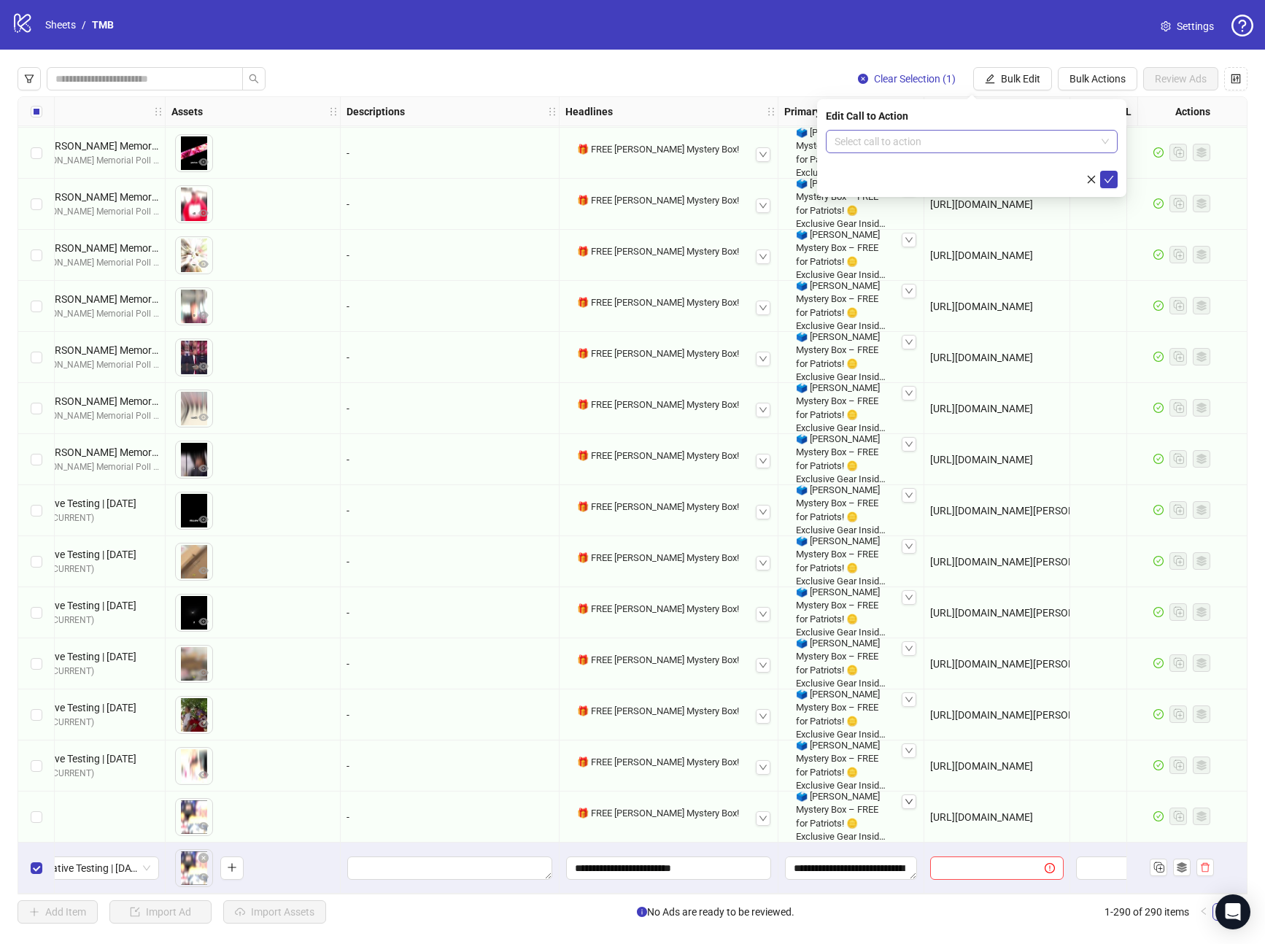
click at [919, 138] on input "search" at bounding box center [965, 142] width 261 height 22
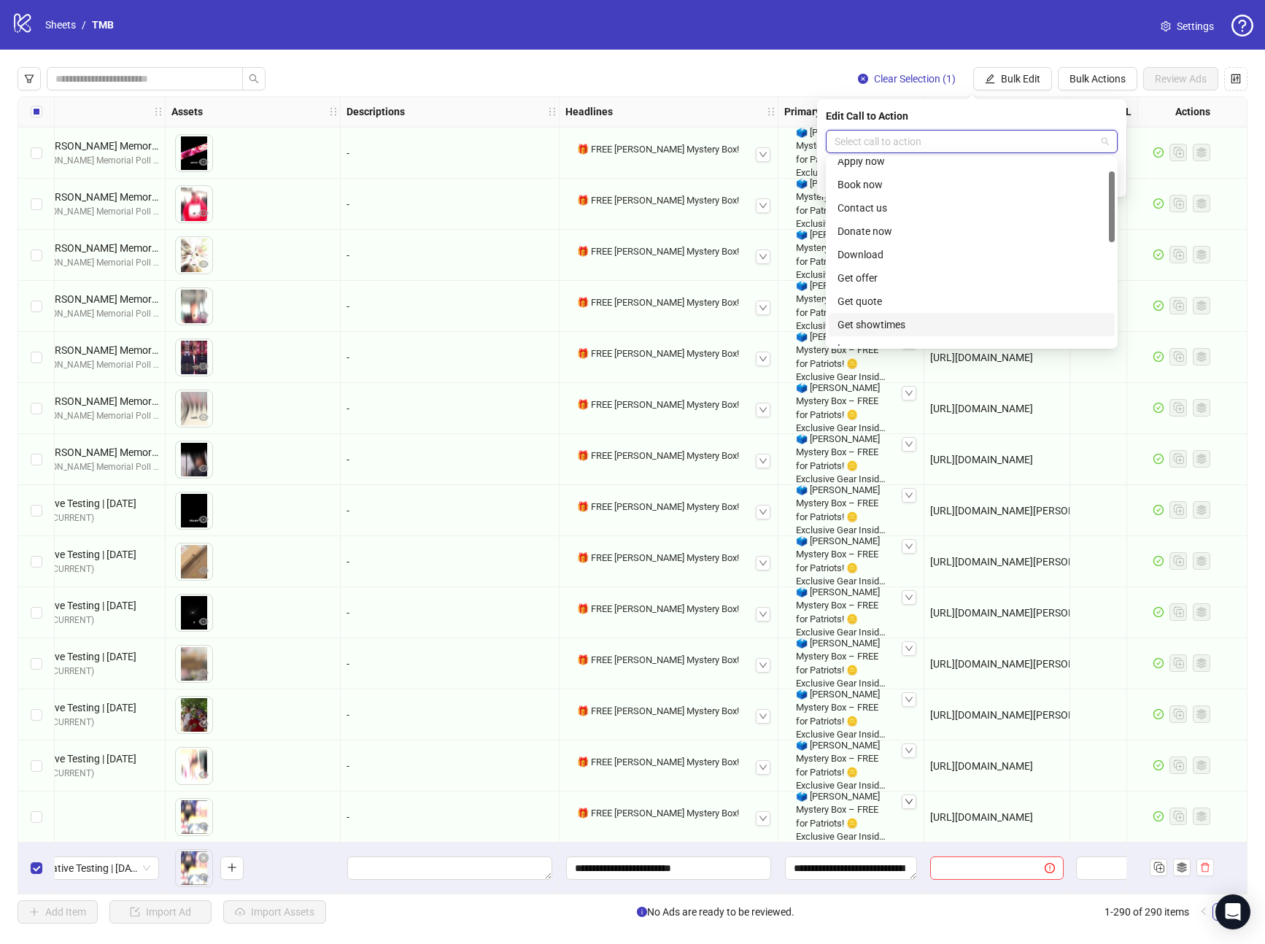
scroll to position [154, 0]
click at [876, 229] on div "Learn more" at bounding box center [972, 227] width 269 height 16
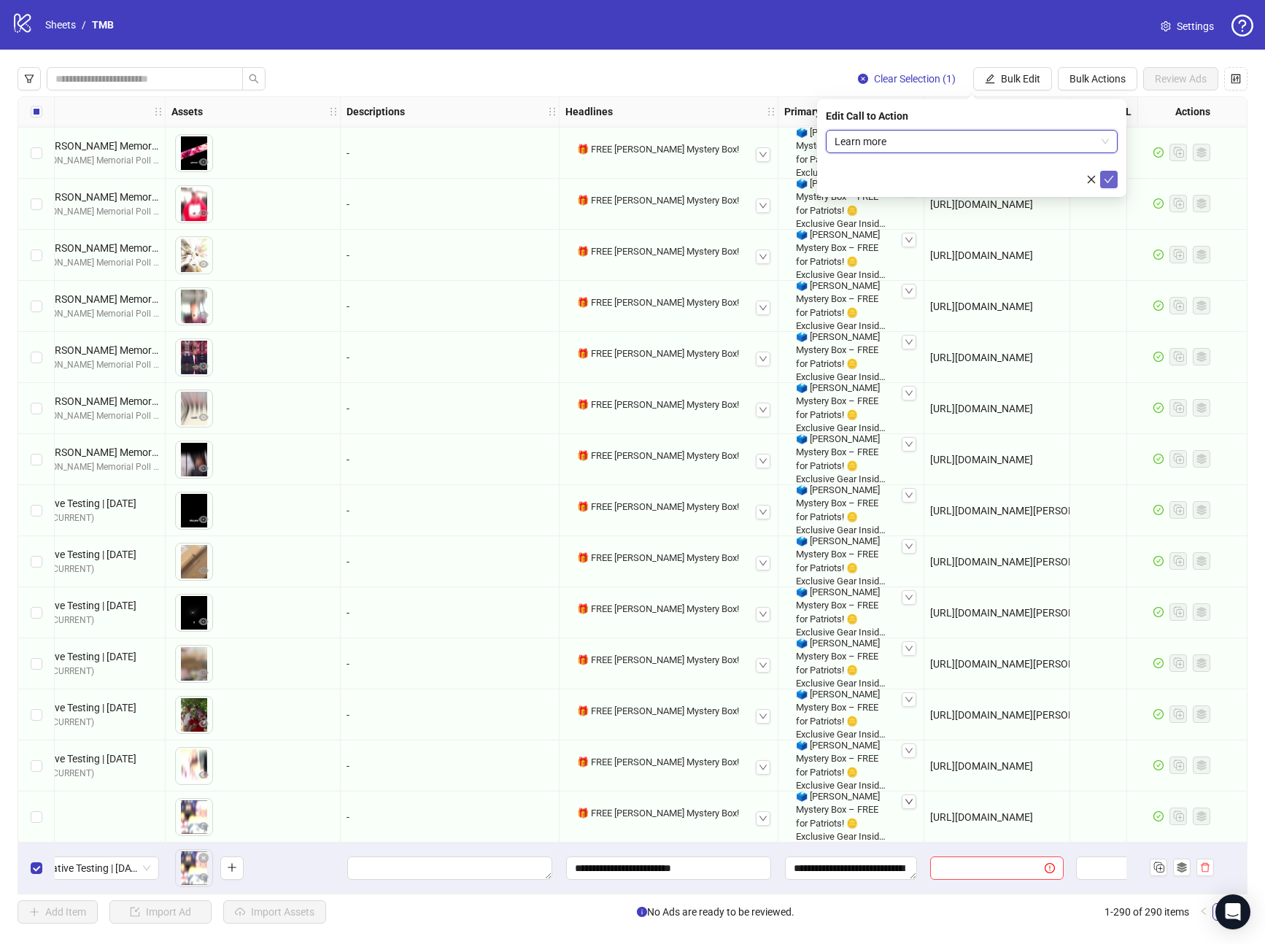
click at [1111, 179] on icon "check" at bounding box center [1109, 179] width 10 height 10
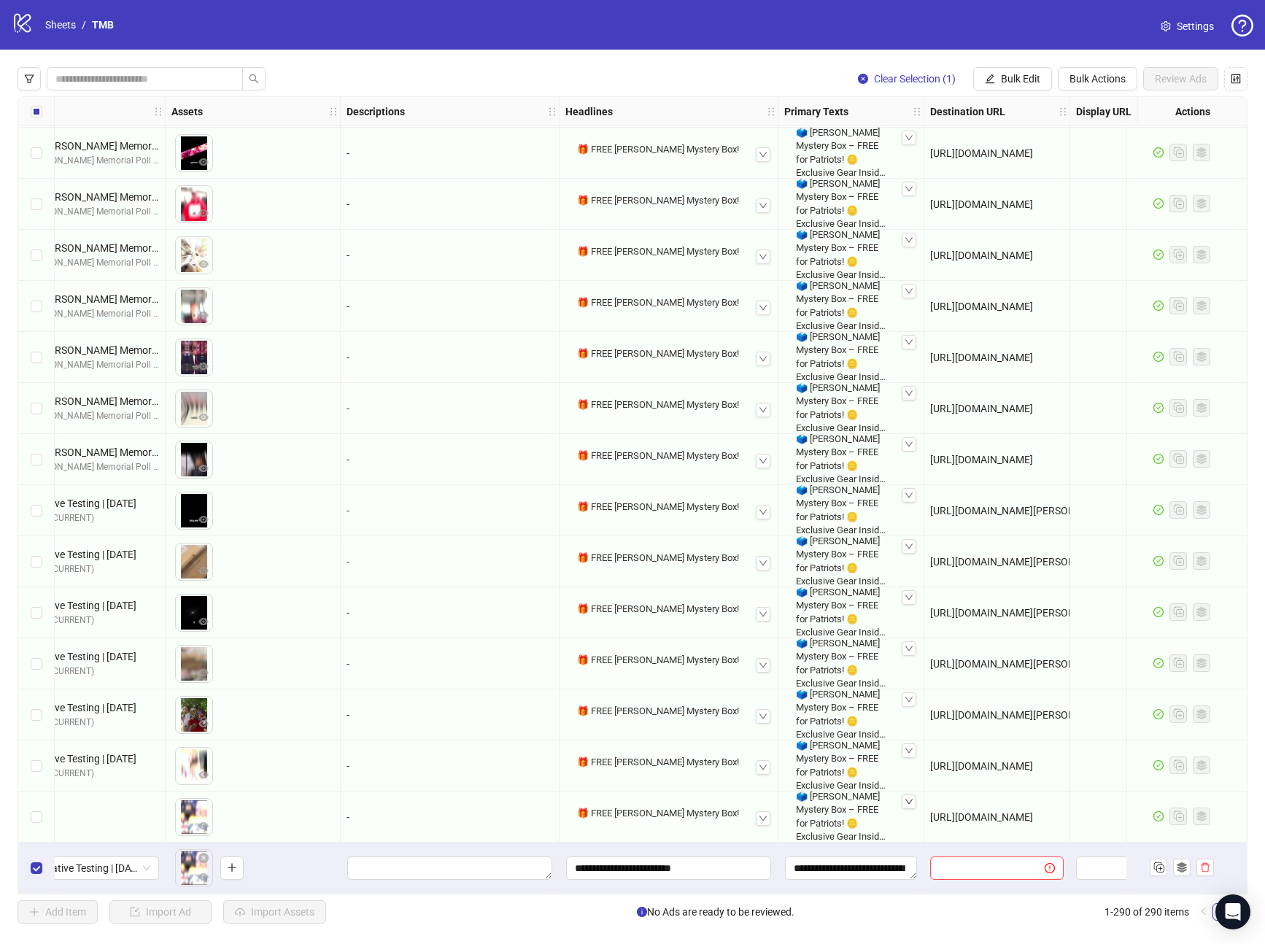
click at [390, 896] on div "Clear Selection (1) Bulk Edit Bulk Actions Review Ads Ad Format Ad Name Campaig…" at bounding box center [632, 496] width 1265 height 892
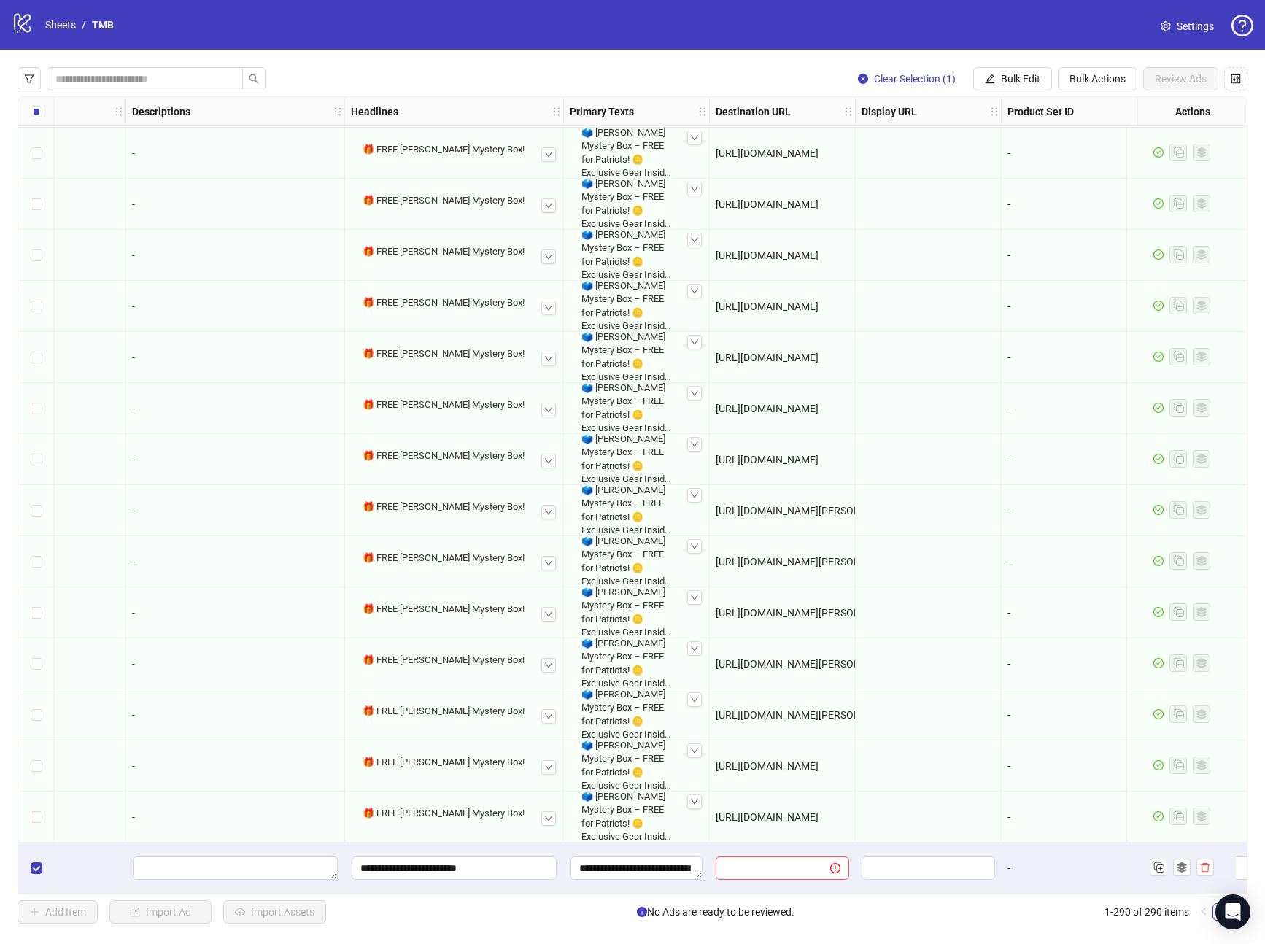
scroll to position [14052, 737]
click at [751, 863] on input "text" at bounding box center [768, 868] width 85 height 16
paste input "**********"
type input "**********"
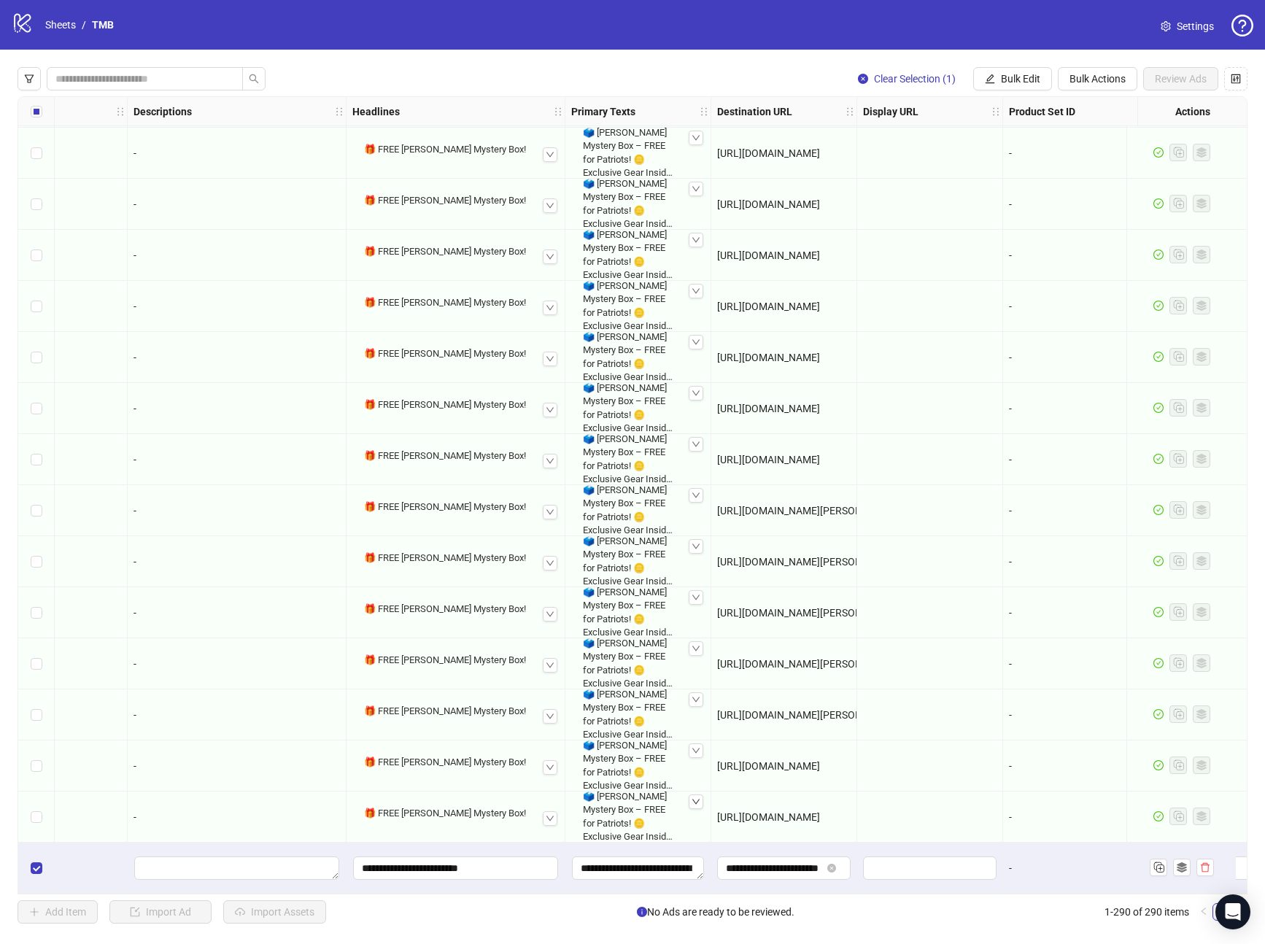
click at [868, 834] on div at bounding box center [930, 817] width 146 height 51
click at [1152, 77] on button "Review Ads" at bounding box center [1181, 78] width 75 height 23
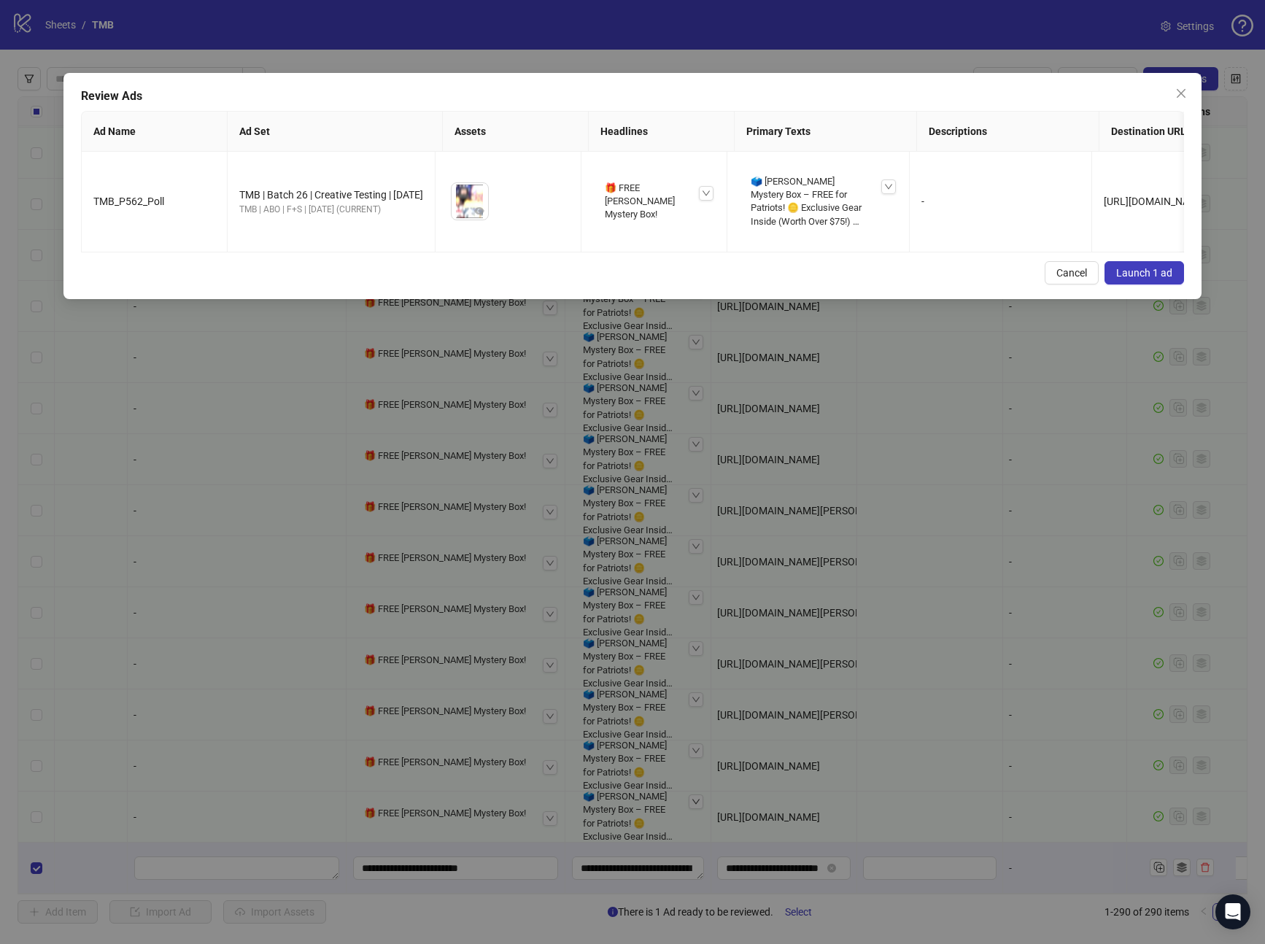
click at [1116, 285] on button "Launch 1 ad" at bounding box center [1145, 272] width 80 height 23
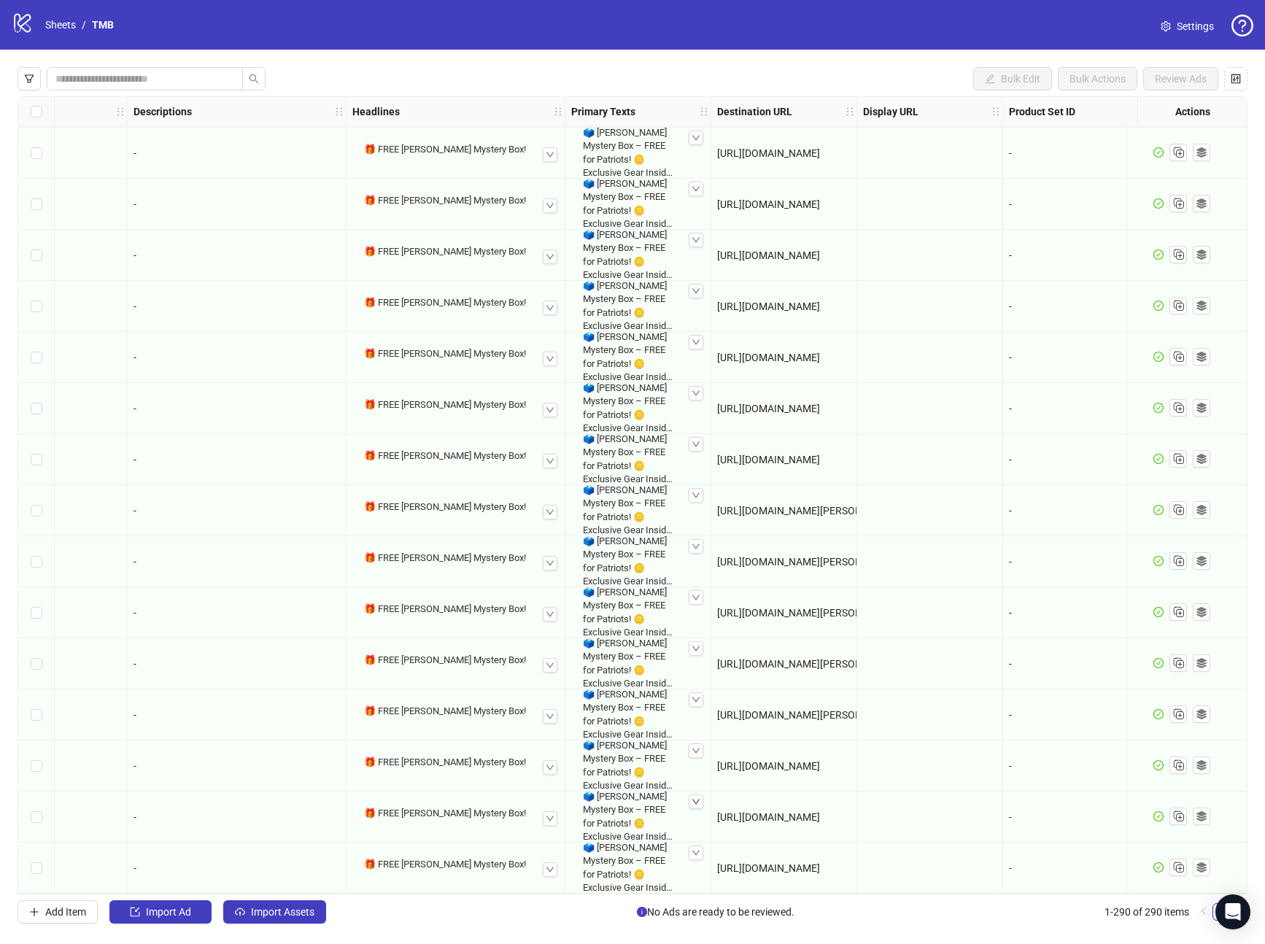
click at [464, 895] on div "Bulk Edit Bulk Actions Review Ads Ad Format Ad Name Campaign & Ad Set Assets De…" at bounding box center [632, 496] width 1265 height 892
click at [64, 23] on link "Sheets" at bounding box center [60, 25] width 36 height 16
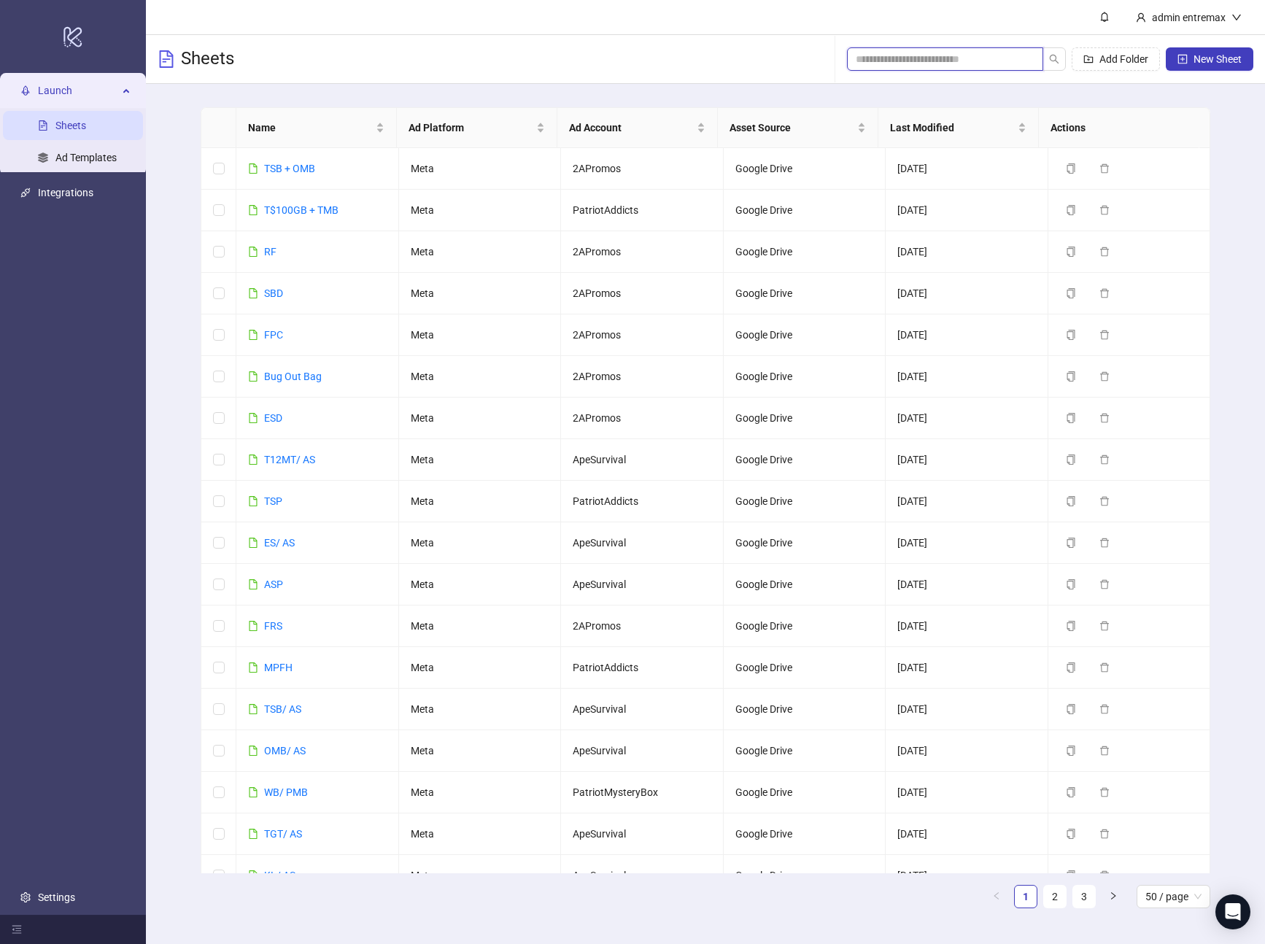
click at [952, 61] on input "search" at bounding box center [939, 59] width 167 height 16
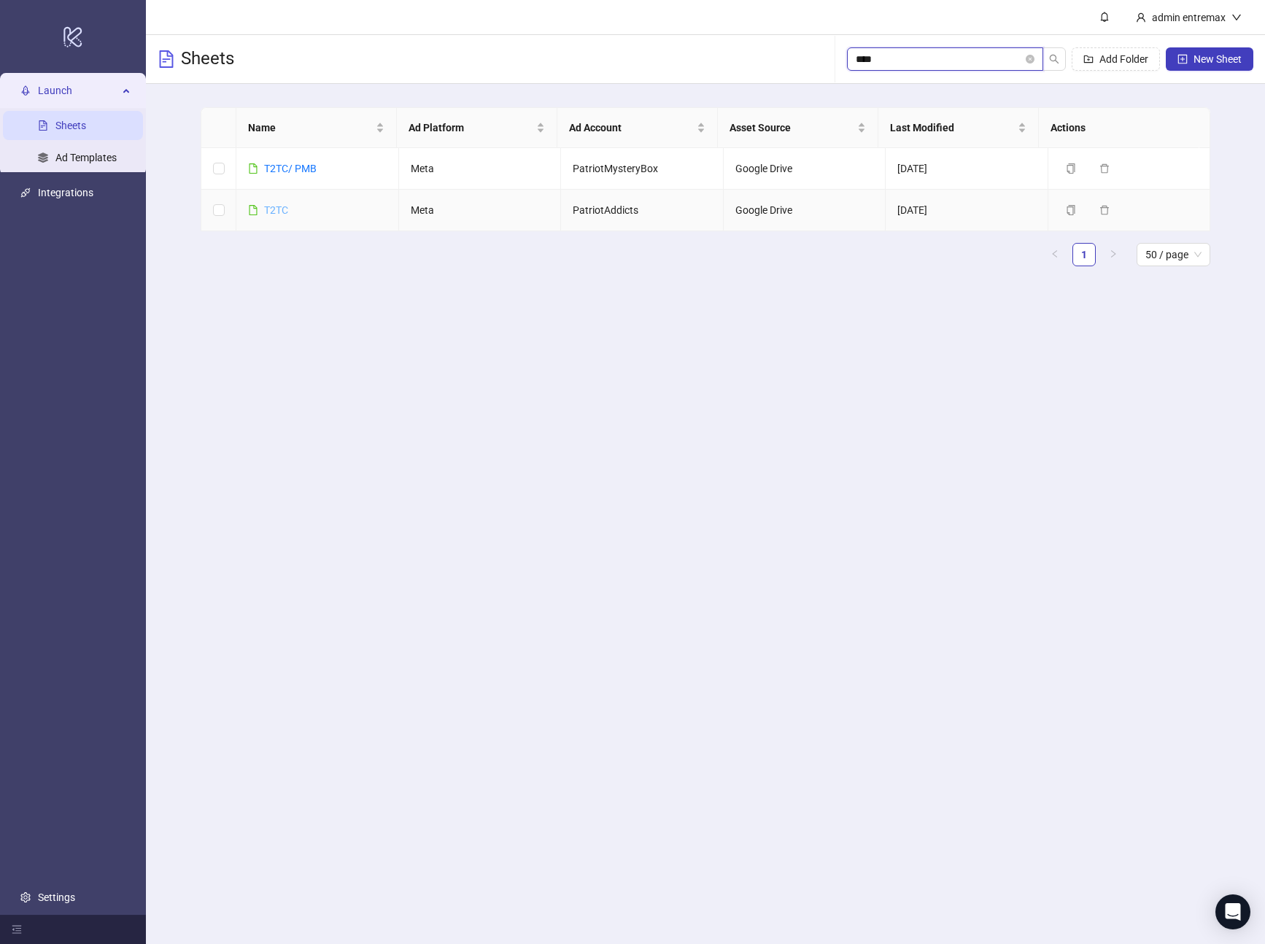
type input "****"
click at [285, 212] on link "T2TC" at bounding box center [276, 210] width 24 height 12
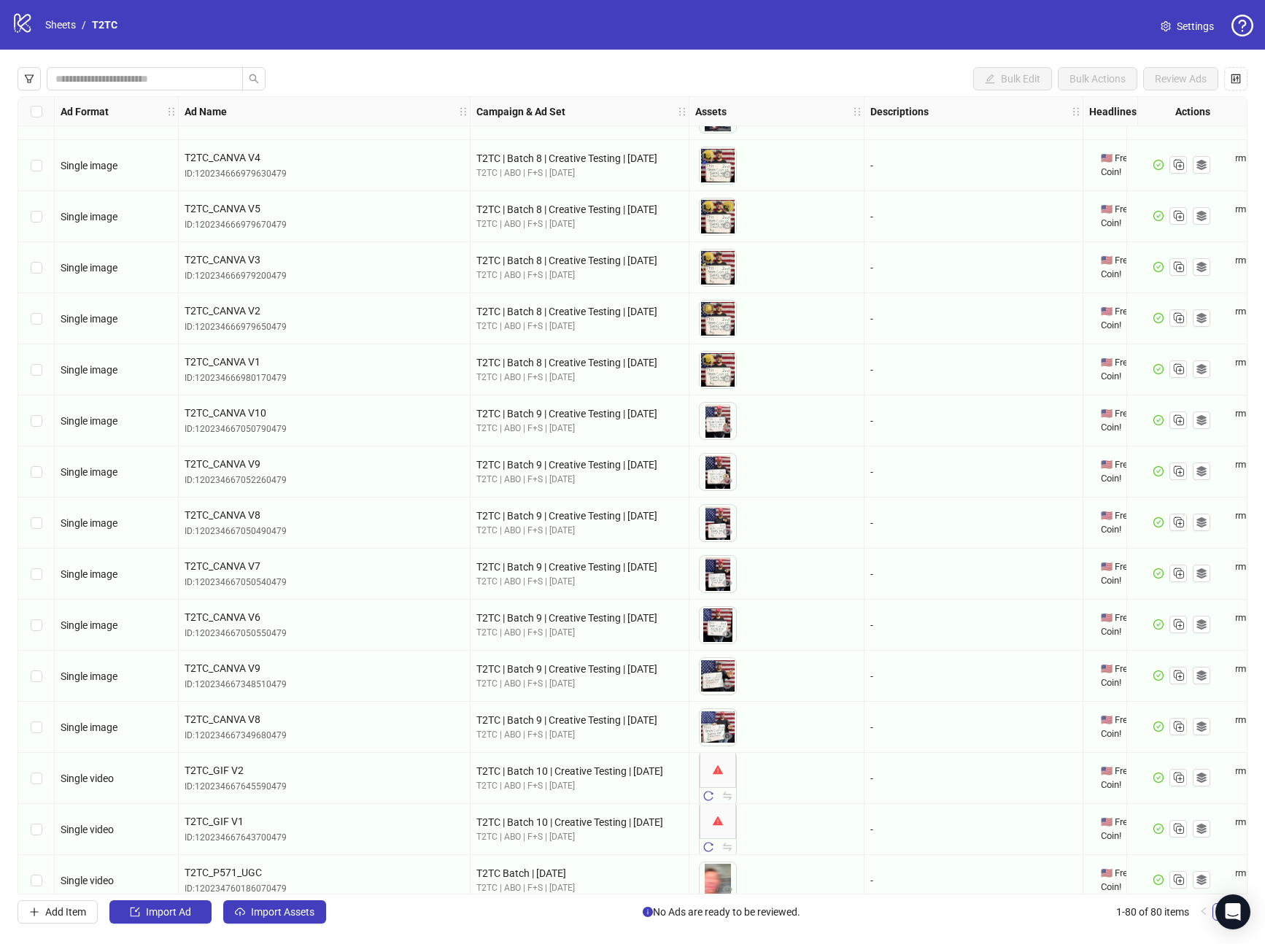
scroll to position [3325, 0]
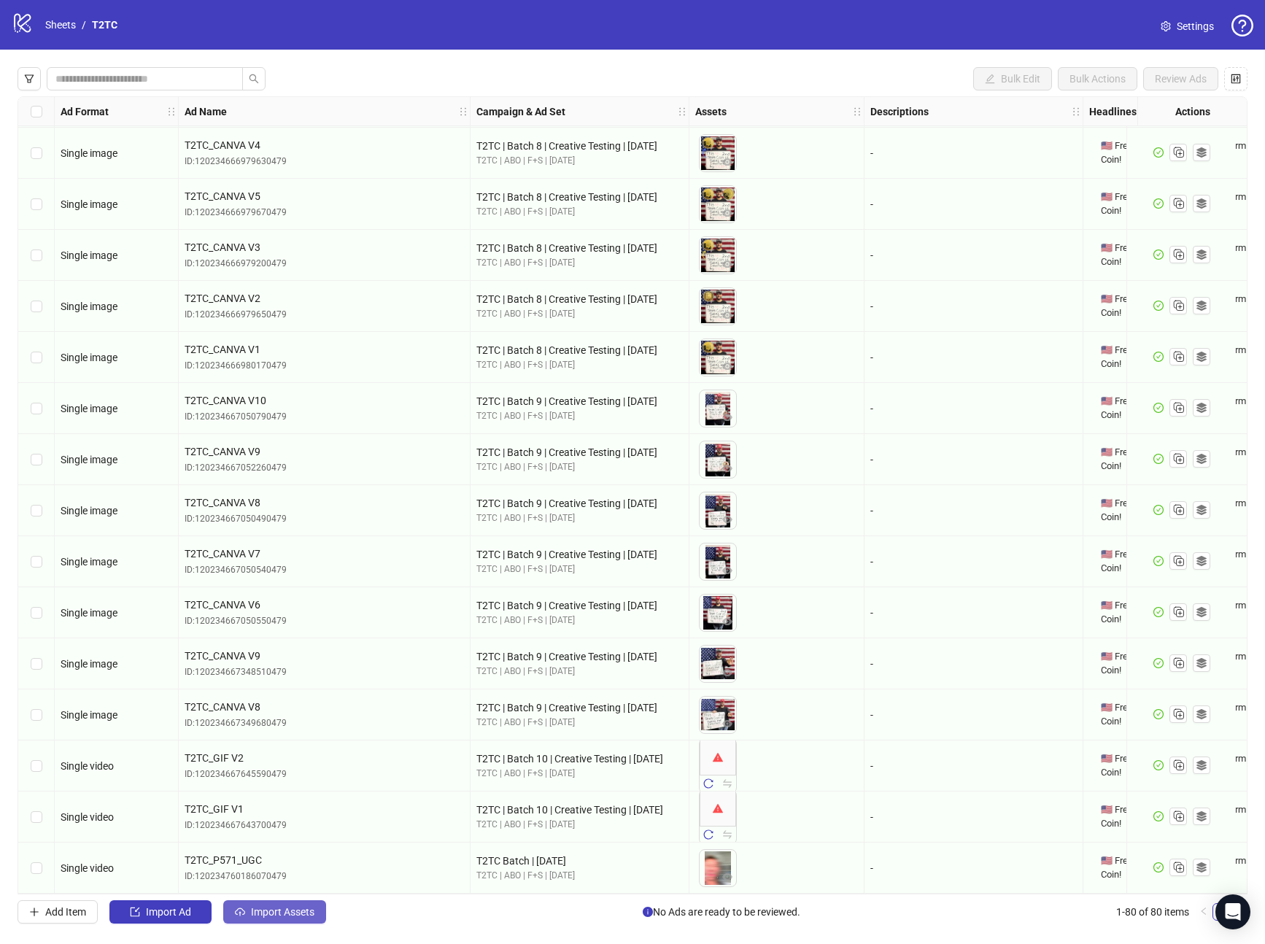
click at [290, 914] on span "Import Assets" at bounding box center [282, 912] width 63 height 12
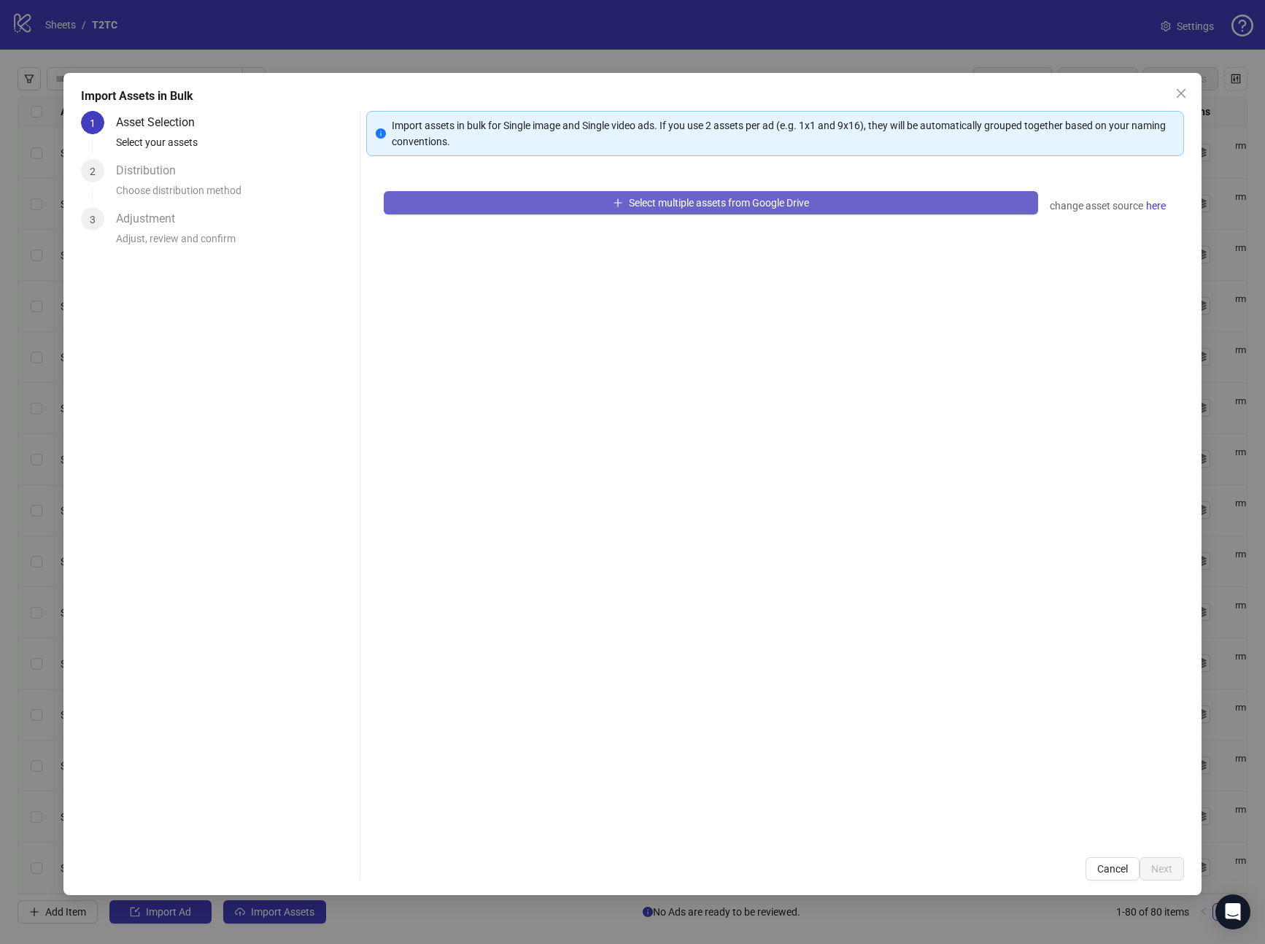
click at [550, 196] on button "Select multiple assets from Google Drive" at bounding box center [711, 202] width 655 height 23
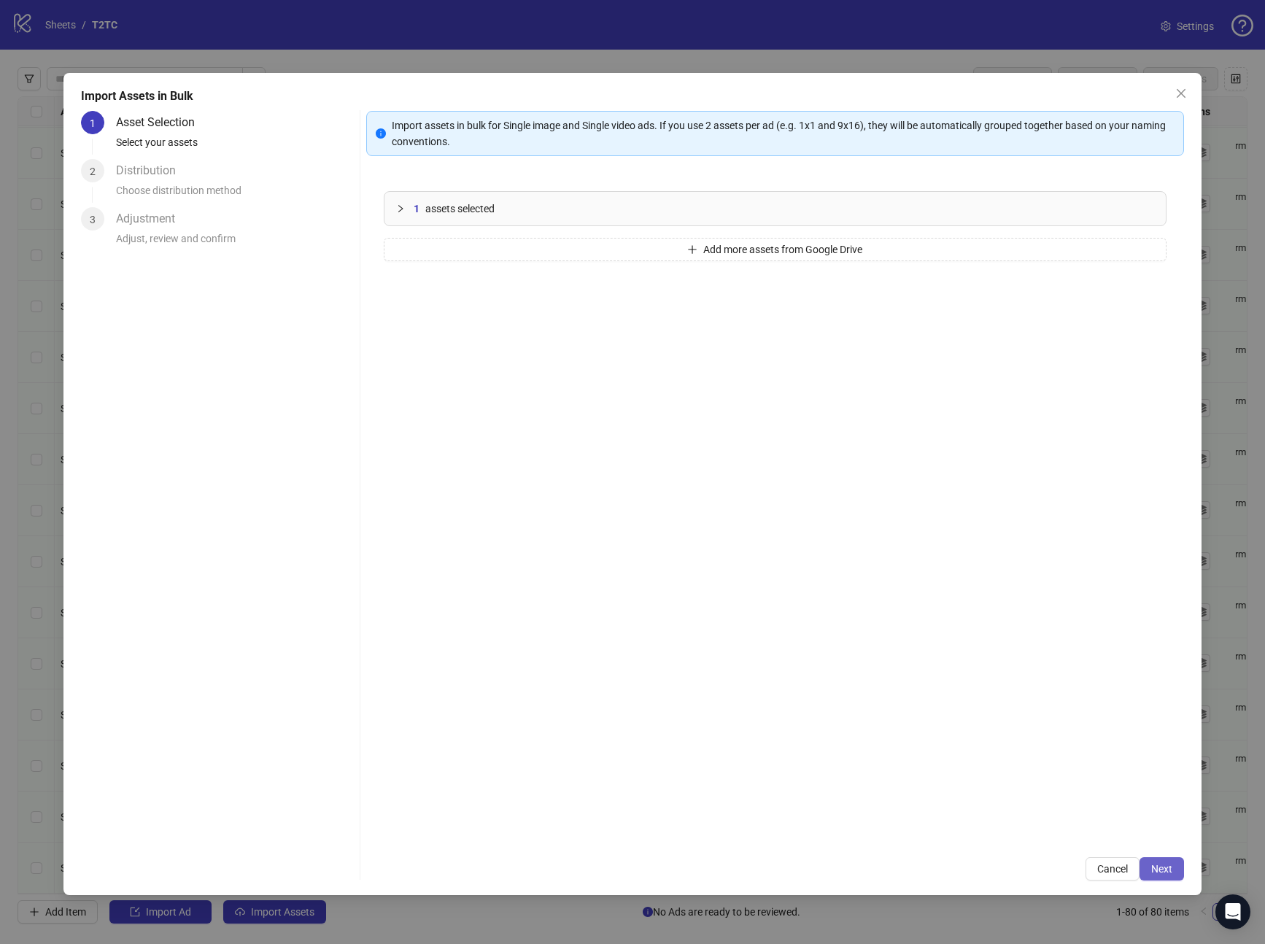
click at [1144, 862] on div "Import assets in bulk for Single image and Single video ads. If you use 2 asset…" at bounding box center [775, 496] width 819 height 770
click at [1149, 864] on button "Next" at bounding box center [1162, 868] width 45 height 23
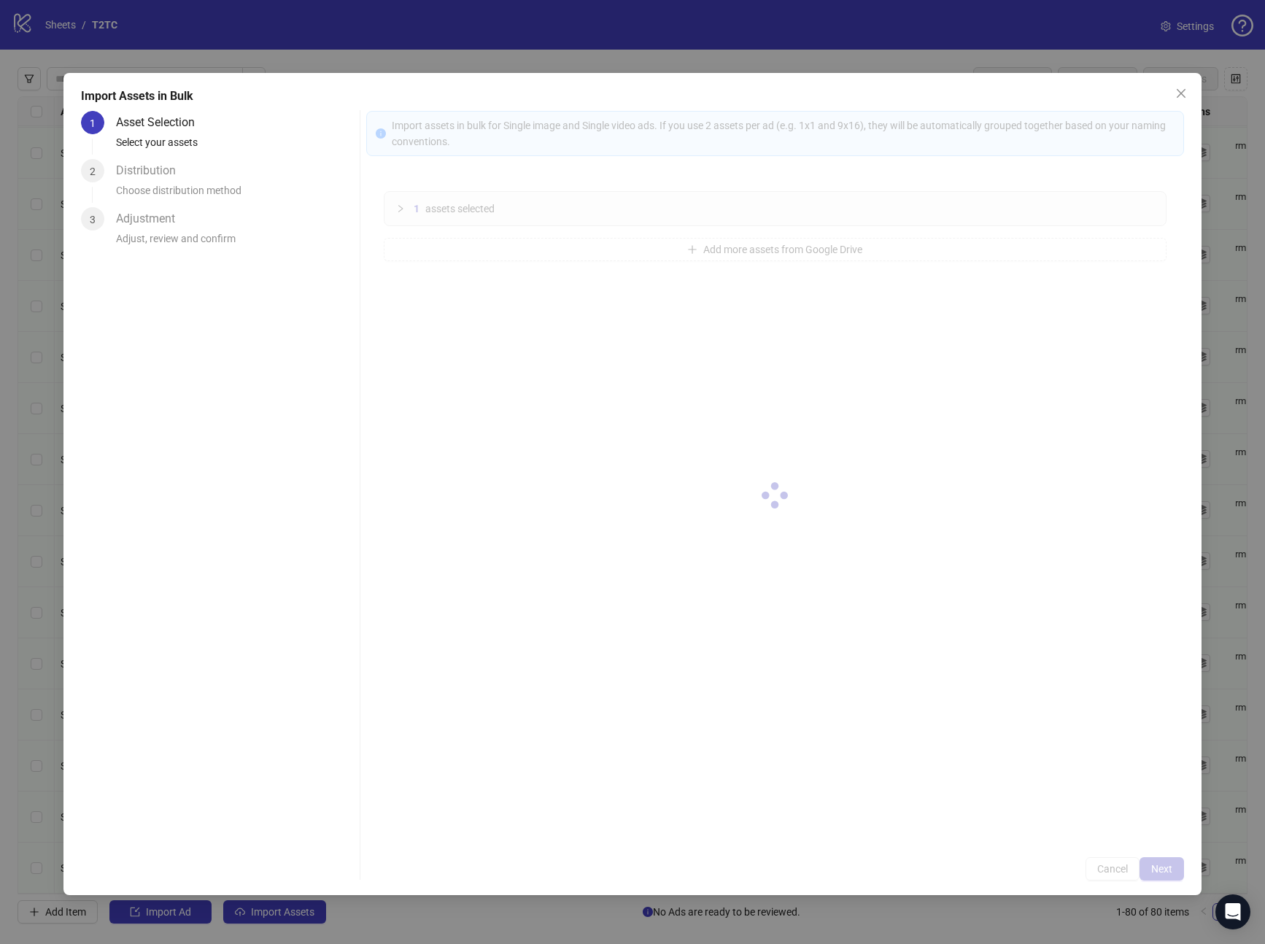
click at [1149, 864] on div at bounding box center [775, 496] width 819 height 770
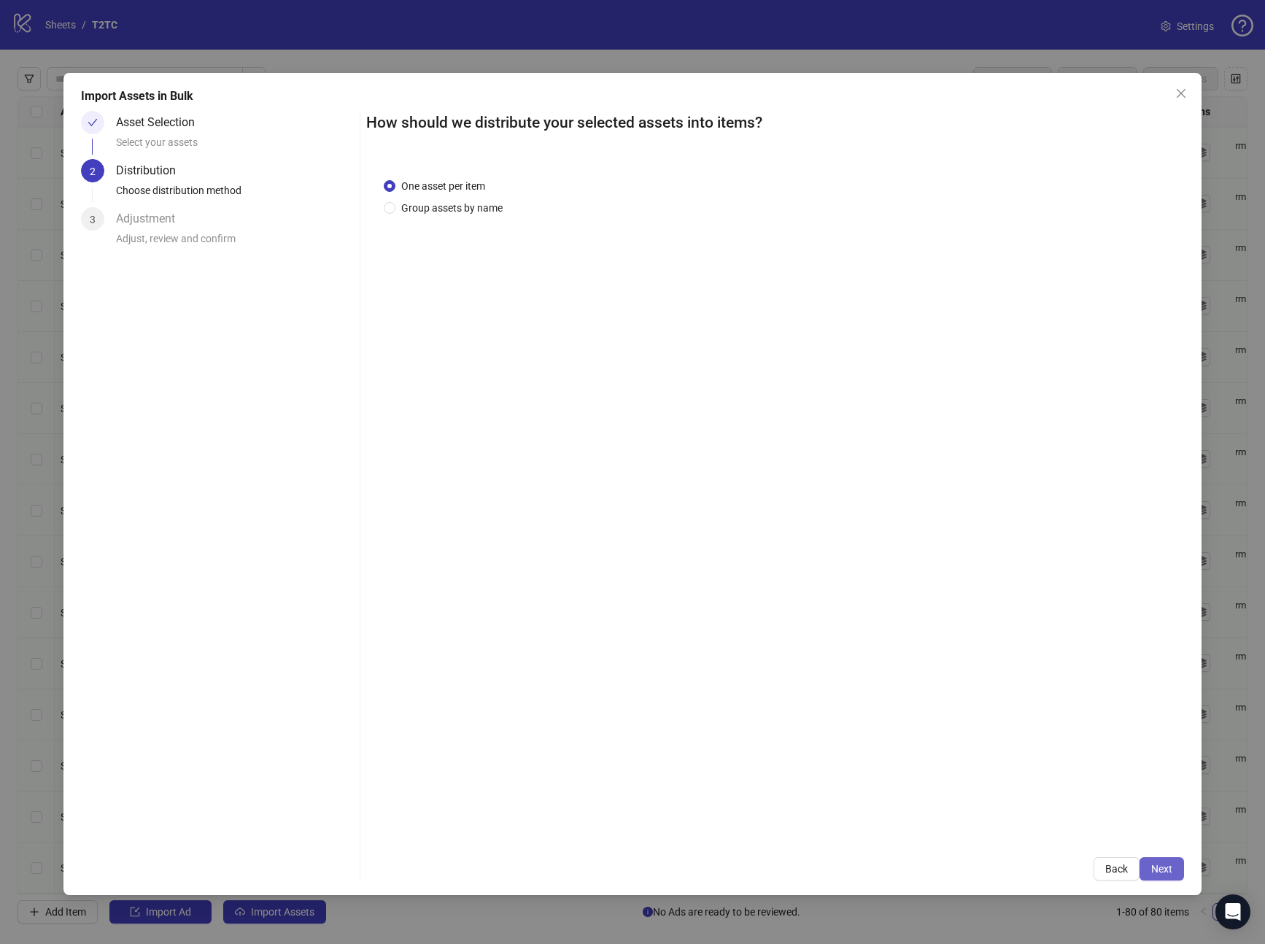
click at [1149, 864] on button "Next" at bounding box center [1162, 868] width 45 height 23
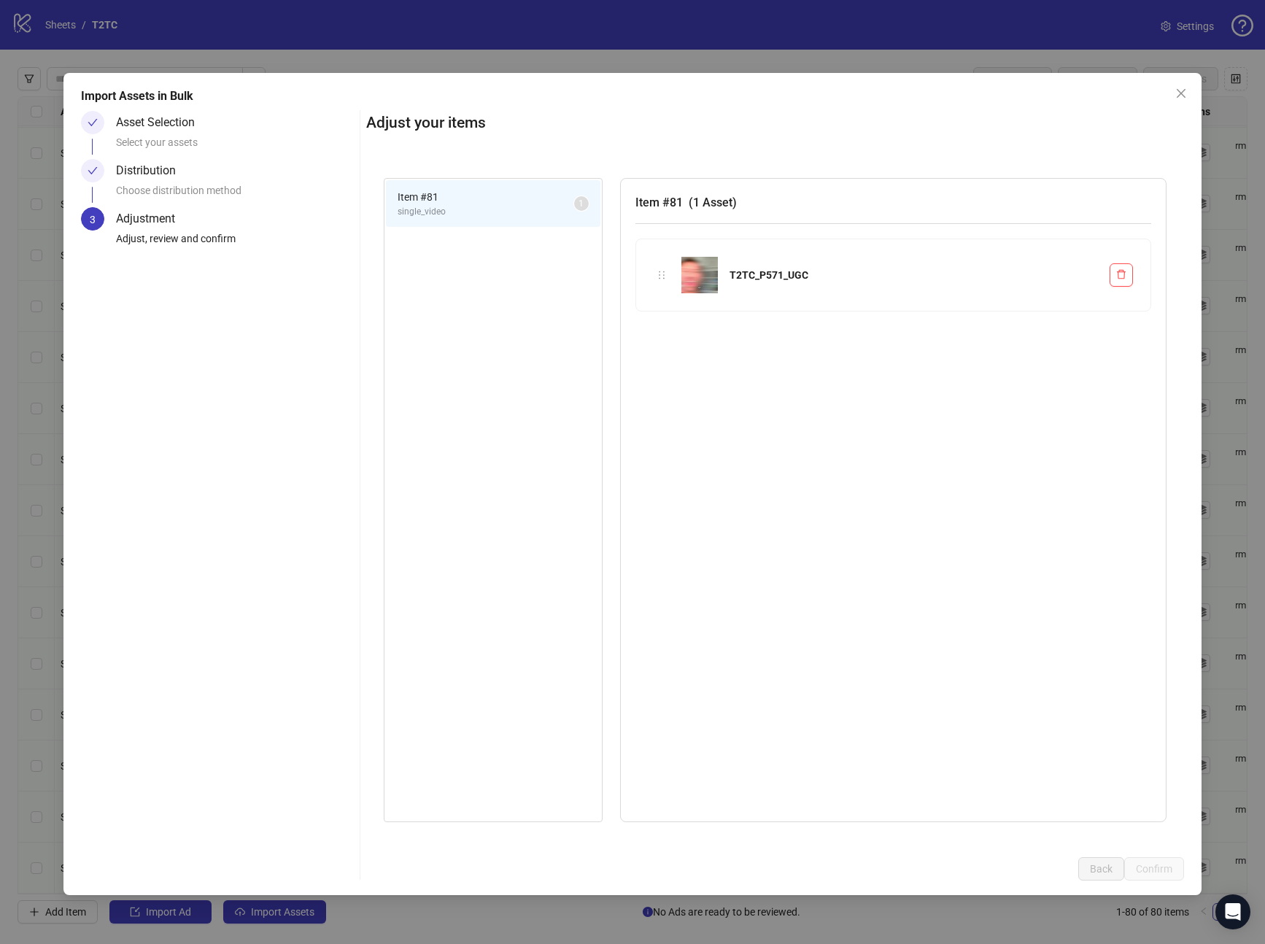
click at [1149, 864] on div "Import Assets in Bulk Asset Selection Select your assets Distribution Choose di…" at bounding box center [632, 472] width 1265 height 944
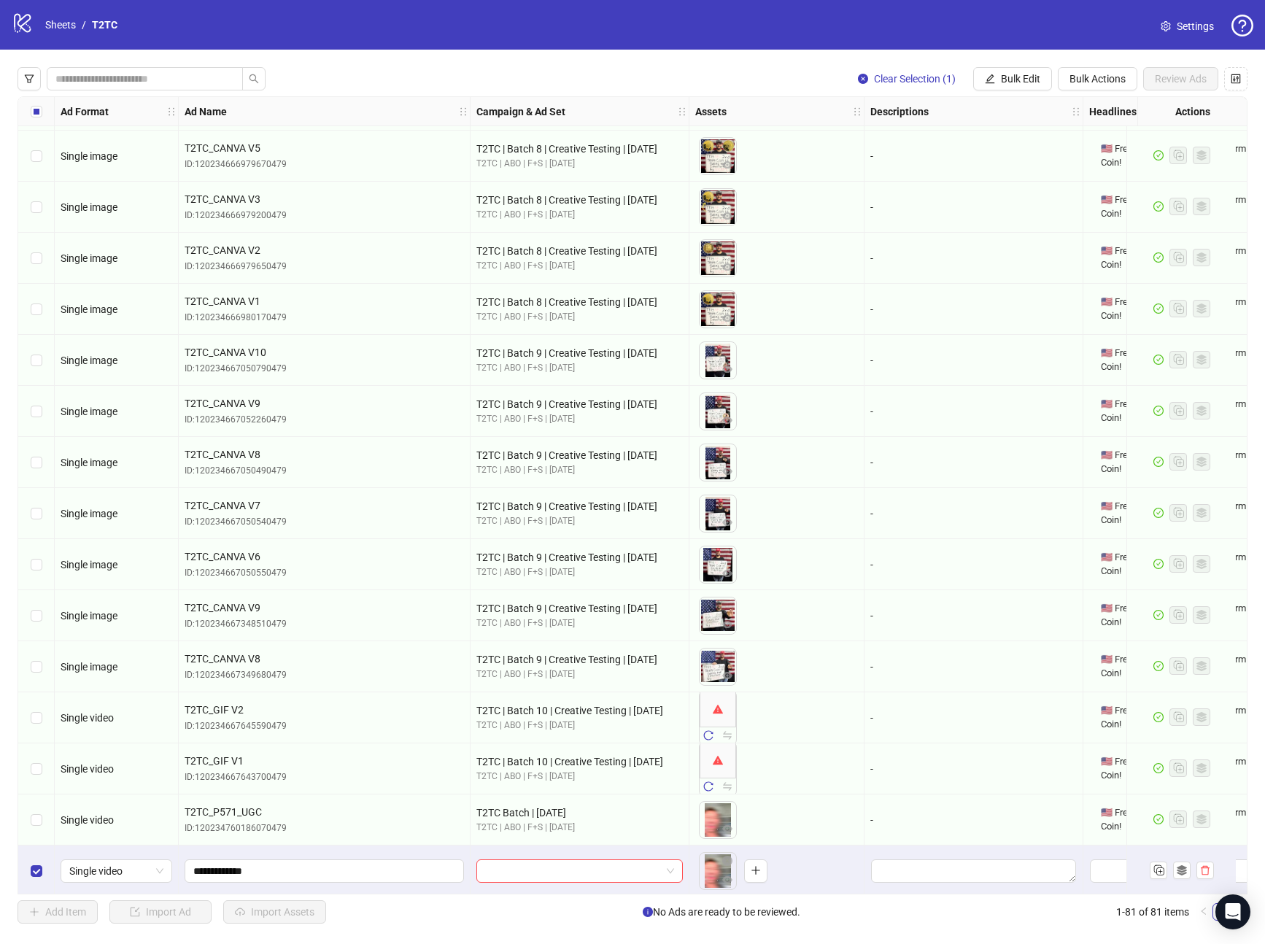
scroll to position [3376, 0]
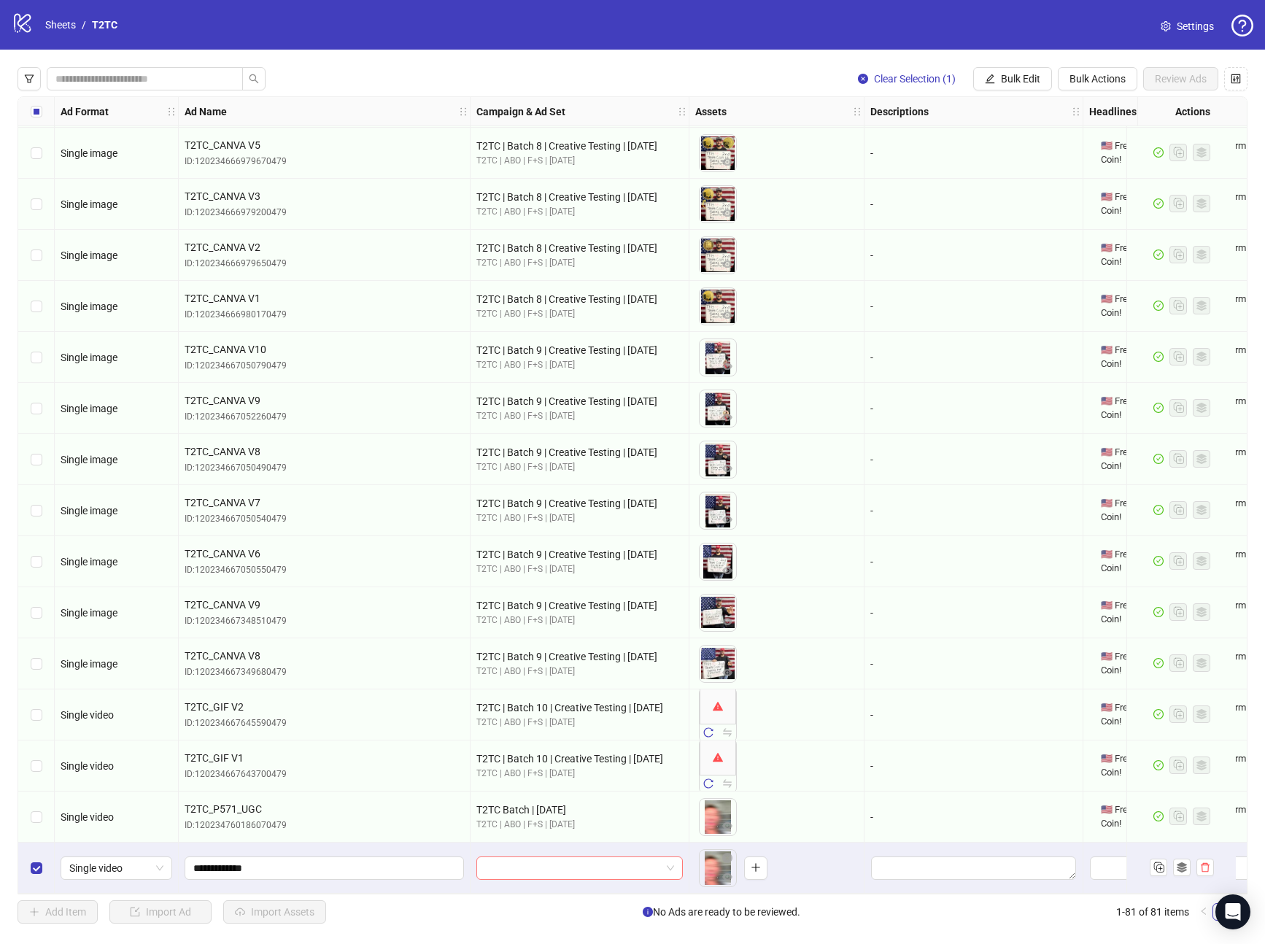
click at [559, 868] on input "search" at bounding box center [573, 868] width 176 height 22
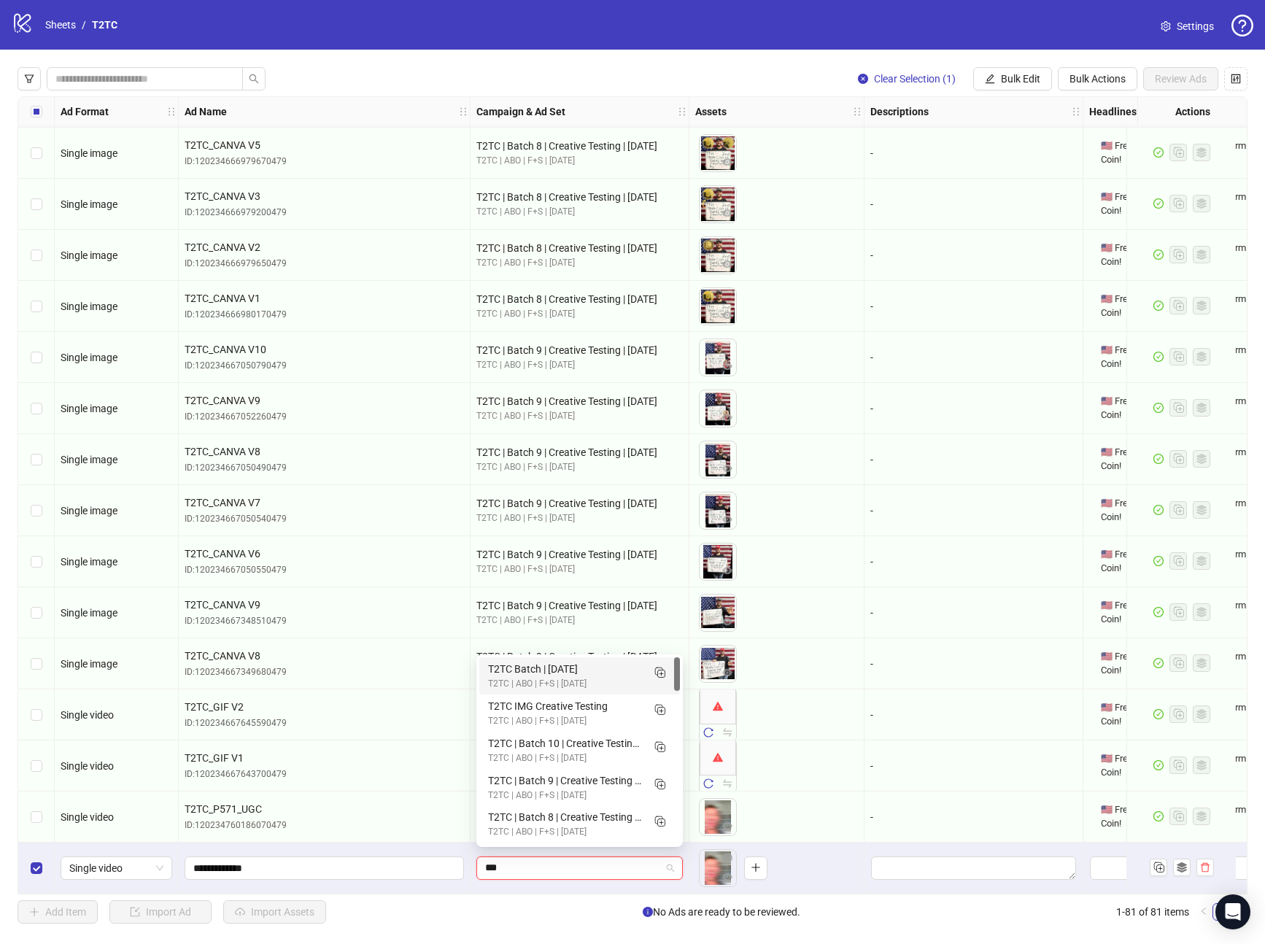
type input "****"
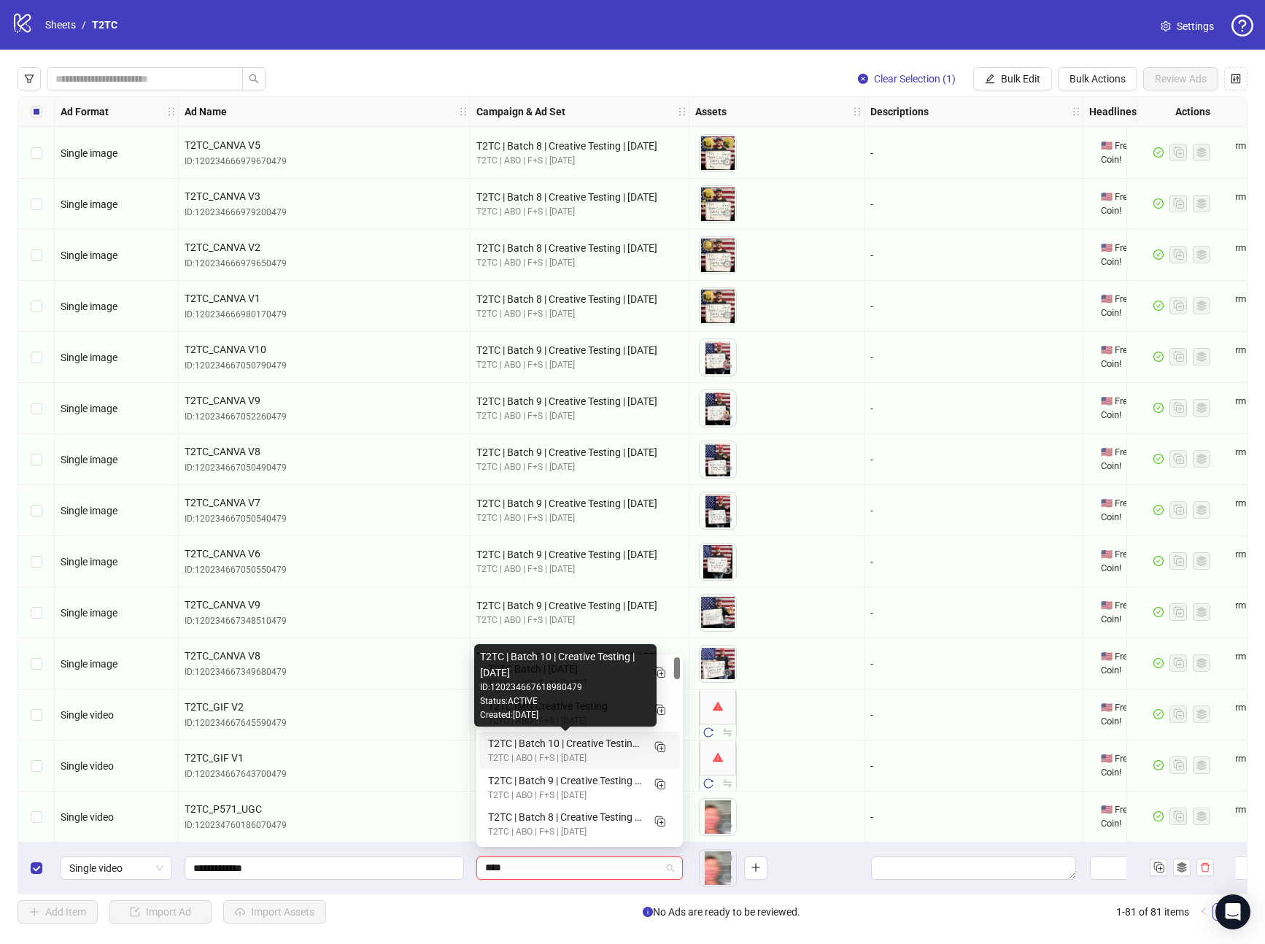
click at [573, 750] on div "T2TC | Batch 10 | Creative Testing | [DATE]" at bounding box center [565, 744] width 154 height 16
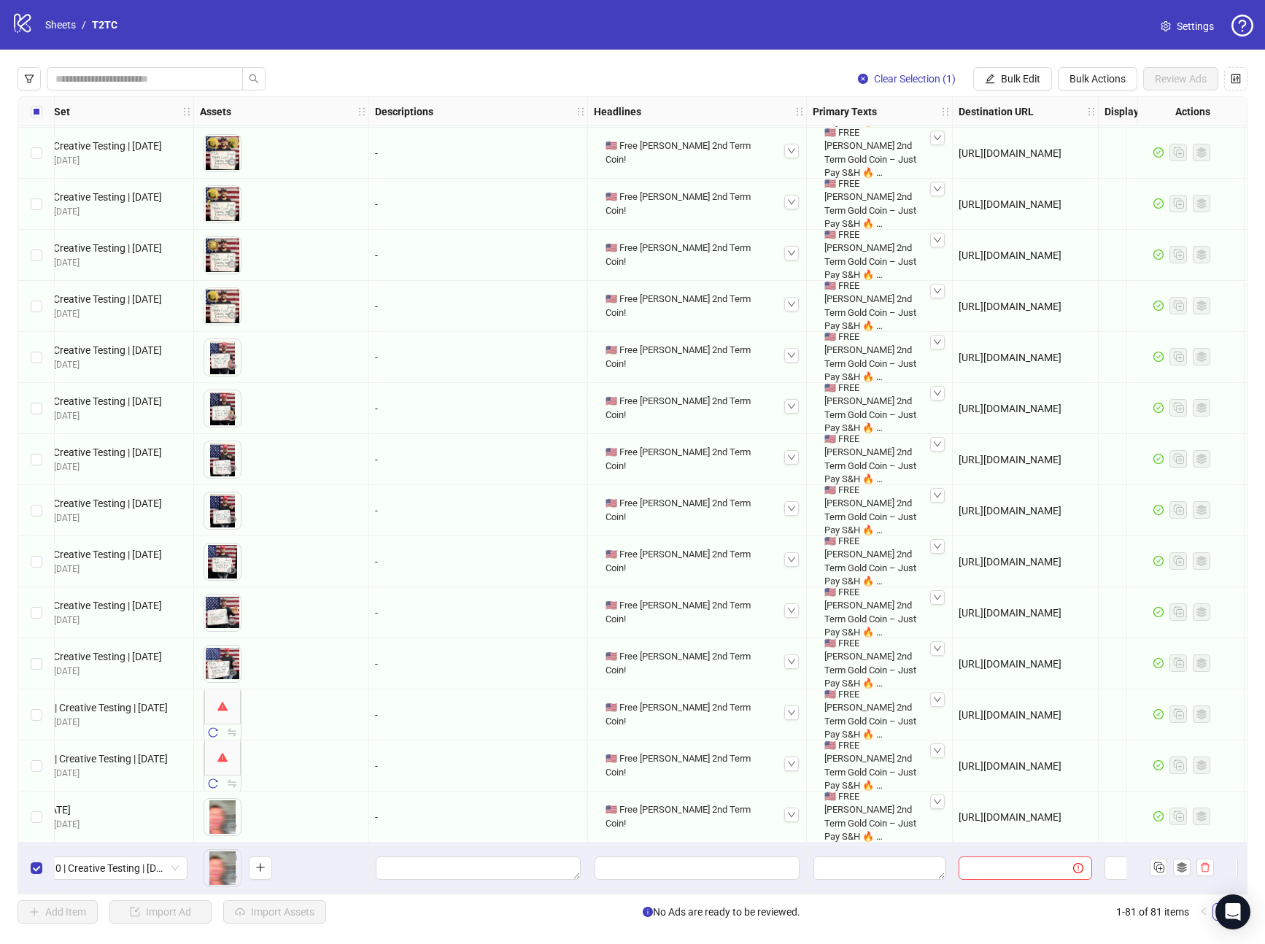
scroll to position [3376, 493]
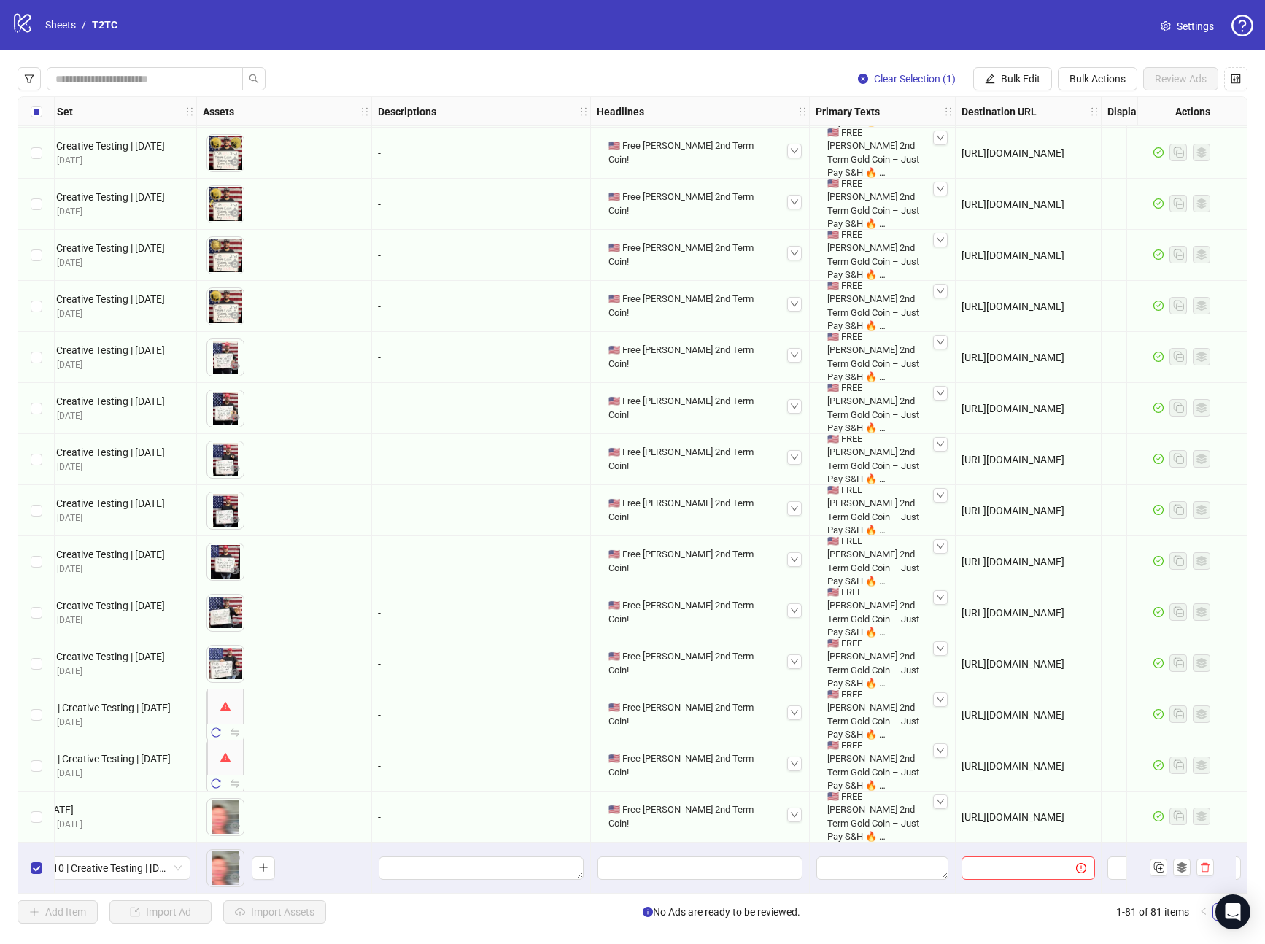
click at [687, 809] on div "🇺🇸 Free [PERSON_NAME] 2nd Term Coin!" at bounding box center [700, 817] width 195 height 38
copy div "🇺🇸 Free [PERSON_NAME] 2nd Term Coin!"
click at [1001, 73] on span "Bulk Edit" at bounding box center [1020, 79] width 39 height 12
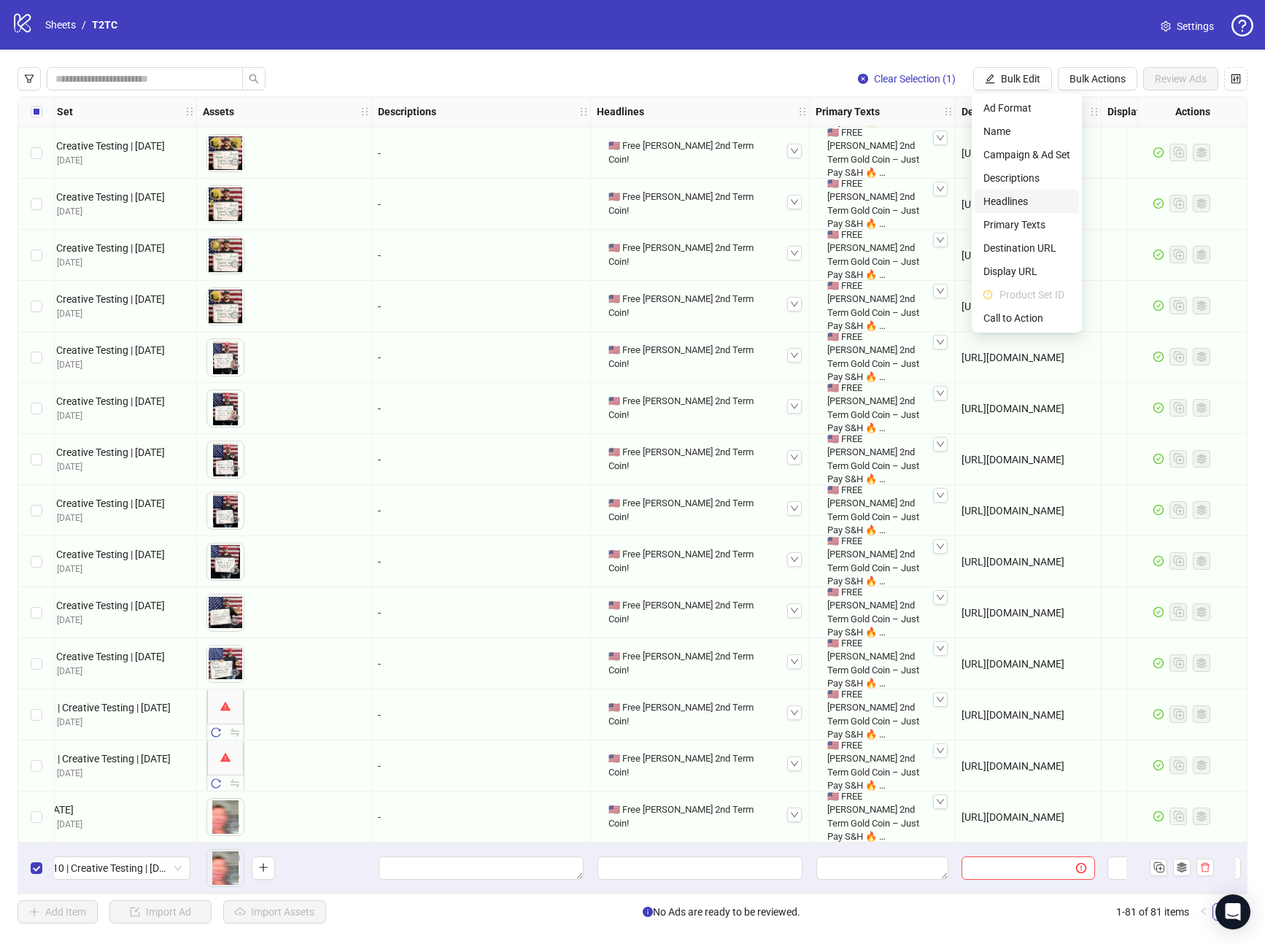
click at [1006, 199] on span "Headlines" at bounding box center [1027, 201] width 87 height 16
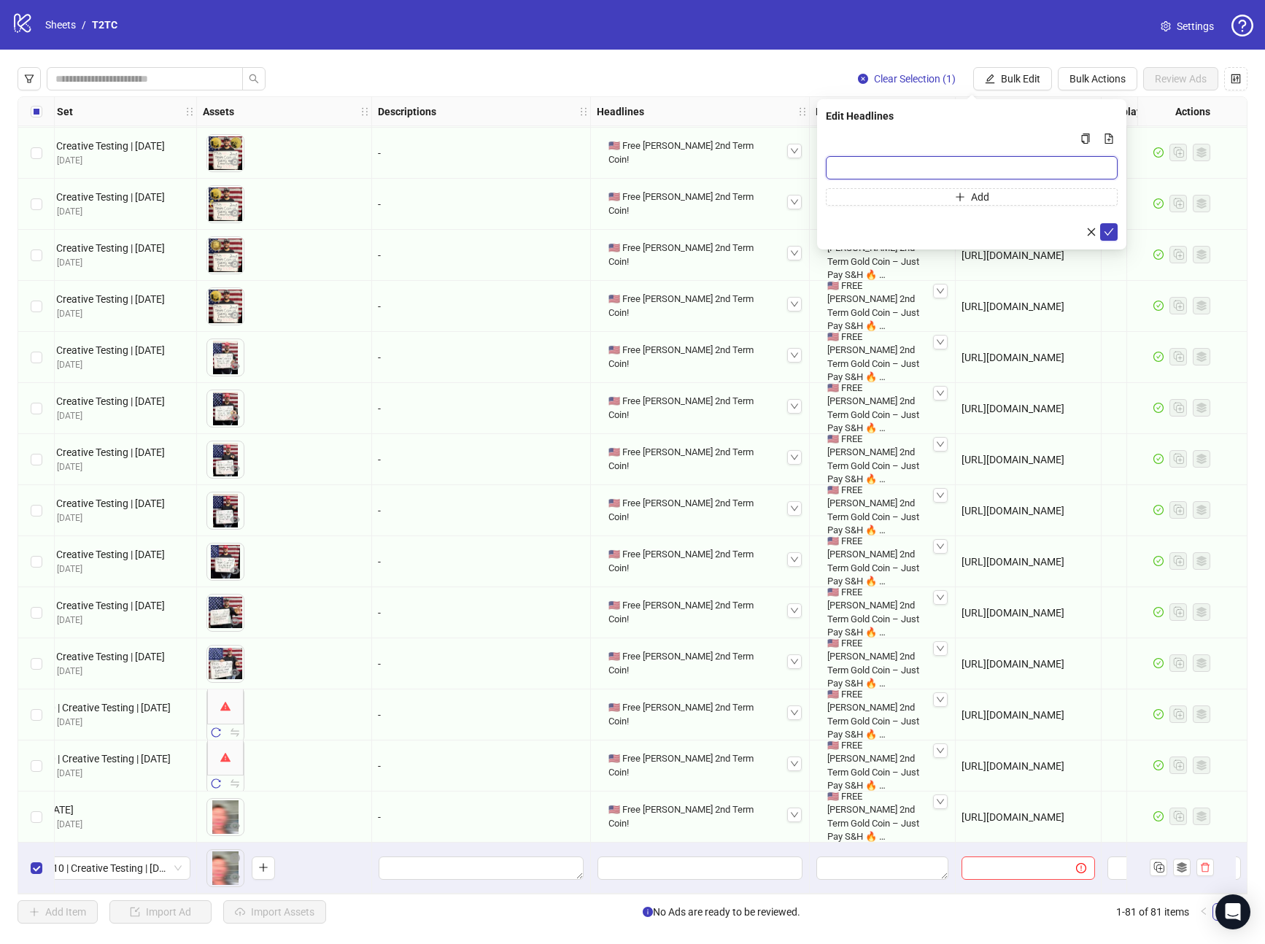
click at [840, 166] on input "Multi-input container - paste or copy values" at bounding box center [972, 167] width 292 height 23
paste input "**********"
type input "**********"
click at [1112, 231] on icon "check" at bounding box center [1109, 232] width 10 height 10
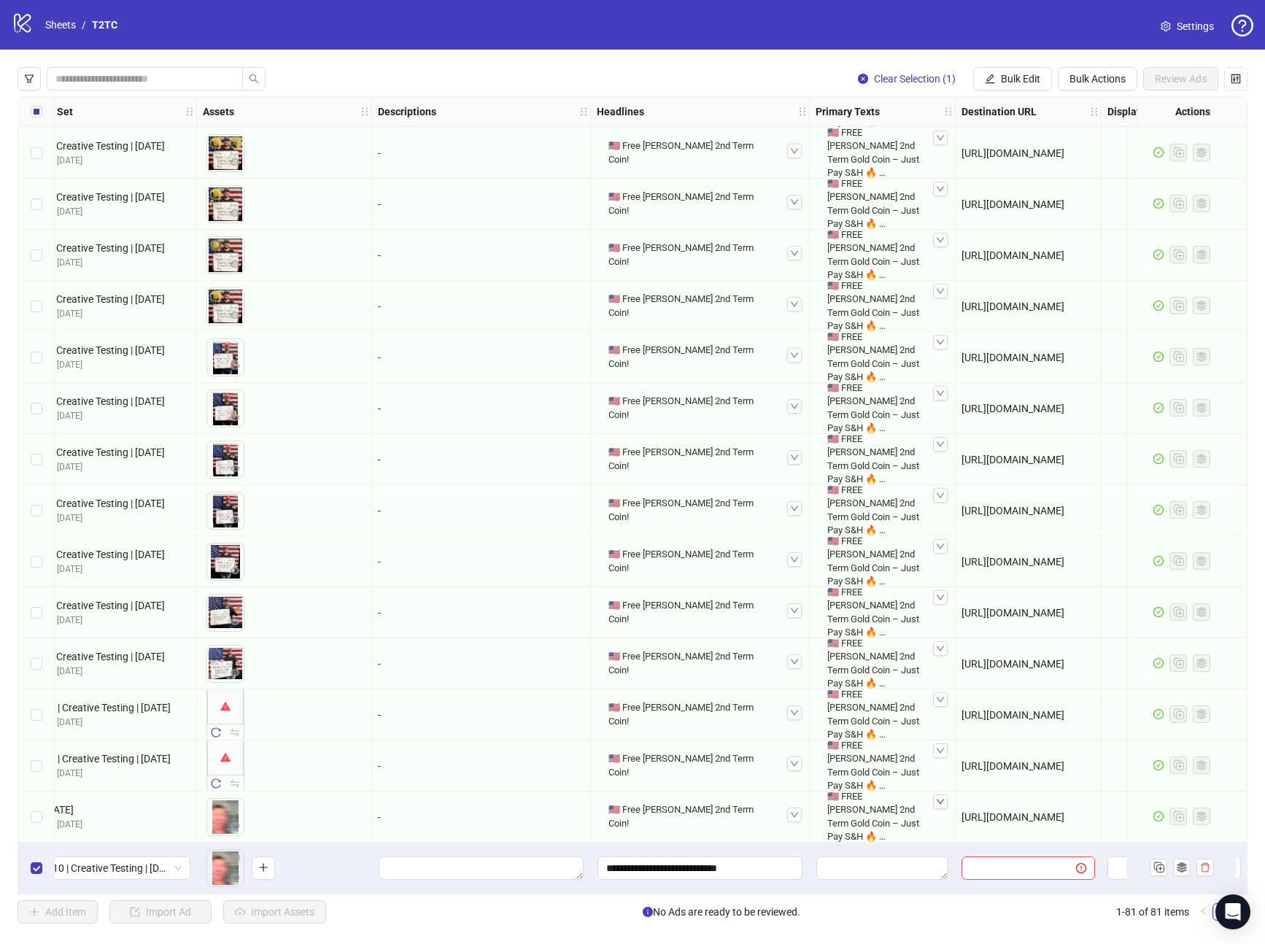
click at [936, 798] on icon "down" at bounding box center [940, 802] width 9 height 9
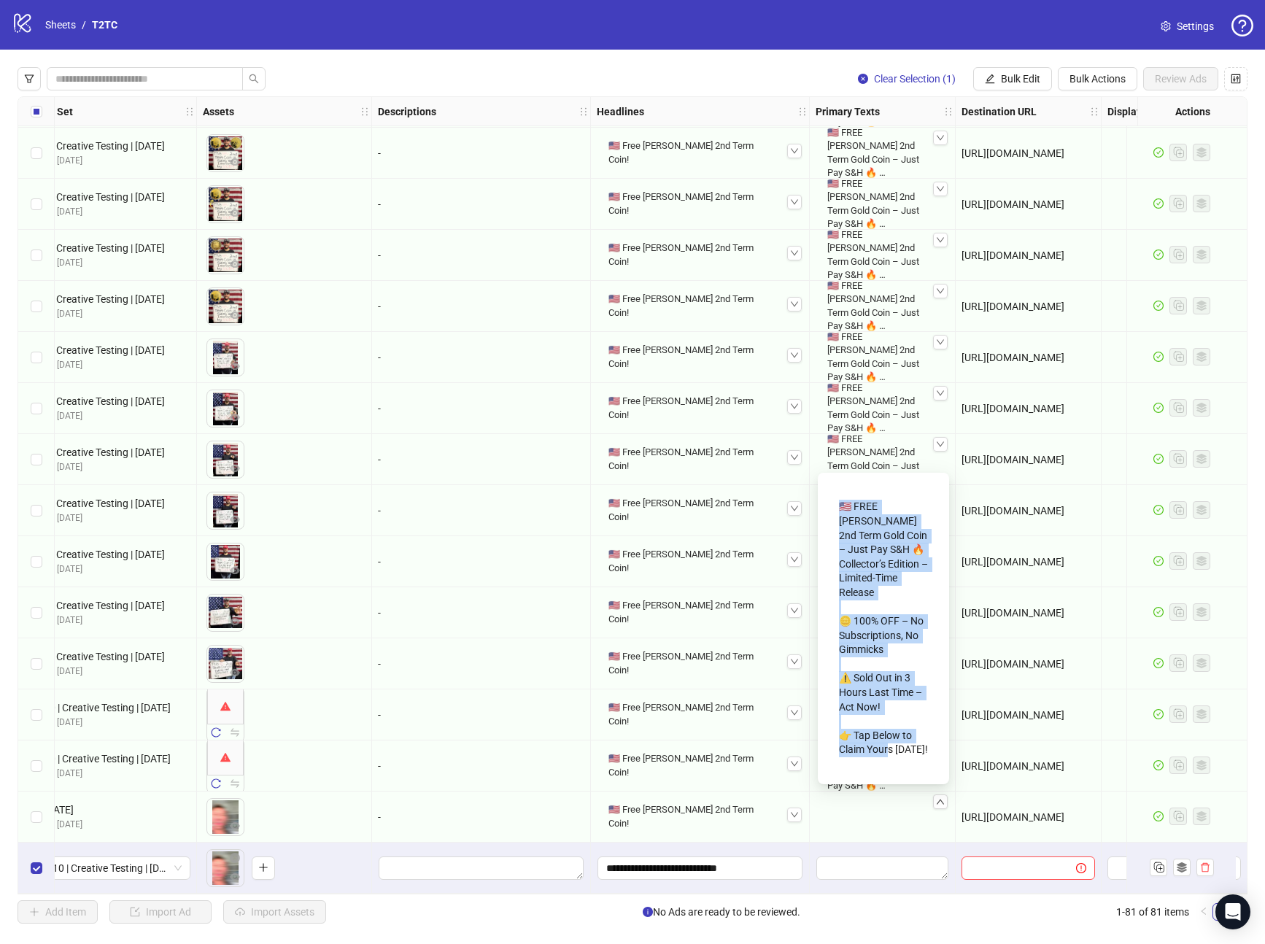
drag, startPoint x: 841, startPoint y: 519, endPoint x: 928, endPoint y: 754, distance: 250.5
click at [929, 757] on div "🇺🇸 FREE Trump 2nd Term Gold Coin – Just Pay S&H 🔥 Collector’s Edition – Limited…" at bounding box center [884, 629] width 108 height 288
copy div "🇺🇸 FREE Trump 2nd Term Gold Coin – Just Pay S&H 🔥 Collector’s Edition – Limited…"
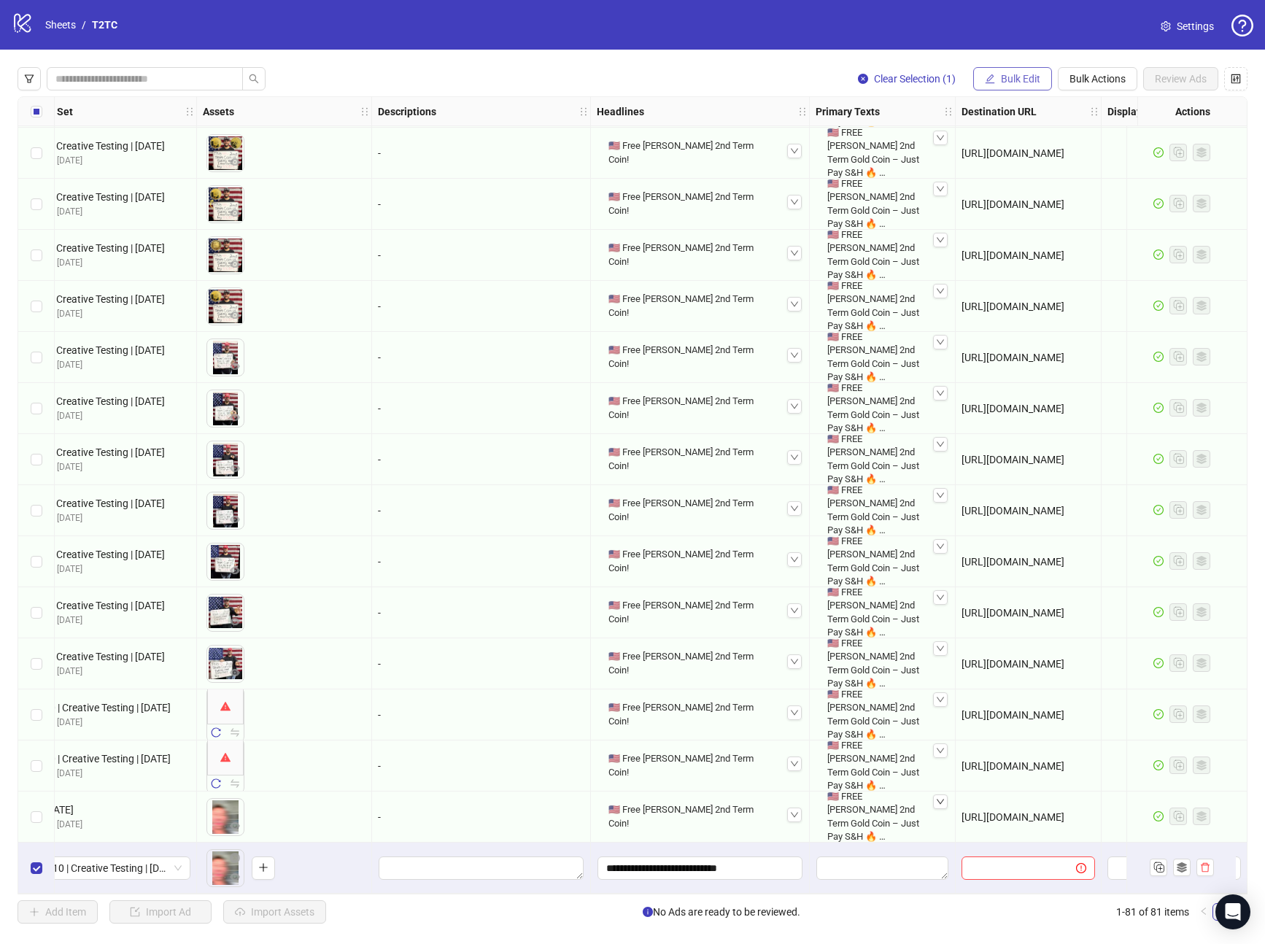
click at [1010, 73] on span "Bulk Edit" at bounding box center [1020, 79] width 39 height 12
click at [1021, 231] on span "Primary Texts" at bounding box center [1027, 225] width 87 height 16
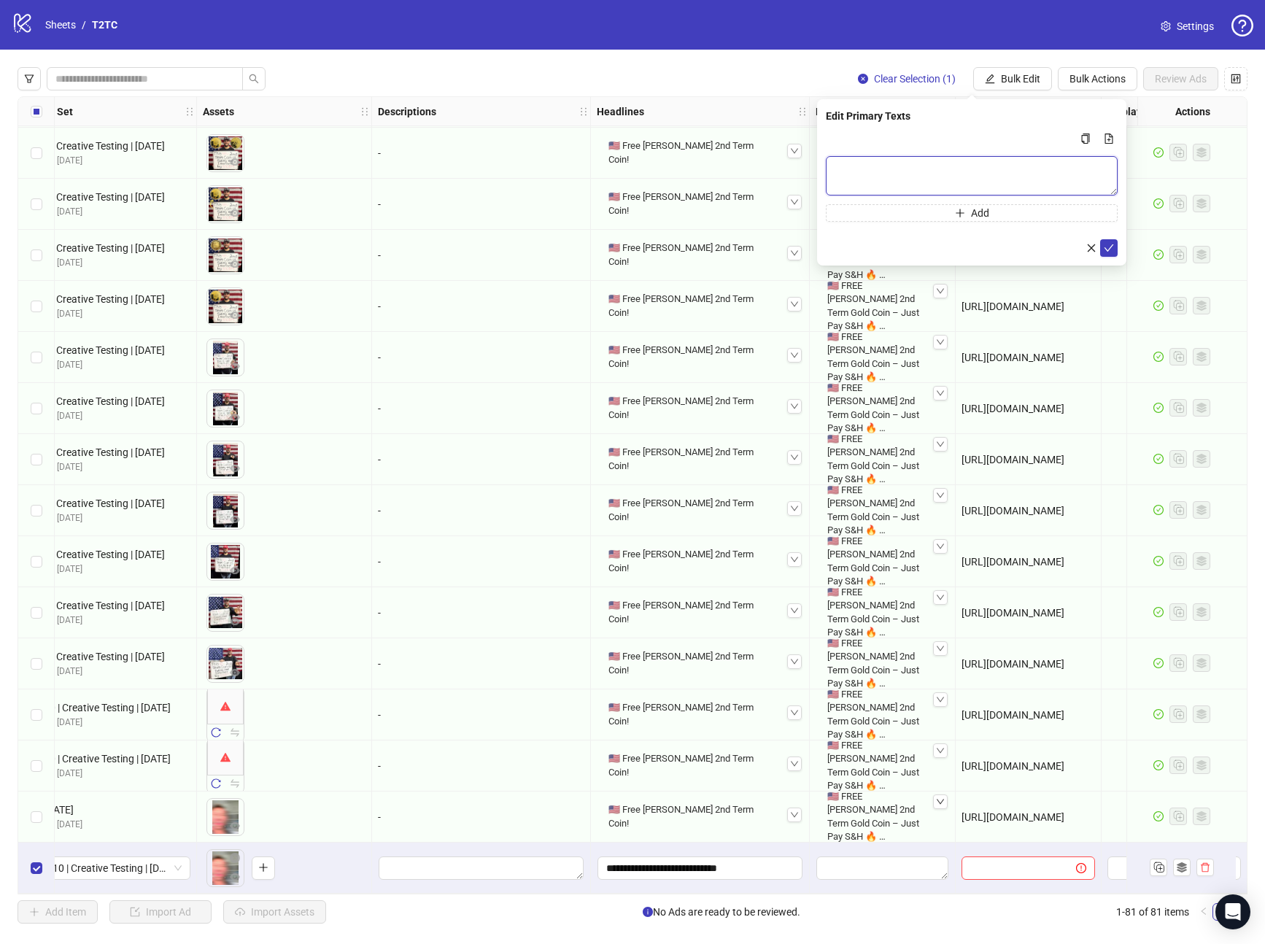
click at [884, 165] on textarea "Multi-text input container - paste or copy values" at bounding box center [972, 175] width 292 height 39
paste textarea "**********"
type textarea "**********"
click at [1109, 245] on icon "check" at bounding box center [1109, 248] width 10 height 10
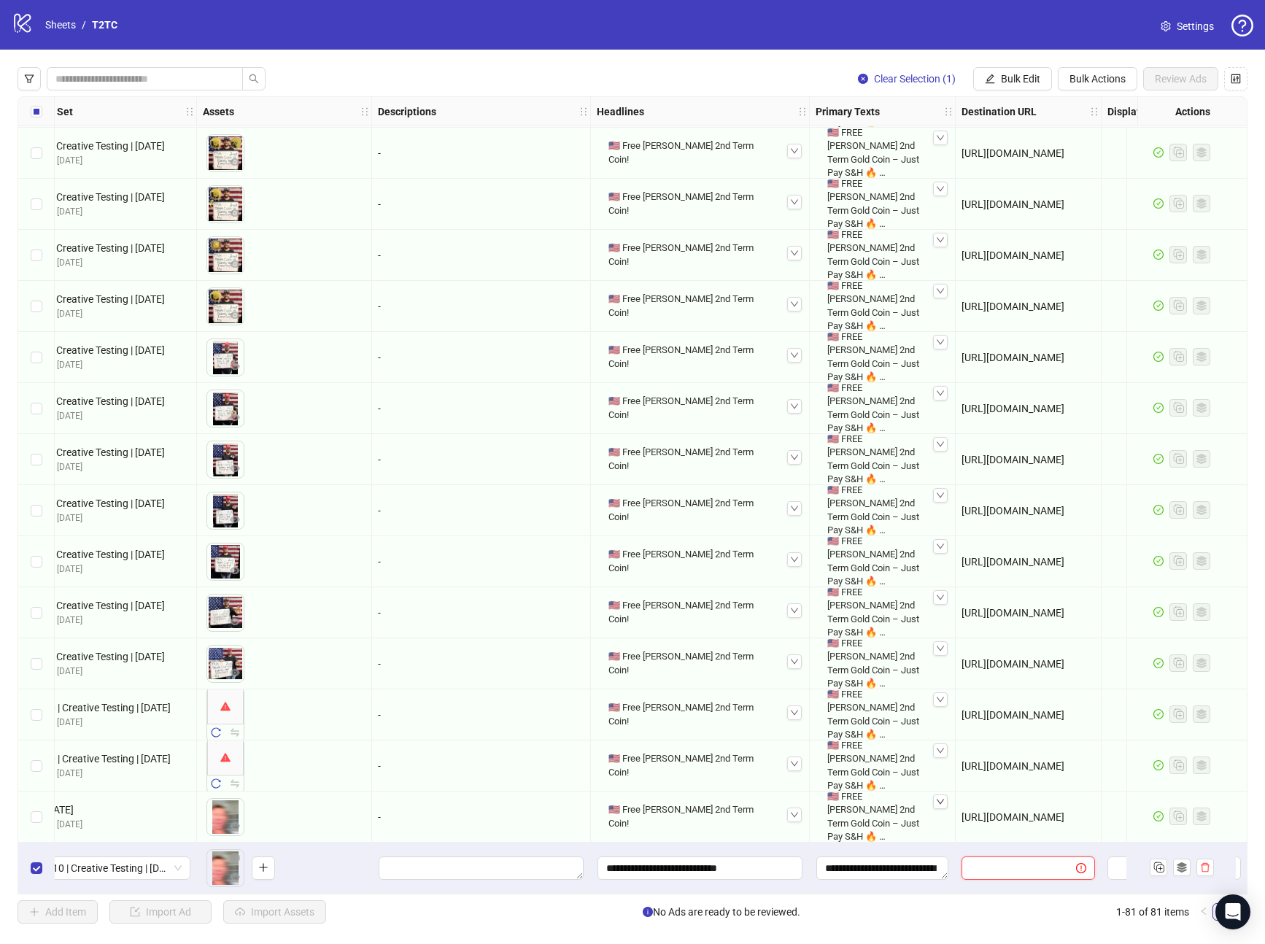
click at [1000, 869] on input "text" at bounding box center [1013, 868] width 85 height 16
paste input "**********"
type input "**********"
click at [974, 825] on div "[URL][DOMAIN_NAME]" at bounding box center [1029, 817] width 146 height 51
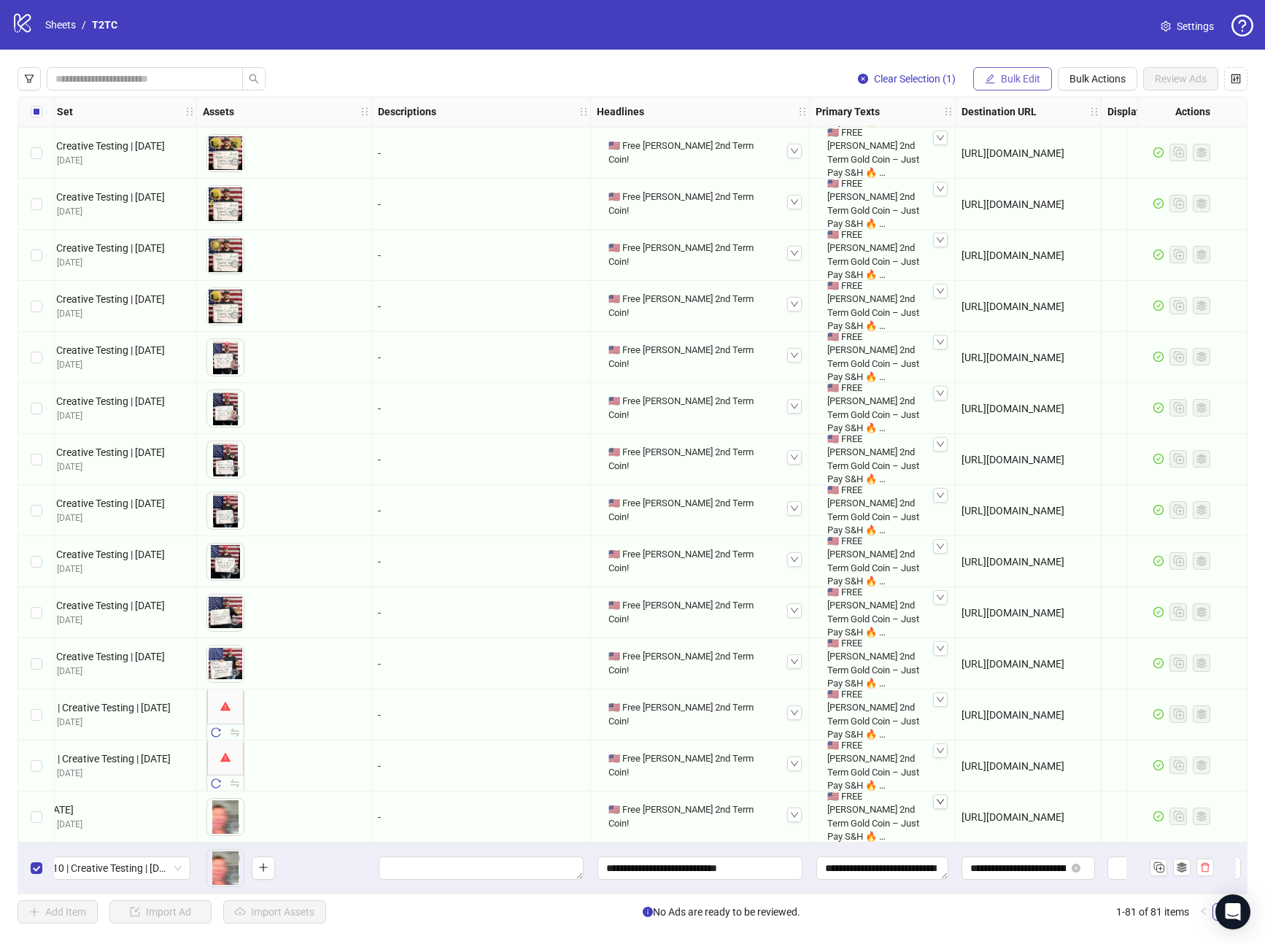
click at [995, 73] on button "Bulk Edit" at bounding box center [1012, 78] width 79 height 23
click at [1014, 310] on li "Call to Action" at bounding box center [1027, 317] width 104 height 23
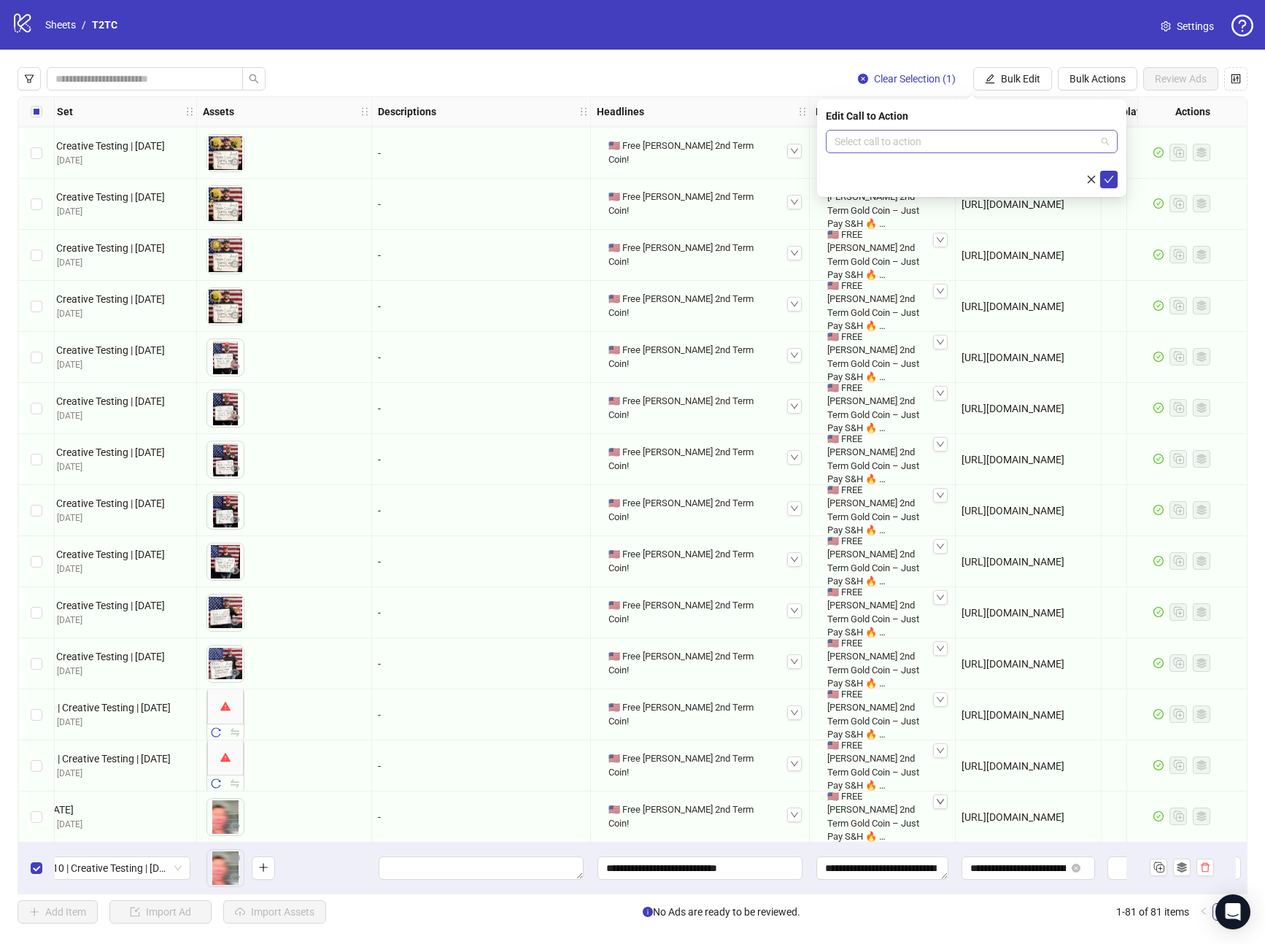
click at [998, 142] on input "search" at bounding box center [965, 142] width 261 height 22
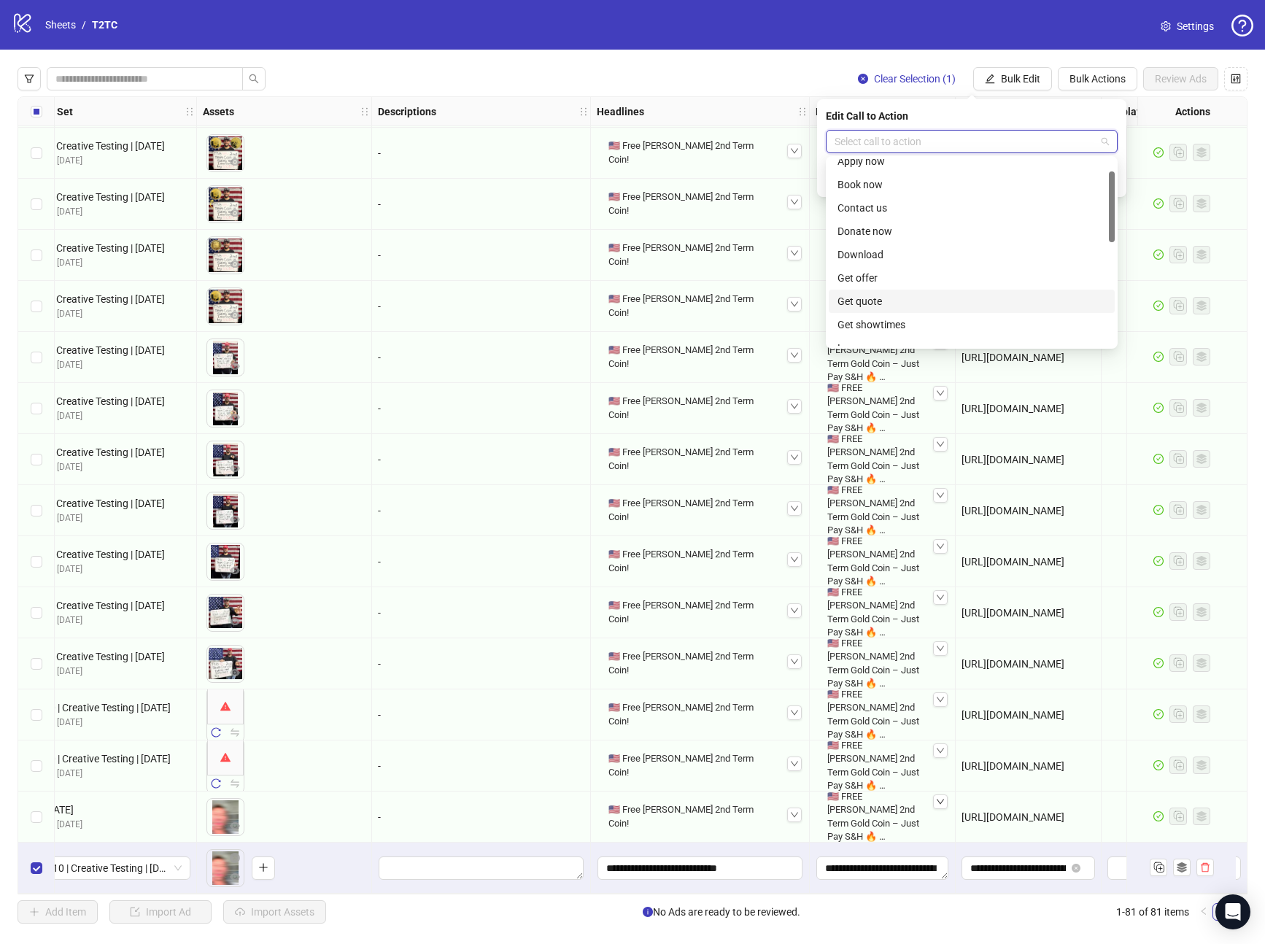
scroll to position [60, 0]
click at [884, 317] on div "Learn more" at bounding box center [972, 321] width 269 height 16
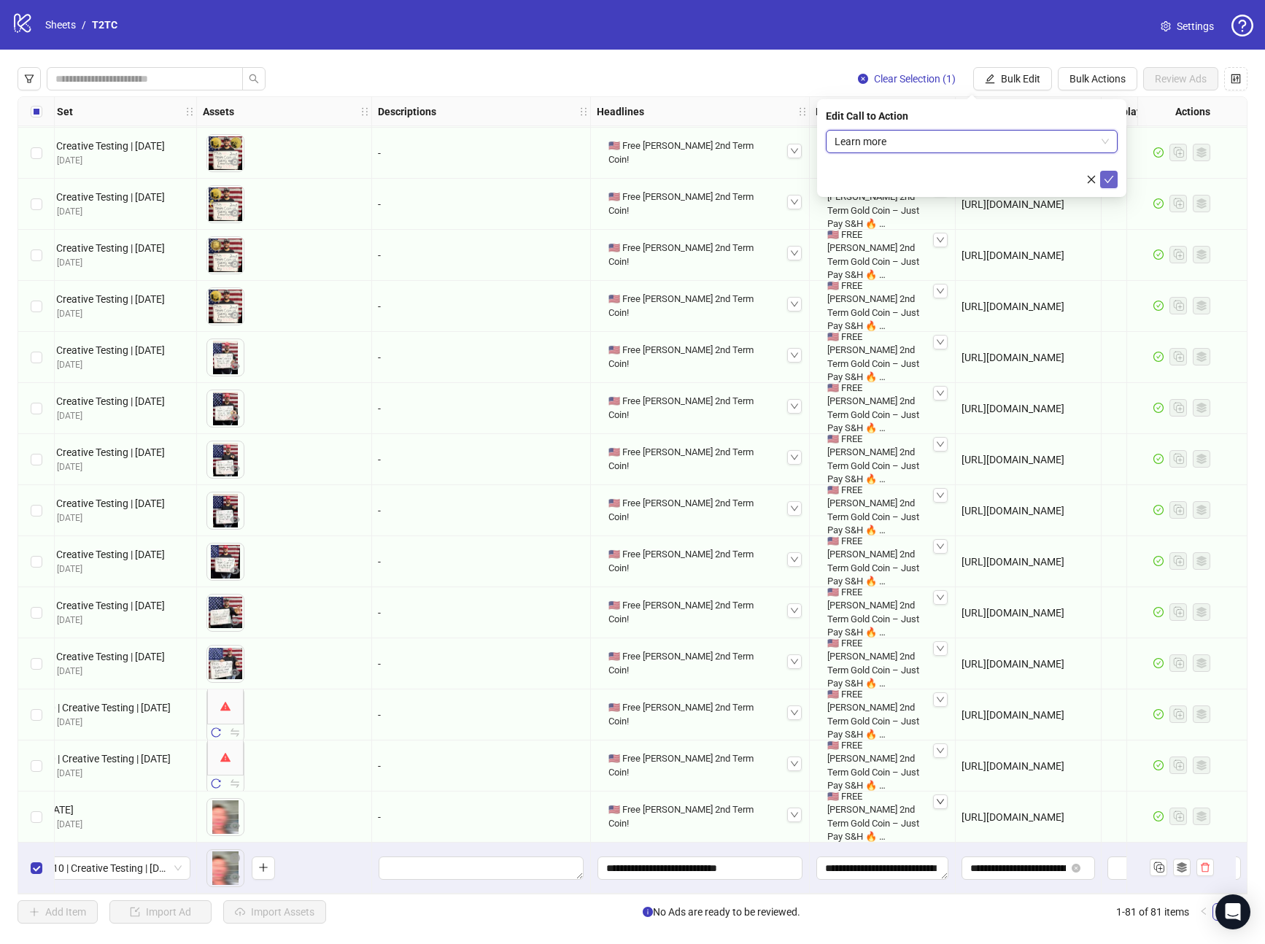
click at [1113, 181] on icon "check" at bounding box center [1109, 179] width 10 height 10
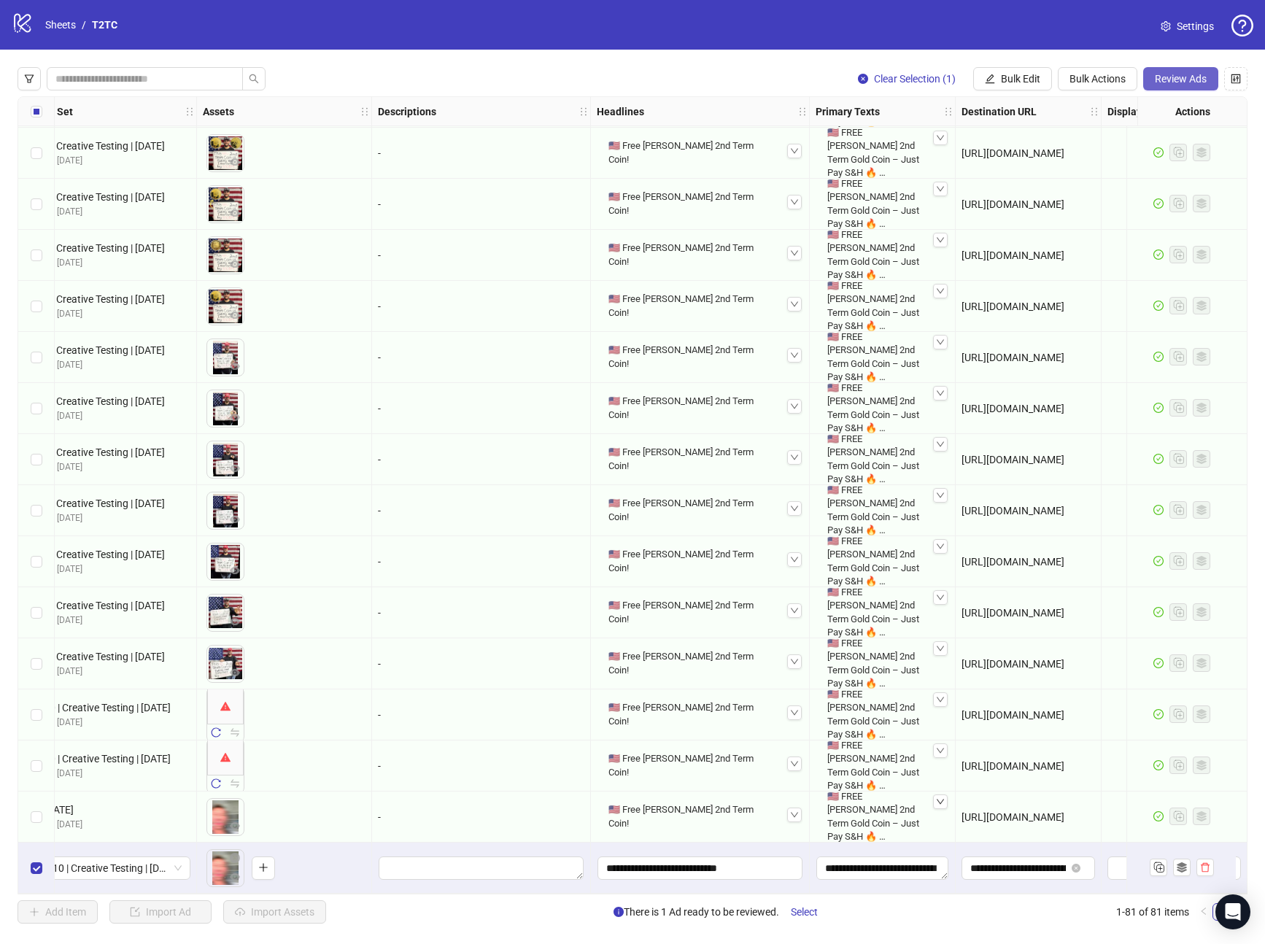
click at [1192, 75] on span "Review Ads" at bounding box center [1181, 79] width 52 height 12
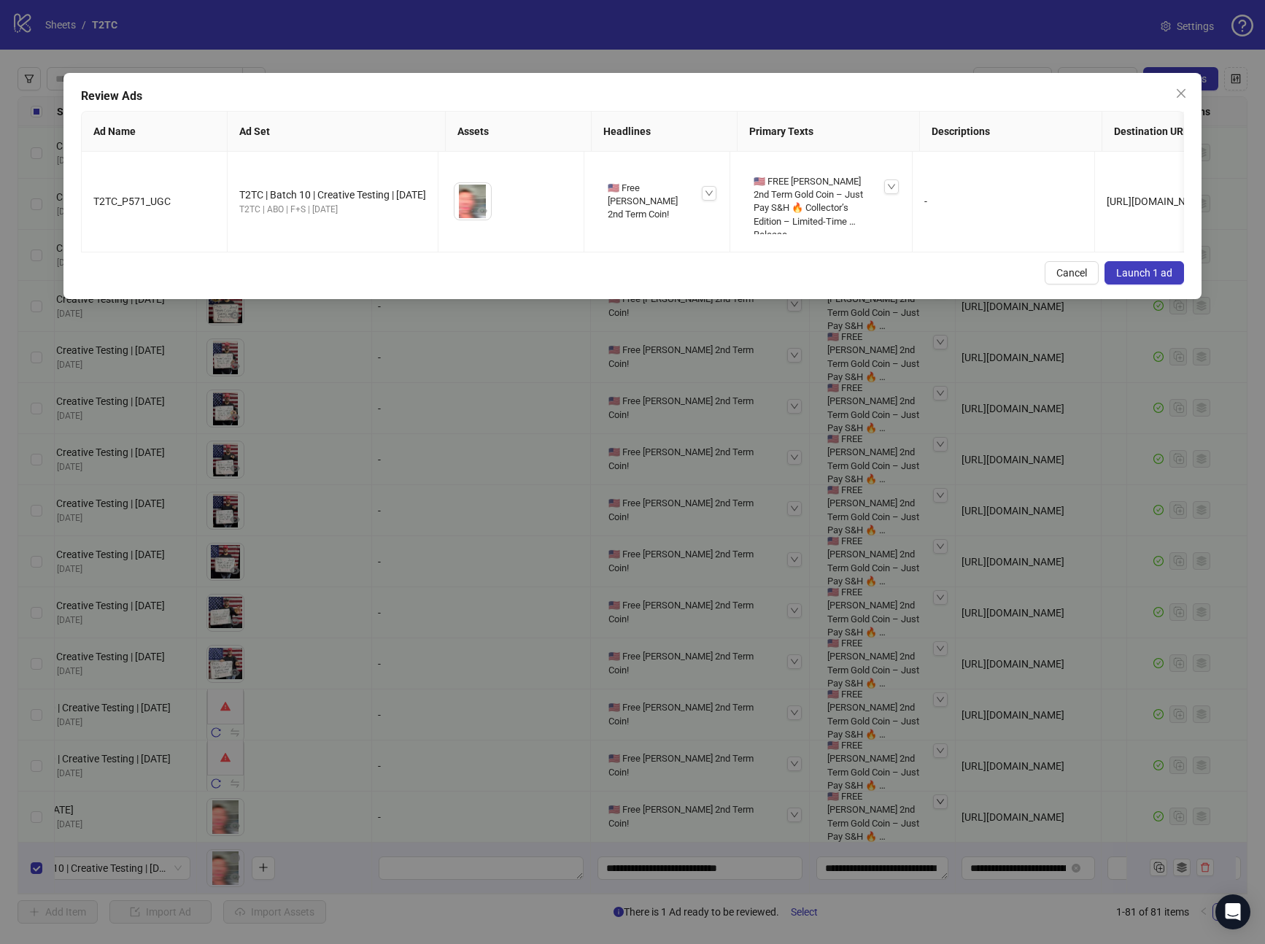
click at [1138, 279] on span "Launch 1 ad" at bounding box center [1145, 273] width 56 height 12
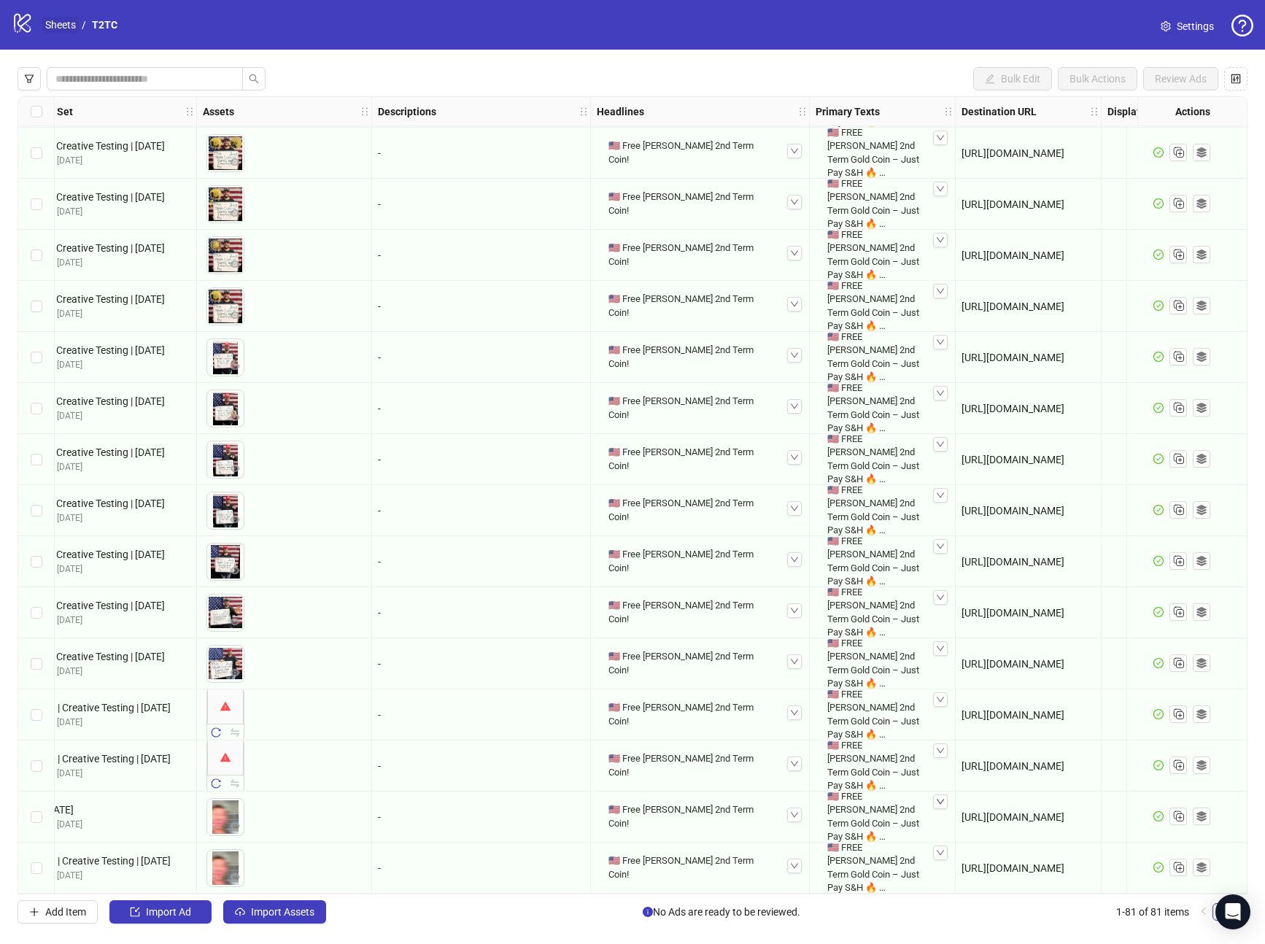
click at [66, 22] on link "Sheets" at bounding box center [60, 25] width 36 height 16
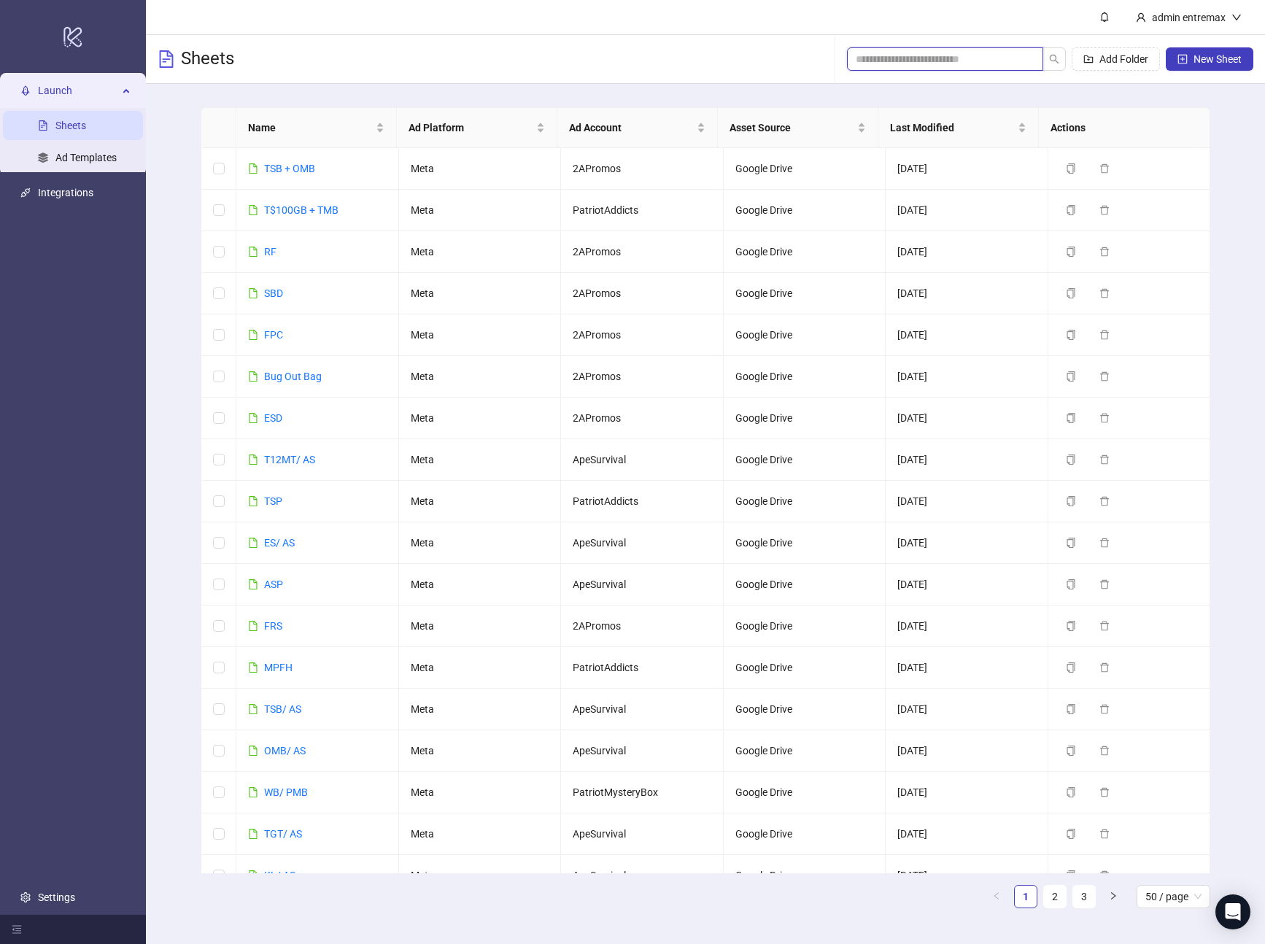
click at [932, 61] on input "search" at bounding box center [939, 59] width 167 height 16
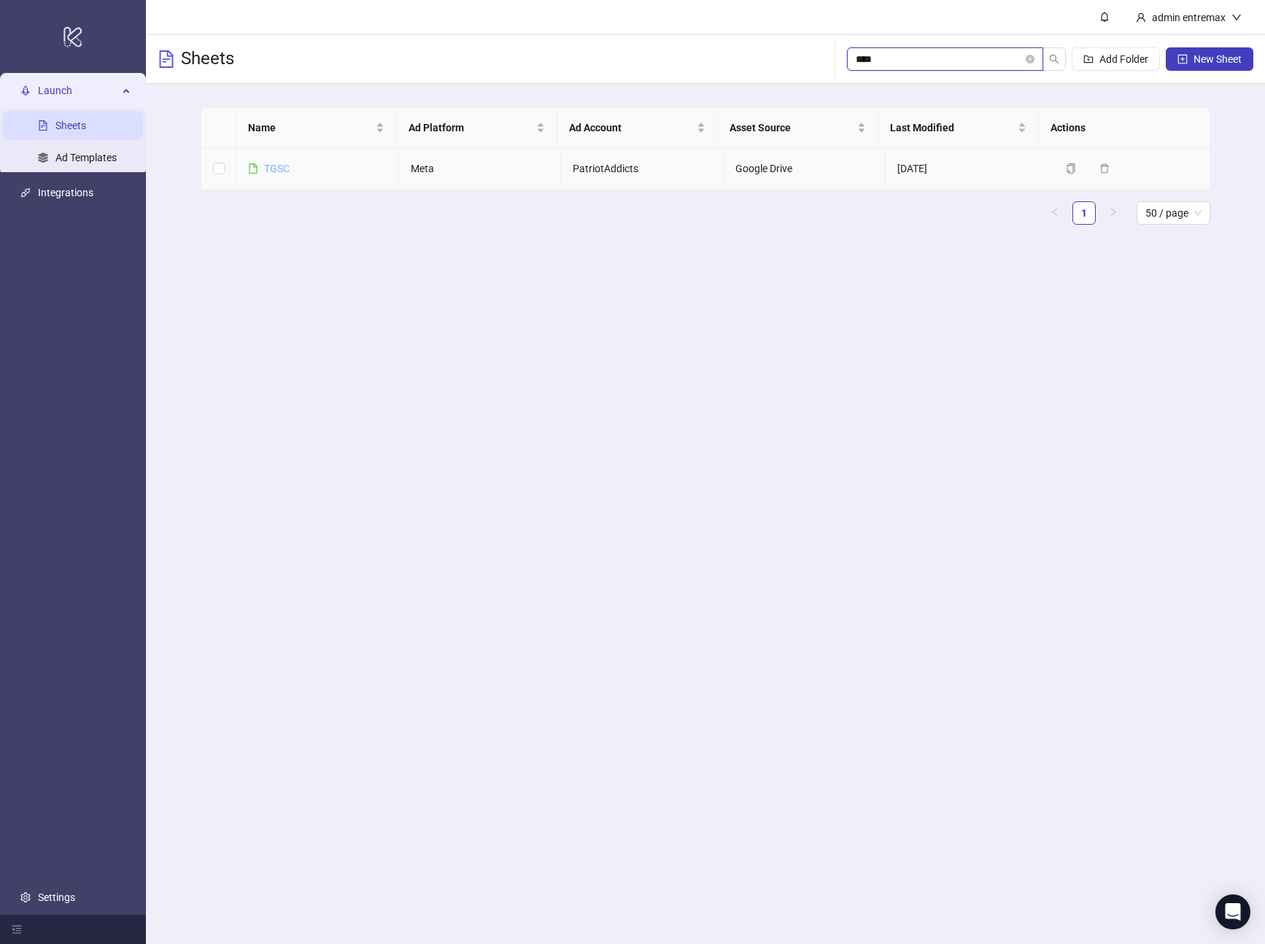
type input "****"
click at [280, 166] on link "TGSC" at bounding box center [277, 169] width 26 height 12
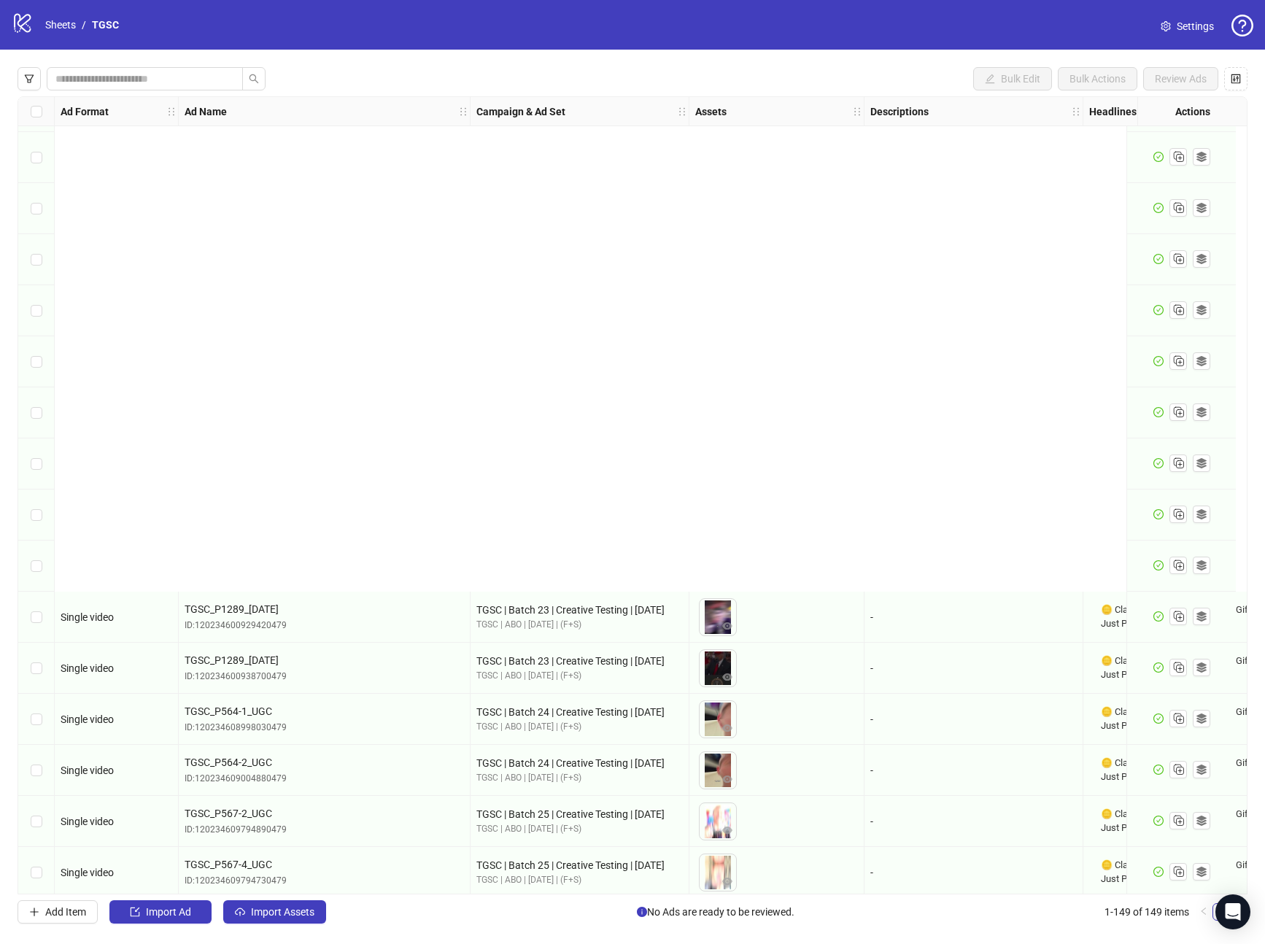
scroll to position [6850, 0]
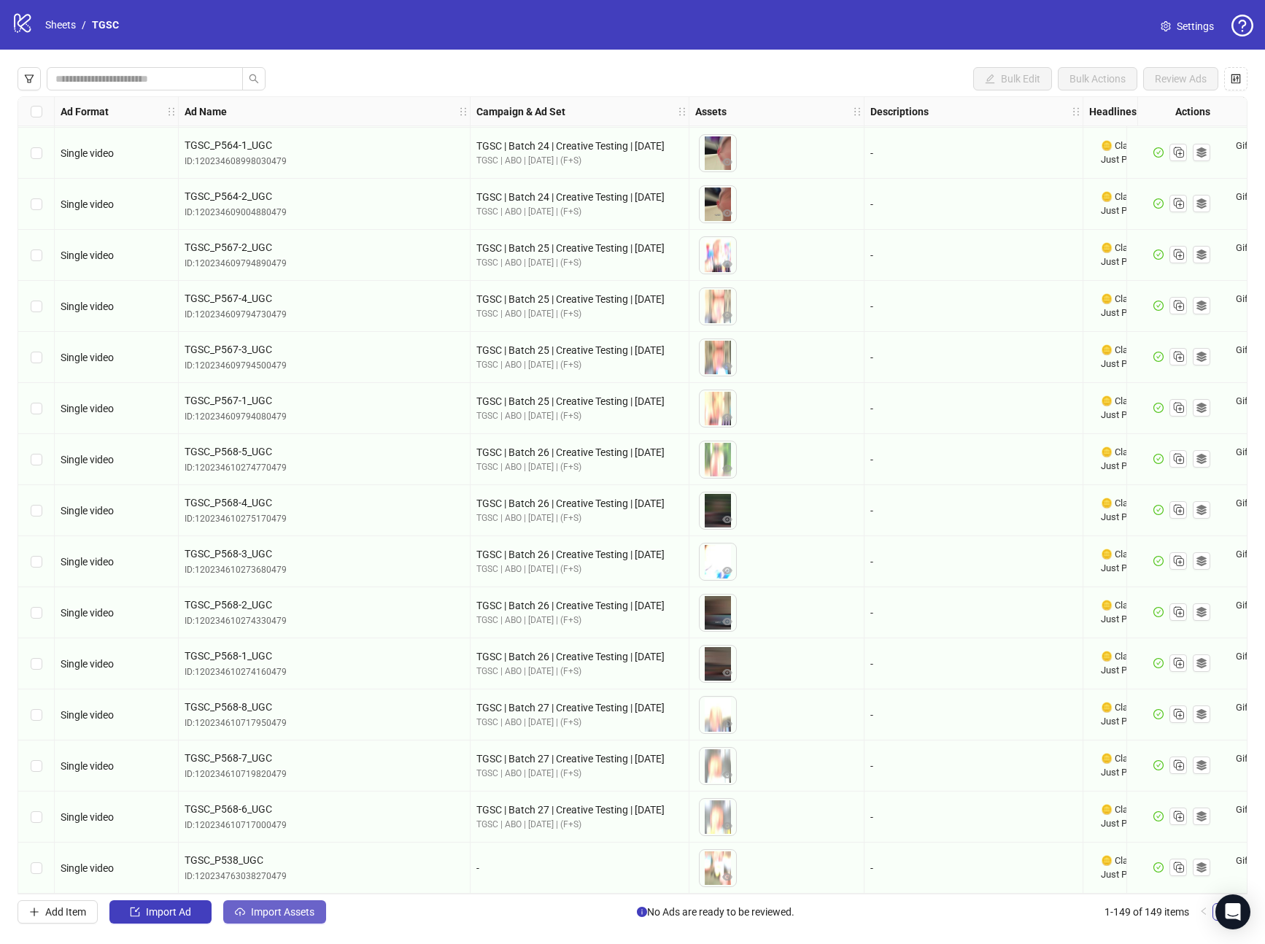
click at [254, 917] on span "Import Assets" at bounding box center [282, 912] width 63 height 12
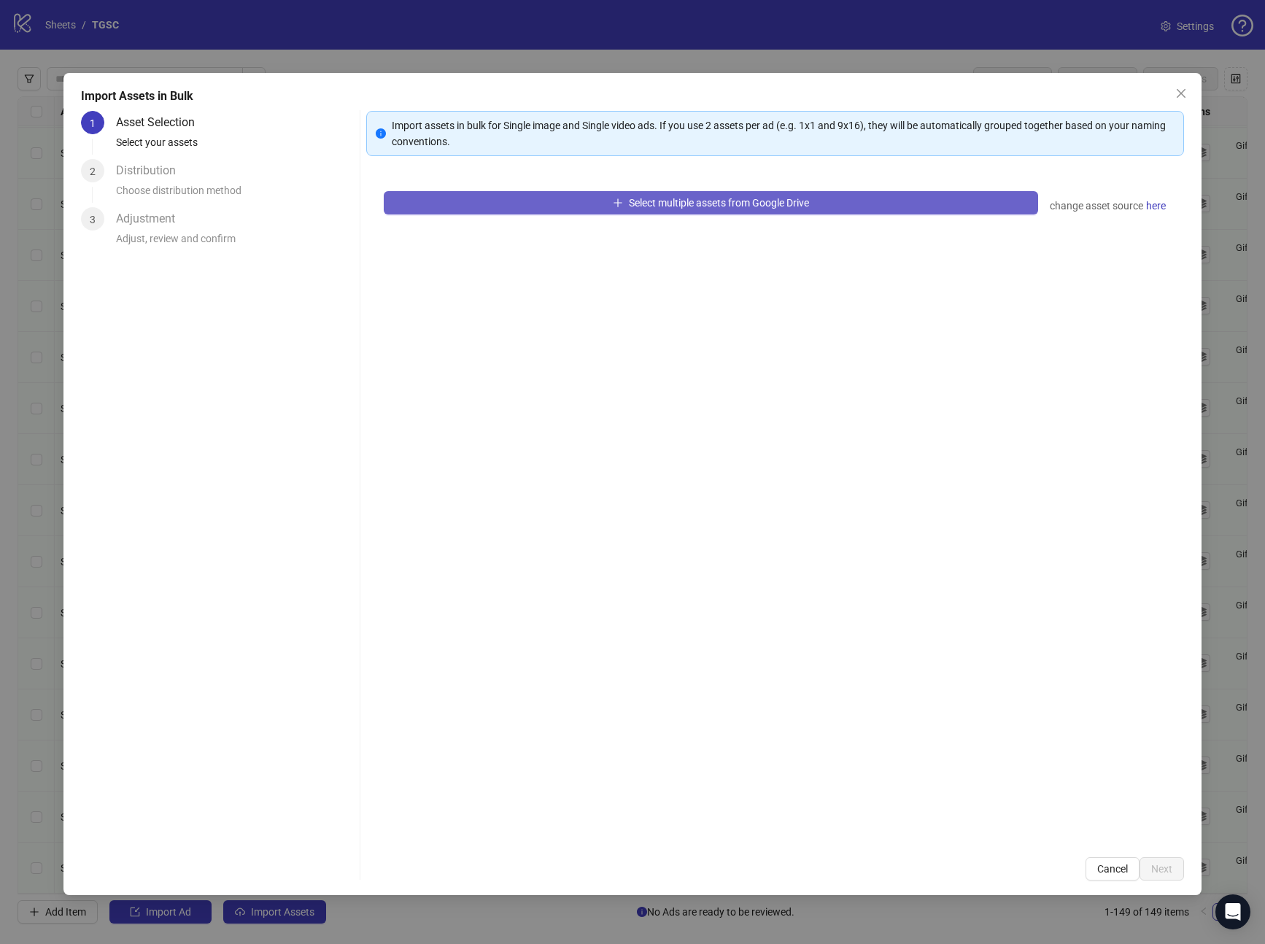
click at [544, 200] on button "Select multiple assets from Google Drive" at bounding box center [711, 202] width 655 height 23
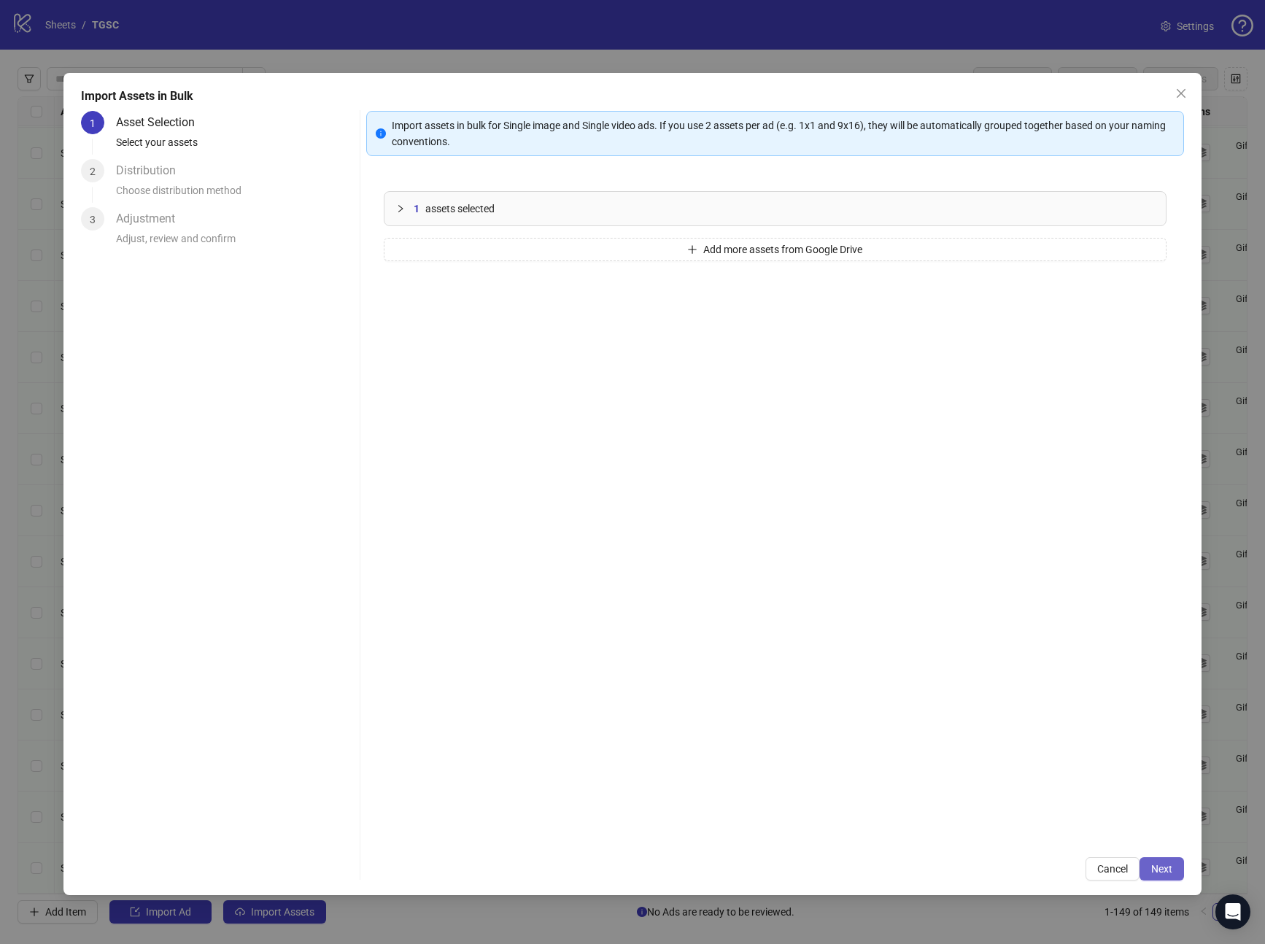
click at [1182, 870] on button "Next" at bounding box center [1162, 868] width 45 height 23
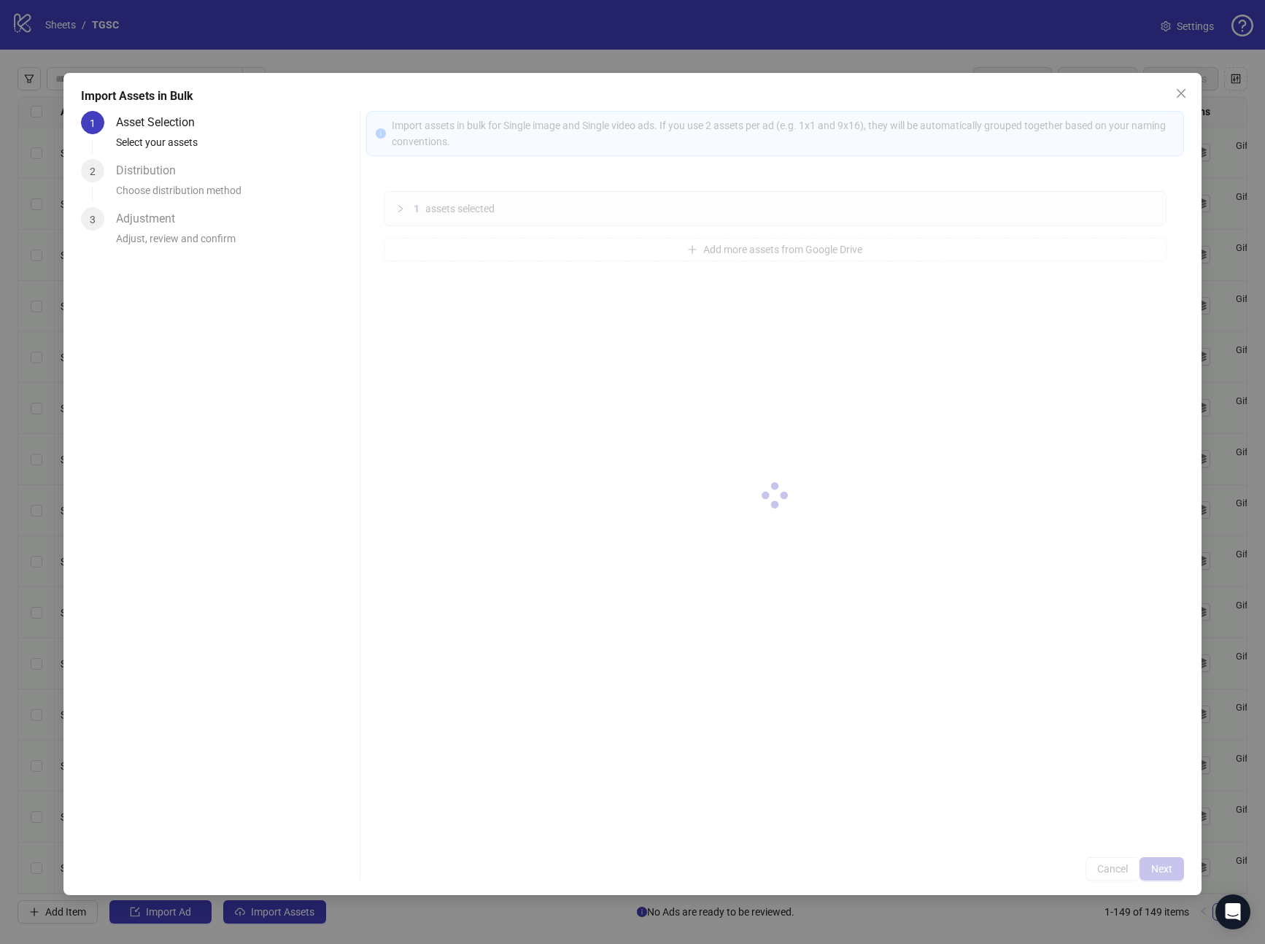
click at [1182, 870] on div at bounding box center [775, 496] width 819 height 770
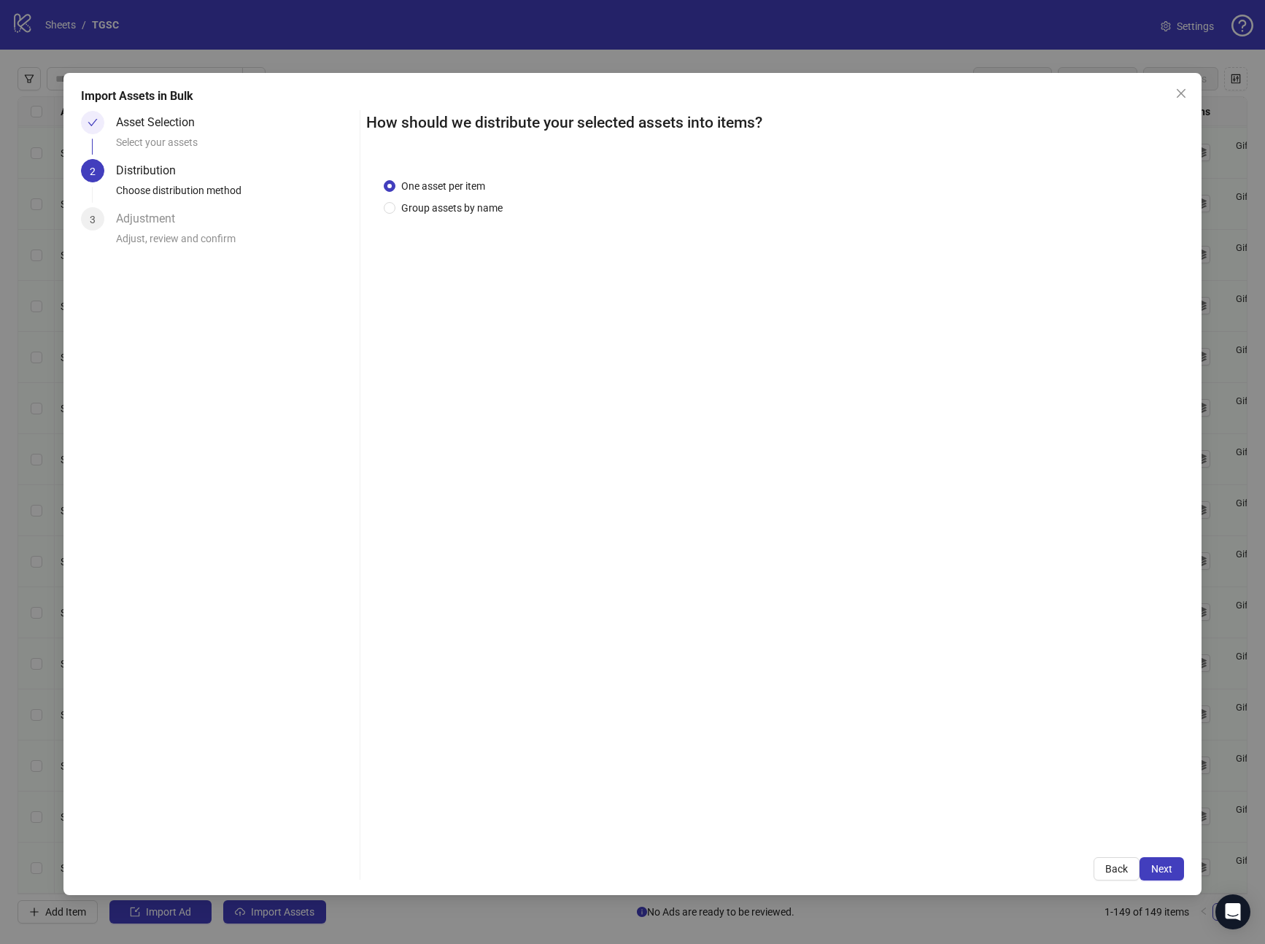
click at [1182, 870] on button "Next" at bounding box center [1162, 868] width 45 height 23
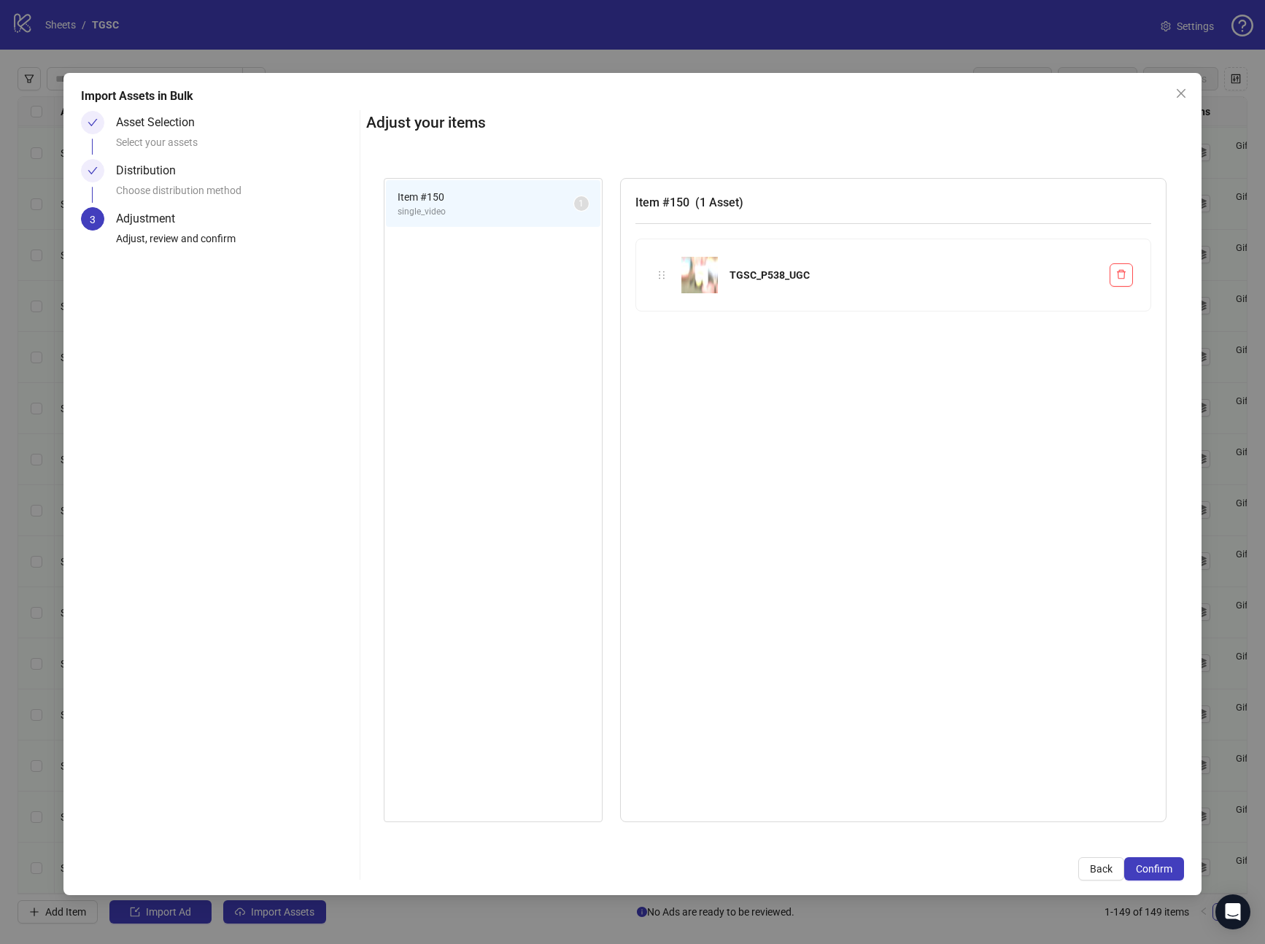
click at [1182, 870] on button "Confirm" at bounding box center [1155, 868] width 60 height 23
click at [1182, 870] on div "Import Assets in Bulk Asset Selection Select your assets Distribution Choose di…" at bounding box center [632, 472] width 1265 height 944
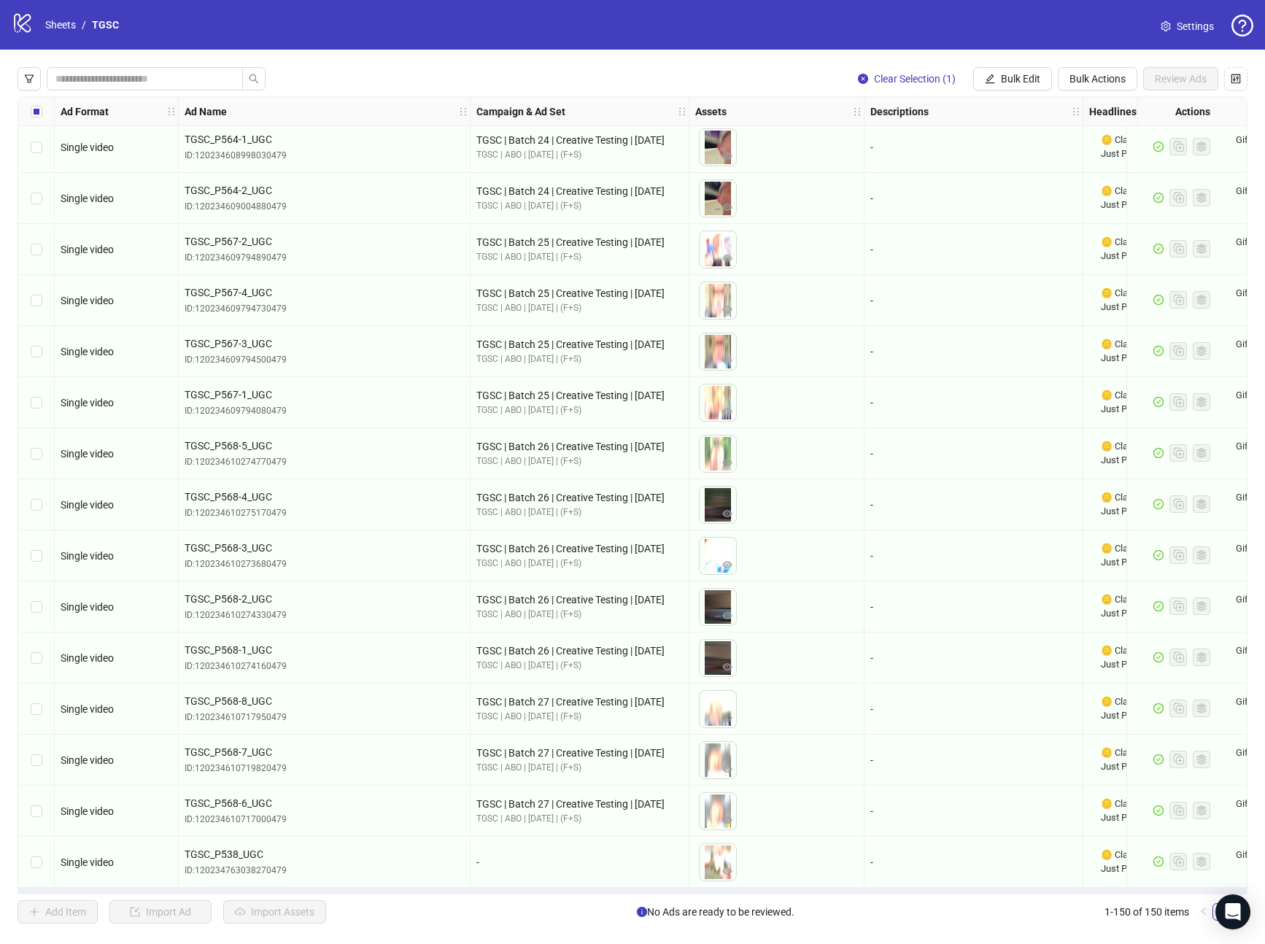
scroll to position [6901, 0]
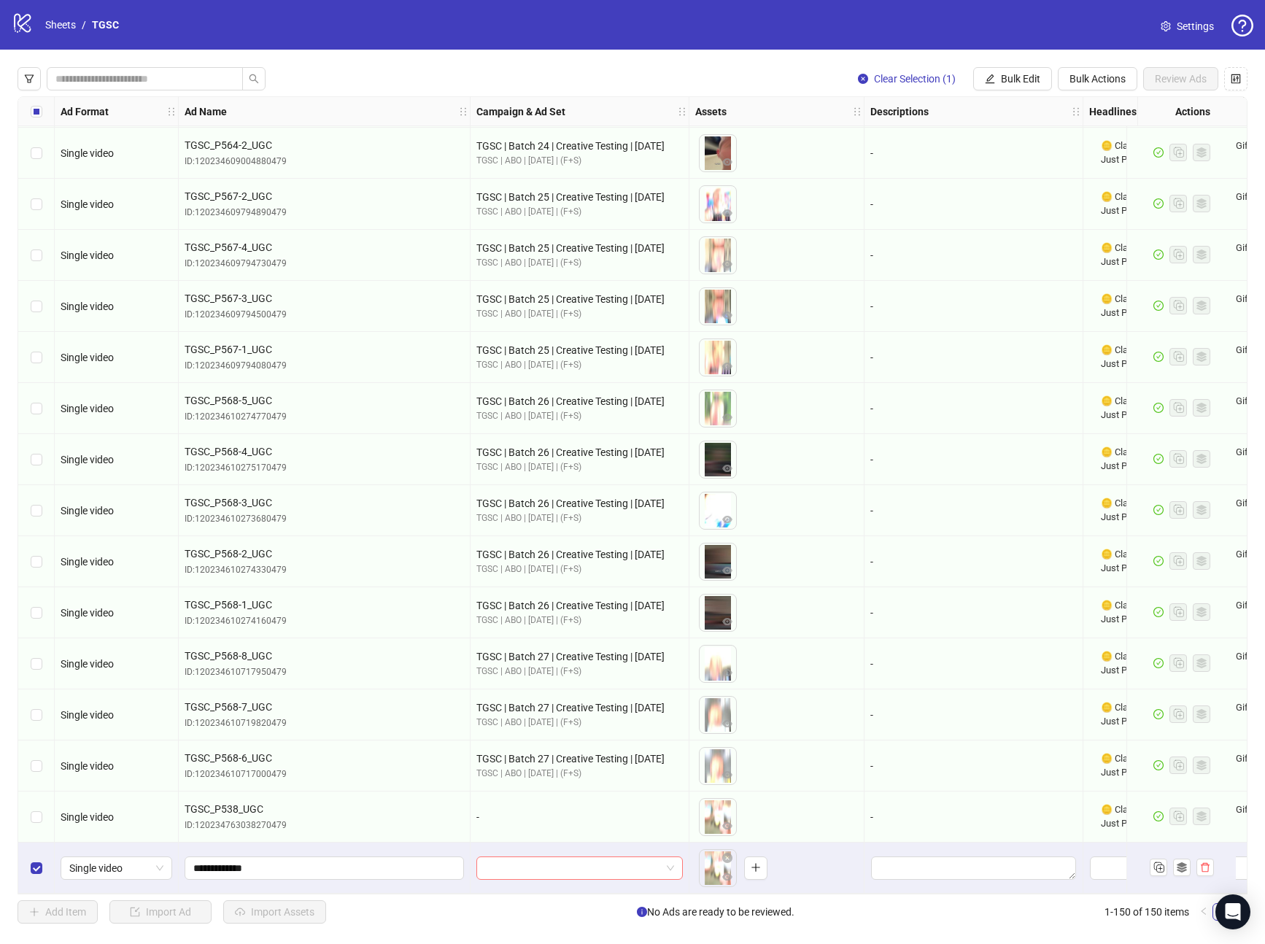
click at [533, 857] on input "search" at bounding box center [573, 868] width 176 height 22
click at [530, 859] on input "search" at bounding box center [573, 868] width 176 height 22
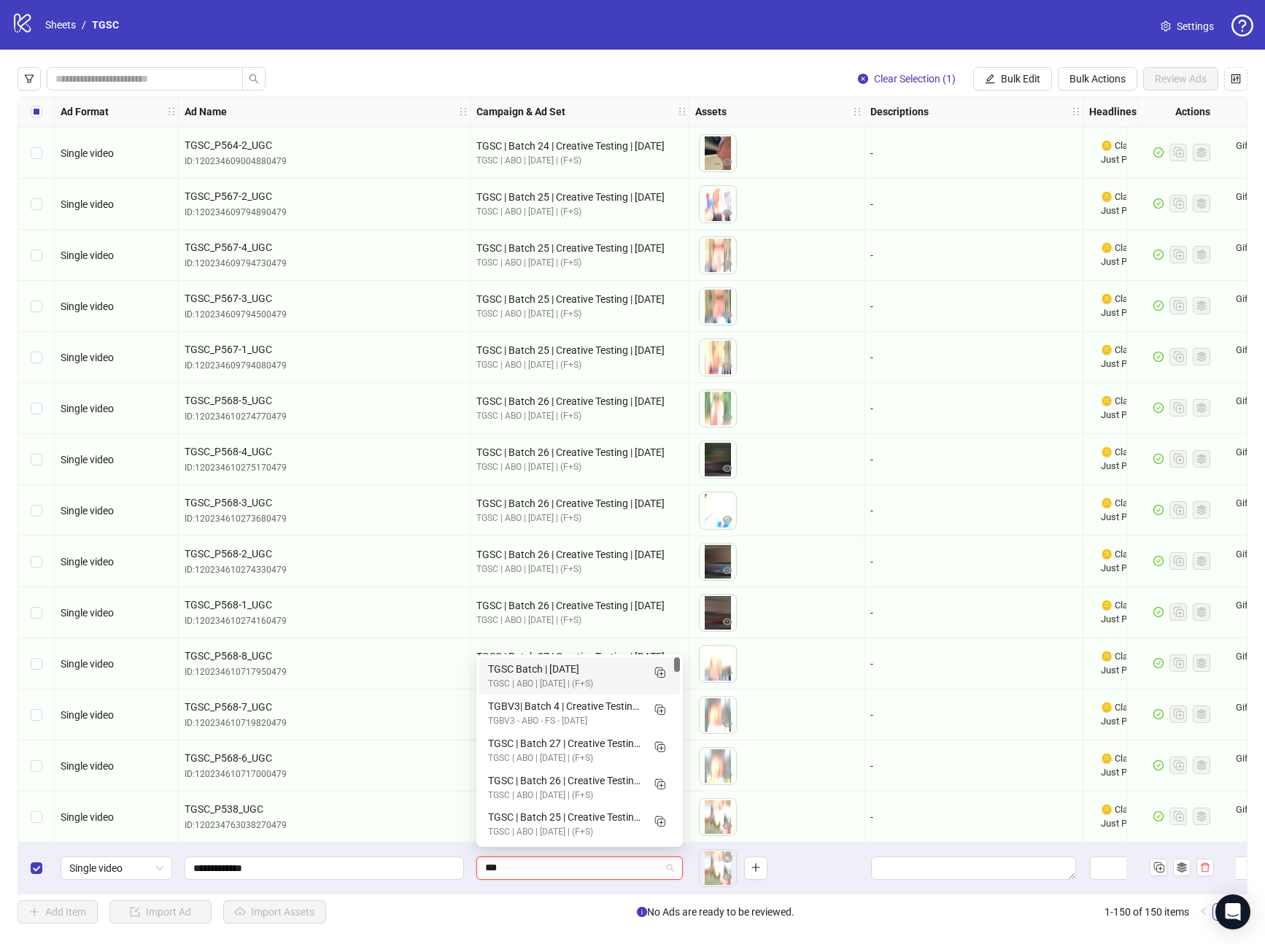
type input "****"
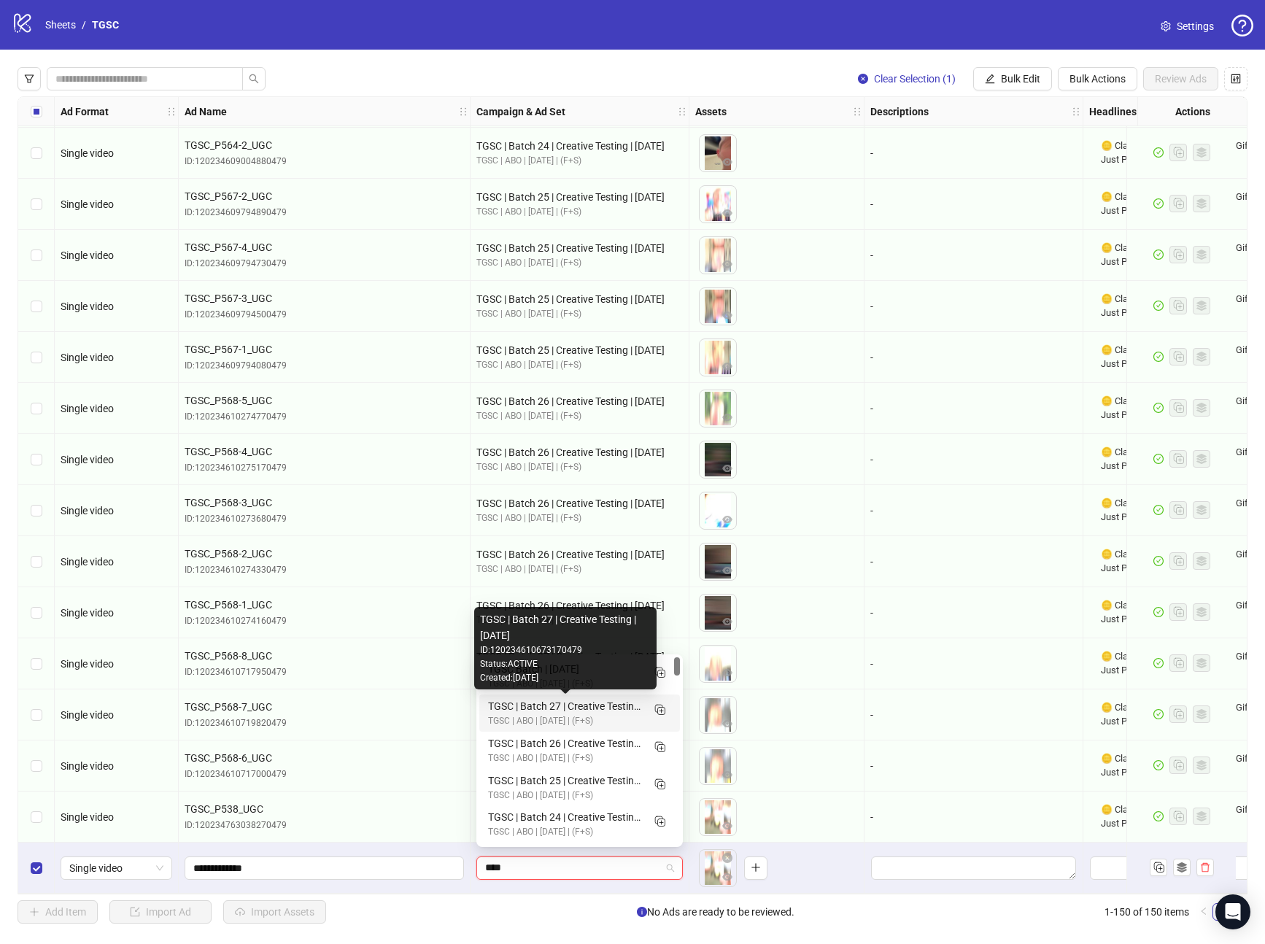
click at [578, 701] on div "TGSC | Batch 27 | Creative Testing | 10.7.25" at bounding box center [565, 706] width 154 height 16
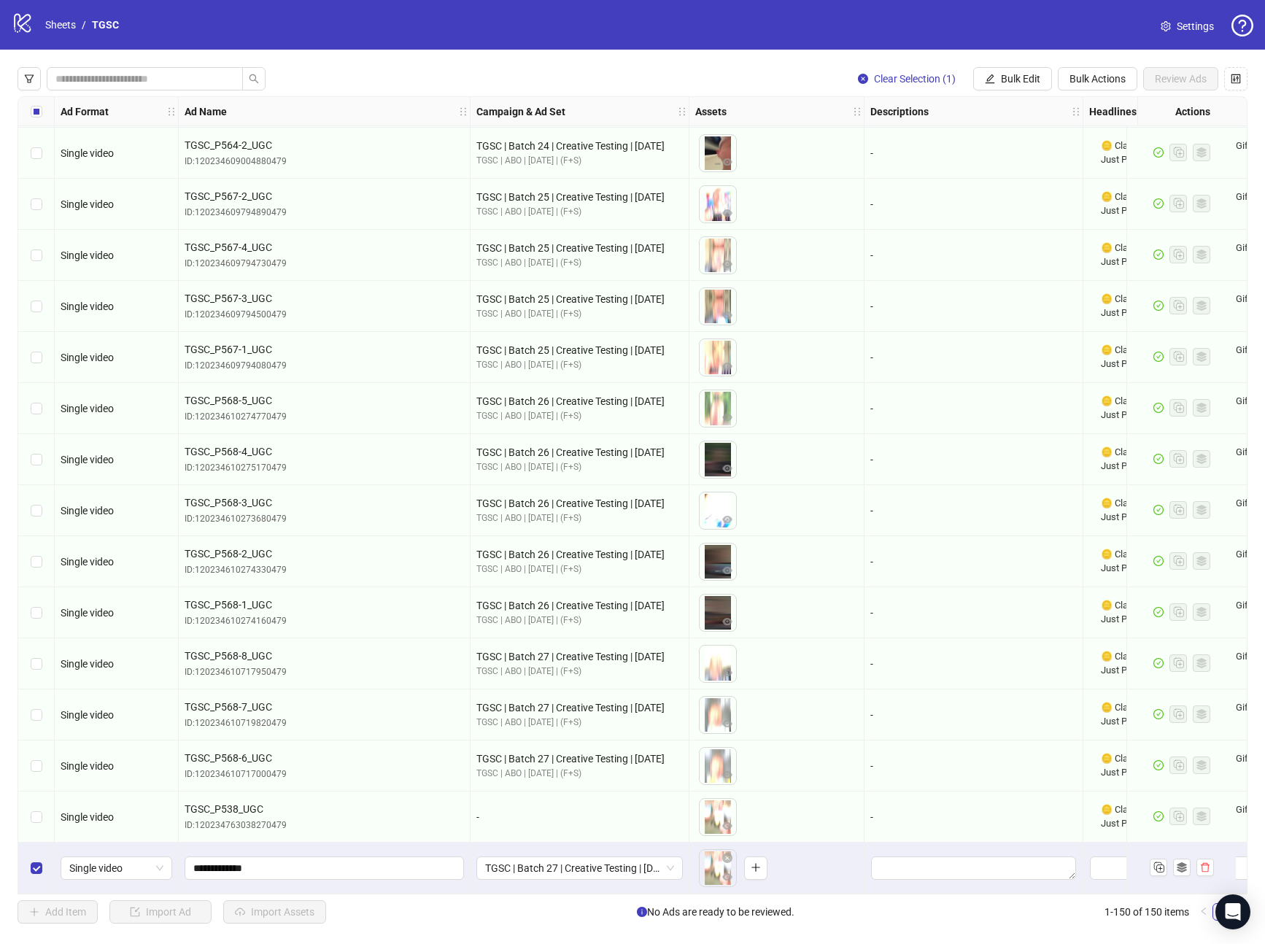
scroll to position [6901, 432]
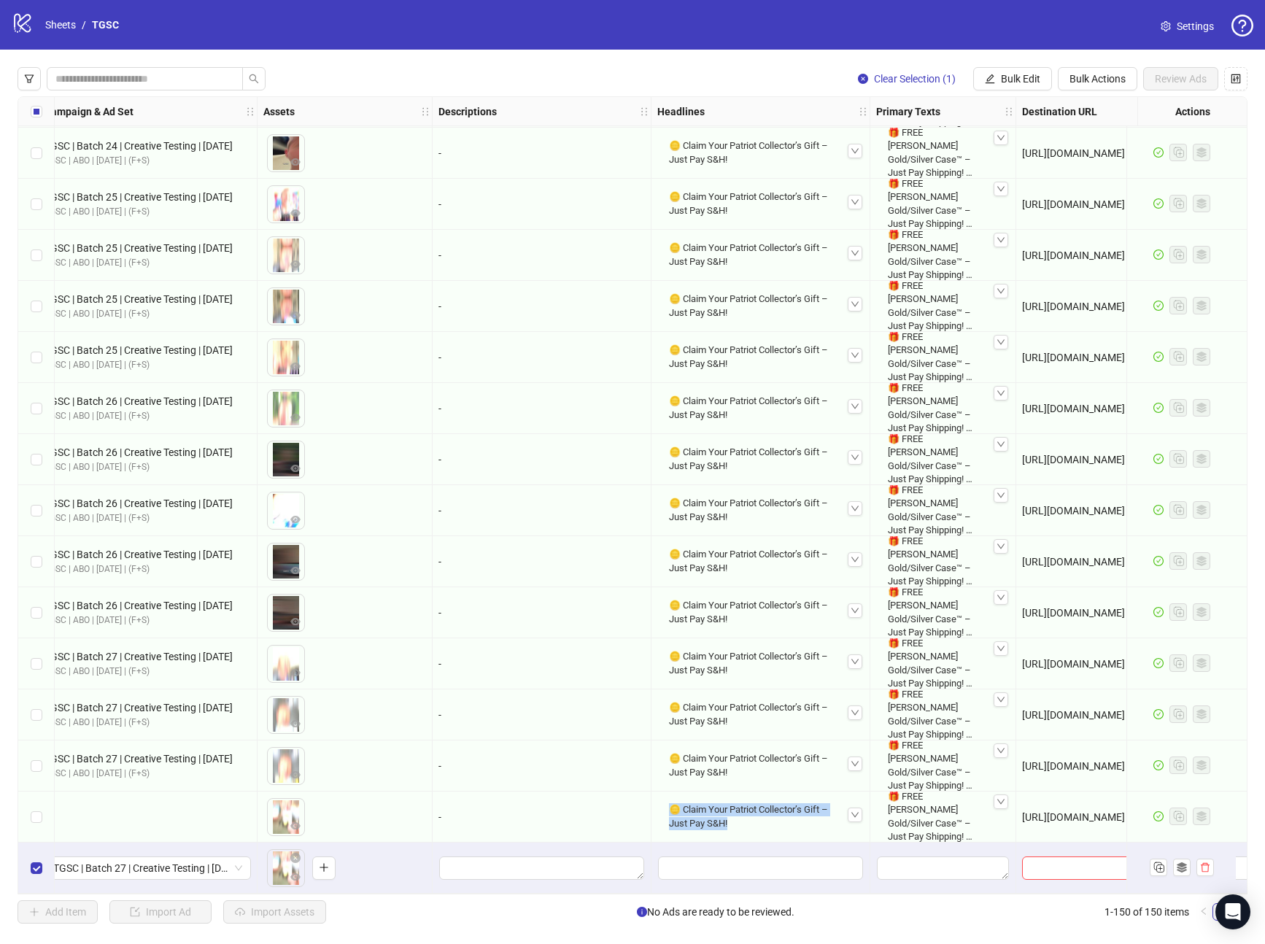
drag, startPoint x: 674, startPoint y: 801, endPoint x: 730, endPoint y: 824, distance: 60.9
click at [730, 824] on div "🪙 Claim Your Patriot Collector’s Gift – Just Pay S&H!" at bounding box center [760, 817] width 195 height 38
copy div "🪙 Claim Your Patriot Collector’s Gift – Just Pay S&H!"
click at [1003, 77] on span "Bulk Edit" at bounding box center [1020, 79] width 39 height 12
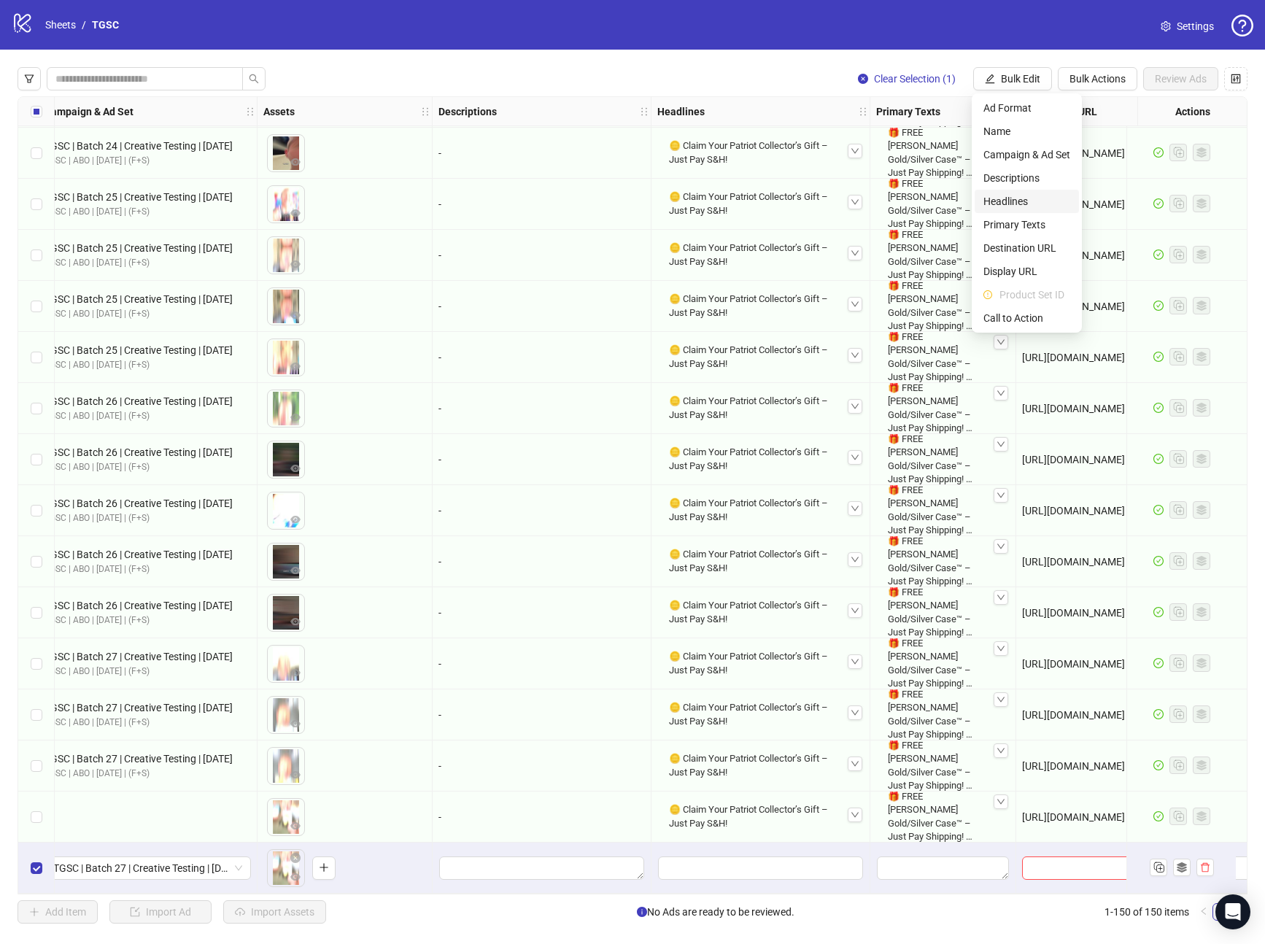
click at [1009, 204] on span "Headlines" at bounding box center [1027, 201] width 87 height 16
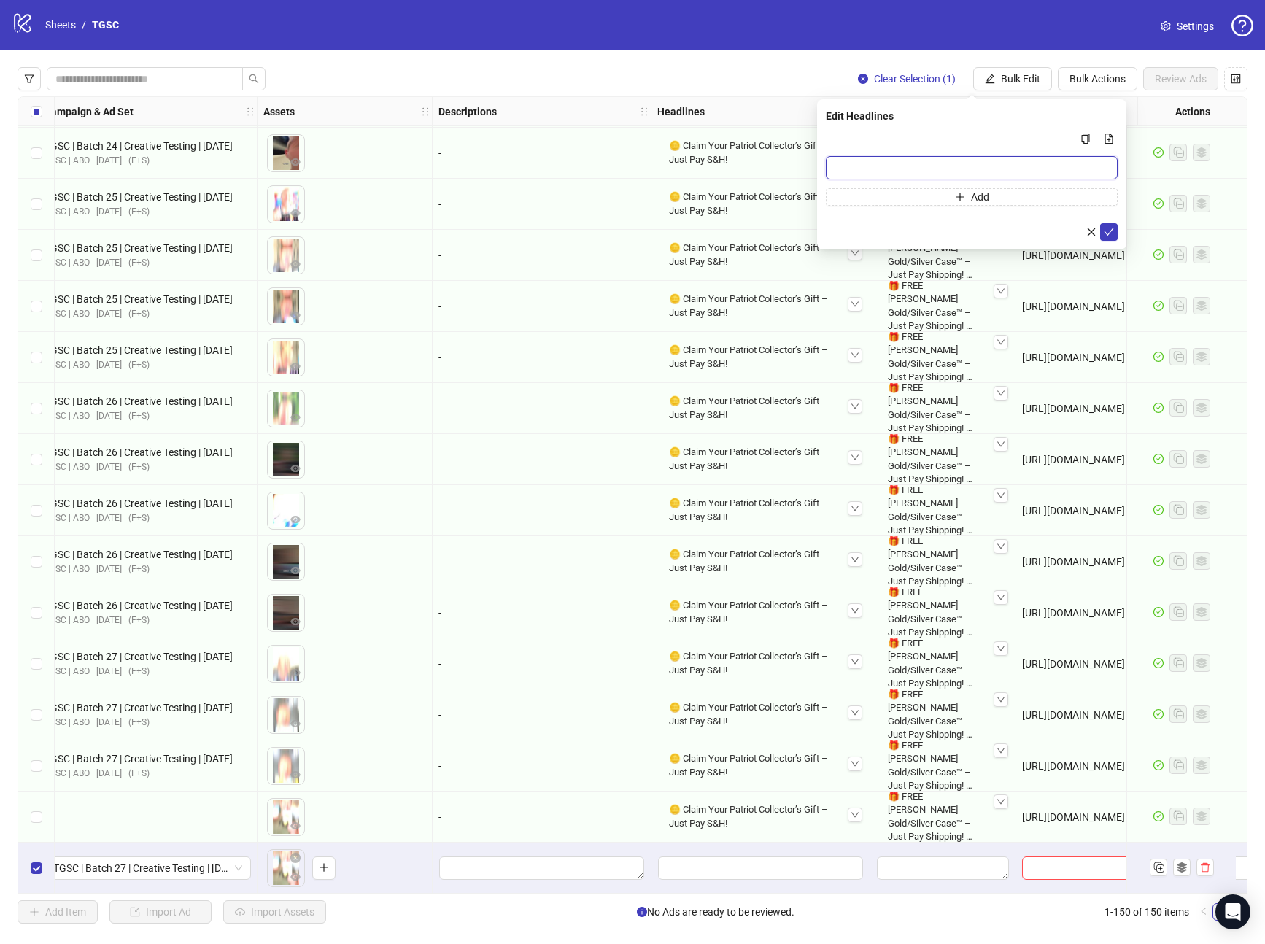
click at [898, 168] on input "Multi-input container - paste or copy values" at bounding box center [972, 167] width 292 height 23
paste input "**********"
type input "**********"
click at [1111, 233] on icon "check" at bounding box center [1109, 232] width 10 height 10
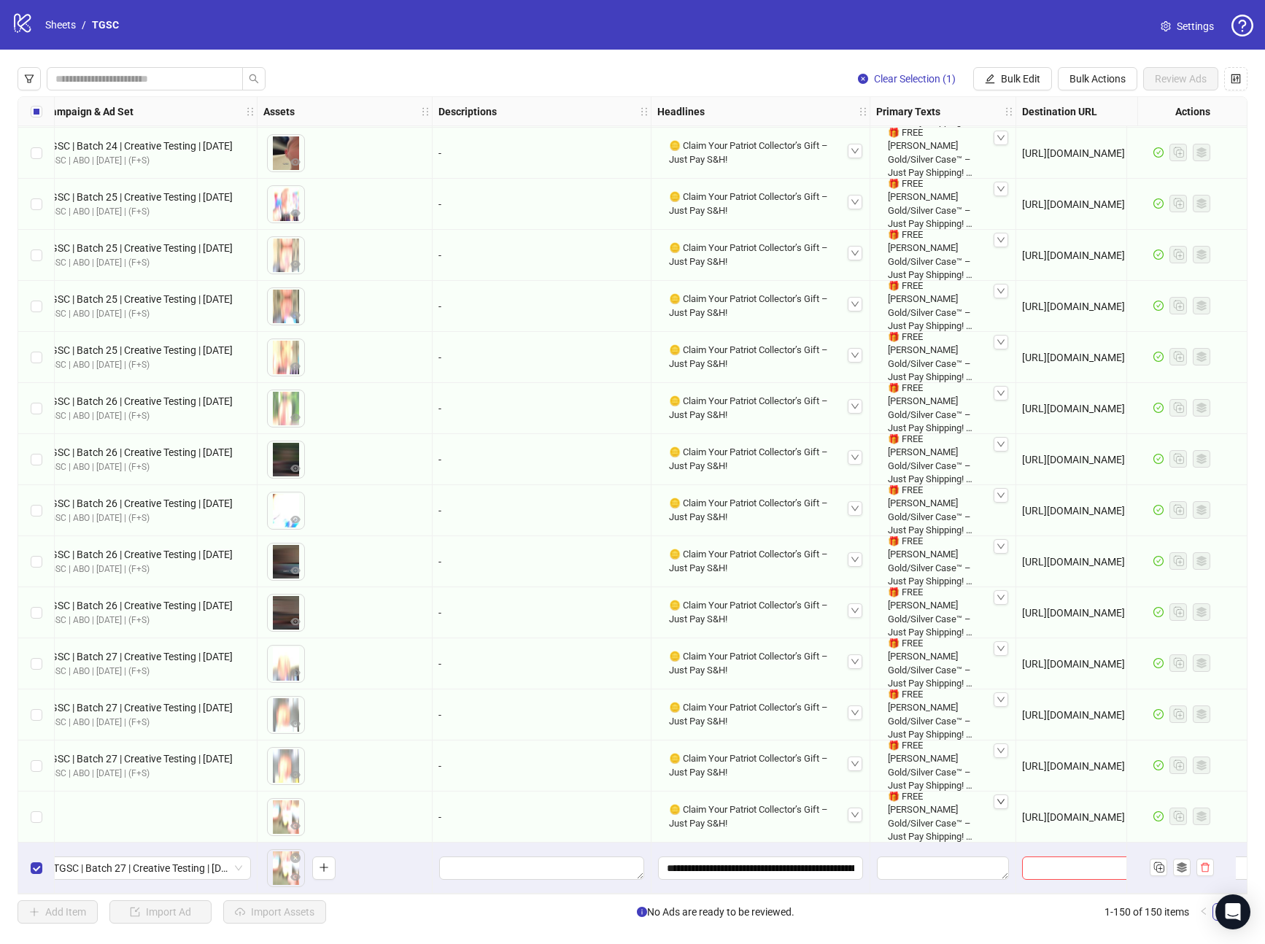
click at [1000, 798] on icon "down" at bounding box center [1001, 802] width 9 height 9
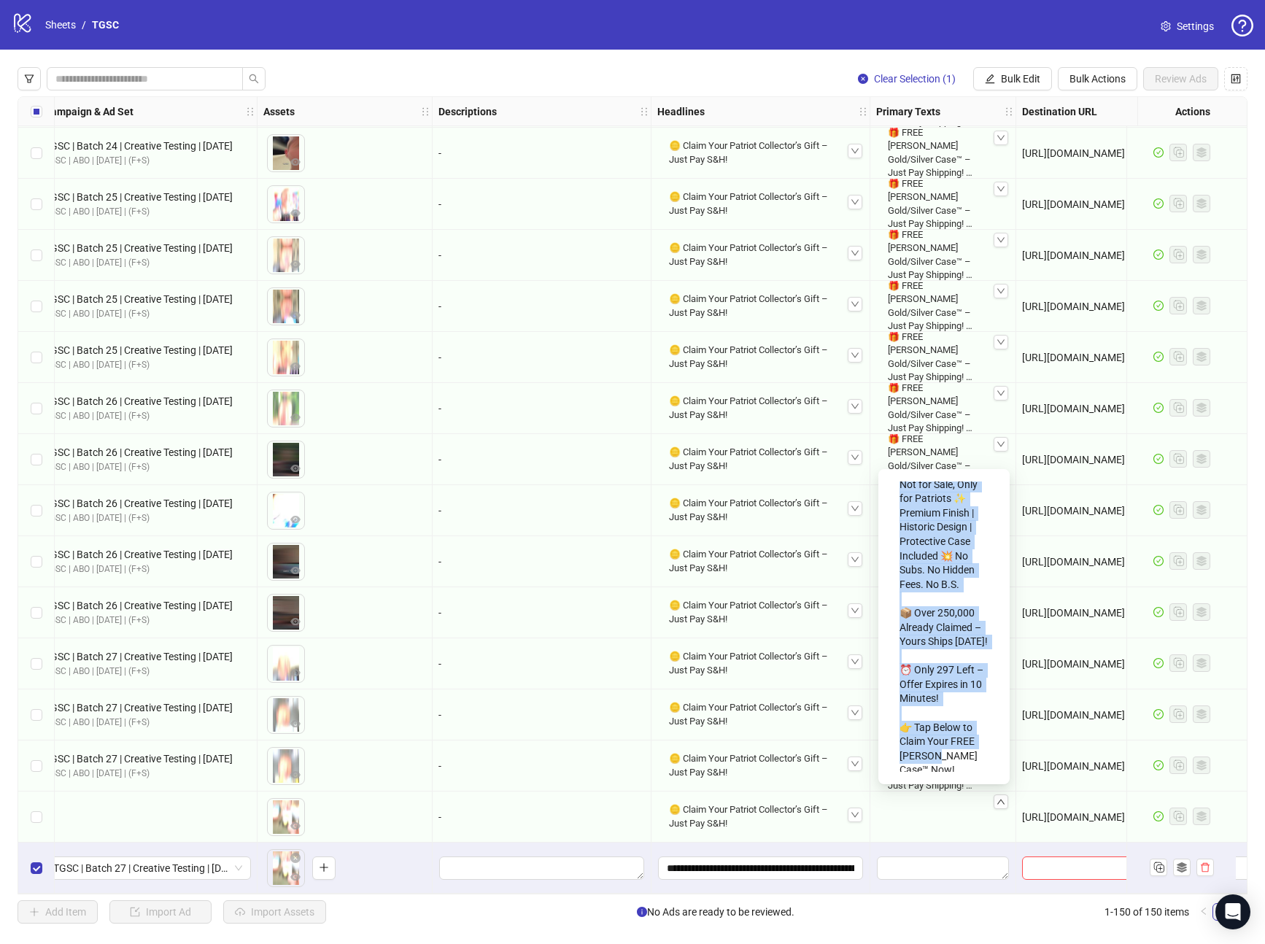
scroll to position [139, 0]
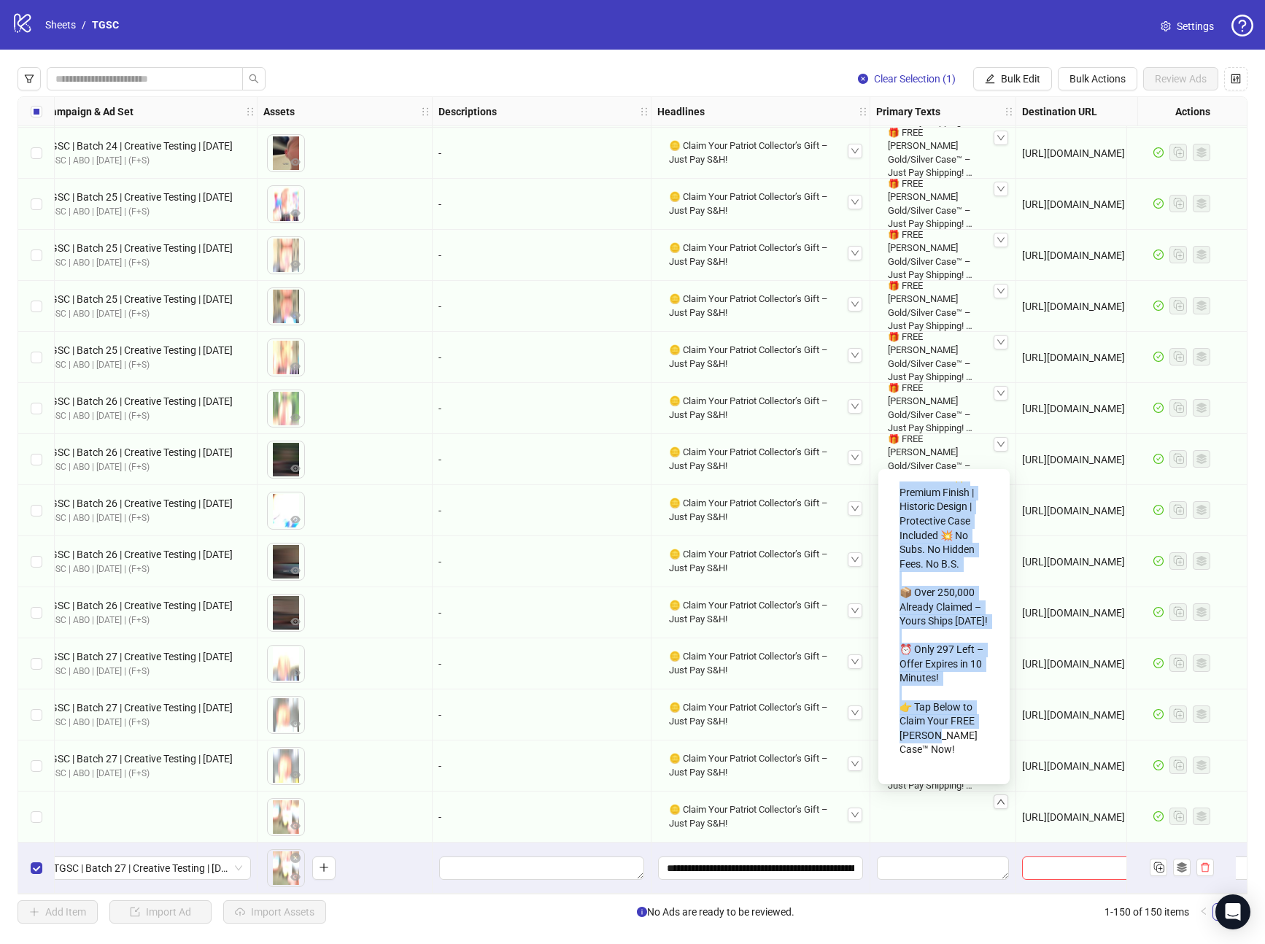
drag, startPoint x: 901, startPoint y: 498, endPoint x: 948, endPoint y: 766, distance: 271.9
click at [948, 766] on div "🎁 FREE Trump Gold/Silver Case™ – Just Pay Shipping! 🪙 Collector’s Edition – Not…" at bounding box center [944, 627] width 108 height 292
click at [1003, 76] on span "Bulk Edit" at bounding box center [1020, 79] width 39 height 12
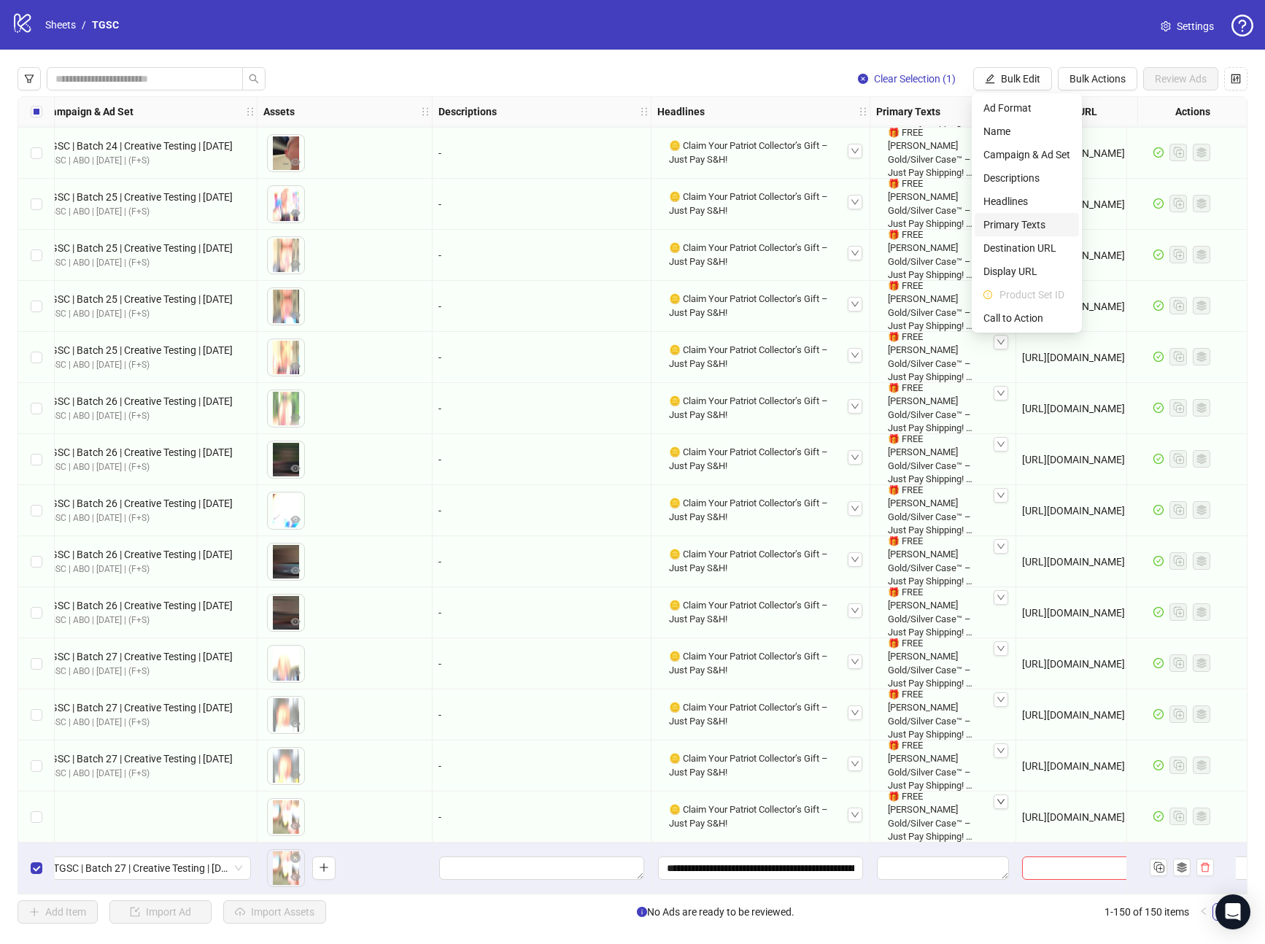
click at [1009, 225] on span "Primary Texts" at bounding box center [1027, 225] width 87 height 16
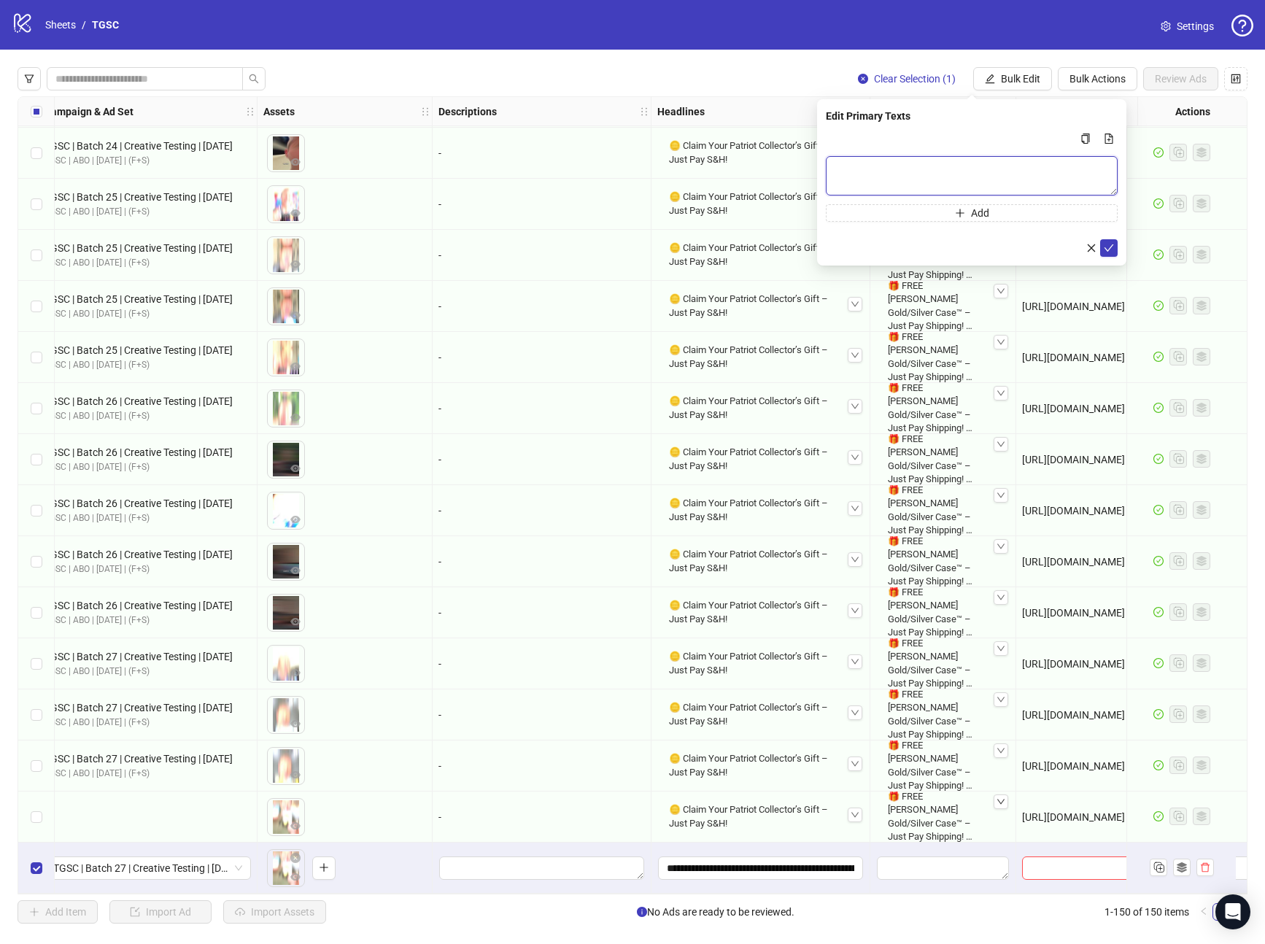
click at [913, 162] on textarea "Multi-text input container - paste or copy values" at bounding box center [972, 175] width 292 height 39
paste textarea "**********"
type textarea "**********"
click at [1106, 242] on span "submit" at bounding box center [1109, 248] width 10 height 12
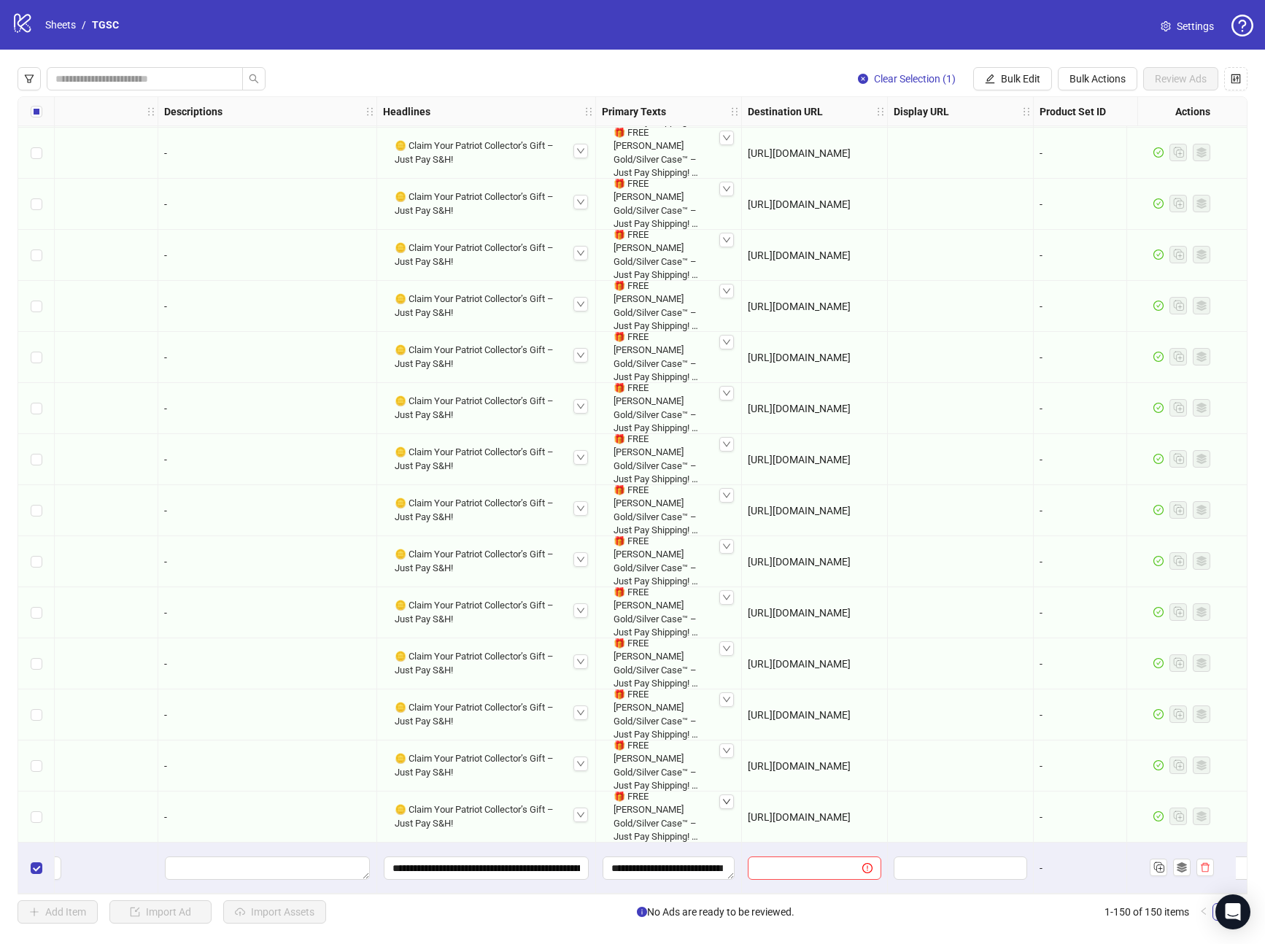
scroll to position [6901, 723]
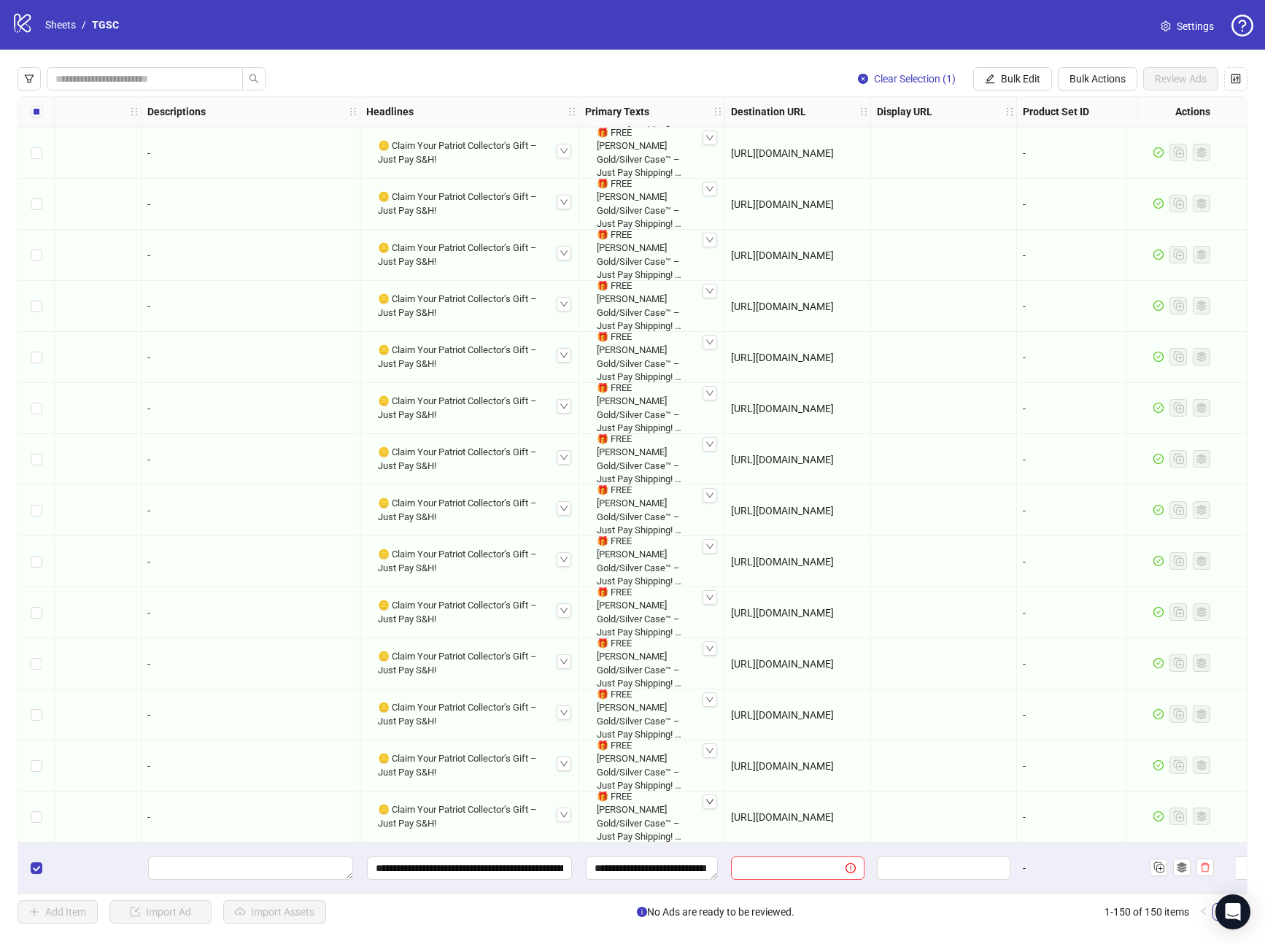
drag, startPoint x: 1011, startPoint y: 75, endPoint x: 1016, endPoint y: 174, distance: 98.6
click at [1011, 75] on span "Bulk Edit" at bounding box center [1020, 79] width 39 height 12
click at [1003, 321] on span "Call to Action" at bounding box center [1027, 318] width 87 height 16
click at [889, 136] on input "search" at bounding box center [965, 142] width 261 height 22
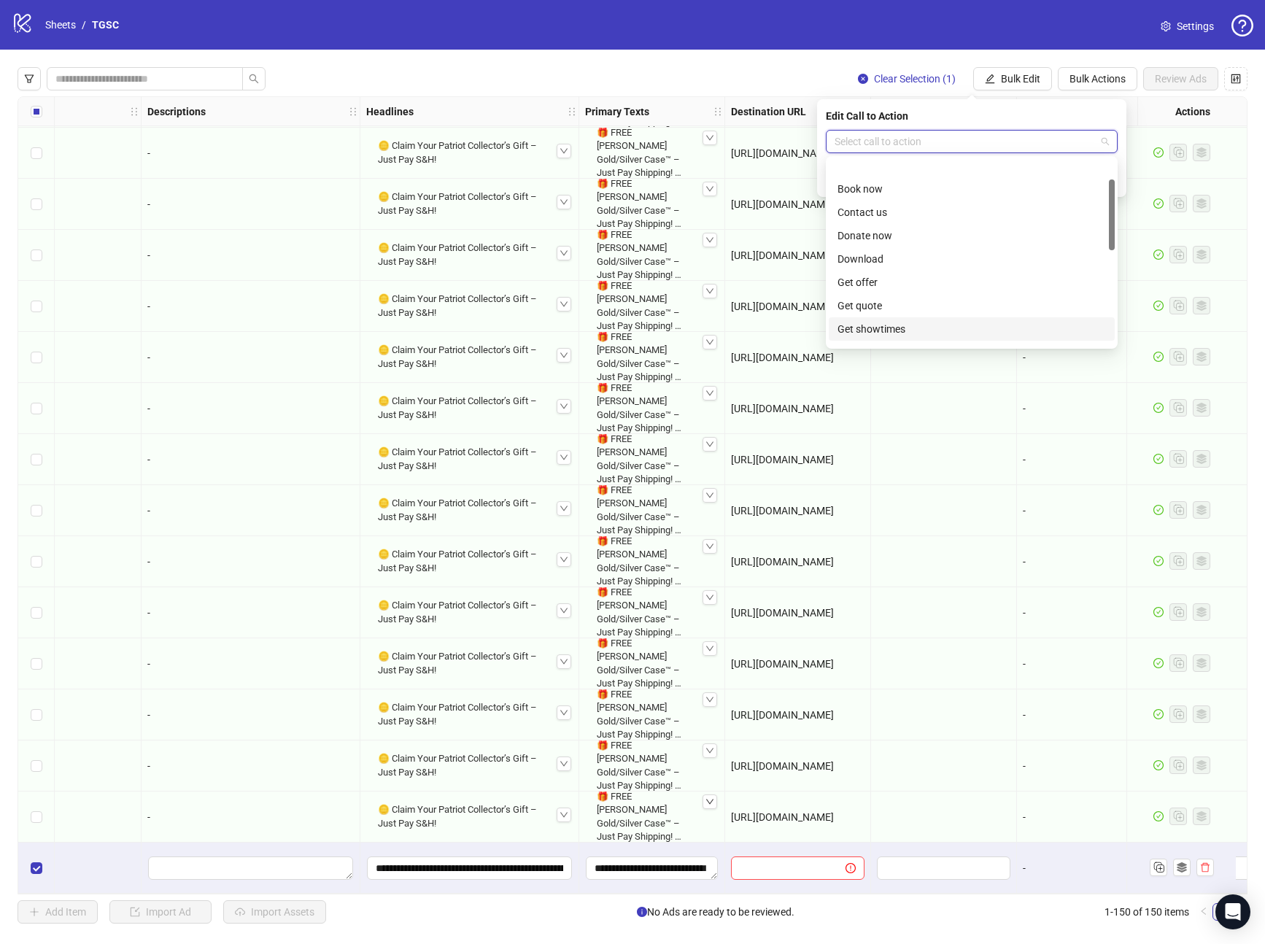
scroll to position [53, 0]
click at [868, 331] on div "Learn more" at bounding box center [972, 328] width 269 height 16
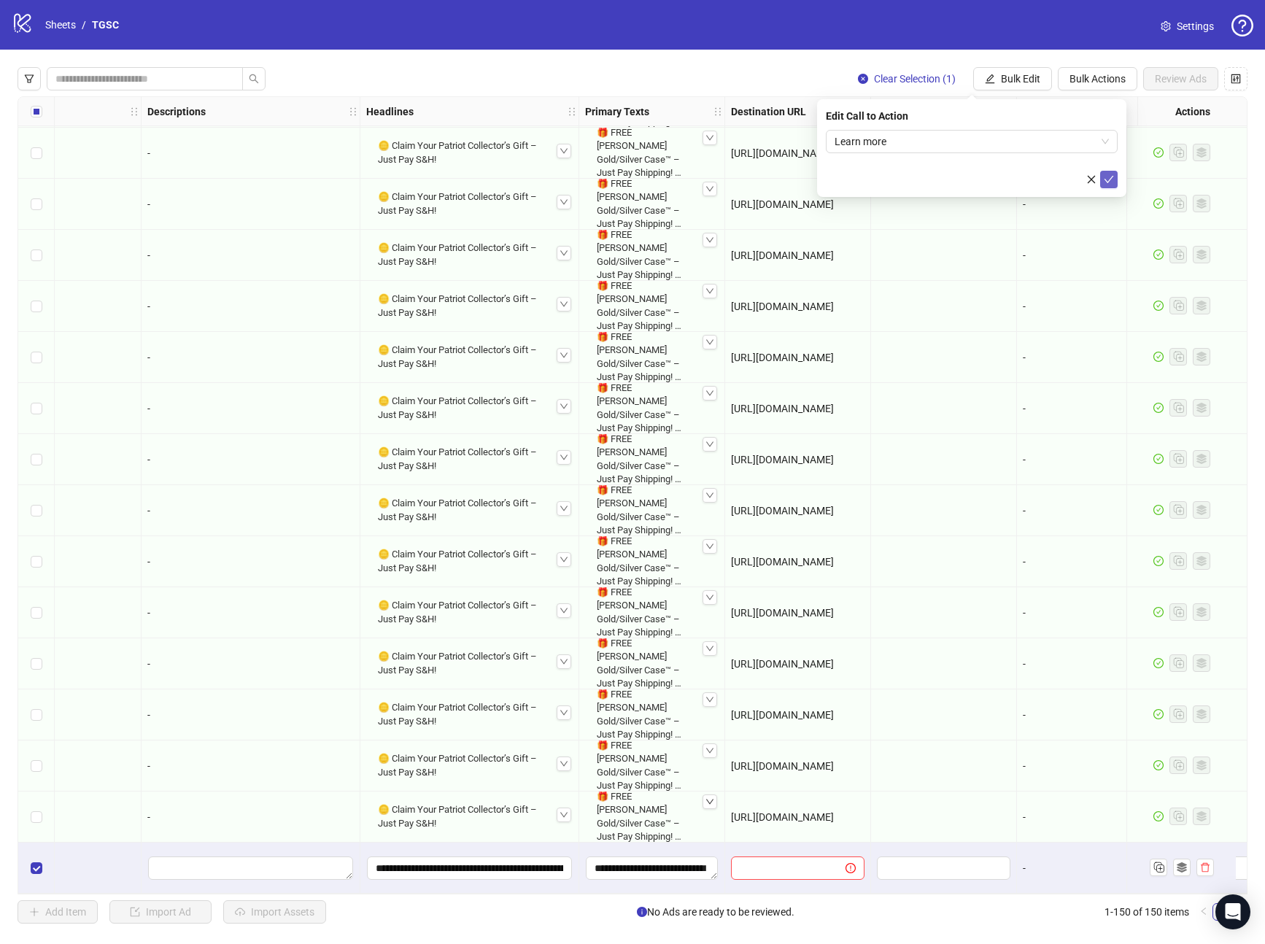
click at [1112, 177] on icon "check" at bounding box center [1109, 179] width 9 height 7
click at [788, 860] on input "text" at bounding box center [782, 868] width 85 height 16
paste input "**********"
type input "**********"
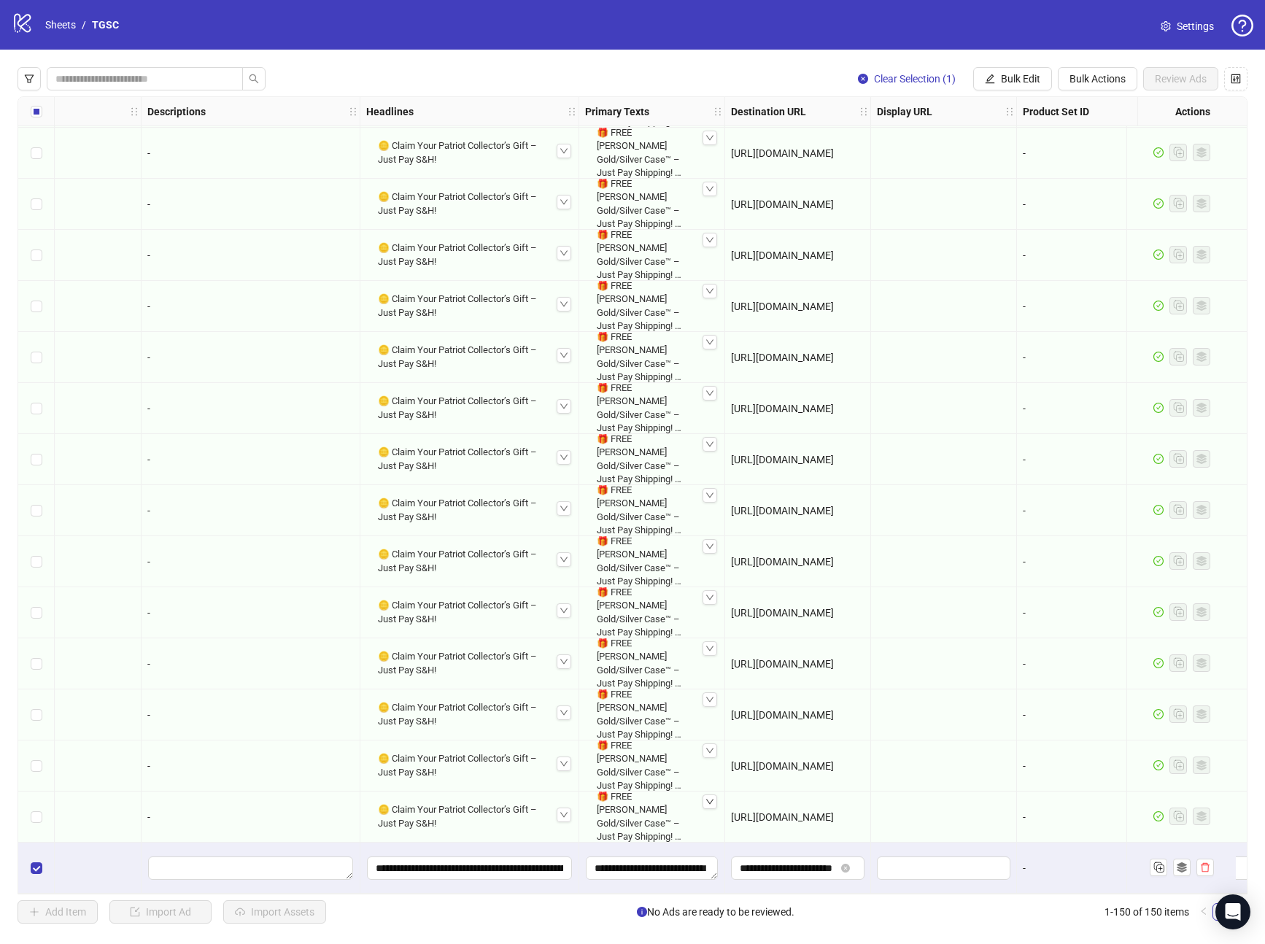
click at [810, 843] on div "**********" at bounding box center [798, 868] width 146 height 51
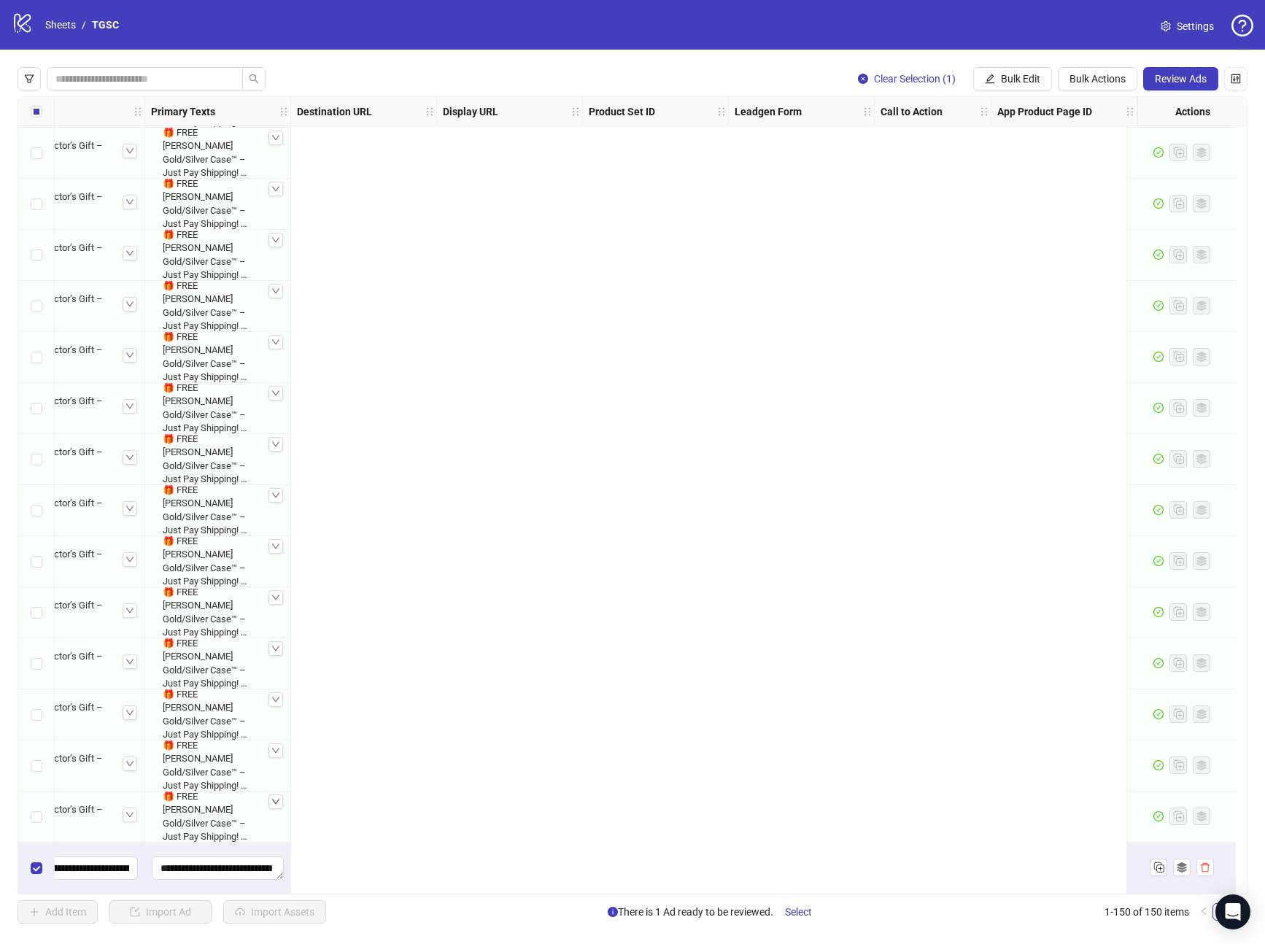
scroll to position [6901, 0]
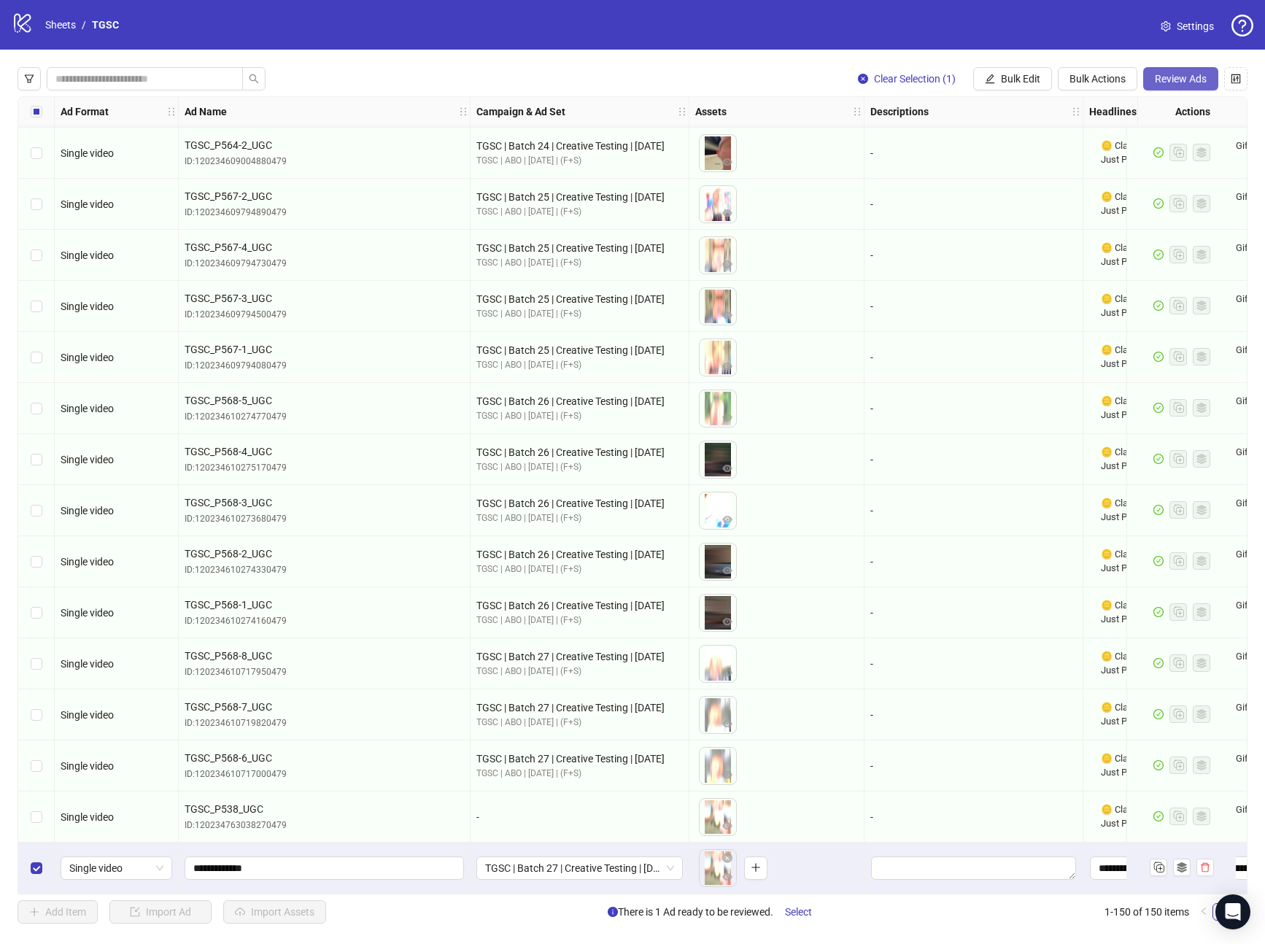
click at [1171, 77] on span "Review Ads" at bounding box center [1181, 79] width 52 height 12
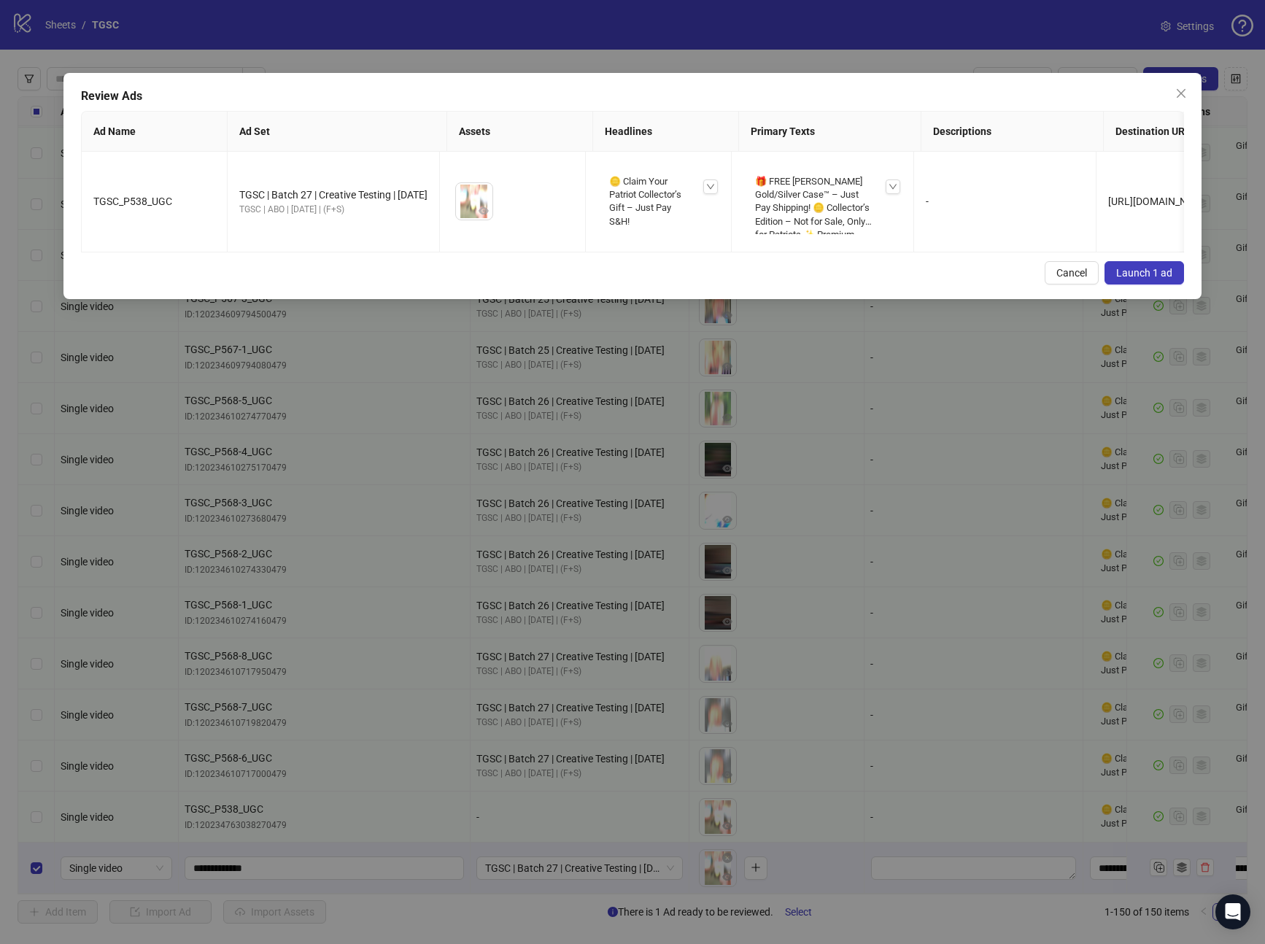
drag, startPoint x: 1137, startPoint y: 286, endPoint x: 1119, endPoint y: 273, distance: 21.9
click at [1137, 279] on span "Launch 1 ad" at bounding box center [1145, 273] width 56 height 12
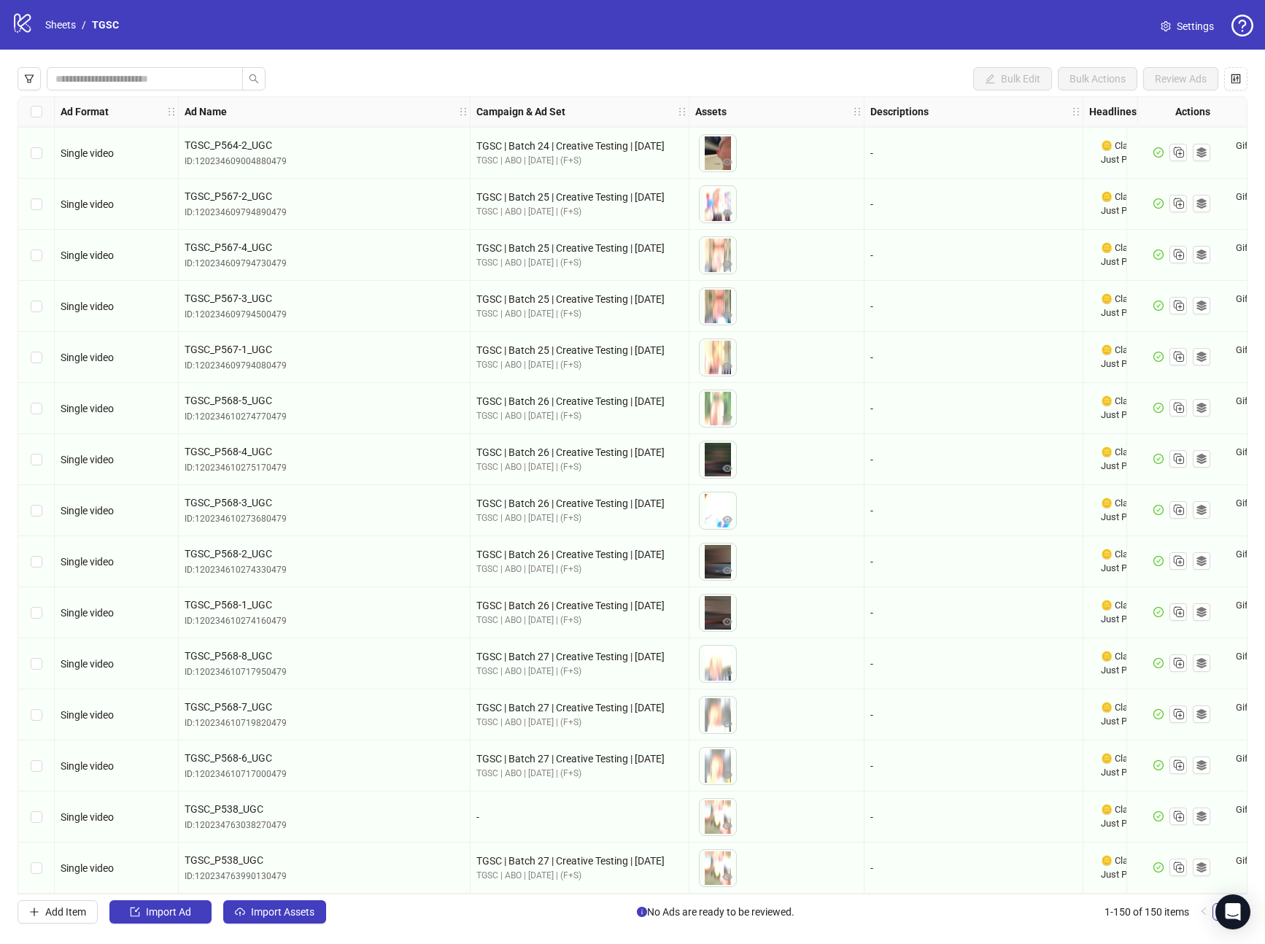
click at [236, 422] on div "TGSC_P568-5_UGC ID: 120234610274770479" at bounding box center [325, 408] width 292 height 51
